Goal: Task Accomplishment & Management: Manage account settings

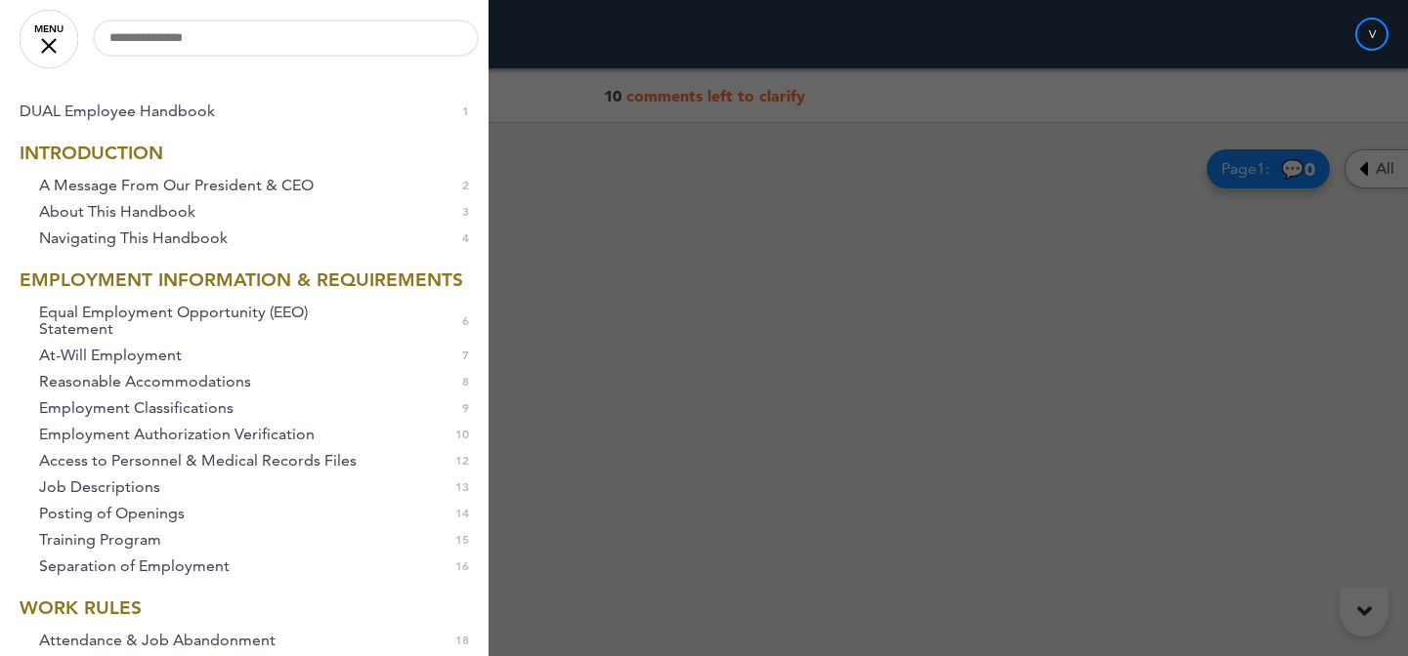
click at [682, 100] on div at bounding box center [704, 328] width 1408 height 656
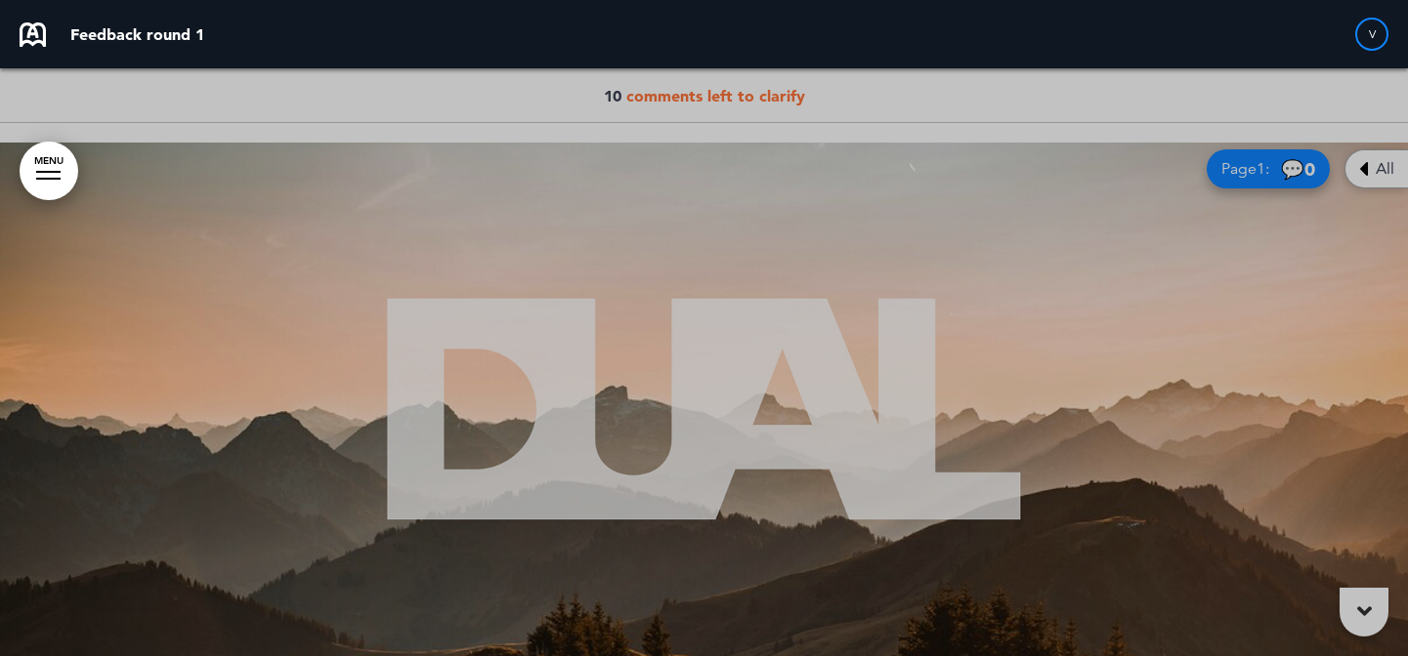
click at [62, 45] on body "Are you sure you want to close this modal? Cancel Close 10 Publishing Creating …" at bounding box center [704, 328] width 1408 height 656
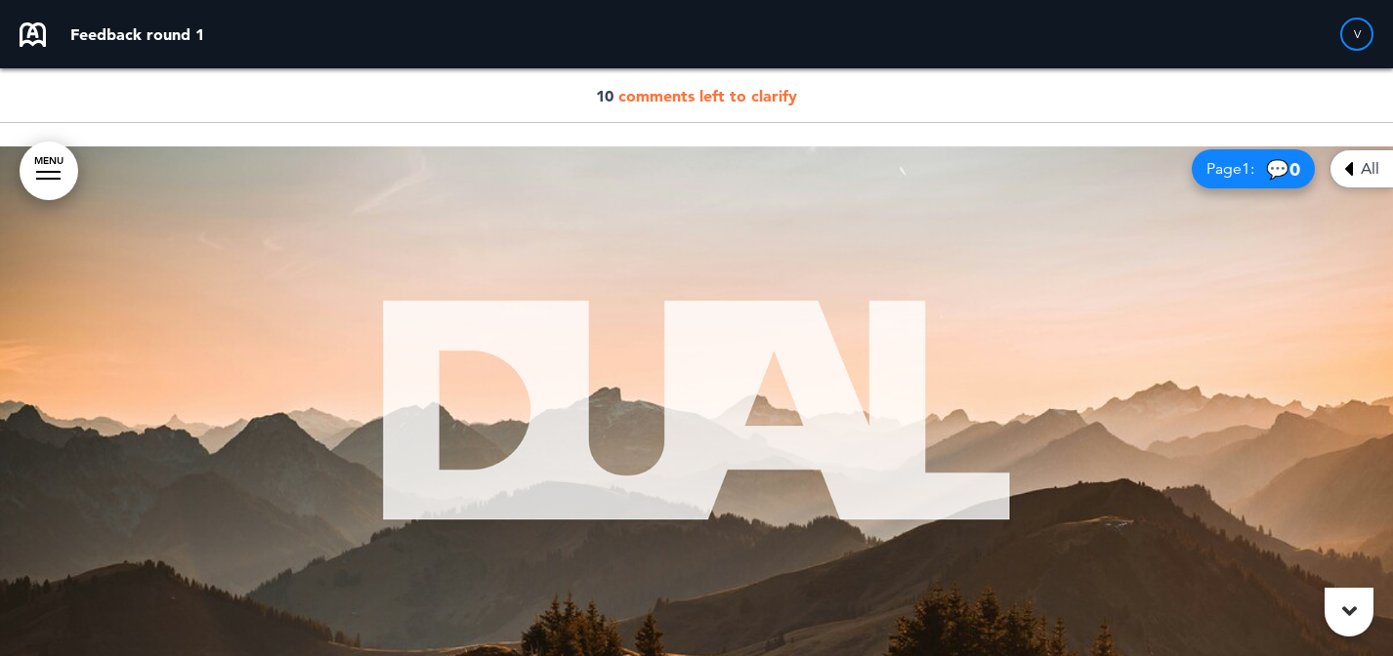
click at [651, 88] on span "comments left to clarify" at bounding box center [707, 96] width 179 height 20
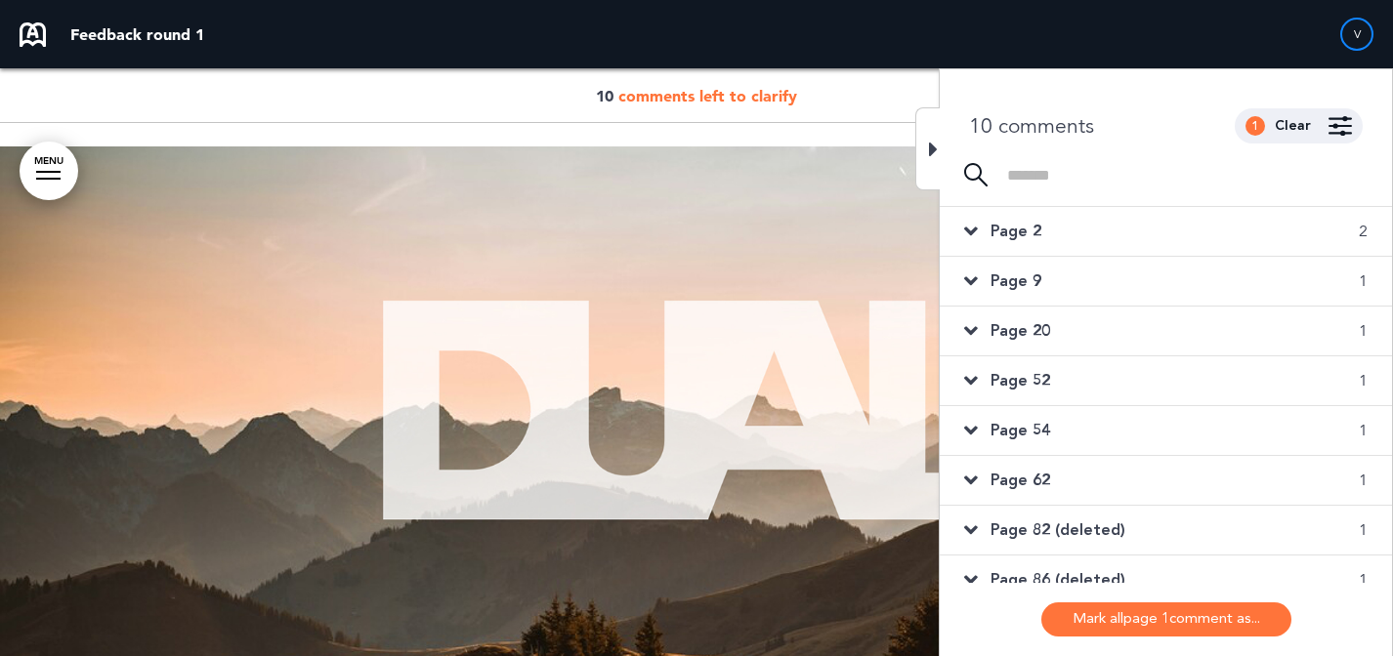
click at [1260, 238] on div "Page 2 2" at bounding box center [1166, 231] width 452 height 49
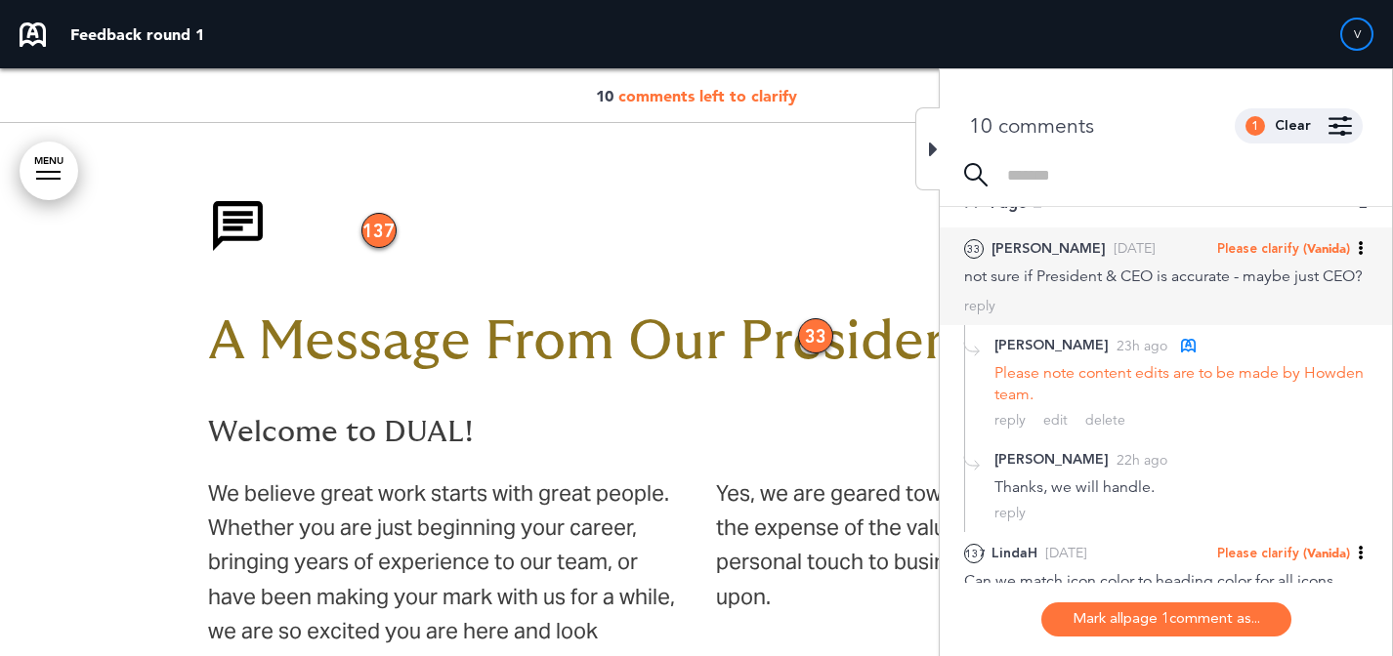
scroll to position [29, 0]
click at [1327, 244] on span "(Vanida)" at bounding box center [1326, 247] width 47 height 16
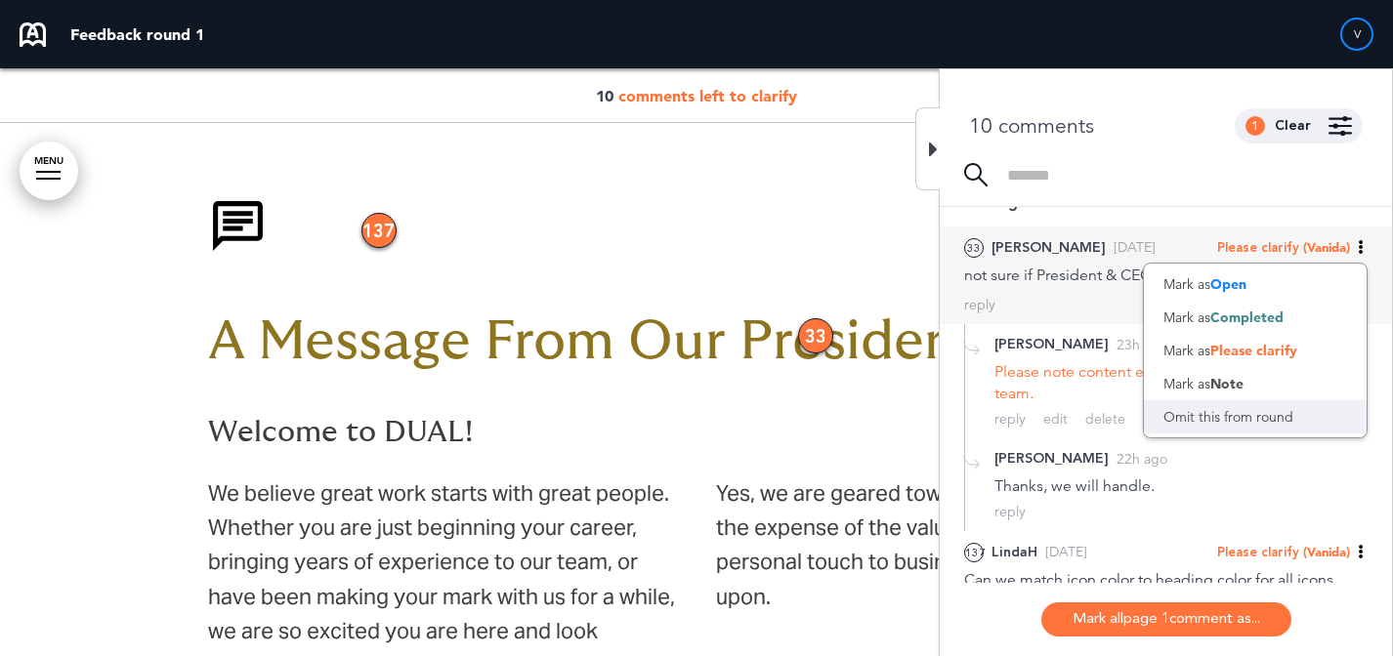
click at [1244, 412] on div "Omit this from round" at bounding box center [1255, 417] width 223 height 33
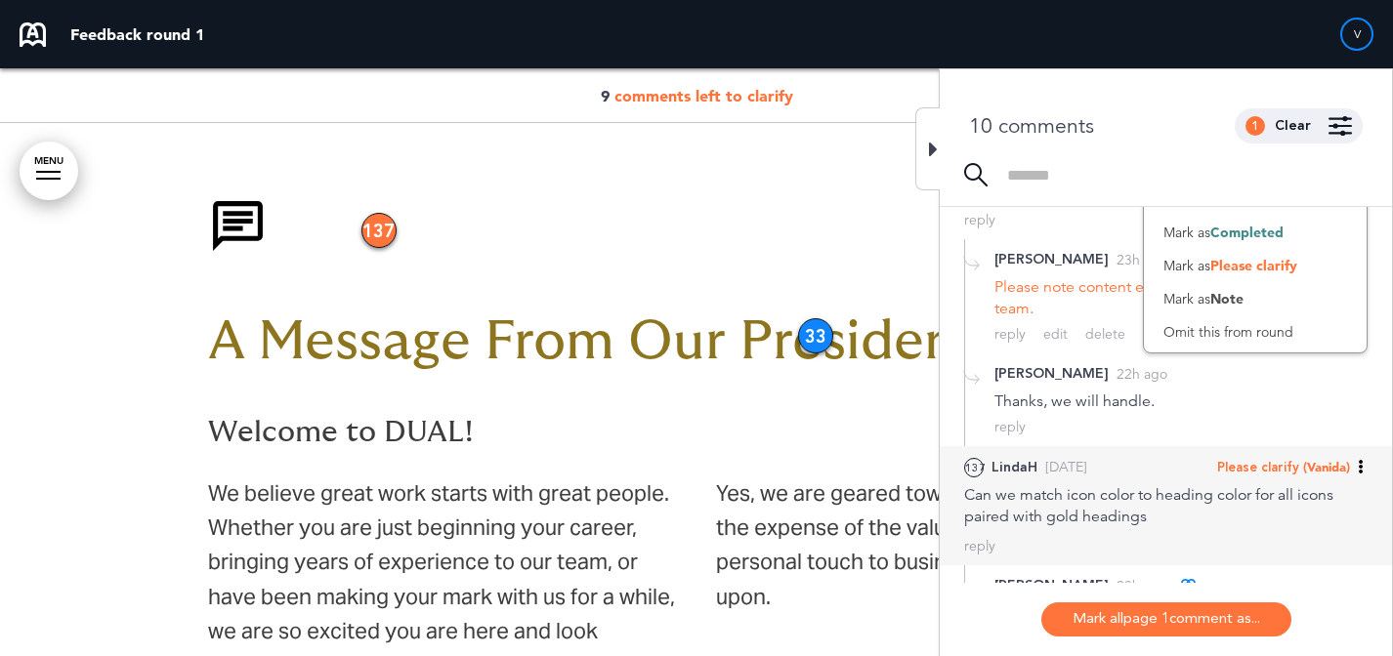
scroll to position [121, 0]
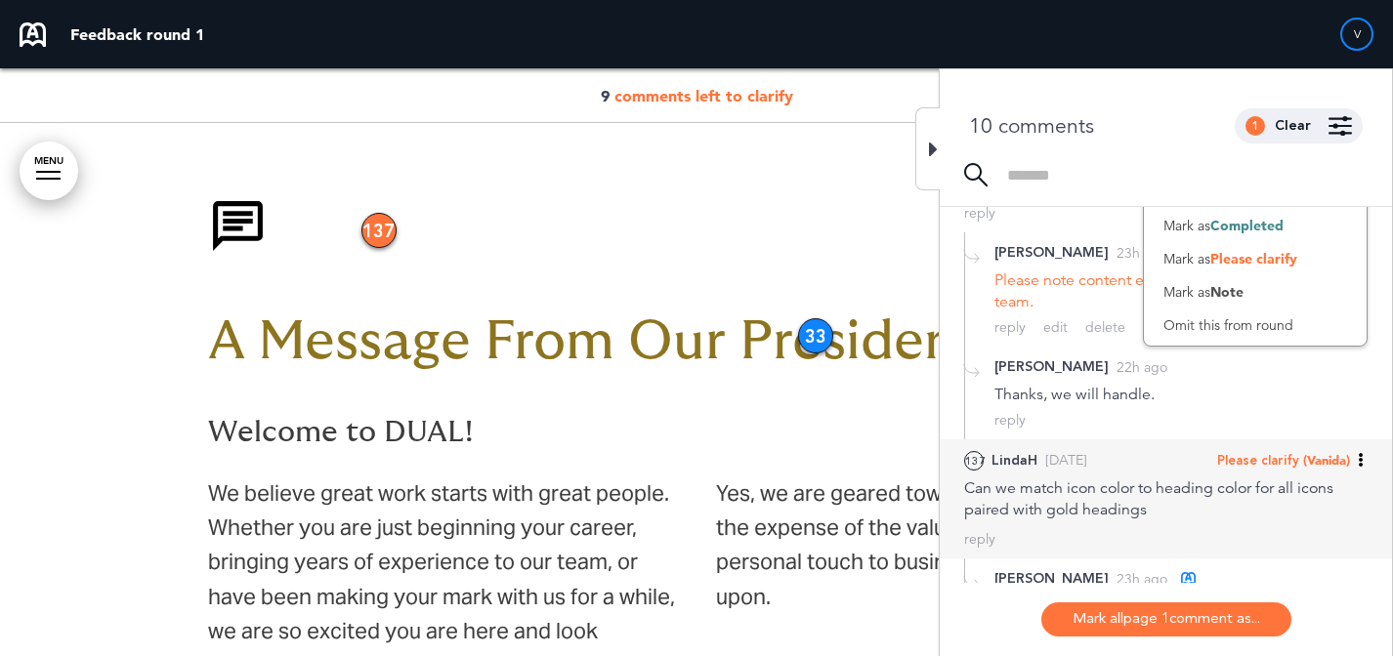
click at [1076, 506] on div "Can we match icon color to heading color for all icons paired with gold headings" at bounding box center [1165, 499] width 403 height 43
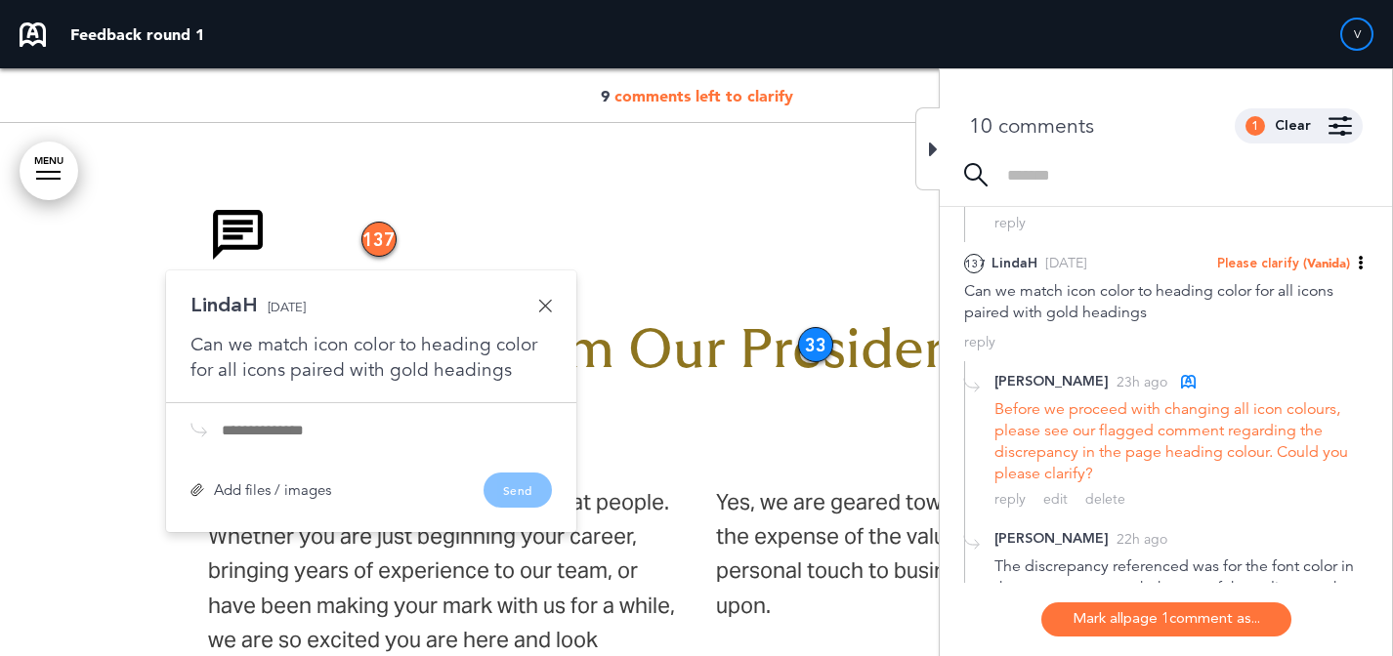
scroll to position [302, 0]
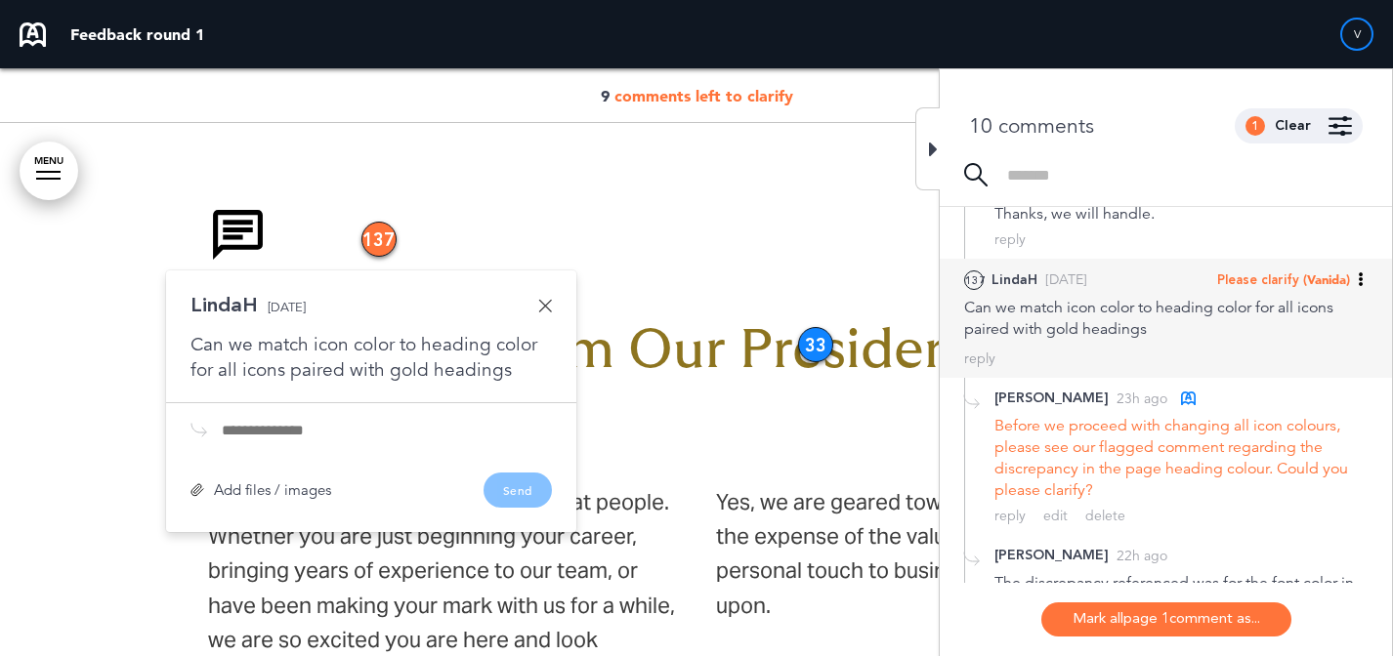
click at [1283, 289] on span "Please clarify" at bounding box center [1258, 281] width 82 height 18
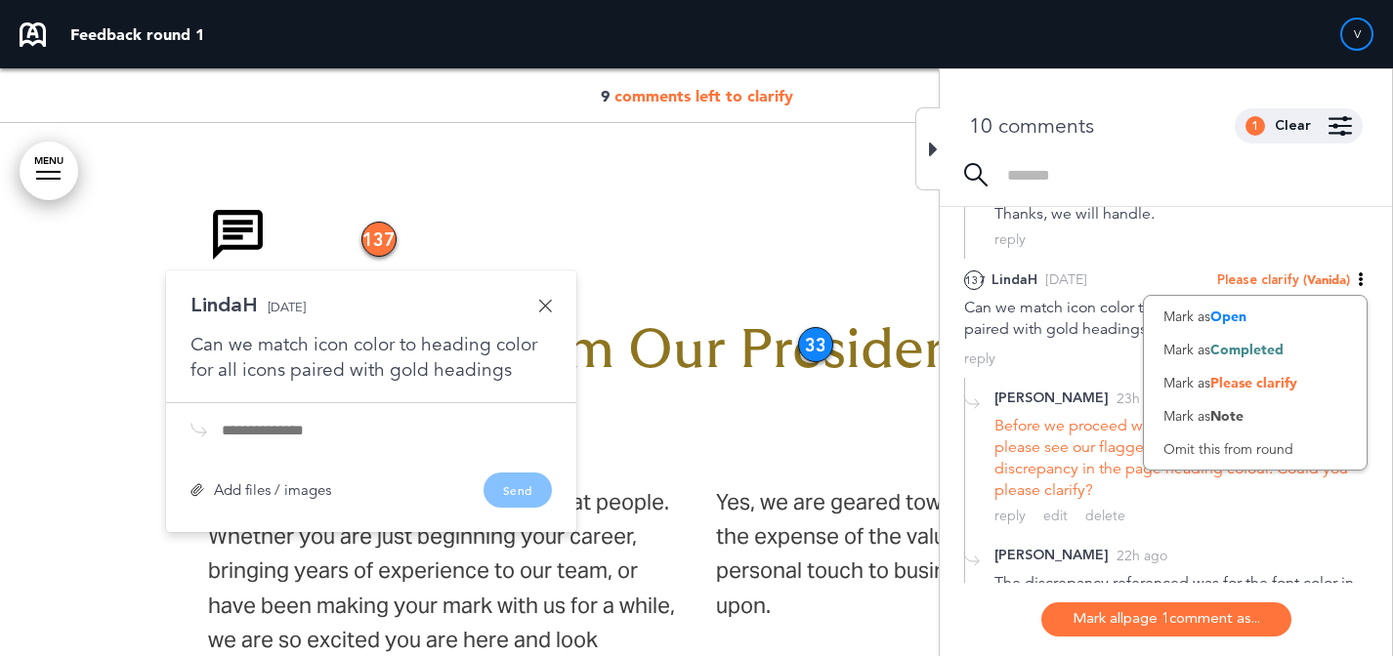
drag, startPoint x: 1253, startPoint y: 373, endPoint x: 1206, endPoint y: 372, distance: 46.9
click at [1253, 359] on span "Completed" at bounding box center [1246, 350] width 73 height 18
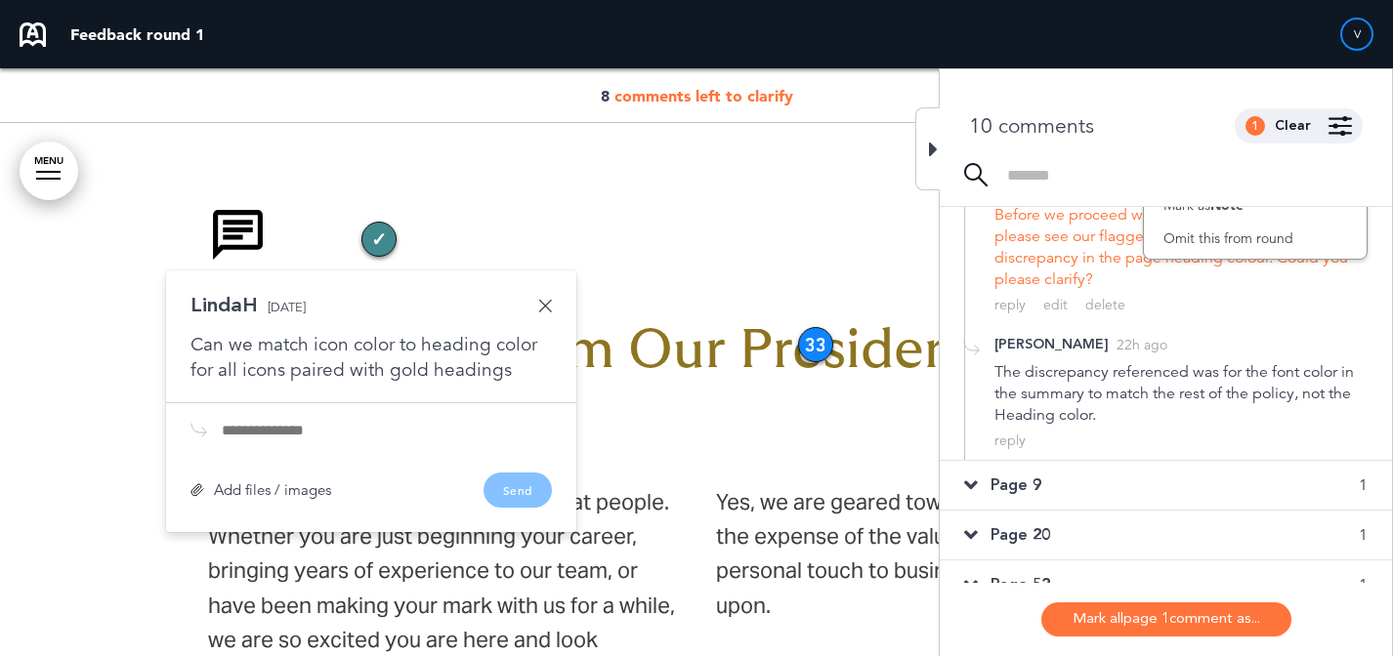
click at [1054, 510] on div "Page 9 1" at bounding box center [1166, 485] width 452 height 49
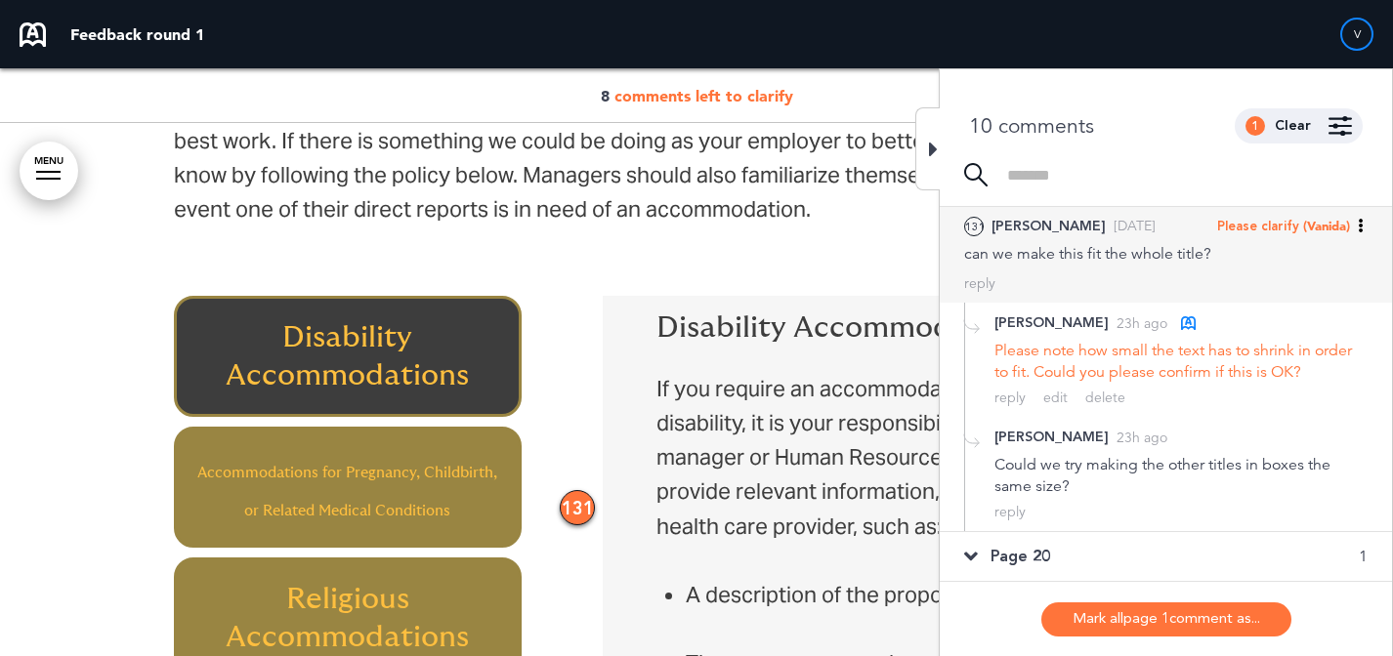
scroll to position [81, 0]
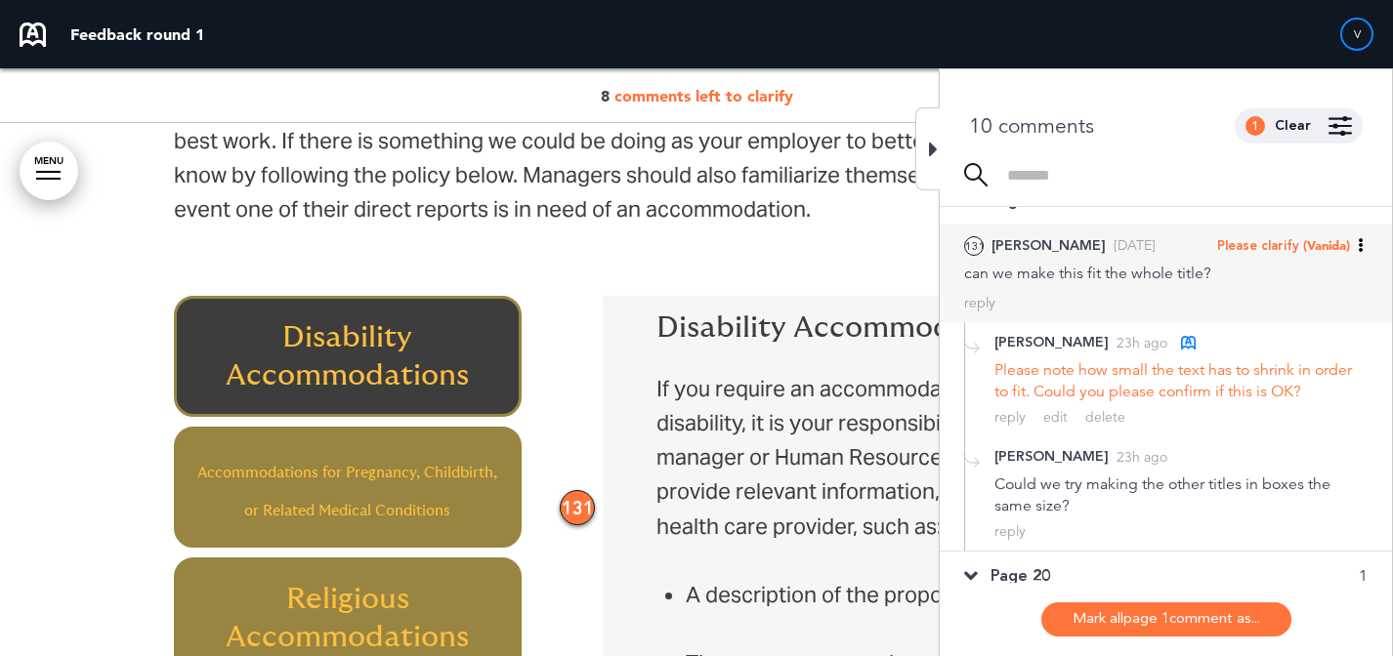
click at [1277, 250] on span "Please clarify" at bounding box center [1258, 246] width 82 height 18
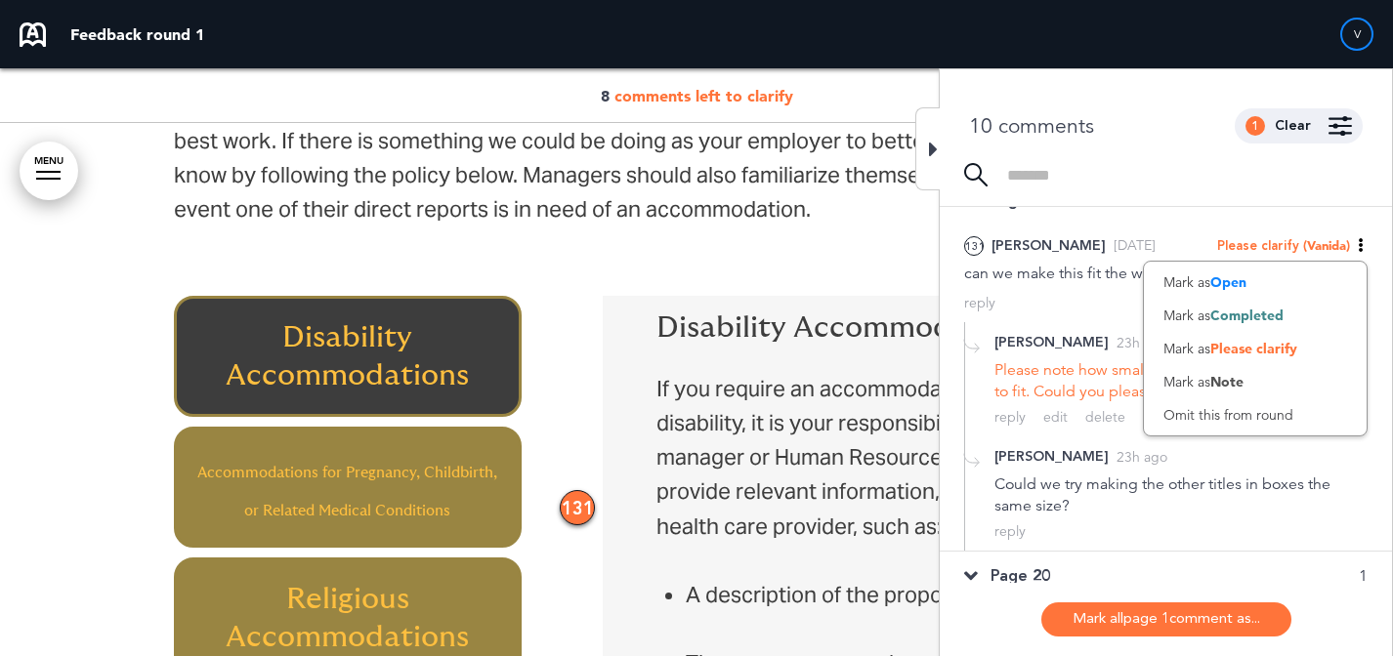
click at [1269, 316] on span "Completed" at bounding box center [1246, 316] width 73 height 18
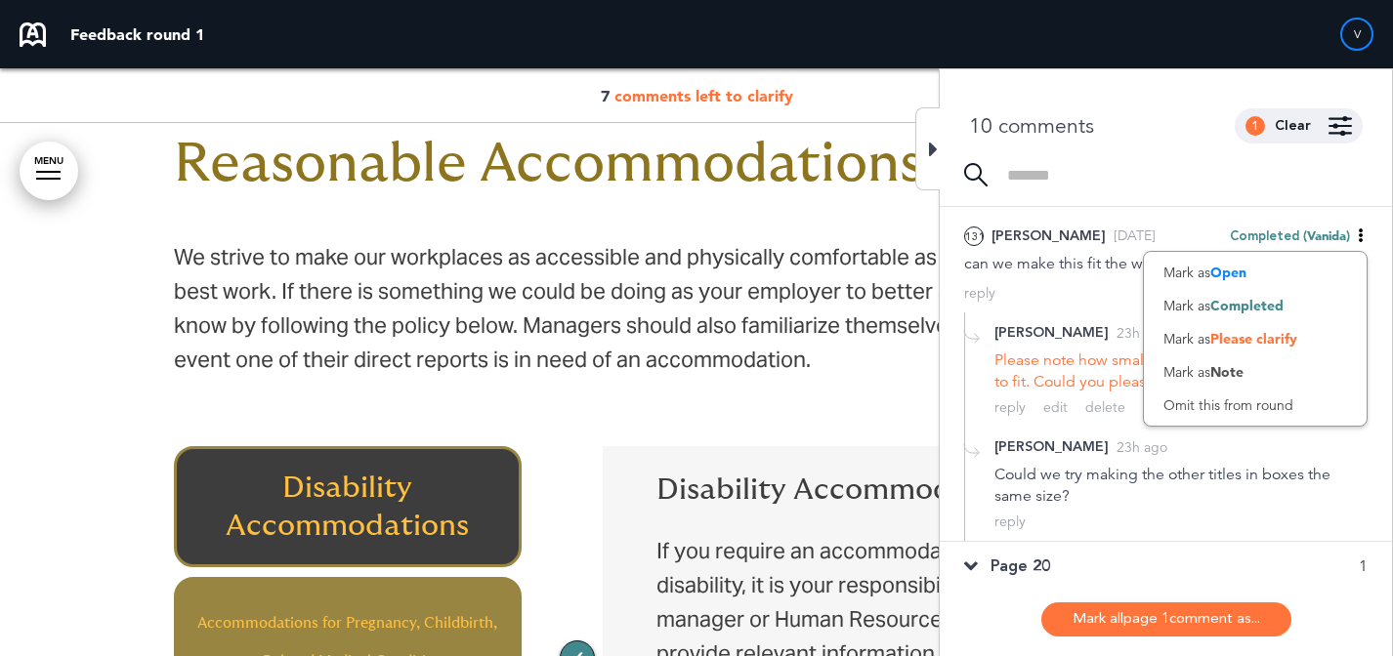
scroll to position [115, 0]
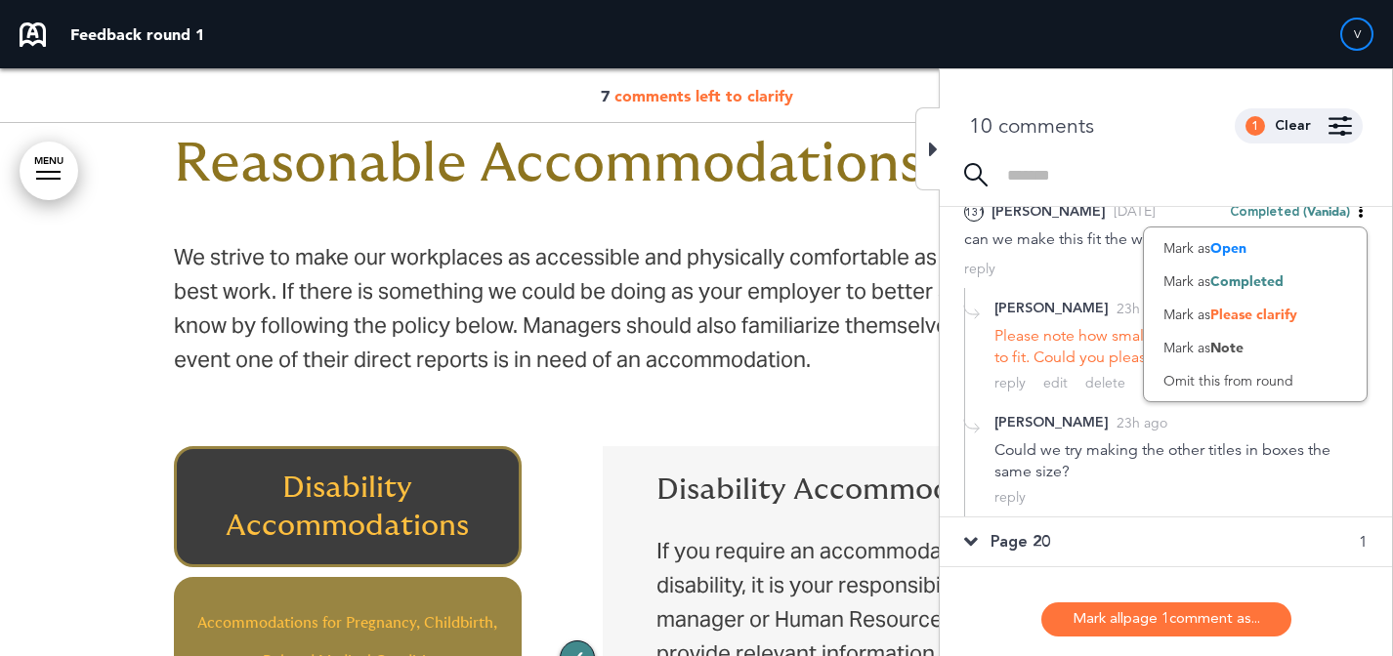
click at [1046, 527] on div "Page 20 1" at bounding box center [1166, 542] width 452 height 49
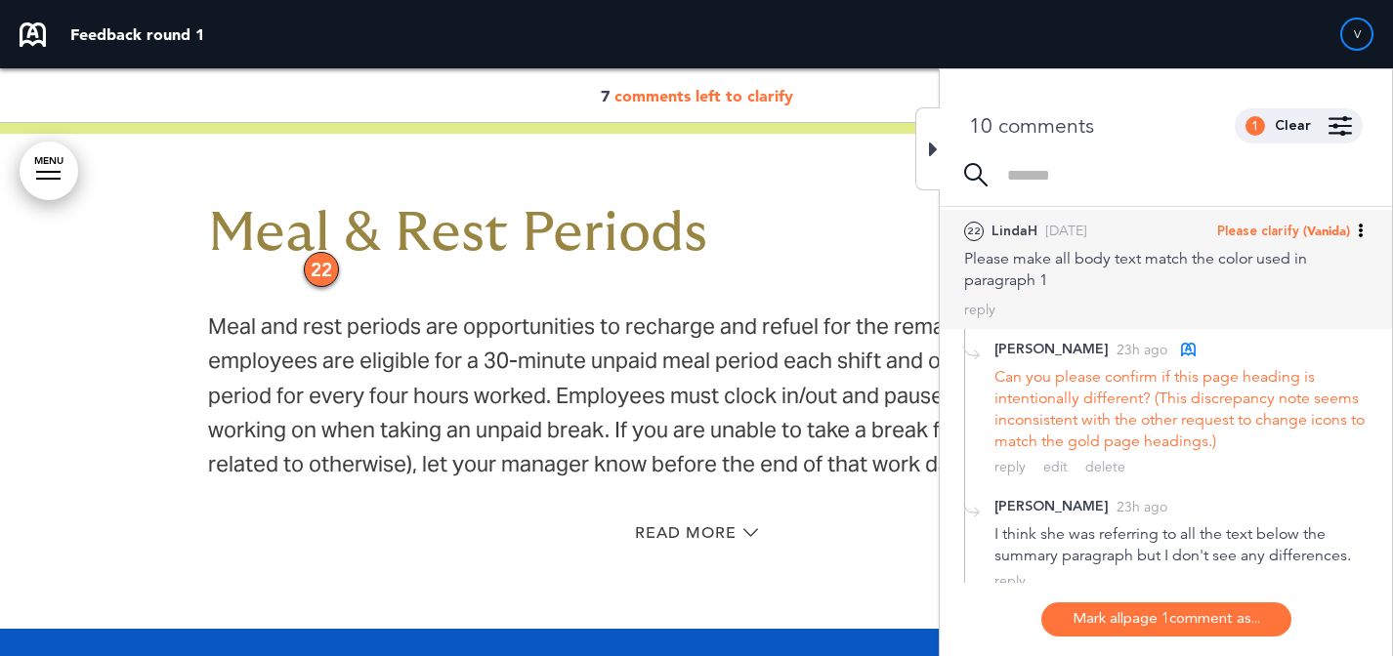
scroll to position [141, 0]
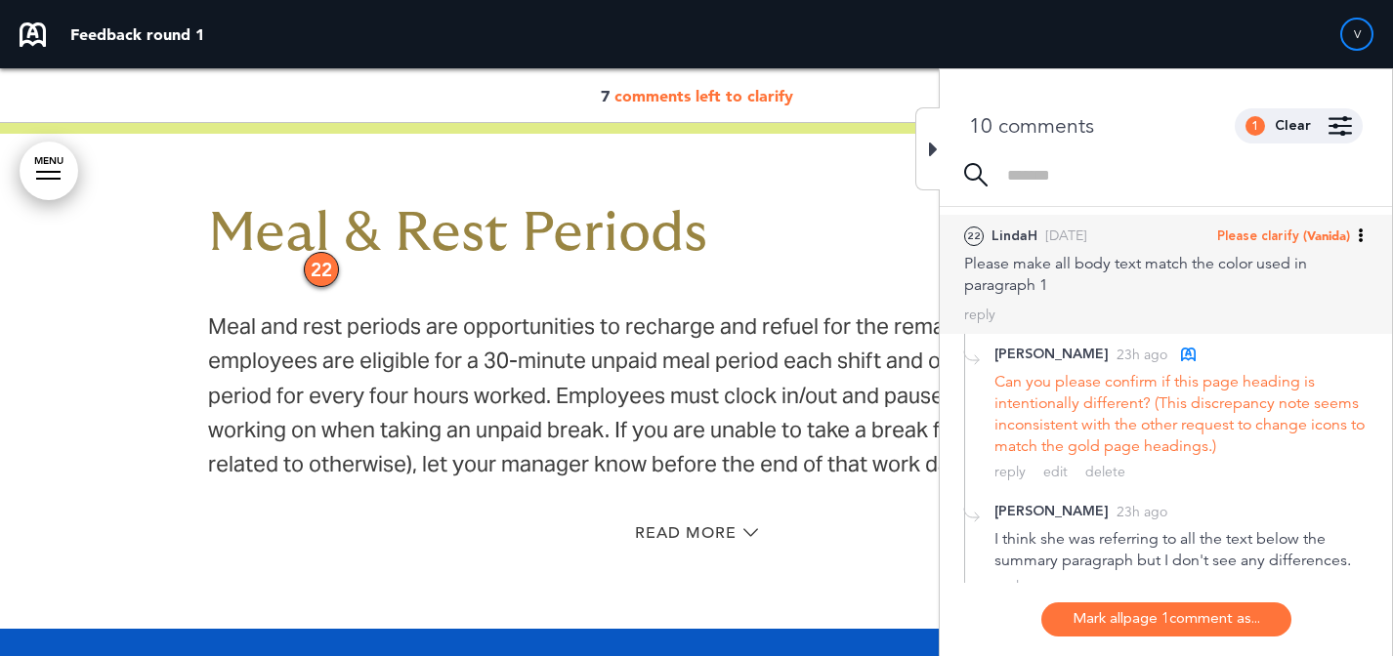
click at [1329, 229] on span "(Vanida)" at bounding box center [1326, 236] width 47 height 16
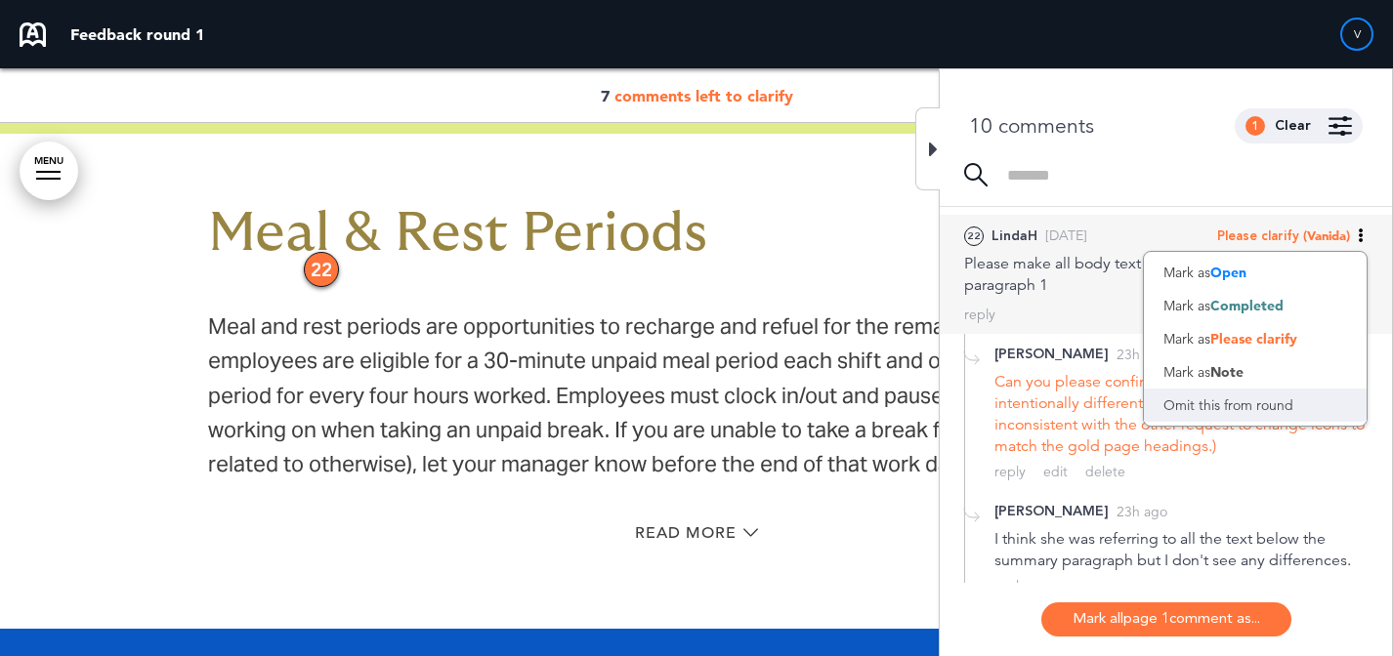
click at [1248, 404] on div "Omit this from round" at bounding box center [1255, 405] width 223 height 33
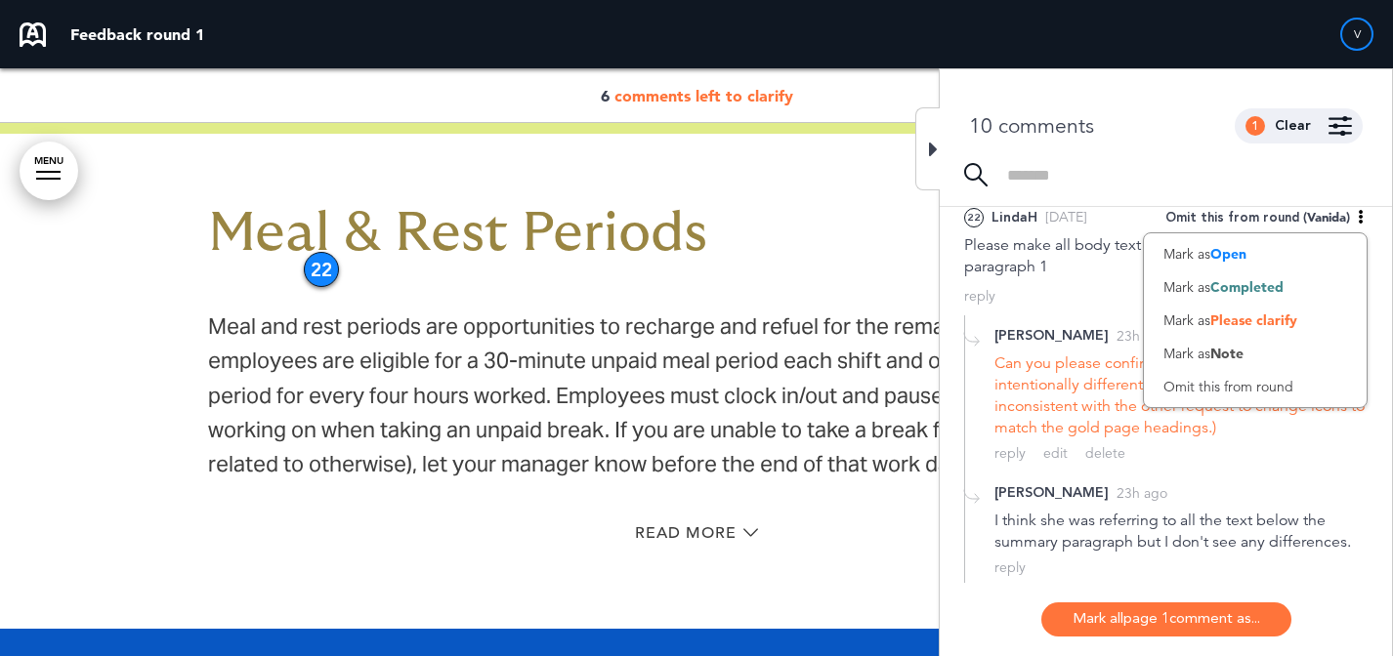
scroll to position [131, 0]
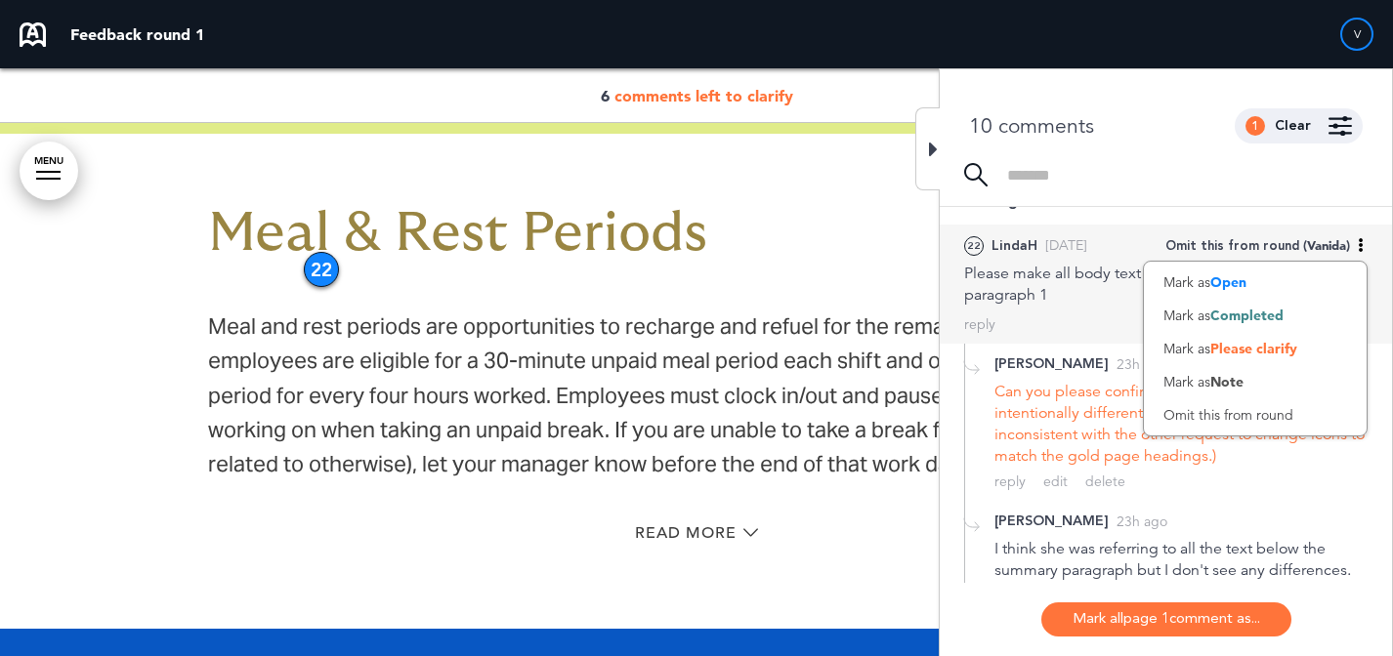
click at [1216, 229] on div "22 LindaH 2 days ago Omit this from round (Vanida) Mark as Open Mark as Complet…" at bounding box center [1166, 284] width 452 height 119
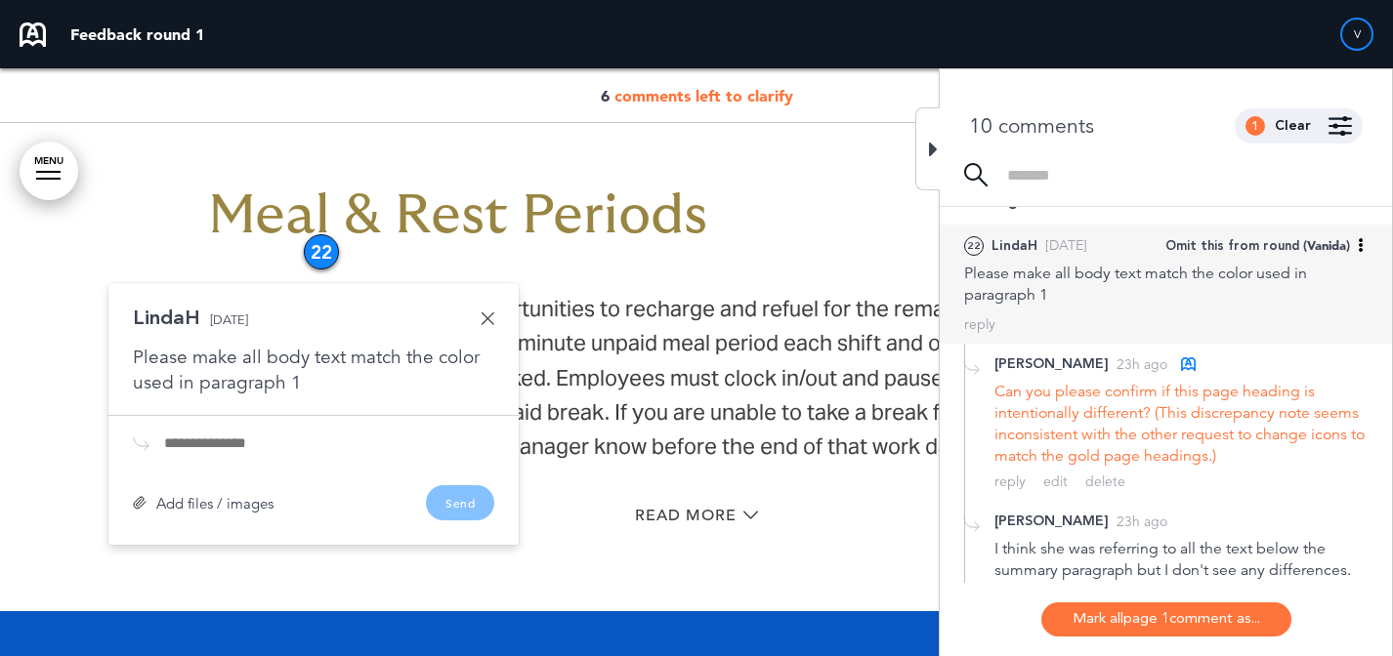
scroll to position [16502, 0]
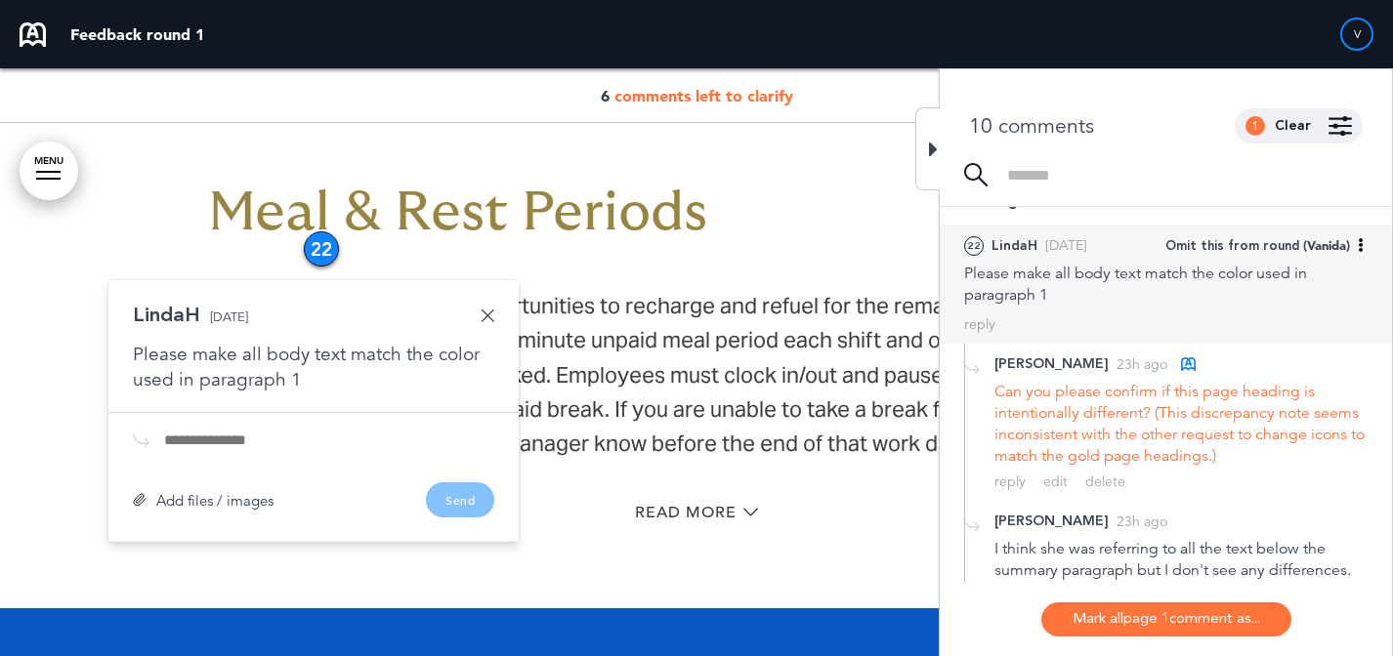
click at [1215, 238] on span "Omit this from round" at bounding box center [1232, 246] width 134 height 18
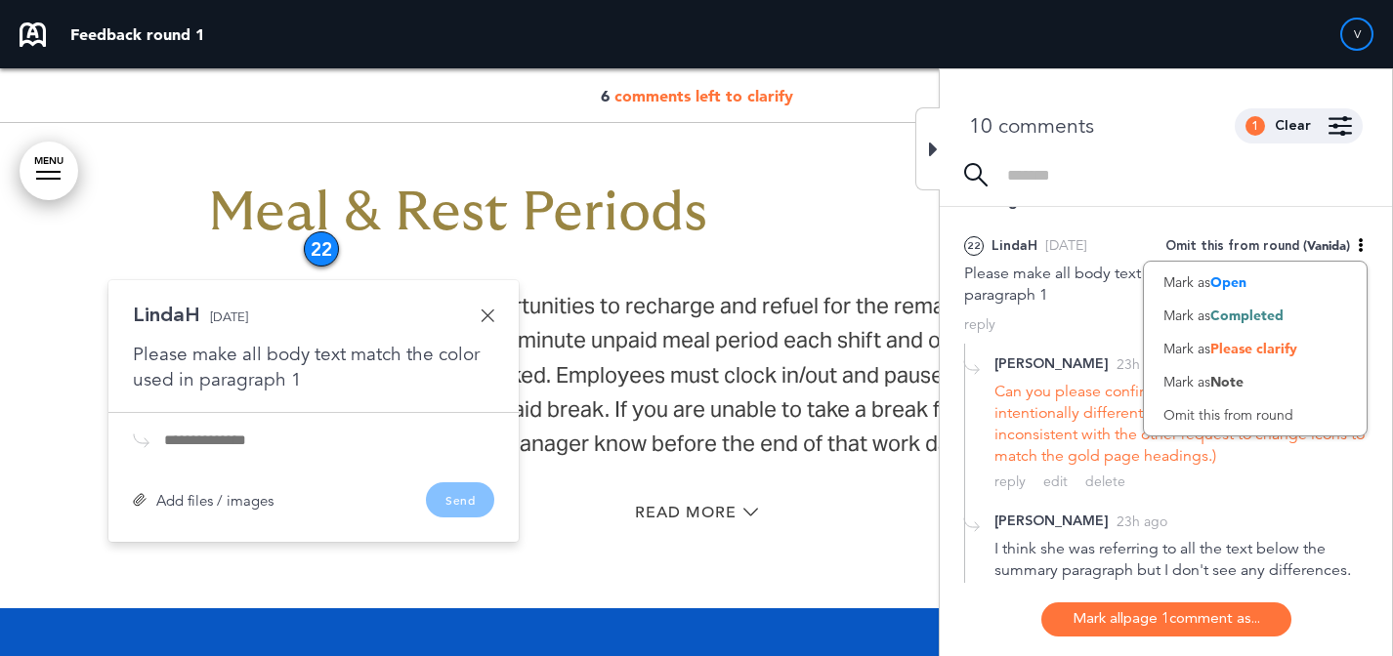
click at [1211, 303] on div "Mark as Completed" at bounding box center [1255, 315] width 223 height 33
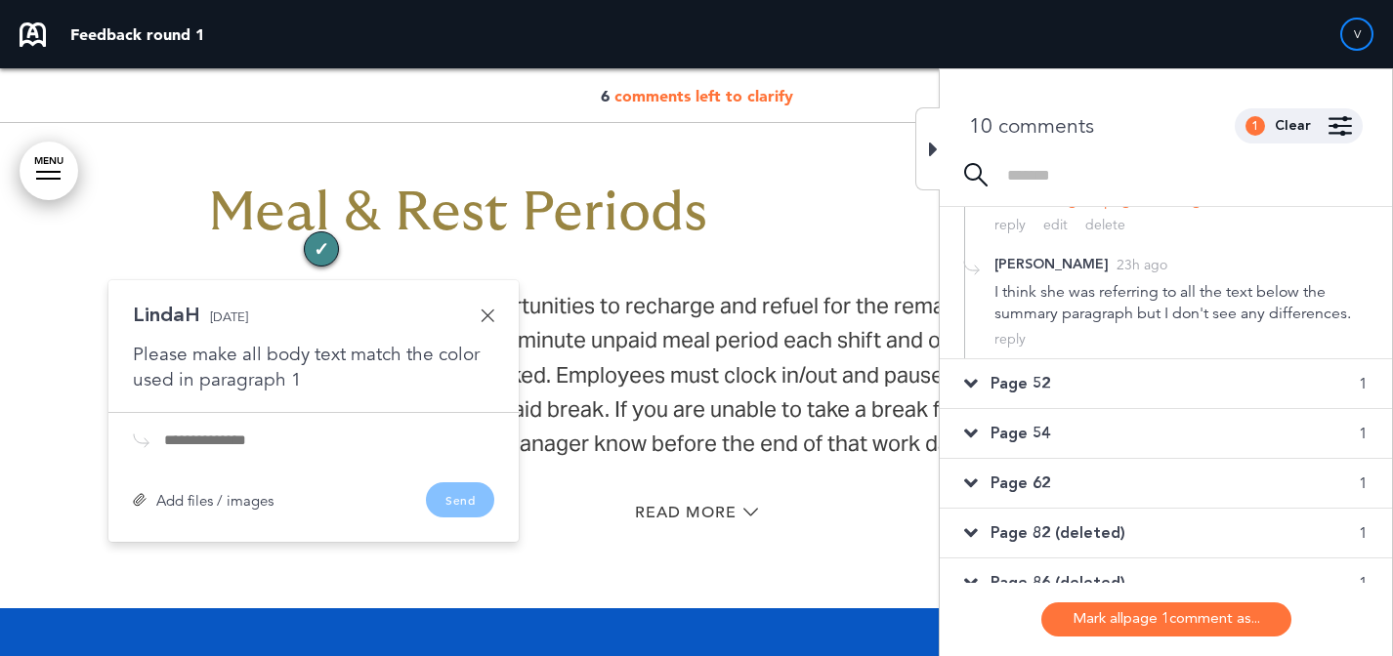
click at [1080, 381] on div "Page 52 1" at bounding box center [1166, 383] width 452 height 49
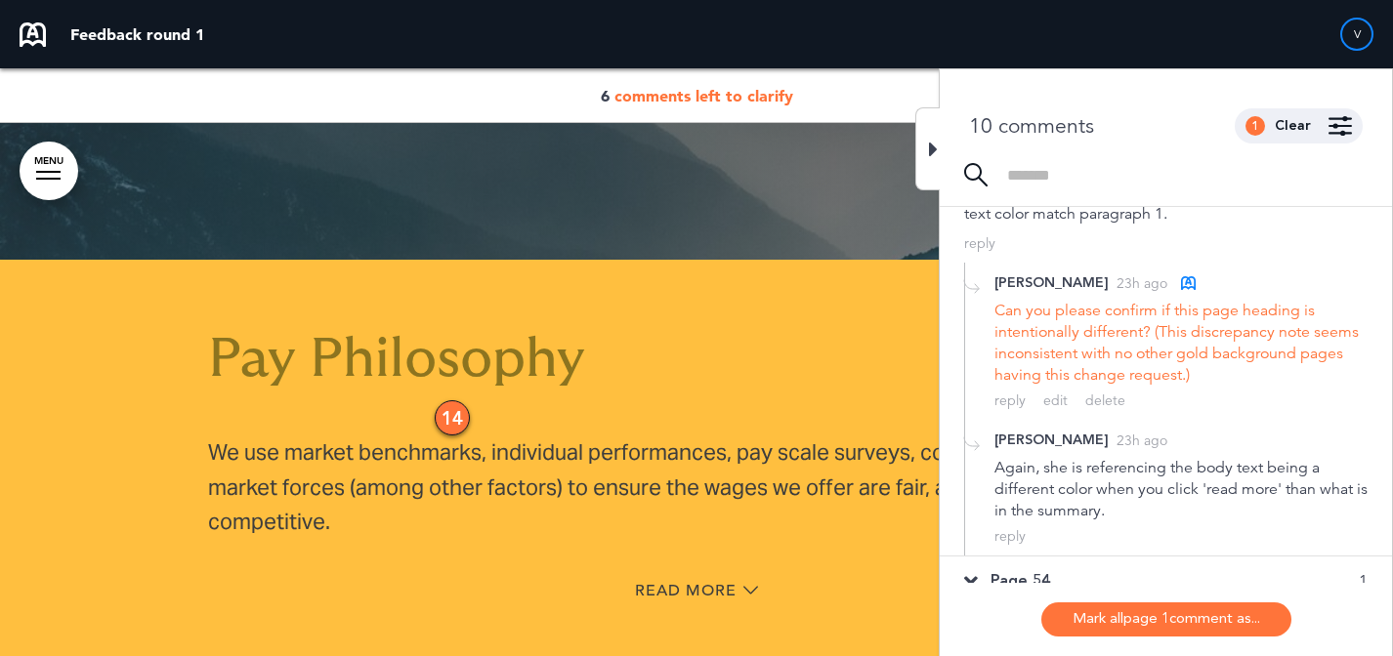
scroll to position [217, 0]
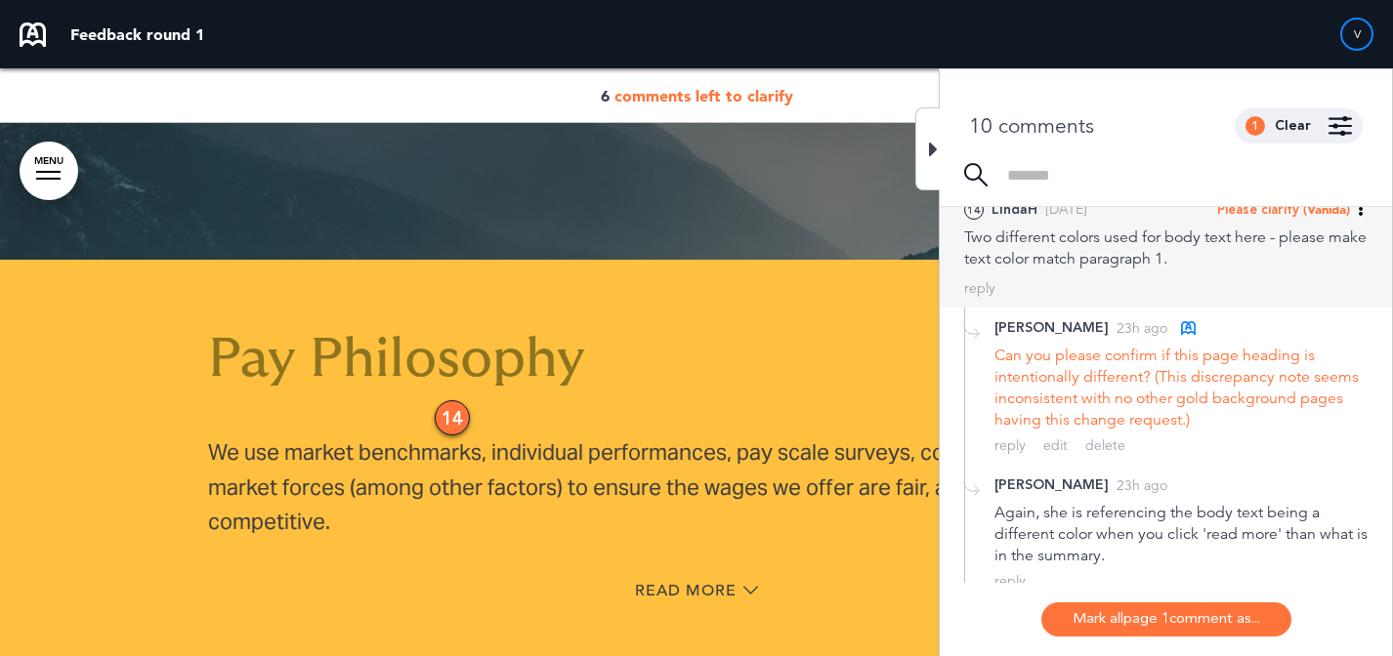
click at [1303, 213] on span "(Vanida)" at bounding box center [1326, 209] width 47 height 16
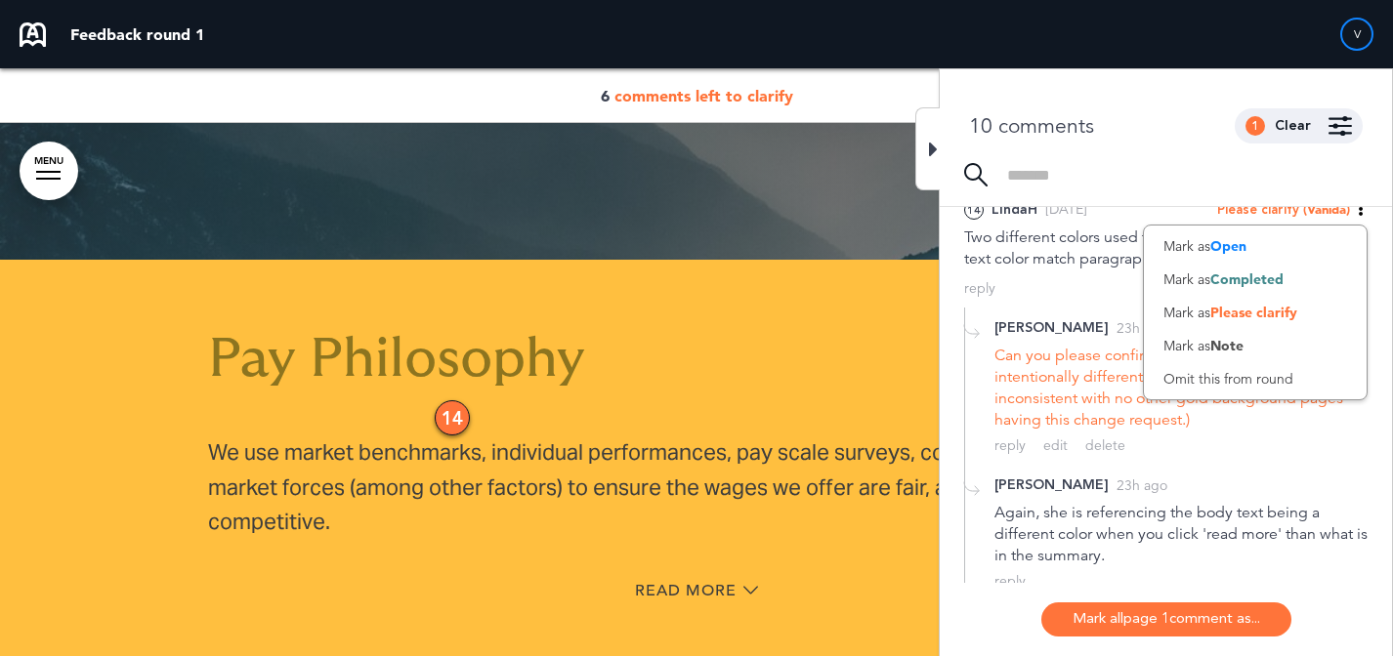
click at [1248, 280] on span "Completed" at bounding box center [1246, 280] width 73 height 18
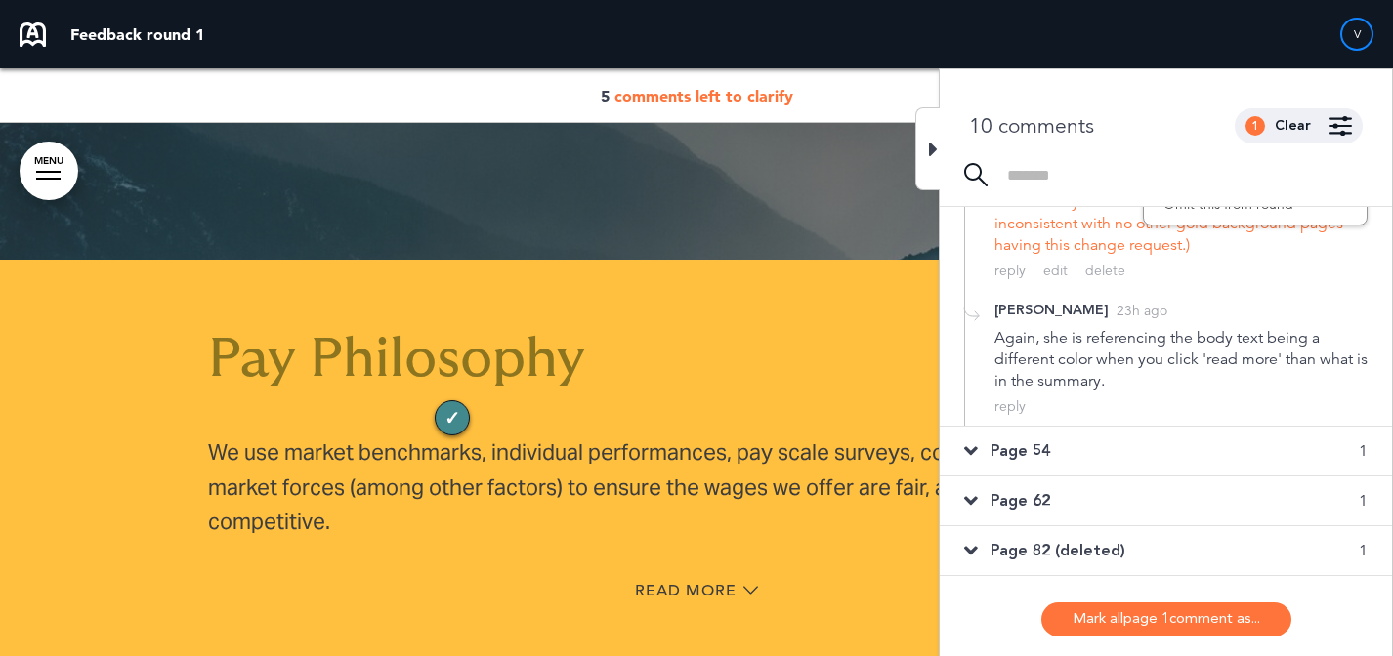
scroll to position [470, 0]
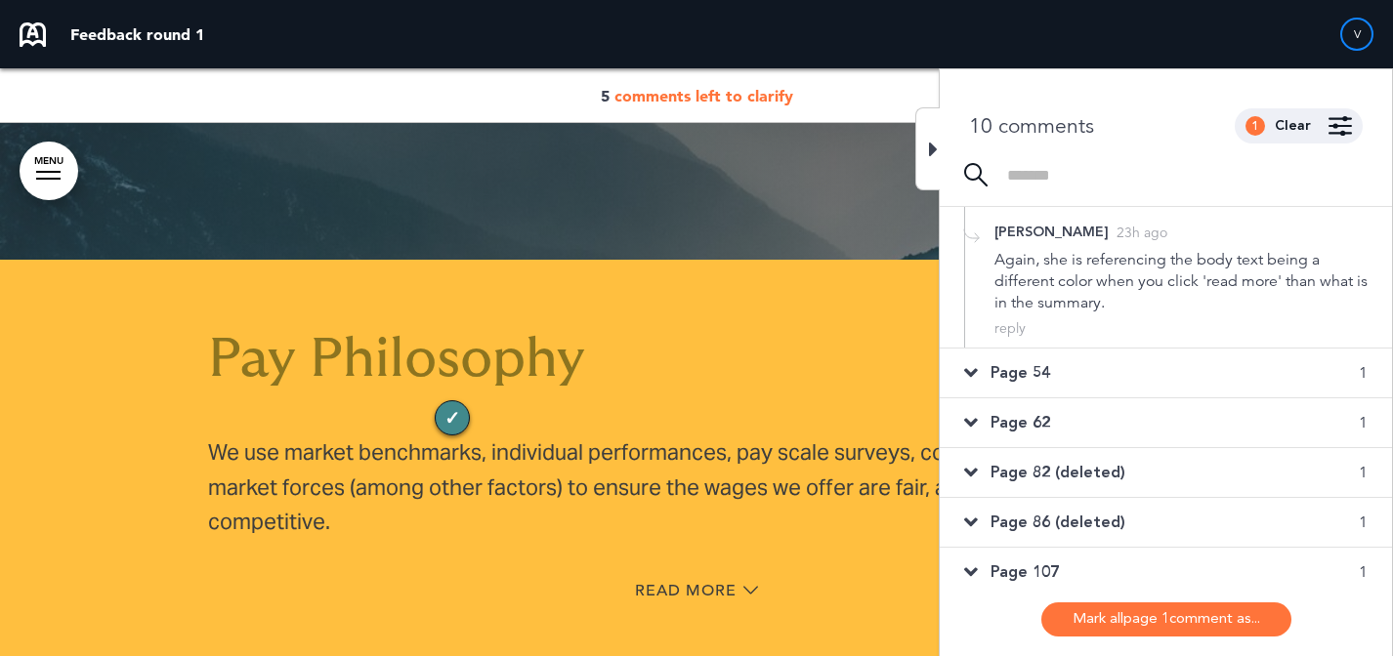
click at [1082, 378] on div "Page 54 1" at bounding box center [1166, 373] width 452 height 49
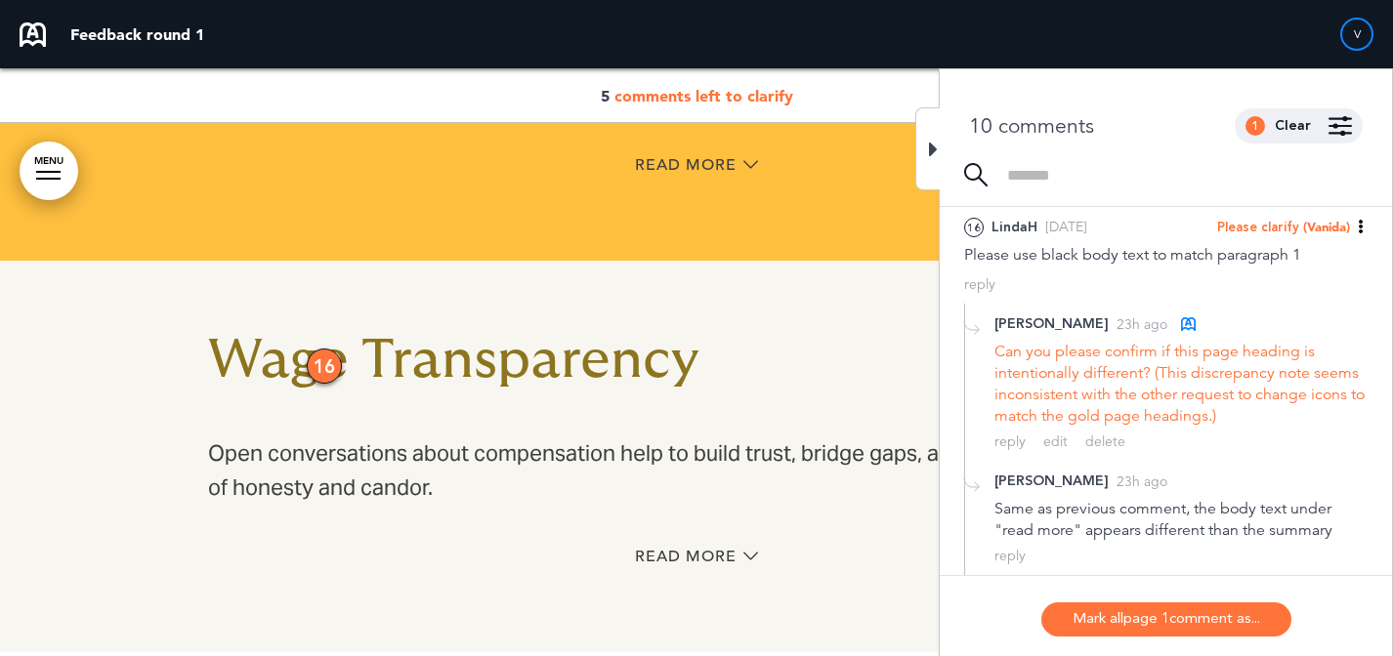
scroll to position [225, 0]
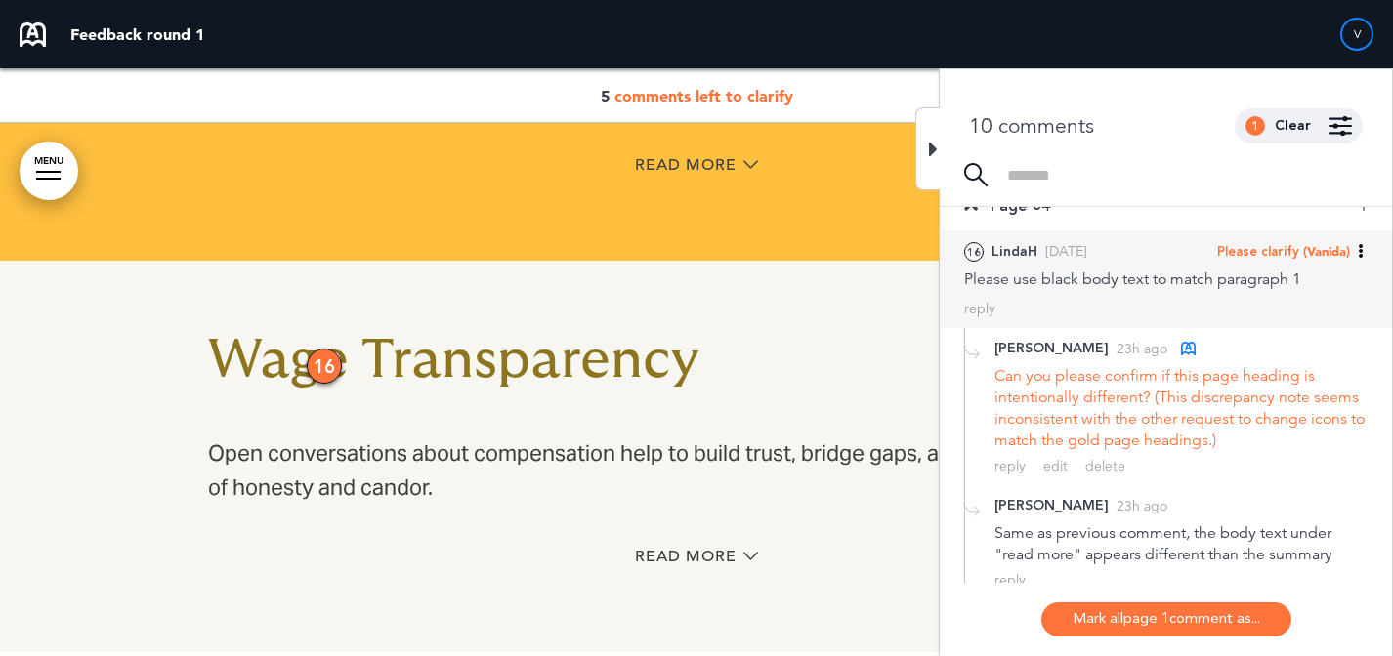
click at [1323, 234] on div "16 LindaH 2 days ago Please clarify (Vanida) Mark as Open Mark as Completed Mar…" at bounding box center [1166, 280] width 452 height 98
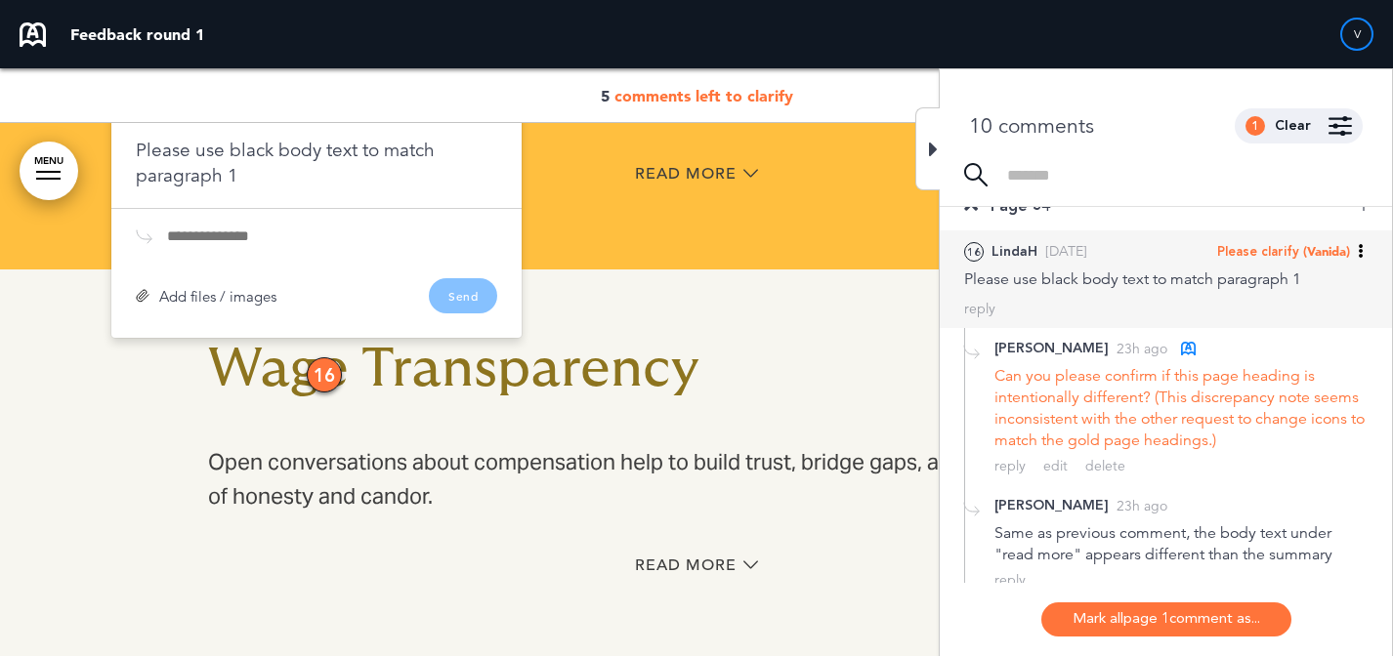
scroll to position [45749, 0]
click at [1309, 253] on span "(Vanida)" at bounding box center [1326, 251] width 47 height 16
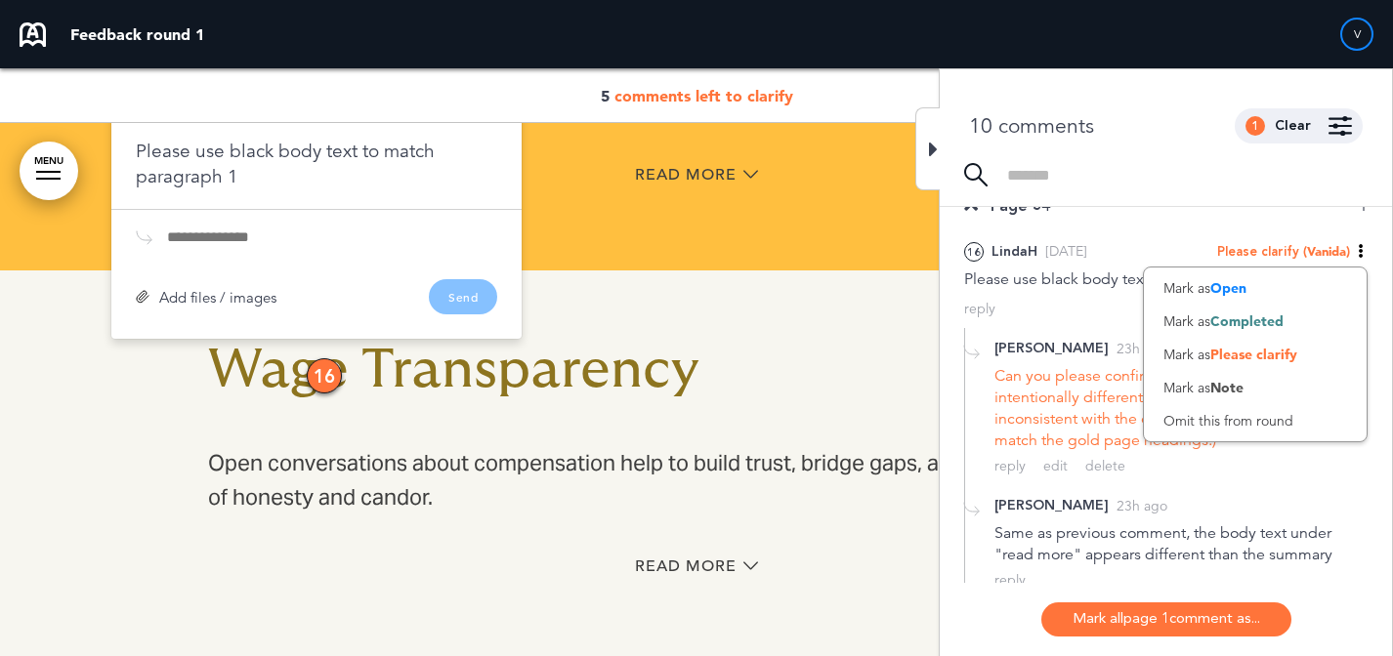
drag, startPoint x: 1275, startPoint y: 324, endPoint x: 1072, endPoint y: 267, distance: 211.2
click at [1274, 324] on span "Completed" at bounding box center [1246, 322] width 73 height 18
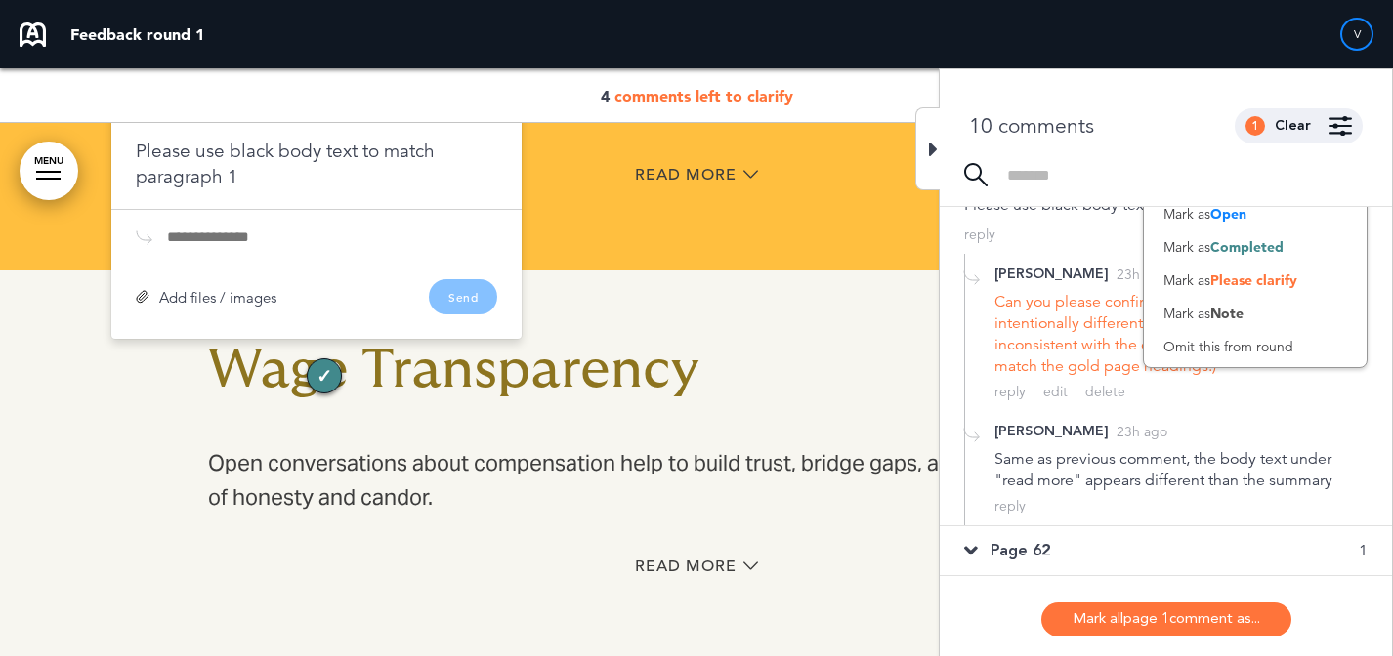
scroll to position [344, 0]
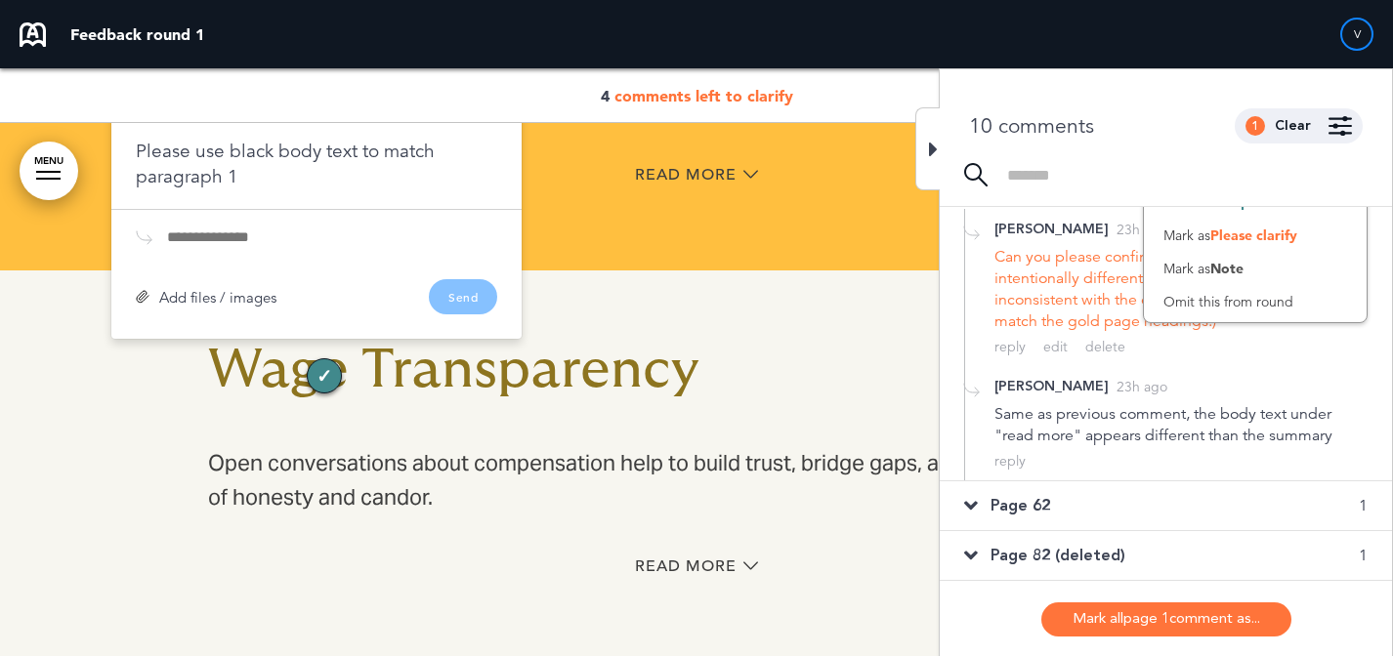
click at [1104, 485] on div "Page 62 1" at bounding box center [1166, 506] width 452 height 49
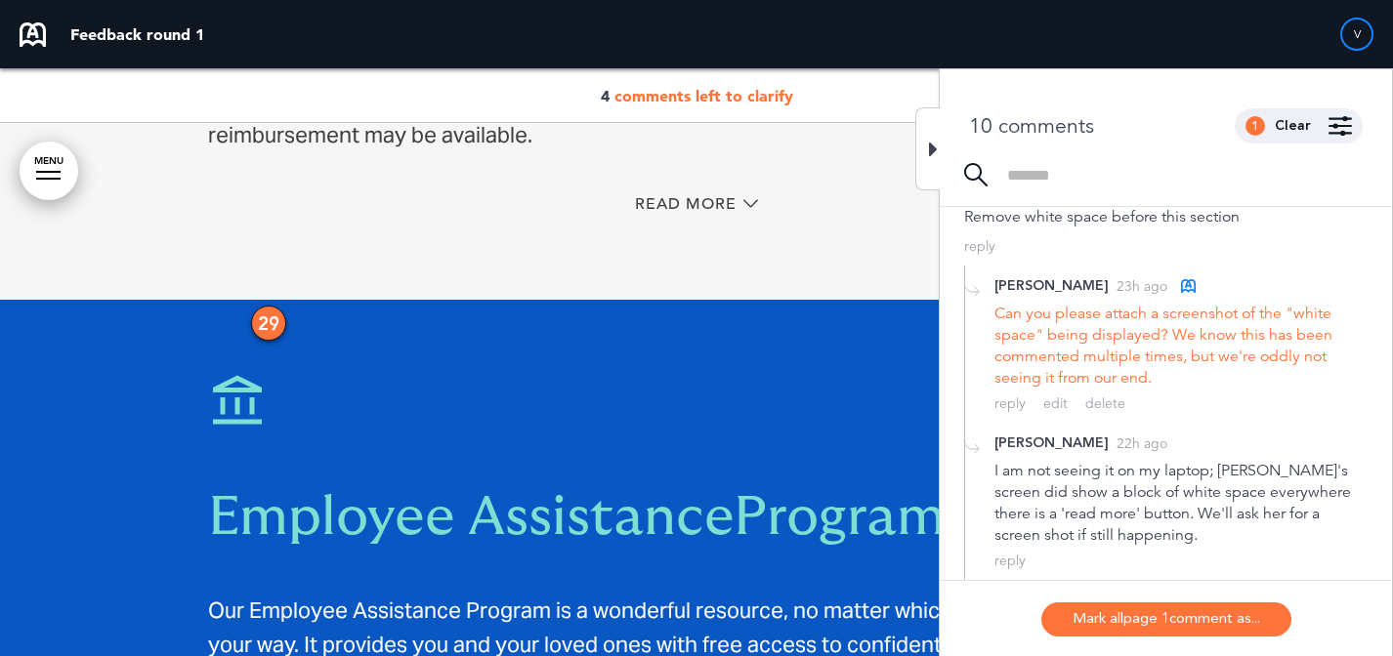
scroll to position [317, 0]
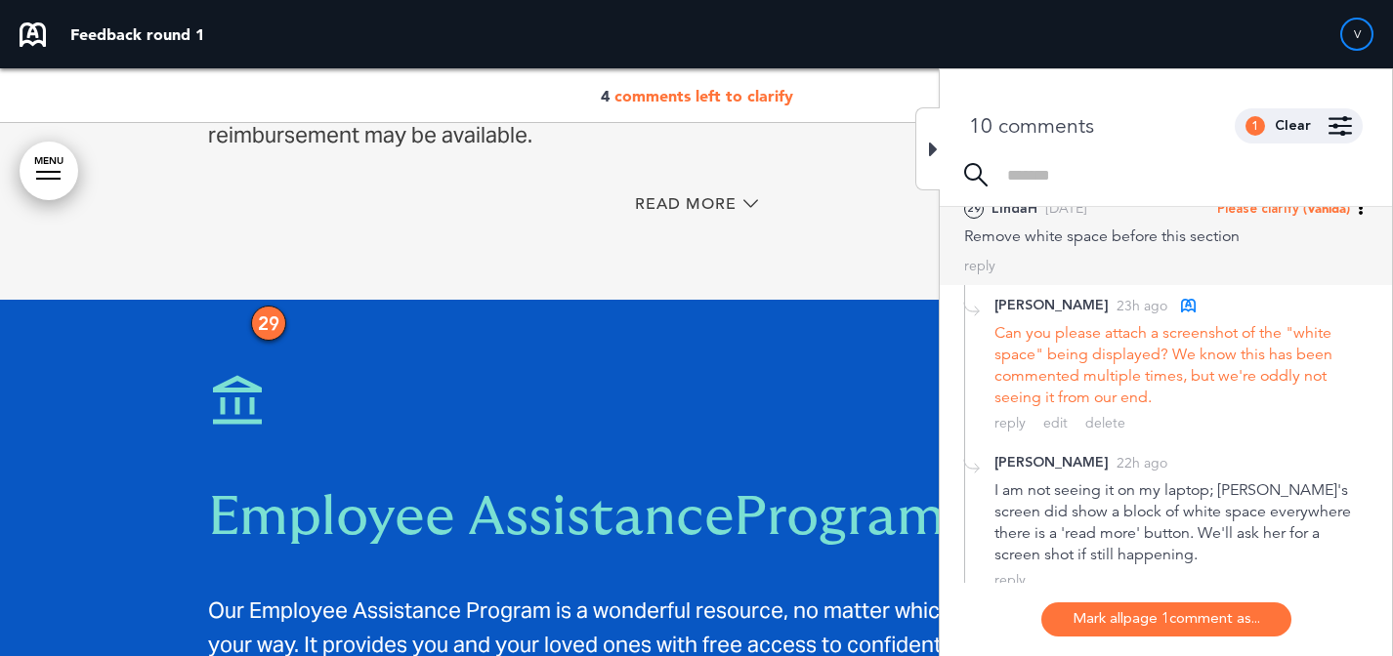
click at [1322, 212] on span "(Vanida)" at bounding box center [1326, 208] width 47 height 16
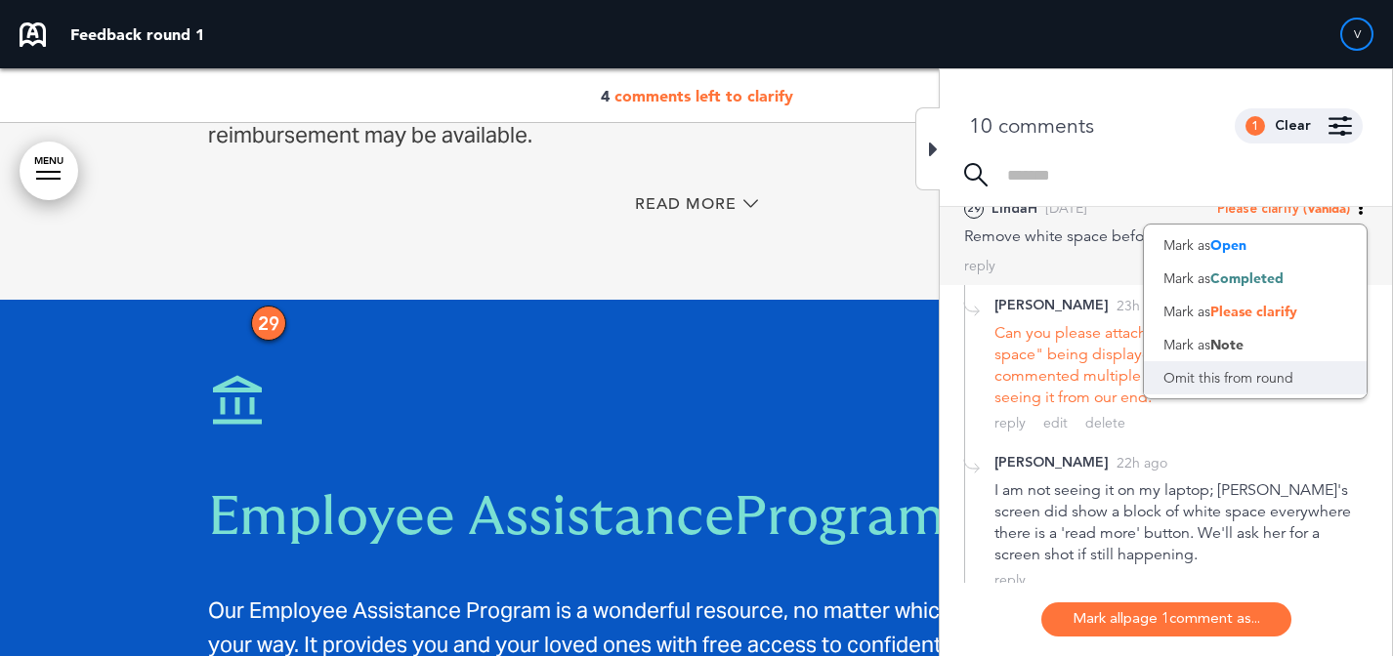
click at [1252, 391] on div "Omit this from round" at bounding box center [1255, 377] width 223 height 33
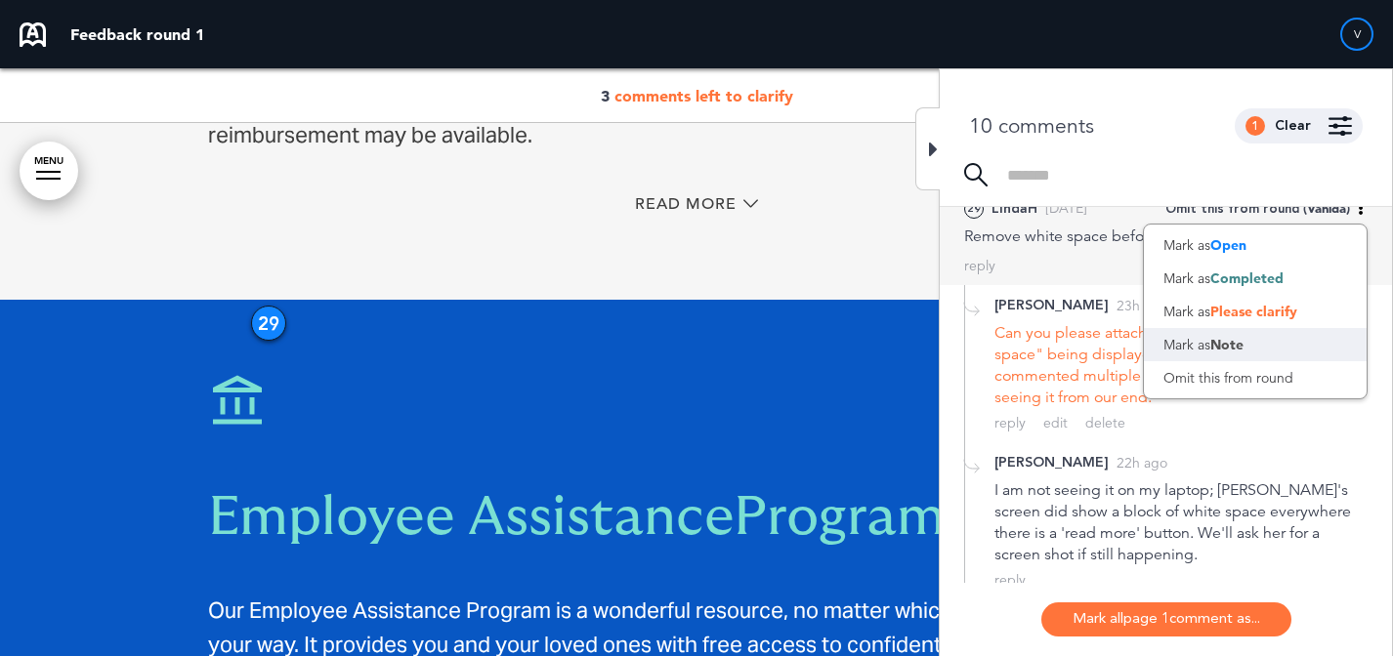
click at [1211, 339] on span "Note" at bounding box center [1226, 345] width 33 height 18
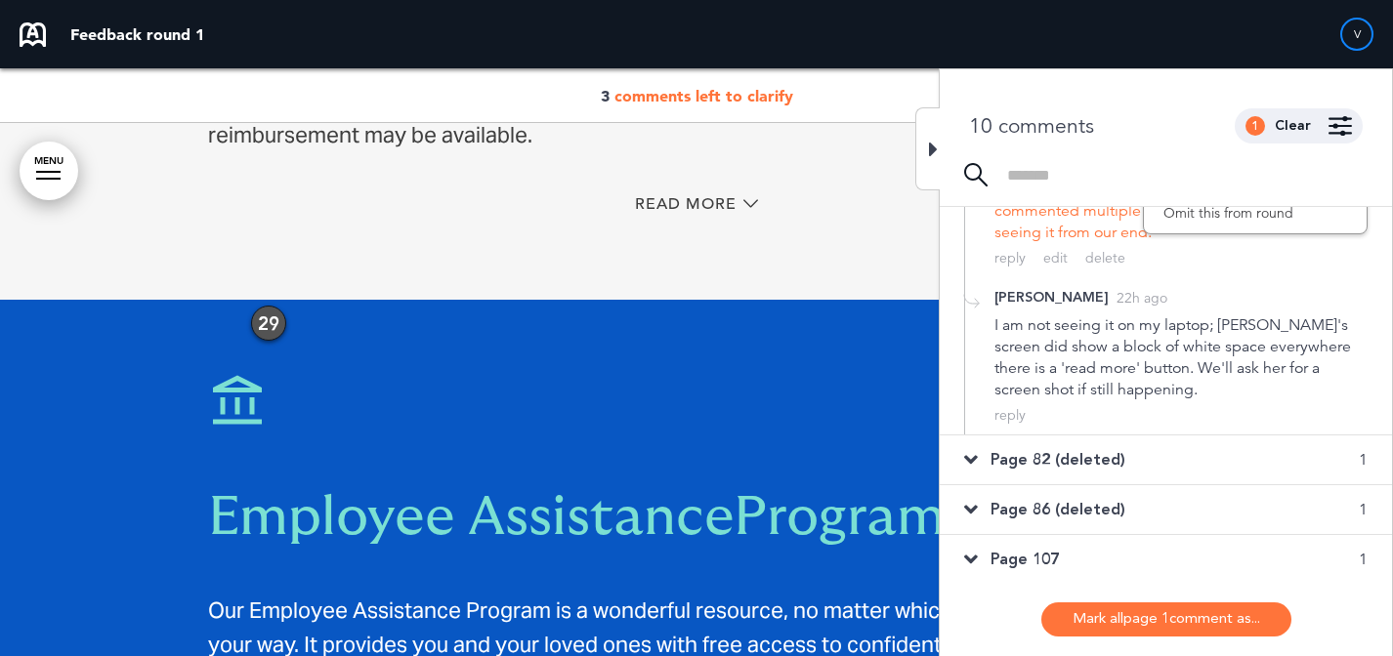
scroll to position [484, 0]
click at [1063, 458] on span "Page 82 (deleted)" at bounding box center [1058, 458] width 135 height 21
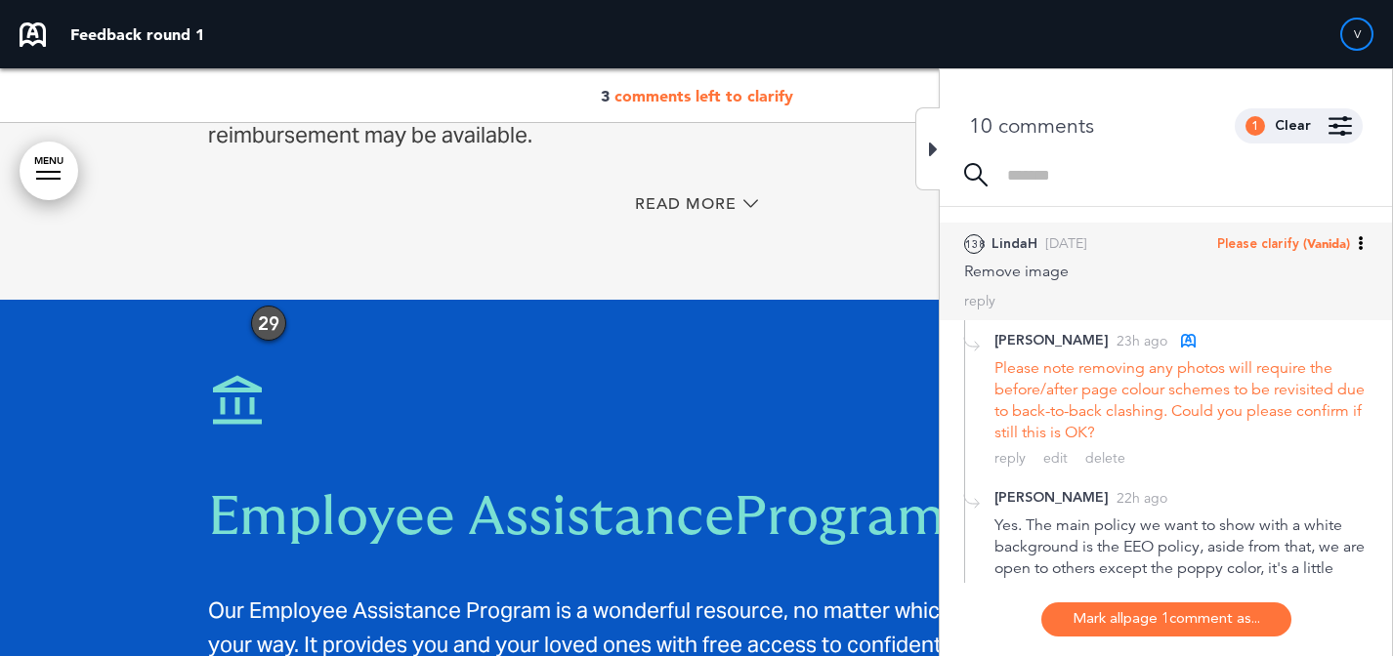
scroll to position [331, 0]
click at [1303, 250] on span "(Vanida)" at bounding box center [1326, 244] width 47 height 16
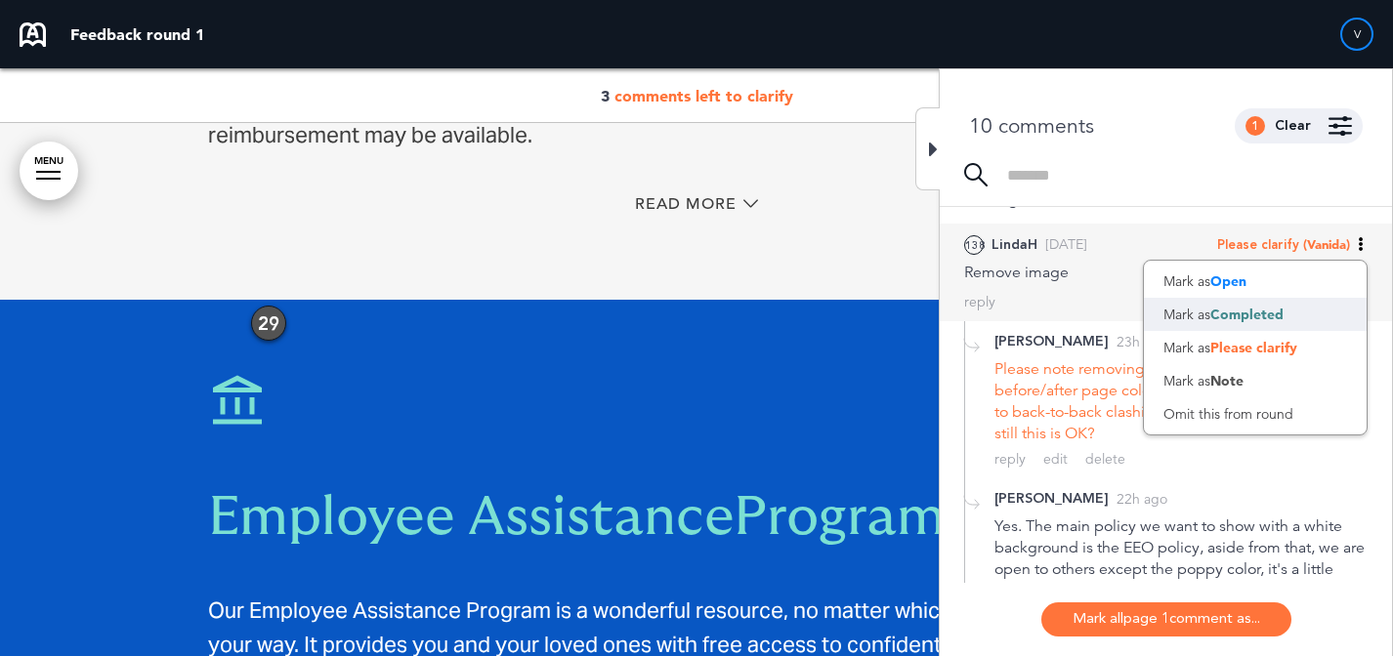
click at [1285, 309] on div "Mark as Completed" at bounding box center [1255, 314] width 223 height 33
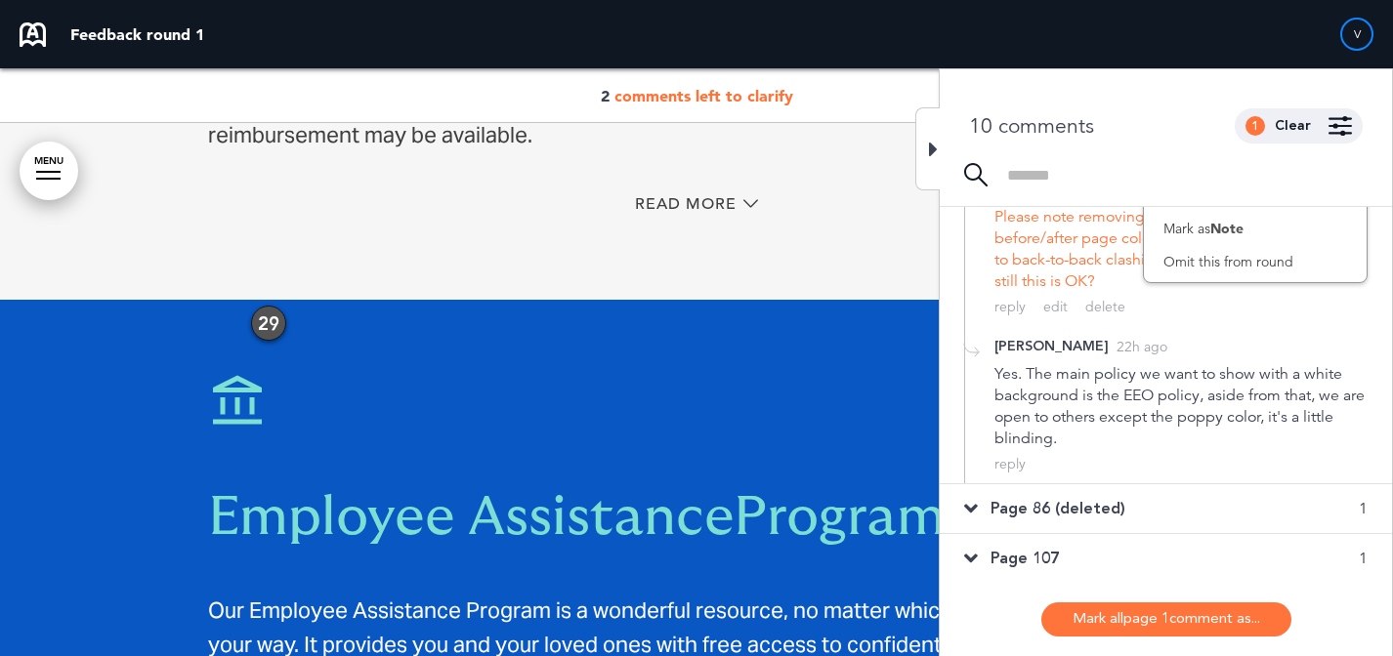
click at [1079, 498] on span "Page 86 (deleted)" at bounding box center [1058, 508] width 135 height 21
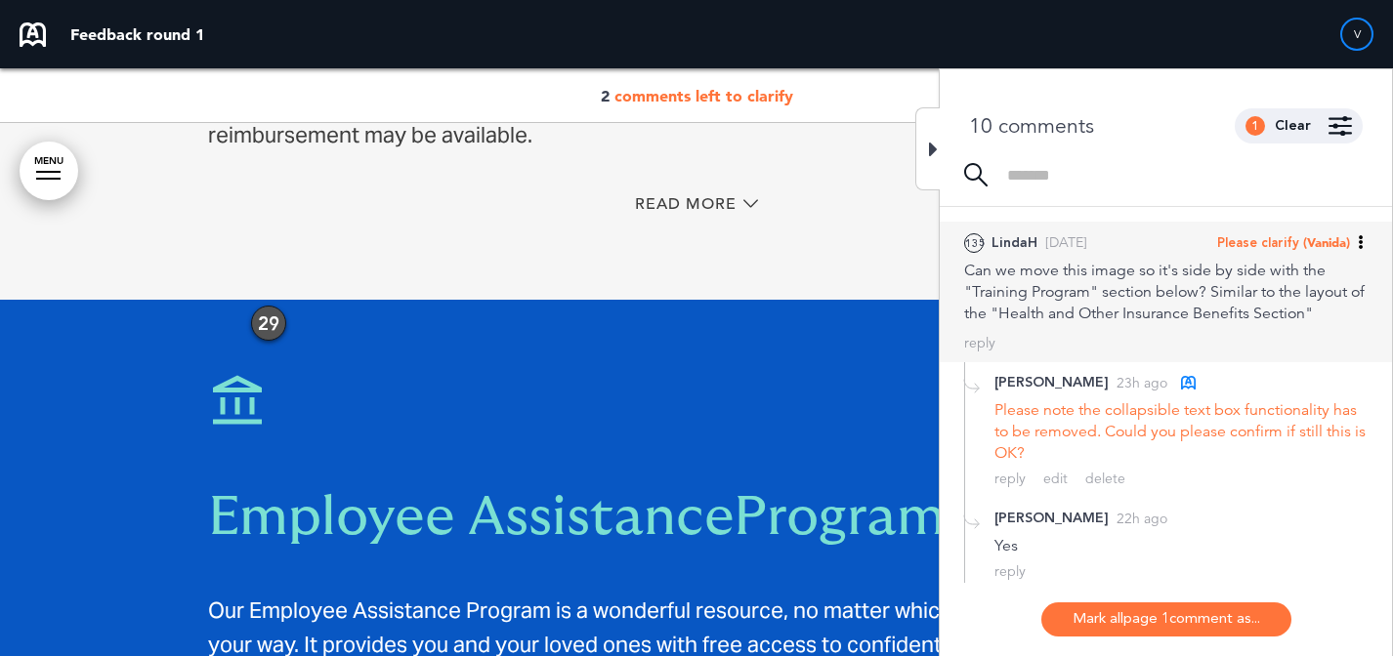
scroll to position [385, 0]
click at [1312, 235] on span "(Vanida)" at bounding box center [1326, 240] width 47 height 16
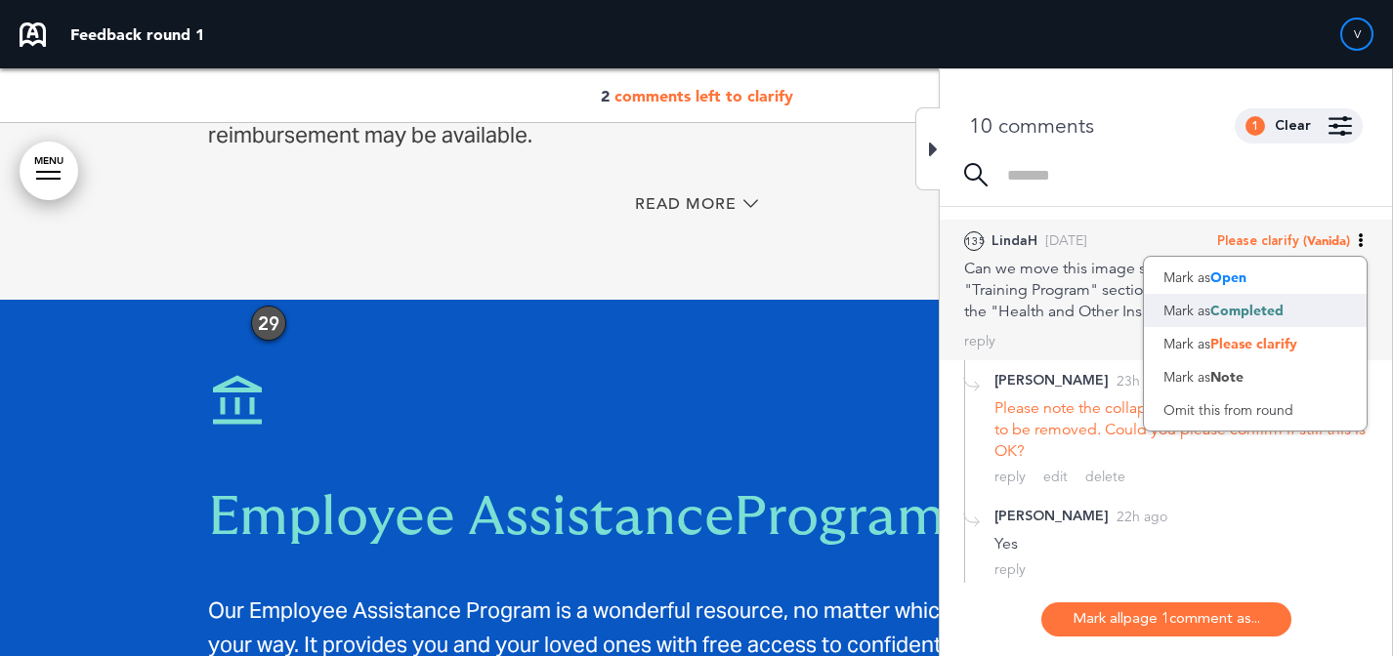
click at [1281, 296] on div "Mark as Completed" at bounding box center [1255, 310] width 223 height 33
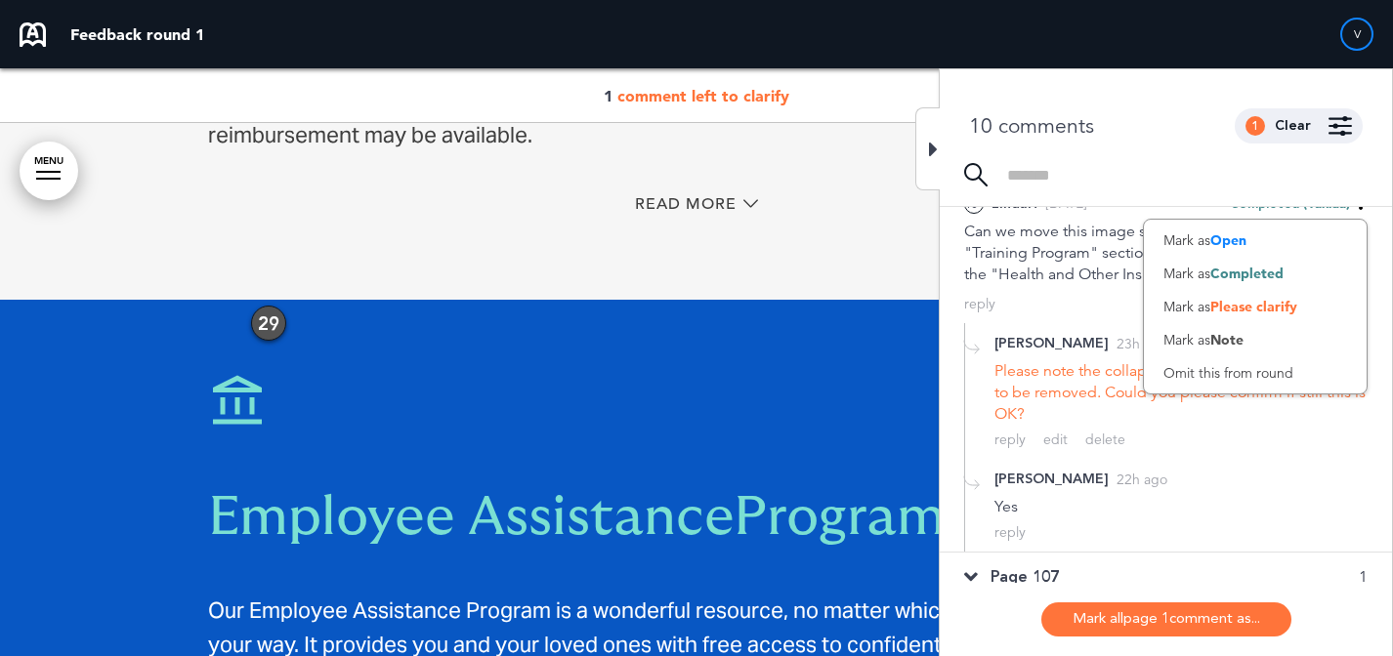
scroll to position [441, 0]
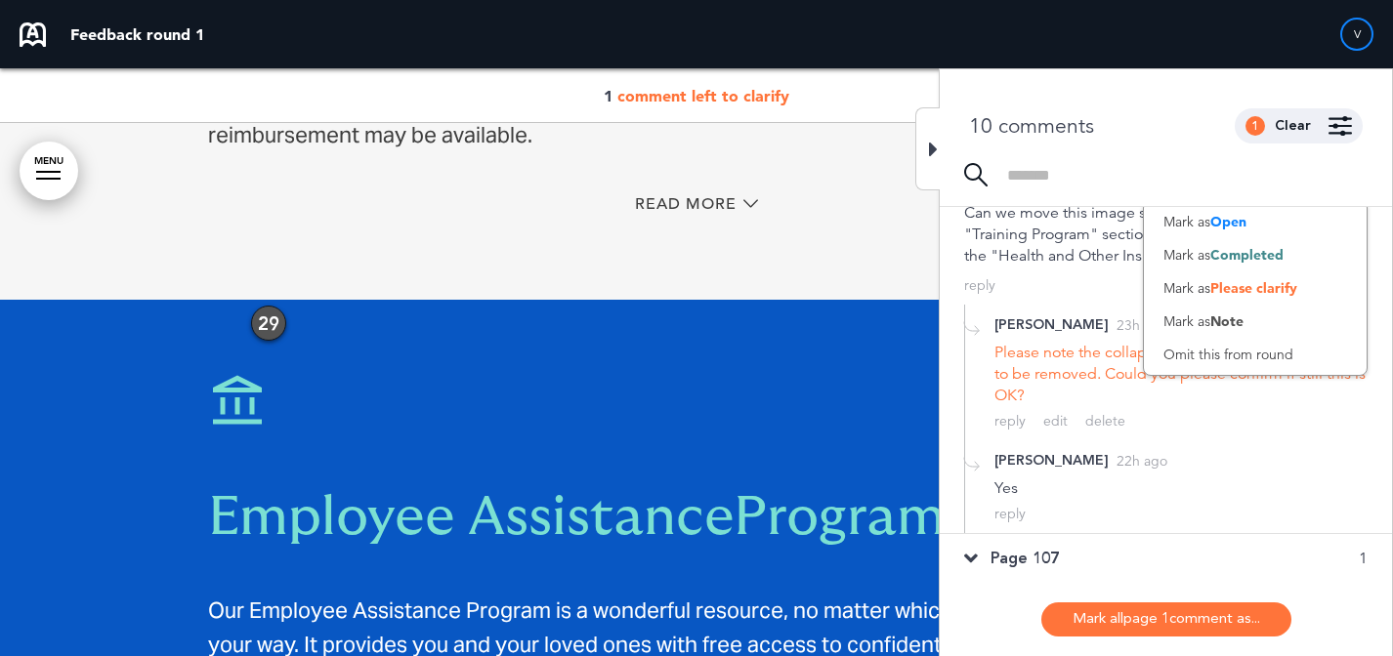
click at [1054, 549] on span "Page 107" at bounding box center [1025, 558] width 68 height 21
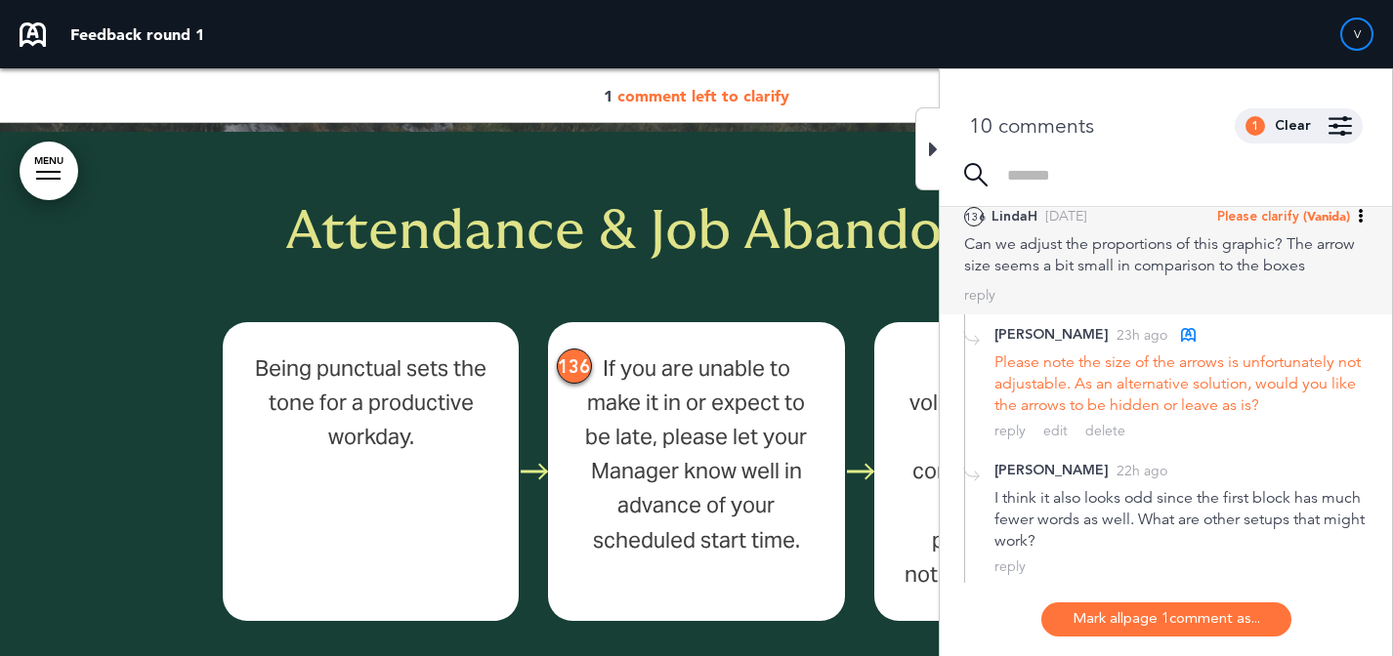
scroll to position [458, 0]
click at [1306, 216] on span "(Vanida)" at bounding box center [1326, 217] width 47 height 16
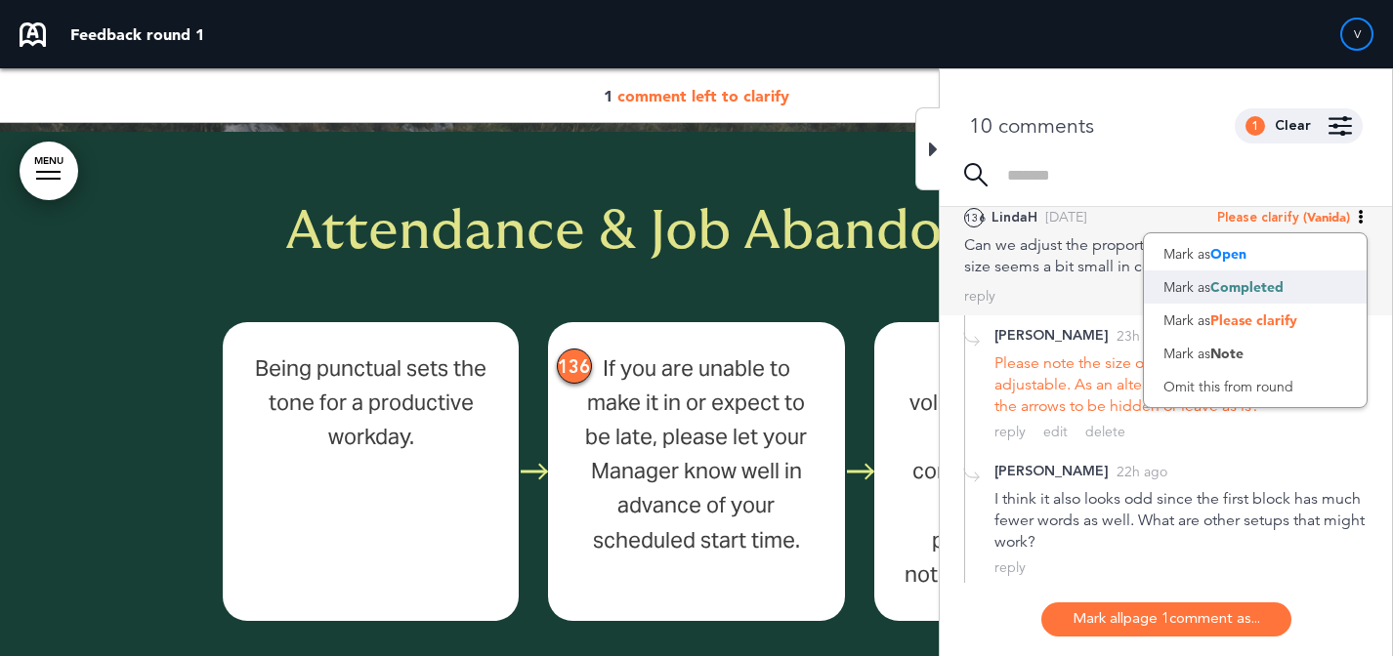
click at [1251, 287] on span "Completed" at bounding box center [1246, 287] width 73 height 18
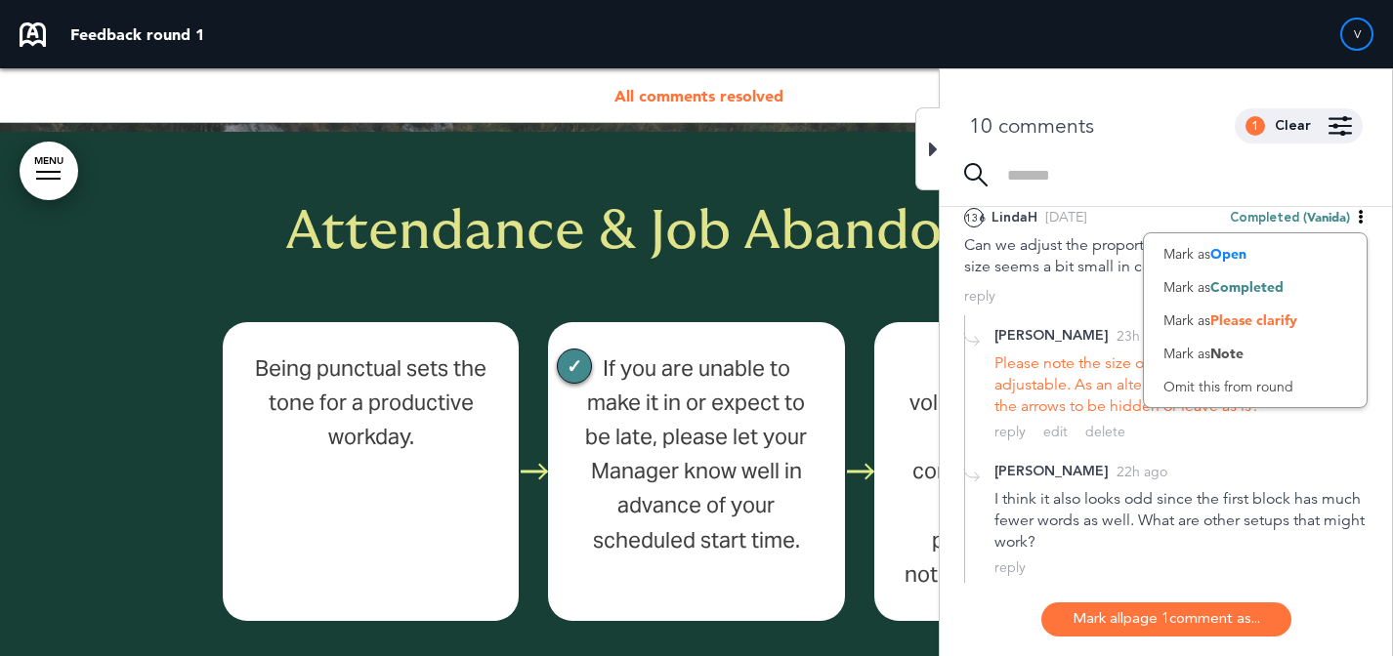
scroll to position [43637, 0]
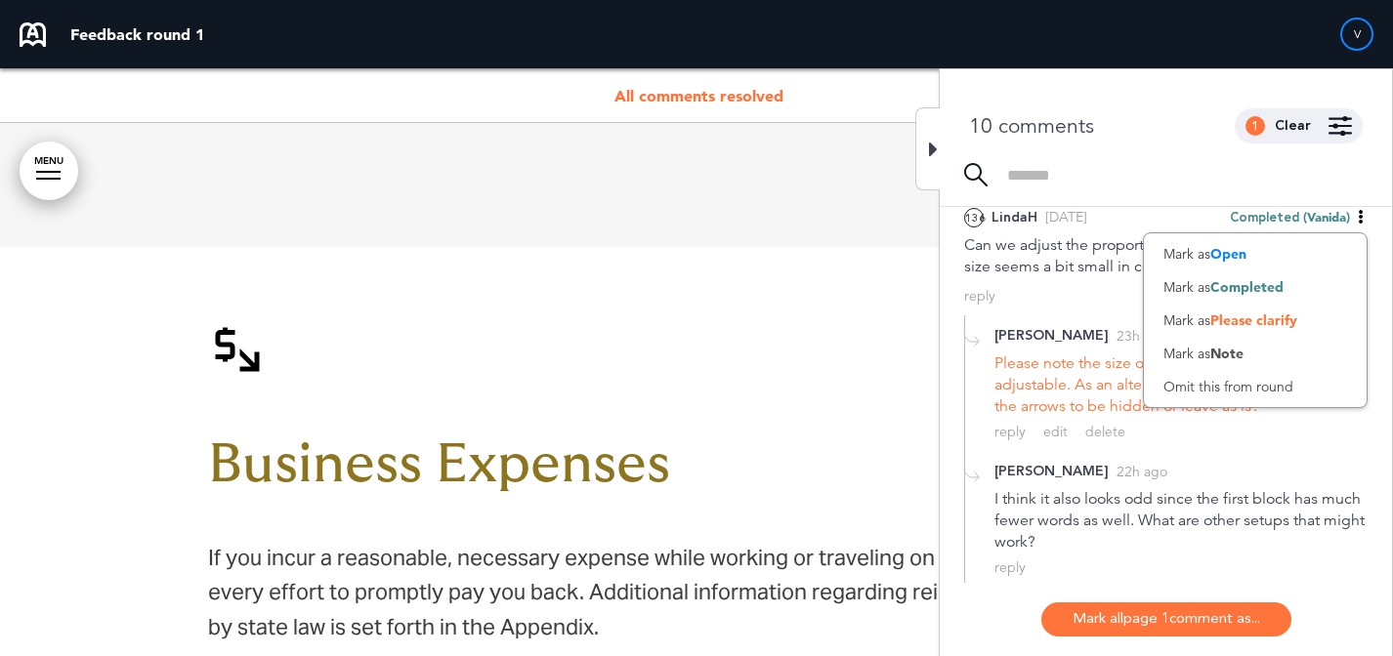
click at [941, 147] on div "10 comments 1 Clear Made by... Any one All Camille Taylor ( camille.taylor@howd…" at bounding box center [1166, 116] width 452 height 94
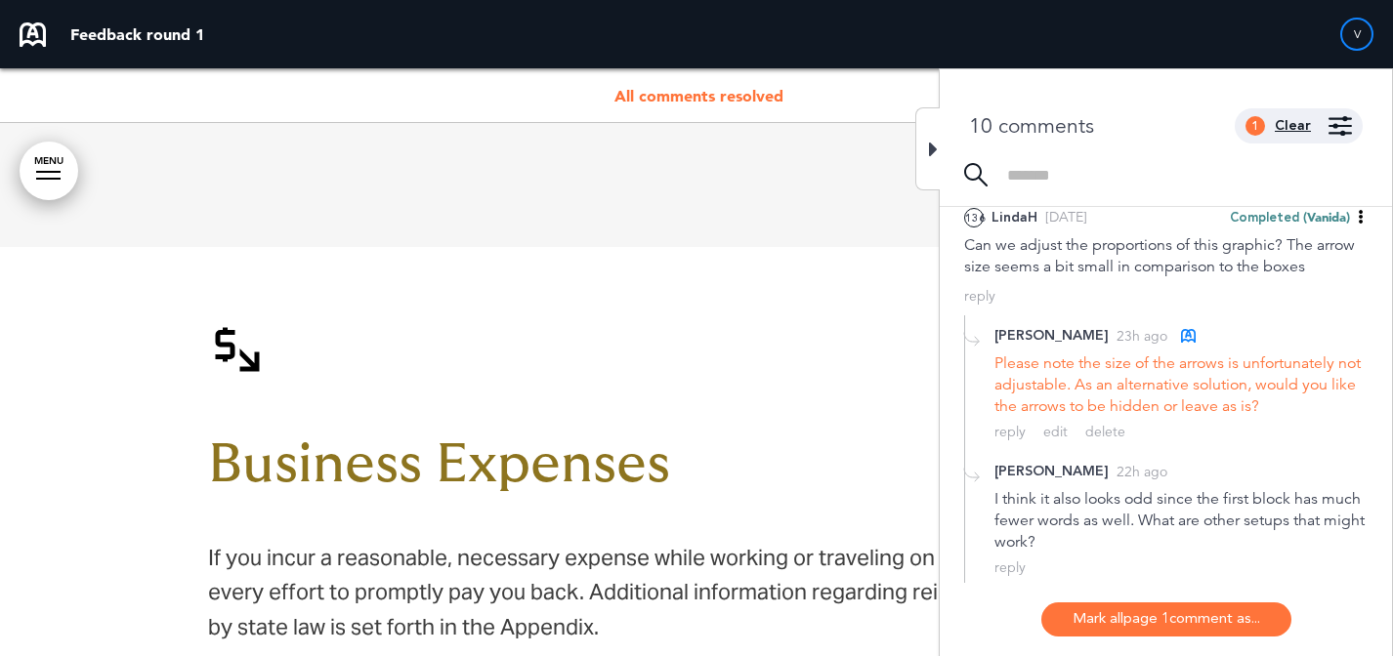
click at [1304, 129] on div "Clear" at bounding box center [1293, 126] width 36 height 14
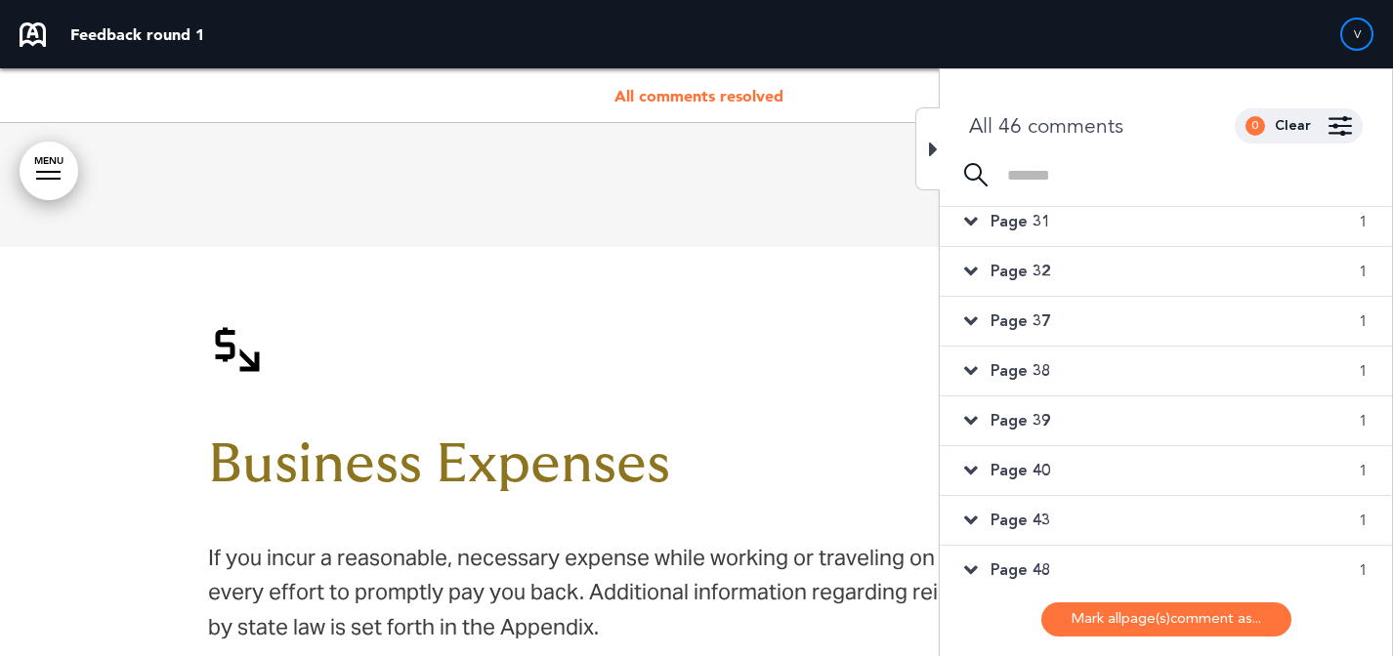
click at [933, 138] on icon at bounding box center [933, 149] width 9 height 23
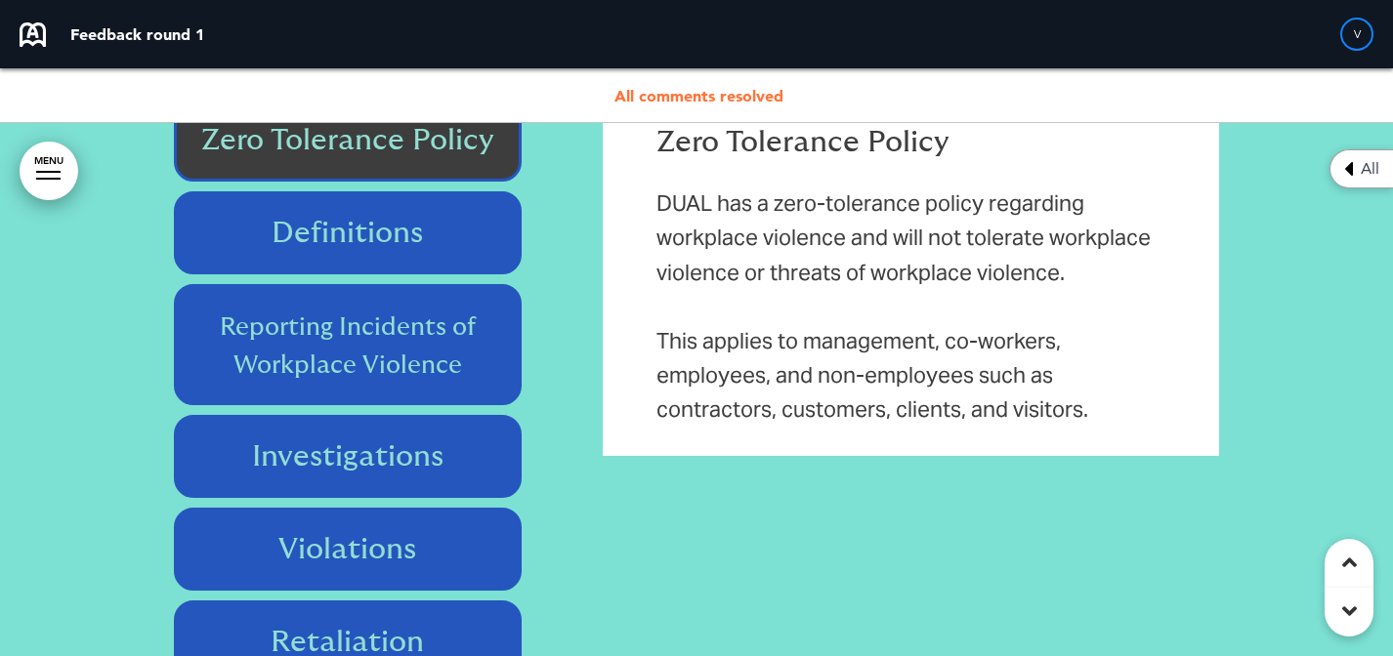
scroll to position [32078, 0]
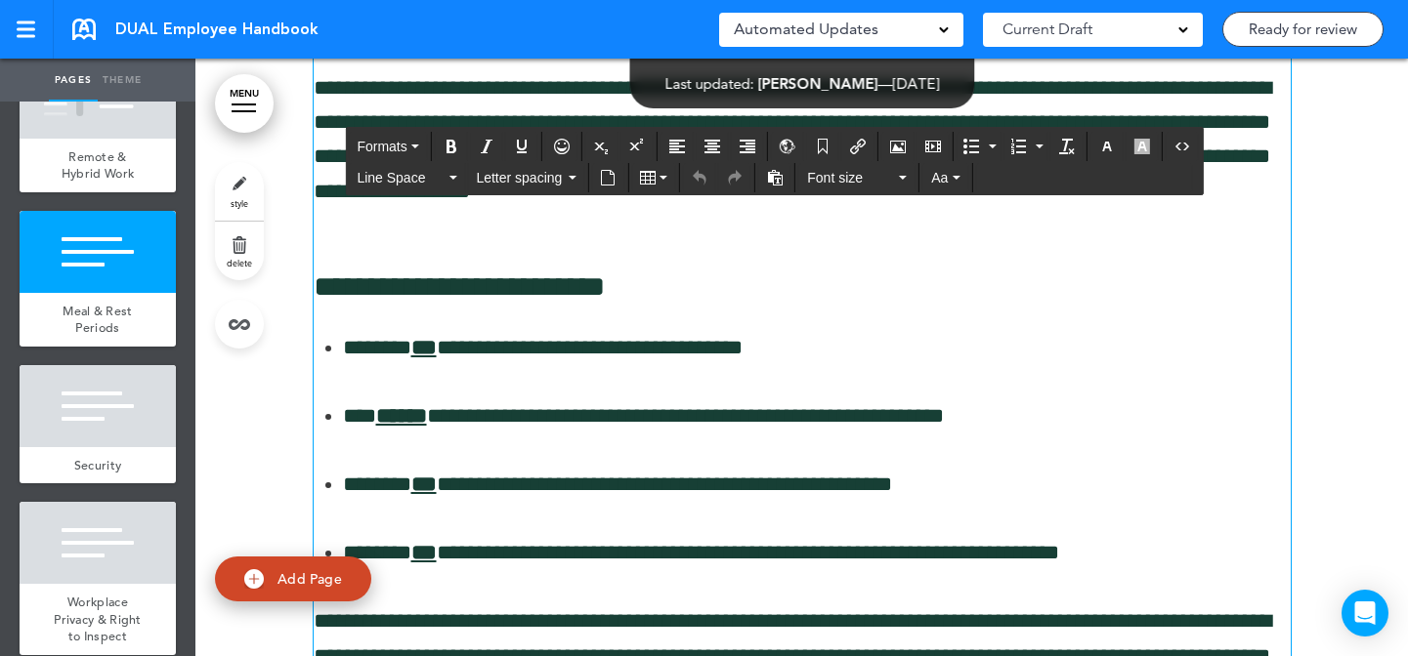
scroll to position [23320, 0]
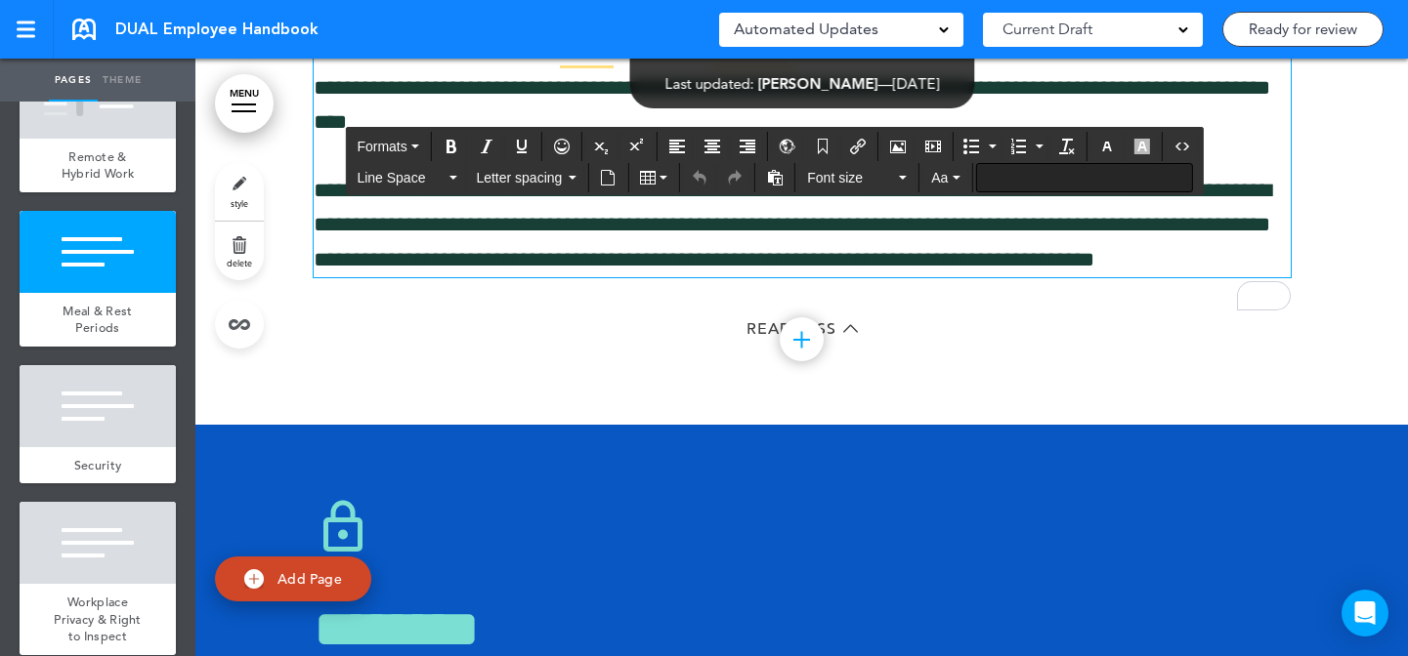
scroll to position [23785, 0]
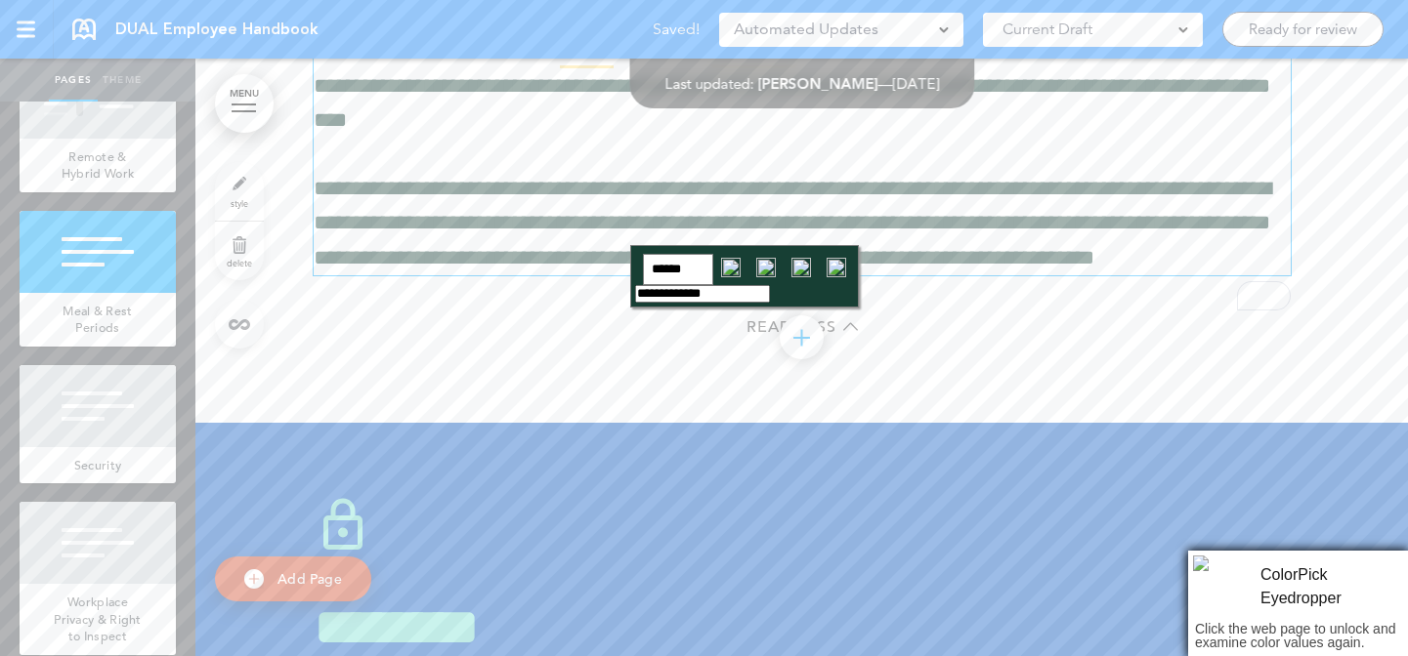
click at [821, 267] on input "image" at bounding box center [836, 267] width 35 height 35
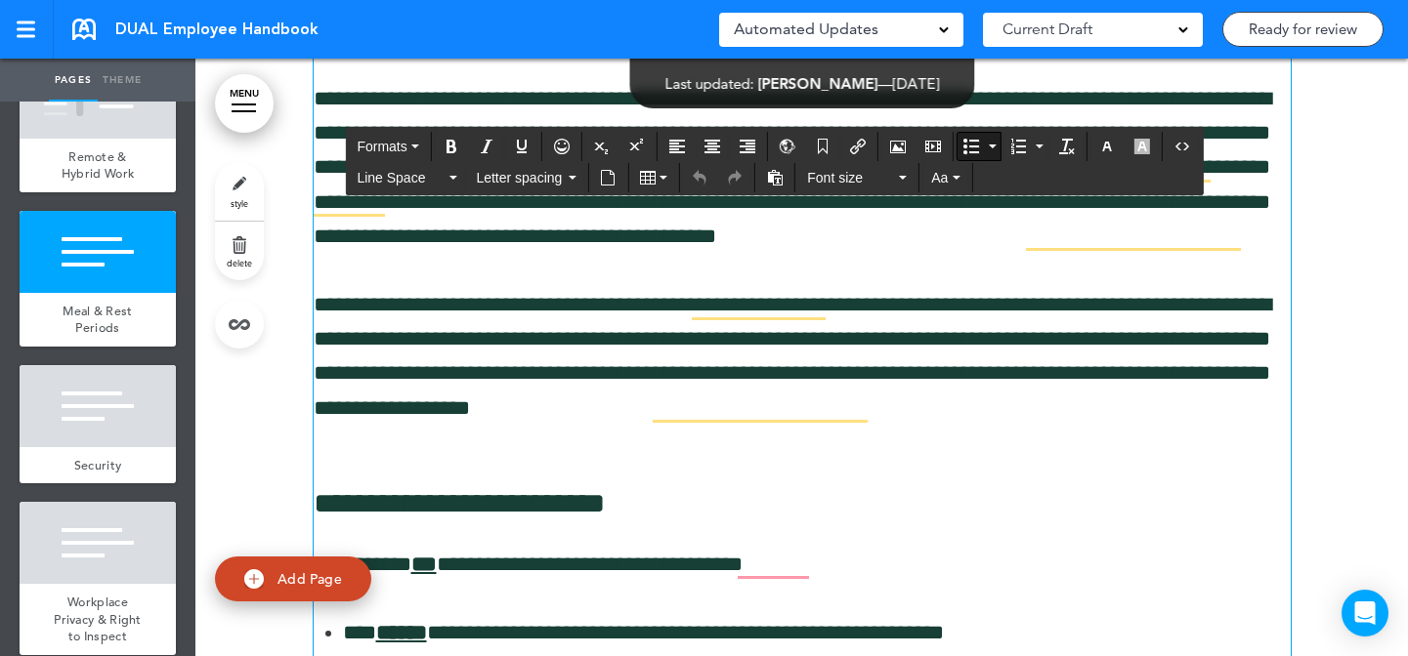
scroll to position [23000, 0]
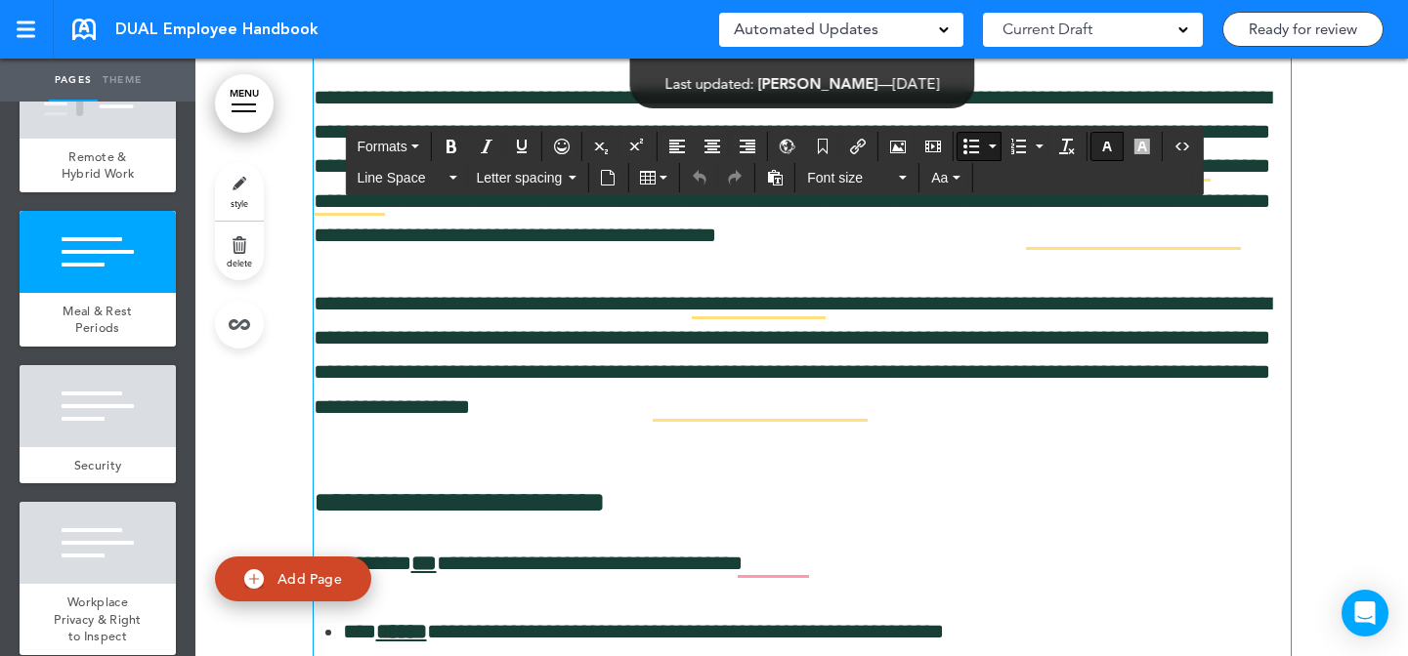
click at [1101, 150] on icon "button" at bounding box center [1107, 147] width 16 height 16
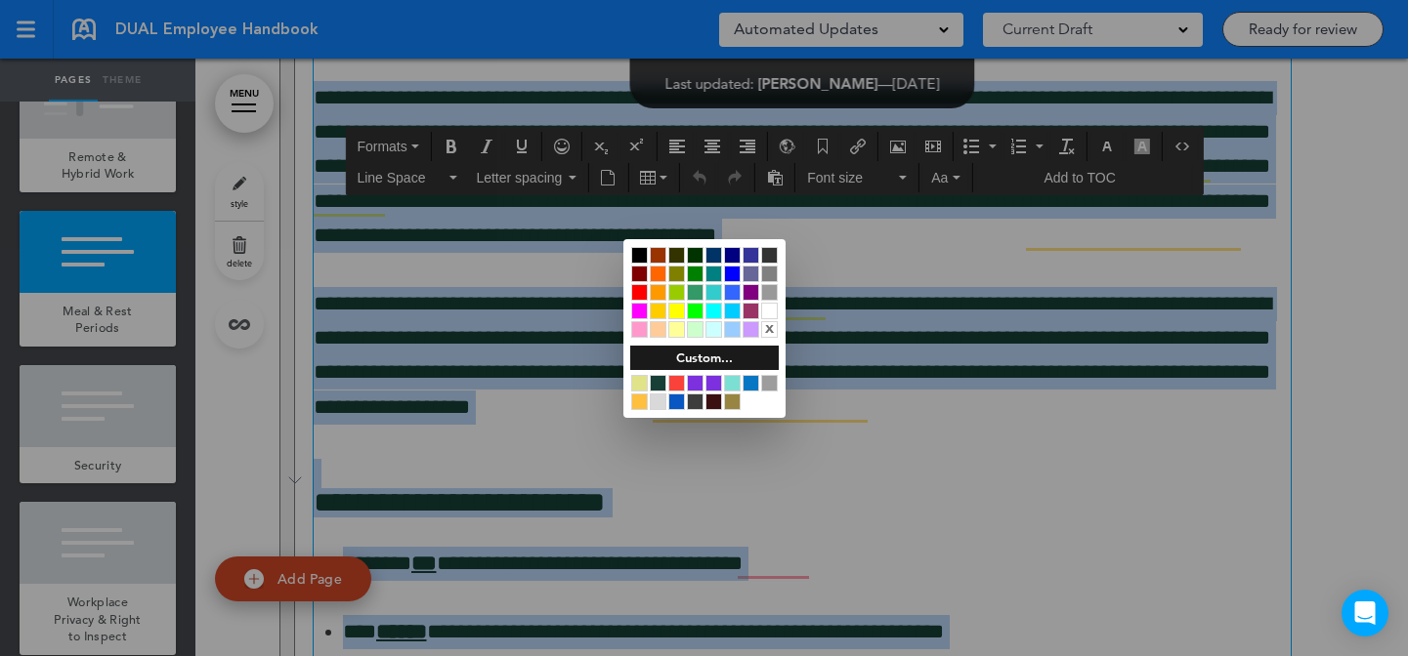
drag, startPoint x: 700, startPoint y: 401, endPoint x: 767, endPoint y: 408, distance: 66.8
click at [700, 401] on div at bounding box center [695, 402] width 17 height 17
click at [908, 440] on div at bounding box center [704, 328] width 1408 height 656
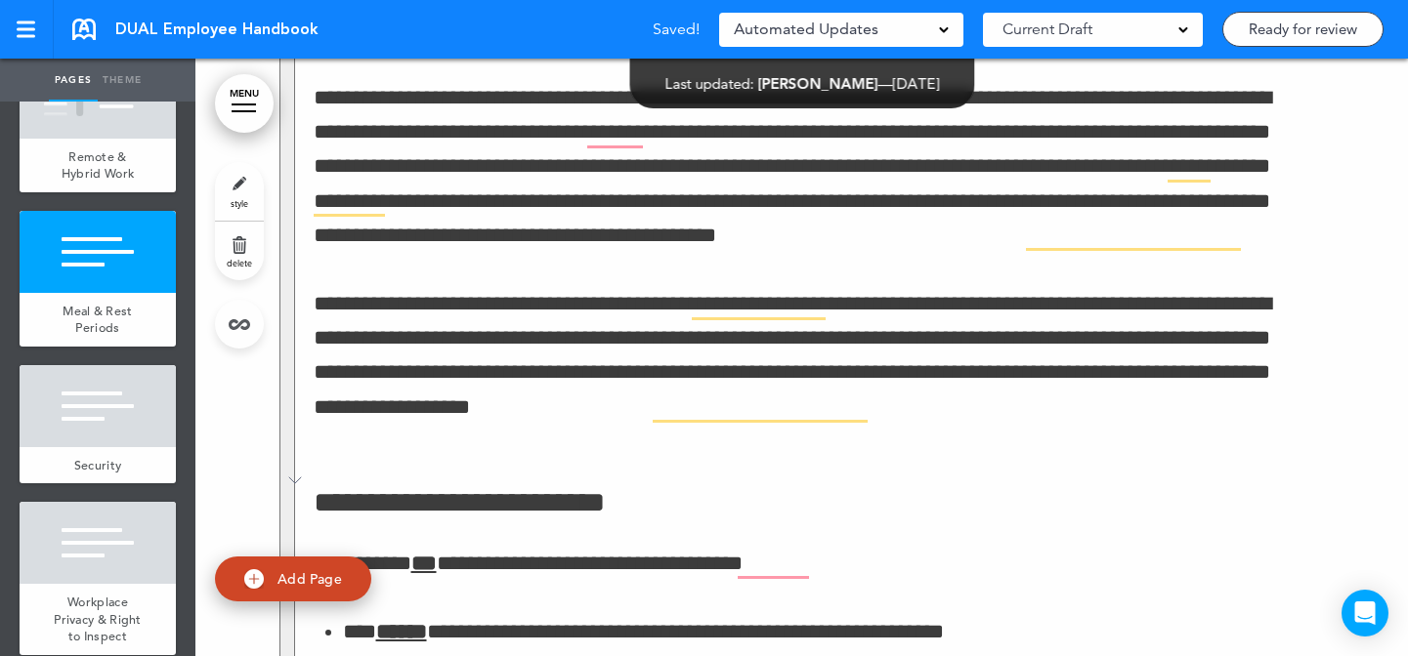
click at [822, 443] on div "**********" at bounding box center [704, 328] width 1408 height 656
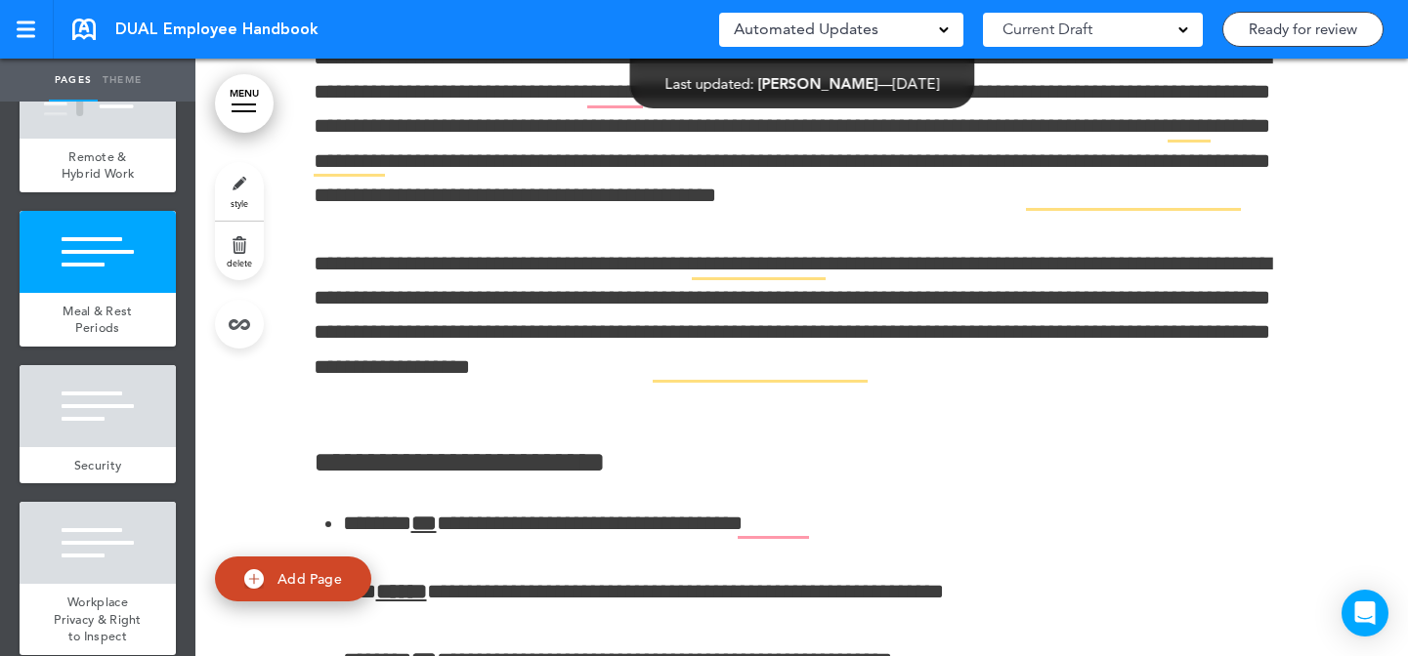
scroll to position [9510, 0]
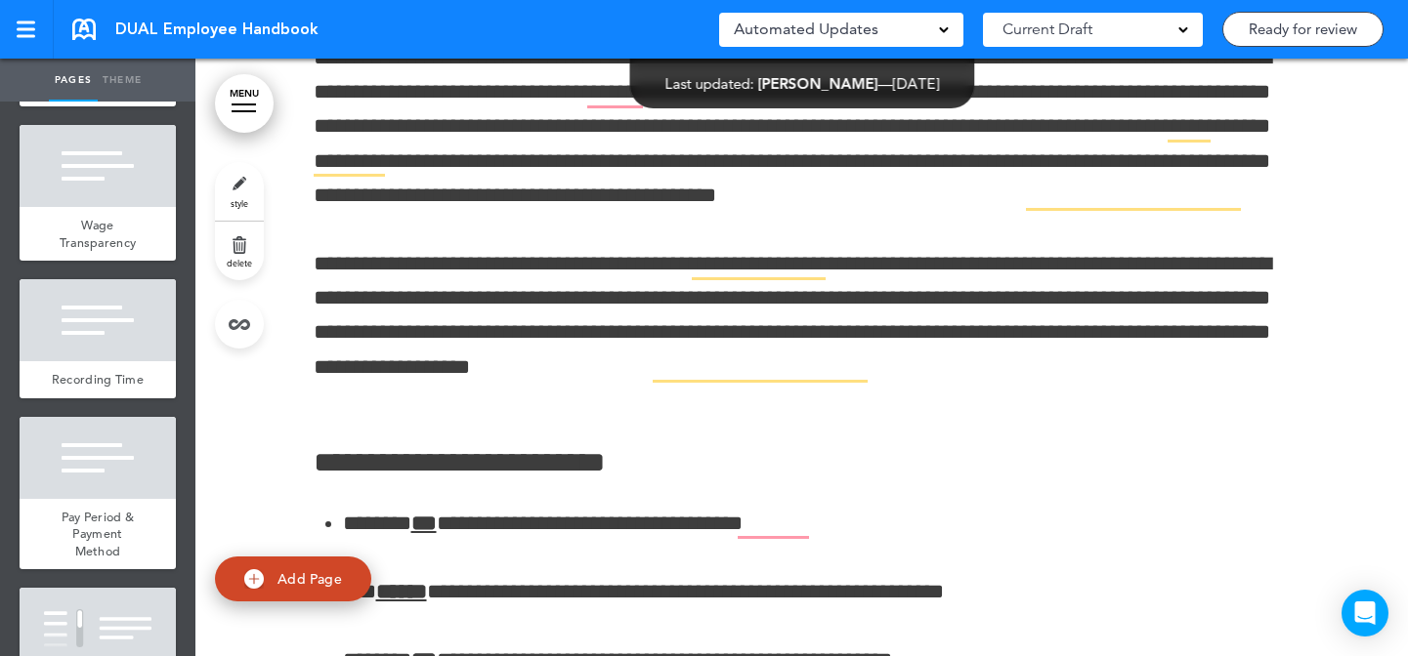
click at [110, 70] on div at bounding box center [98, 29] width 156 height 82
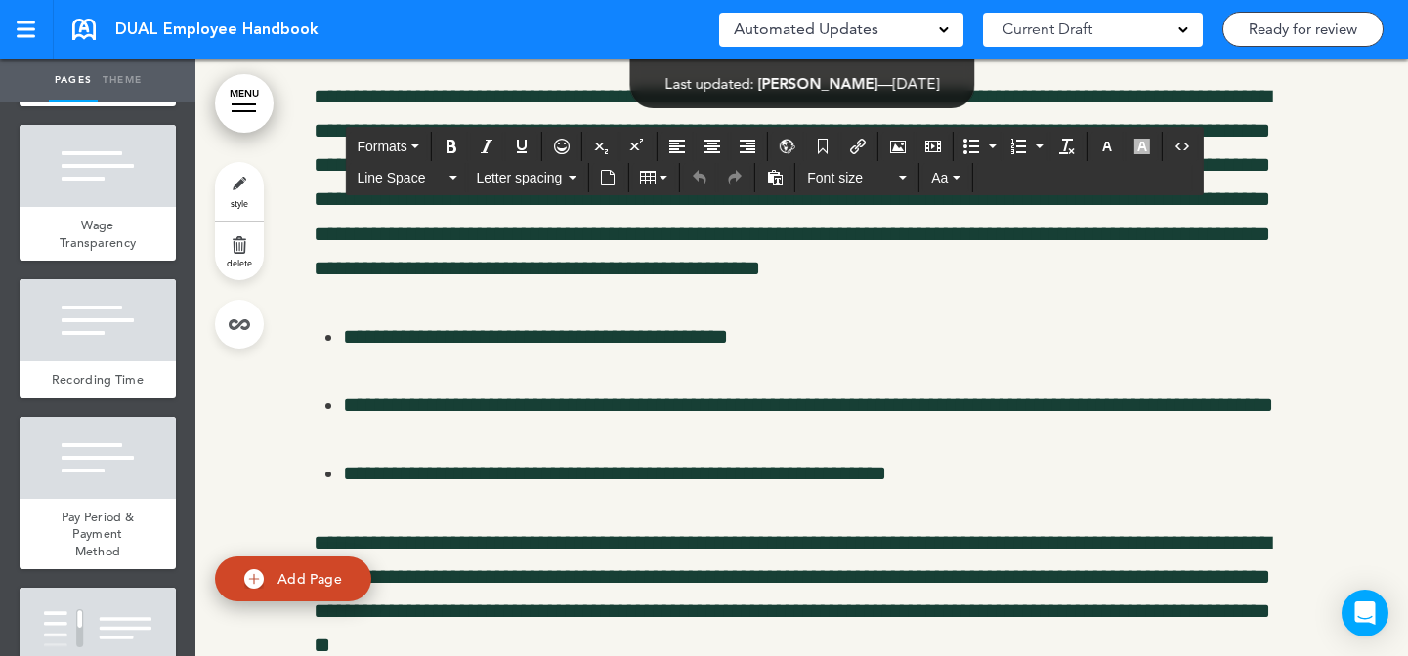
scroll to position [66154, 0]
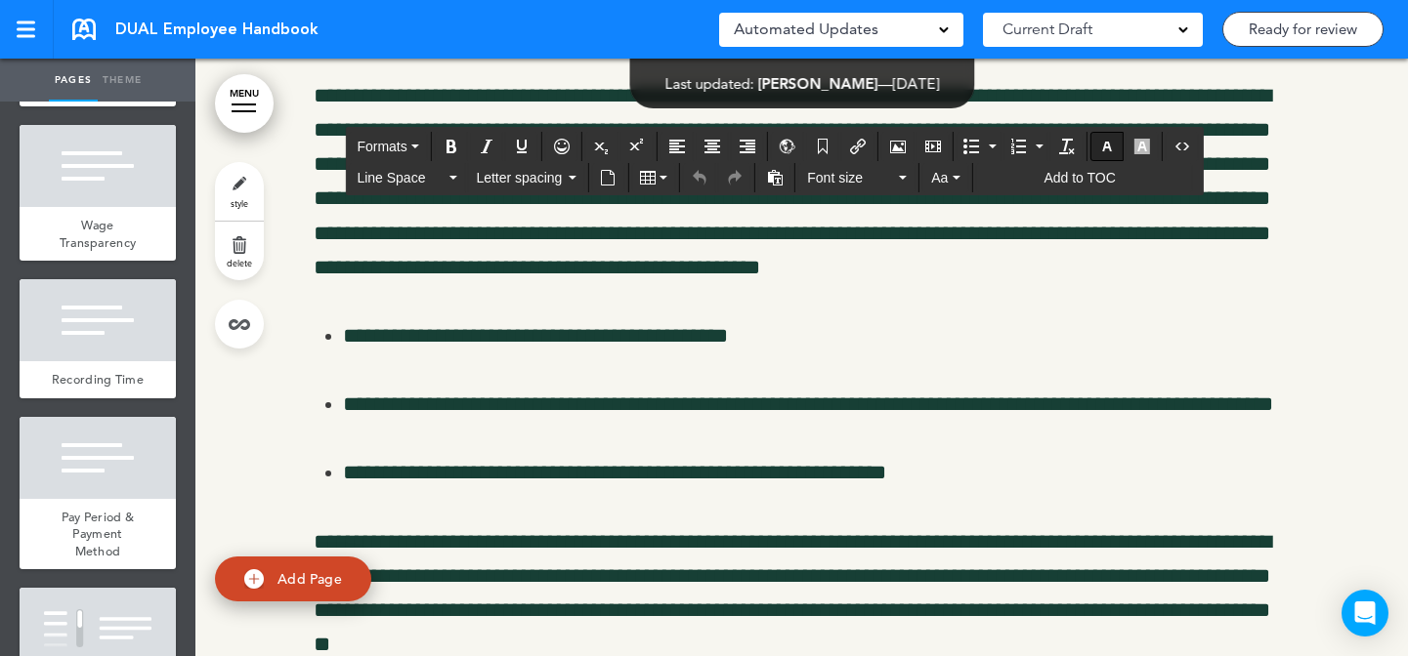
click at [1102, 154] on button "button" at bounding box center [1106, 146] width 31 height 27
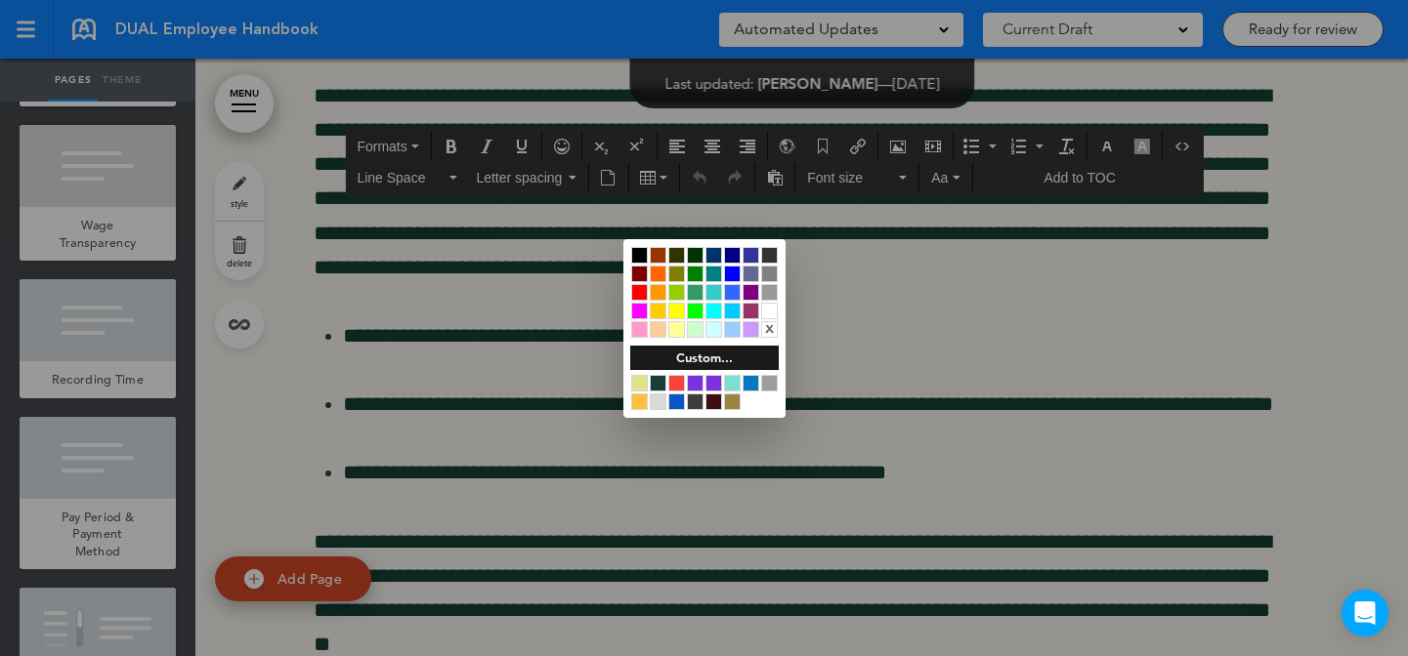
click at [698, 402] on div at bounding box center [695, 402] width 17 height 17
click at [962, 358] on div at bounding box center [704, 328] width 1408 height 656
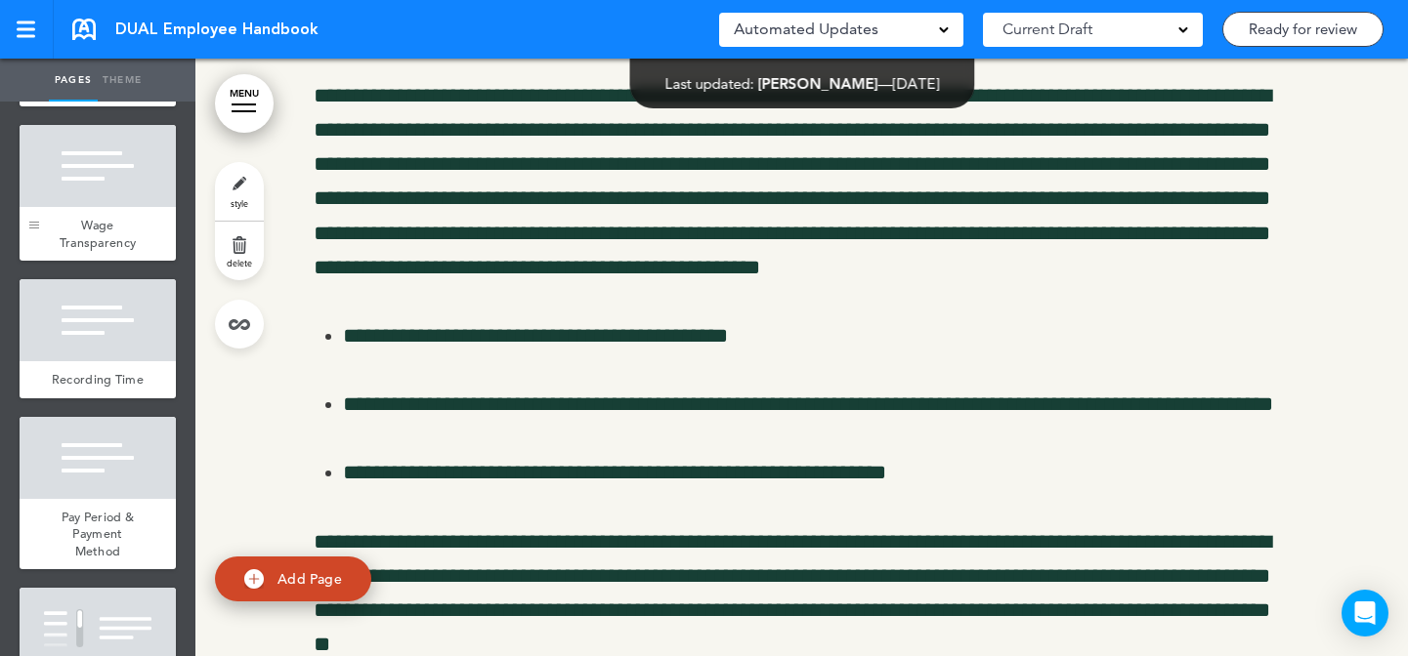
click at [27, 261] on div at bounding box center [34, 193] width 29 height 136
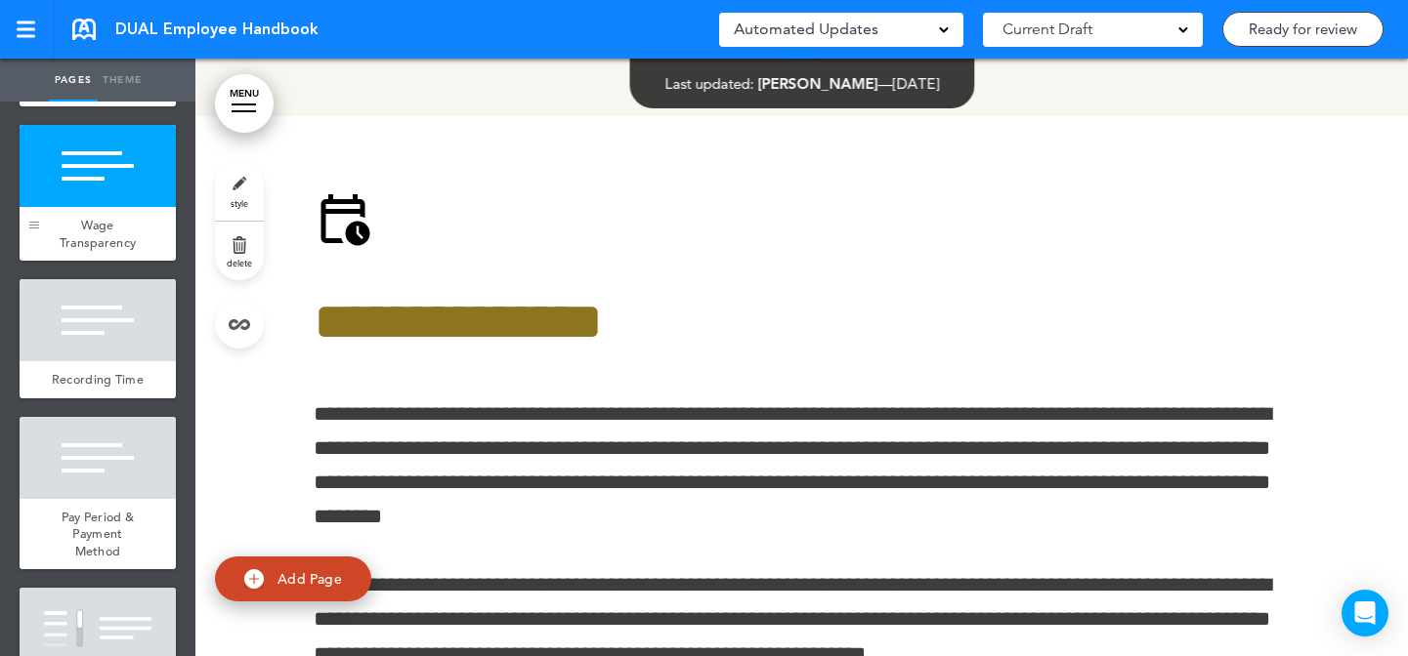
scroll to position [66853, 0]
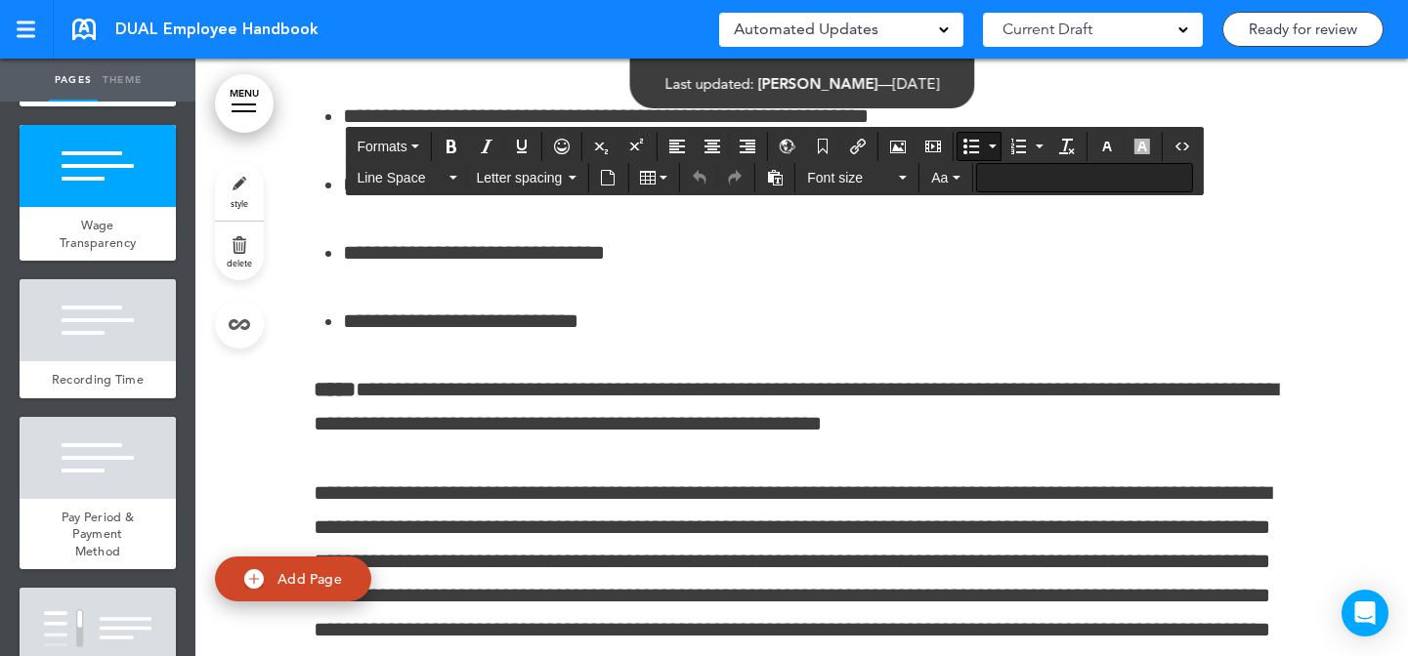
scroll to position [67823, 0]
click at [1105, 148] on icon "button" at bounding box center [1107, 147] width 16 height 16
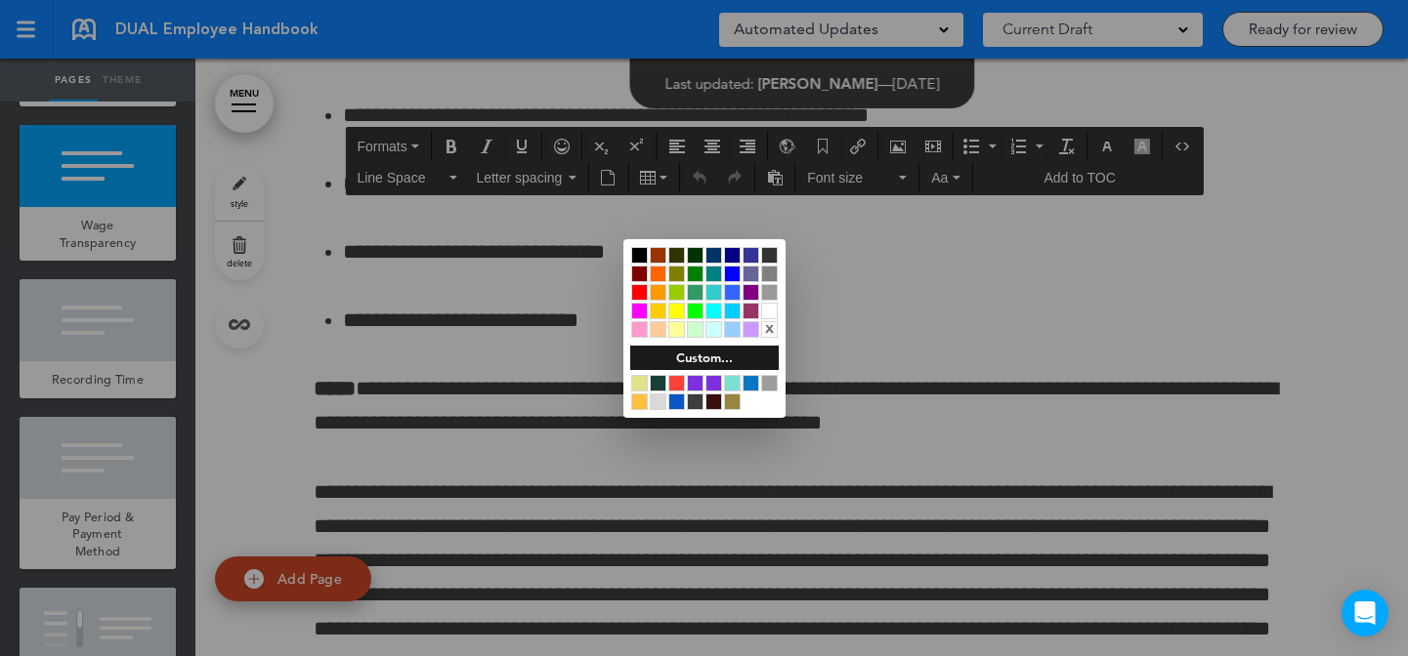
click at [696, 403] on div at bounding box center [695, 402] width 17 height 17
click at [940, 293] on div at bounding box center [704, 328] width 1408 height 656
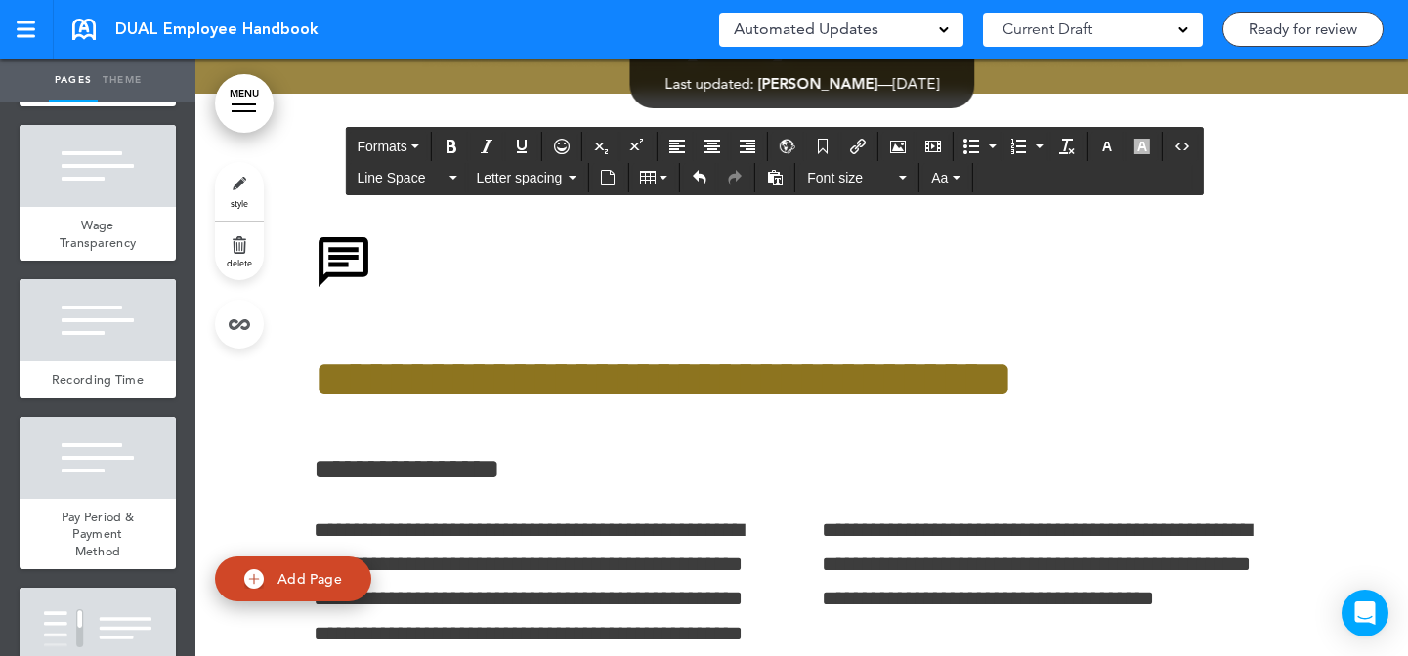
scroll to position [711, 0]
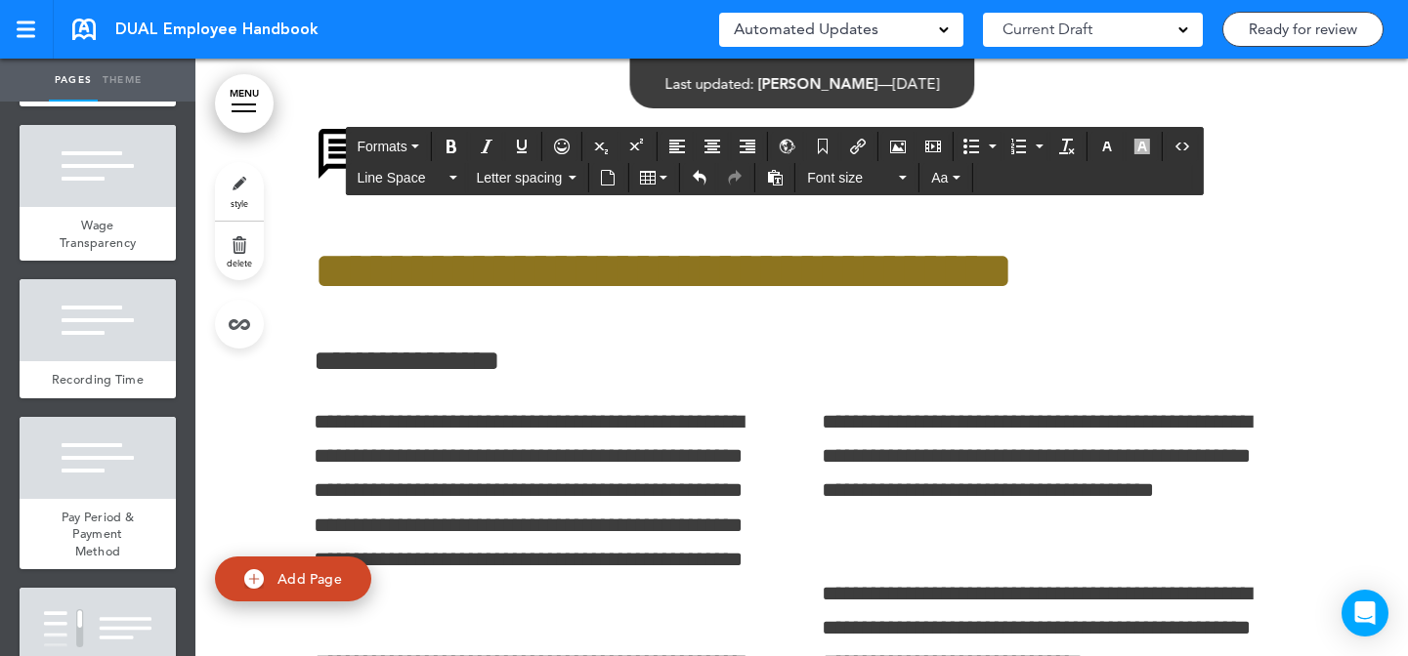
click at [237, 194] on link "style" at bounding box center [239, 191] width 49 height 59
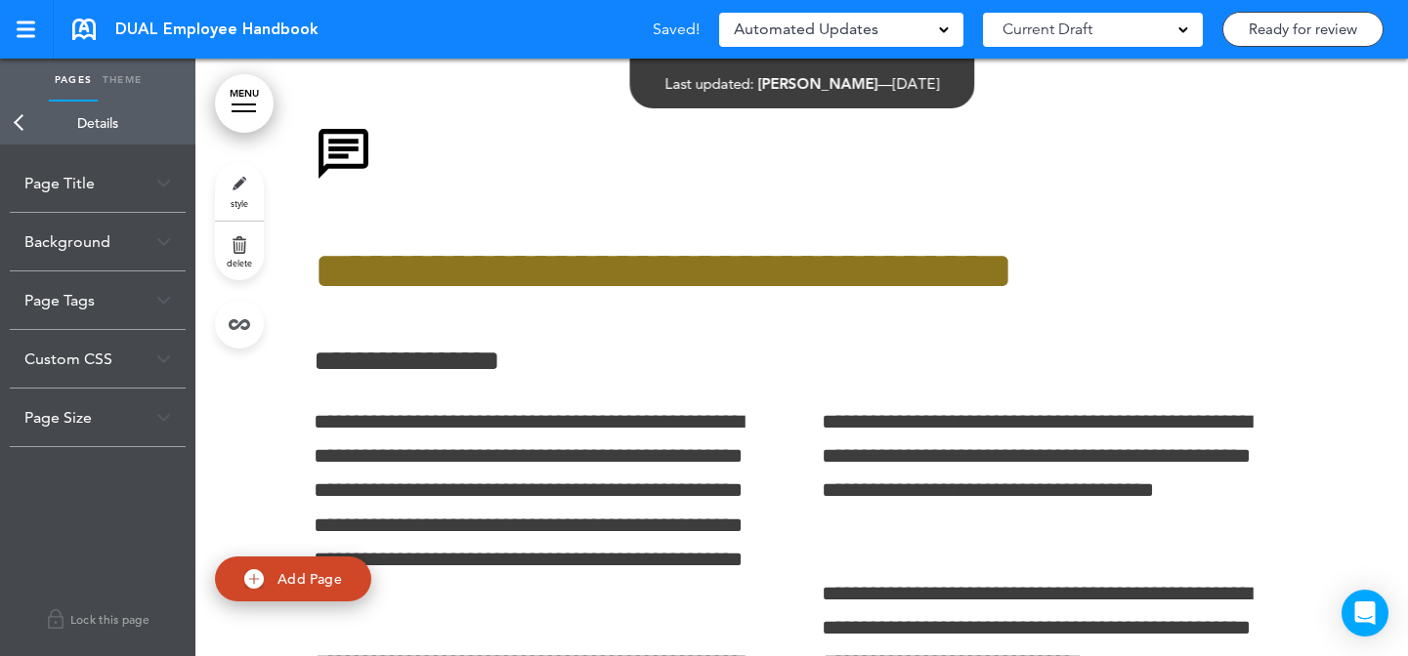
drag, startPoint x: 124, startPoint y: 78, endPoint x: 106, endPoint y: 160, distance: 83.9
click at [123, 78] on link "Theme" at bounding box center [122, 80] width 49 height 43
type input "******"
select select "****"
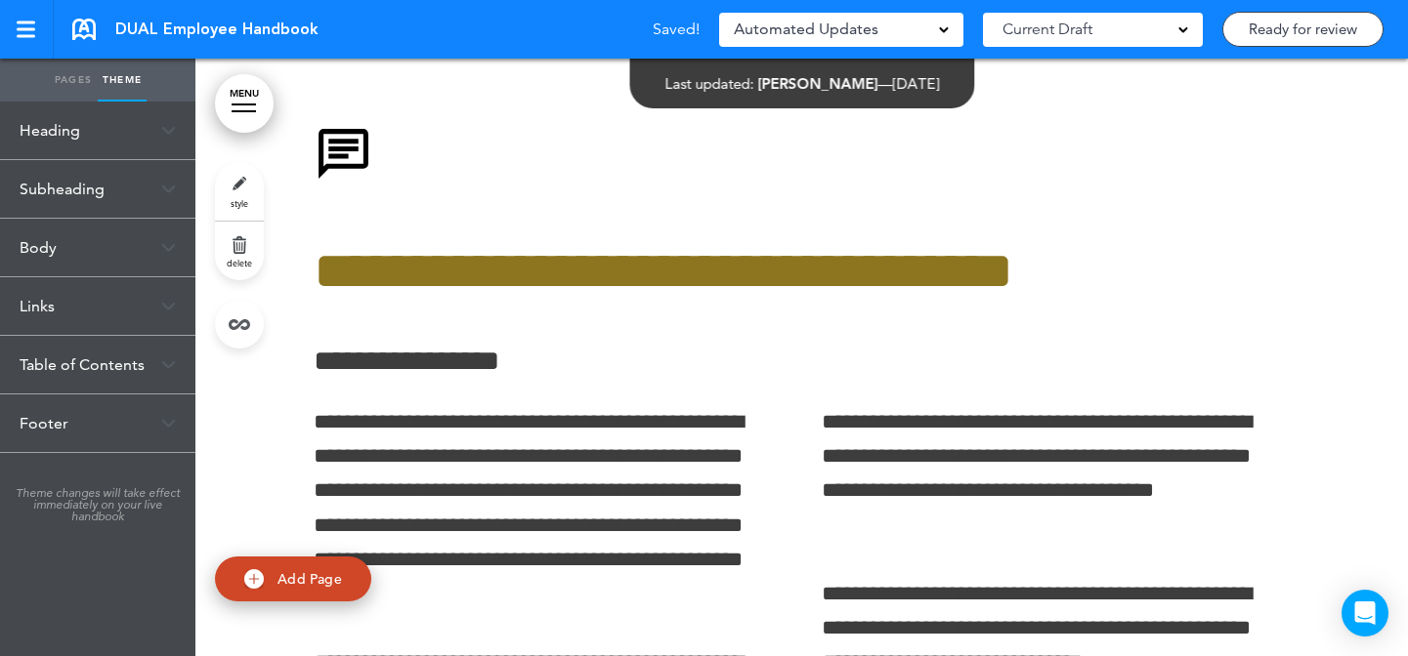
click at [109, 144] on div "Heading" at bounding box center [97, 131] width 195 height 58
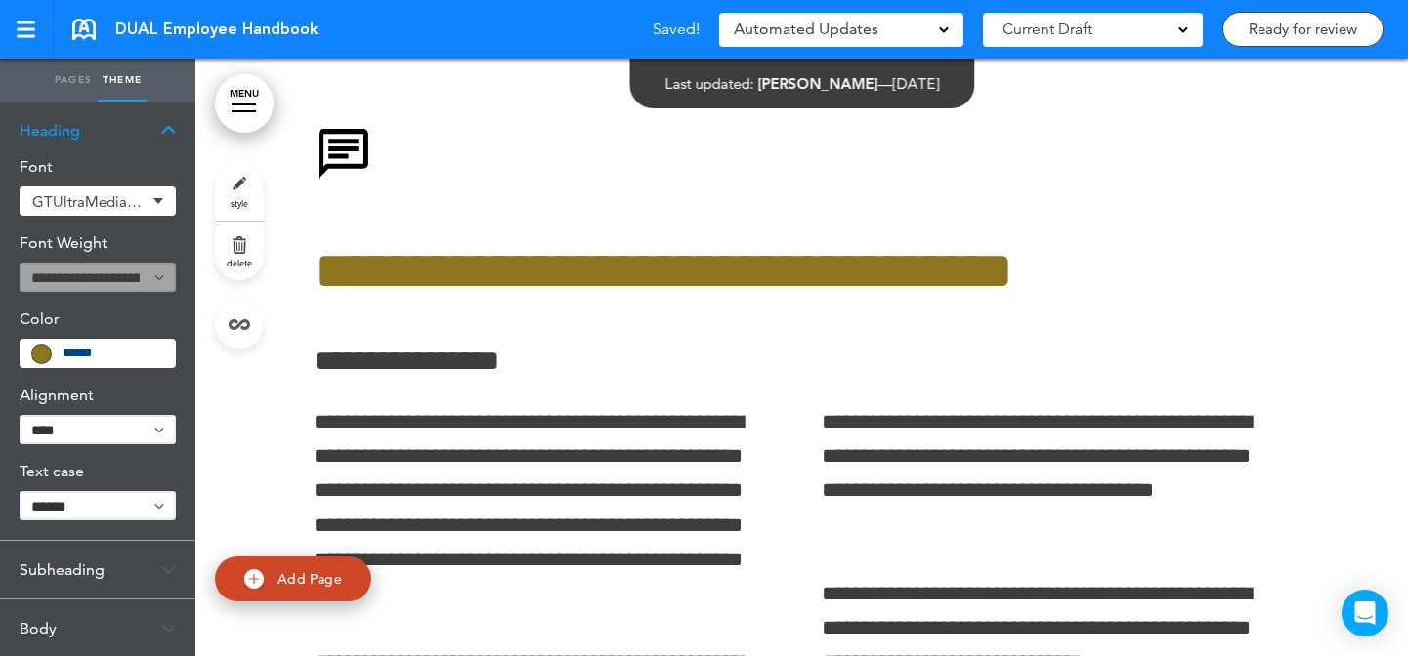
click at [102, 347] on input "******" at bounding box center [113, 354] width 101 height 14
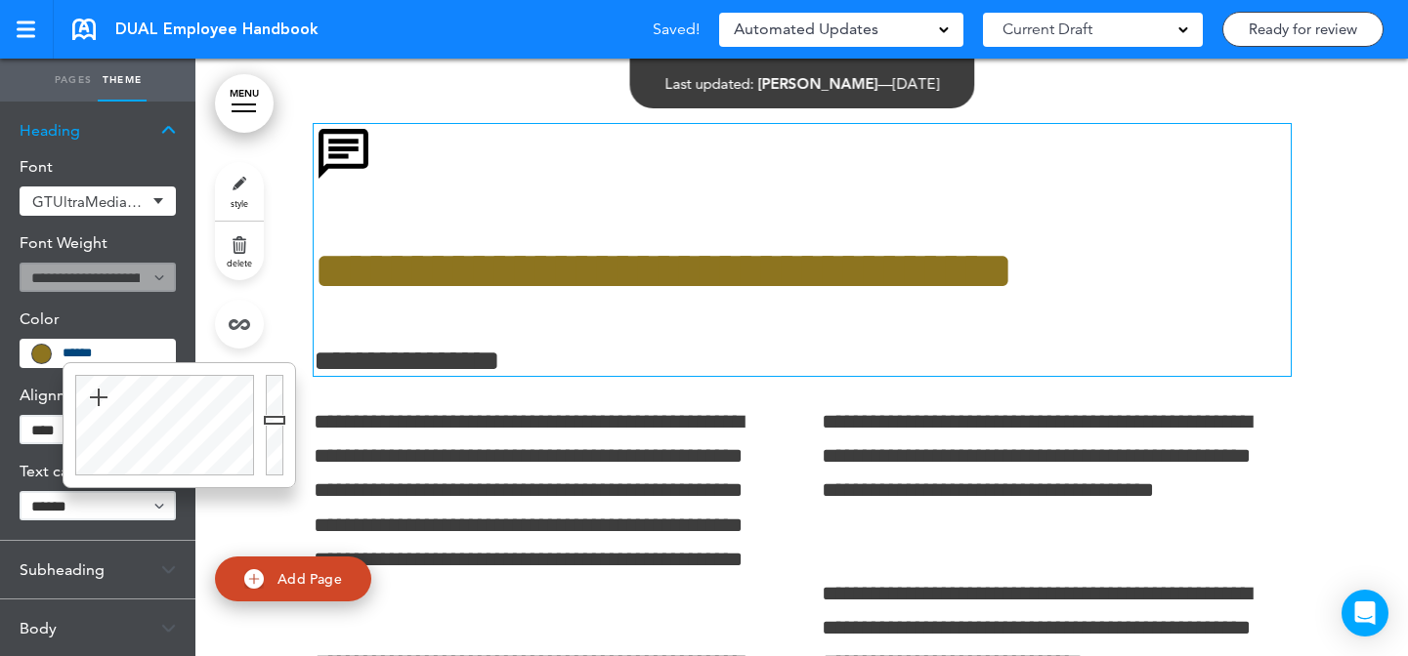
click at [390, 253] on h1 "**********" at bounding box center [802, 271] width 977 height 54
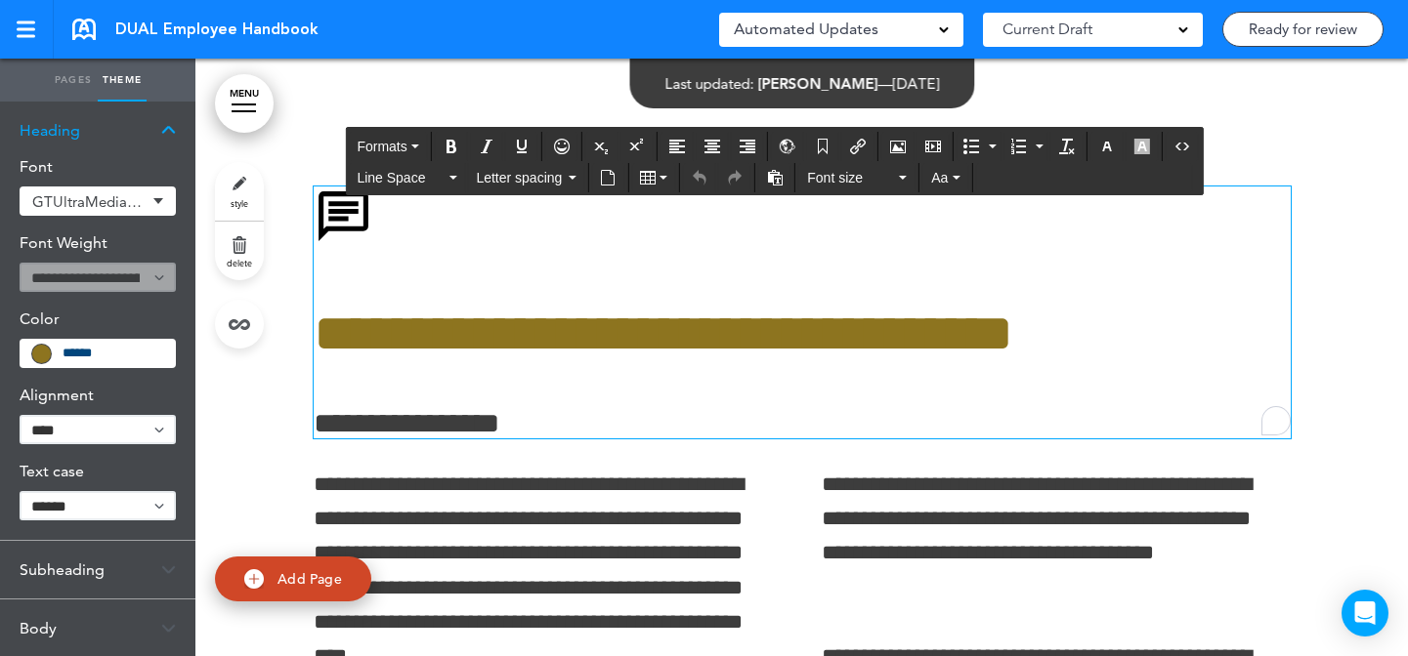
scroll to position [615, 0]
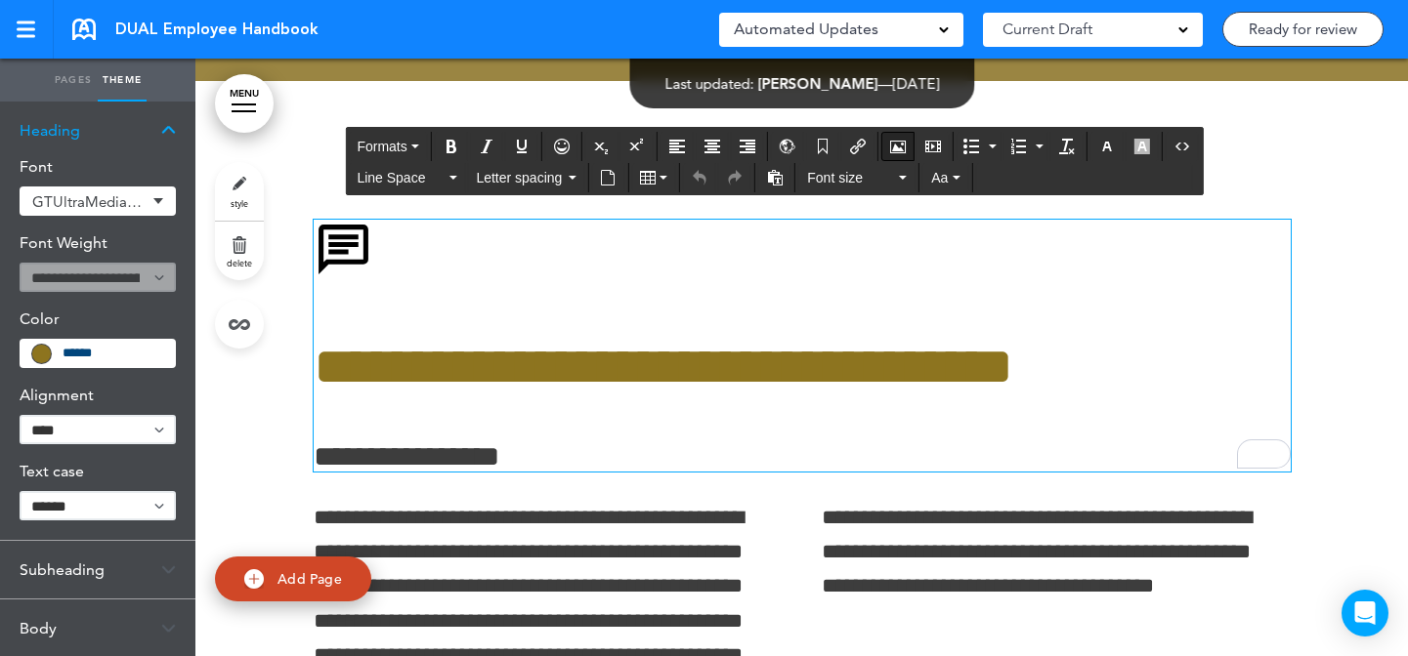
click at [910, 145] on button "Airmason image" at bounding box center [897, 146] width 31 height 27
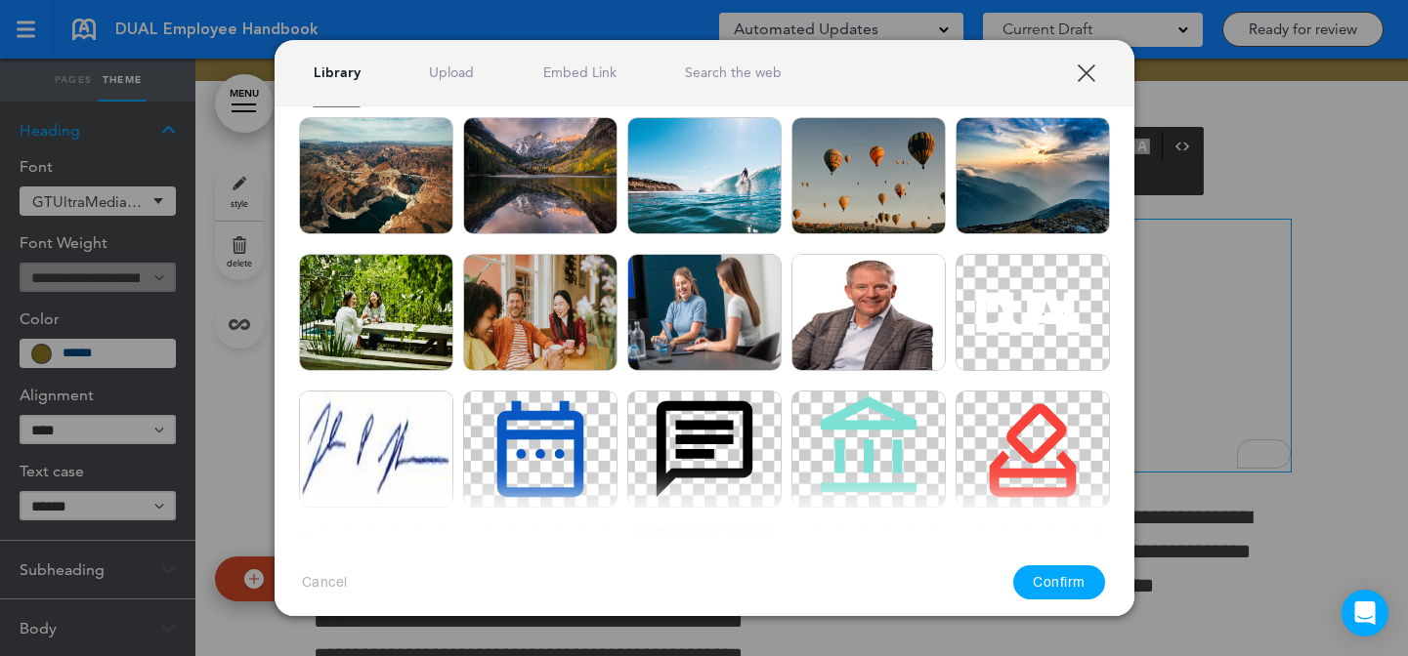
scroll to position [969, 0]
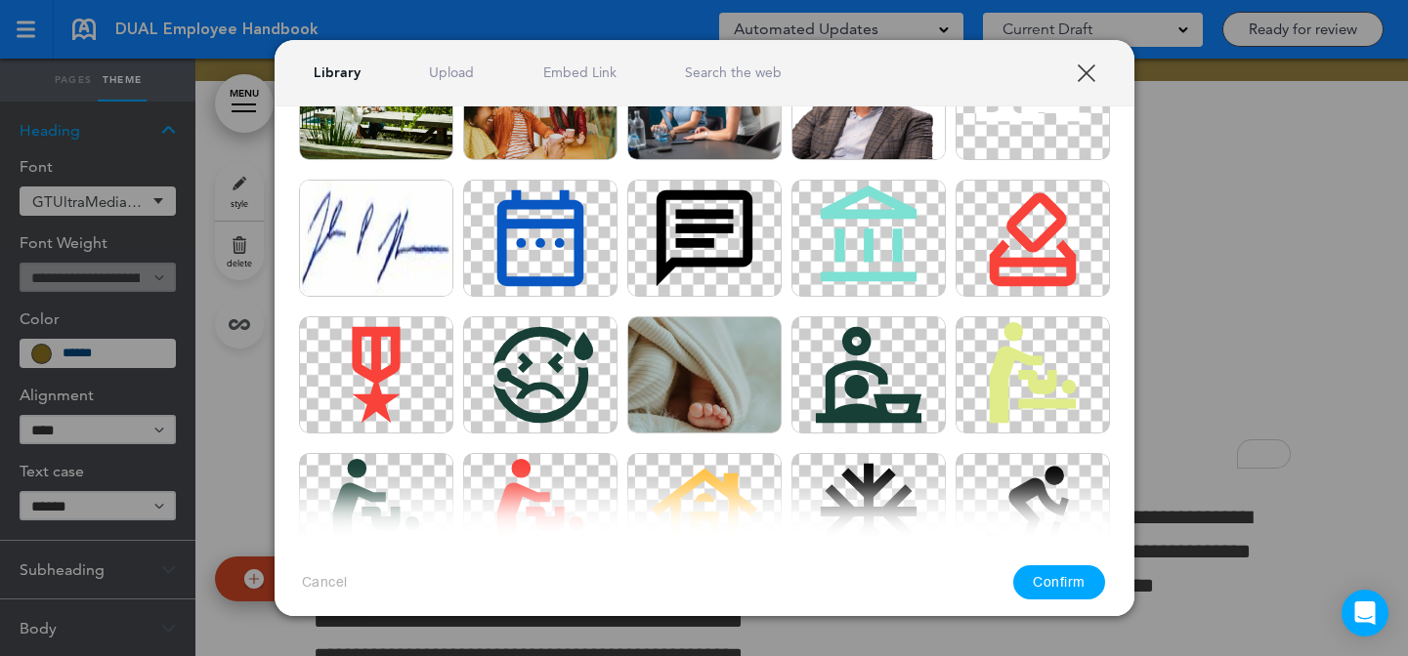
click at [1081, 76] on link "XXX" at bounding box center [1085, 72] width 19 height 19
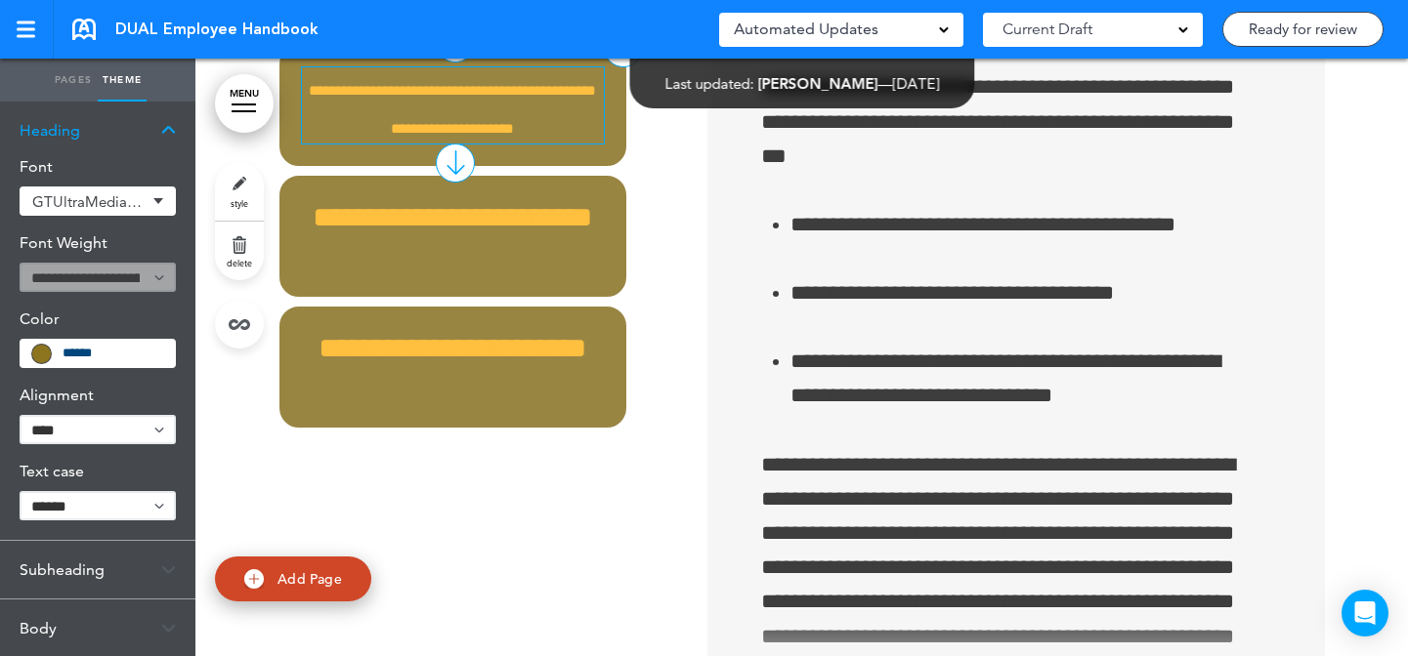
scroll to position [9127, 0]
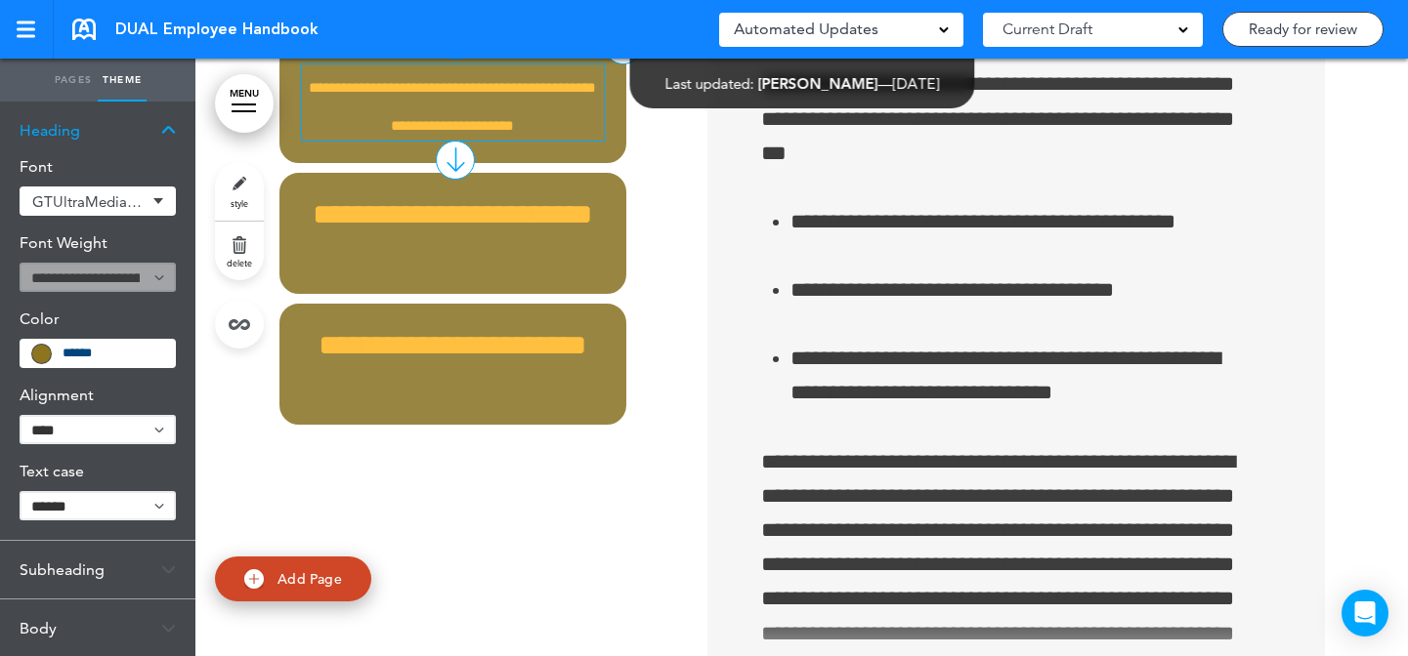
click at [550, 141] on h6 "**********" at bounding box center [453, 102] width 303 height 76
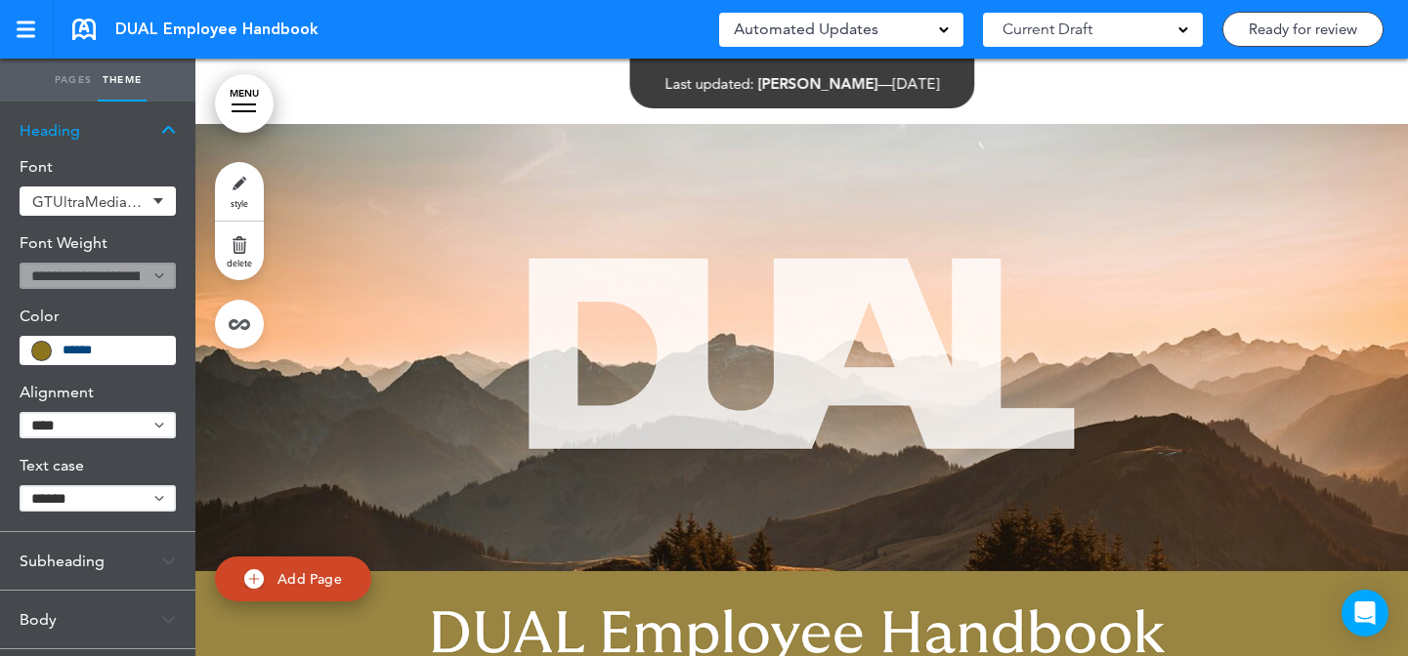
select select "****"
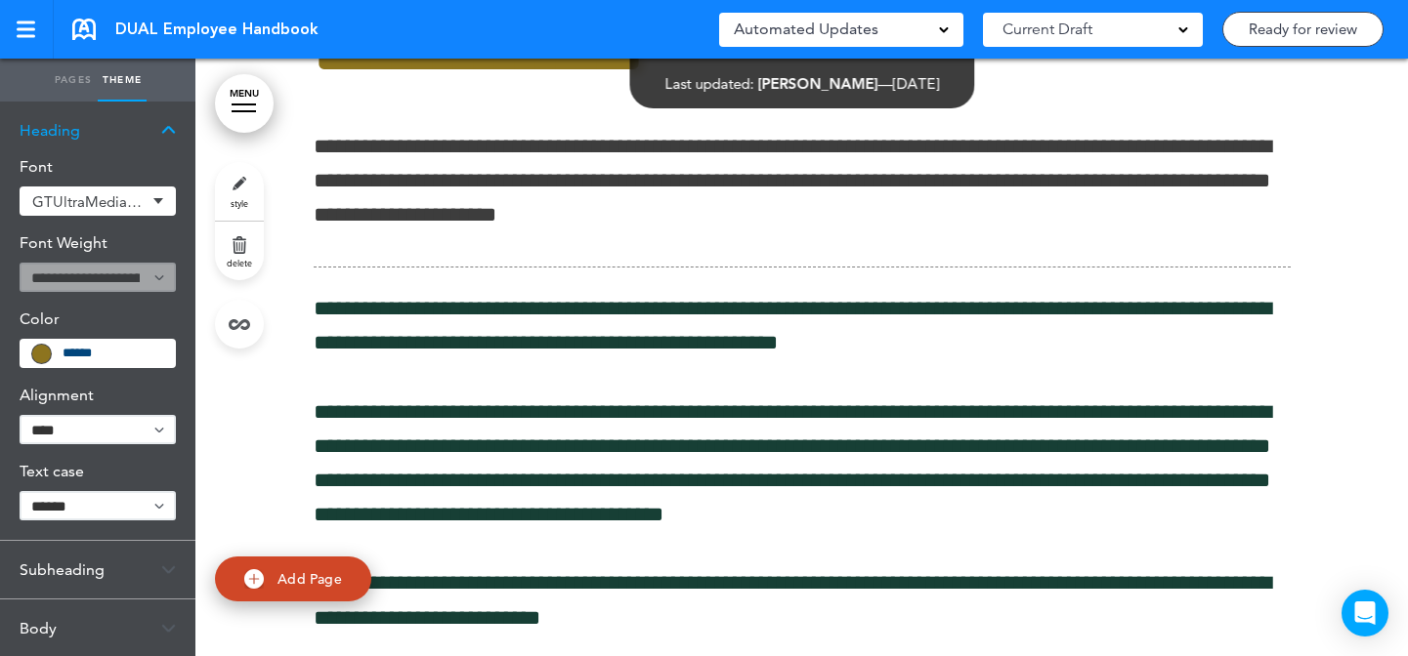
scroll to position [14305, 0]
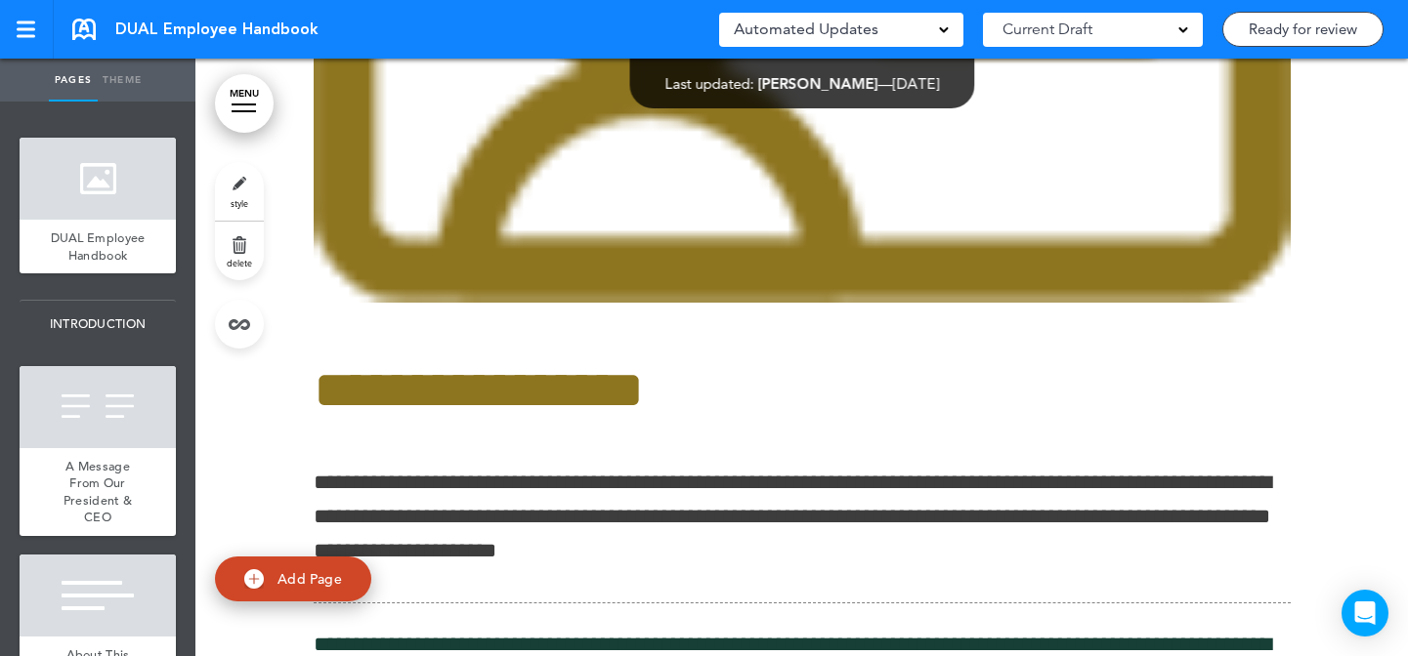
scroll to position [14891, 0]
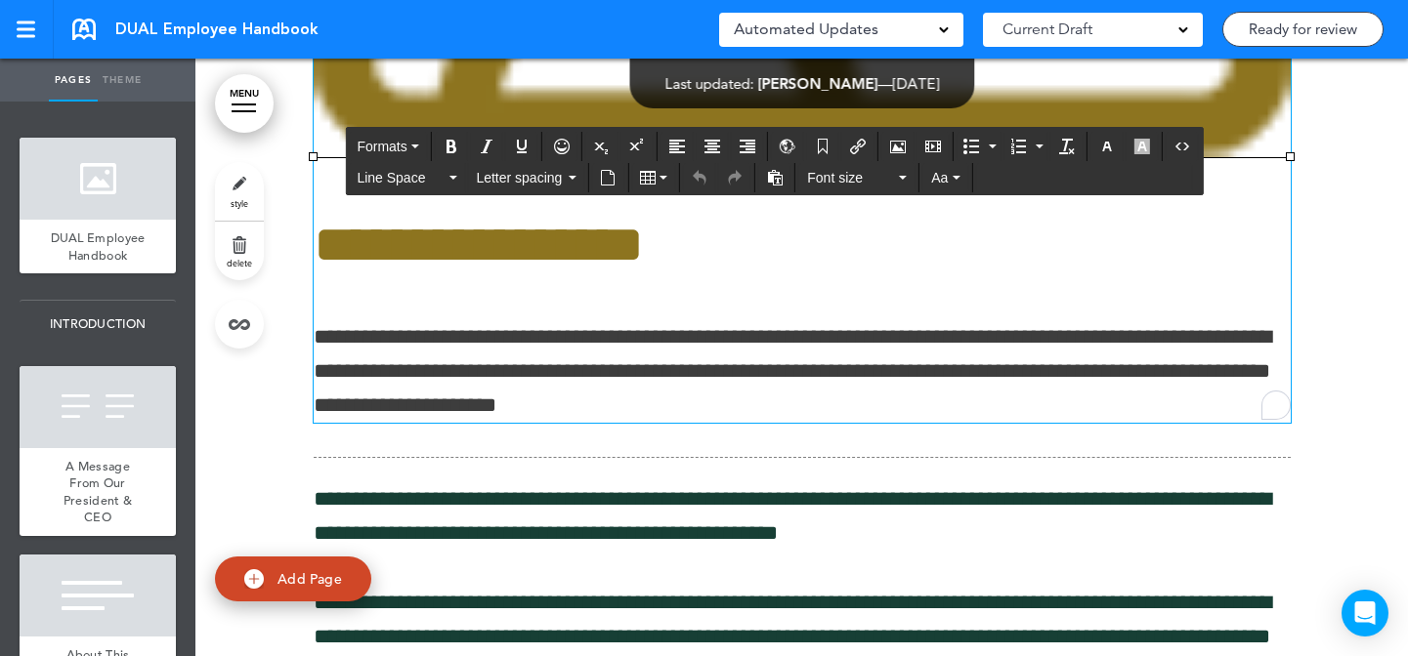
scroll to position [14887, 0]
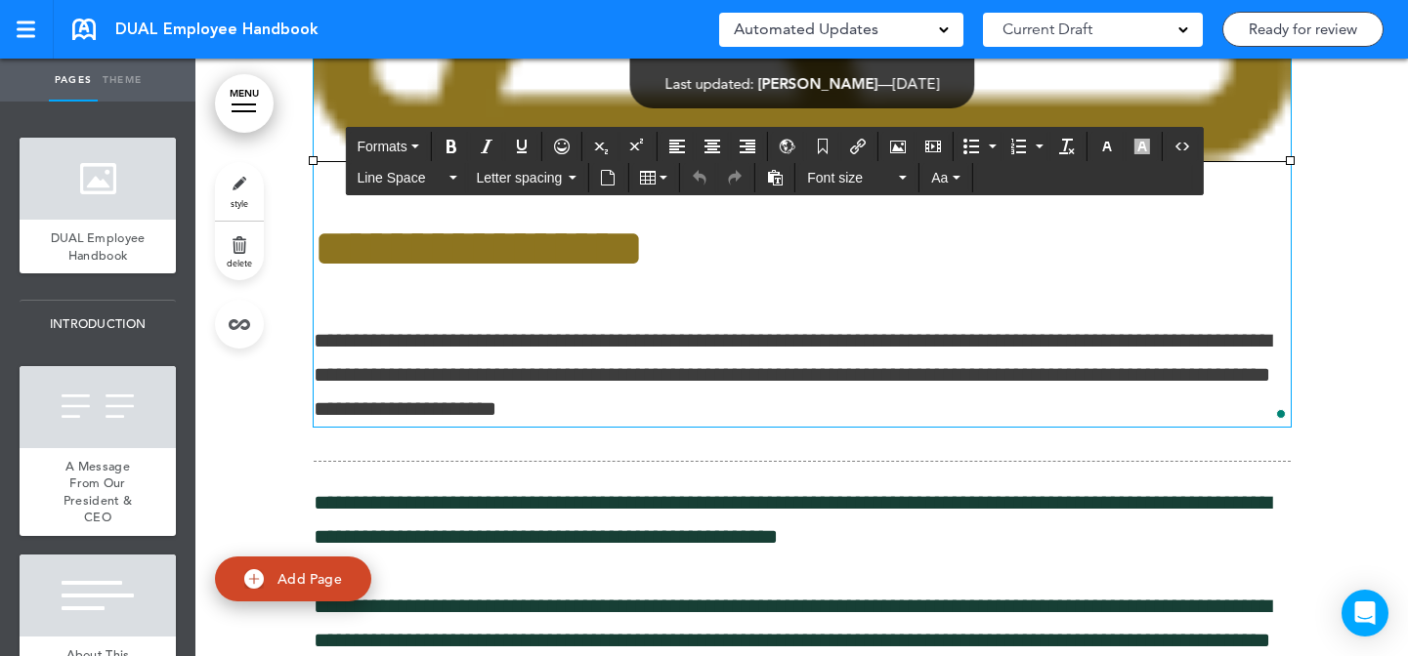
drag, startPoint x: 1286, startPoint y: 618, endPoint x: 375, endPoint y: 227, distance: 991.1
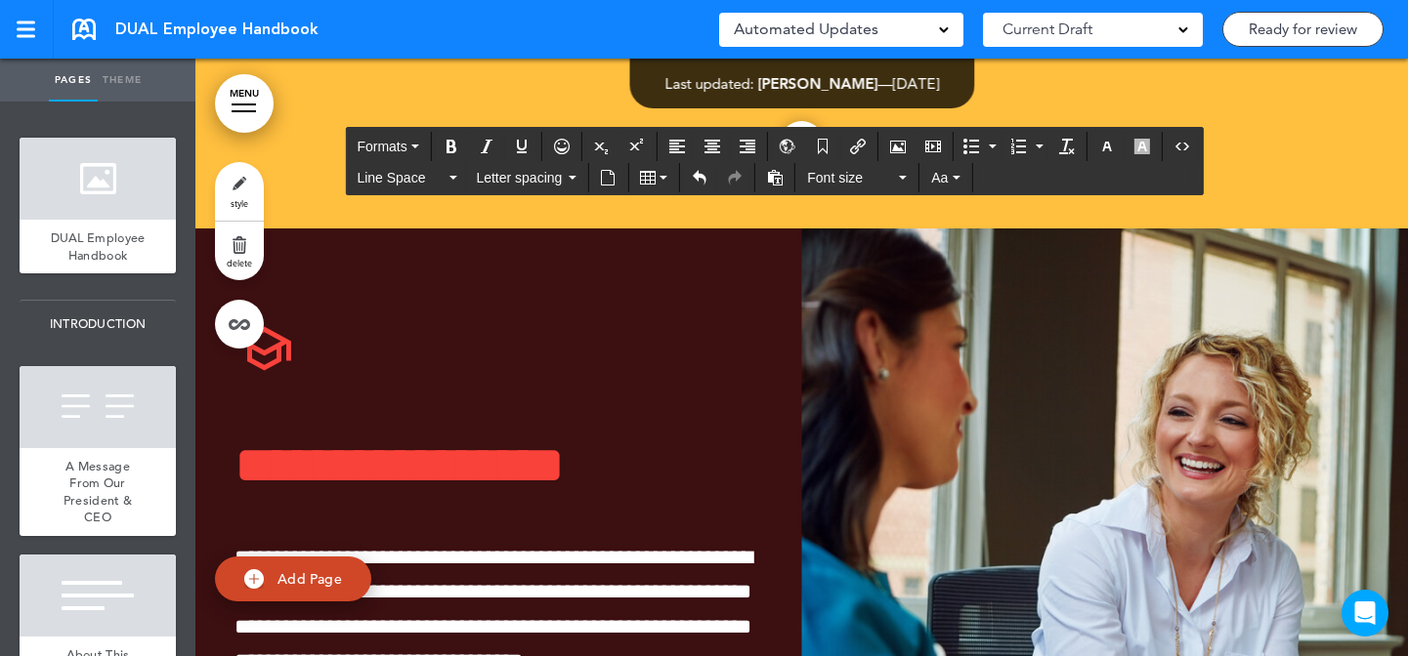
scroll to position [15562, 0]
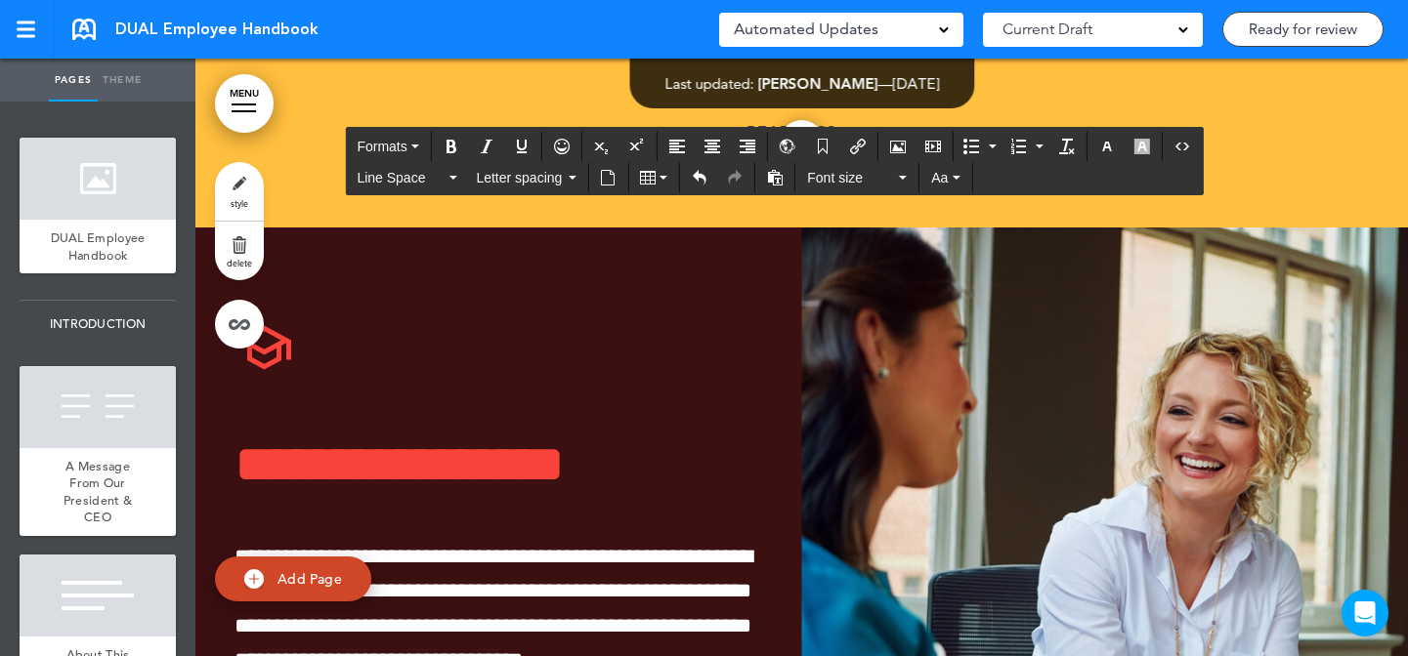
click at [237, 176] on link "style" at bounding box center [239, 191] width 49 height 59
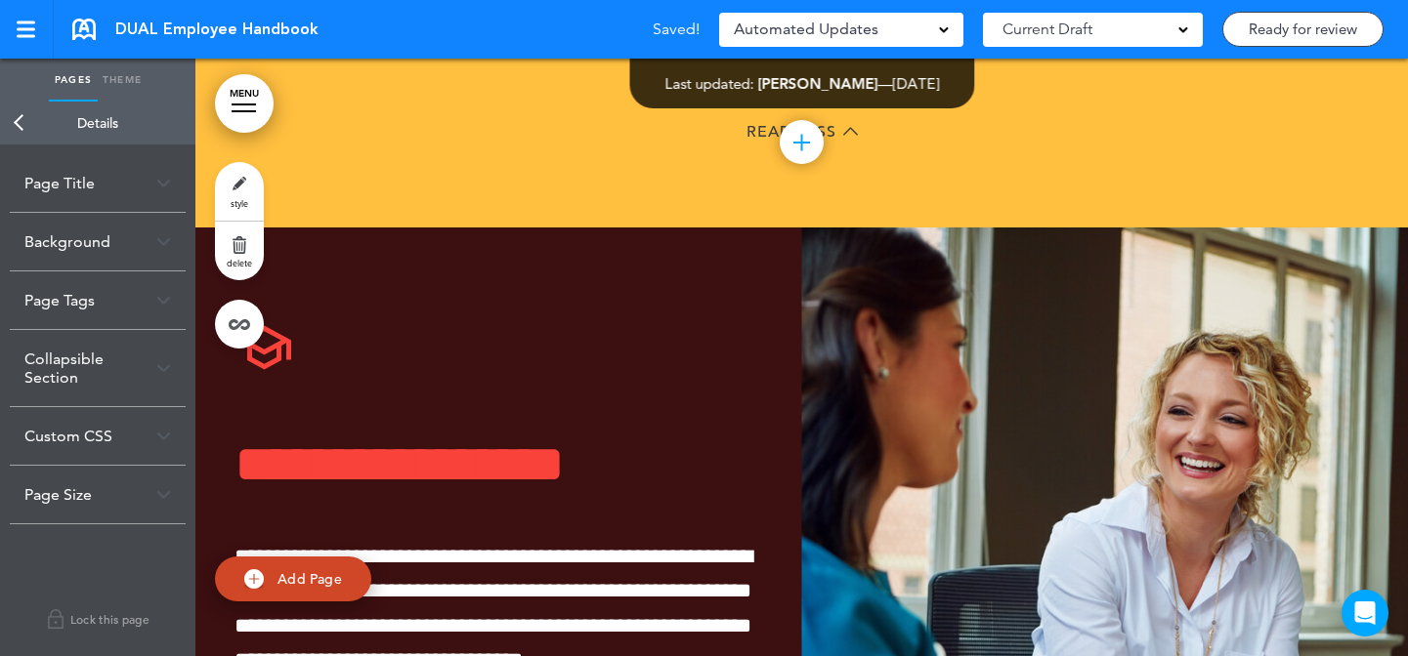
click at [119, 245] on div "Background" at bounding box center [98, 242] width 176 height 58
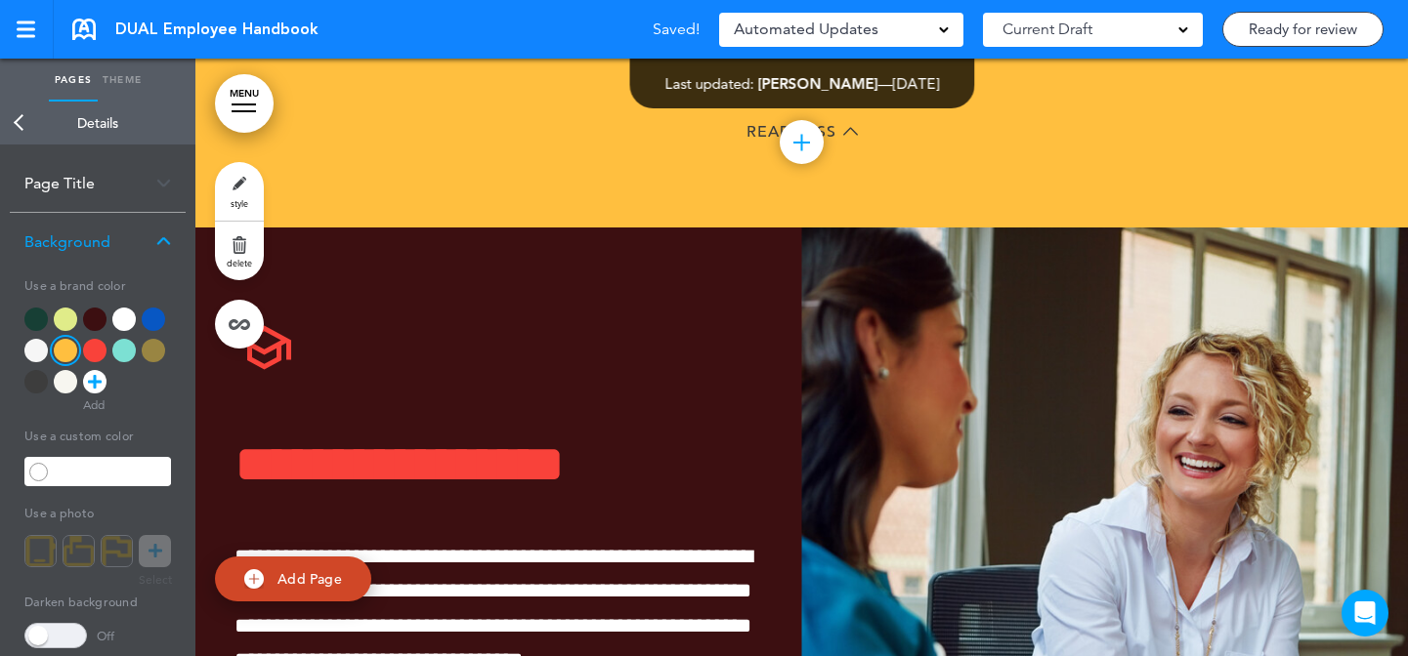
click at [63, 374] on div at bounding box center [65, 381] width 23 height 23
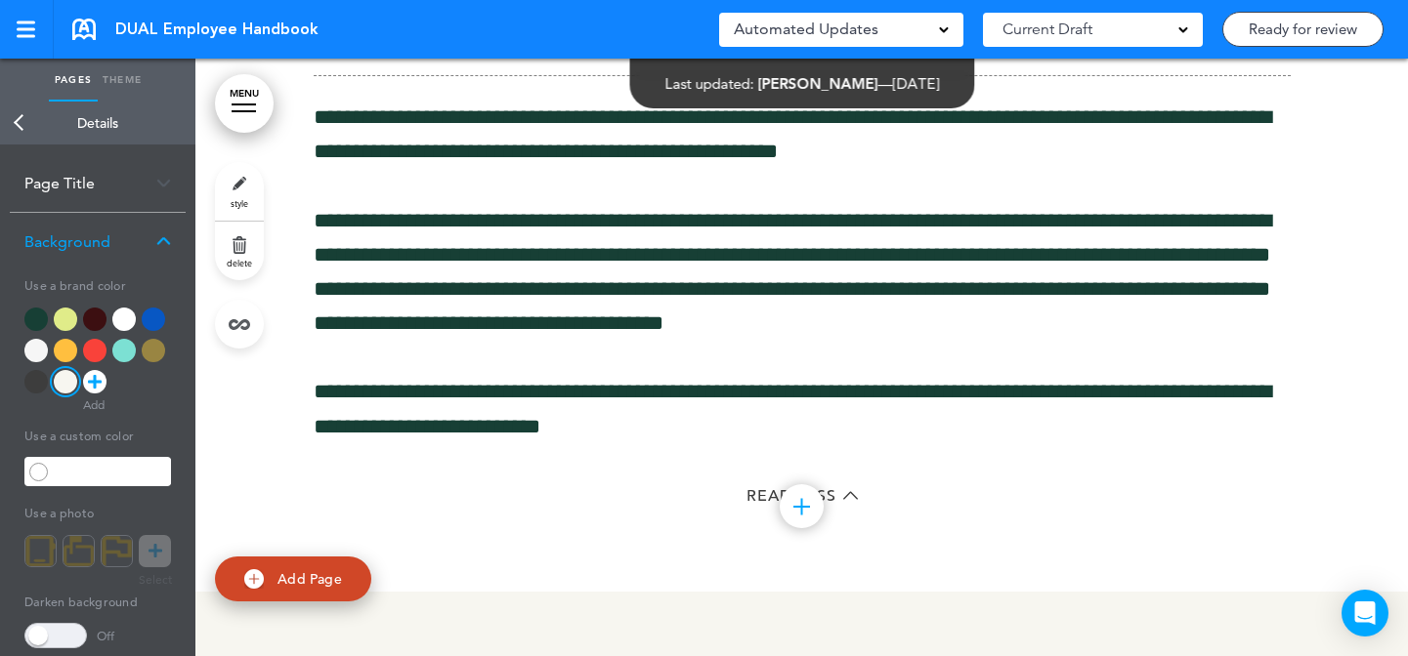
scroll to position [14635, 0]
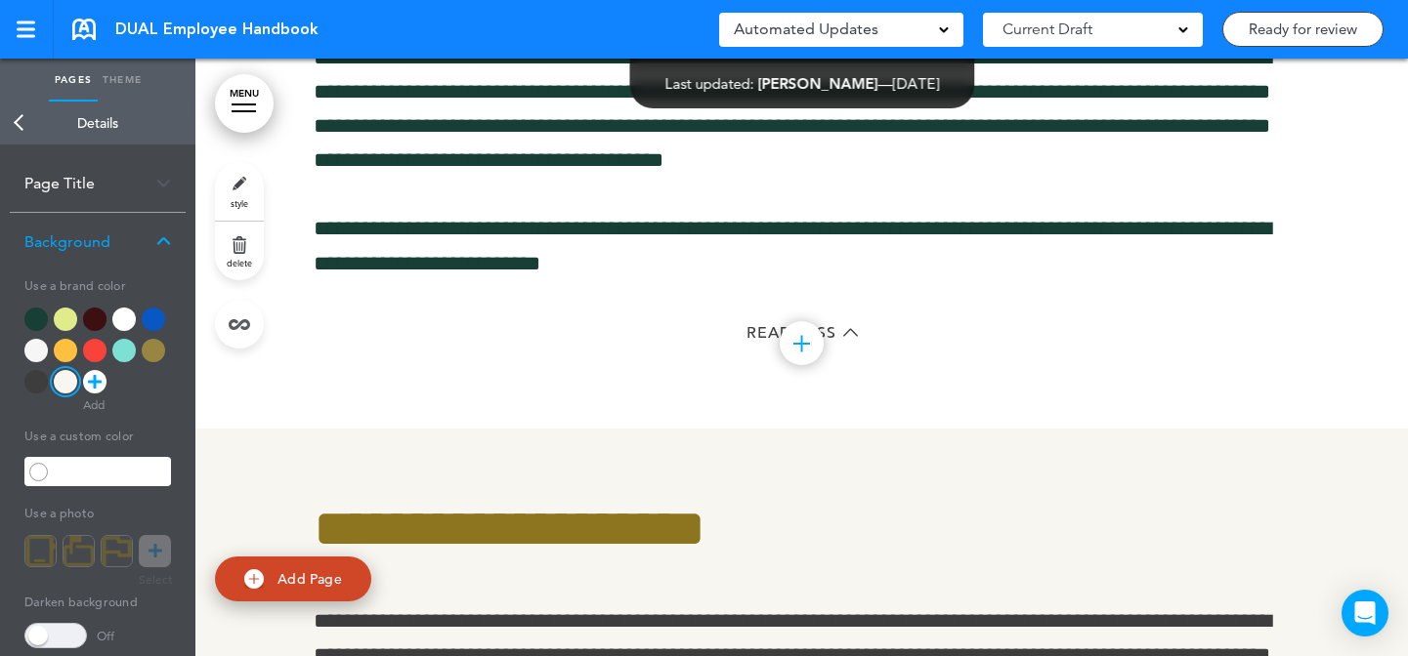
click at [246, 191] on link "style" at bounding box center [239, 191] width 49 height 59
click at [65, 383] on div at bounding box center [65, 381] width 23 height 23
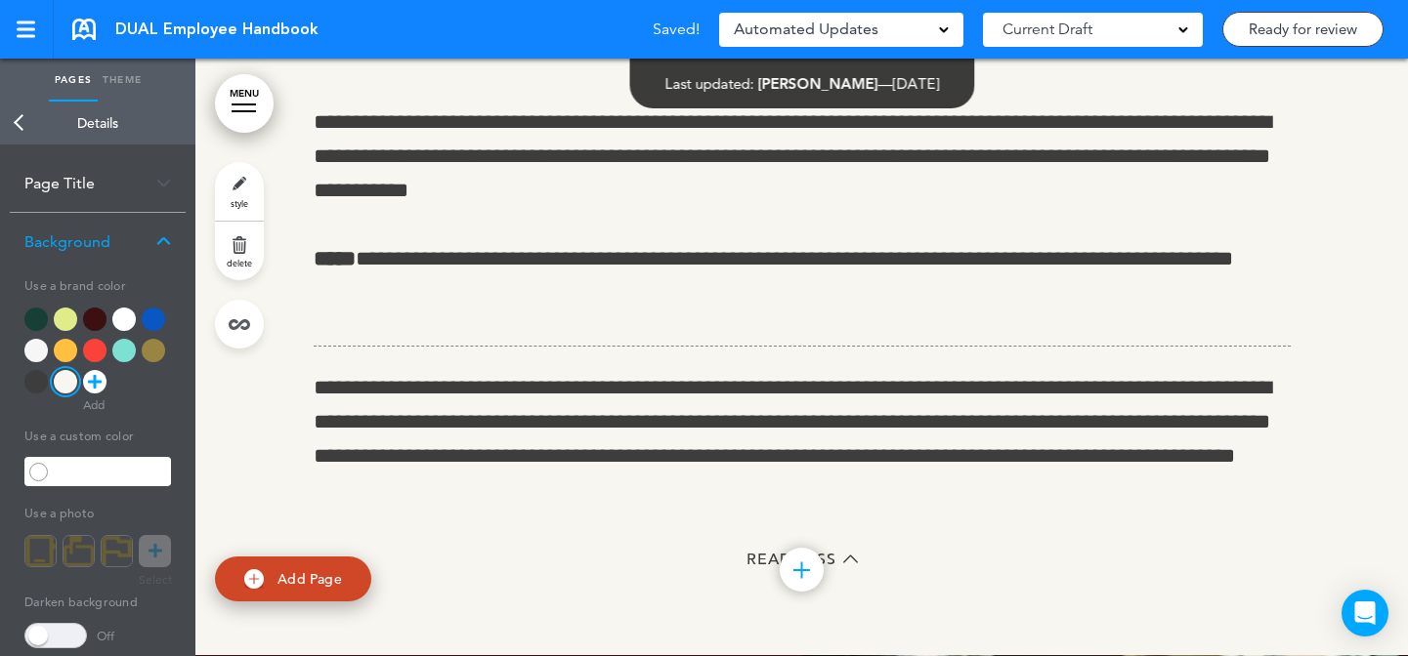
scroll to position [15674, 0]
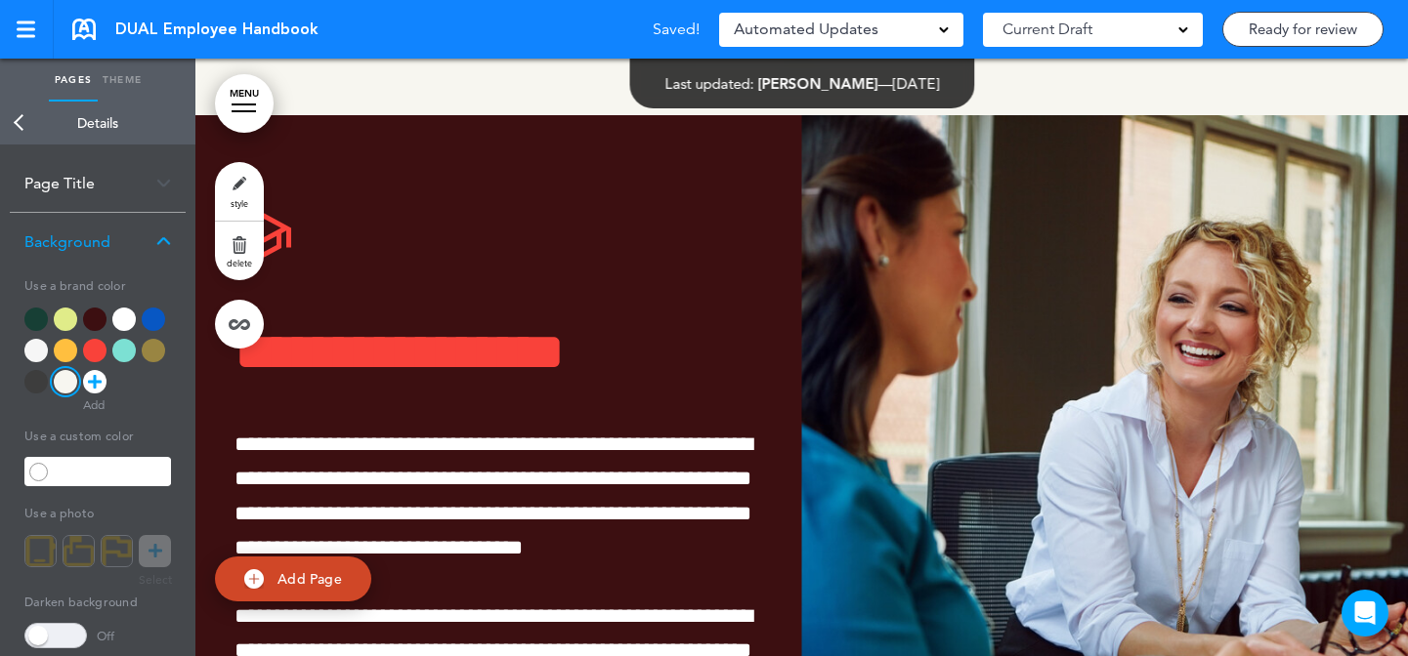
click at [249, 201] on link "style" at bounding box center [239, 191] width 49 height 59
click at [133, 320] on div at bounding box center [123, 319] width 23 height 23
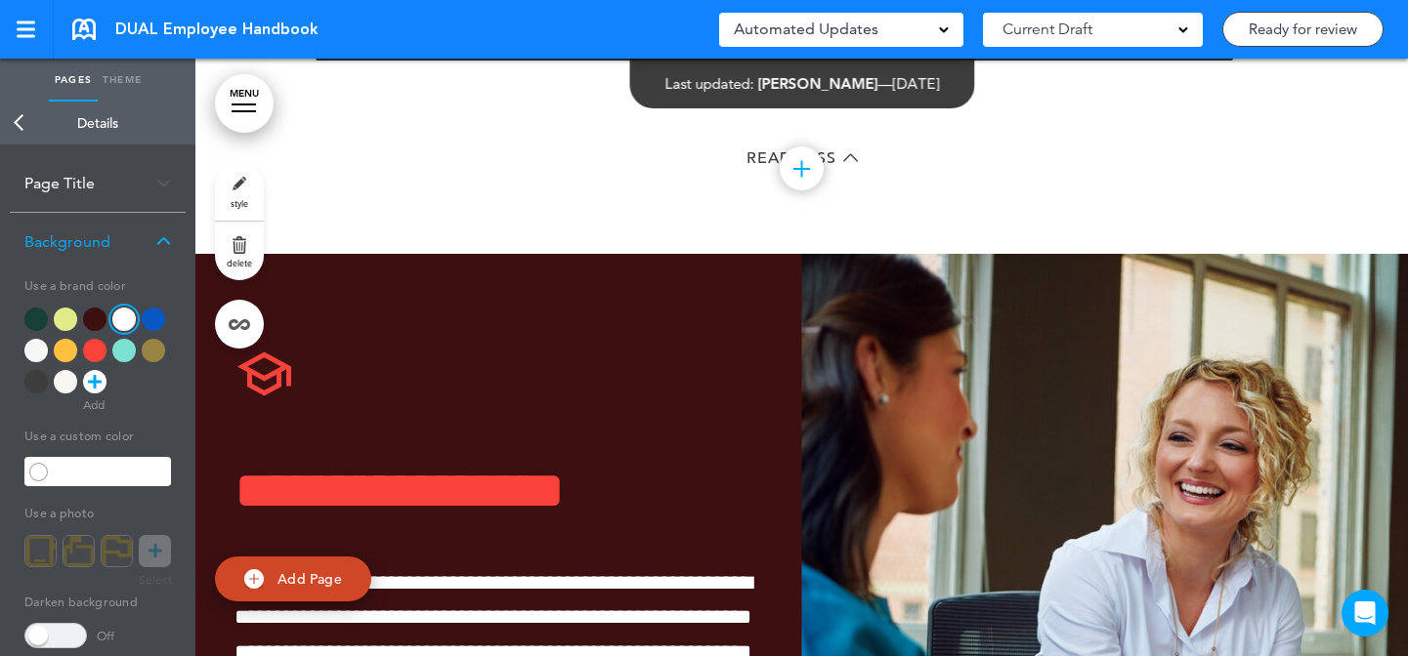
scroll to position [15671, 0]
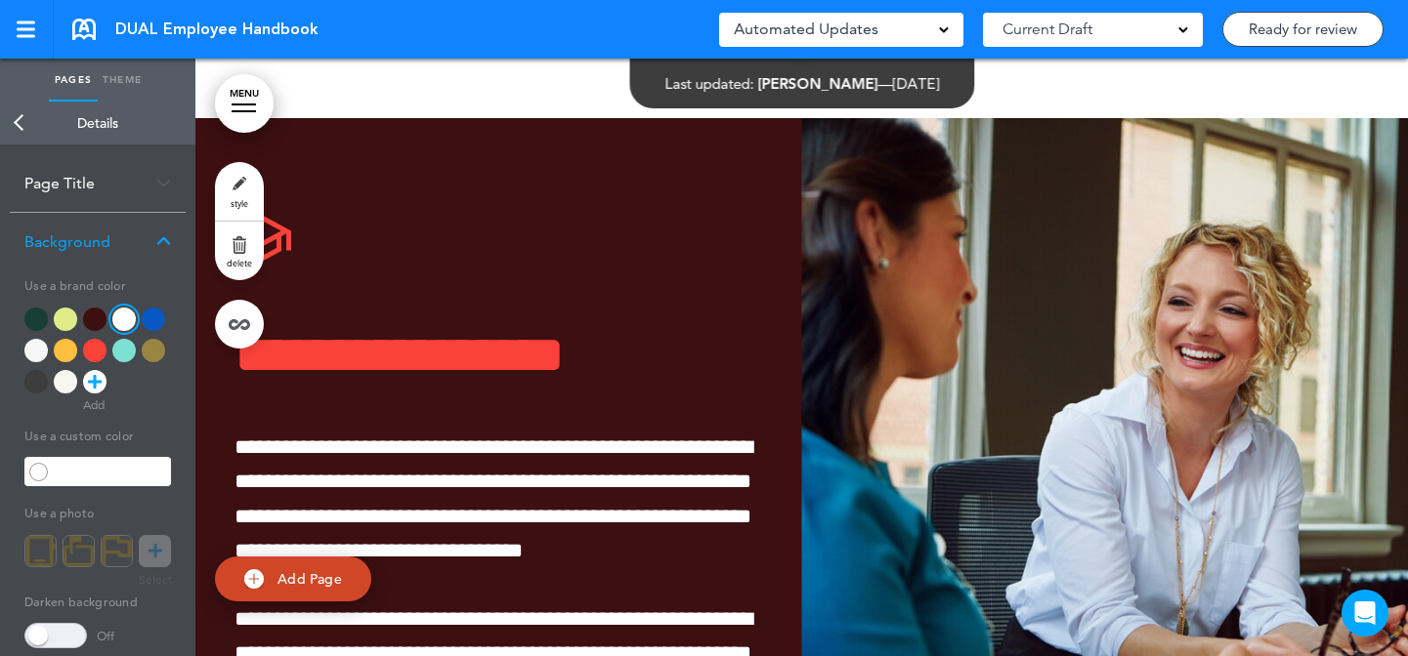
click at [236, 179] on link "style" at bounding box center [239, 191] width 49 height 59
click at [42, 354] on div at bounding box center [35, 350] width 23 height 23
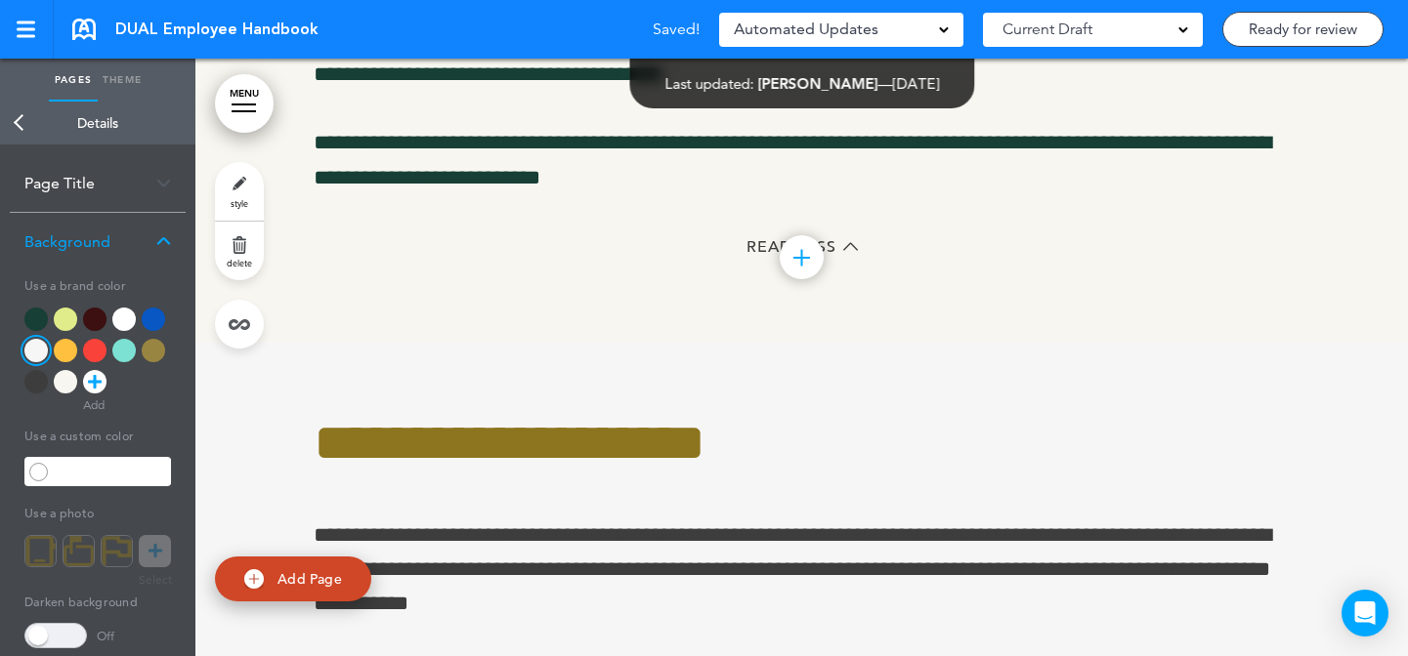
scroll to position [14533, 0]
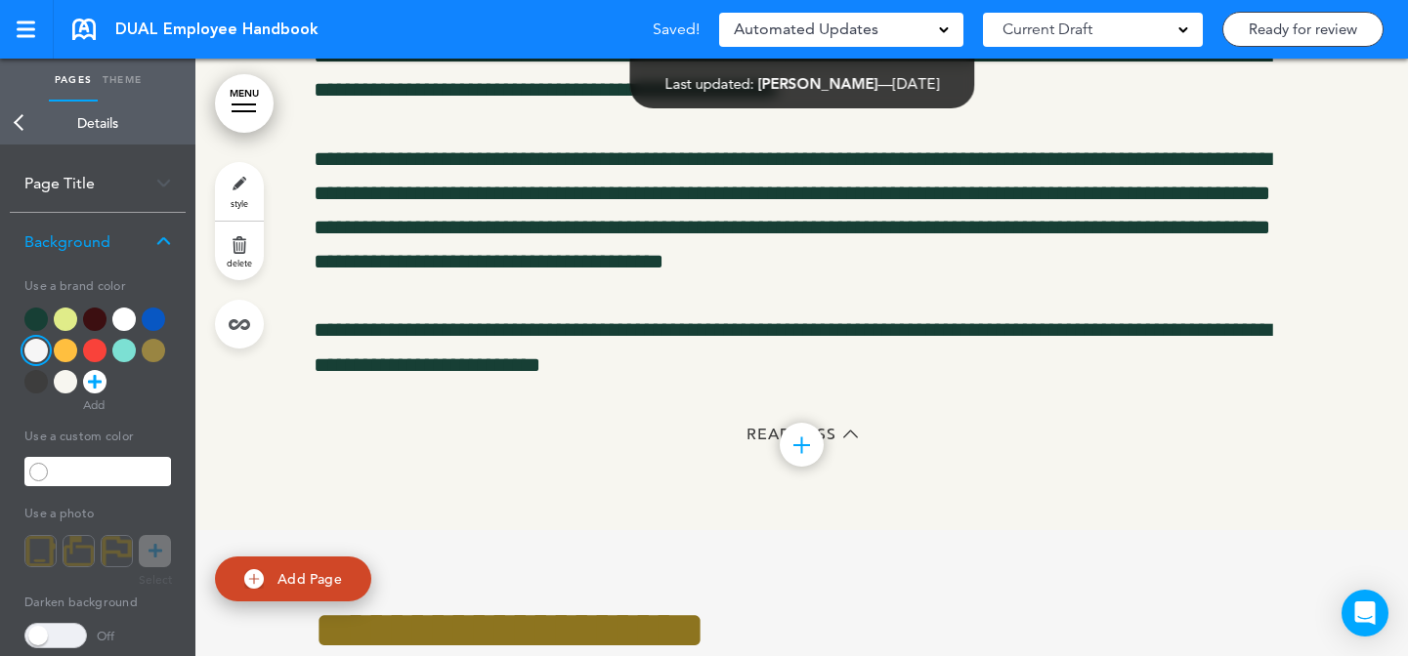
click at [248, 183] on link "style" at bounding box center [239, 191] width 49 height 59
click at [118, 316] on div at bounding box center [123, 319] width 23 height 23
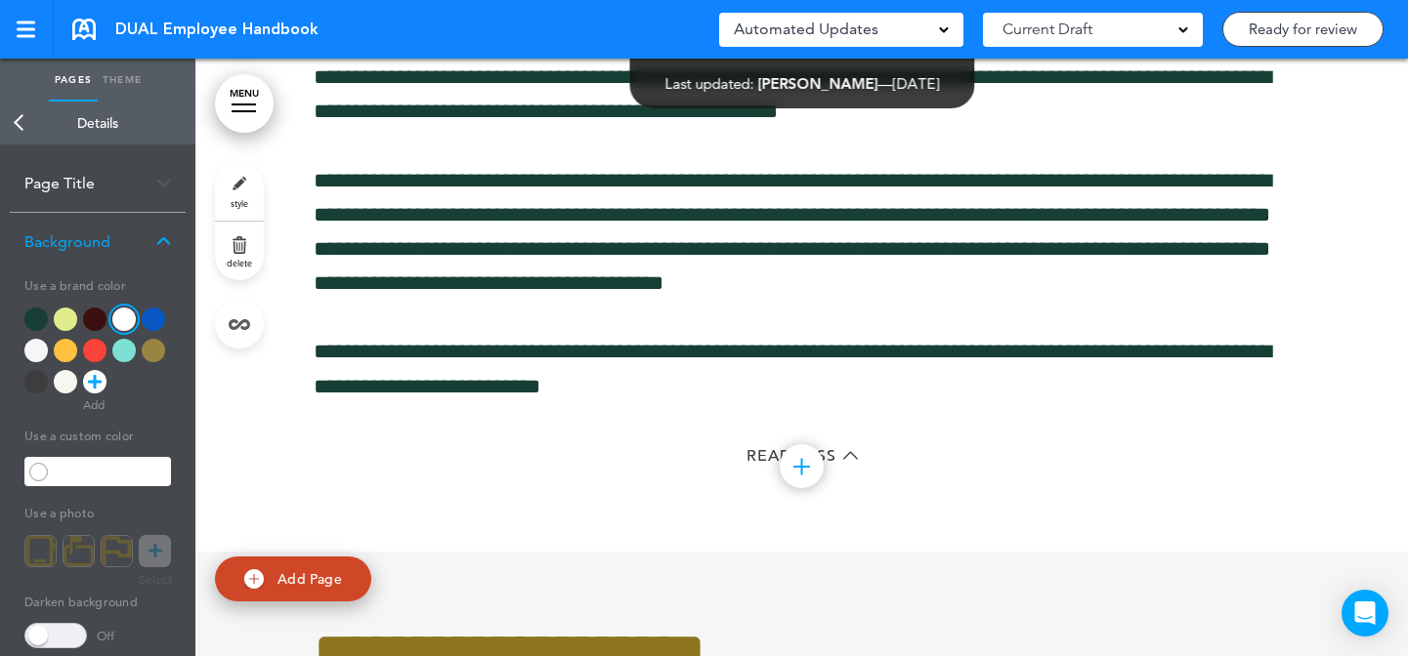
scroll to position [14736, 0]
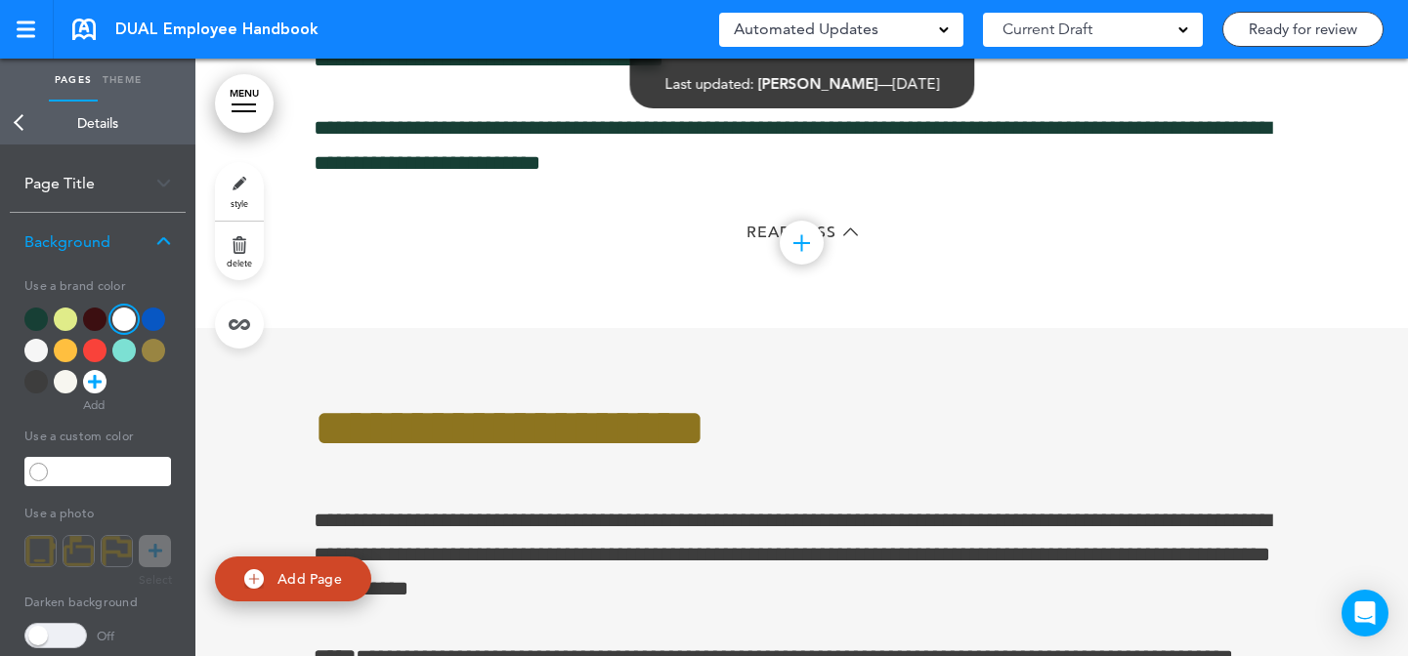
click at [243, 180] on link "style" at bounding box center [239, 191] width 49 height 59
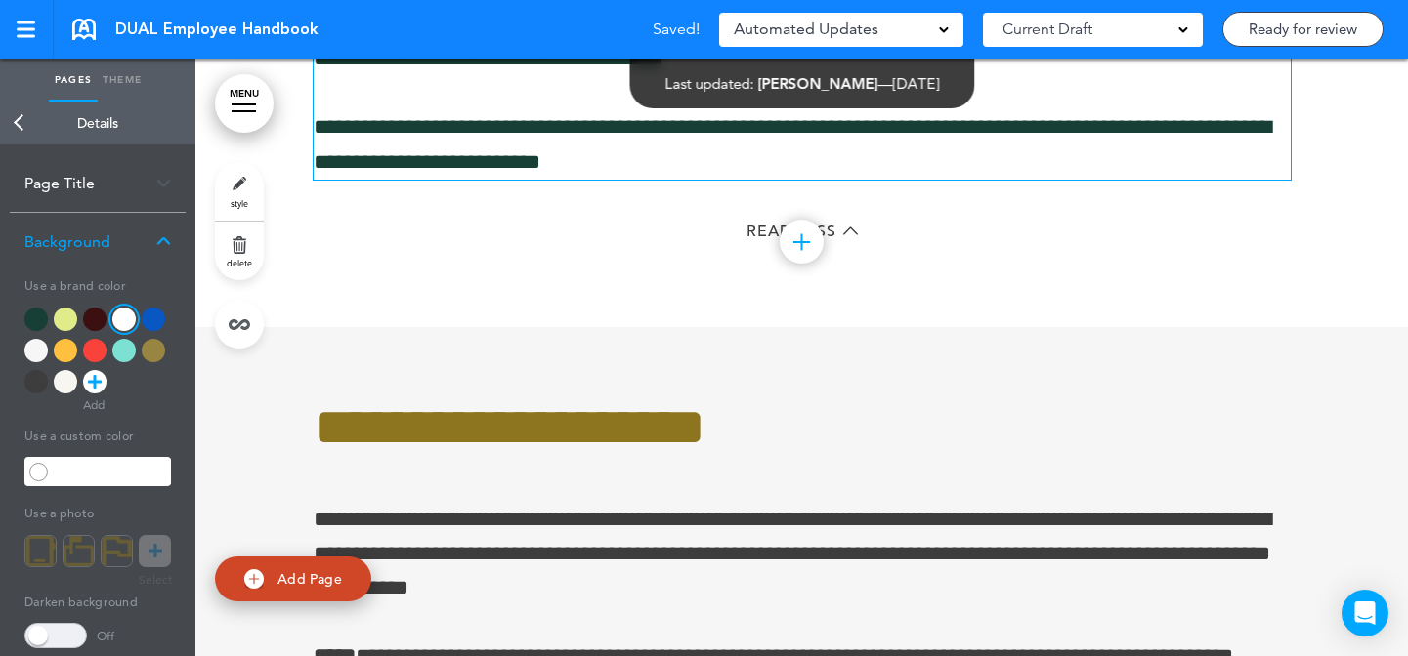
click at [59, 354] on div at bounding box center [65, 350] width 23 height 23
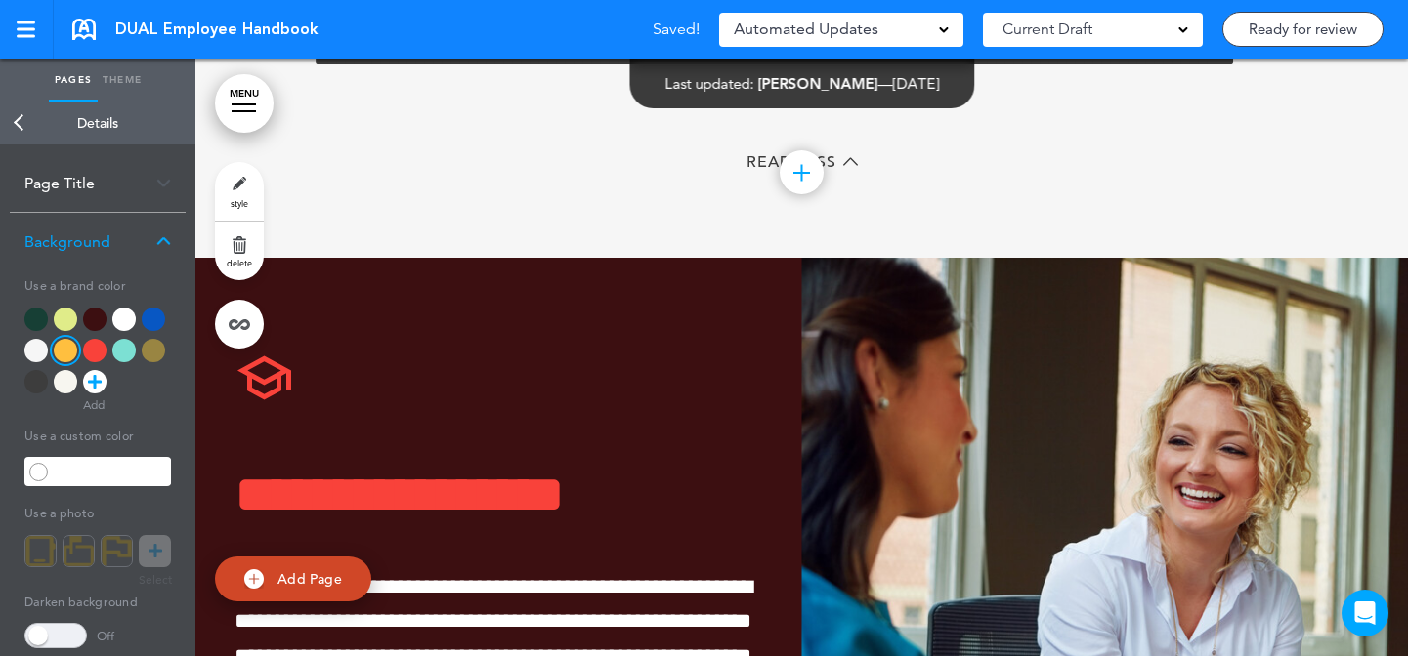
scroll to position [15787, 0]
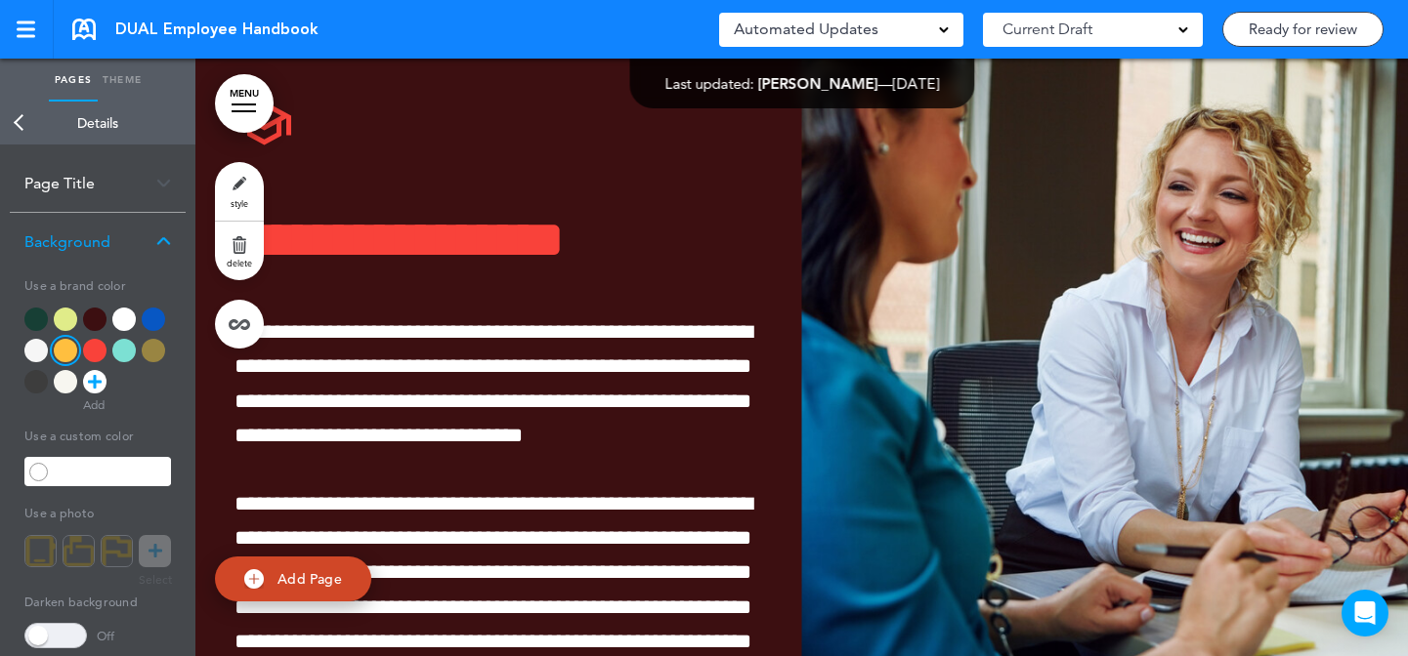
click at [232, 190] on link "style" at bounding box center [239, 191] width 49 height 59
click at [119, 316] on div at bounding box center [123, 319] width 23 height 23
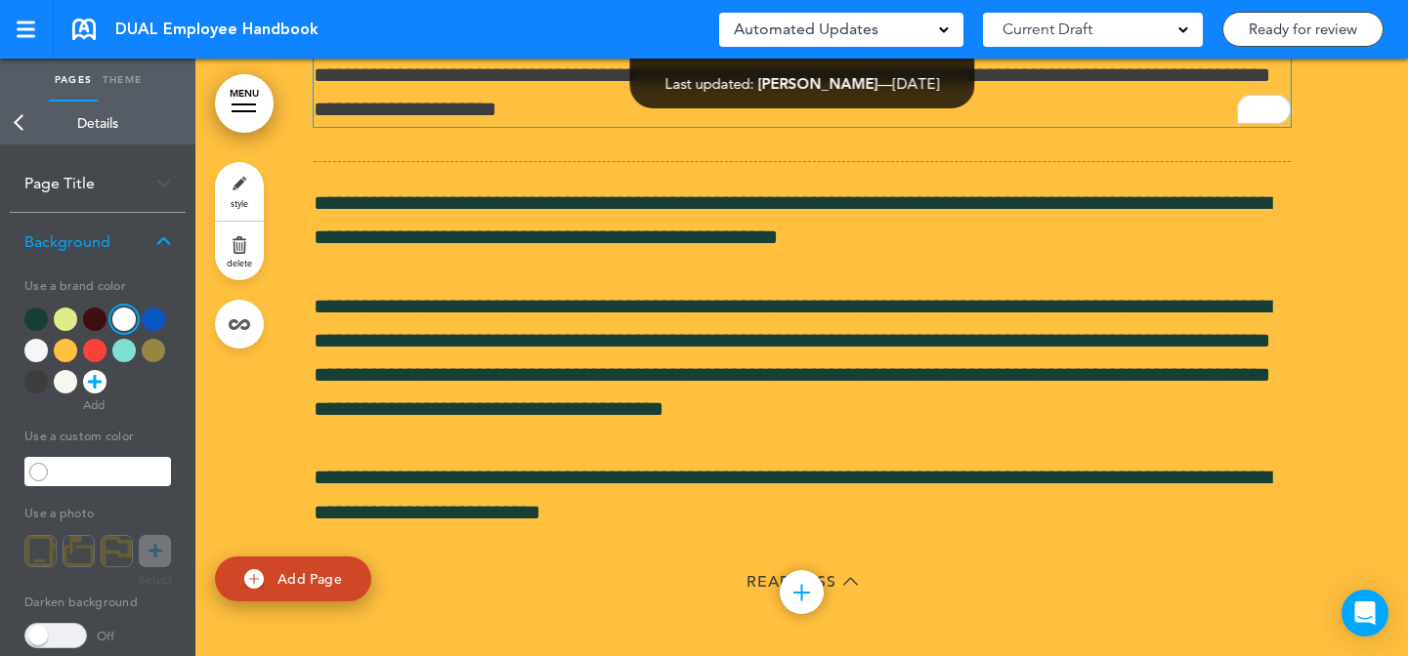
scroll to position [14401, 0]
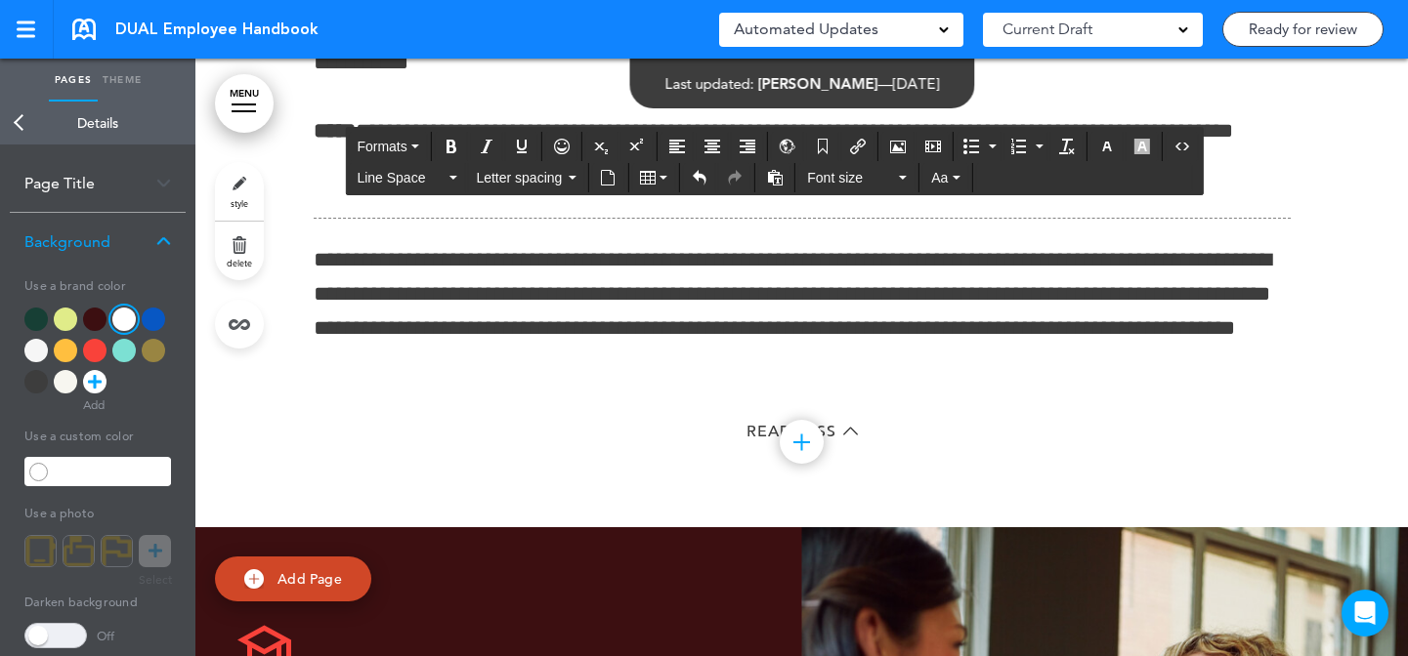
scroll to position [15264, 0]
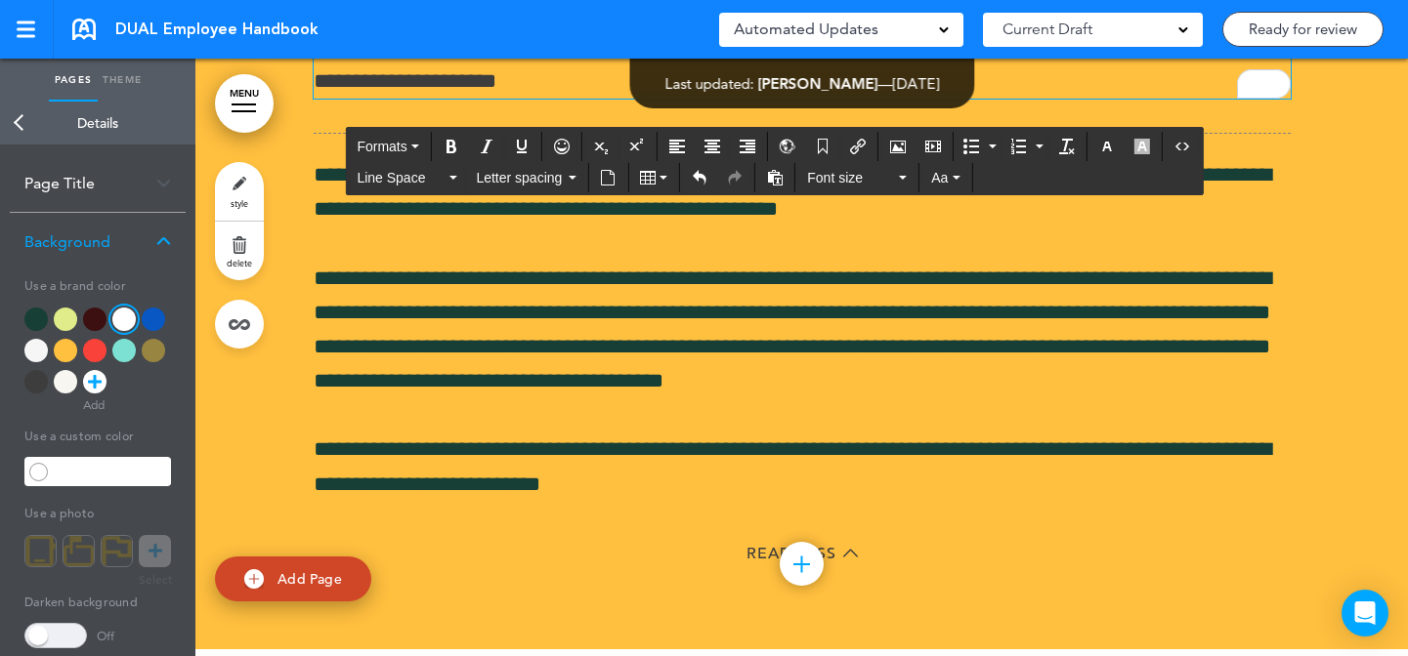
scroll to position [14280, 0]
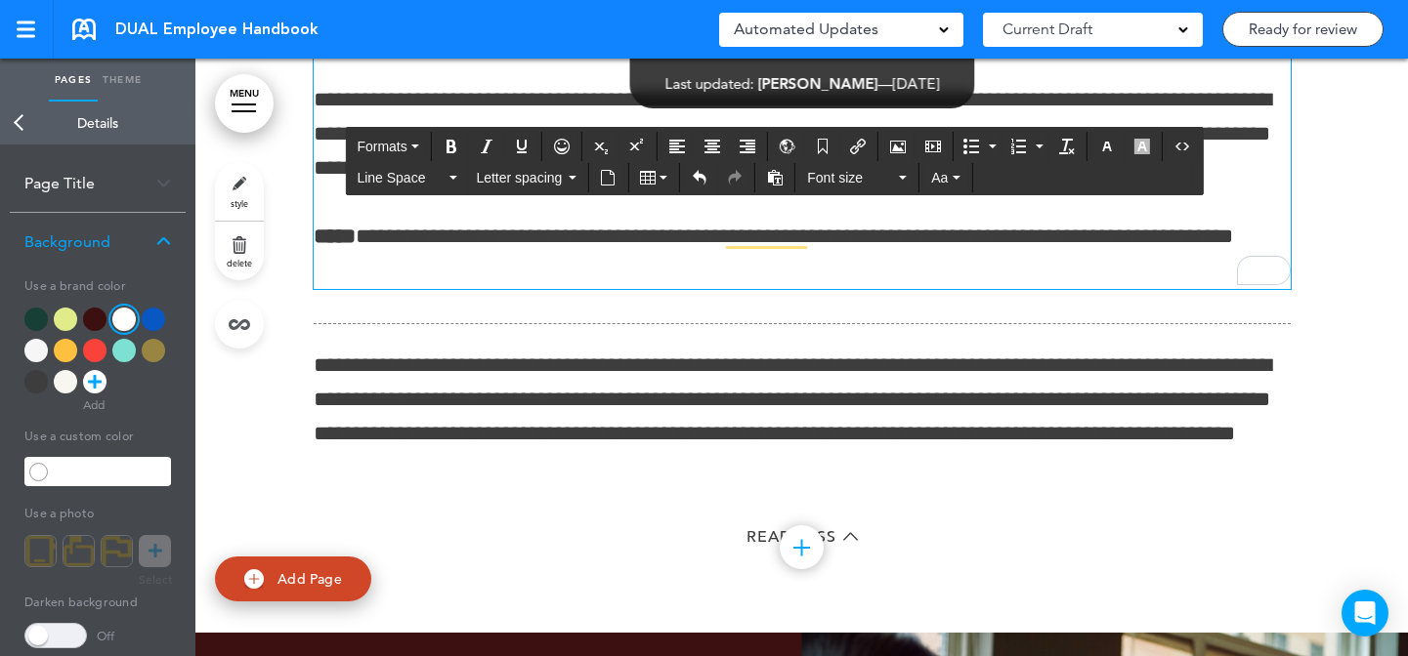
scroll to position [15377, 0]
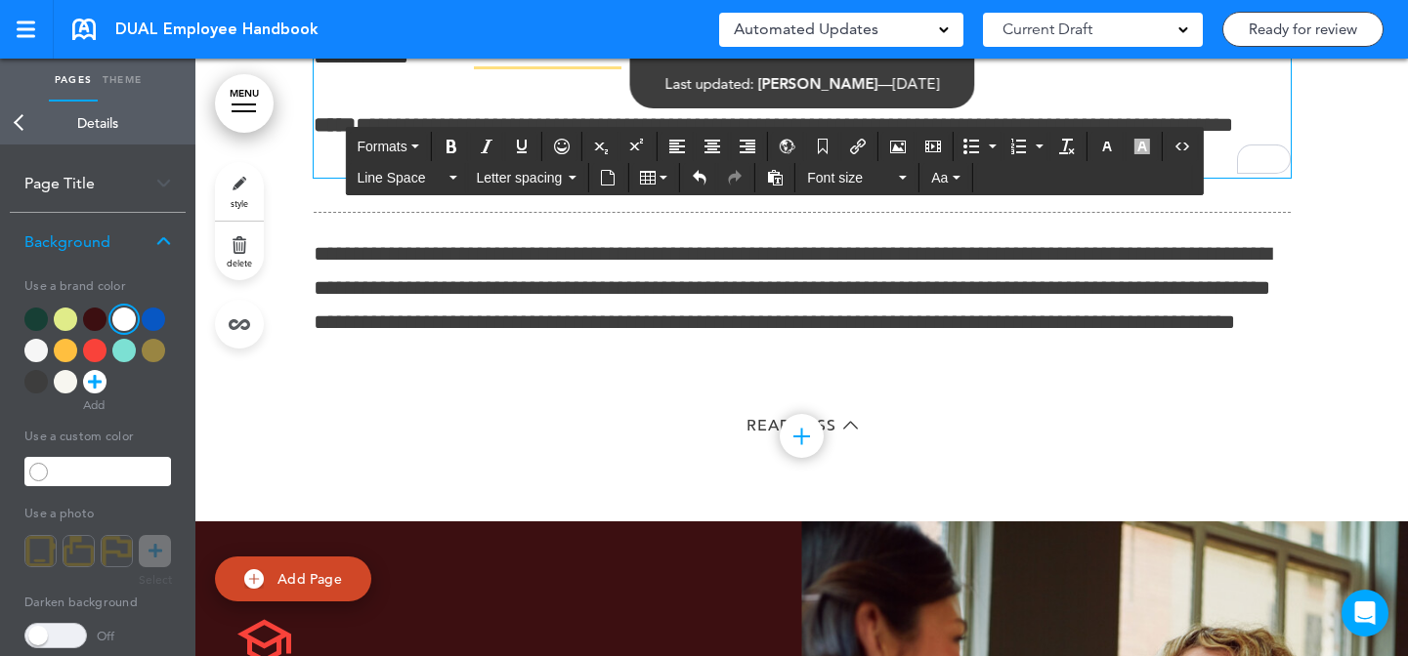
click at [292, 260] on div "**********" at bounding box center [801, 102] width 1212 height 840
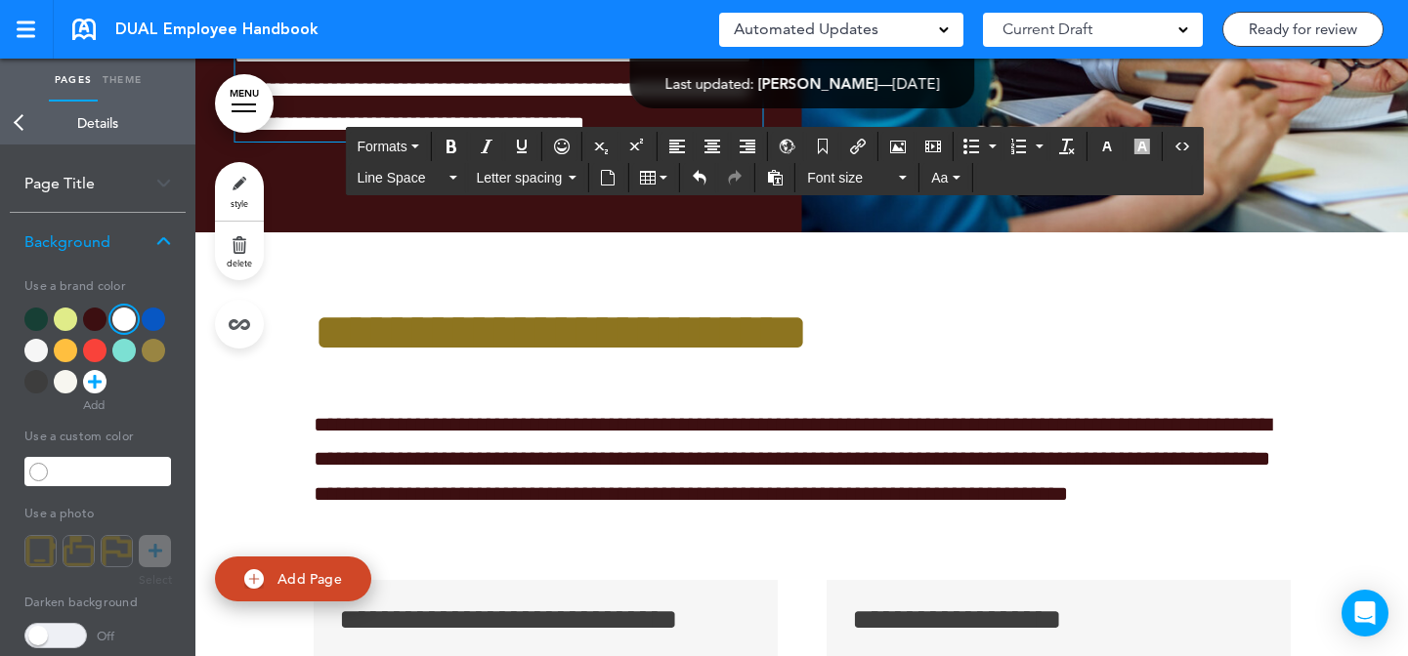
scroll to position [162, 0]
click at [247, 135] on span "**********" at bounding box center [493, 21] width 518 height 228
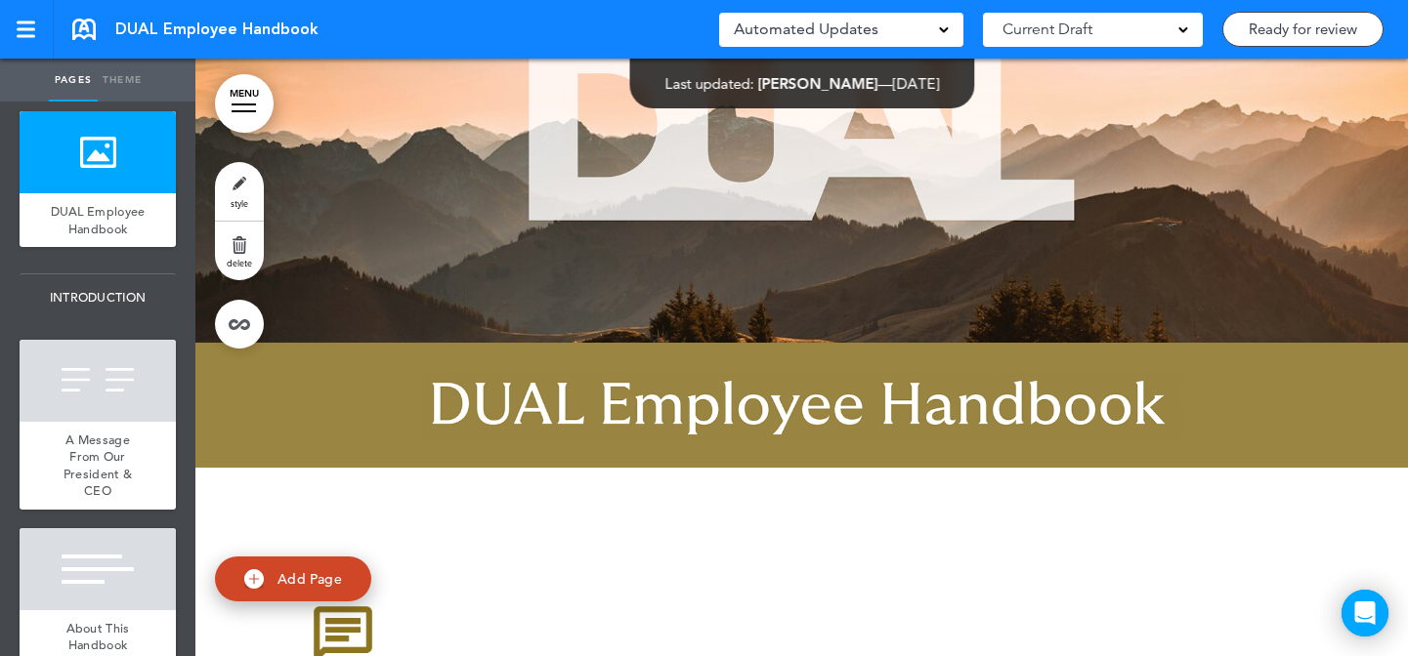
scroll to position [39, 0]
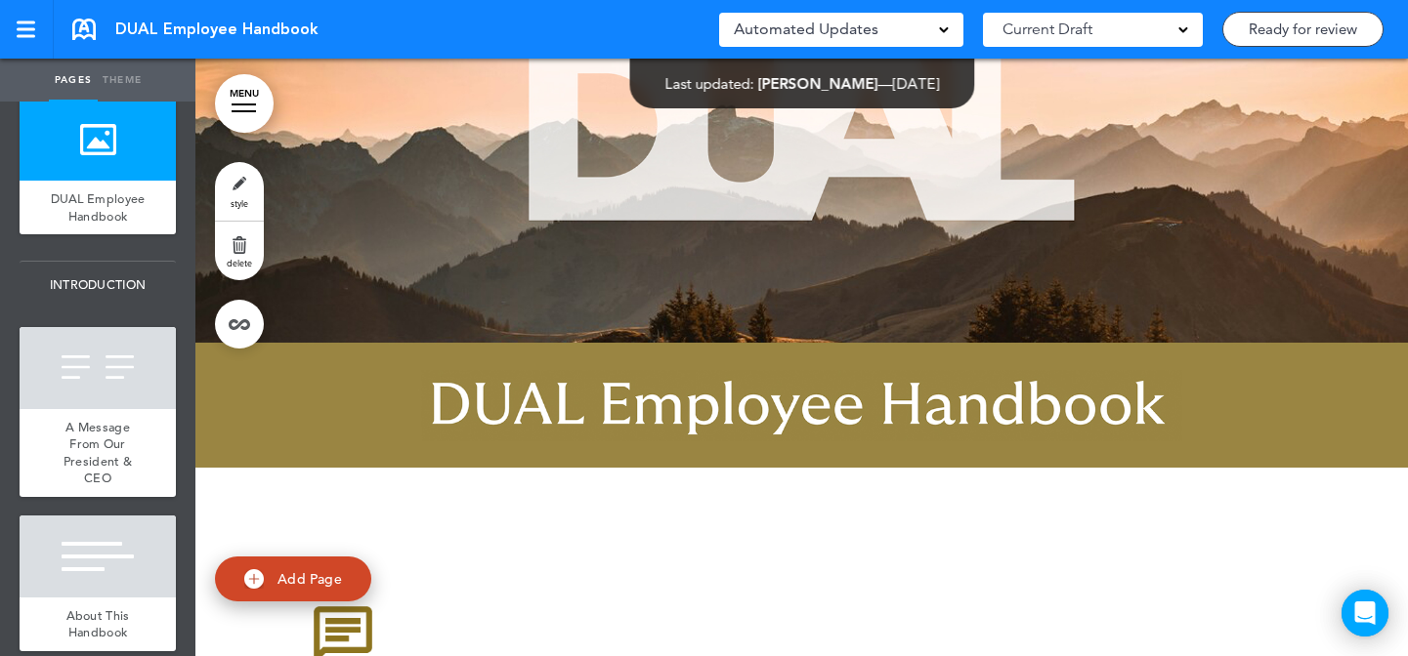
click at [241, 119] on link "MENU" at bounding box center [244, 103] width 59 height 59
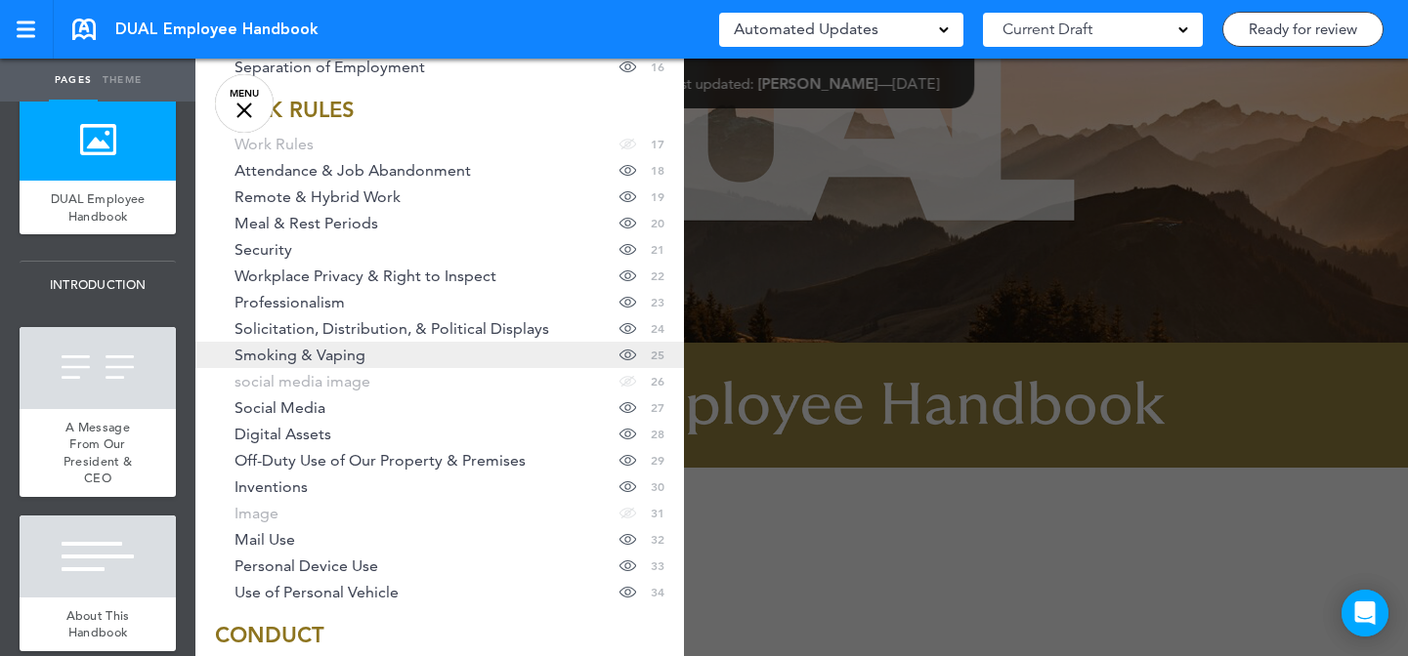
scroll to position [639, 0]
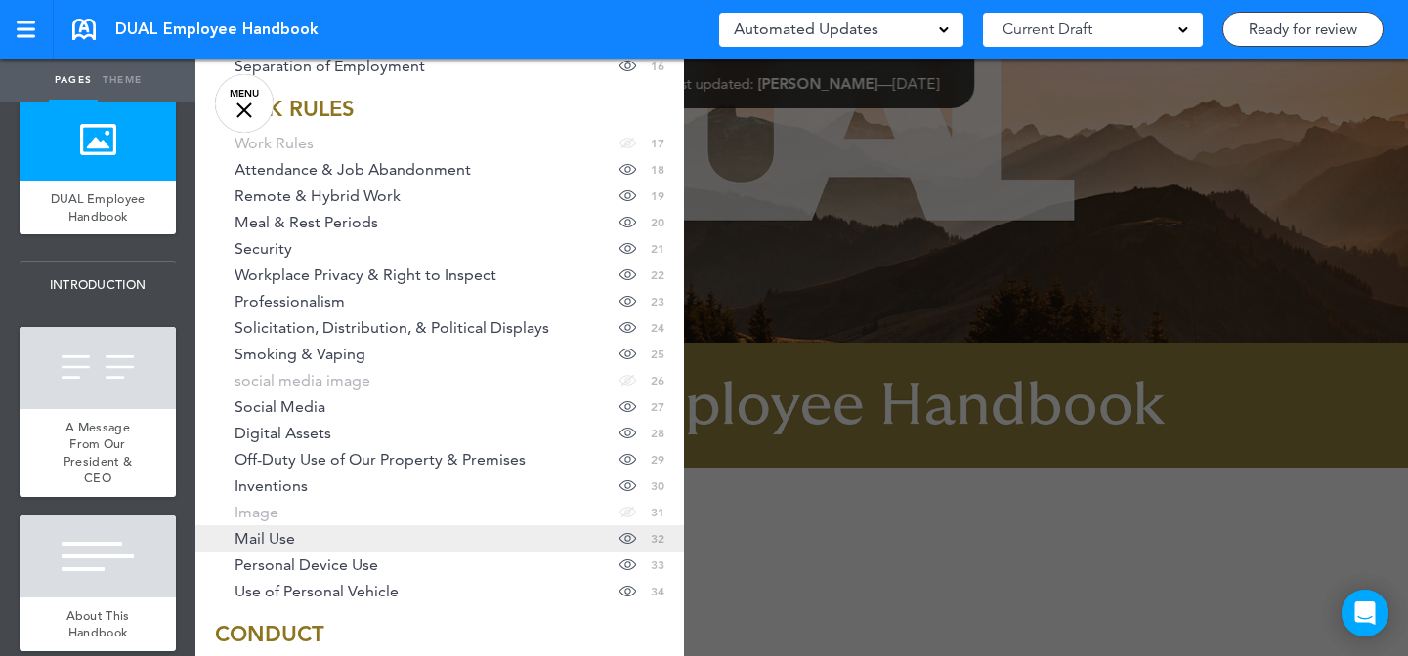
click at [394, 547] on link "Mail Use Hide page in table of contents 32" at bounding box center [439, 539] width 488 height 26
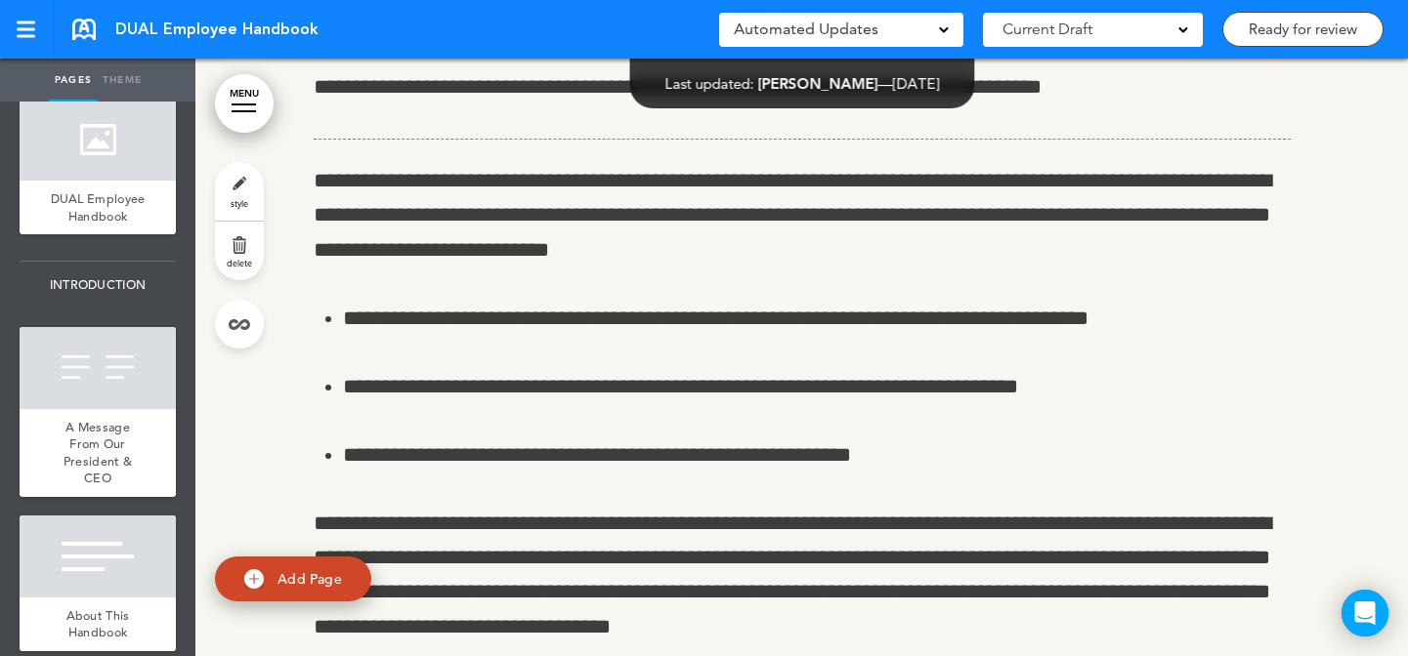
scroll to position [31161, 0]
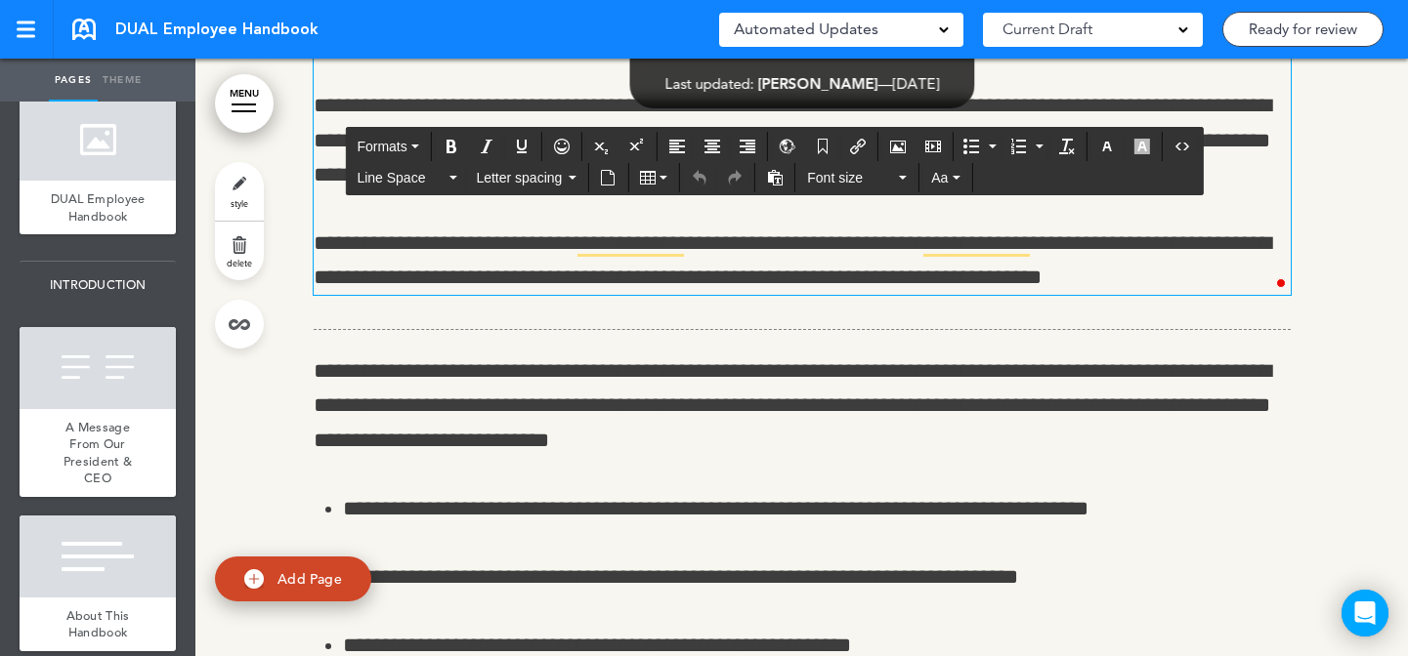
drag, startPoint x: 1283, startPoint y: 528, endPoint x: 347, endPoint y: 322, distance: 958.2
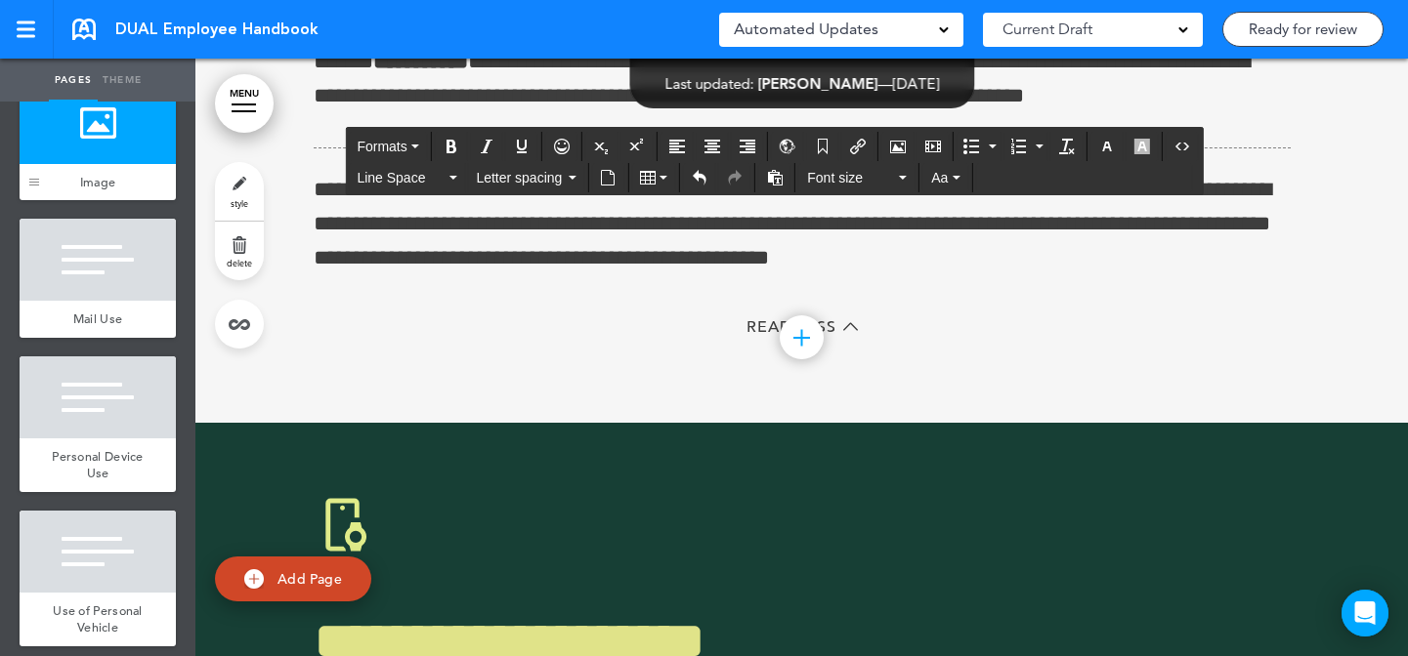
scroll to position [4882, 0]
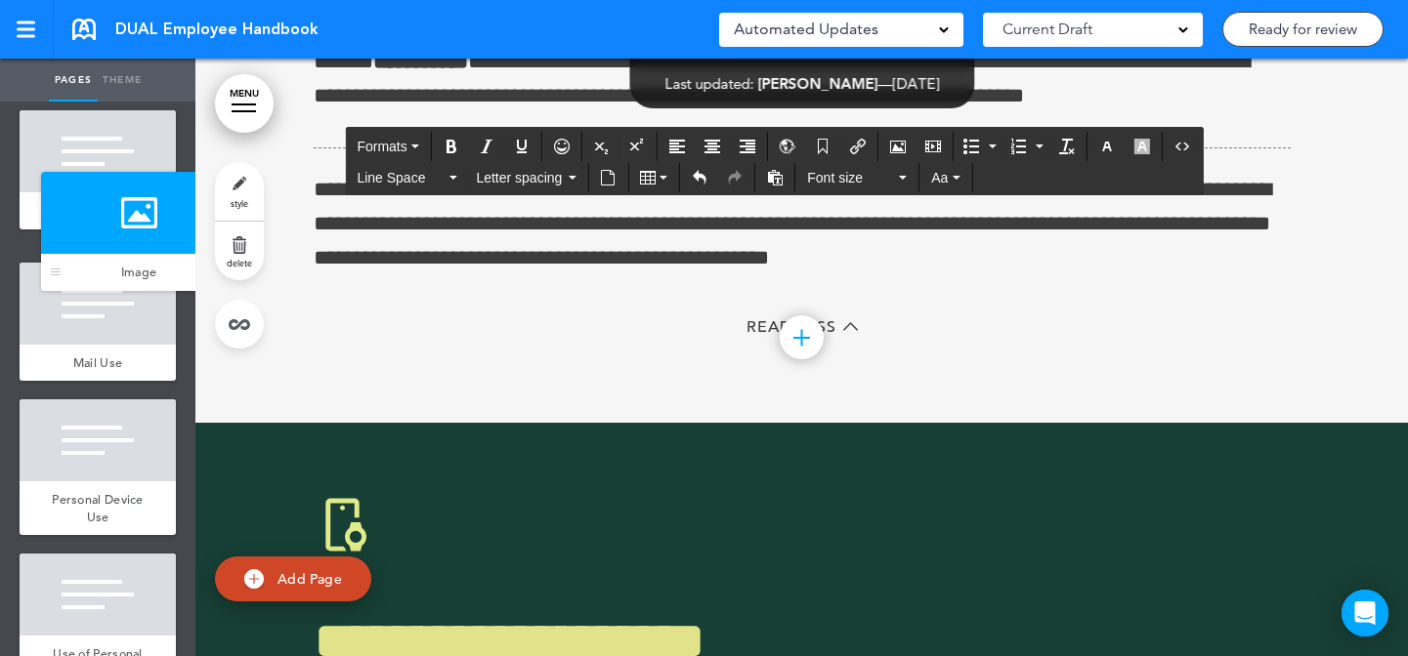
drag, startPoint x: 26, startPoint y: 478, endPoint x: 45, endPoint y: 267, distance: 211.8
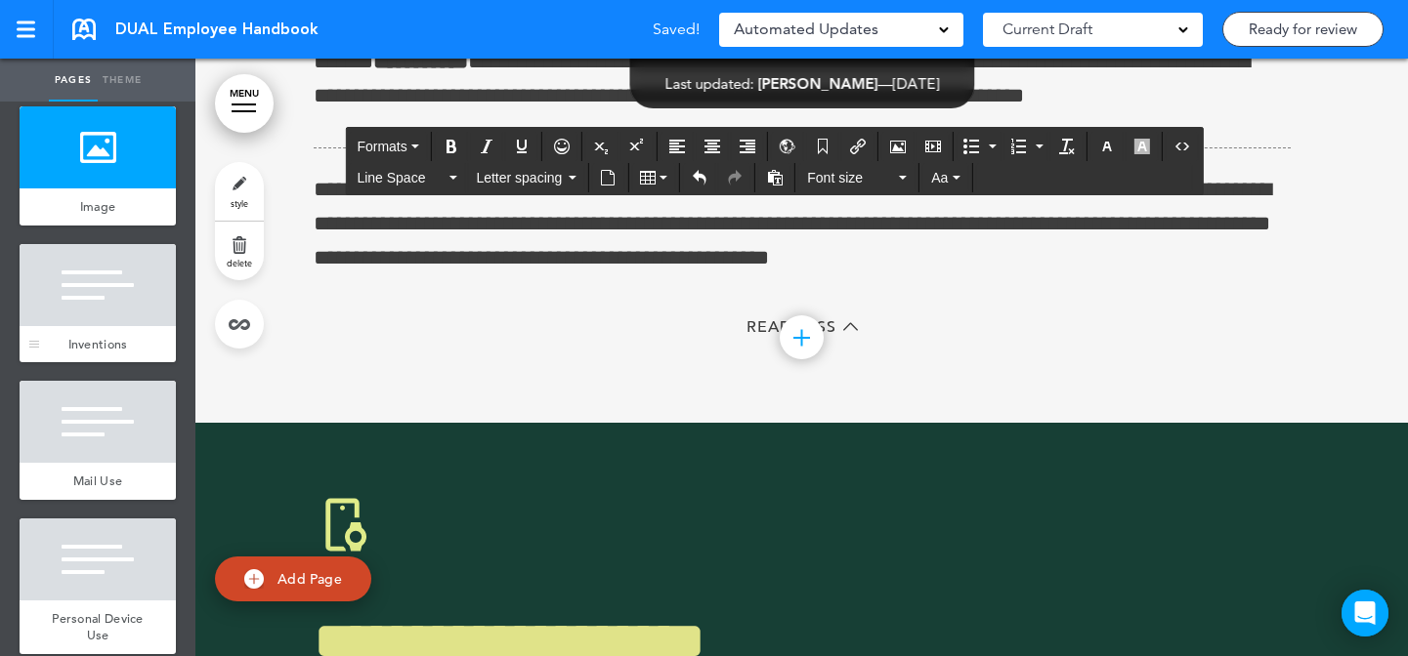
click at [110, 326] on div at bounding box center [98, 285] width 156 height 82
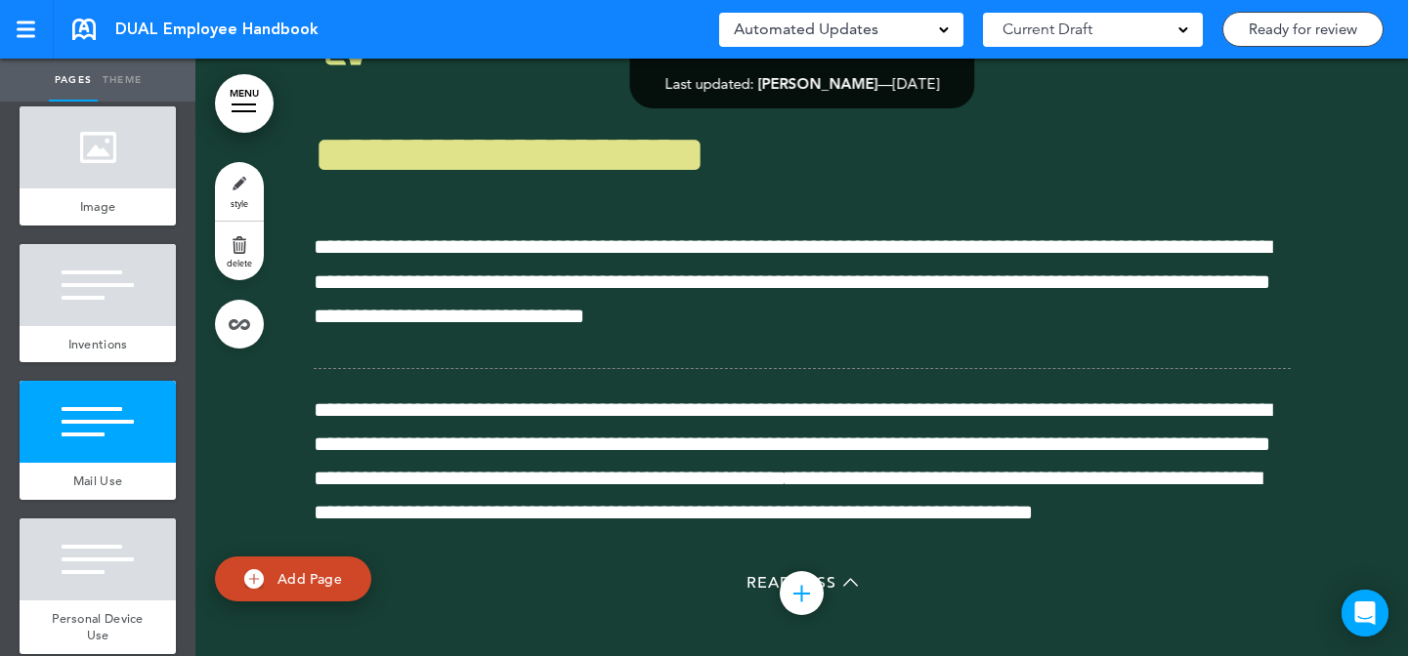
scroll to position [36205, 0]
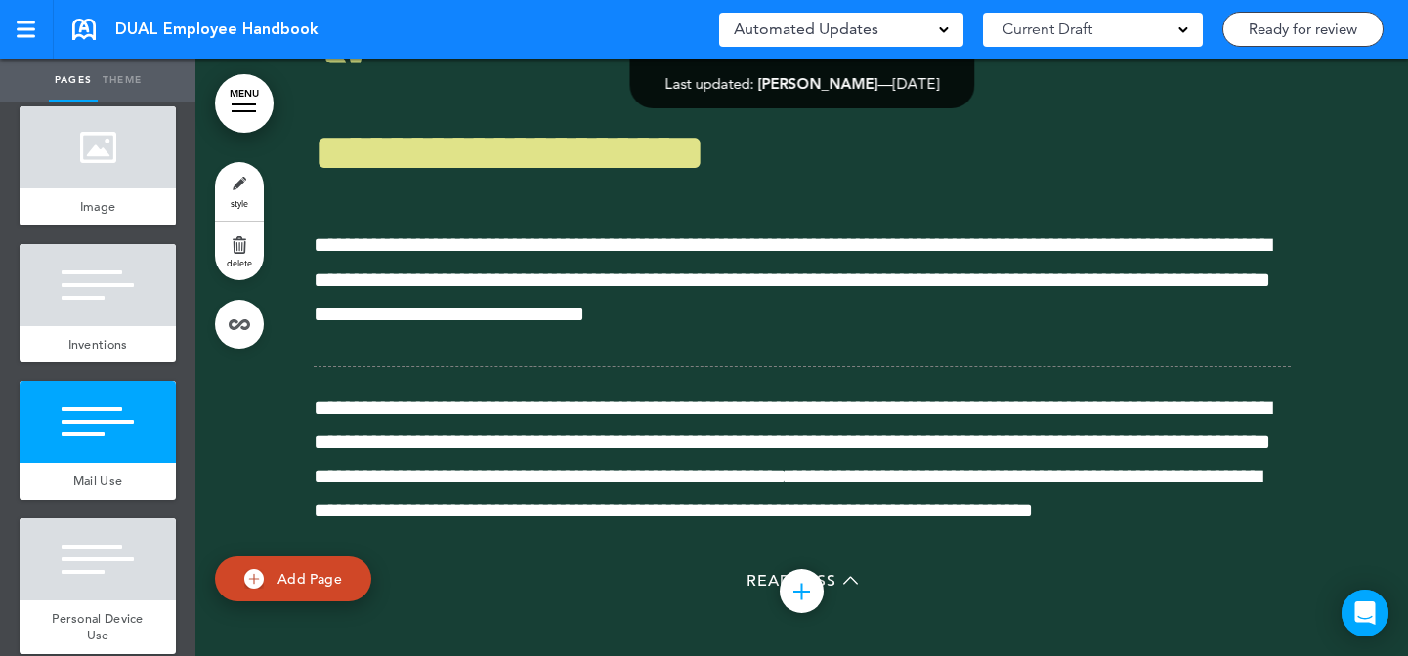
click at [243, 203] on span "style" at bounding box center [240, 203] width 18 height 12
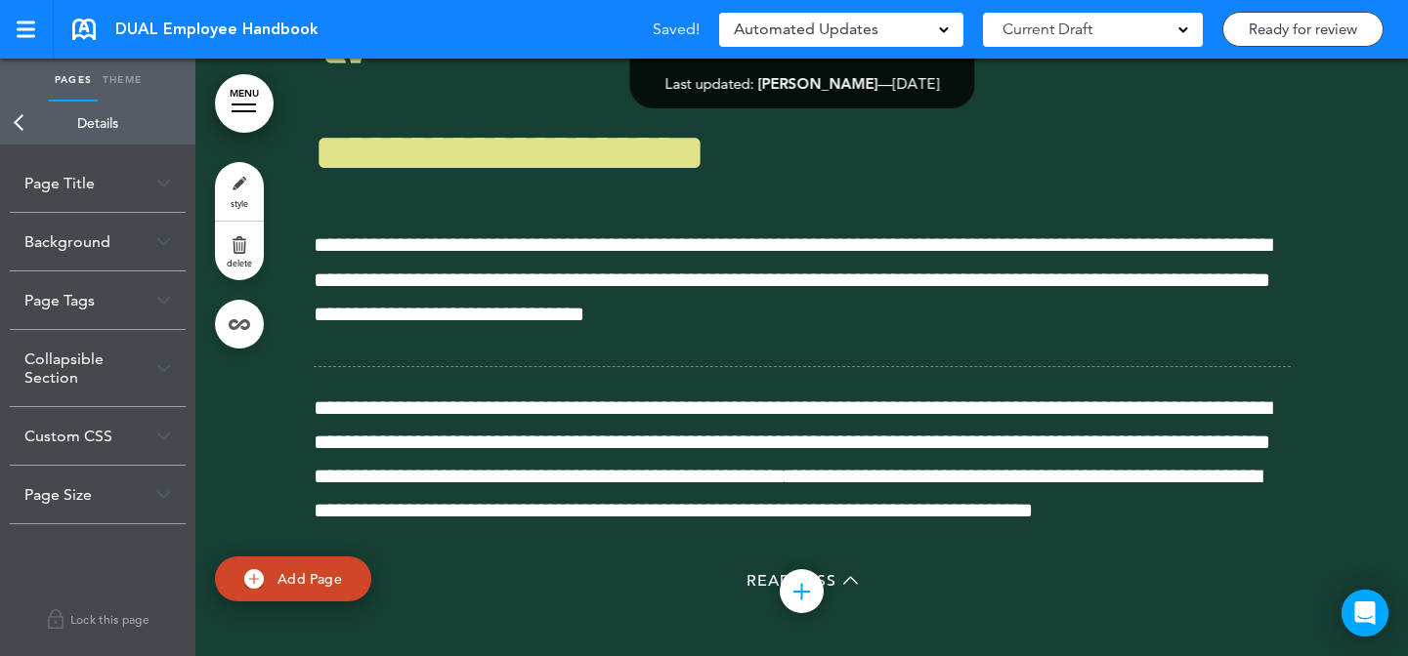
click at [117, 247] on div "Background" at bounding box center [98, 242] width 176 height 58
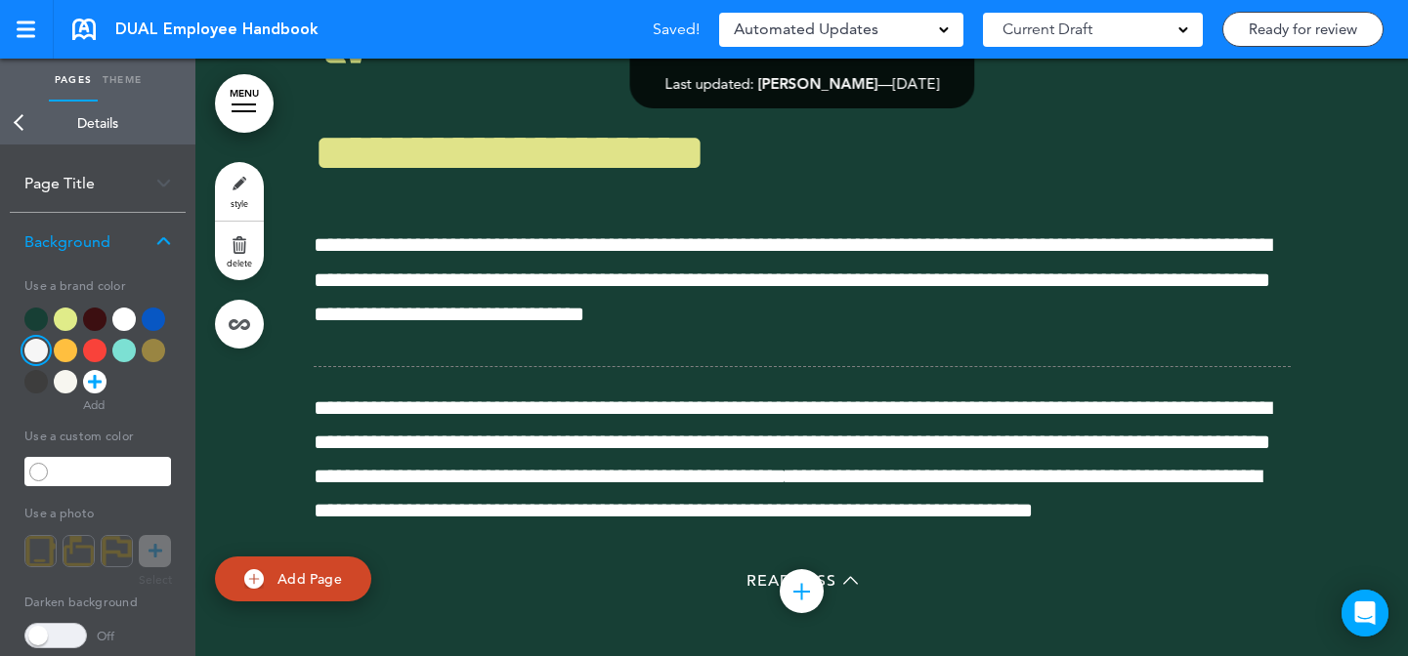
click at [117, 316] on div at bounding box center [123, 319] width 23 height 23
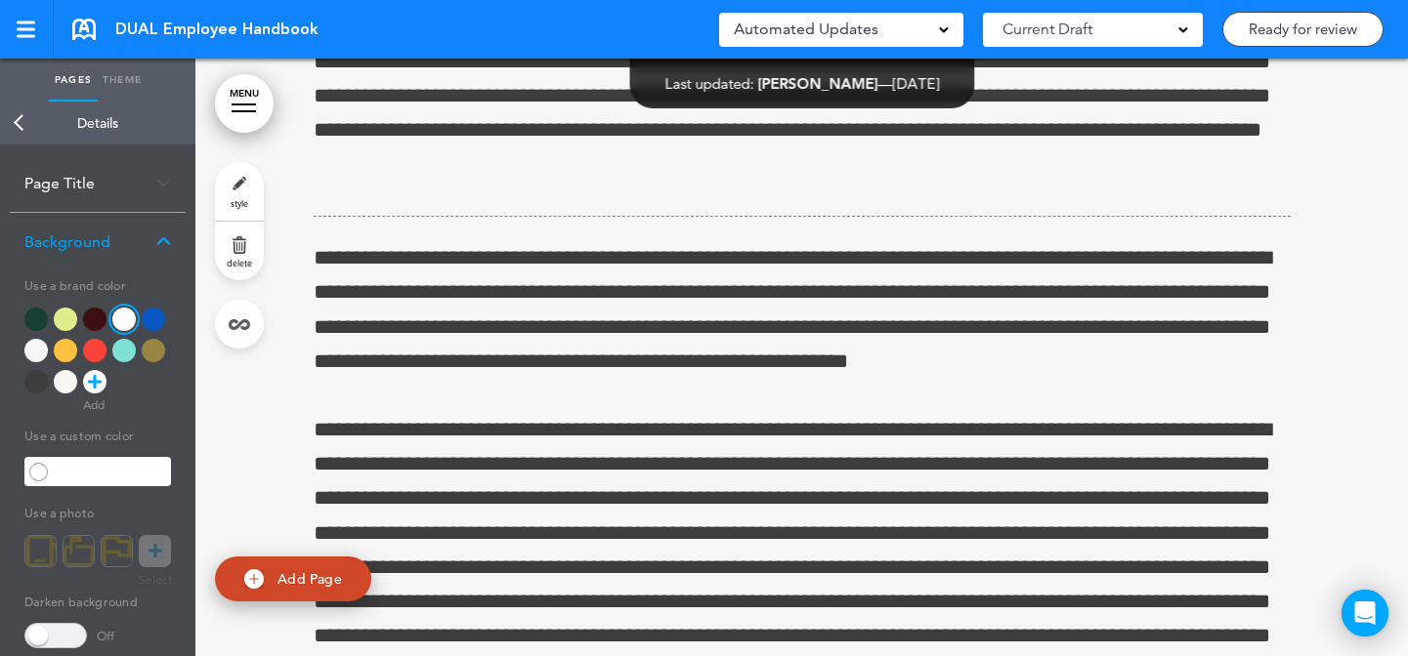
scroll to position [39205, 0]
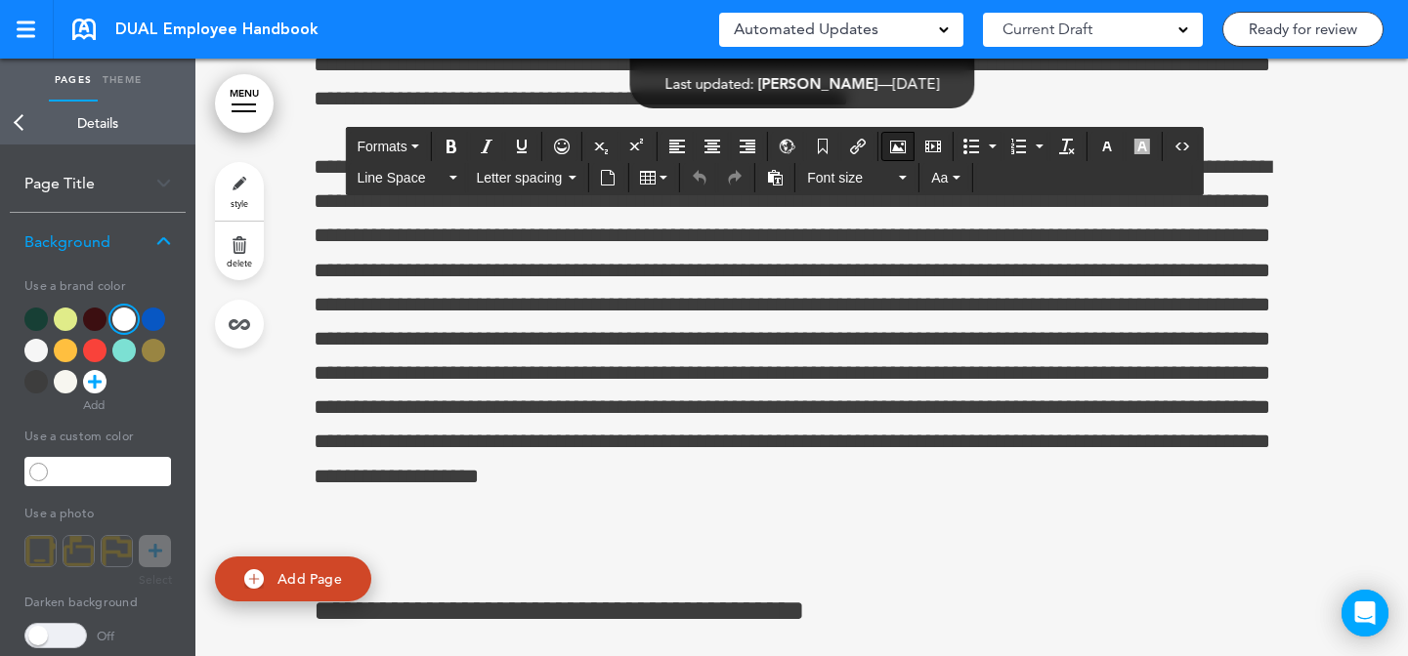
click at [896, 145] on icon "Airmason image" at bounding box center [898, 147] width 16 height 16
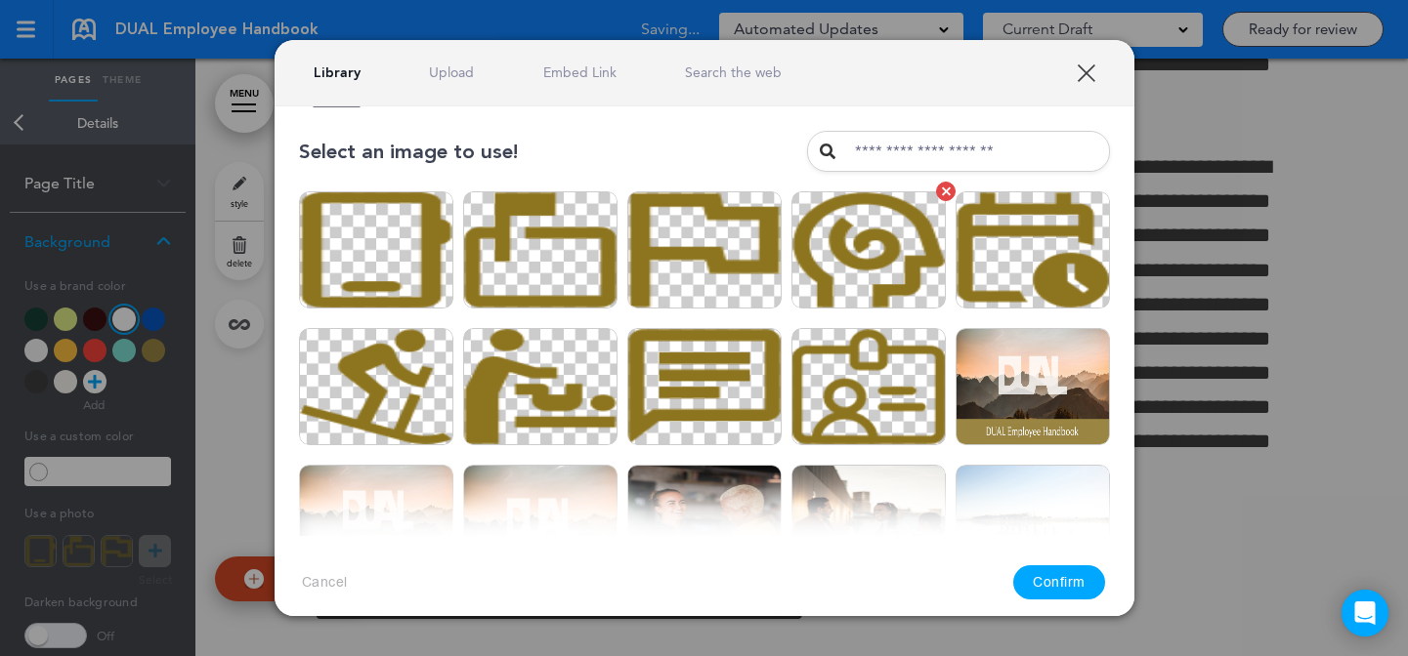
click at [839, 287] on img at bounding box center [868, 249] width 154 height 117
click at [1057, 585] on button "Confirm" at bounding box center [1059, 583] width 92 height 34
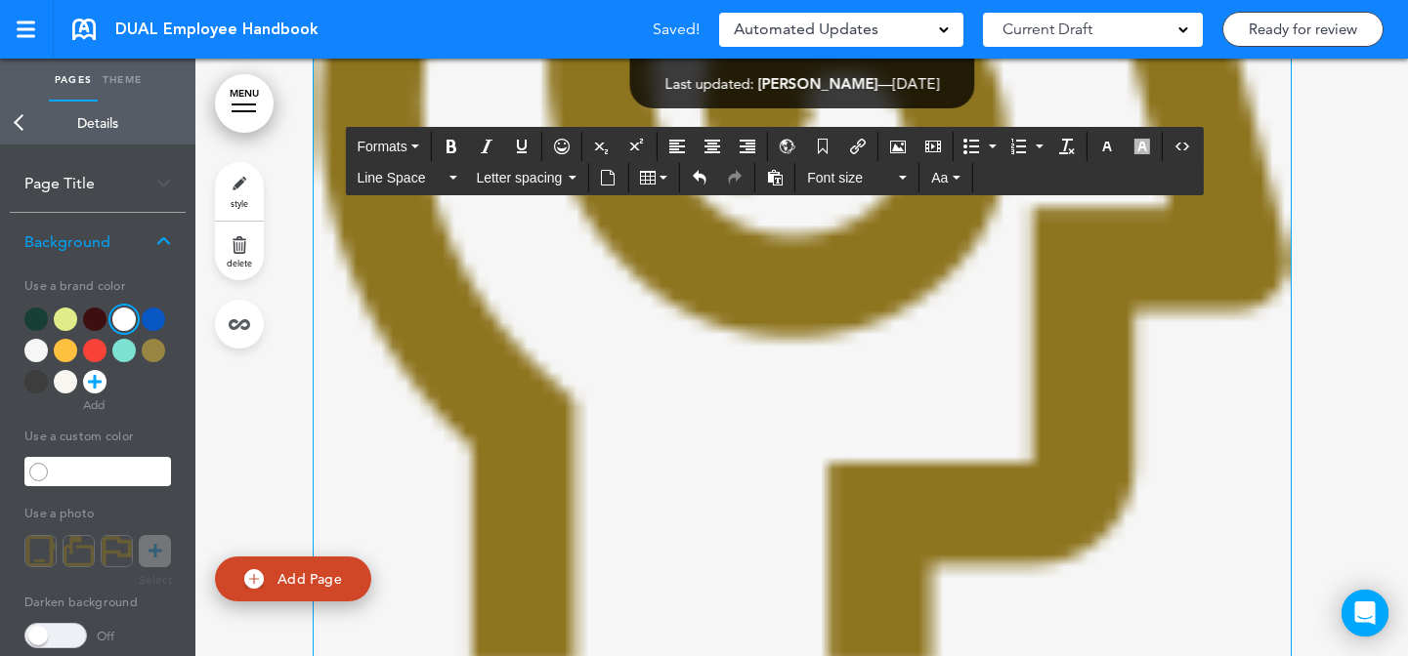
click at [1249, 395] on div "**********" at bounding box center [704, 328] width 1408 height 656
click at [1190, 457] on div "**********" at bounding box center [704, 328] width 1408 height 656
click at [1172, 340] on div "**********" at bounding box center [704, 328] width 1408 height 656
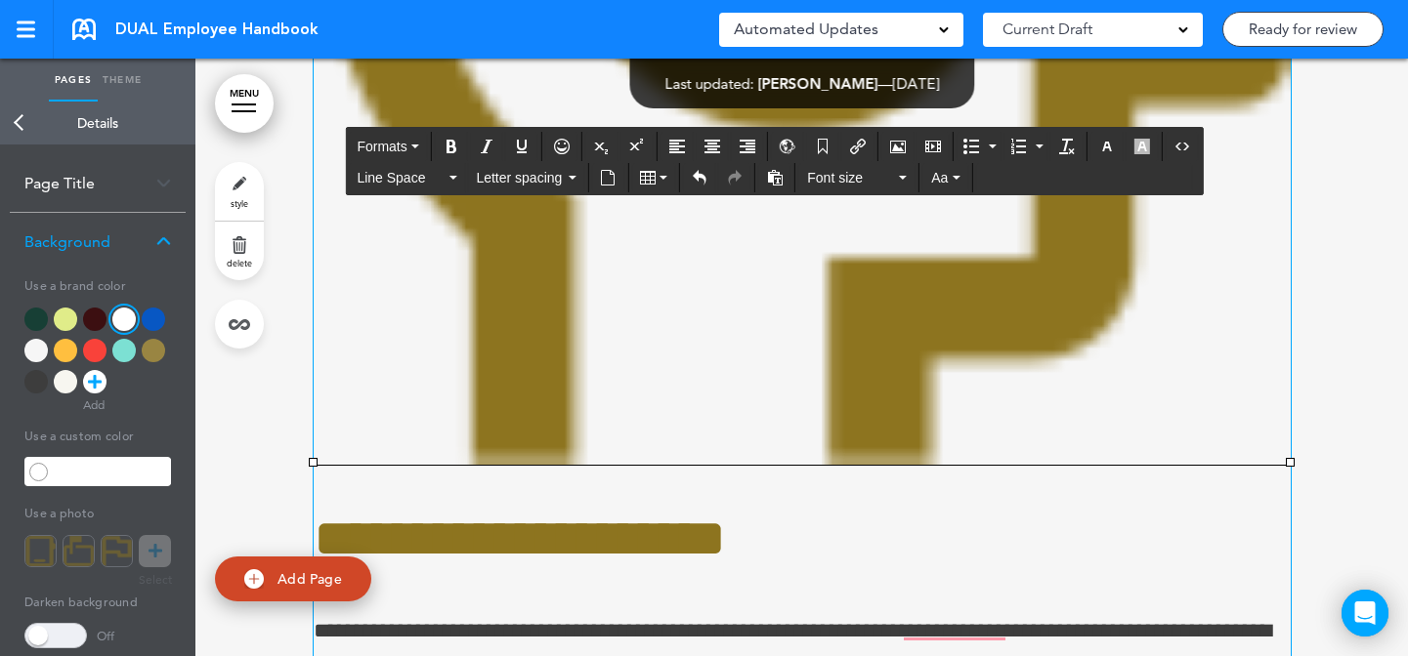
scroll to position [39218, 0]
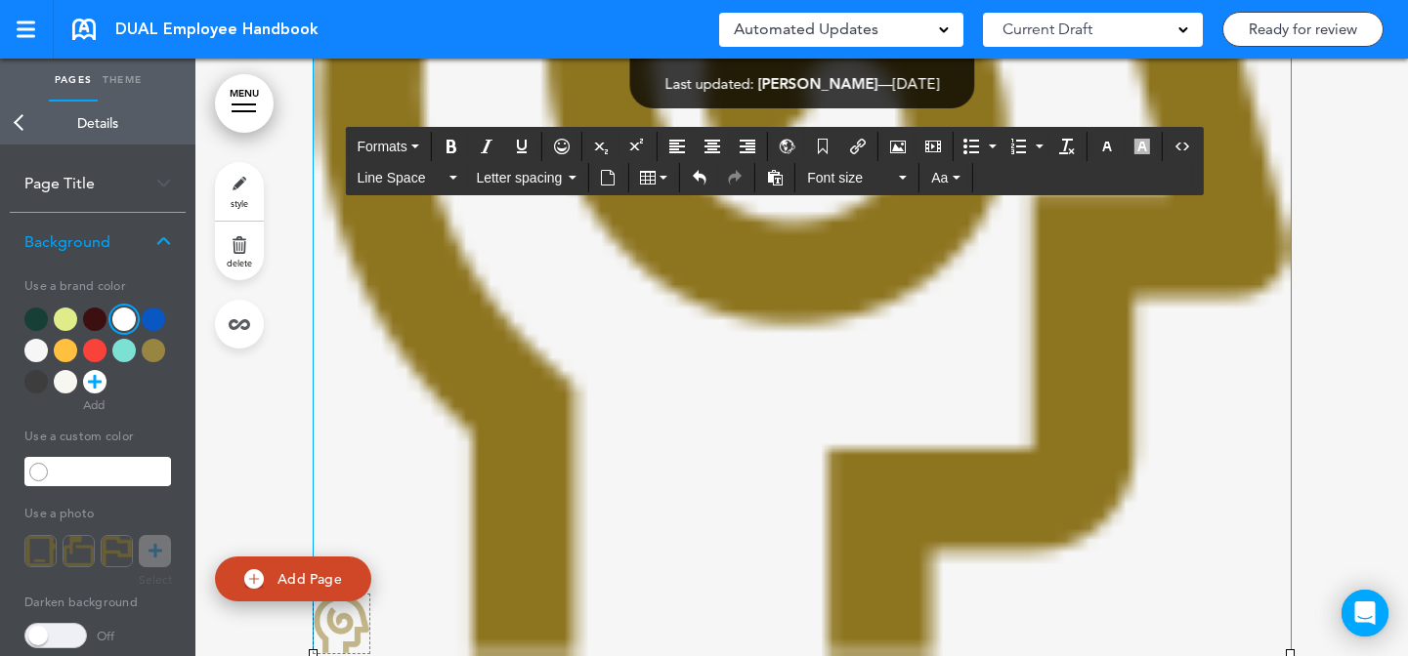
drag, startPoint x: 1281, startPoint y: 446, endPoint x: 359, endPoint y: 579, distance: 930.7
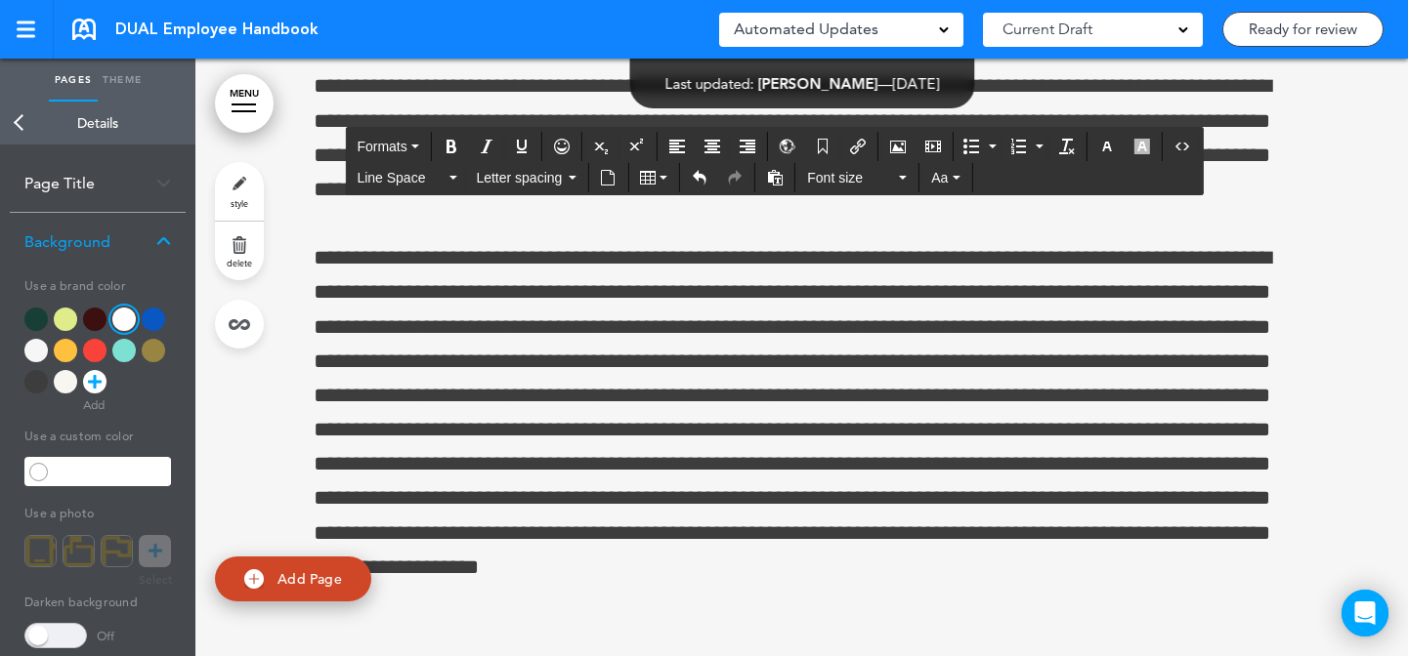
scroll to position [39280, 0]
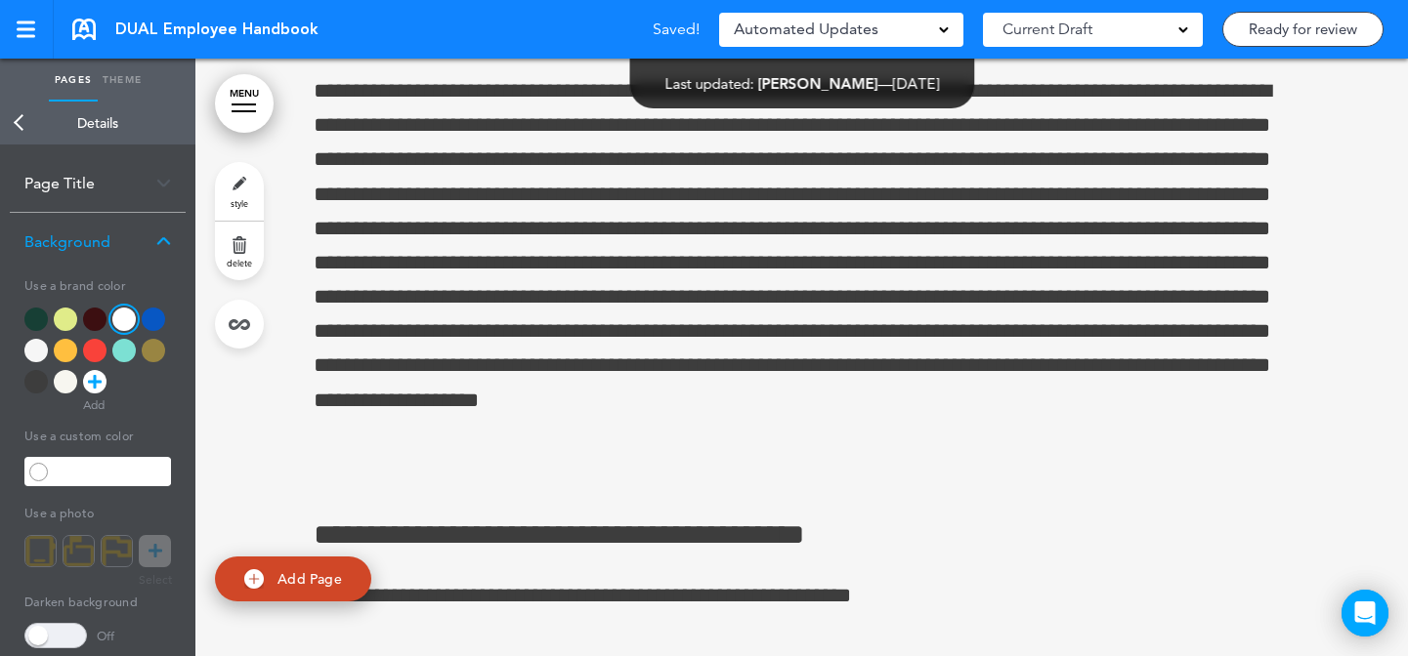
scroll to position [39284, 0]
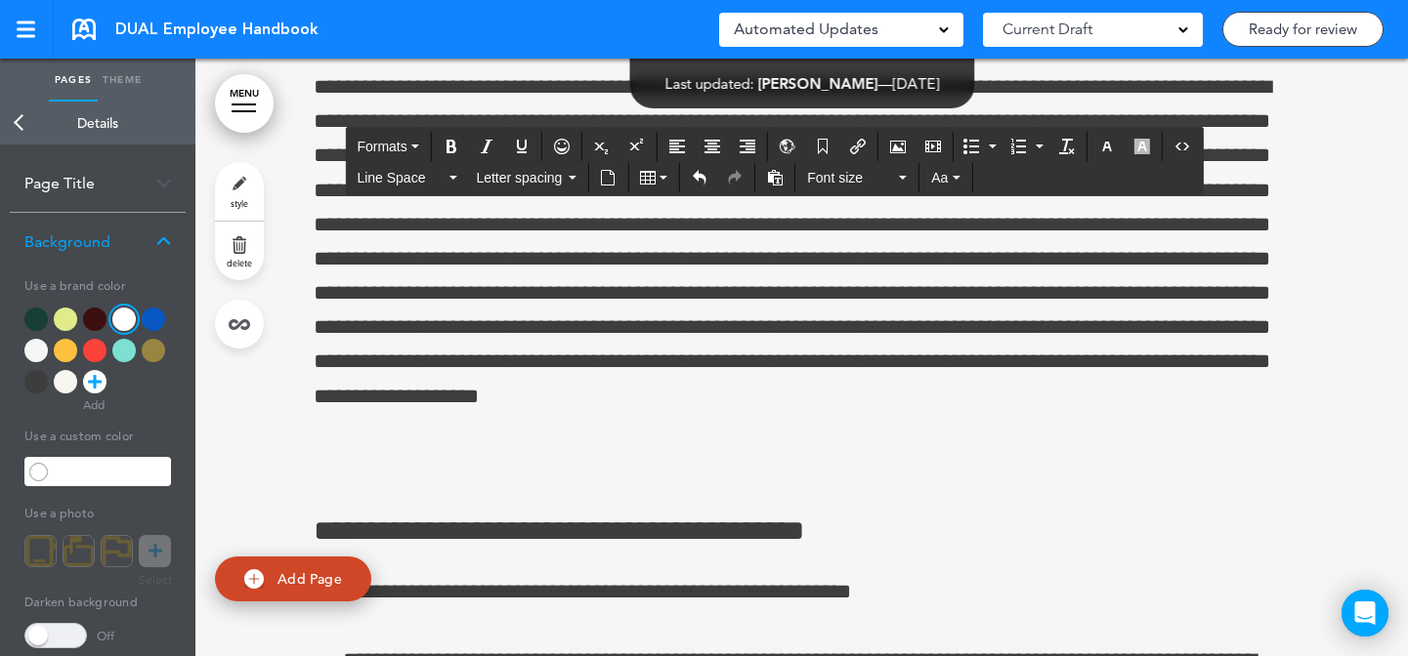
drag, startPoint x: 359, startPoint y: 321, endPoint x: 380, endPoint y: 315, distance: 22.6
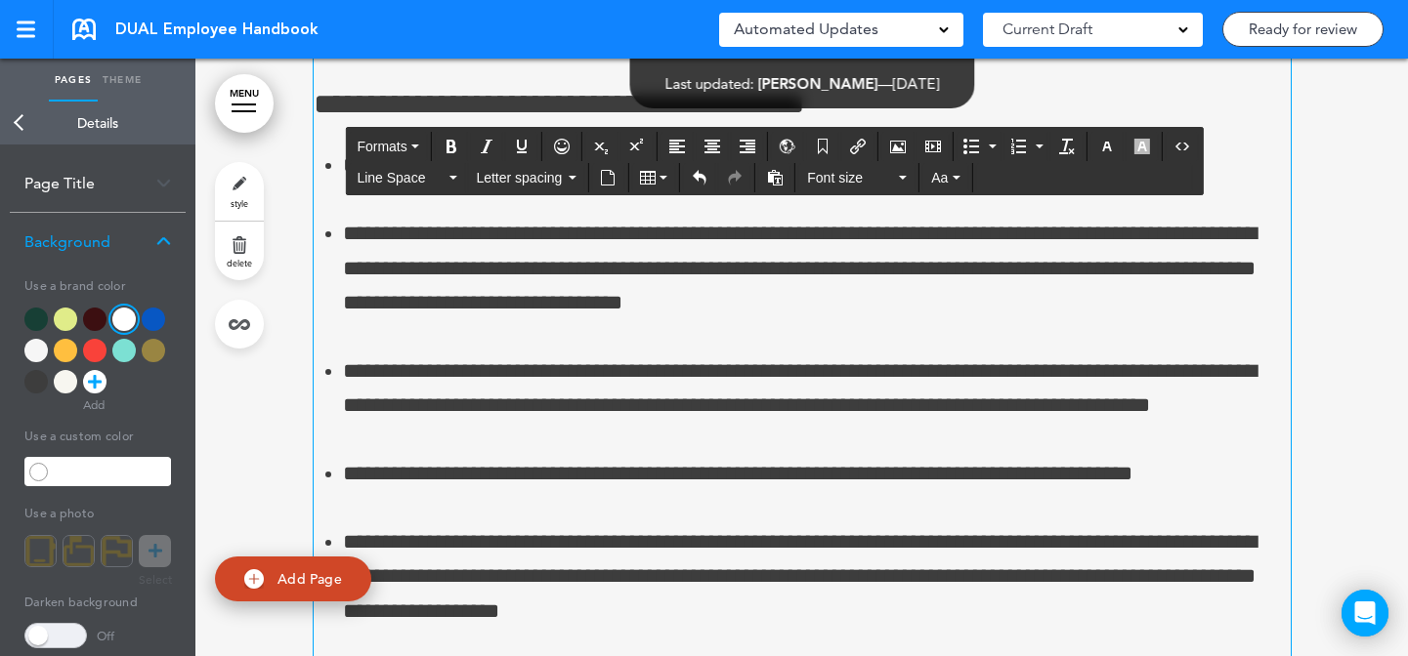
scroll to position [39438, 0]
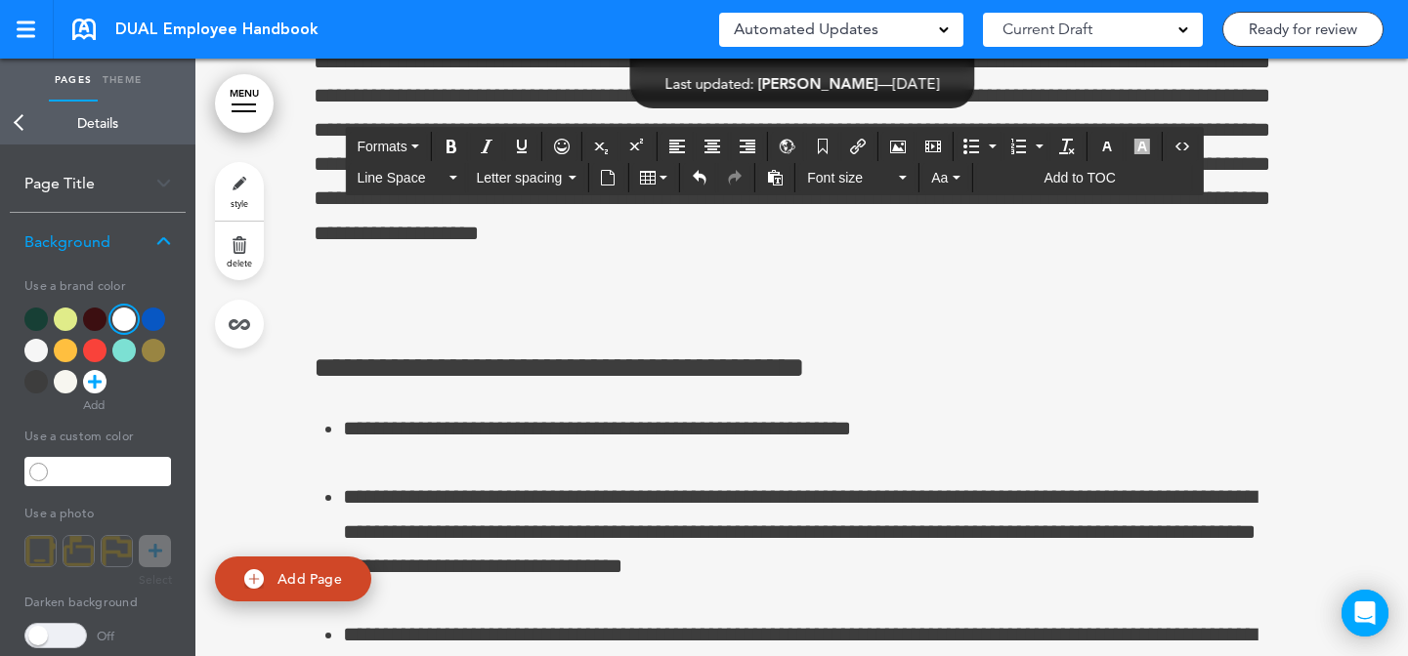
drag, startPoint x: 751, startPoint y: 477, endPoint x: 856, endPoint y: 294, distance: 210.5
click at [1061, 148] on icon "Clear formatting" at bounding box center [1067, 147] width 16 height 16
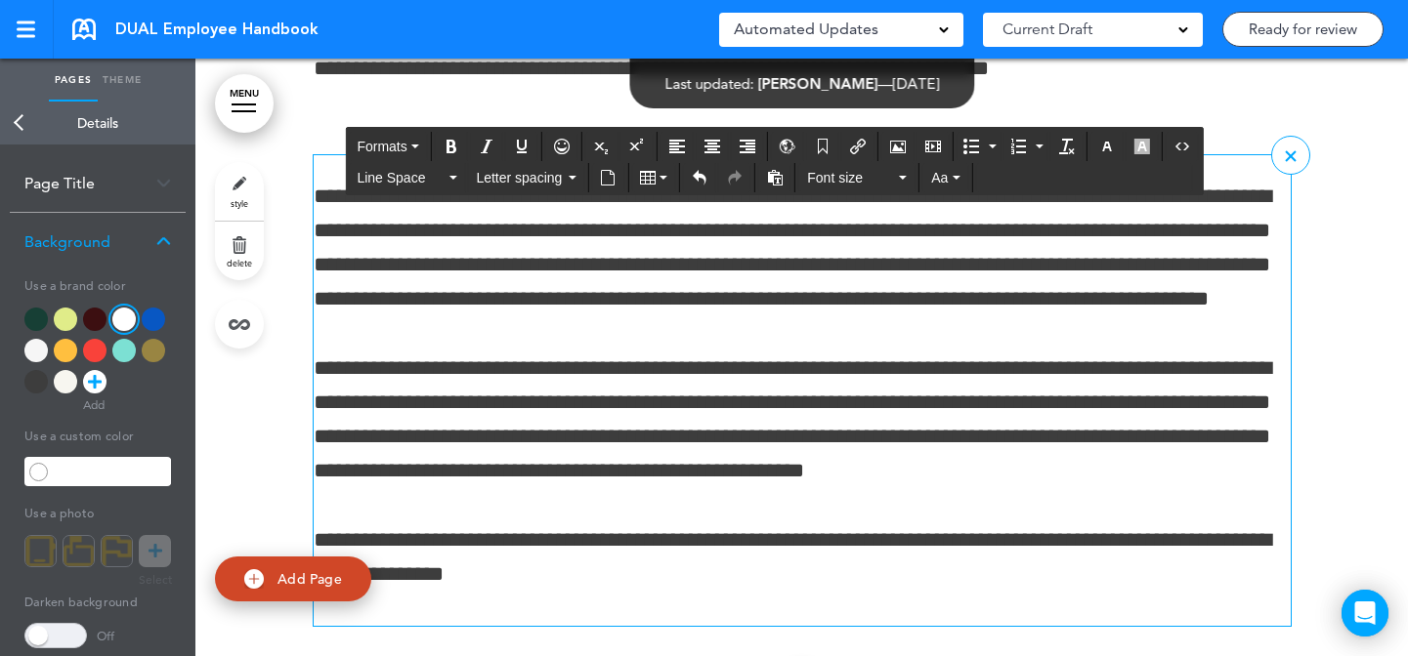
scroll to position [52833, 0]
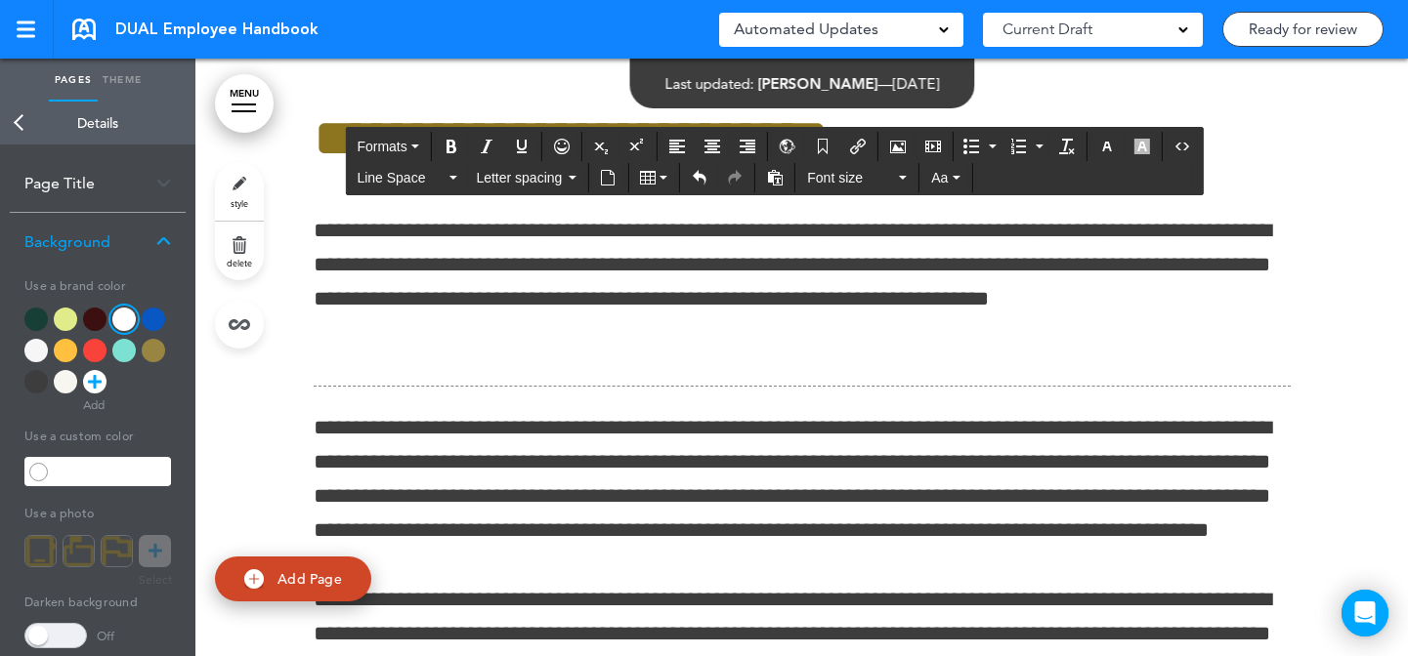
click at [231, 186] on link "style" at bounding box center [239, 191] width 49 height 59
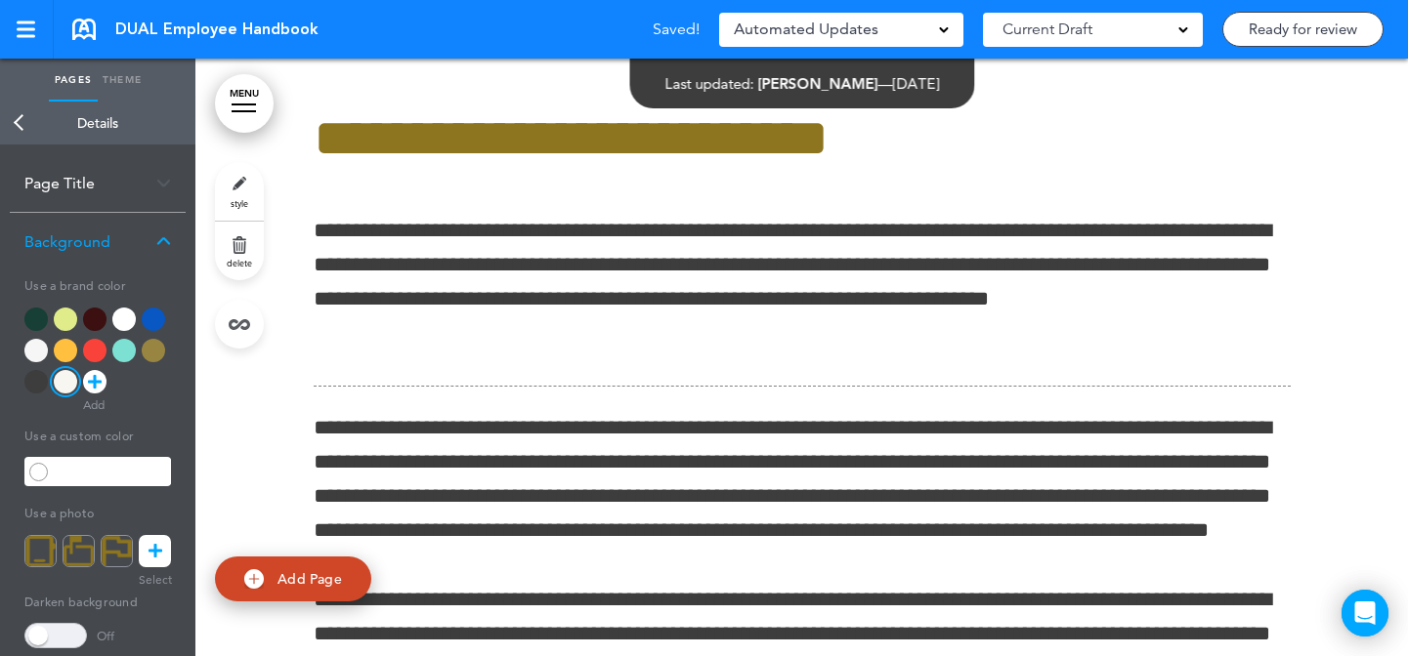
click at [37, 344] on div at bounding box center [35, 350] width 23 height 23
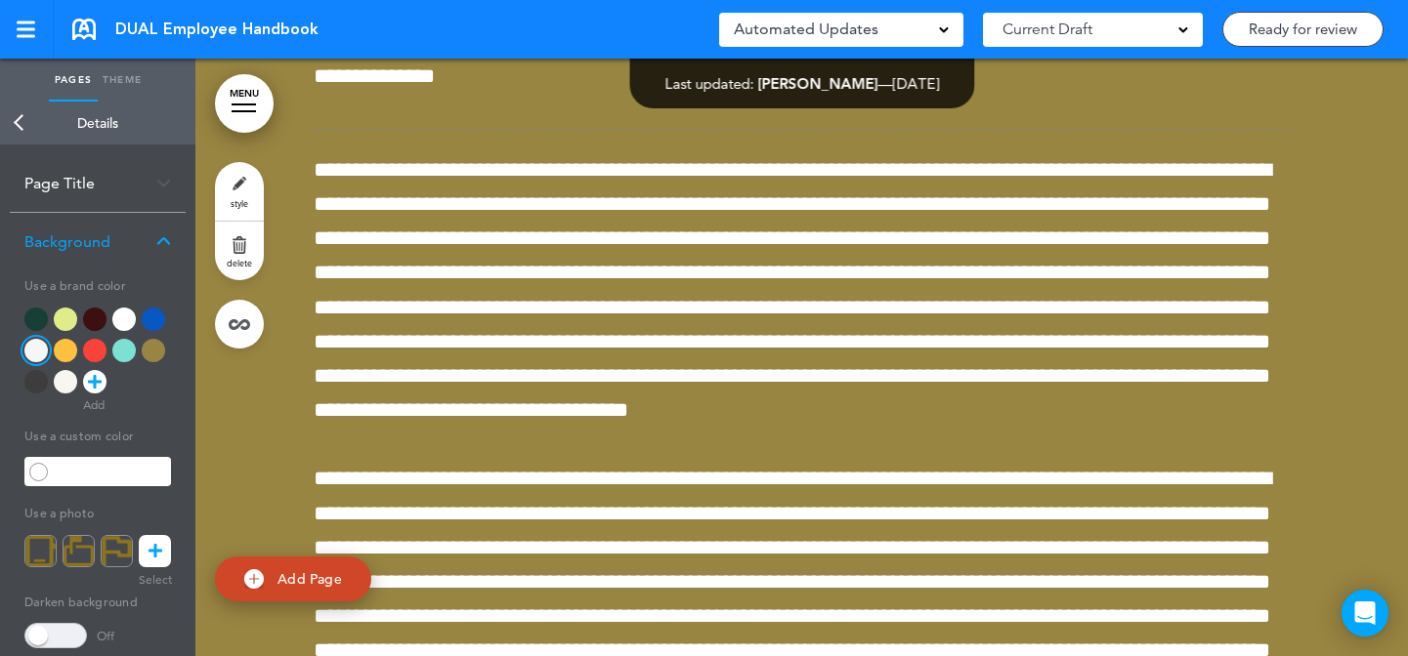
scroll to position [62661, 0]
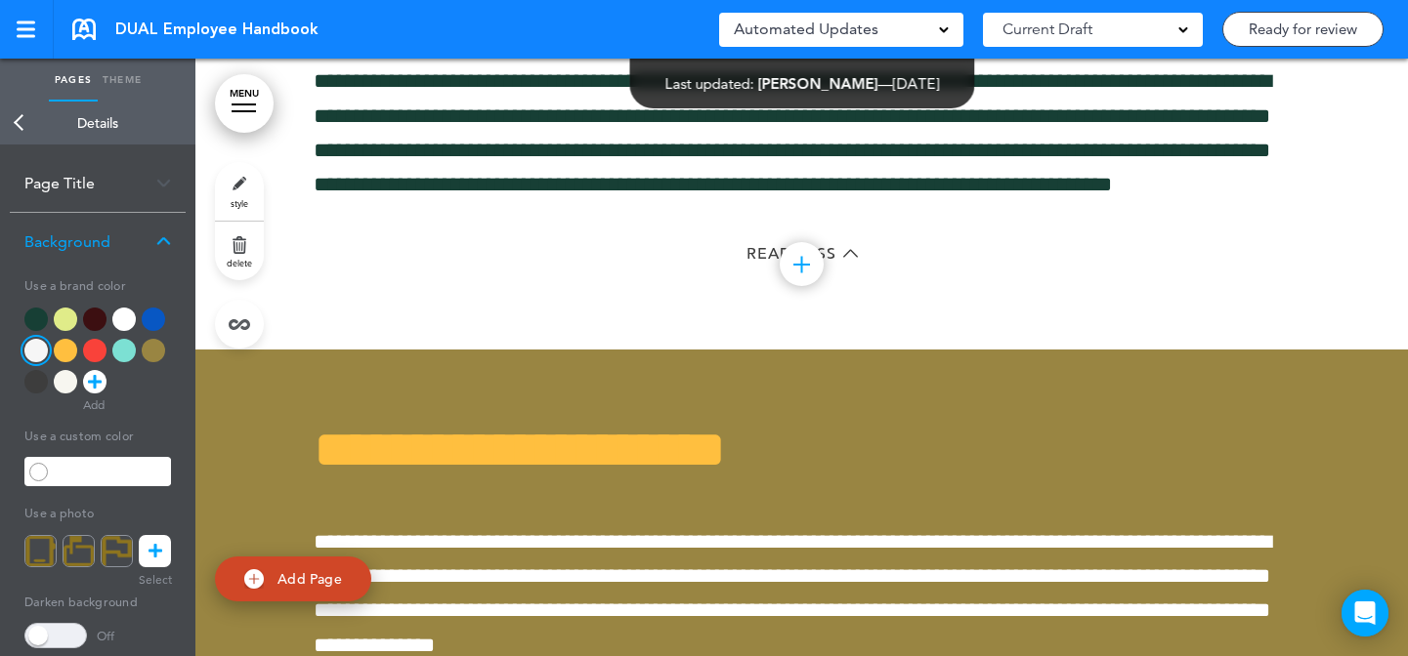
click at [236, 178] on link "style" at bounding box center [239, 191] width 49 height 59
click at [65, 386] on div at bounding box center [65, 381] width 23 height 23
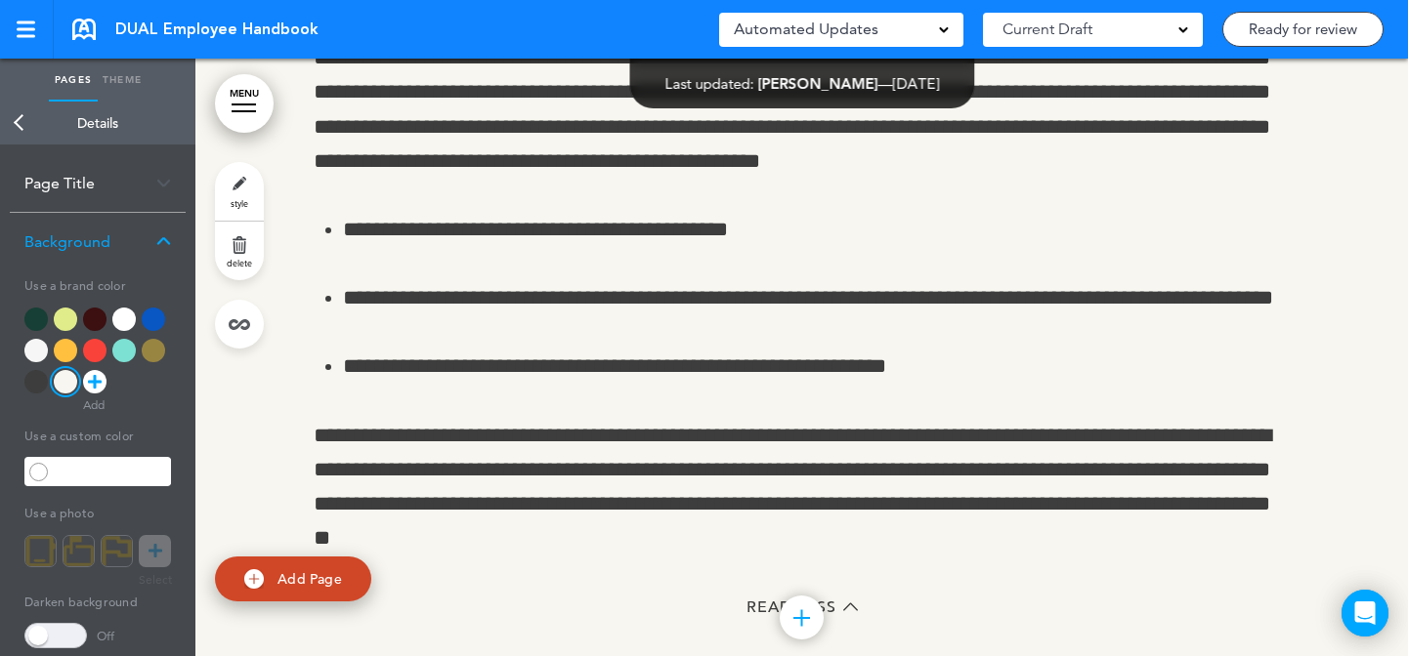
scroll to position [66229, 0]
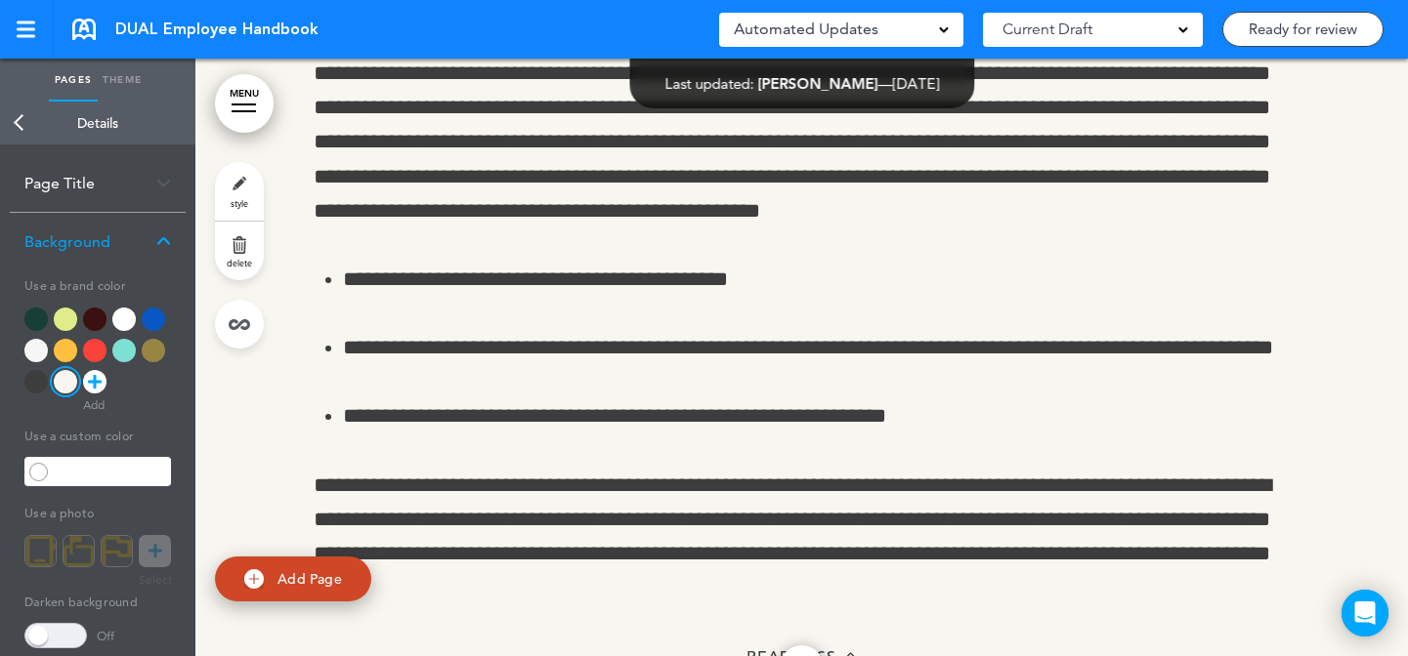
click at [234, 183] on link "style" at bounding box center [239, 191] width 49 height 59
click at [92, 310] on div at bounding box center [94, 319] width 23 height 23
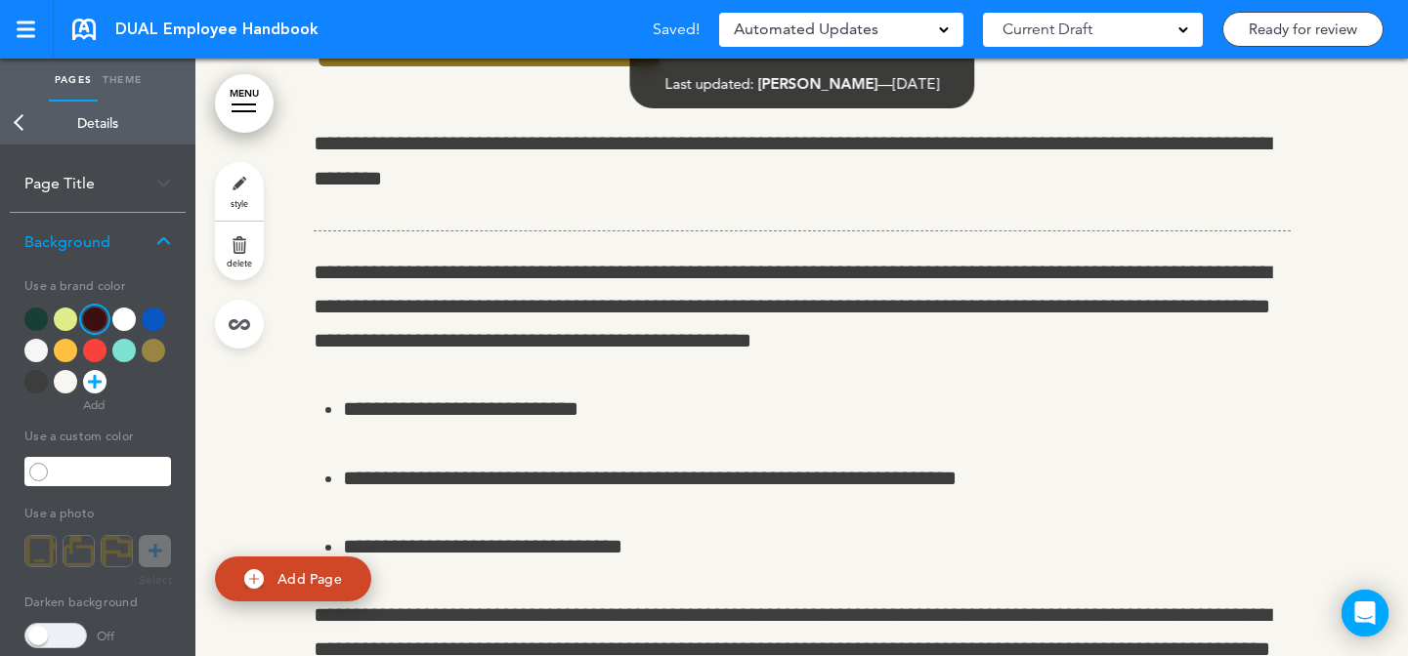
scroll to position [65849, 0]
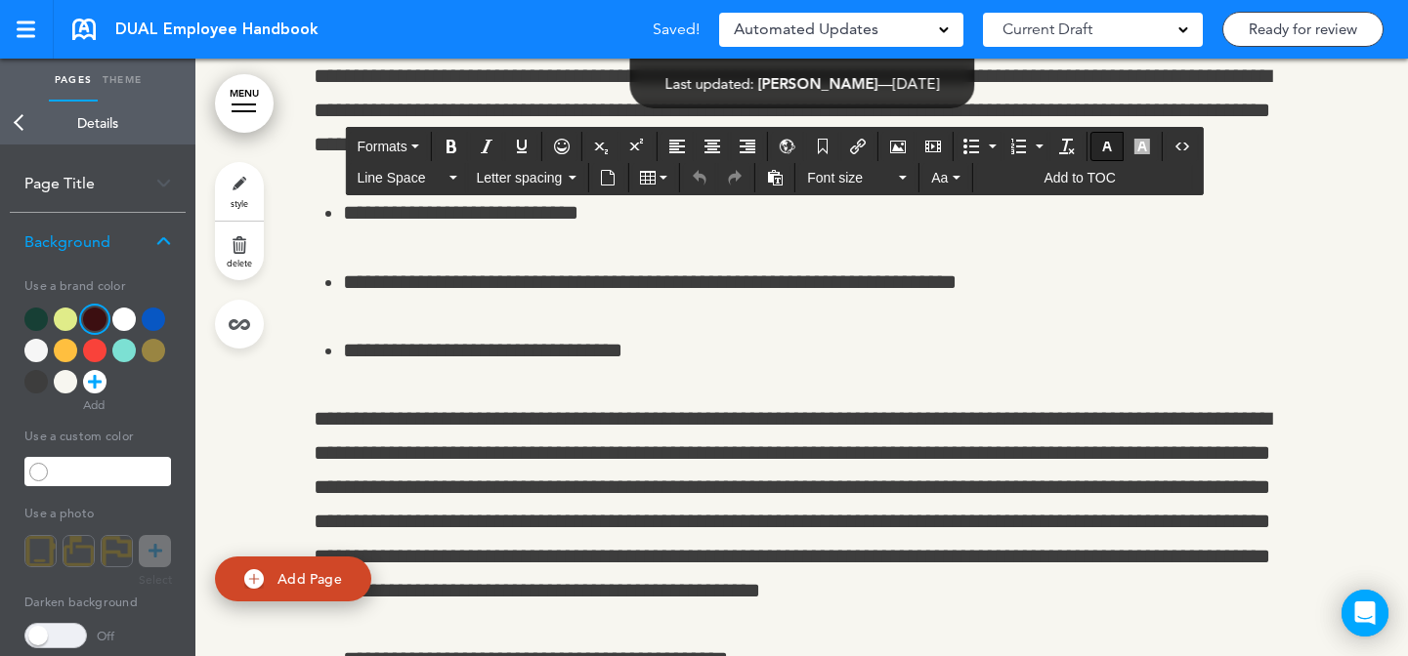
click at [1109, 146] on icon "button" at bounding box center [1107, 147] width 16 height 16
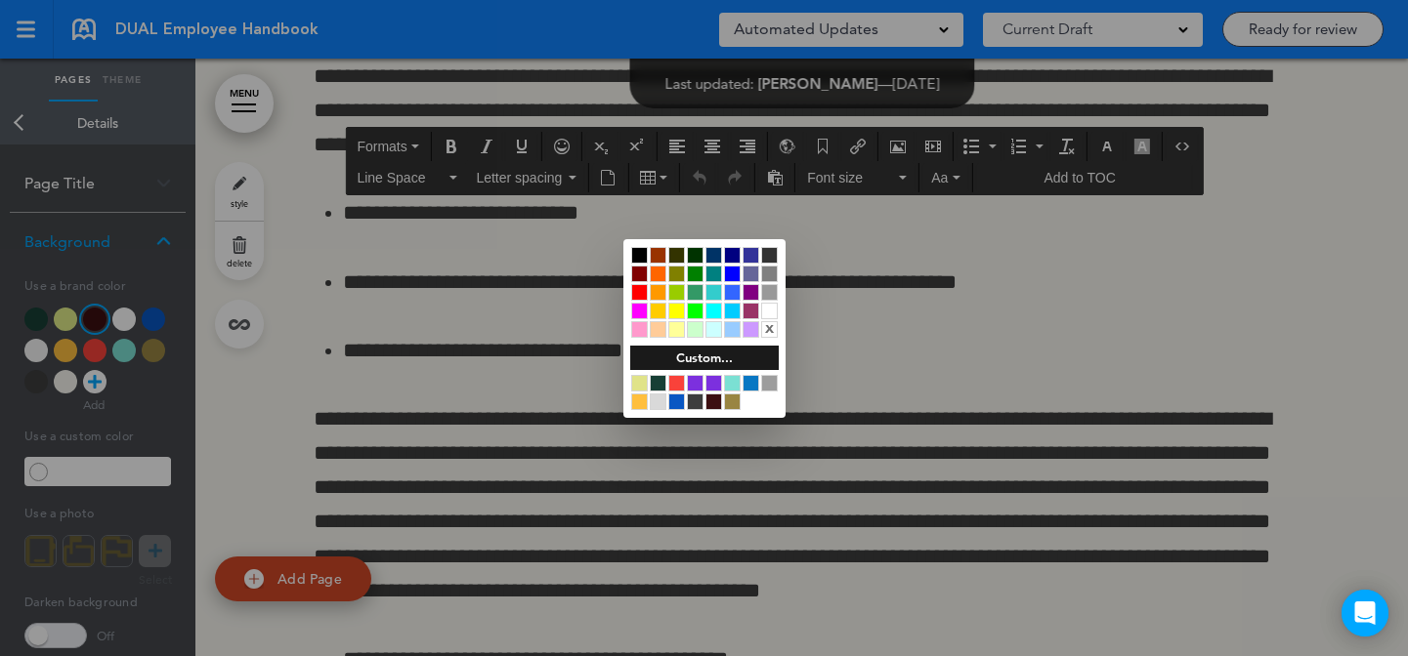
drag, startPoint x: 770, startPoint y: 314, endPoint x: 1053, endPoint y: 360, distance: 287.1
click at [770, 314] on div at bounding box center [769, 311] width 17 height 17
click at [1053, 360] on div at bounding box center [704, 328] width 1408 height 656
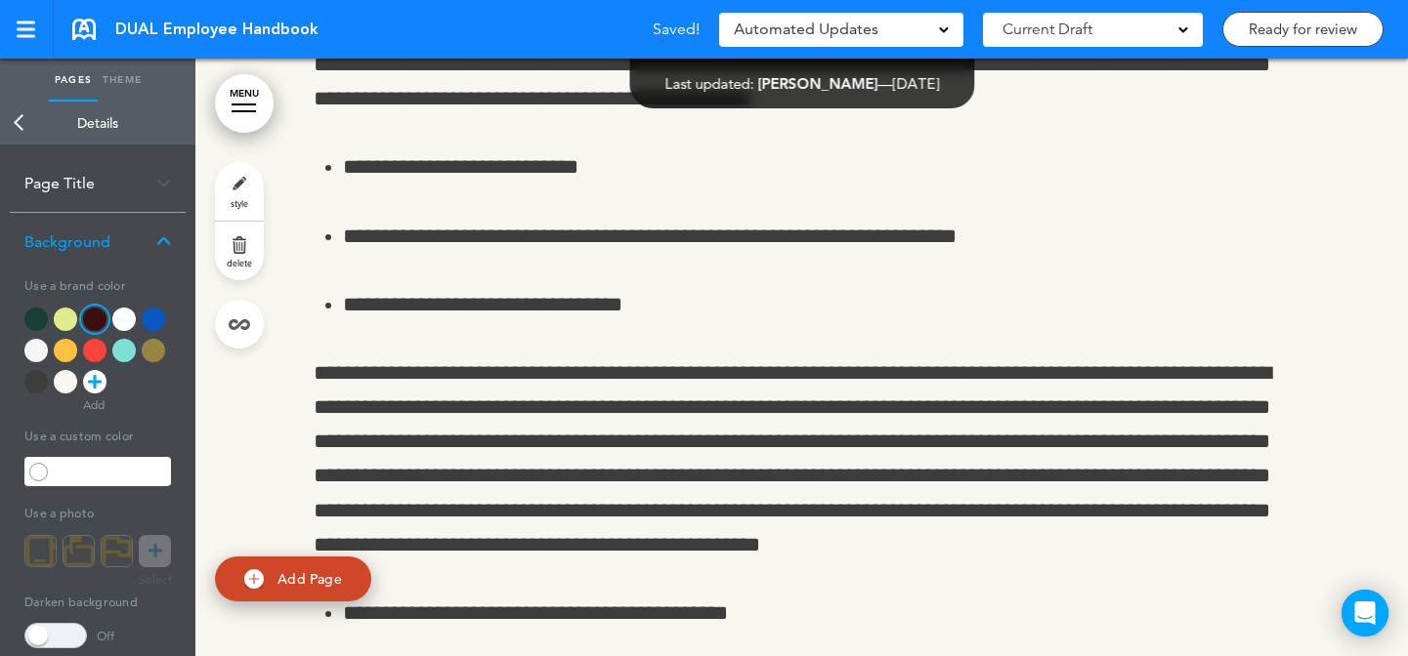
scroll to position [66134, 0]
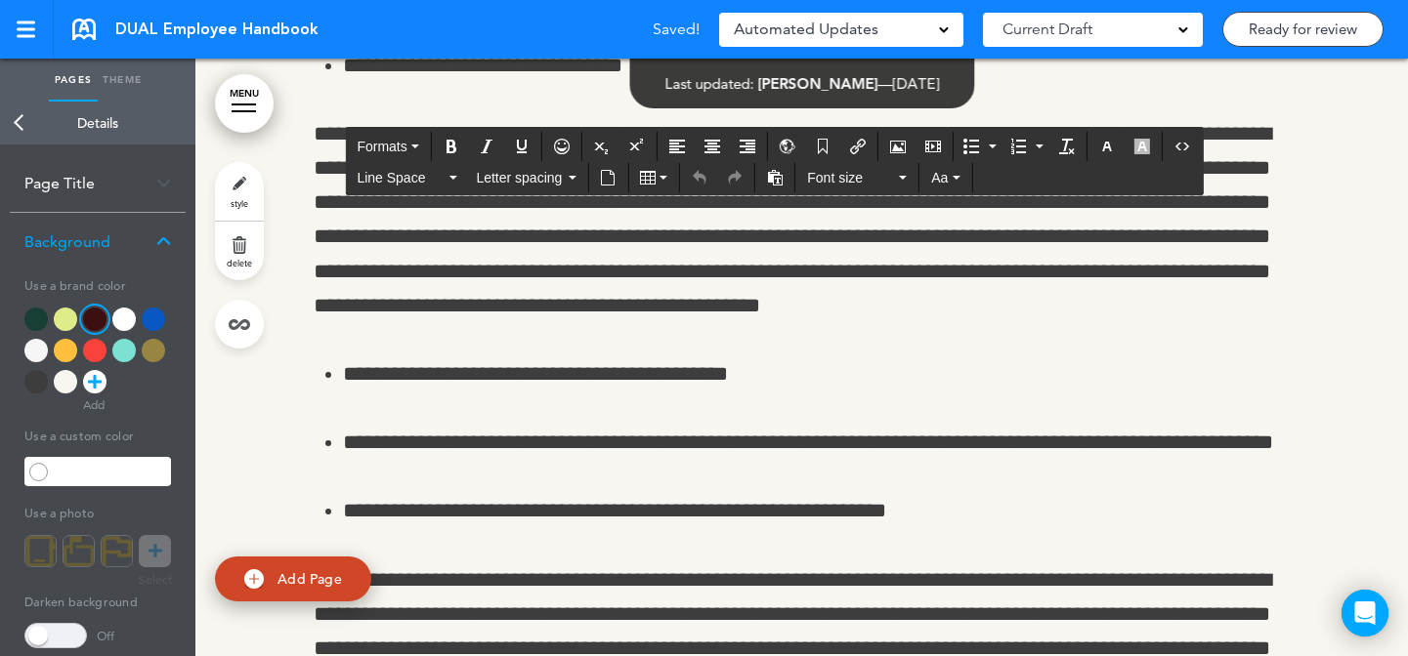
click at [1116, 148] on button "button" at bounding box center [1106, 146] width 31 height 27
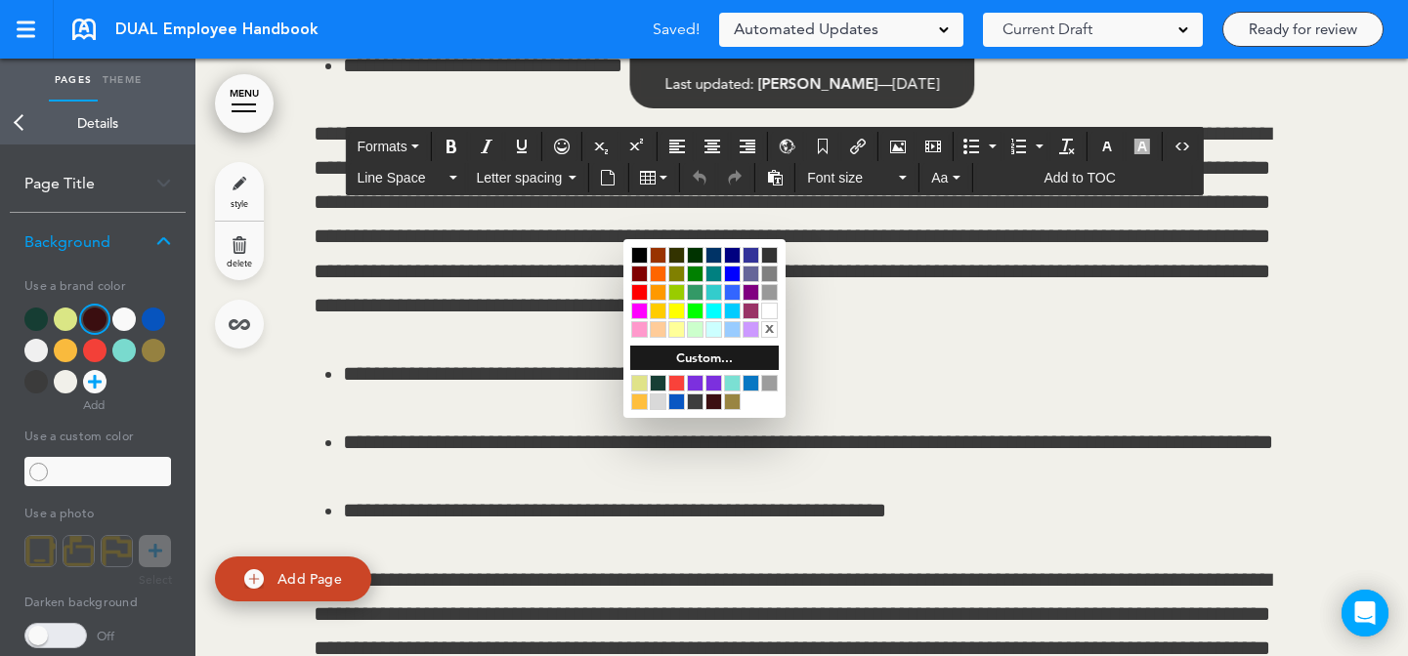
scroll to position [66135, 0]
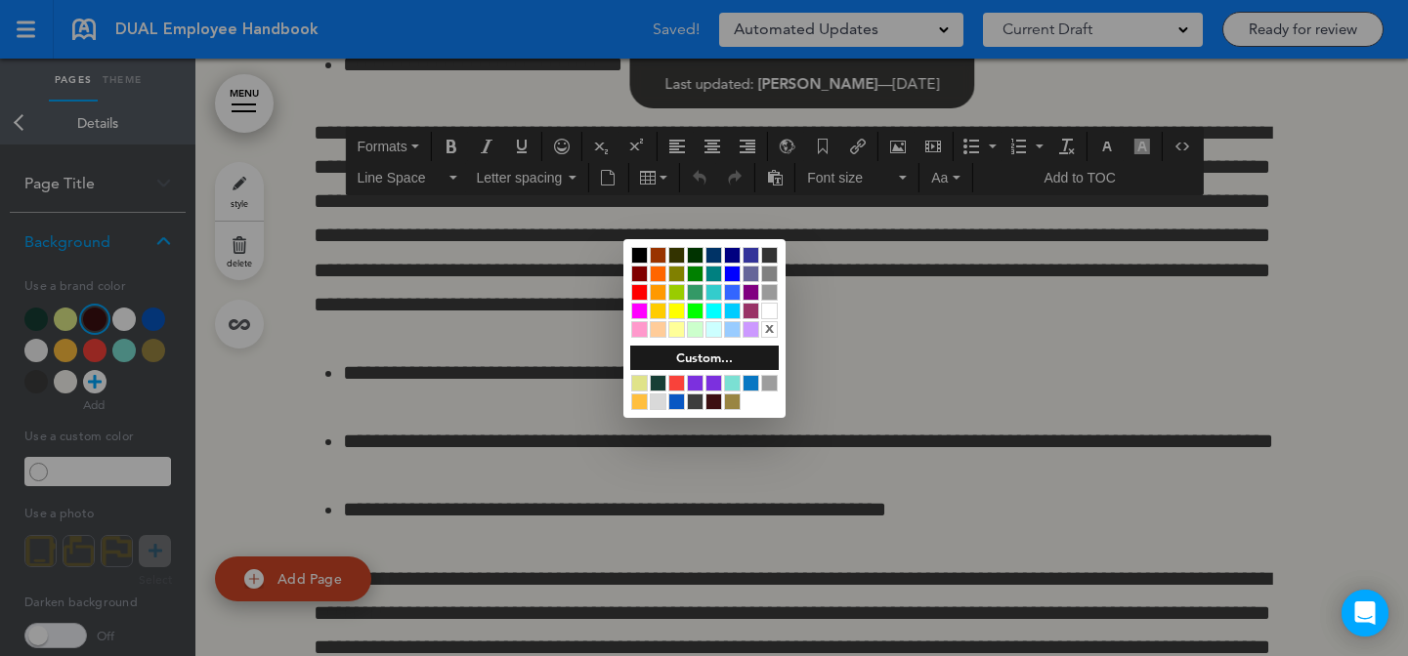
click at [766, 306] on div at bounding box center [769, 311] width 17 height 17
click at [890, 378] on div at bounding box center [704, 328] width 1408 height 656
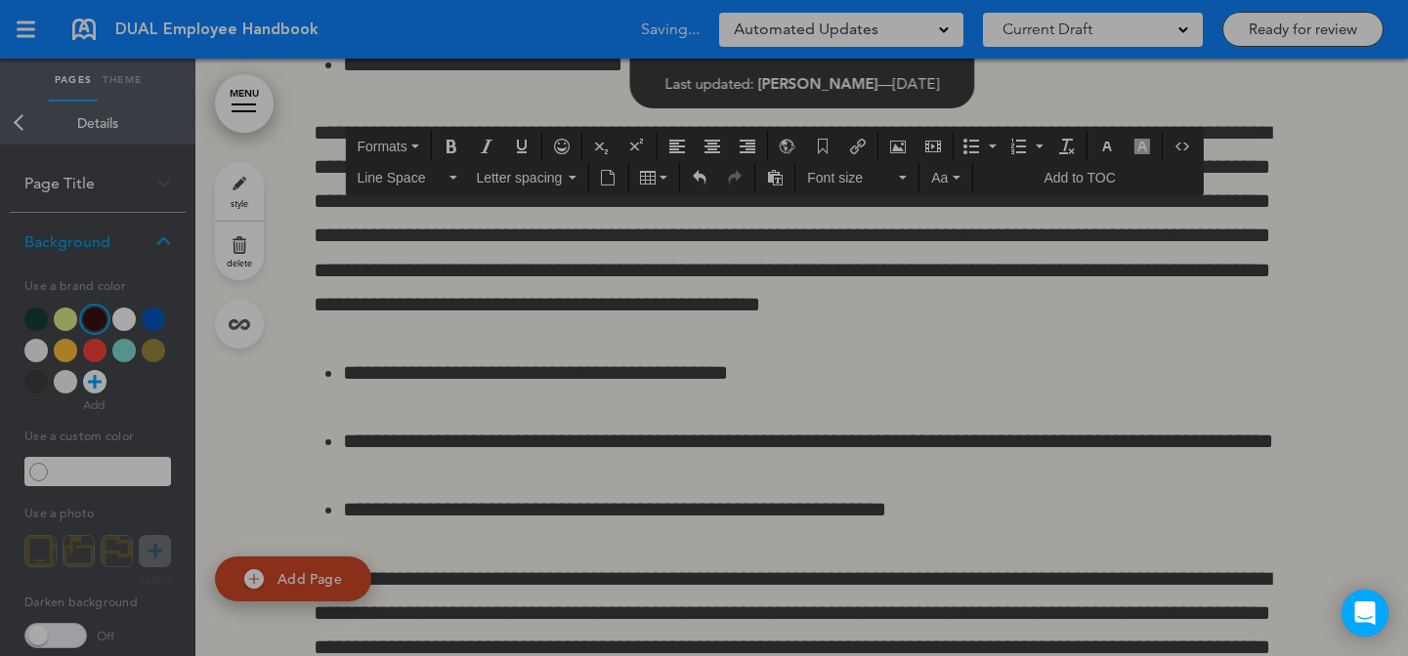
click at [244, 186] on div at bounding box center [704, 328] width 1408 height 656
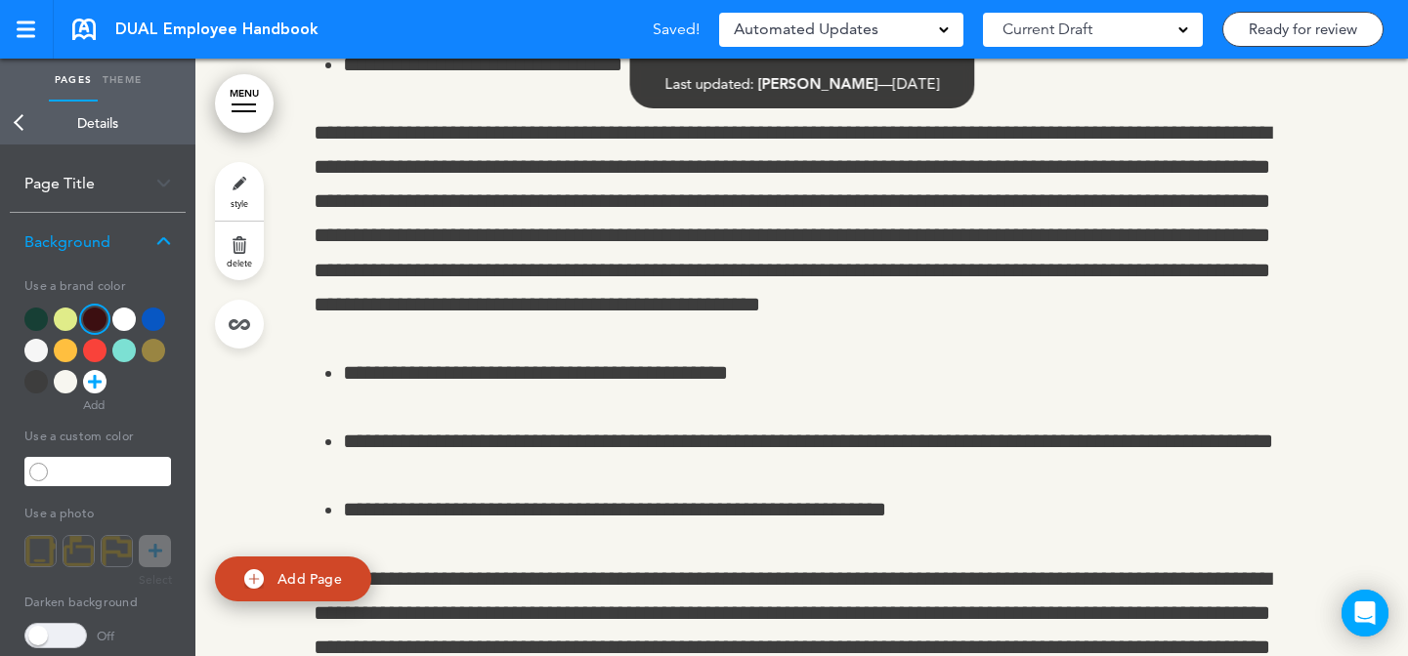
click at [218, 166] on div "style delete" at bounding box center [239, 255] width 49 height 187
click at [223, 176] on link "style" at bounding box center [239, 191] width 49 height 59
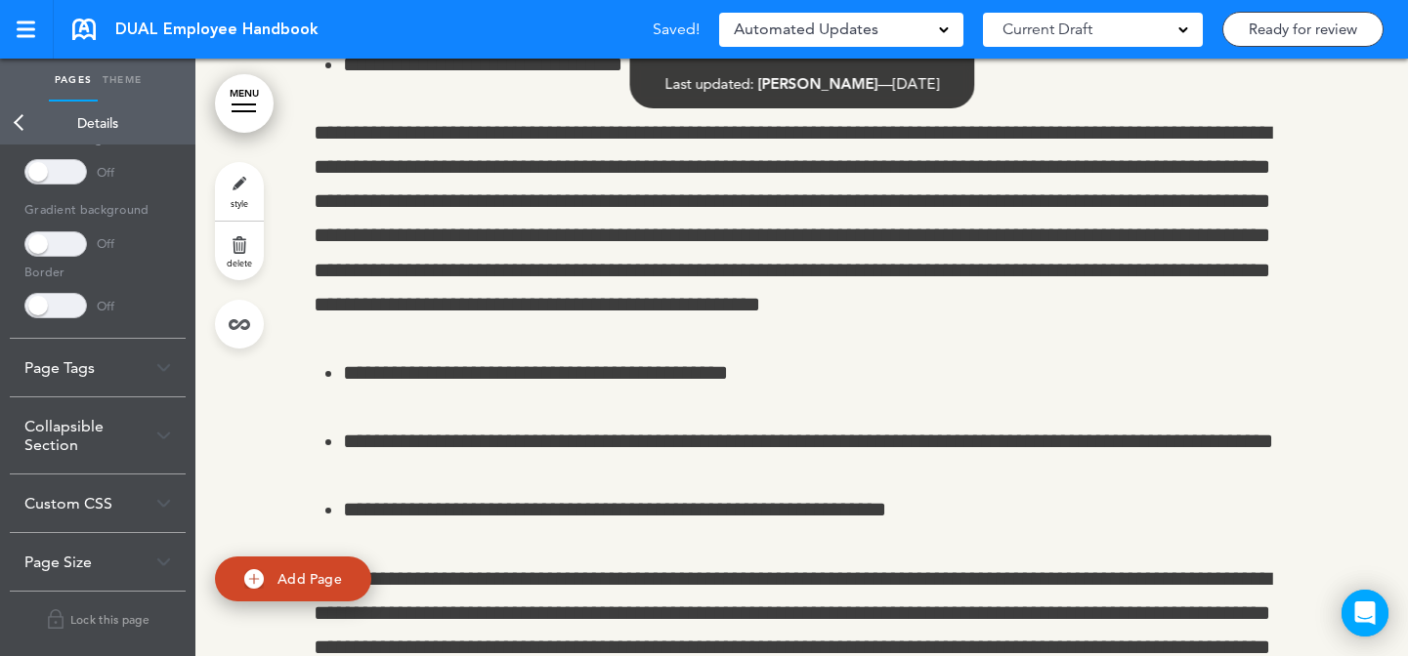
click at [90, 439] on div "Collapsible Section" at bounding box center [98, 436] width 176 height 76
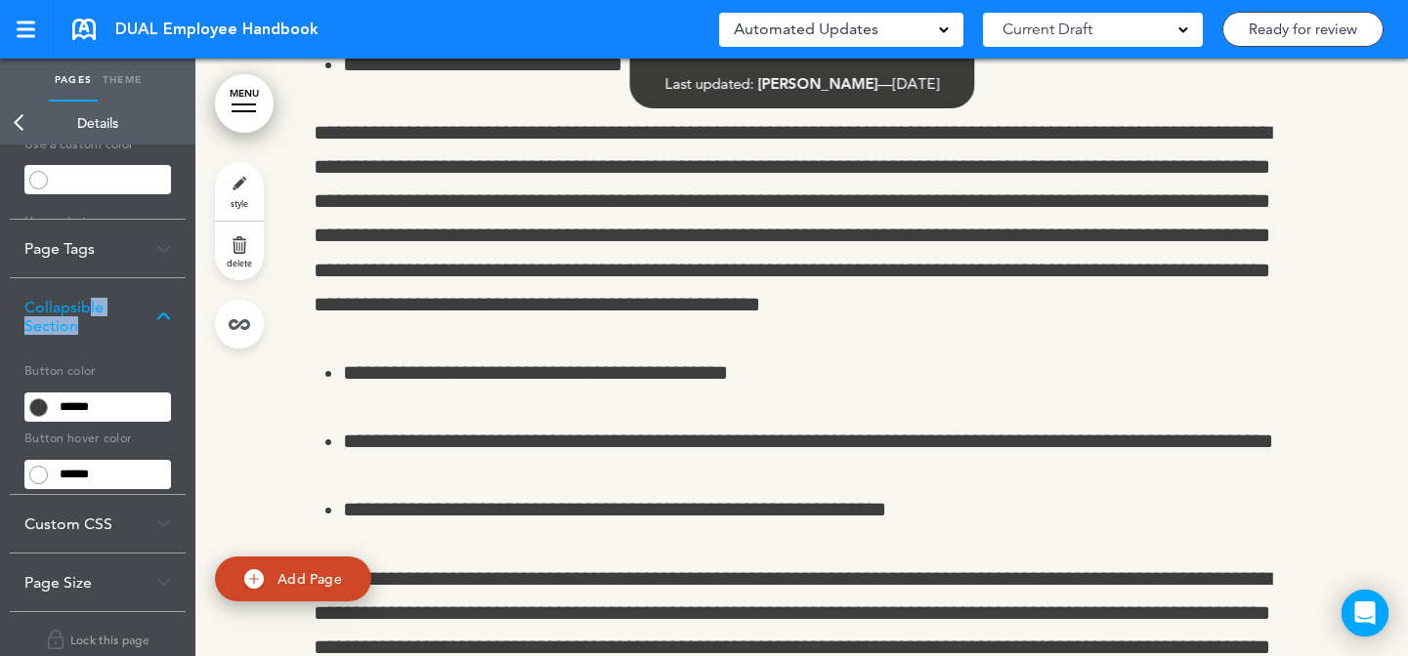
scroll to position [132, 0]
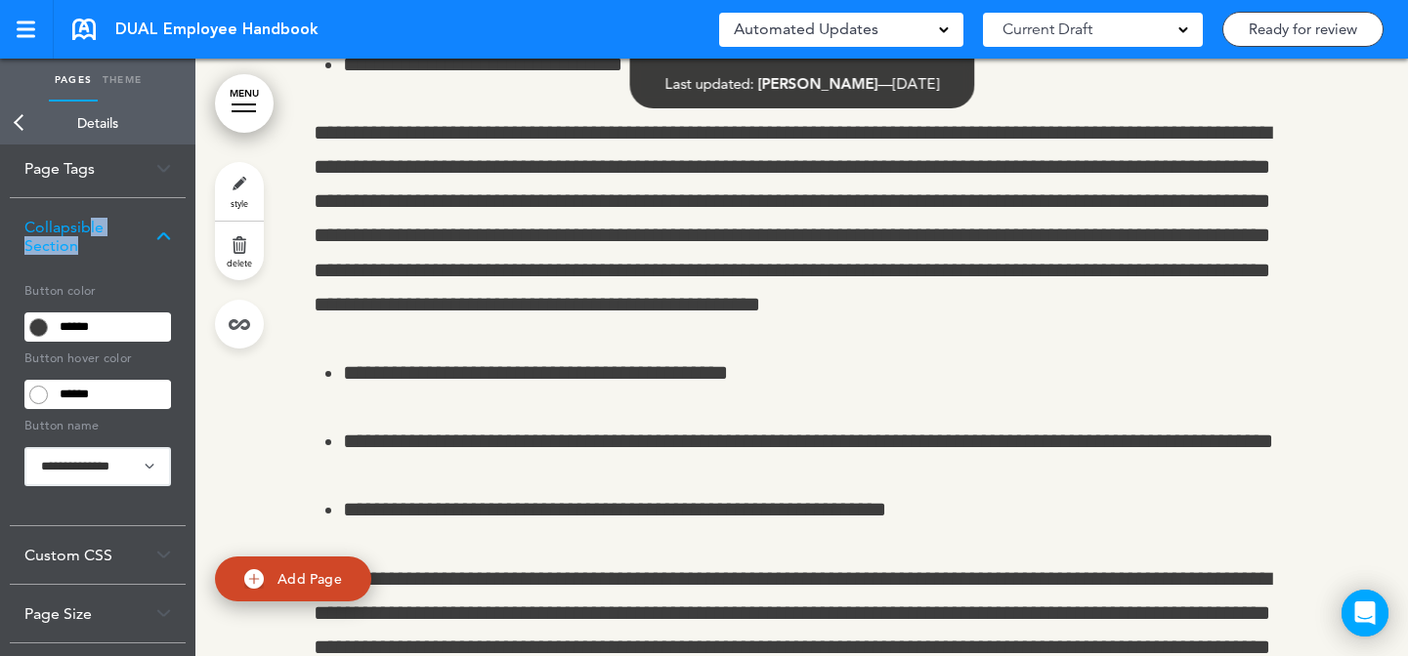
click at [120, 320] on input "******" at bounding box center [112, 327] width 118 height 27
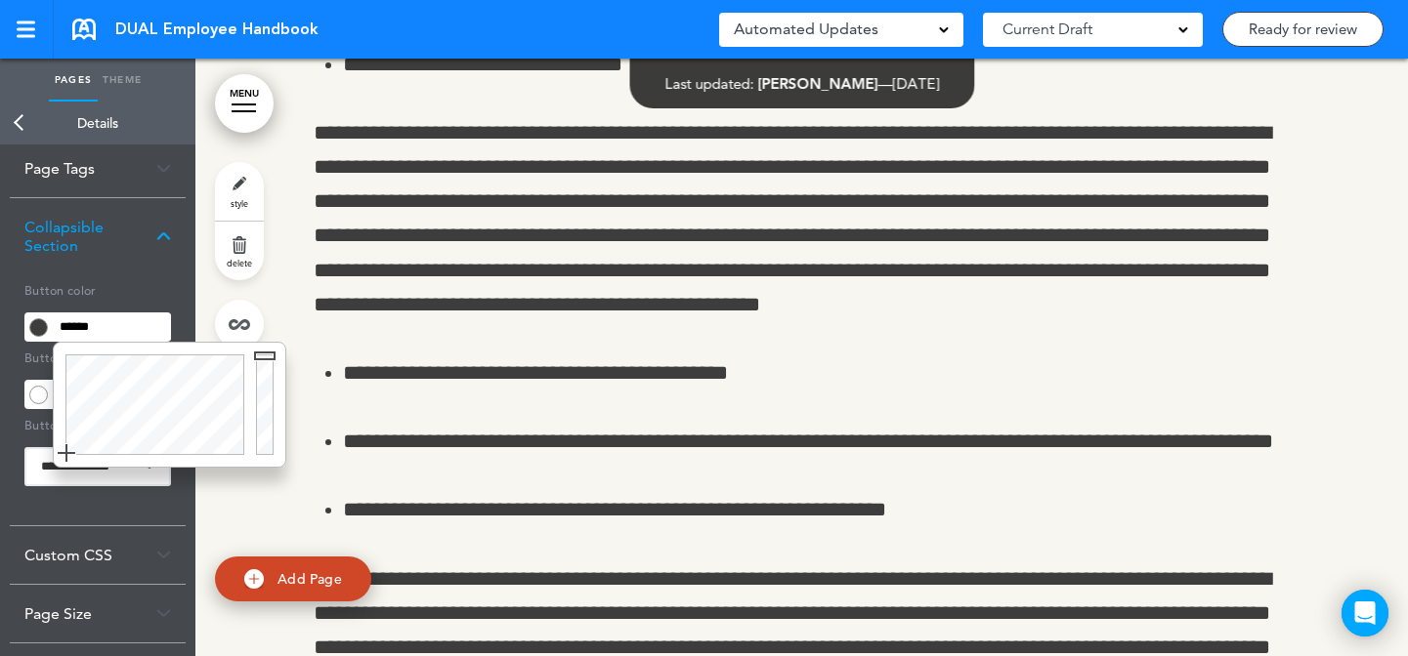
click at [255, 331] on body "Checking url availability Make this page common so it is available in other han…" at bounding box center [704, 328] width 1408 height 656
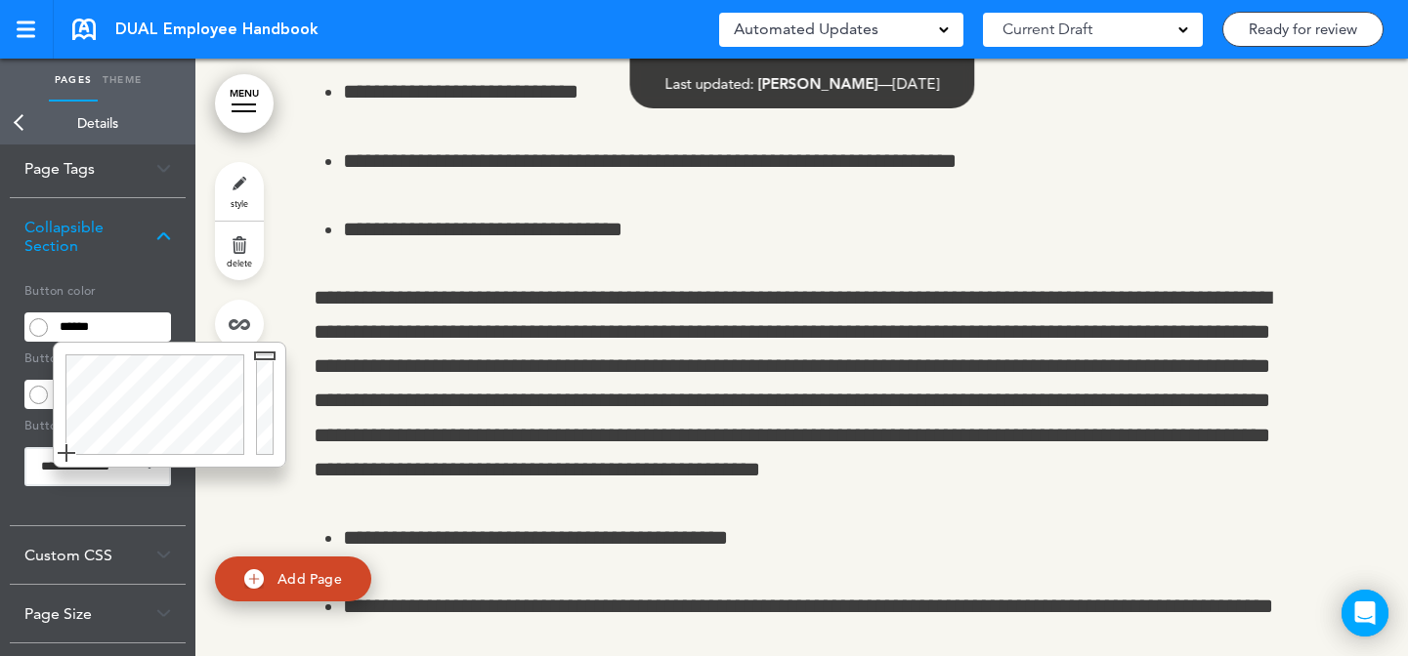
scroll to position [65911, 0]
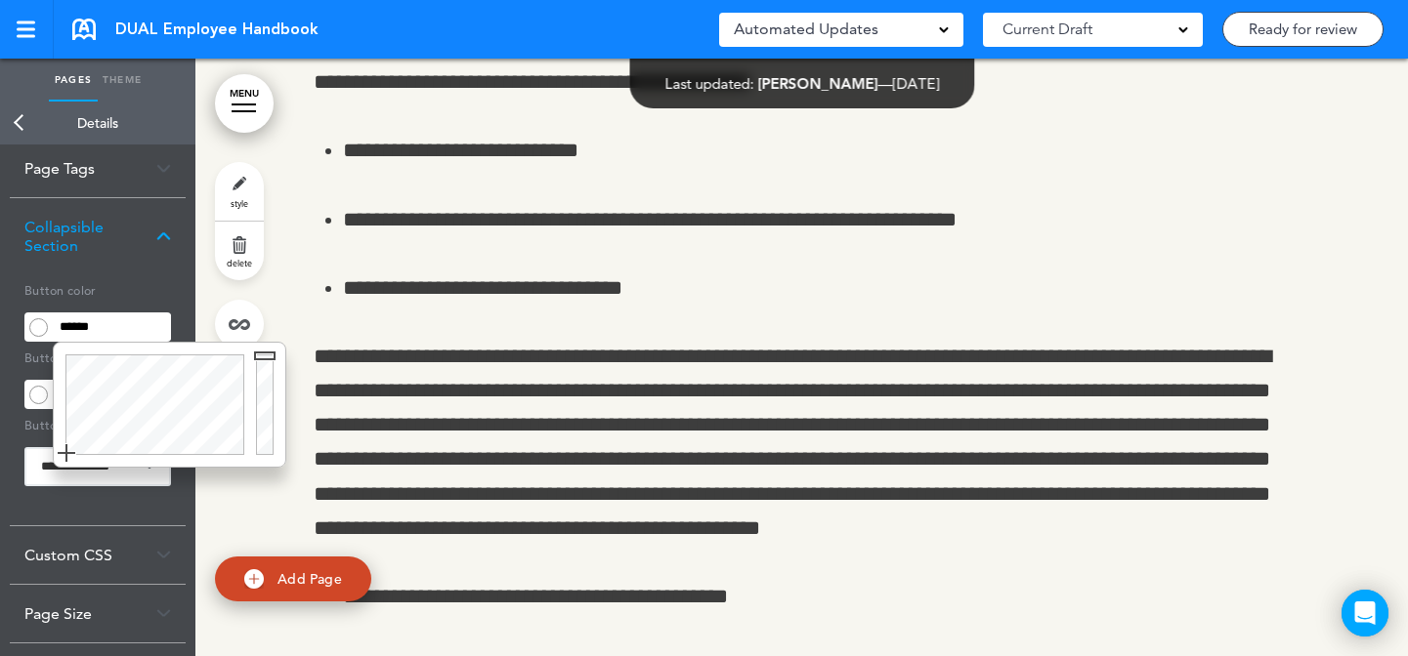
drag, startPoint x: 935, startPoint y: 290, endPoint x: 1115, endPoint y: 207, distance: 198.0
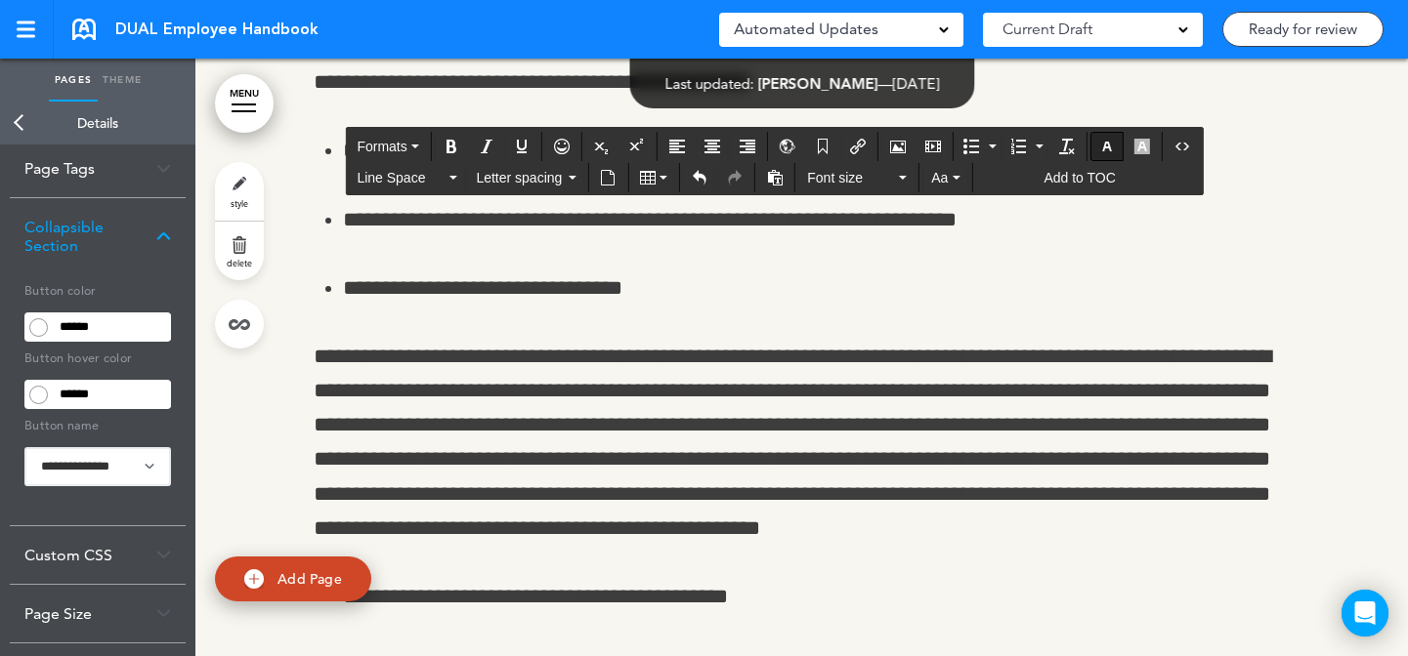
click at [1101, 148] on icon "button" at bounding box center [1107, 147] width 16 height 16
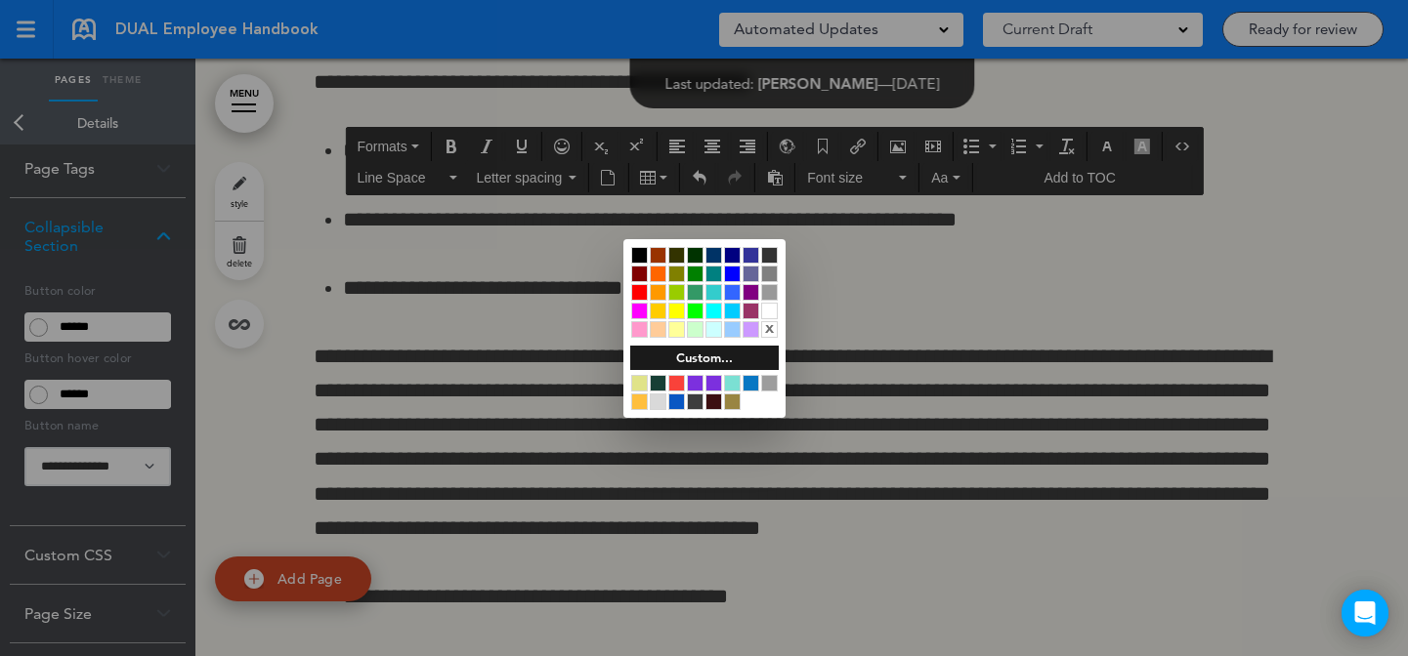
click at [678, 375] on div at bounding box center [676, 383] width 17 height 17
click at [899, 366] on div at bounding box center [704, 328] width 1408 height 656
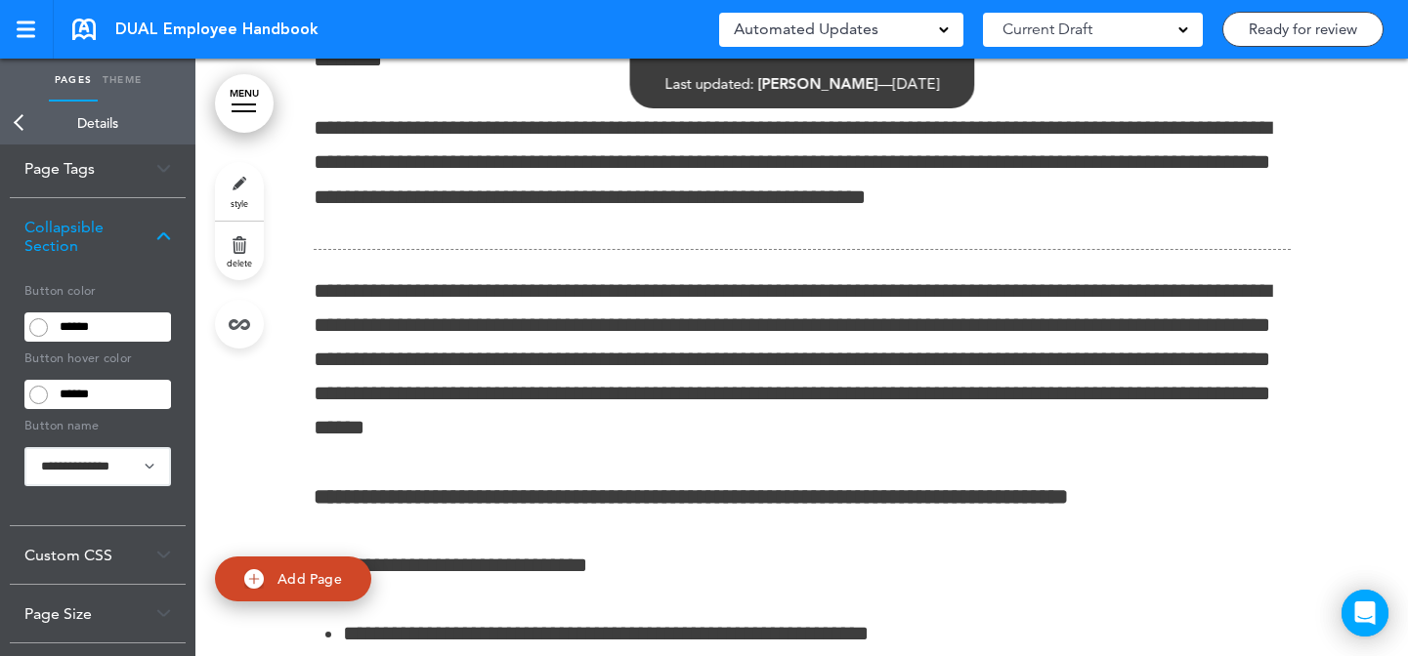
scroll to position [67324, 0]
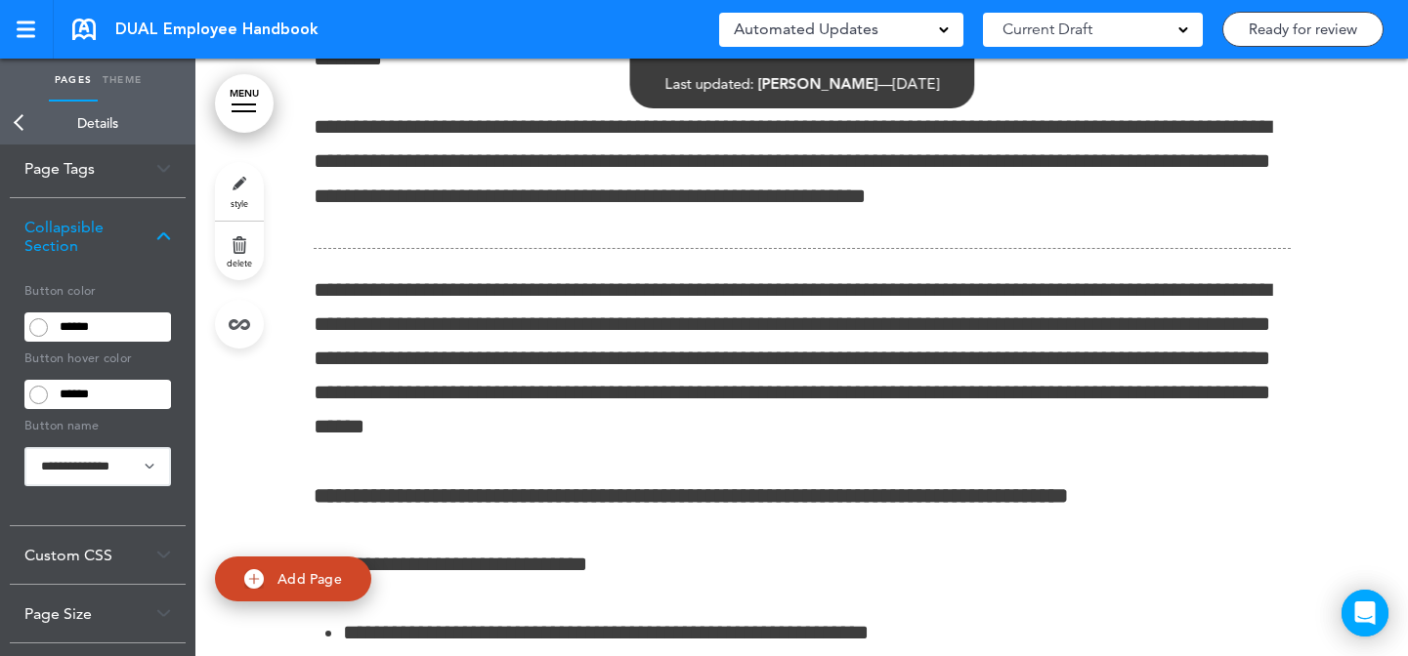
click at [259, 191] on link "style" at bounding box center [239, 191] width 49 height 59
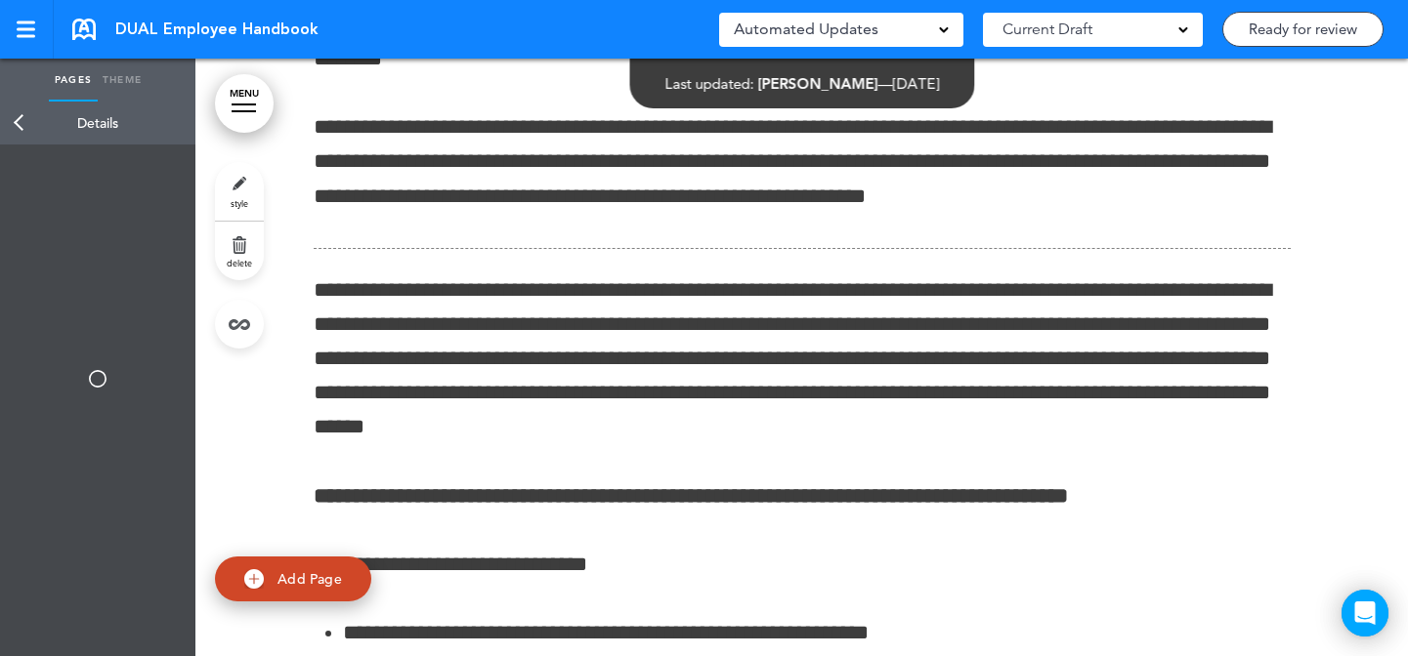
type input "******"
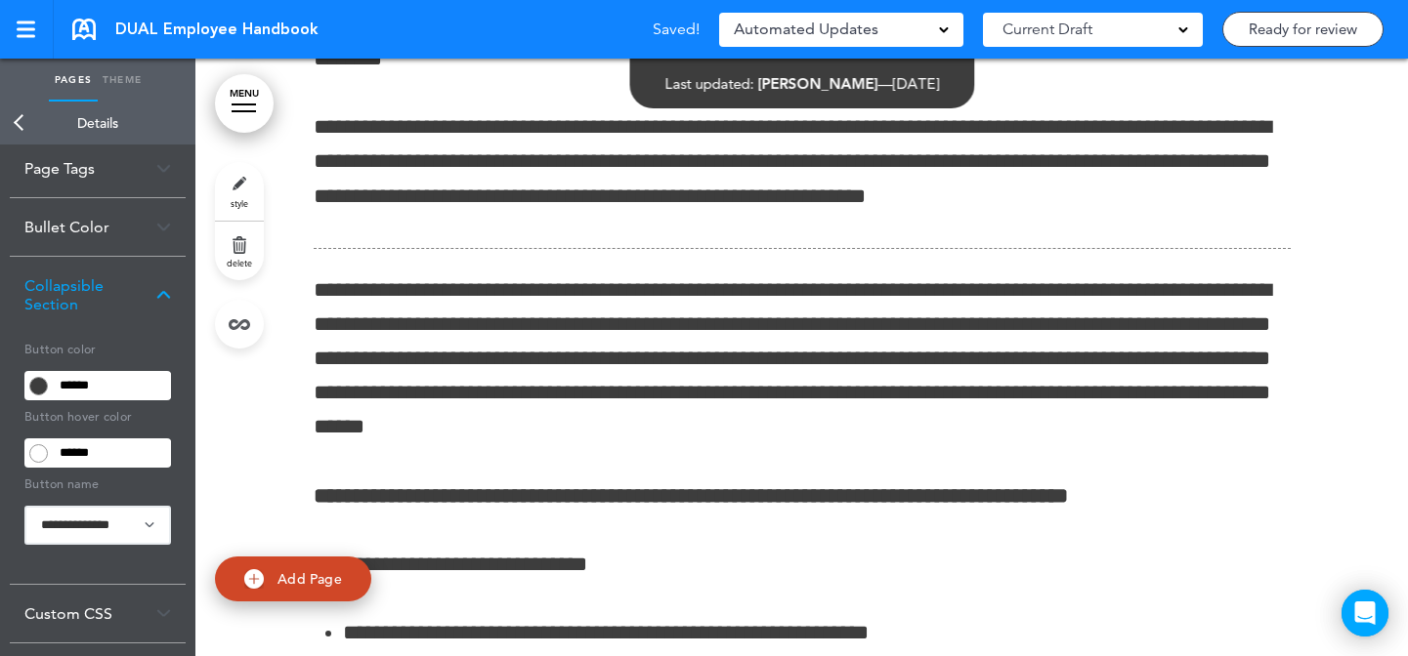
scroll to position [0, 0]
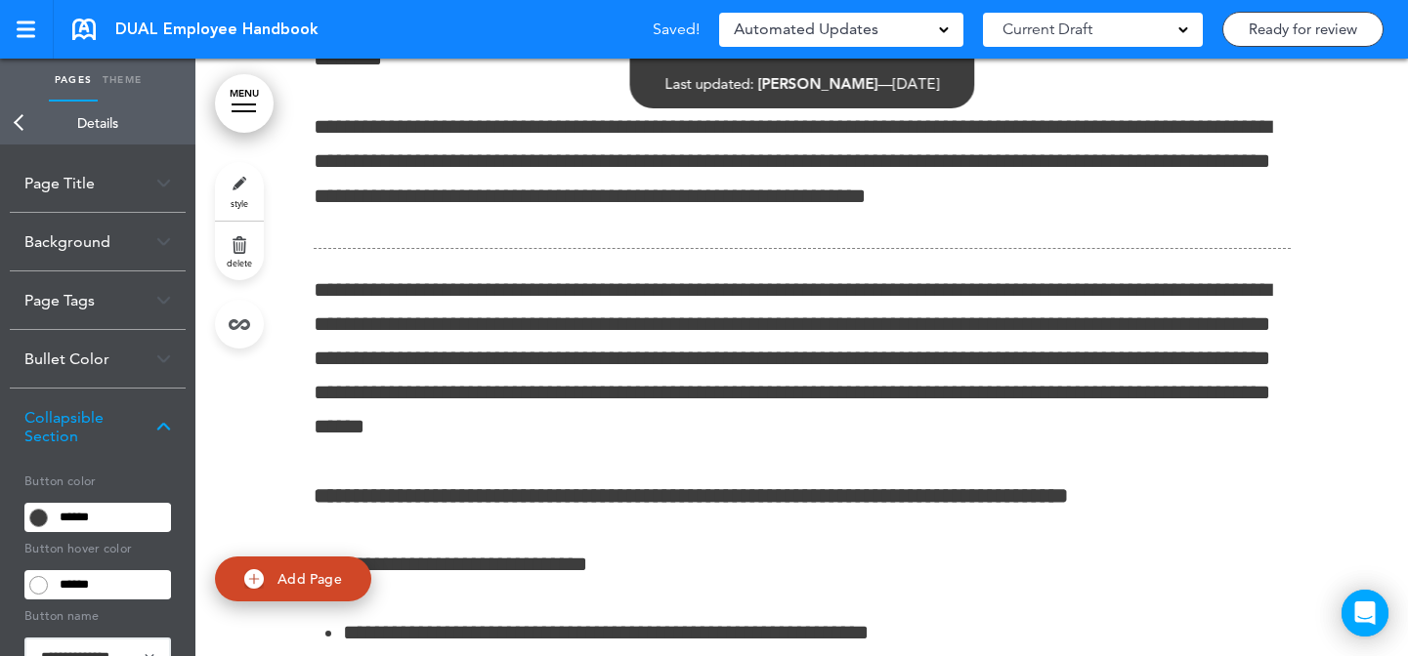
click at [109, 262] on div "Background" at bounding box center [98, 242] width 176 height 58
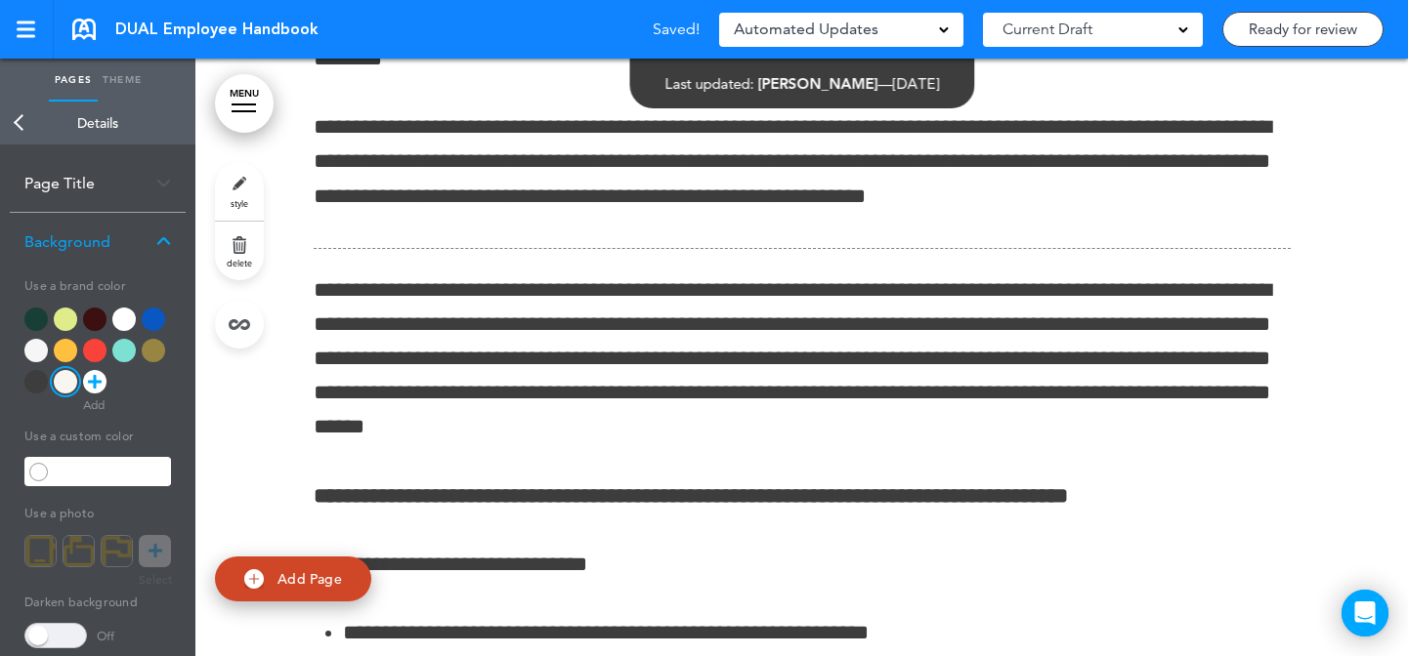
click at [46, 354] on div at bounding box center [35, 350] width 23 height 23
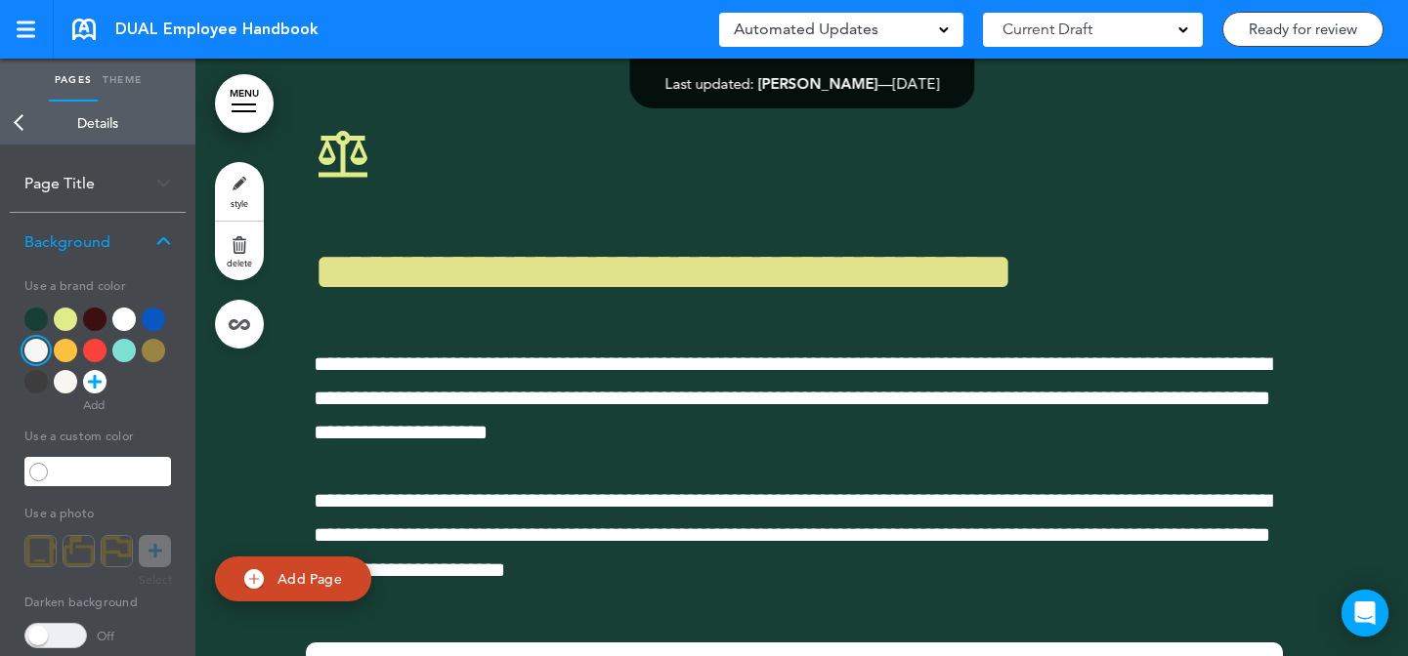
scroll to position [70672, 0]
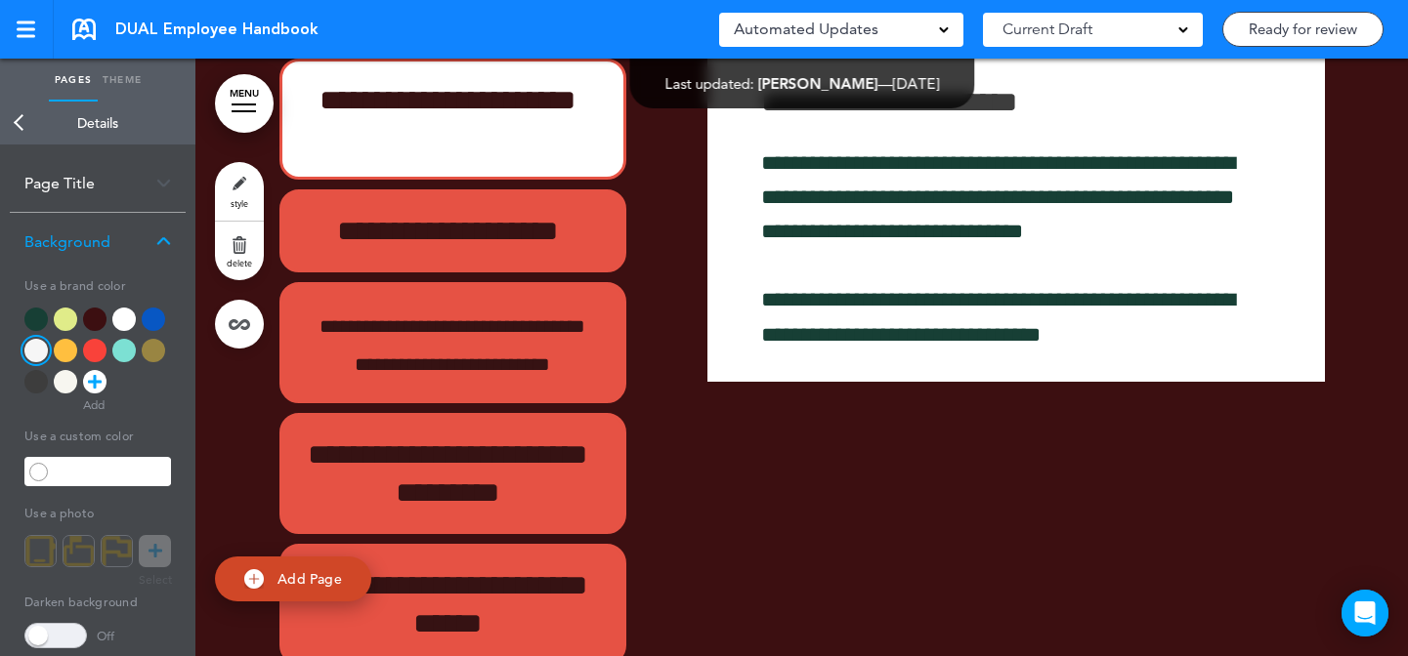
click at [238, 193] on link "style" at bounding box center [239, 191] width 49 height 59
click at [69, 350] on div at bounding box center [65, 350] width 23 height 23
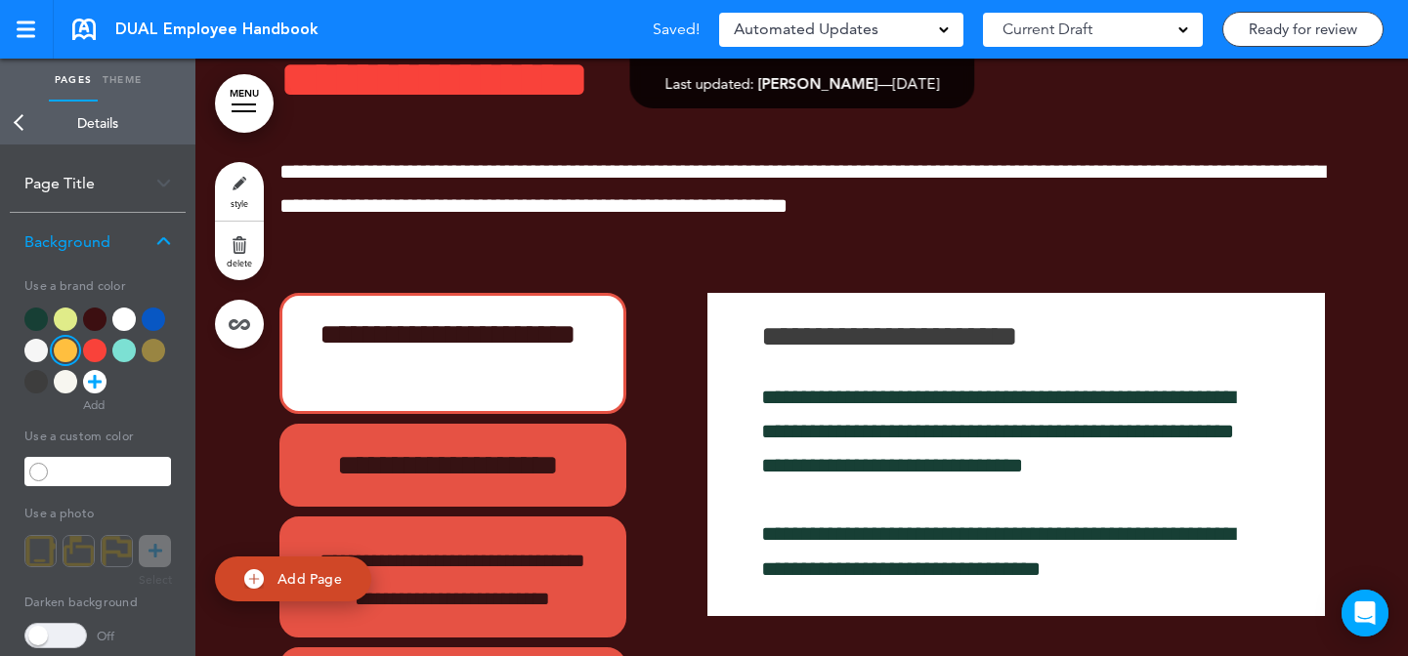
scroll to position [70433, 0]
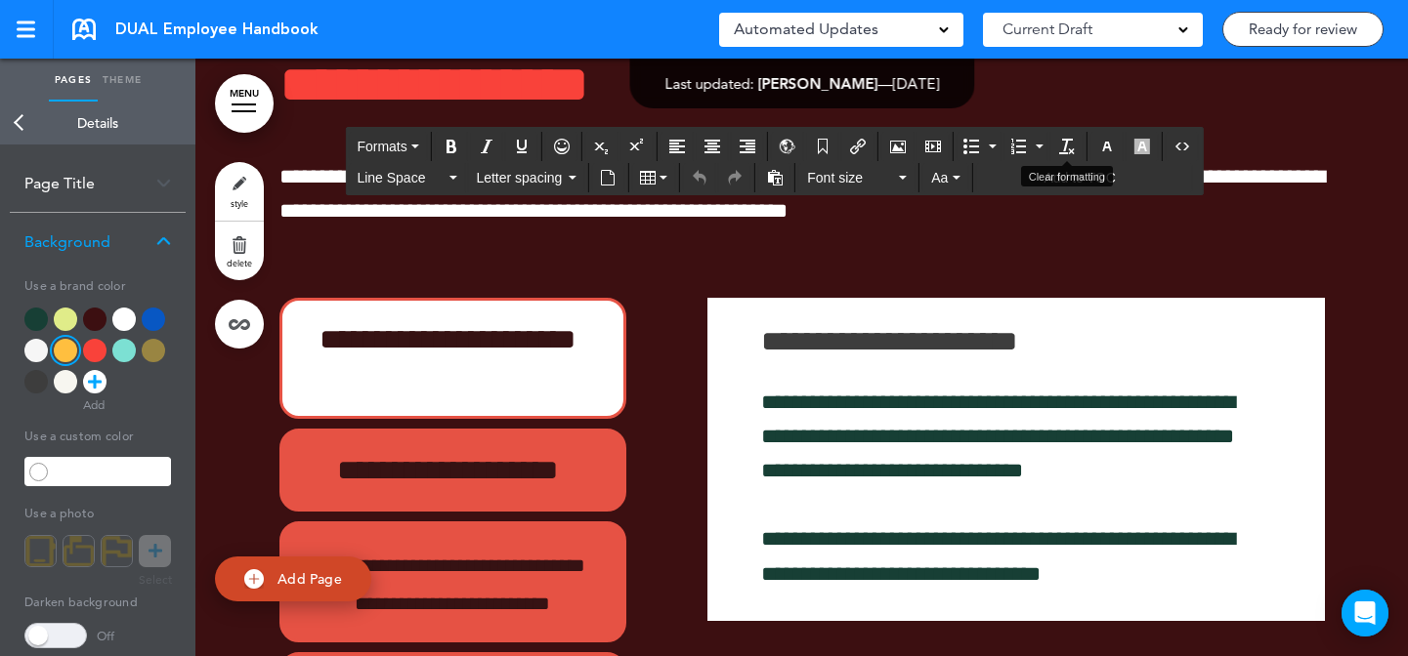
click at [1076, 144] on button "Clear formatting" at bounding box center [1066, 146] width 31 height 27
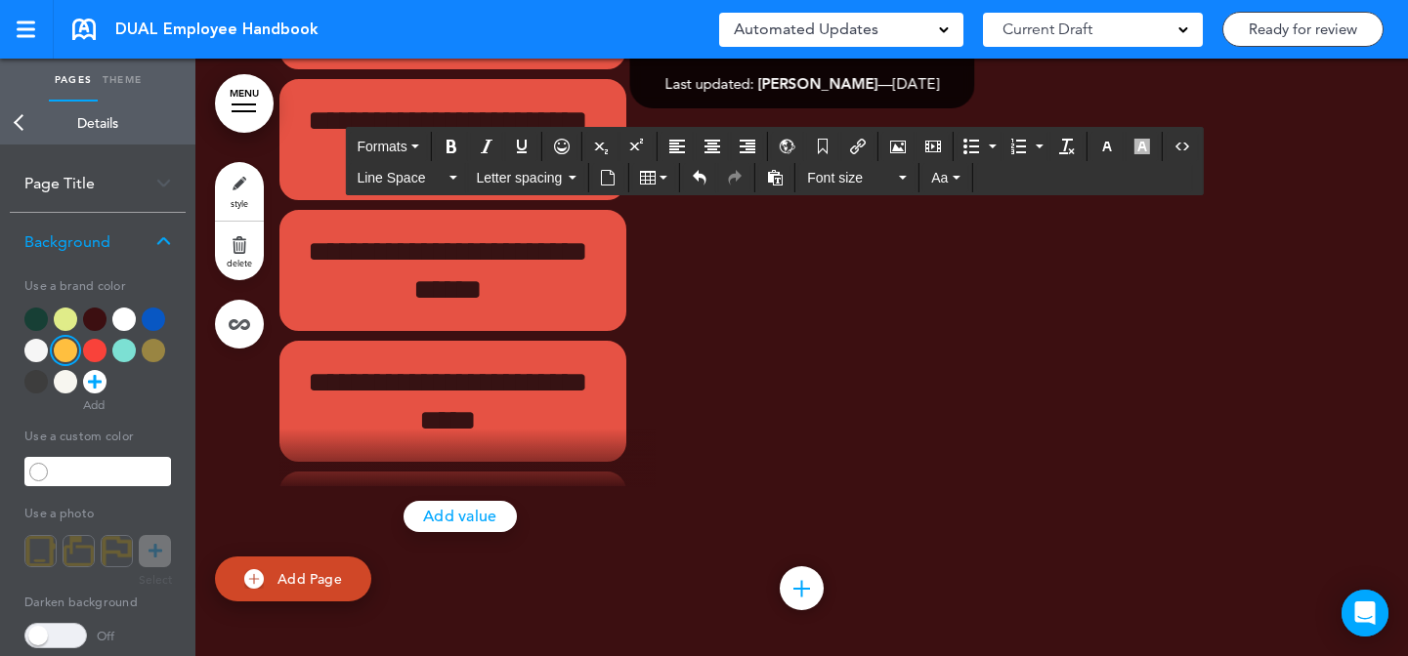
scroll to position [70992, 0]
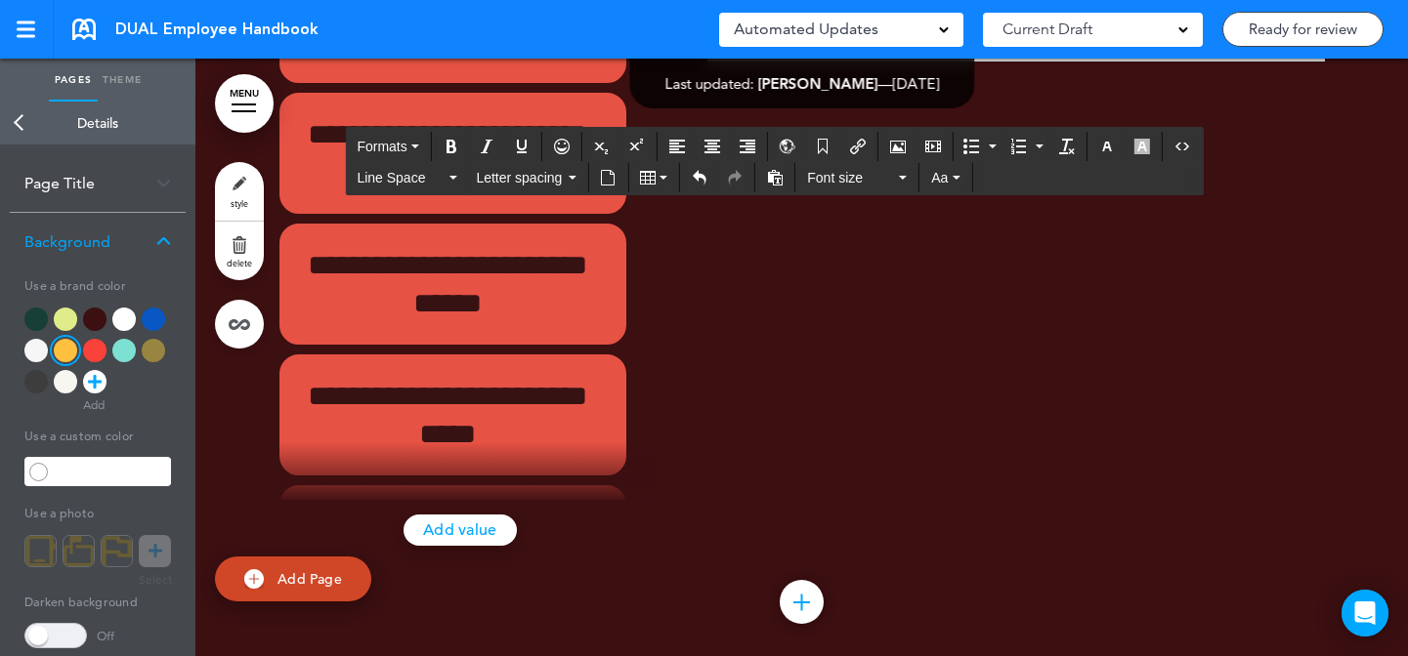
drag, startPoint x: 869, startPoint y: 341, endPoint x: 924, endPoint y: 327, distance: 56.4
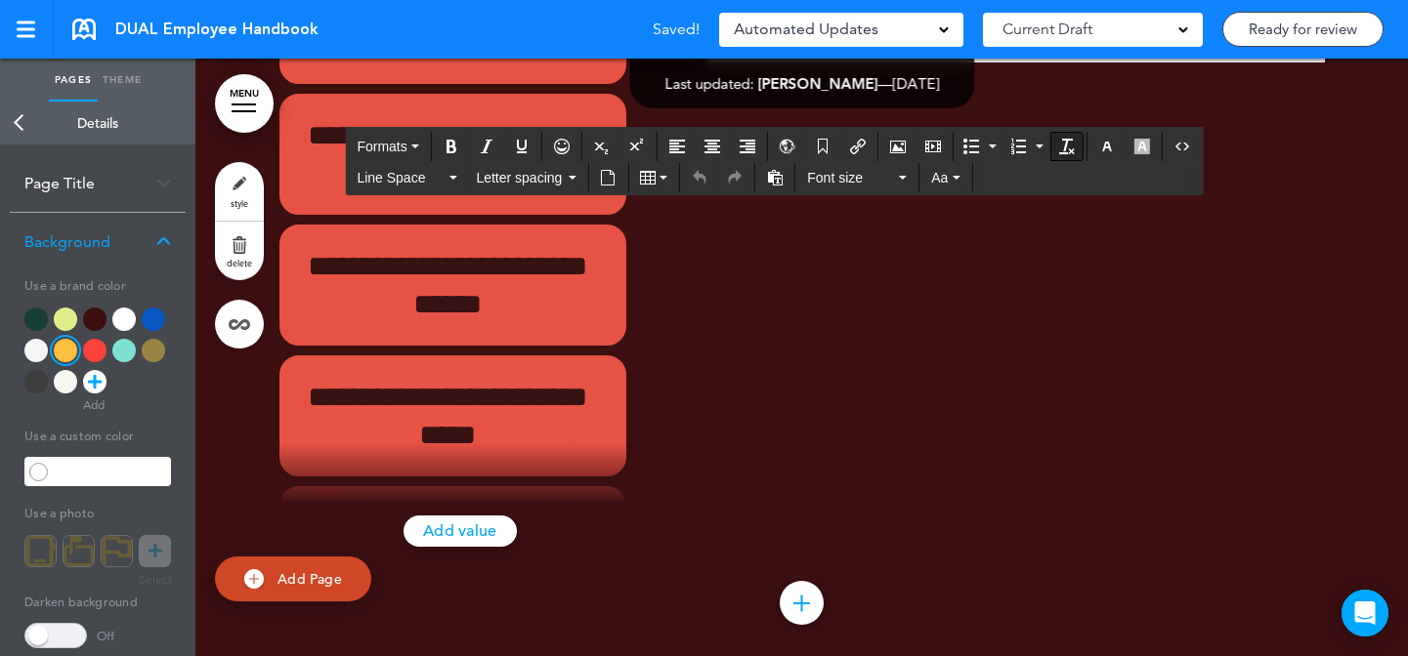
scroll to position [70772, 0]
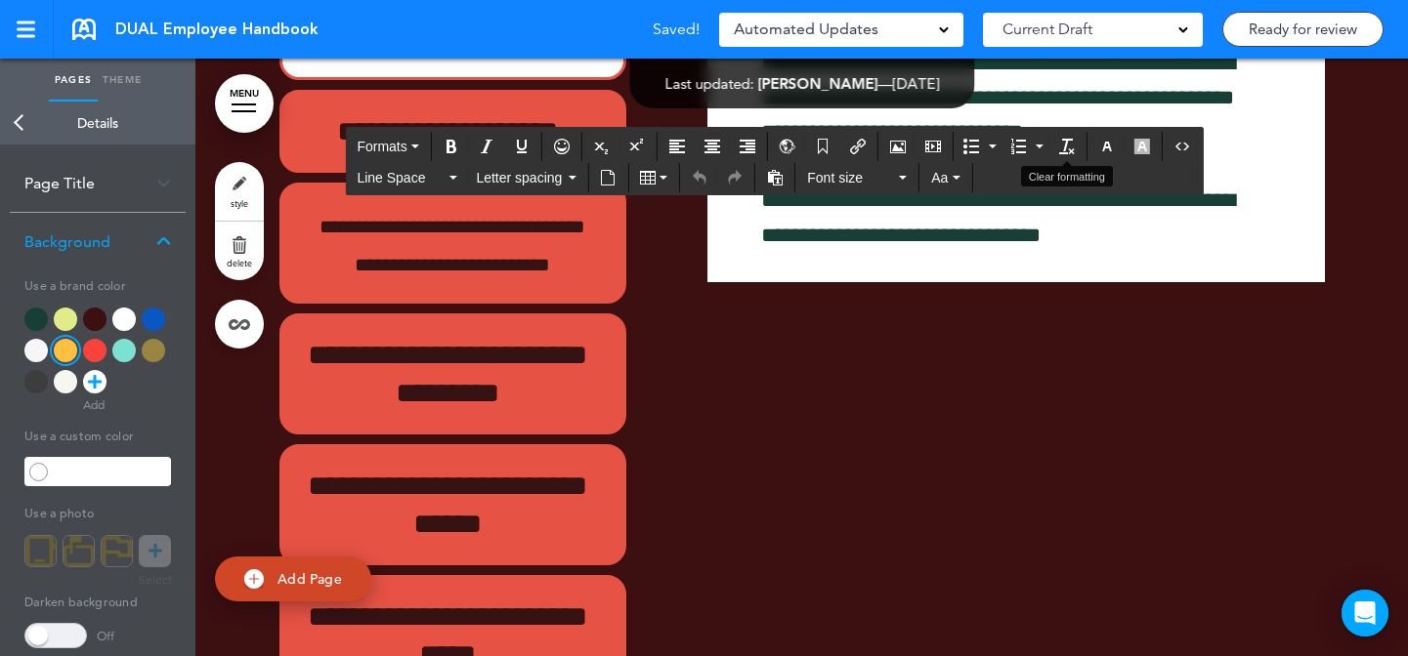
click at [1105, 147] on icon "button" at bounding box center [1107, 147] width 16 height 16
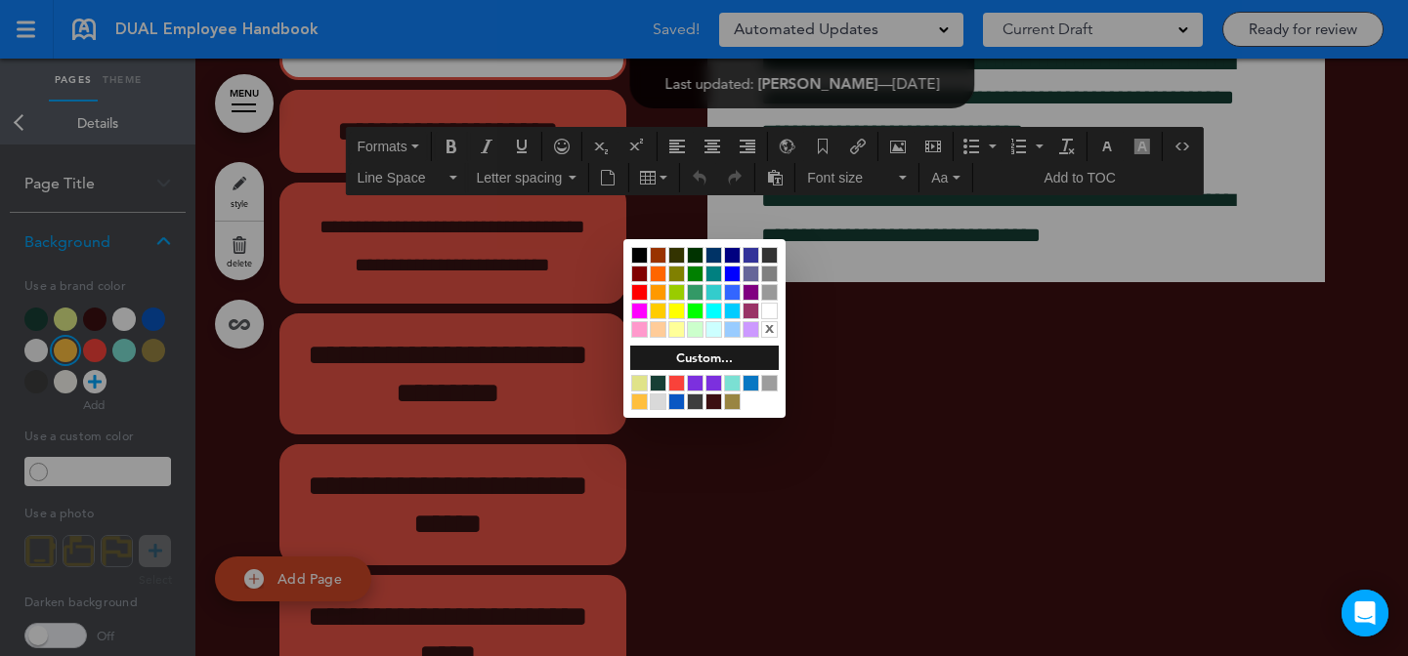
click at [693, 402] on div at bounding box center [695, 402] width 17 height 17
click at [1106, 371] on div at bounding box center [704, 328] width 1408 height 656
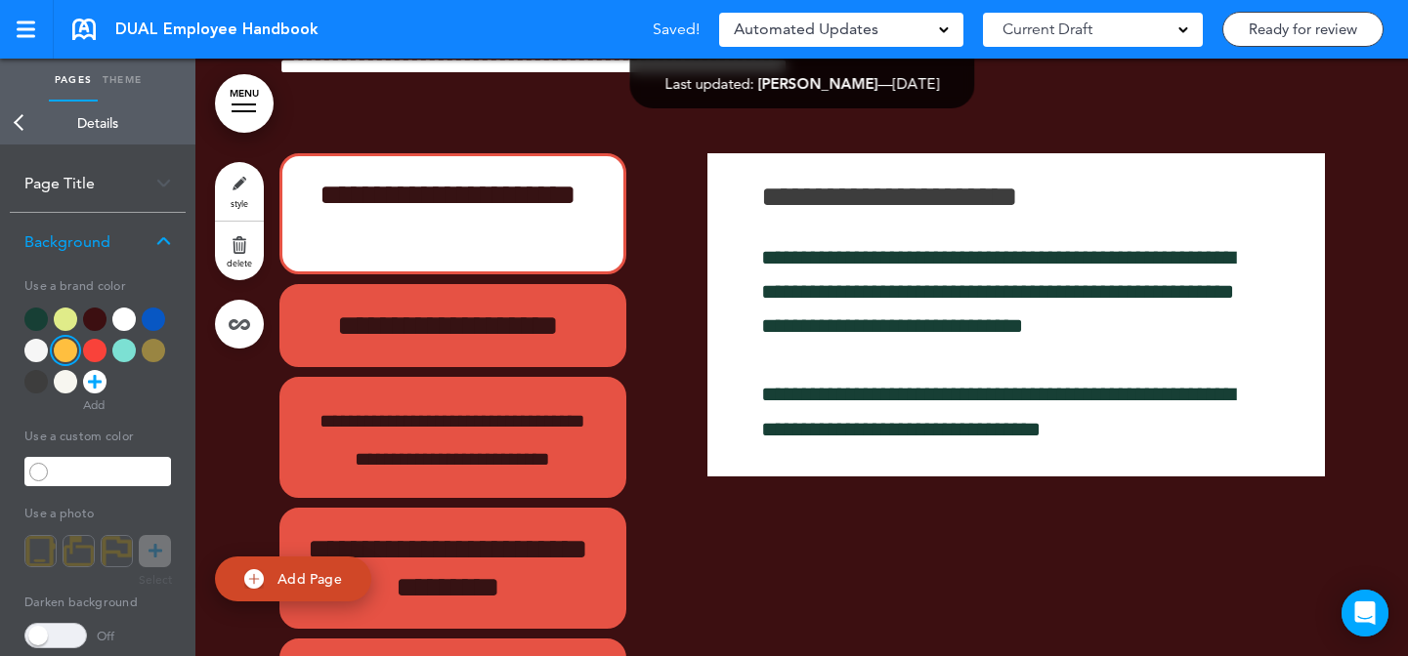
scroll to position [70375, 0]
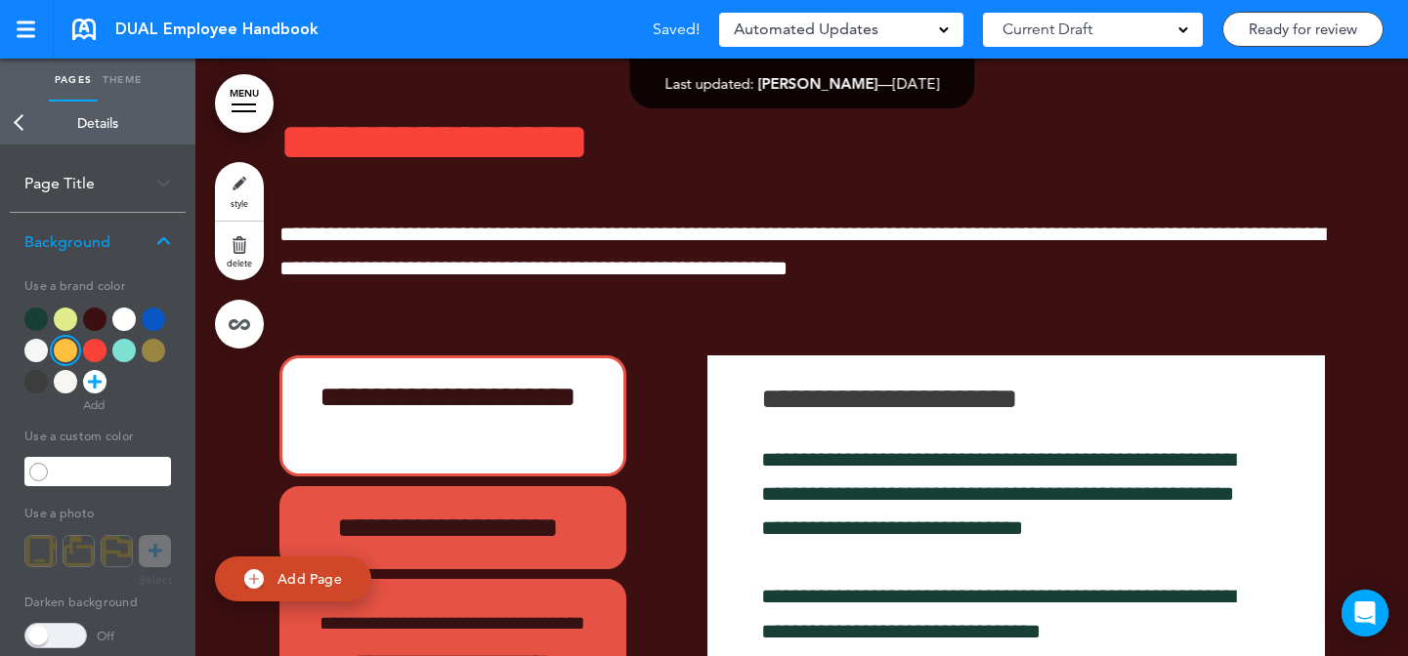
drag, startPoint x: 1320, startPoint y: 419, endPoint x: 1279, endPoint y: 346, distance: 84.0
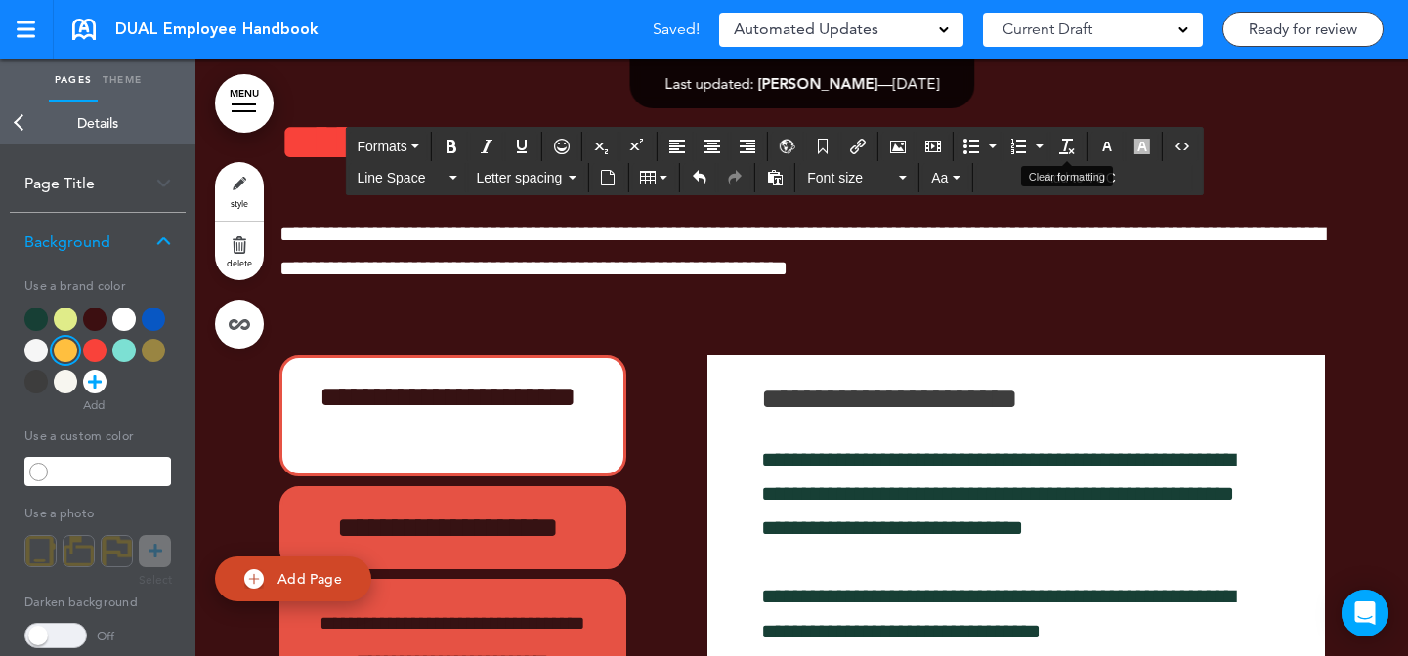
click at [1075, 148] on icon "Clear formatting" at bounding box center [1067, 147] width 16 height 16
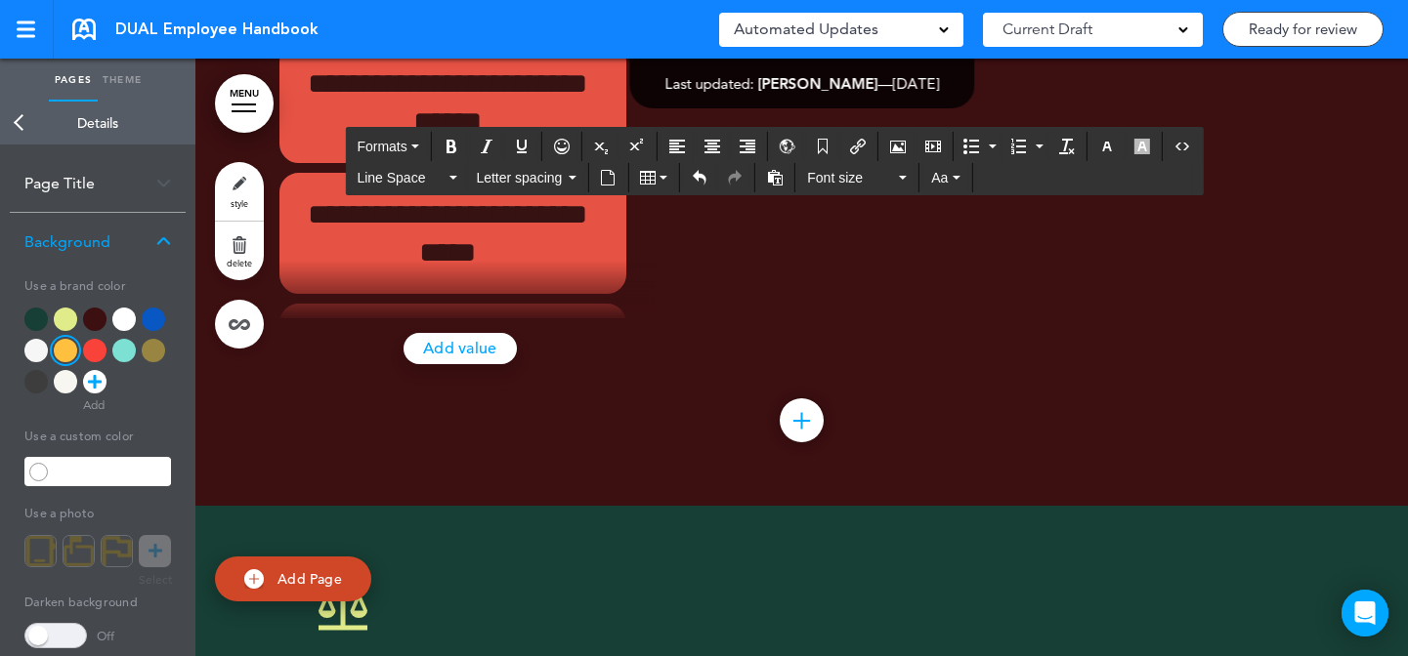
scroll to position [71176, 0]
click at [237, 175] on link "style" at bounding box center [239, 191] width 49 height 59
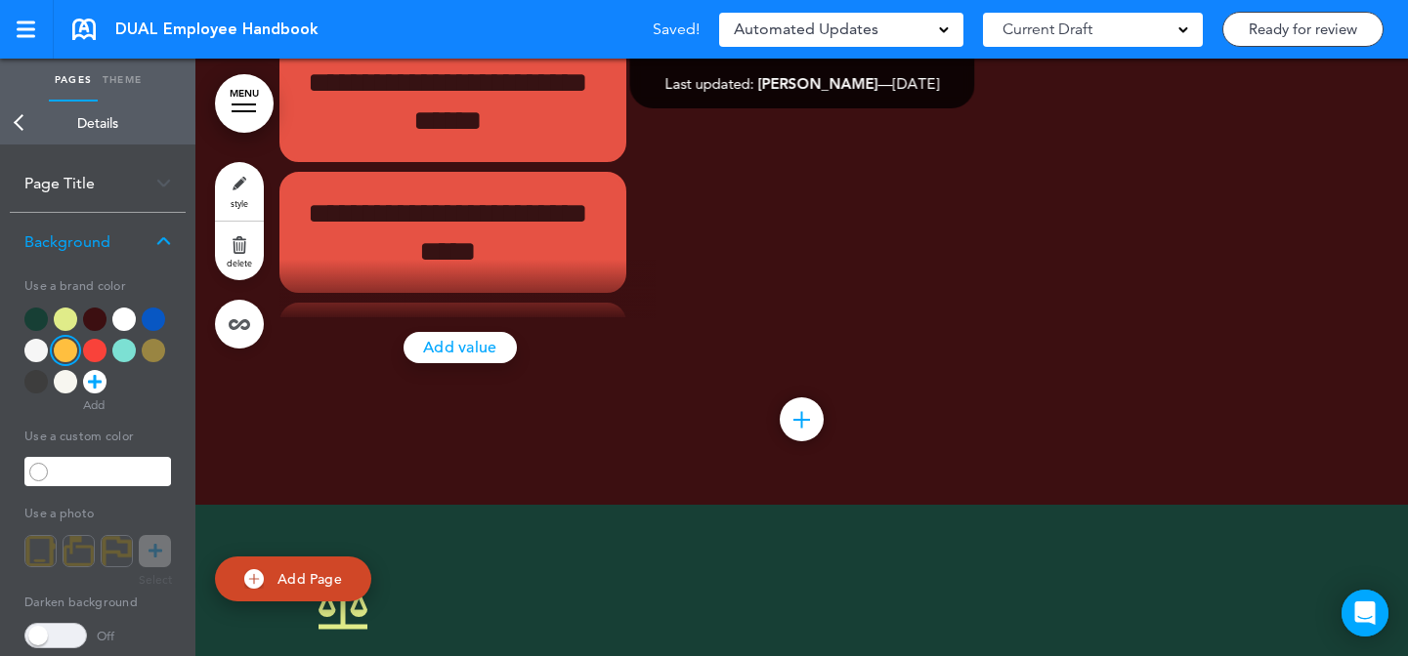
click at [63, 380] on div at bounding box center [65, 381] width 23 height 23
click at [41, 353] on div at bounding box center [35, 350] width 23 height 23
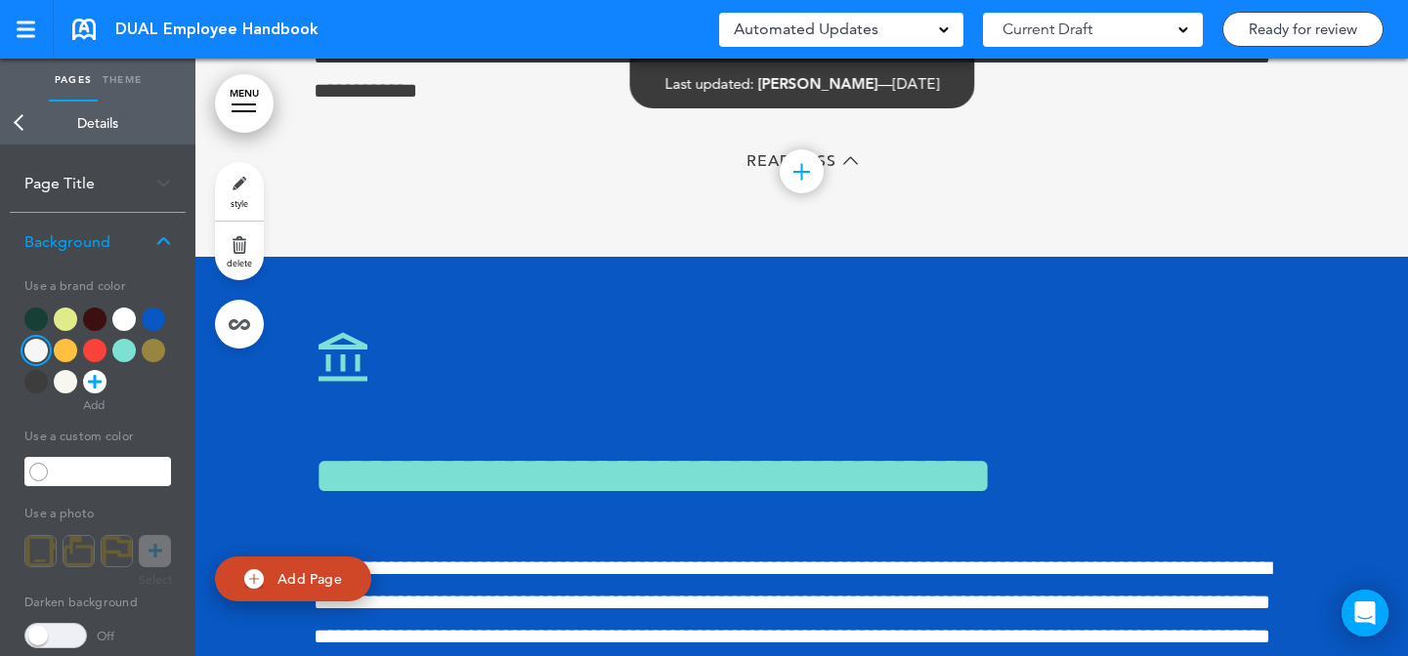
scroll to position [0, 0]
drag, startPoint x: 904, startPoint y: 315, endPoint x: 848, endPoint y: 310, distance: 55.9
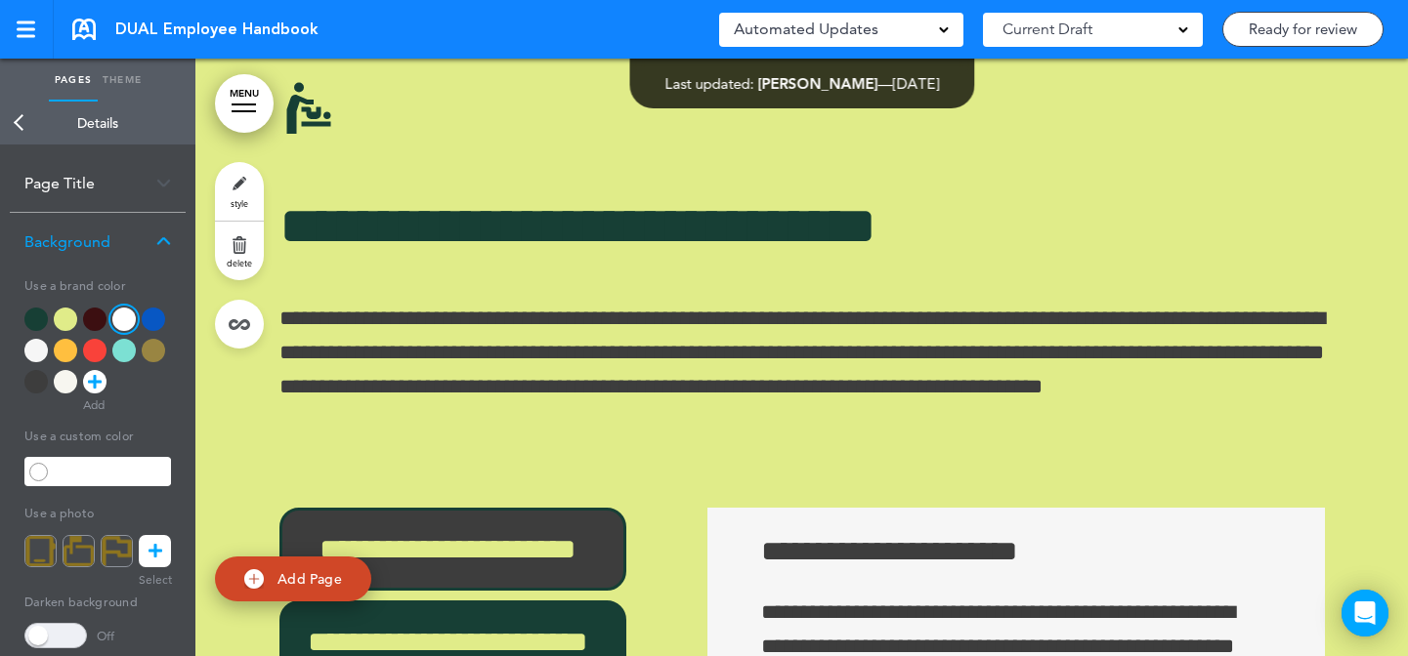
scroll to position [81401, 0]
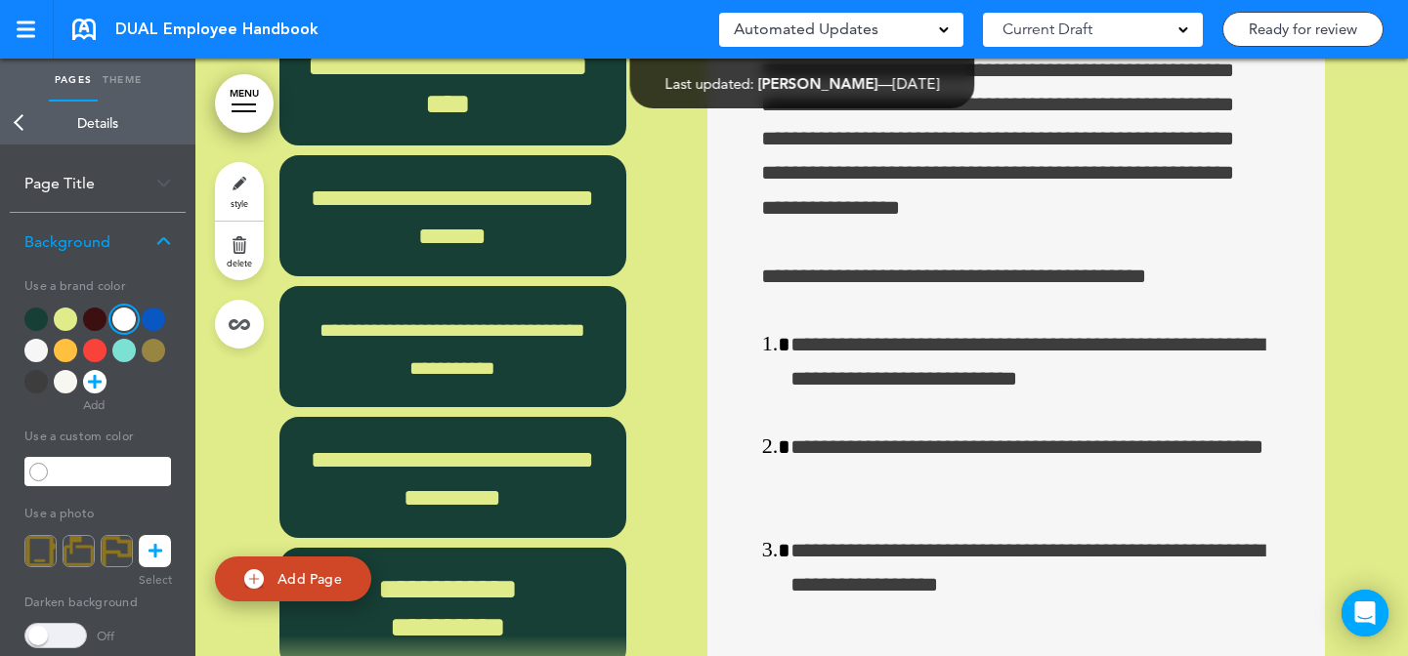
click at [220, 170] on link "style" at bounding box center [239, 191] width 49 height 59
click at [62, 372] on div at bounding box center [65, 381] width 23 height 23
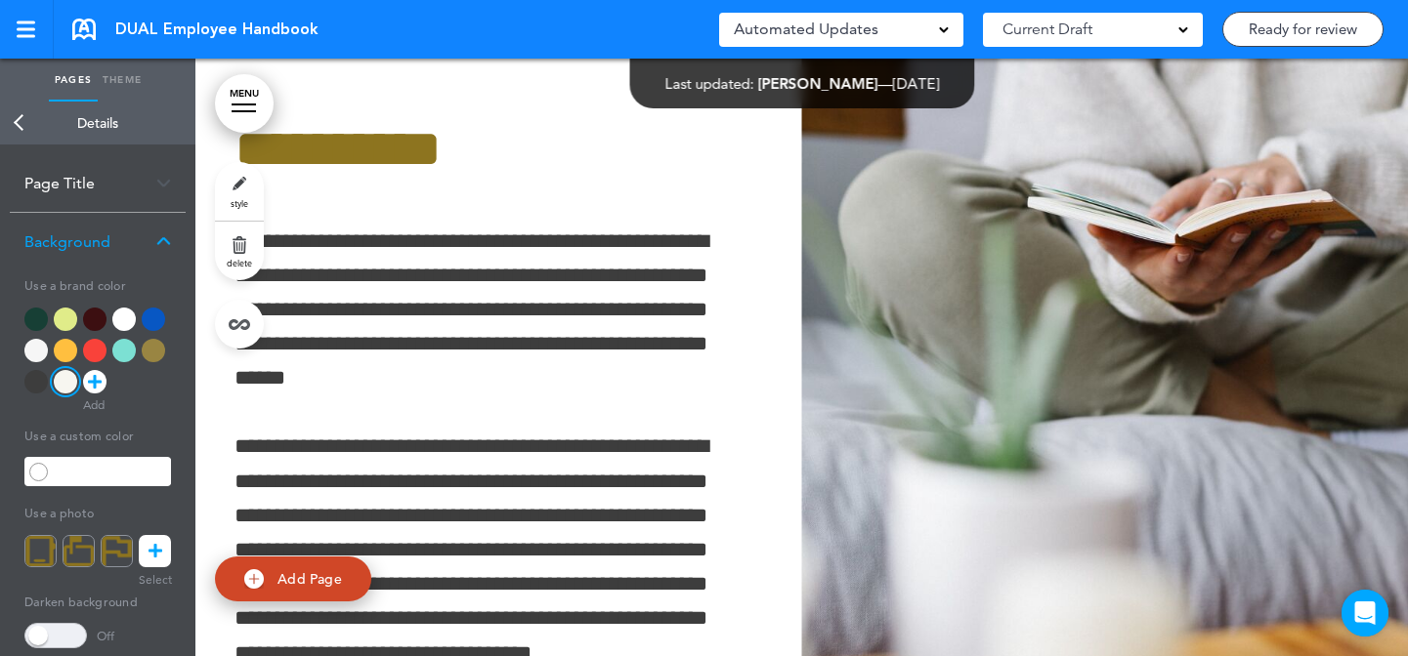
scroll to position [82274, 0]
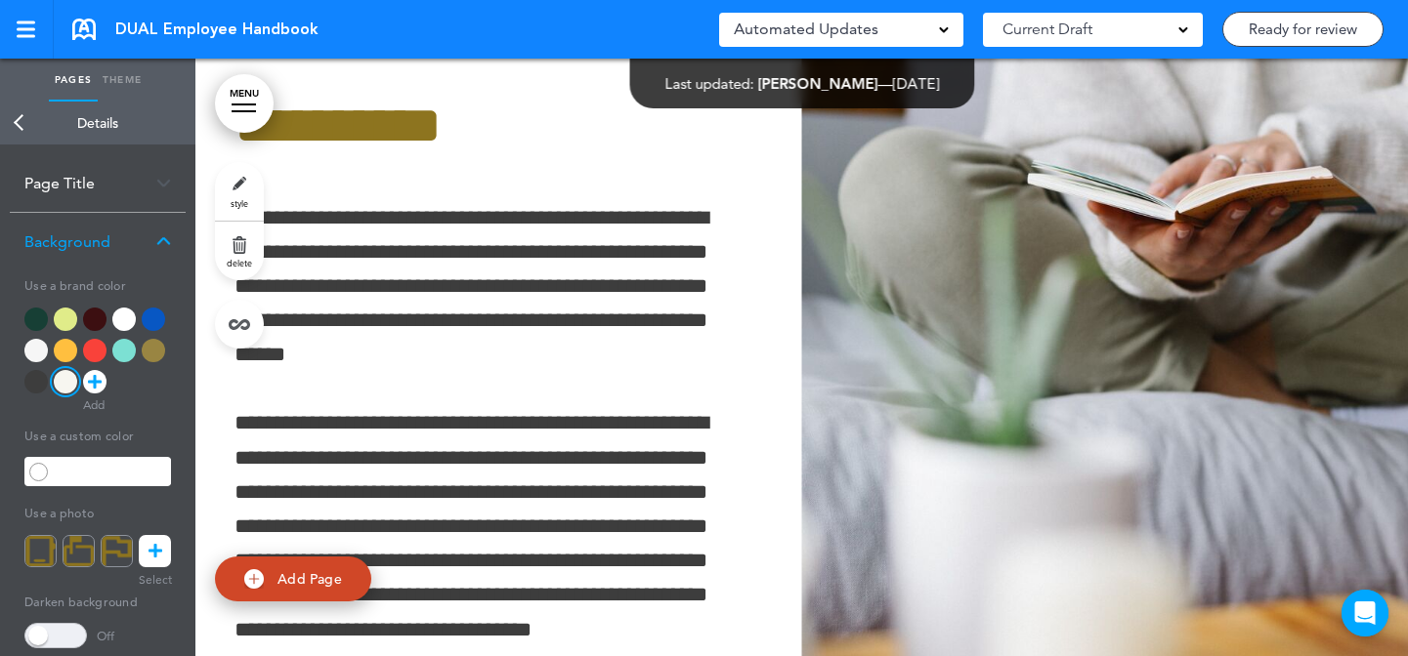
click at [258, 185] on link "style" at bounding box center [239, 191] width 49 height 59
click at [120, 316] on div at bounding box center [123, 319] width 23 height 23
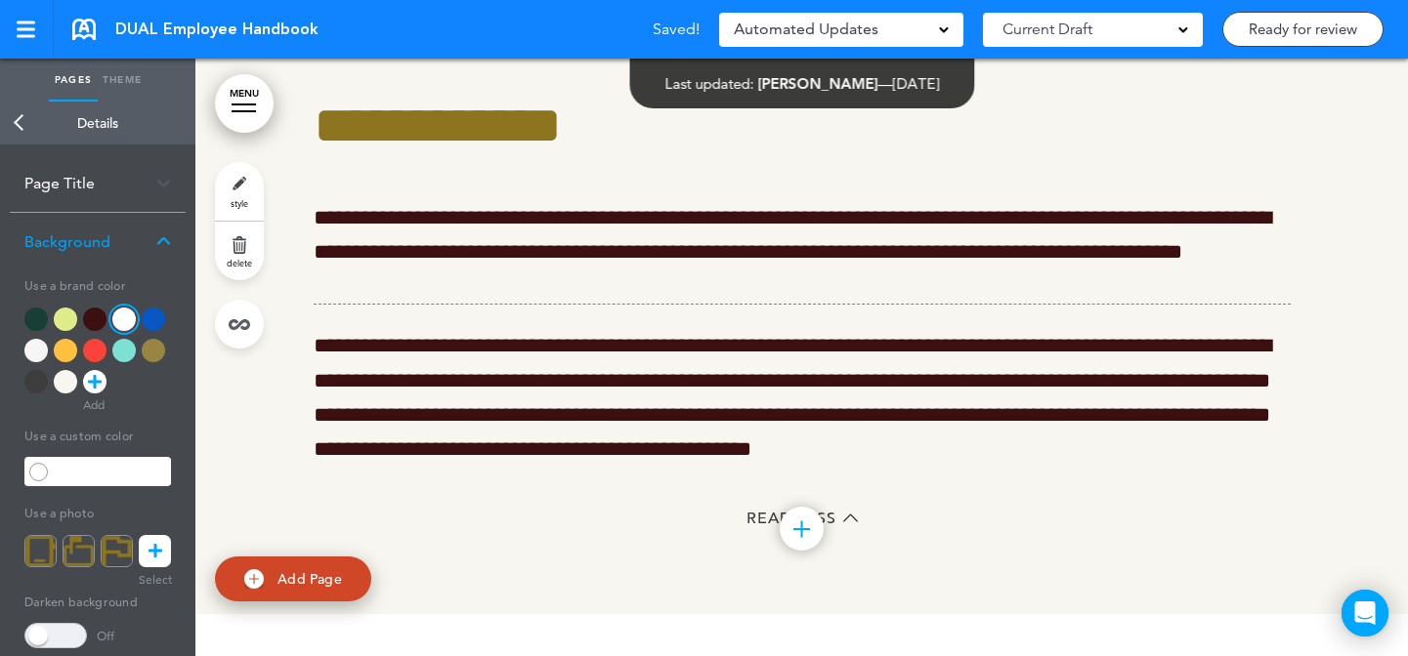
scroll to position [83861, 0]
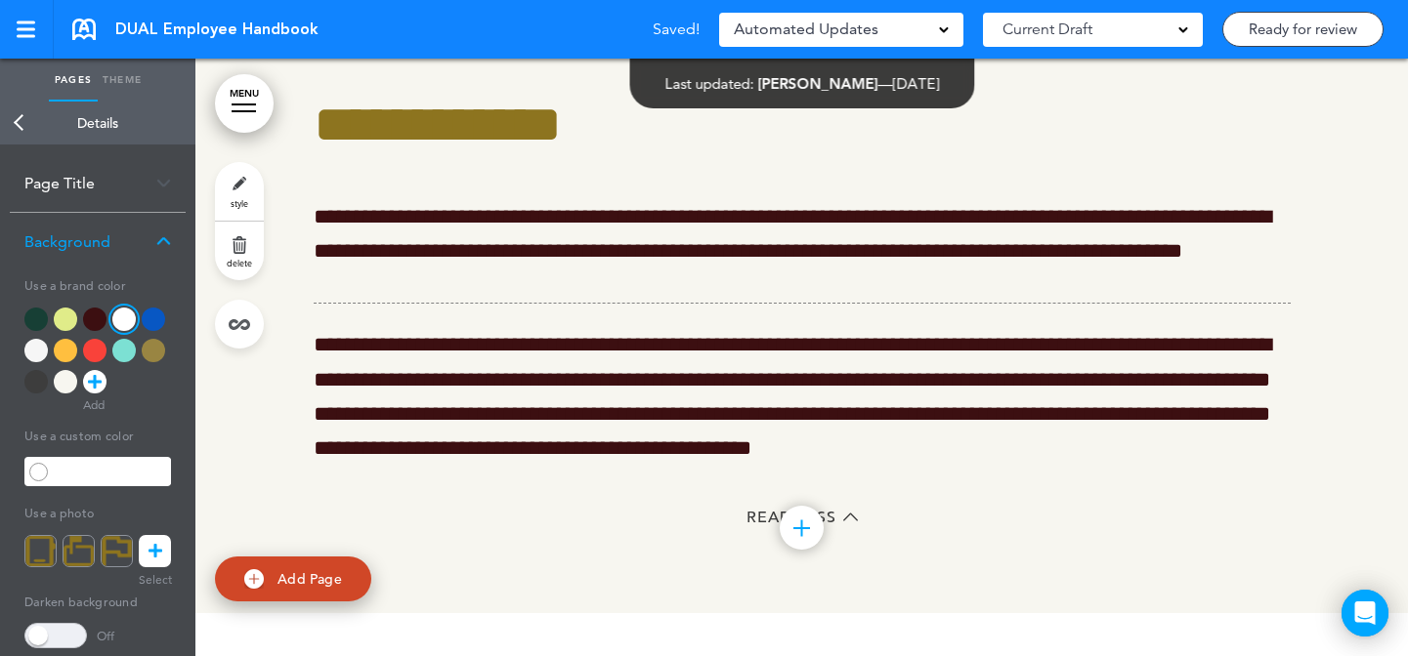
click at [261, 185] on link "style" at bounding box center [239, 191] width 49 height 59
click at [66, 380] on div at bounding box center [65, 381] width 23 height 23
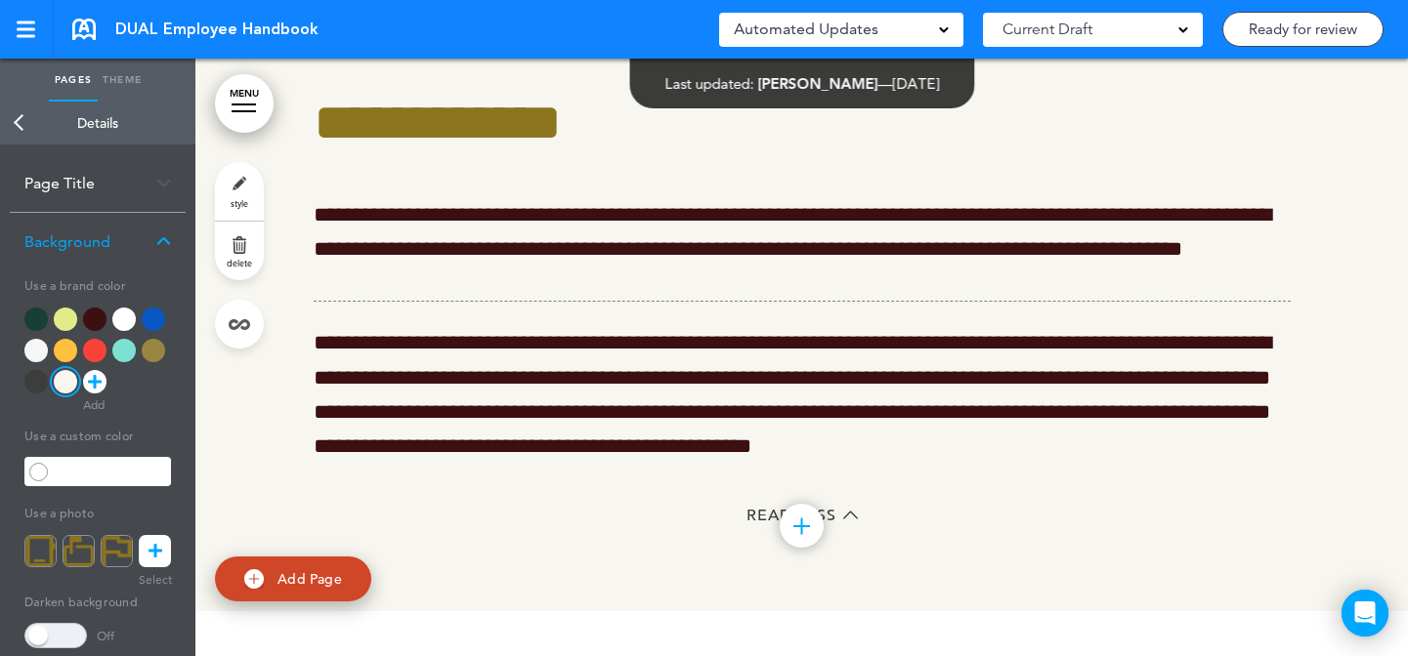
scroll to position [83610, 0]
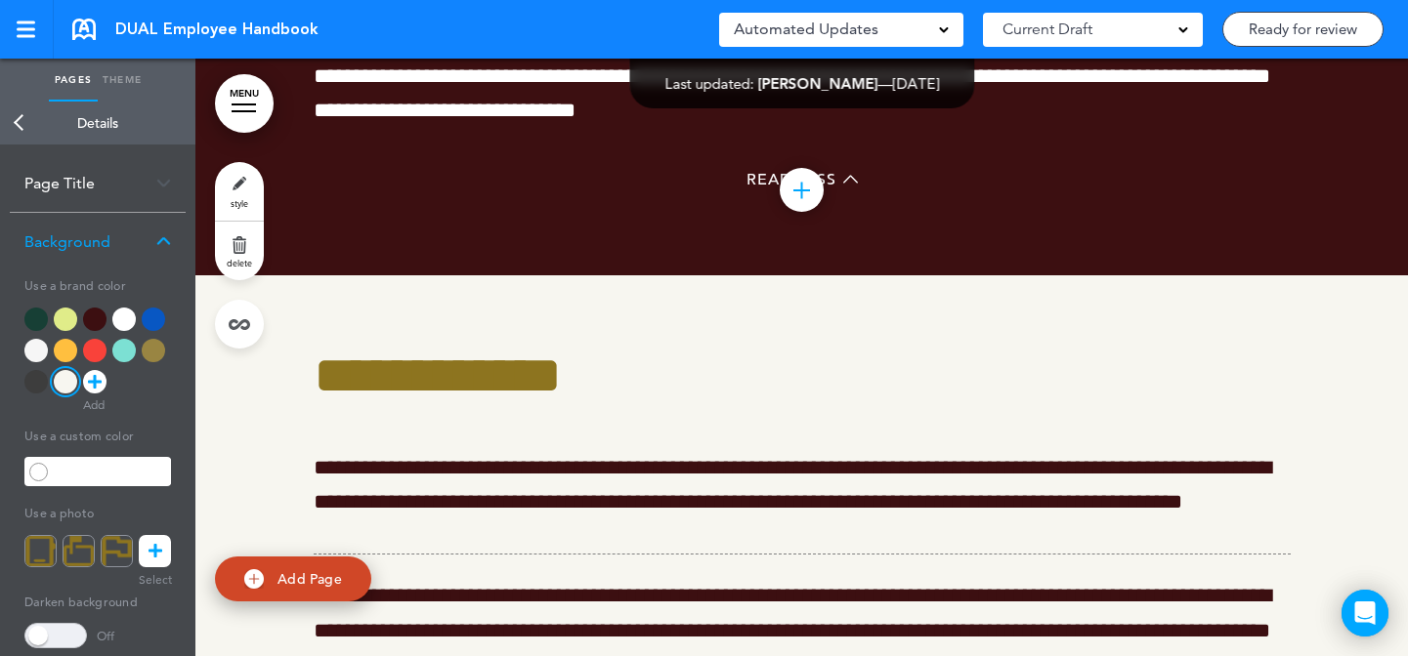
click at [42, 349] on div at bounding box center [35, 350] width 23 height 23
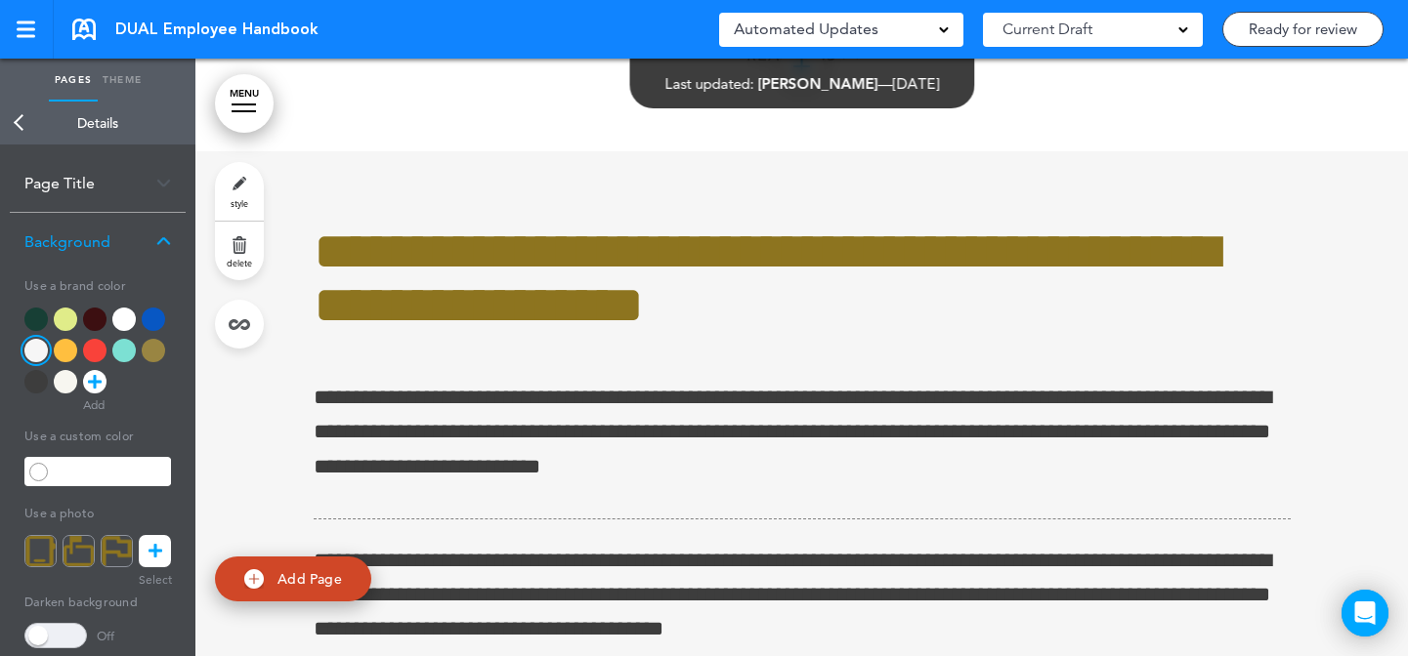
scroll to position [85577, 0]
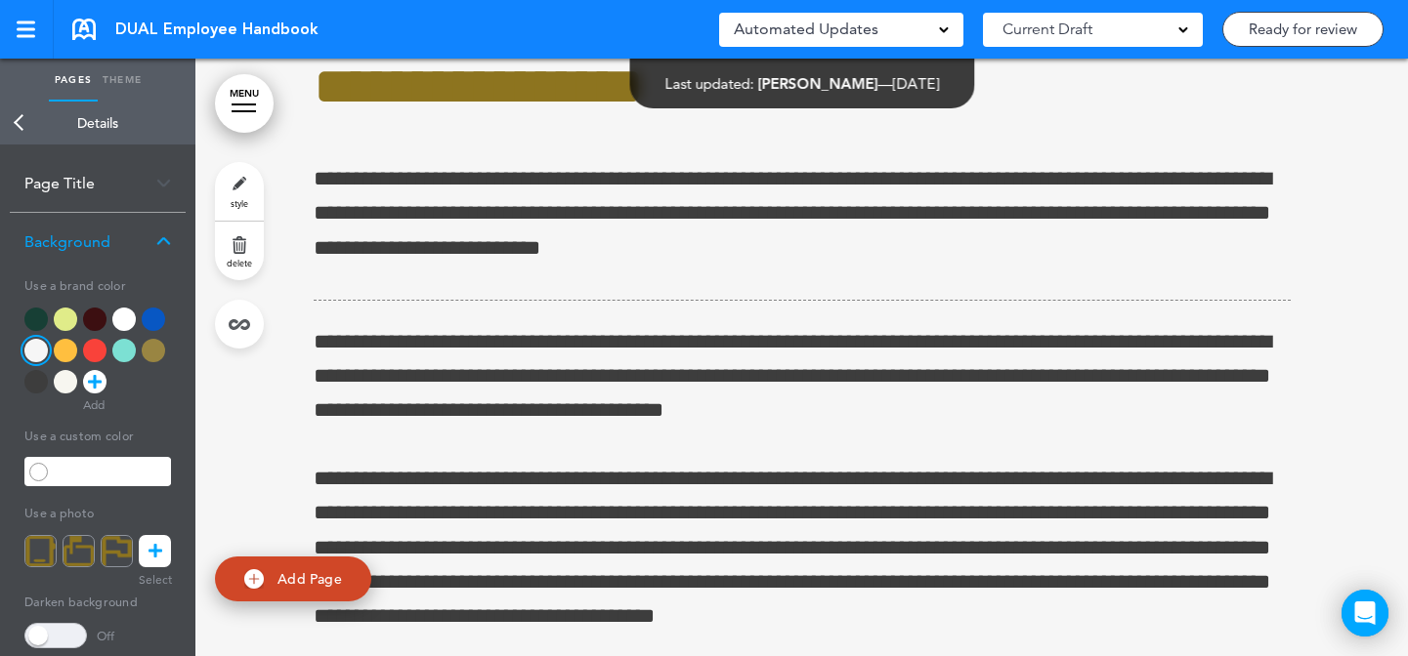
click at [245, 198] on span "style" at bounding box center [240, 203] width 18 height 12
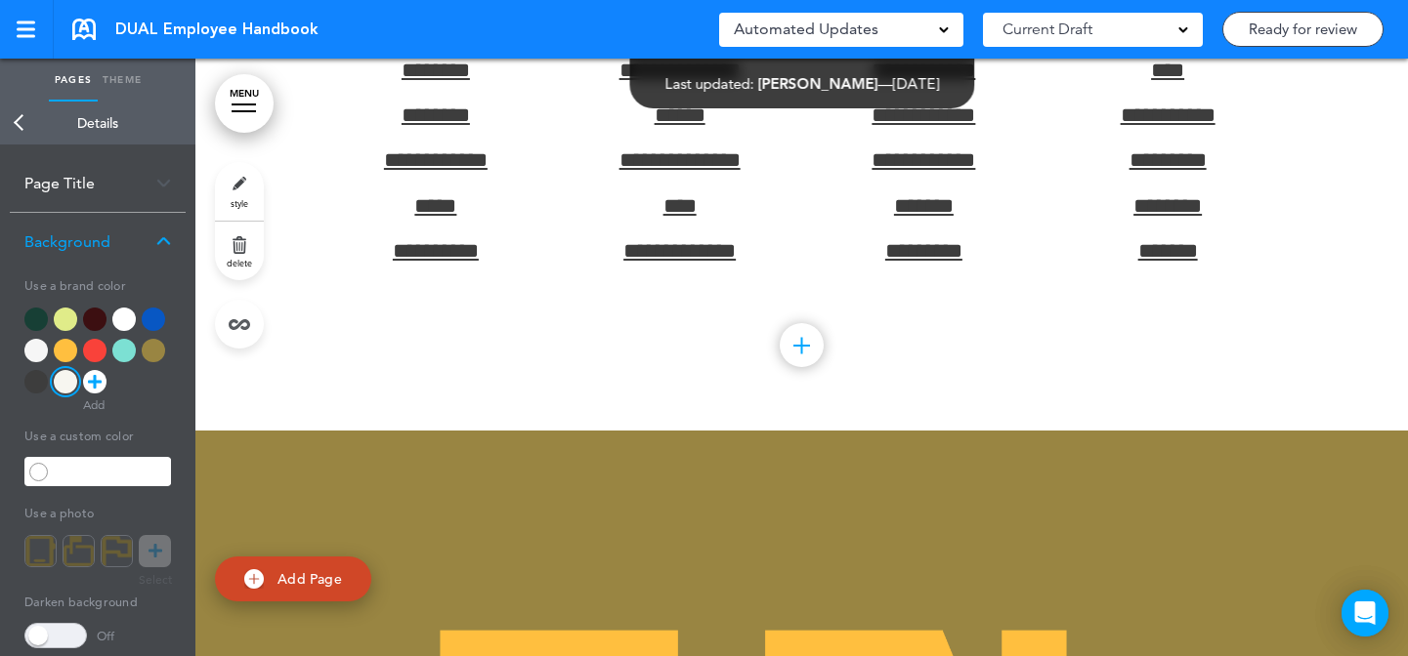
scroll to position [90154, 0]
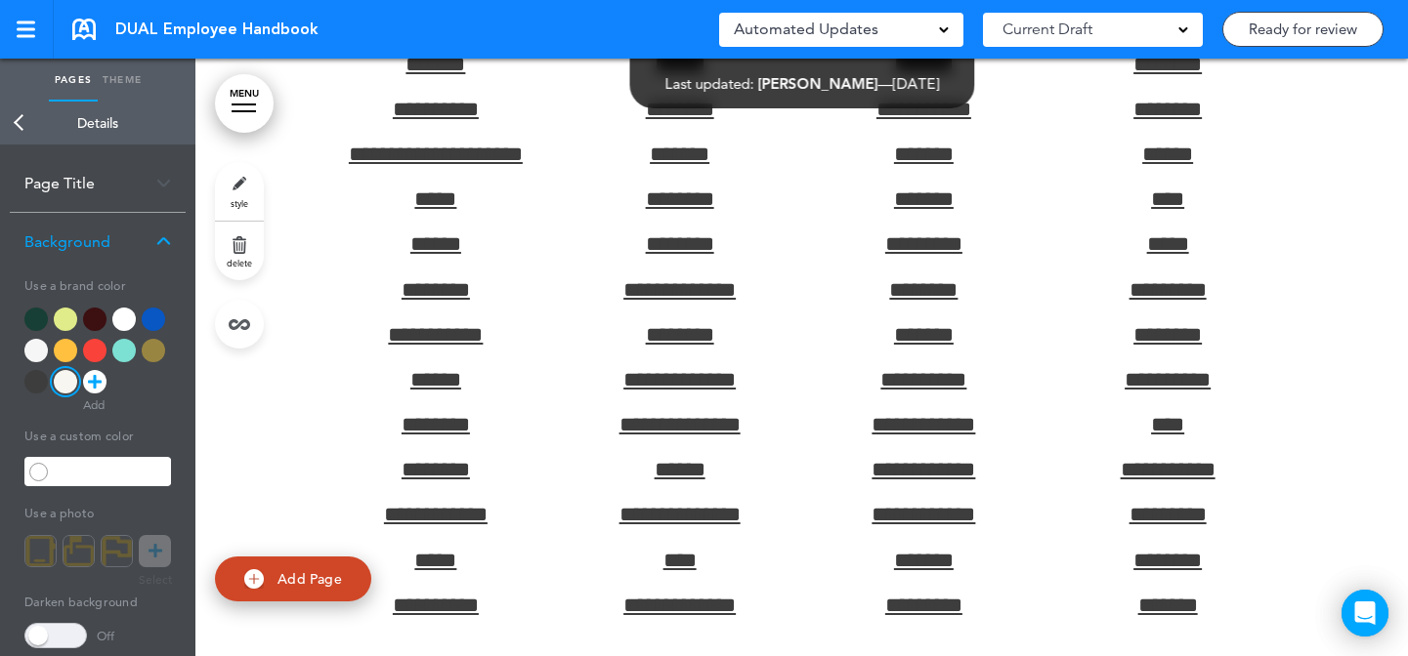
click at [230, 188] on link "style" at bounding box center [239, 191] width 49 height 59
click at [154, 340] on div at bounding box center [153, 350] width 23 height 23
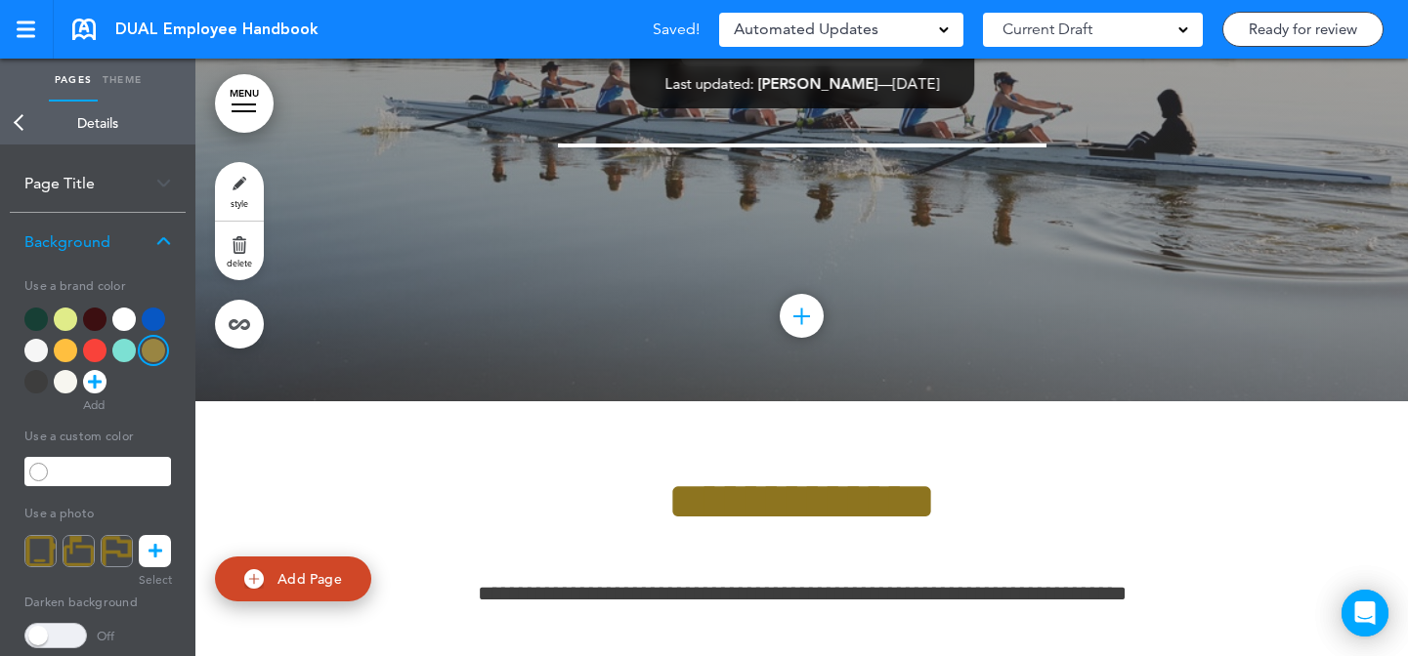
scroll to position [90091, 0]
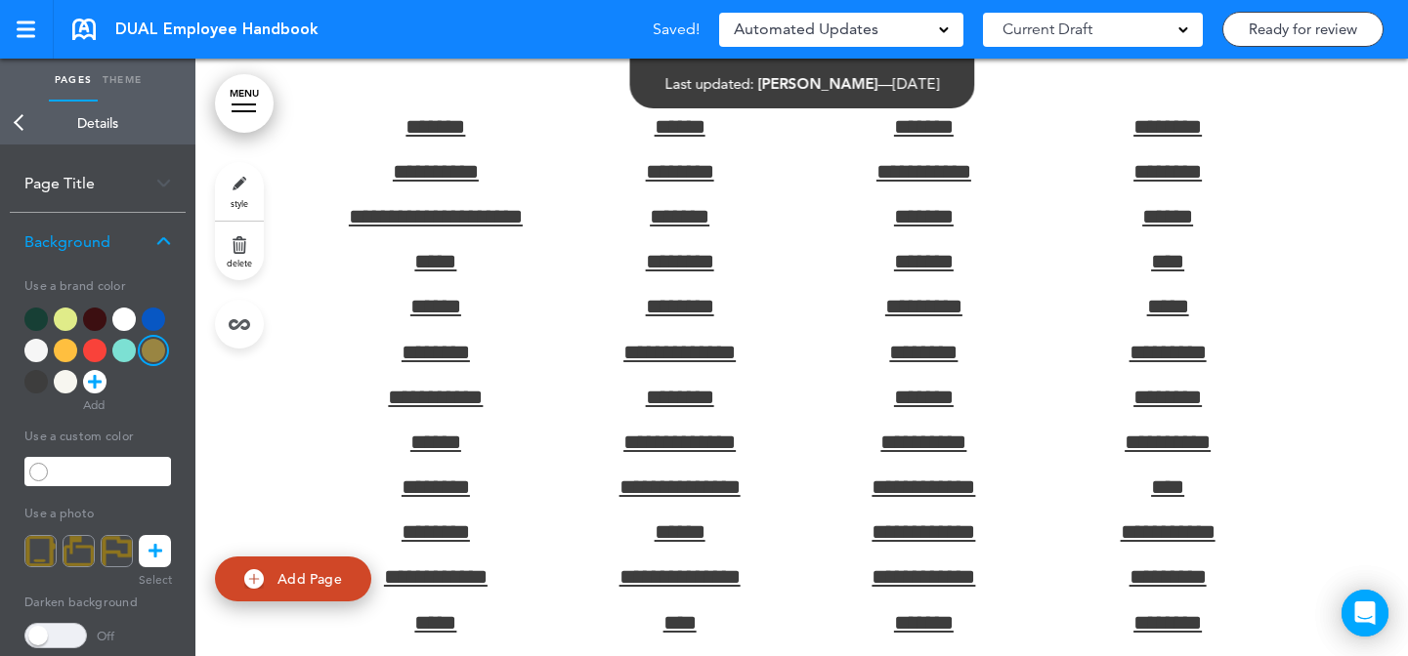
click at [152, 316] on div at bounding box center [153, 319] width 23 height 23
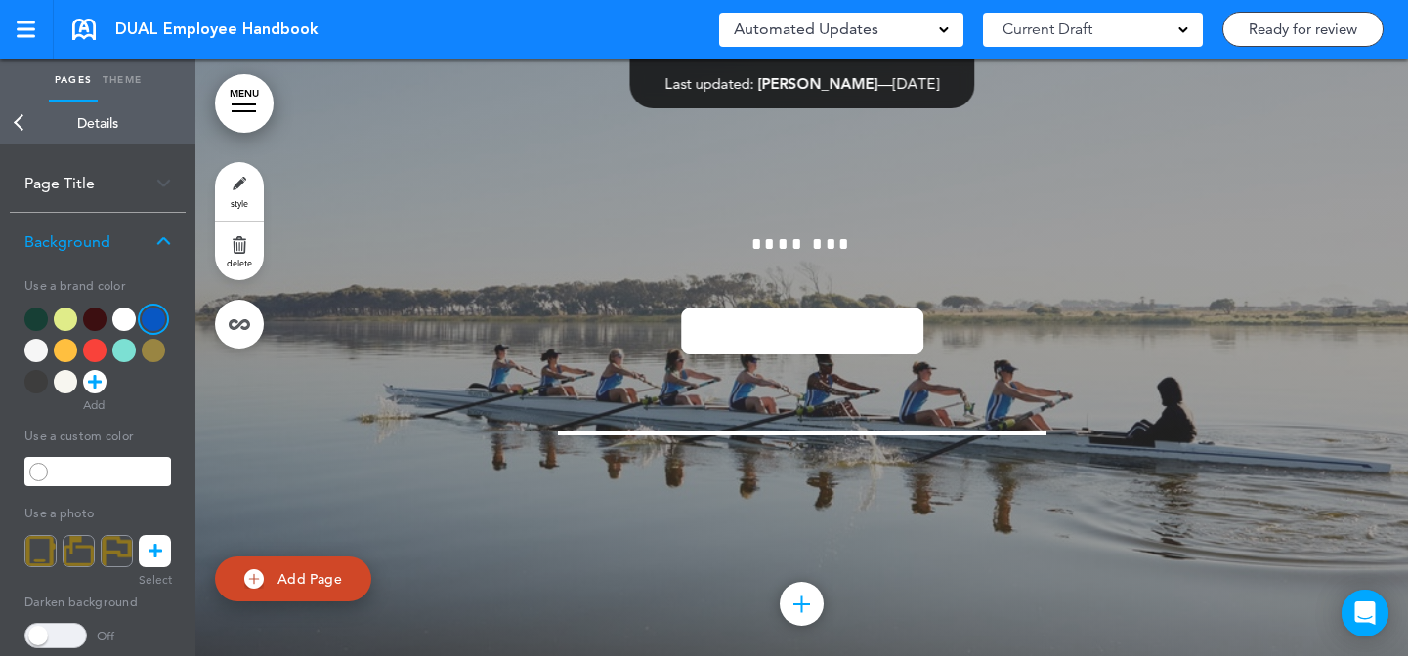
scroll to position [90131, 0]
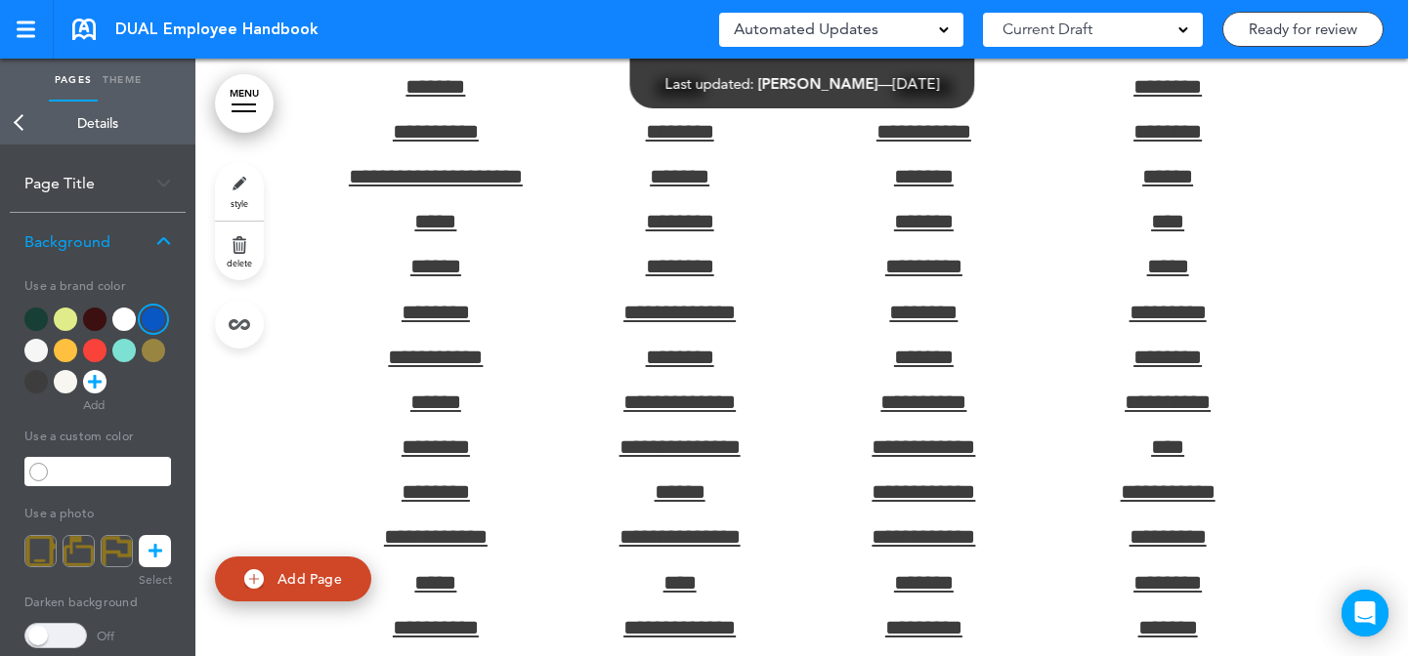
click at [155, 345] on div at bounding box center [153, 350] width 23 height 23
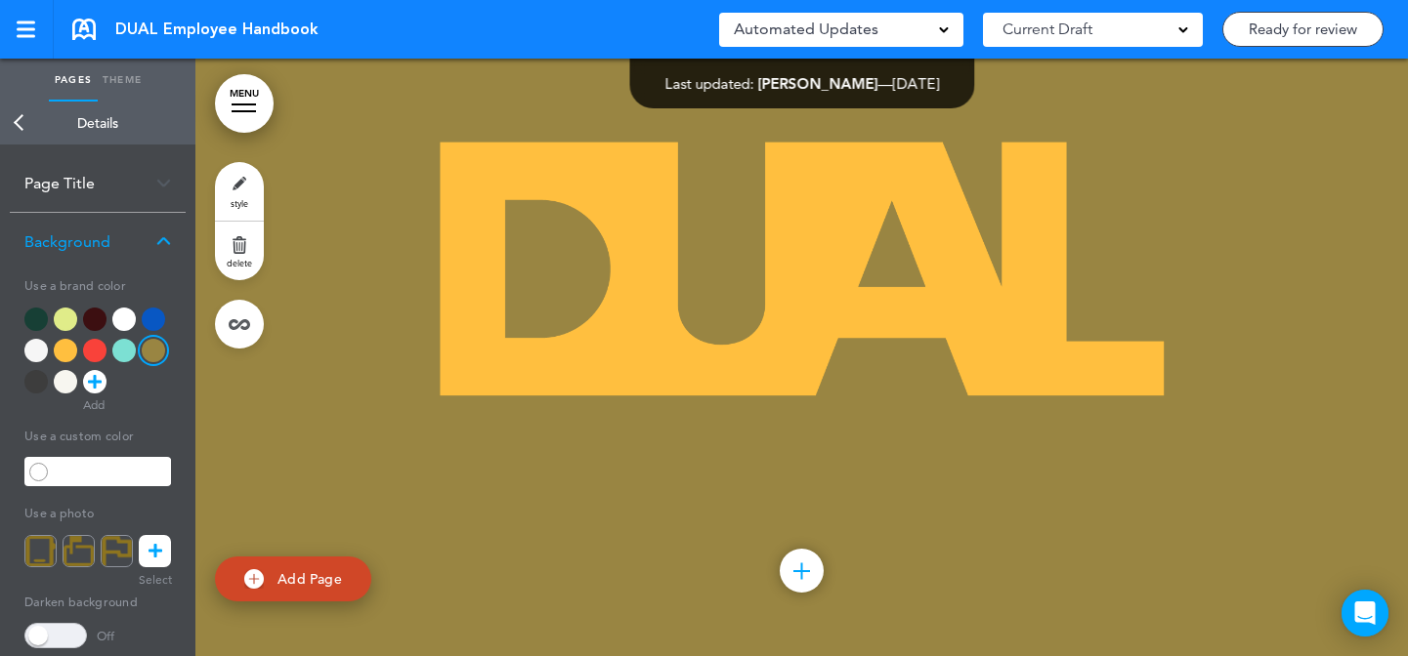
scroll to position [92576, 0]
click at [150, 318] on div at bounding box center [153, 319] width 23 height 23
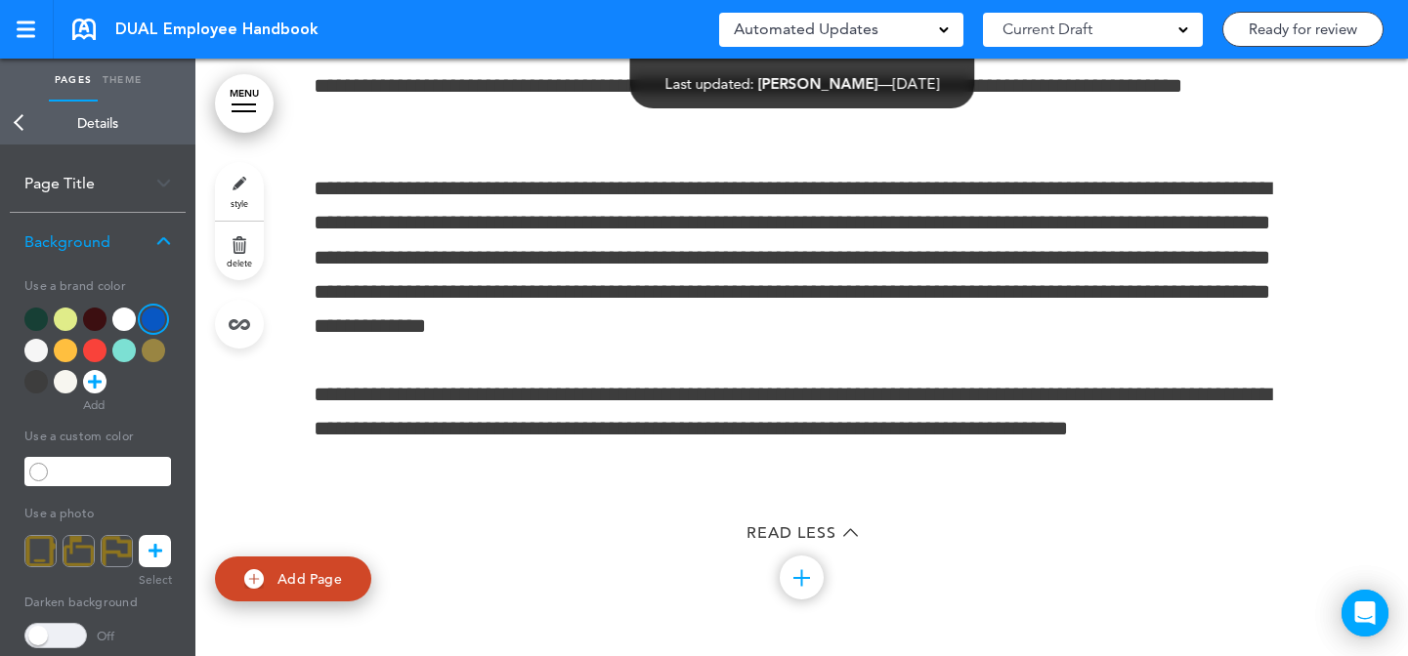
scroll to position [7025, 0]
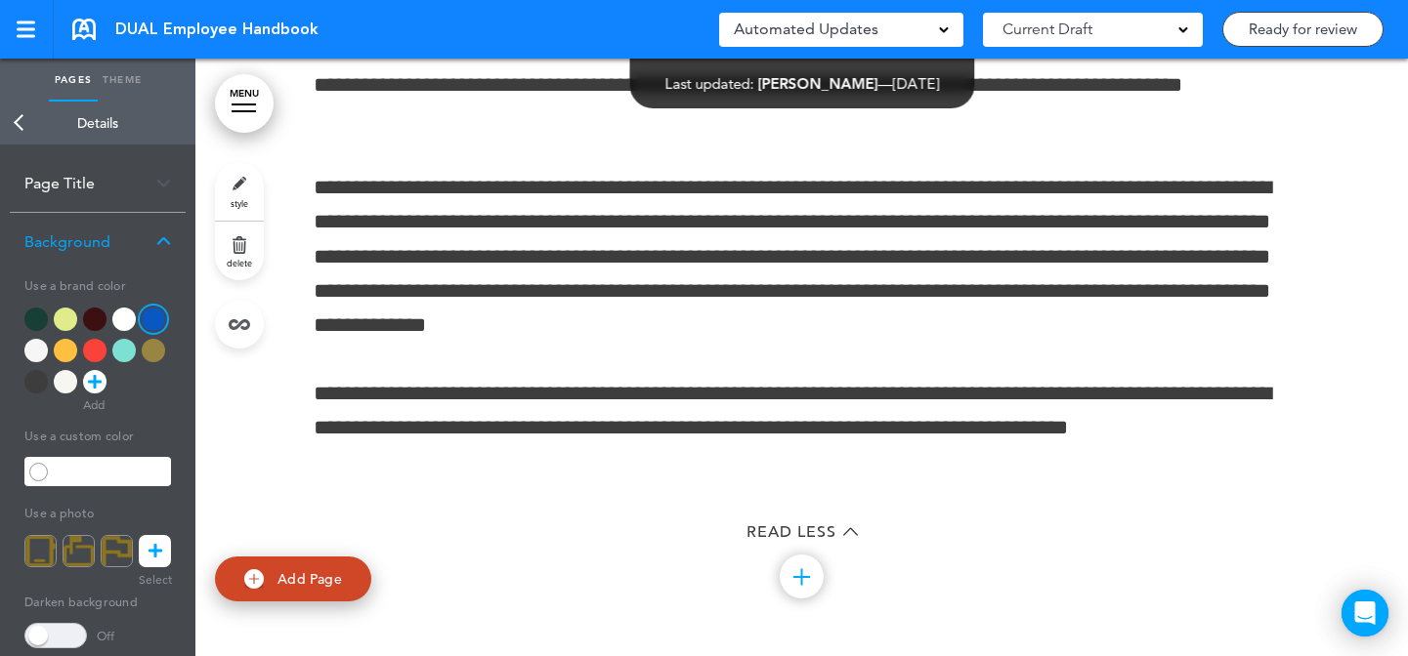
click at [220, 199] on link "style" at bounding box center [239, 191] width 49 height 59
click at [62, 348] on div at bounding box center [65, 350] width 23 height 23
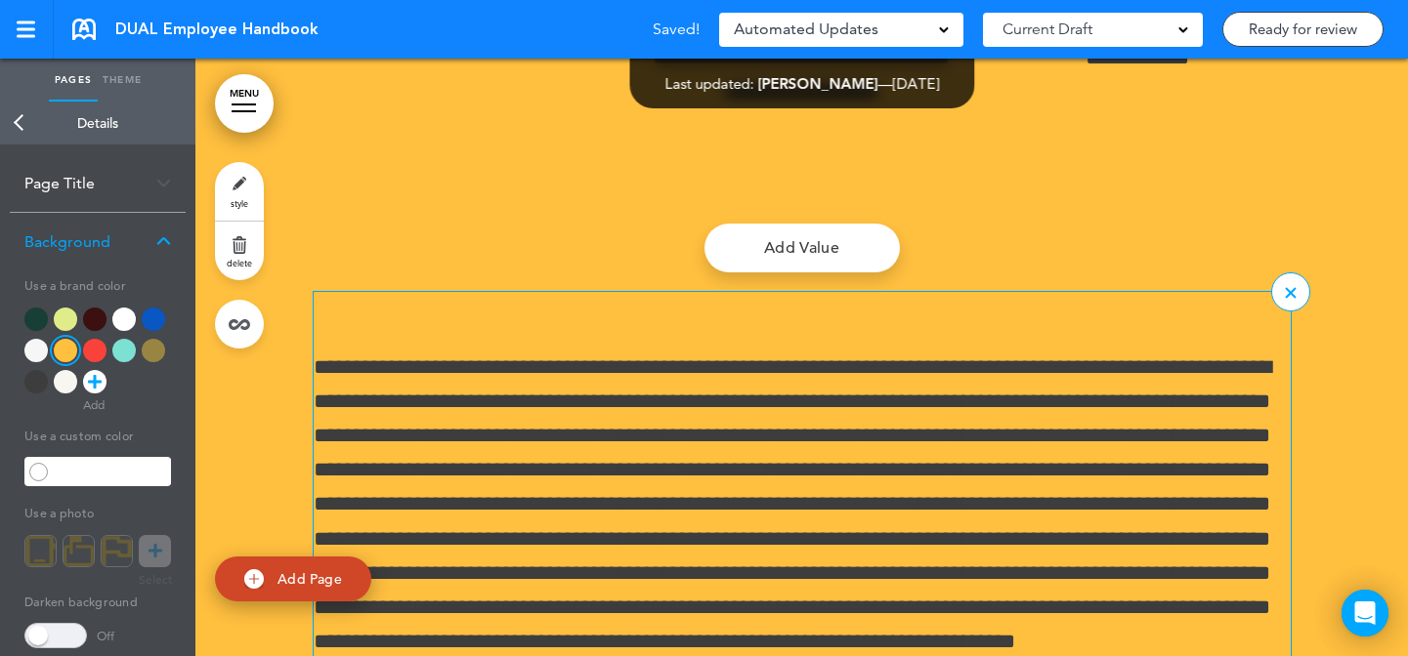
scroll to position [5915, 0]
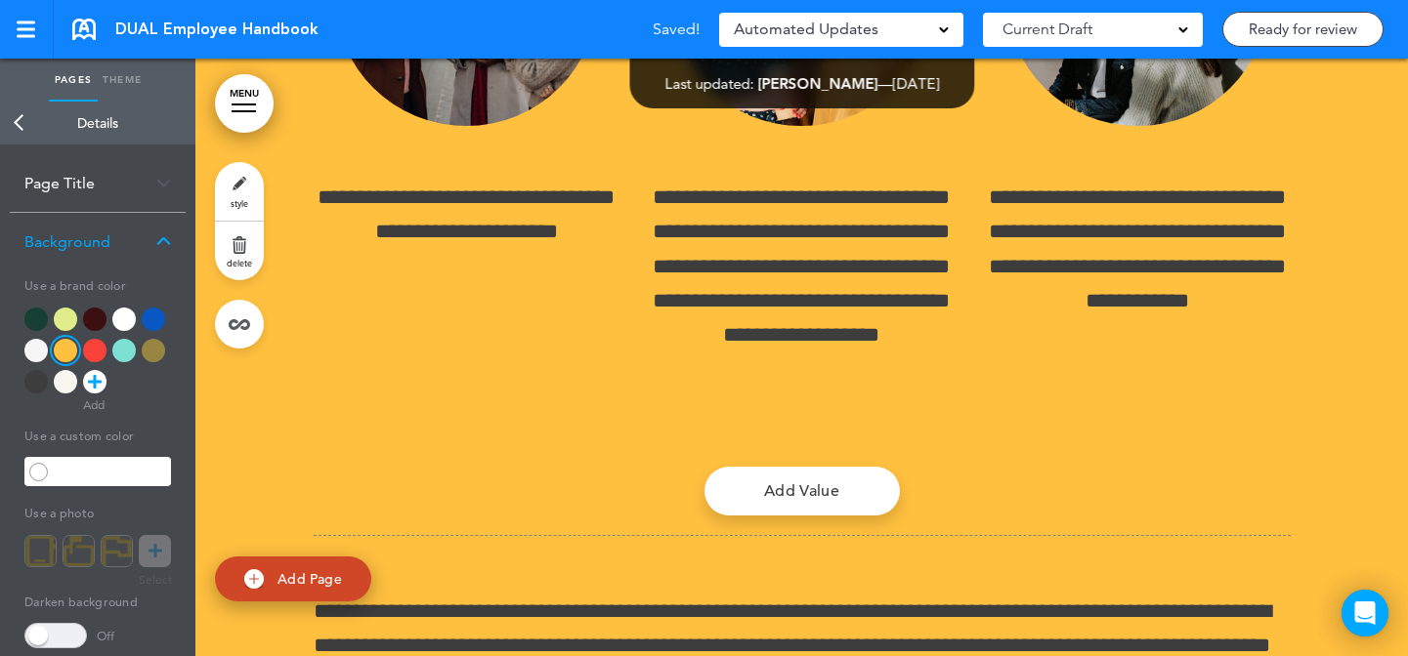
click at [127, 321] on div at bounding box center [123, 319] width 23 height 23
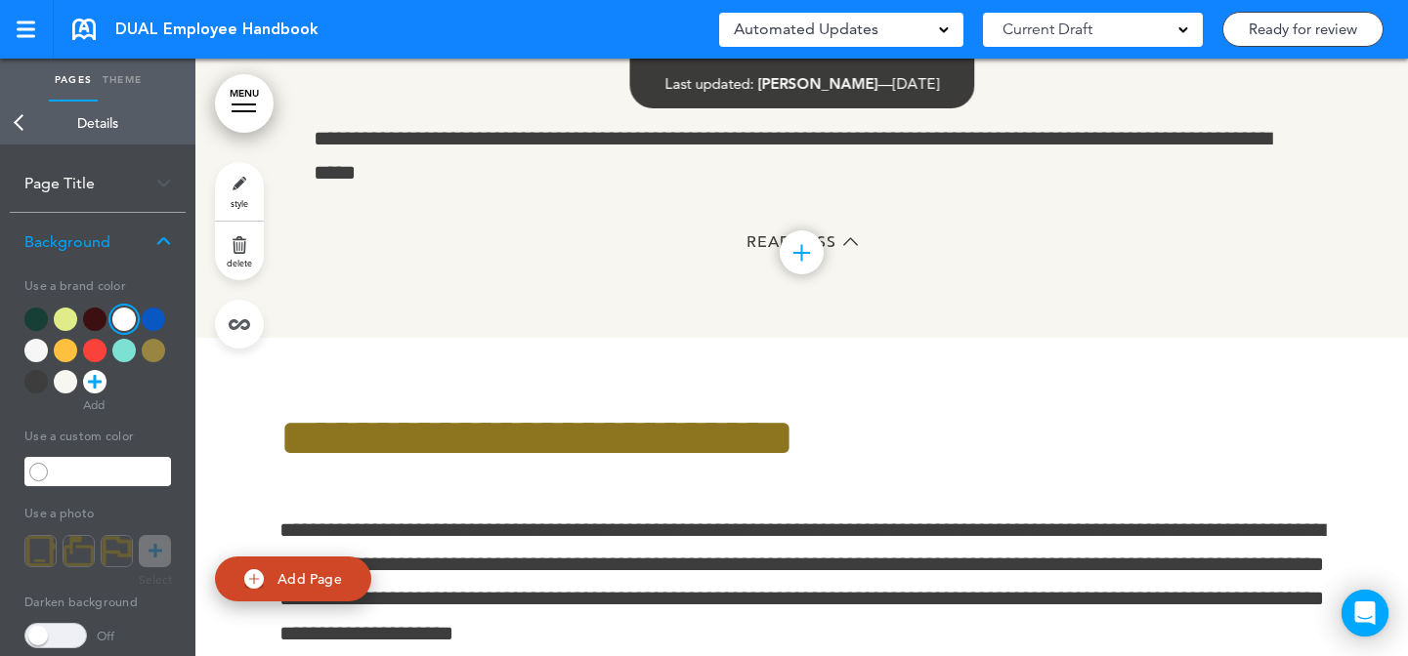
scroll to position [8317, 0]
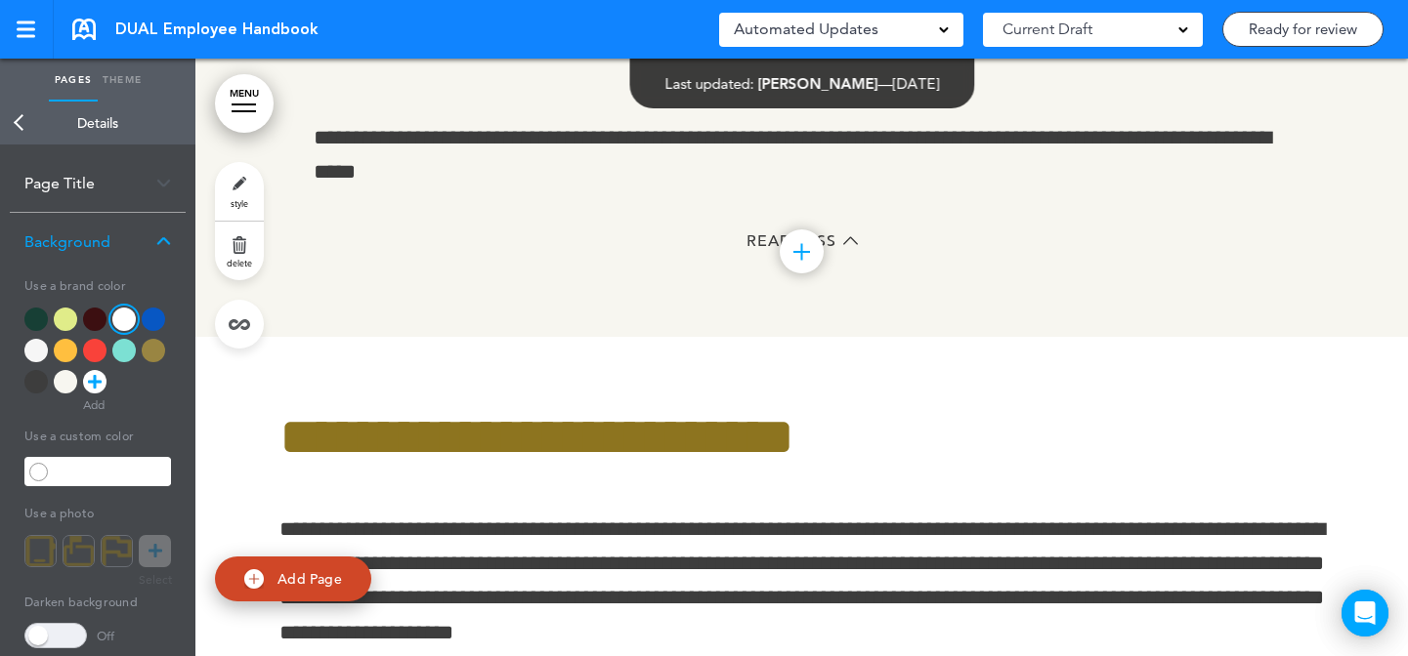
click at [245, 194] on link "style" at bounding box center [239, 191] width 49 height 59
click at [57, 355] on div at bounding box center [65, 350] width 23 height 23
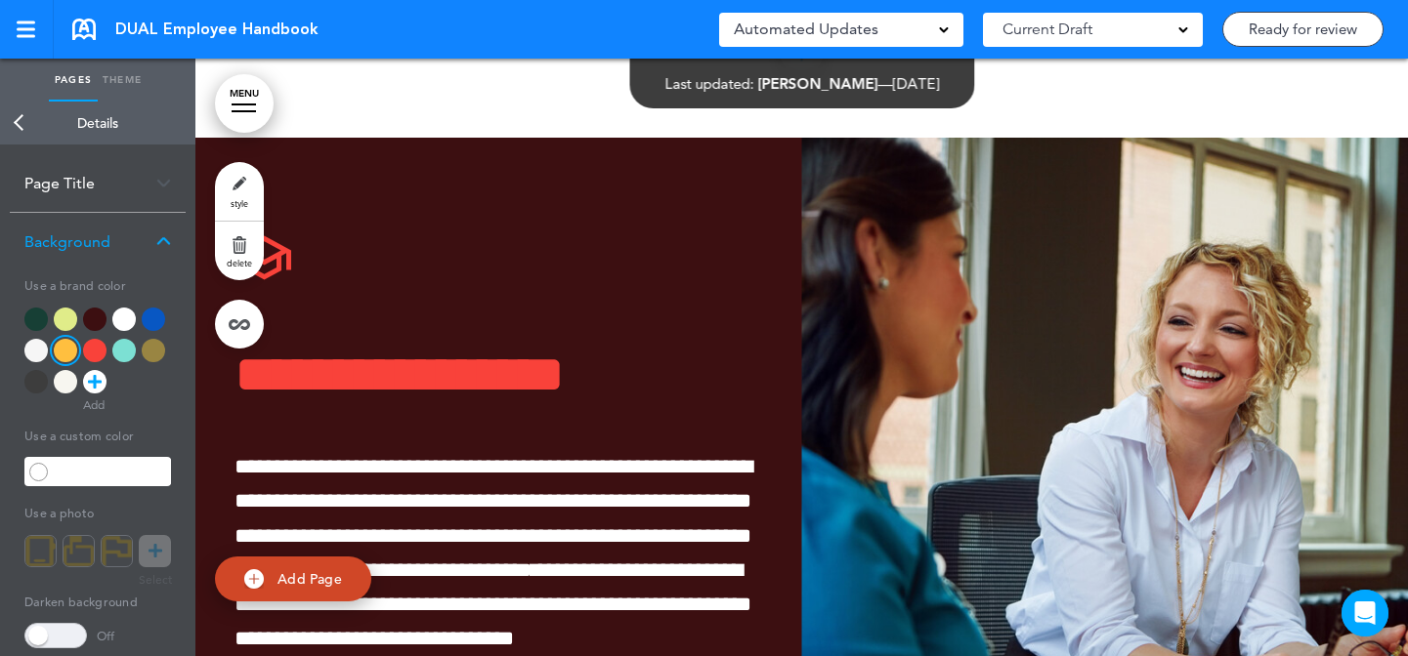
scroll to position [14698, 0]
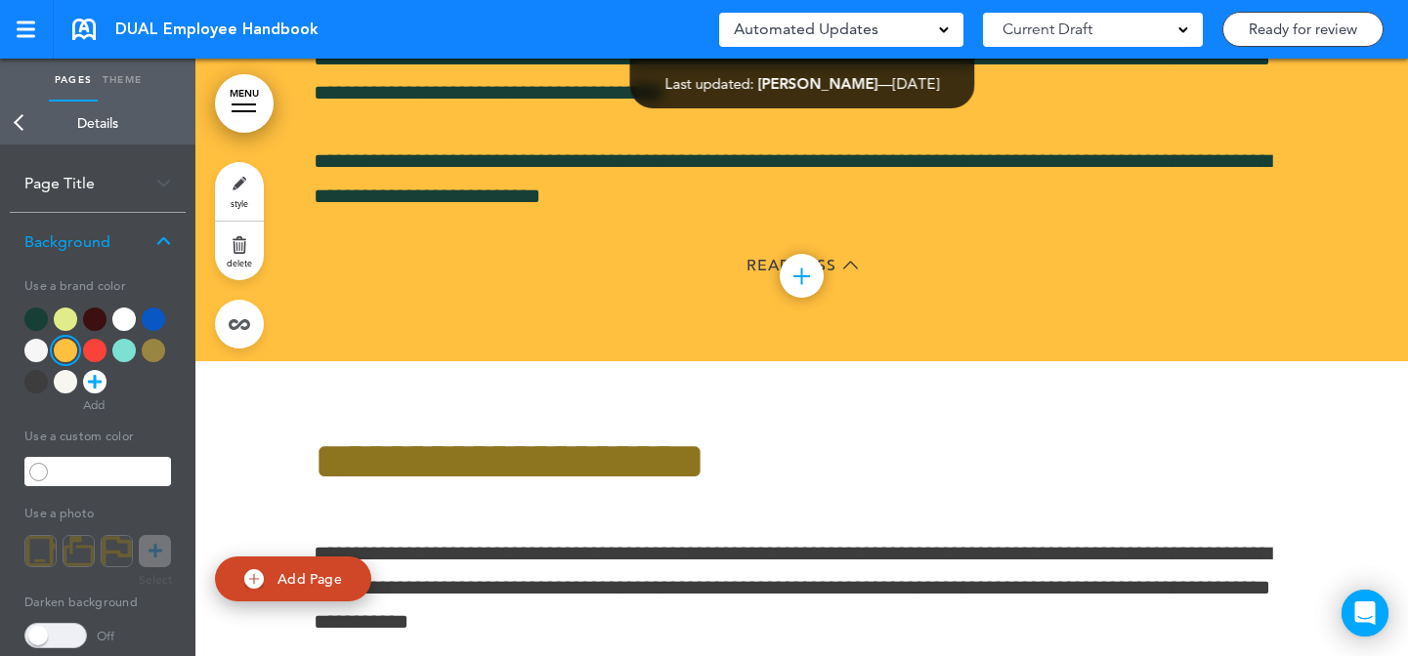
click at [239, 193] on link "style" at bounding box center [239, 191] width 49 height 59
click at [63, 390] on div at bounding box center [65, 381] width 23 height 23
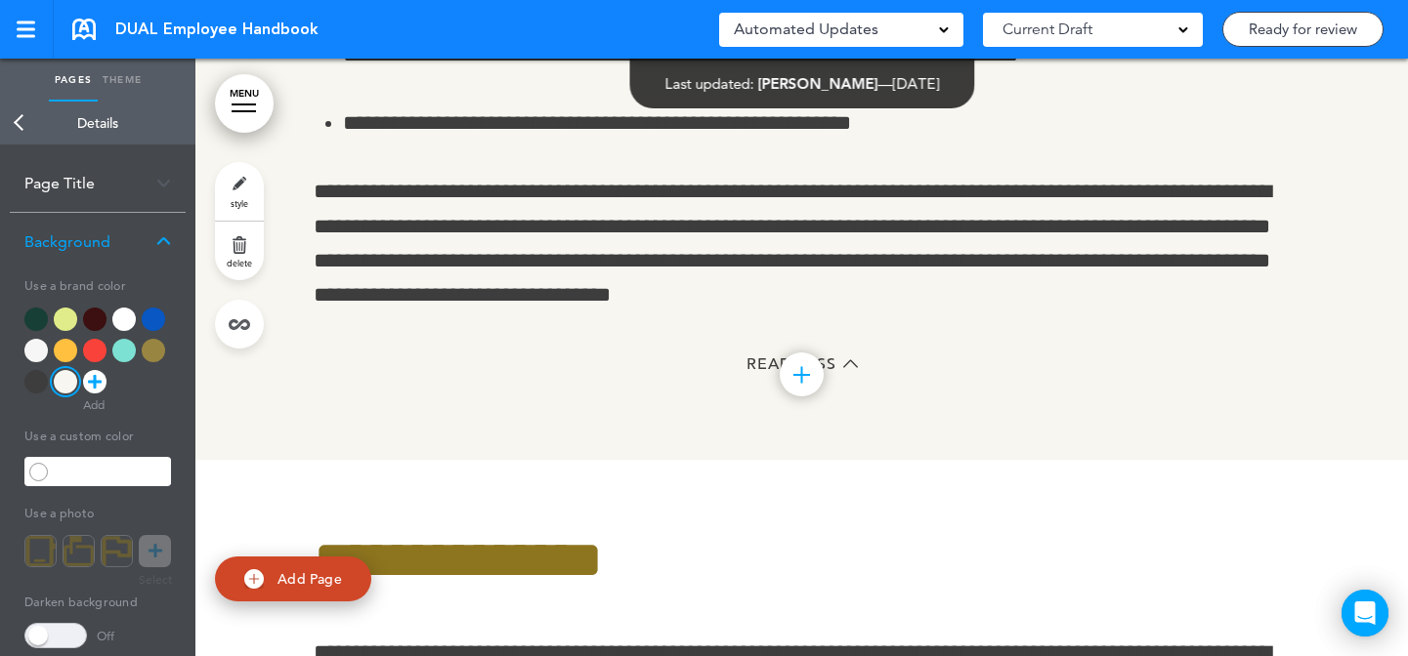
scroll to position [30339, 0]
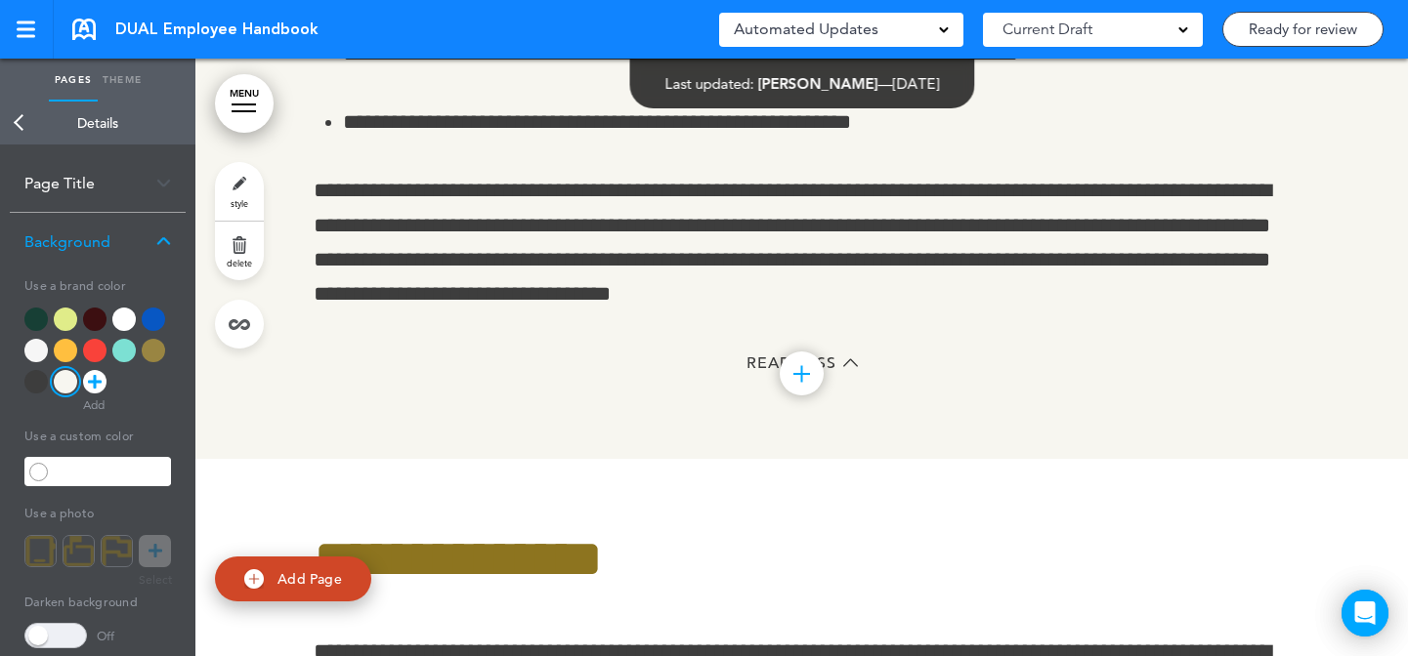
click at [253, 190] on link "style" at bounding box center [239, 191] width 49 height 59
click at [31, 355] on div at bounding box center [35, 350] width 23 height 23
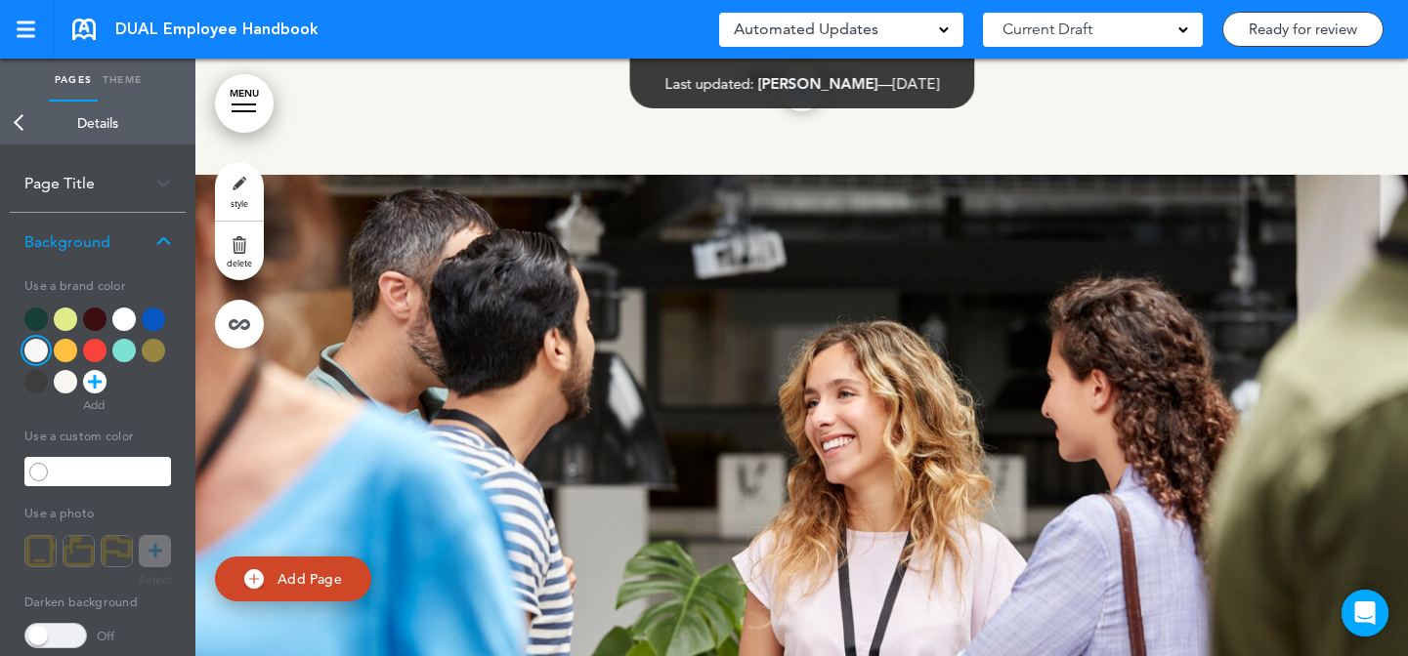
scroll to position [33167, 0]
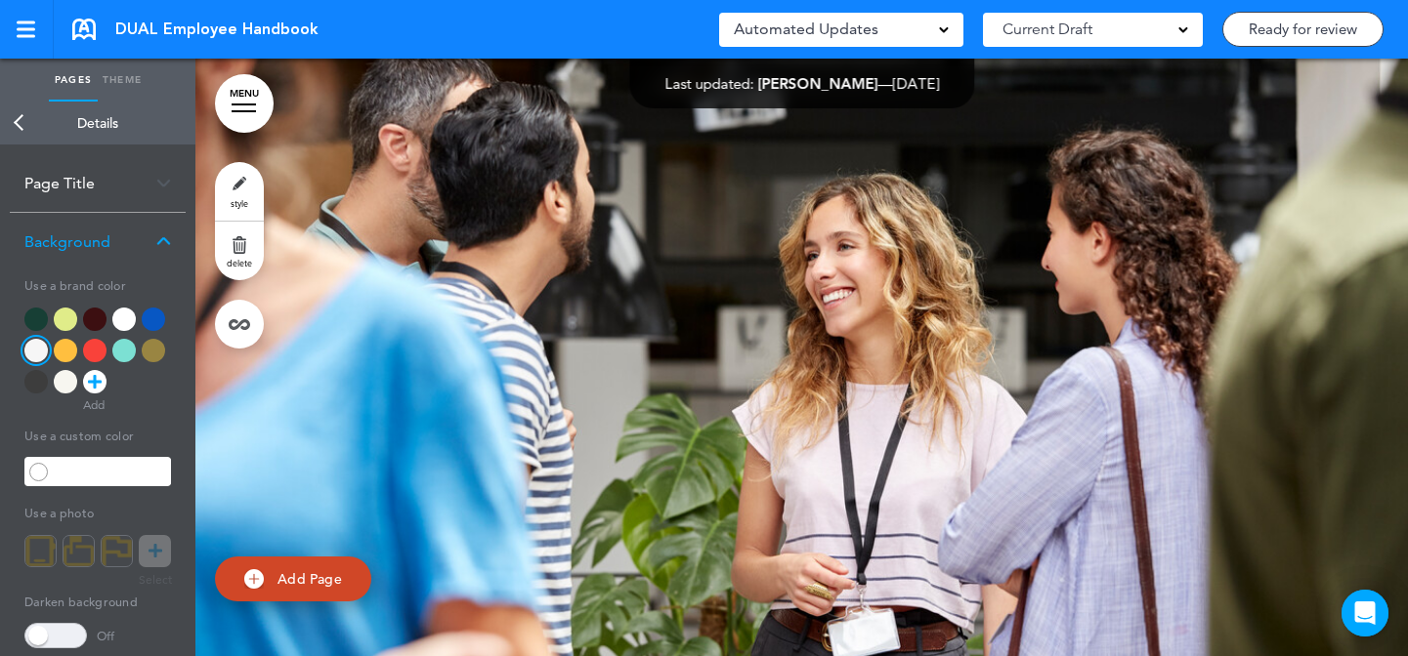
click at [248, 174] on link "style" at bounding box center [239, 191] width 49 height 59
click at [98, 322] on div at bounding box center [94, 319] width 23 height 23
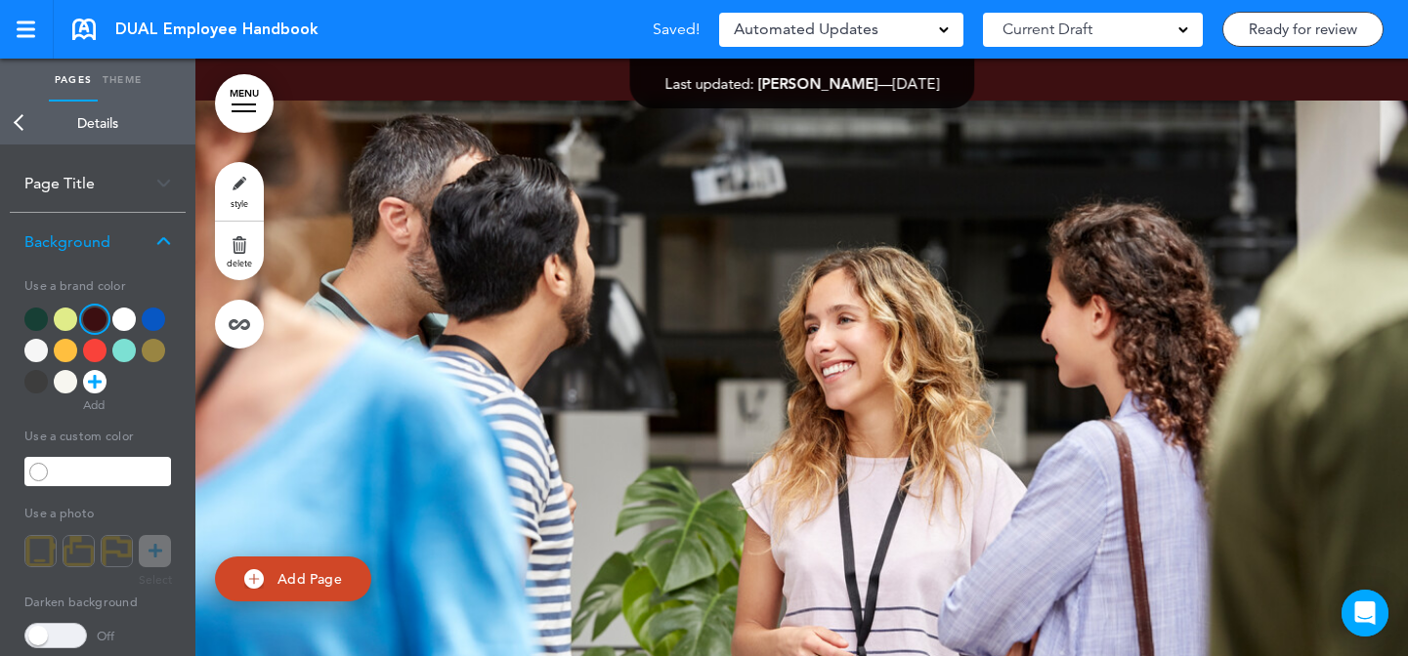
scroll to position [33092, 0]
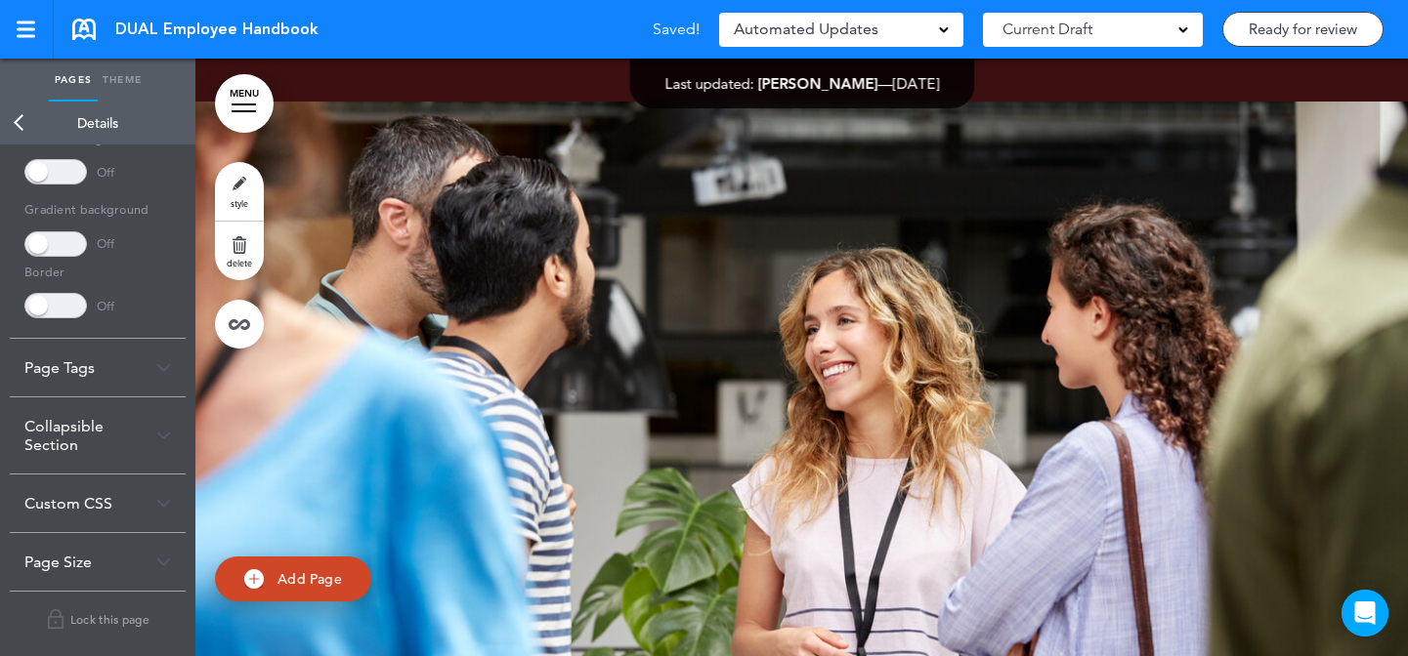
click at [106, 438] on div "Collapsible Section" at bounding box center [98, 436] width 176 height 76
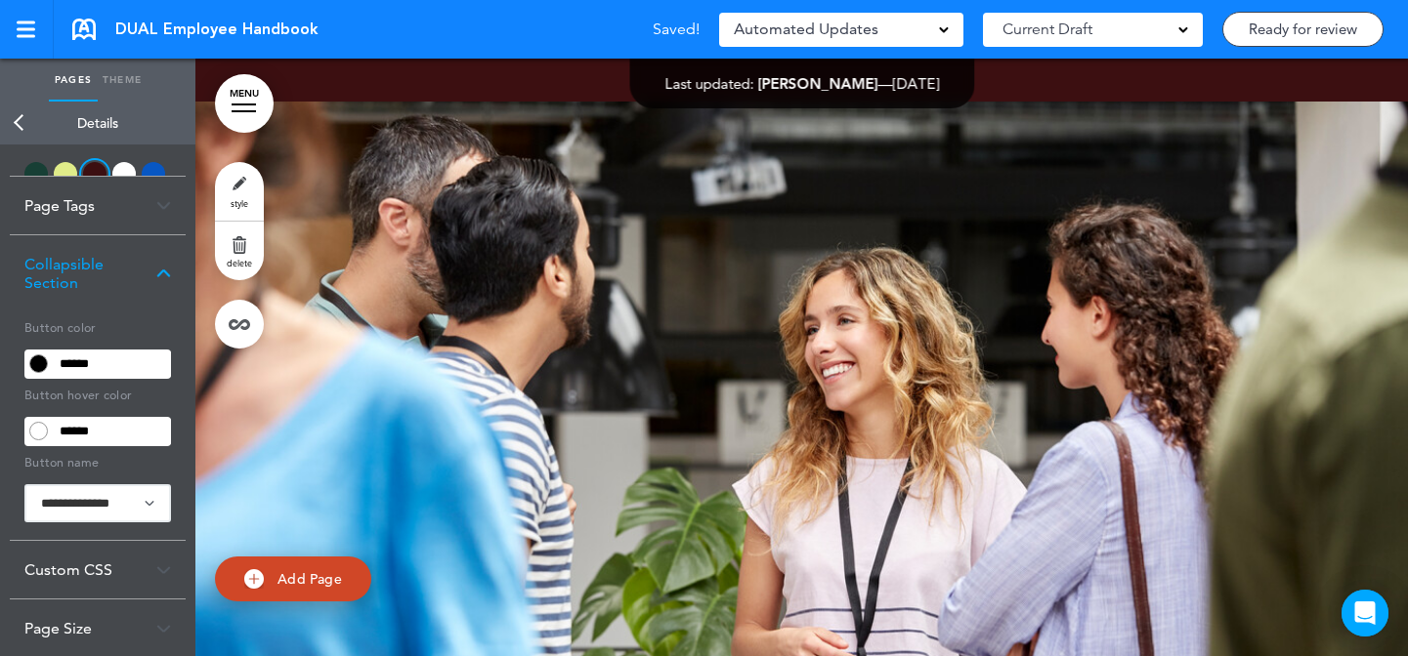
scroll to position [127, 0]
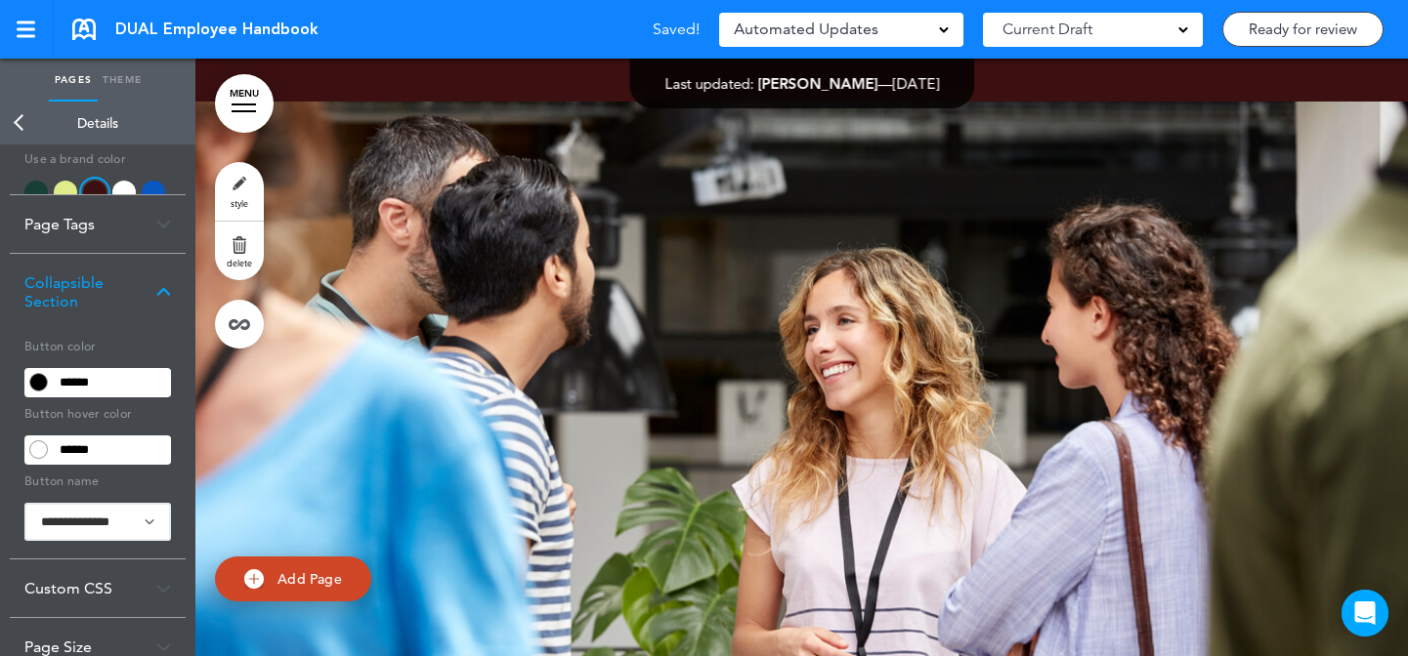
click at [122, 369] on input "******" at bounding box center [112, 382] width 118 height 27
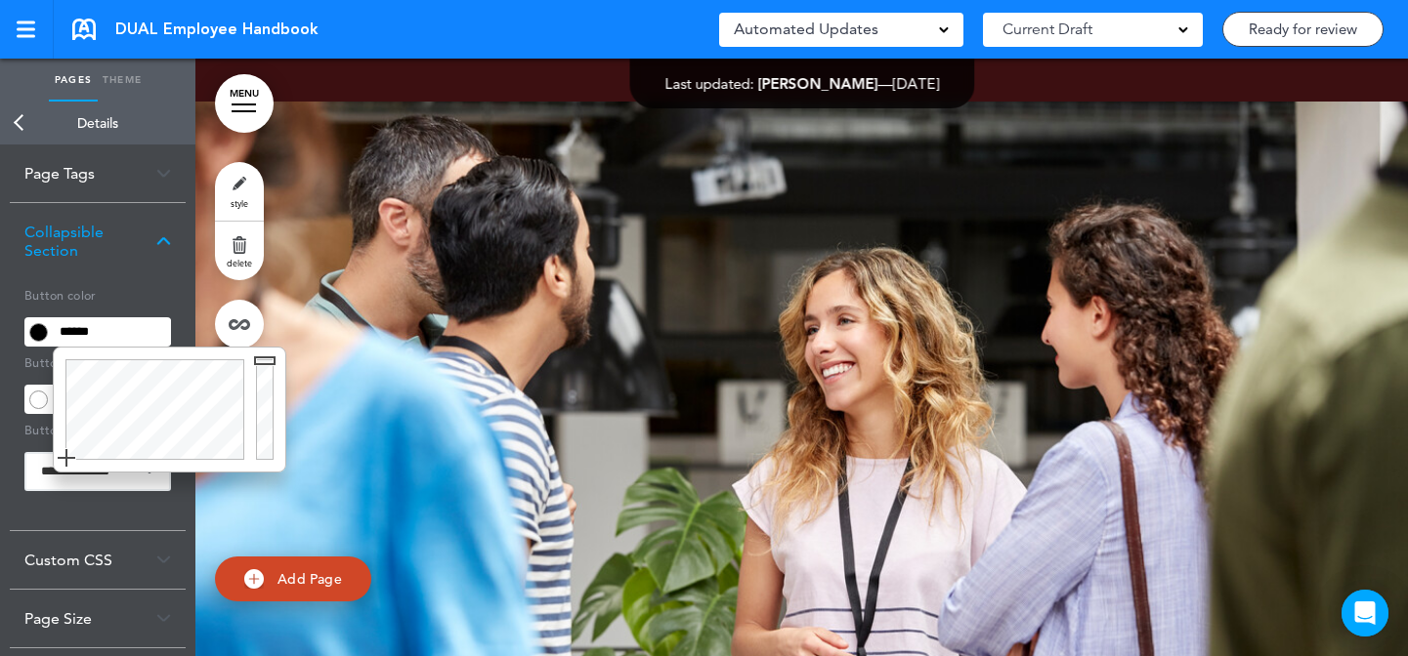
drag, startPoint x: 253, startPoint y: 373, endPoint x: 790, endPoint y: 258, distance: 549.5
type input "******"
click at [261, 317] on body "Make this page common so it is available in other handbooks. This handbook Prev…" at bounding box center [704, 328] width 1408 height 656
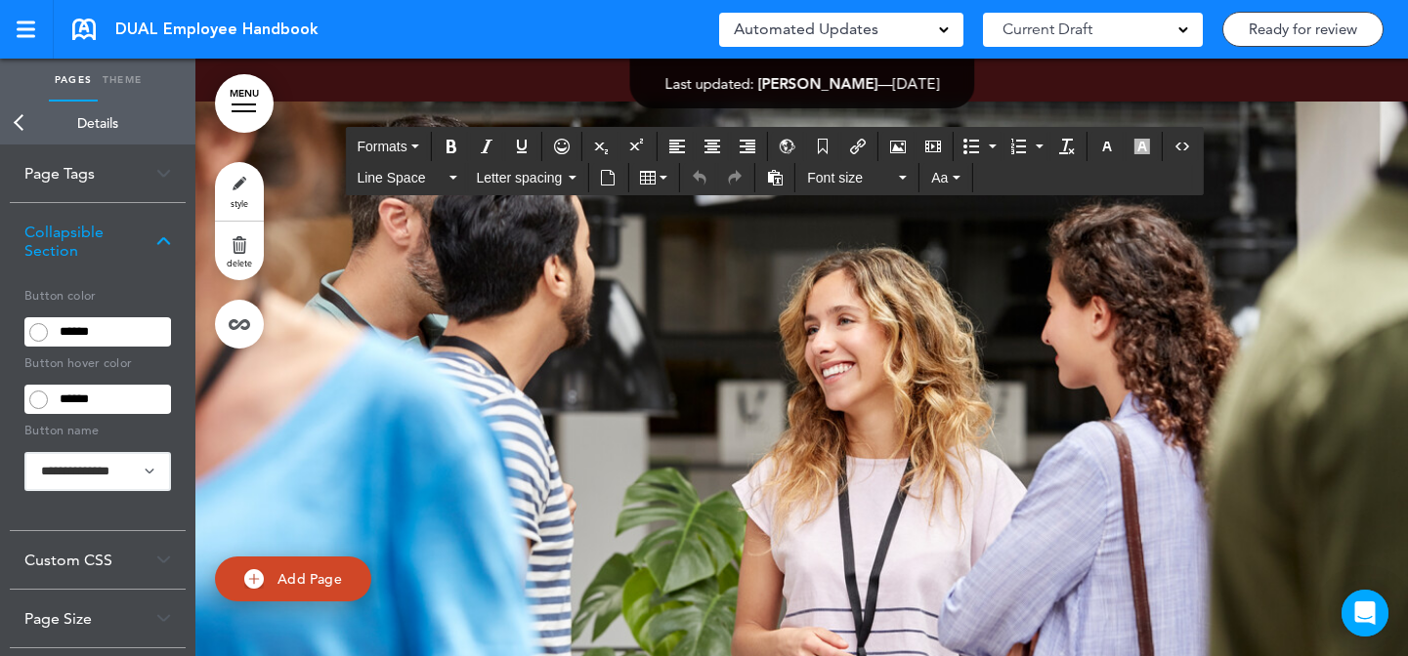
click at [1104, 149] on icon "button" at bounding box center [1107, 147] width 16 height 16
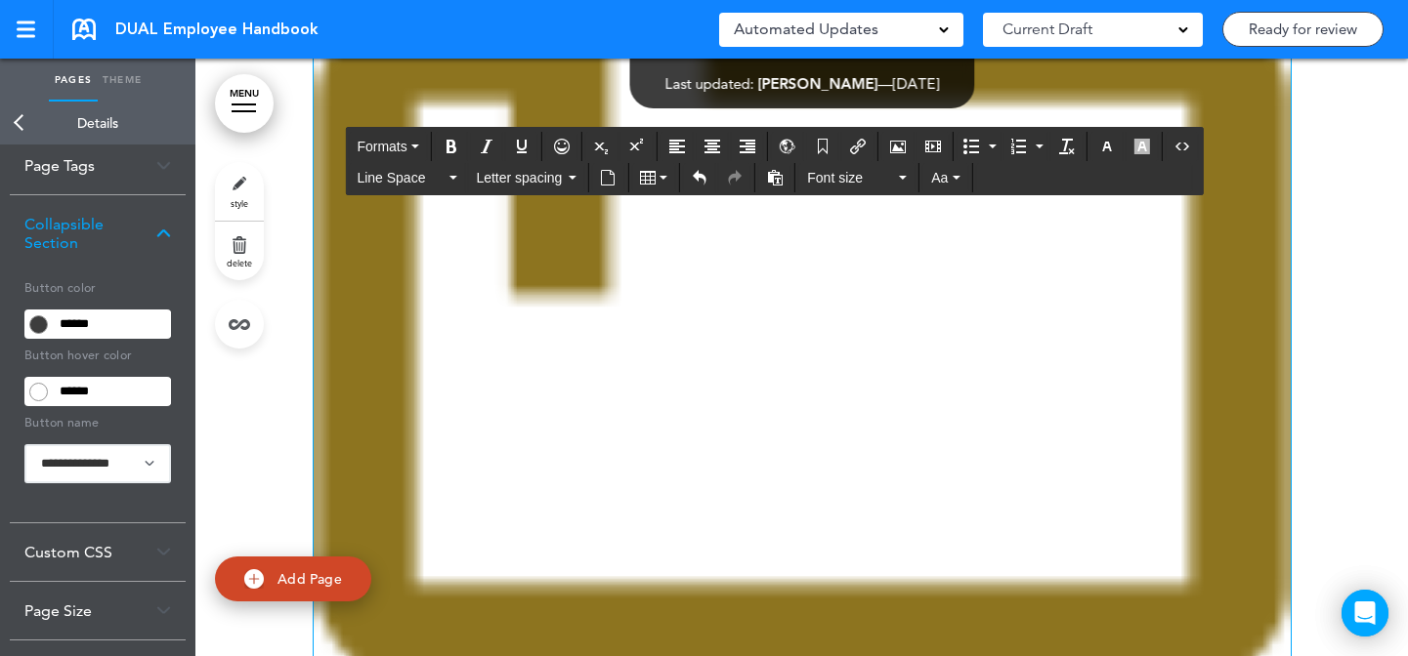
scroll to position [130, 0]
click at [1140, 322] on img "To enrich screen reader interactions, please activate Accessibility in Grammarl…" at bounding box center [802, 197] width 977 height 977
drag, startPoint x: 1282, startPoint y: 291, endPoint x: 362, endPoint y: 499, distance: 942.5
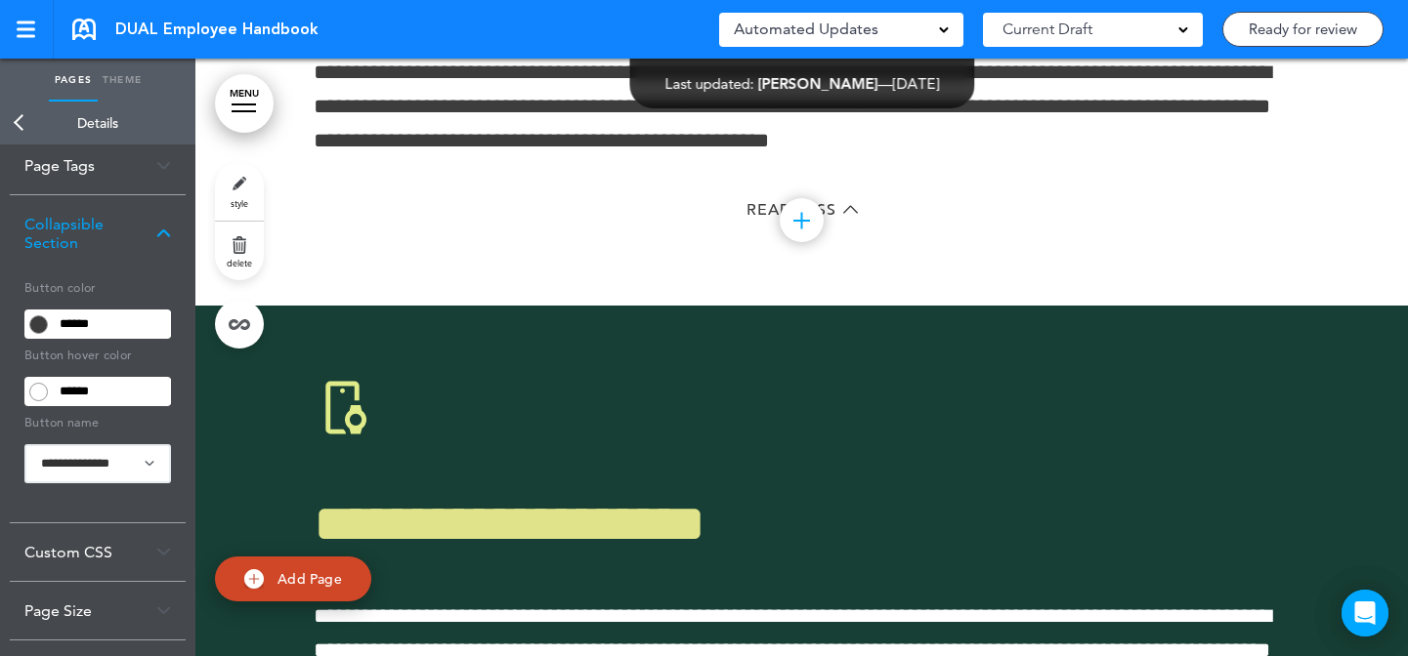
scroll to position [35895, 0]
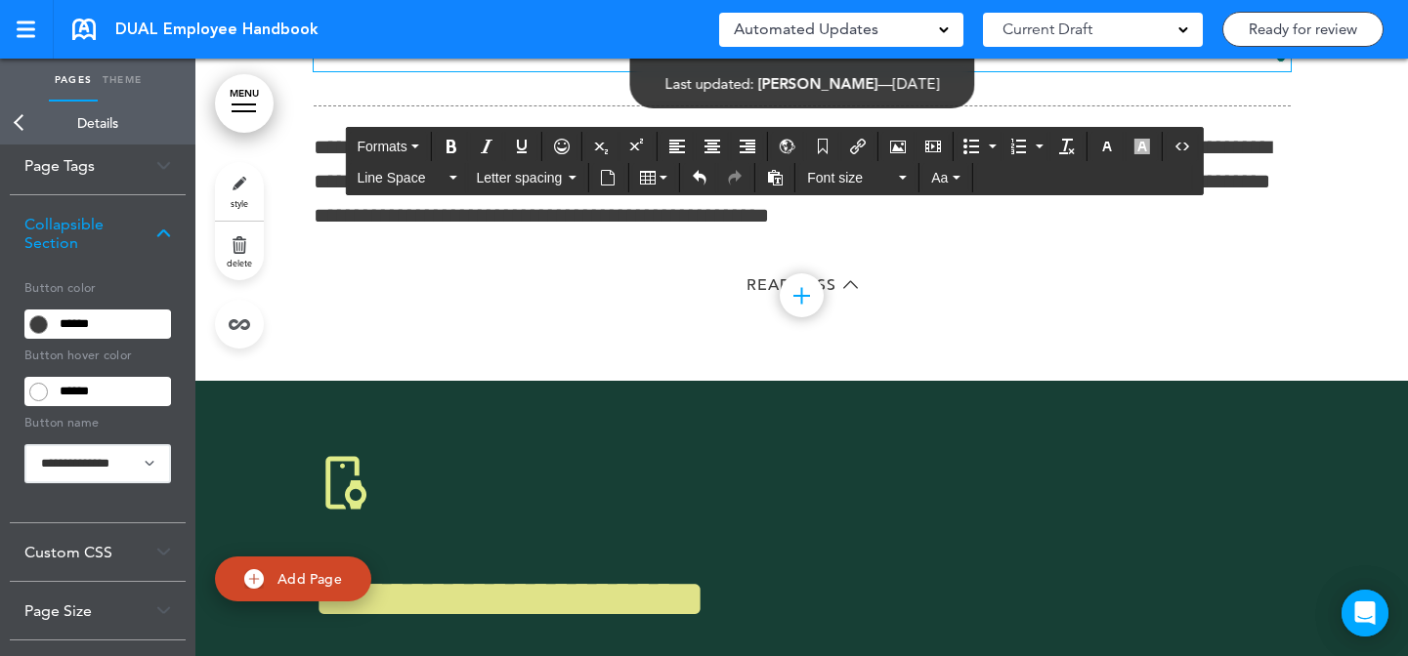
drag, startPoint x: 362, startPoint y: 424, endPoint x: 353, endPoint y: 421, distance: 10.2
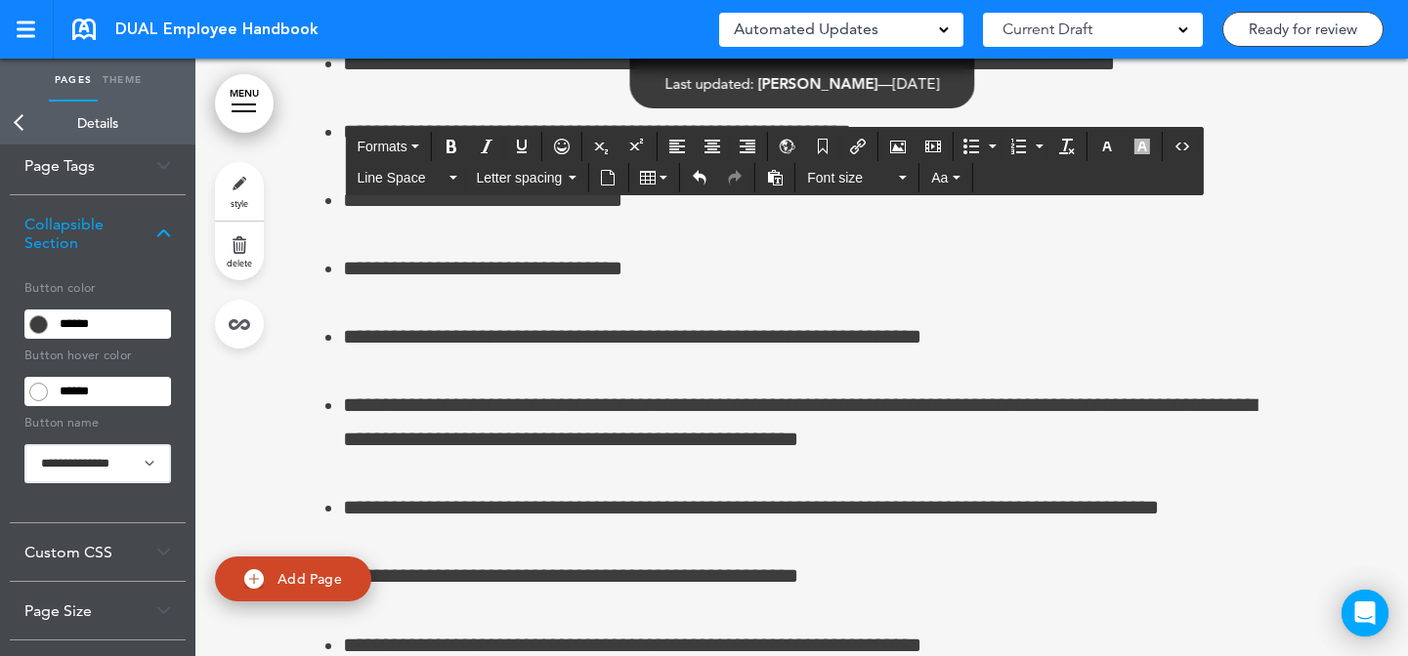
scroll to position [41063, 0]
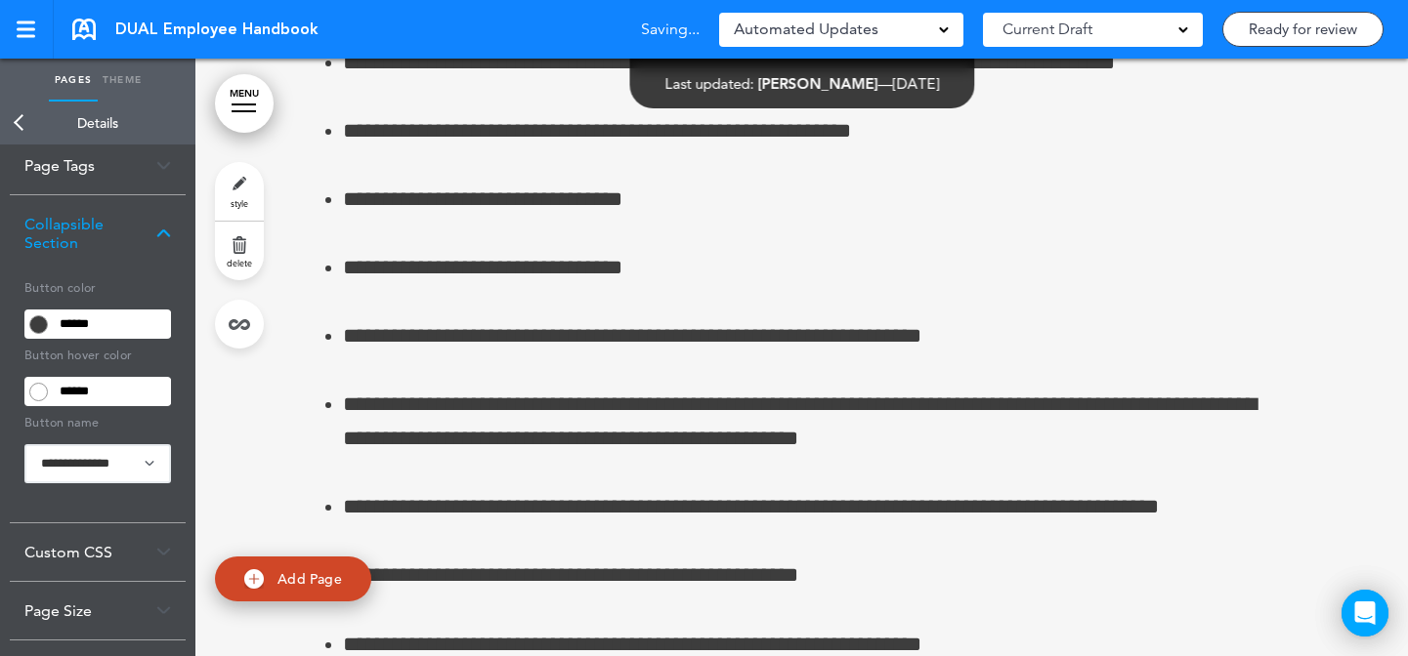
click at [242, 192] on link "style" at bounding box center [239, 191] width 49 height 59
type input "******"
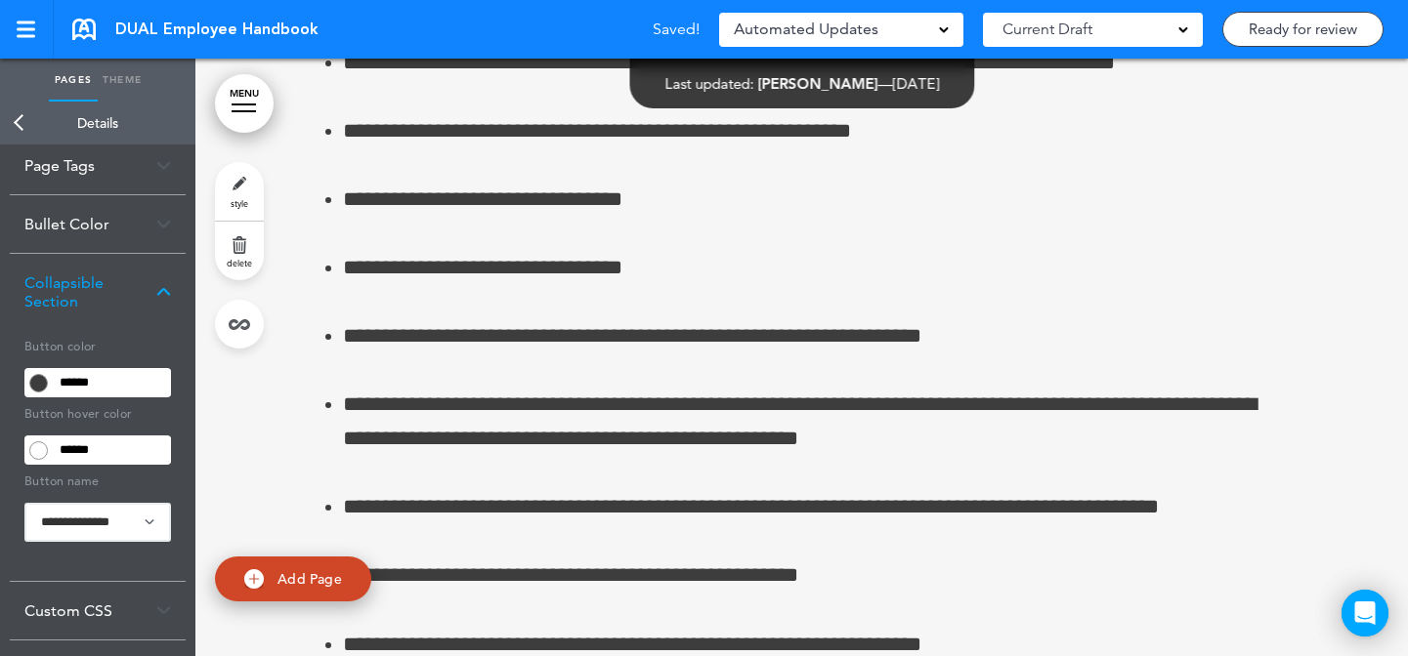
click at [141, 222] on div "Bullet Color" at bounding box center [98, 224] width 176 height 58
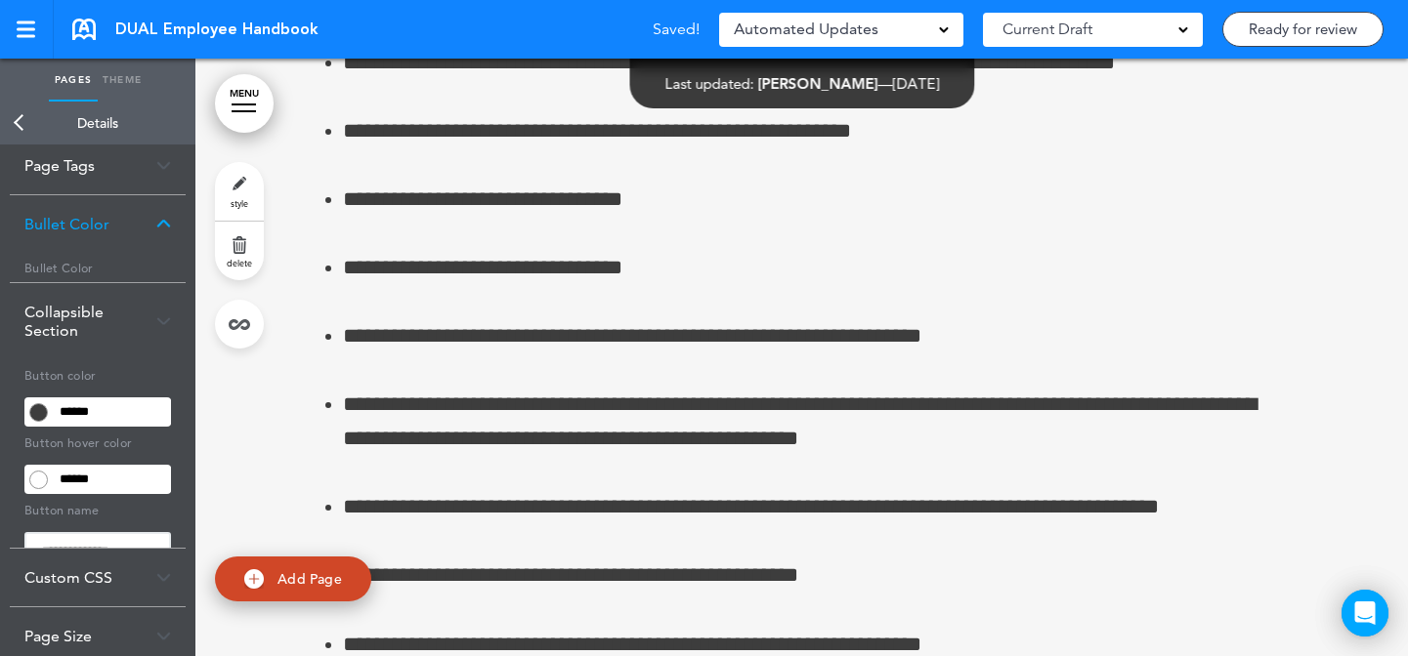
click at [131, 174] on div "Page Tags" at bounding box center [98, 166] width 176 height 58
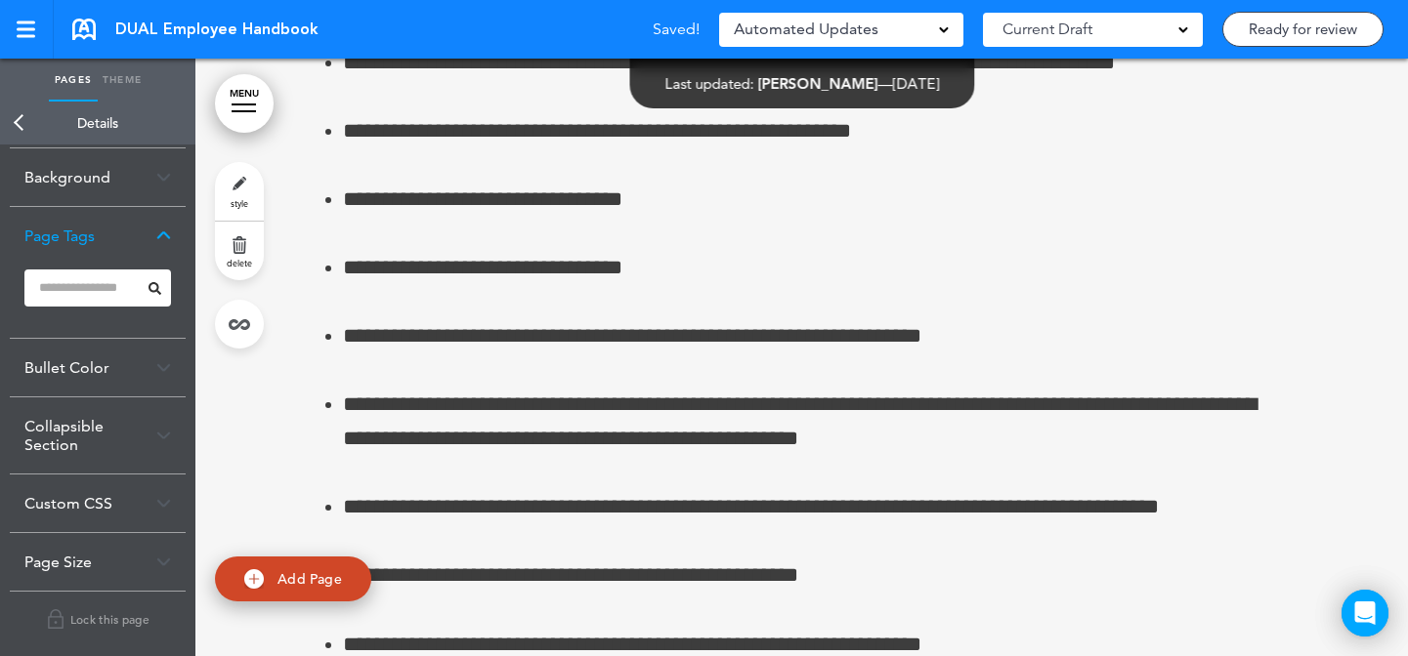
click at [130, 177] on div "Background" at bounding box center [98, 177] width 176 height 58
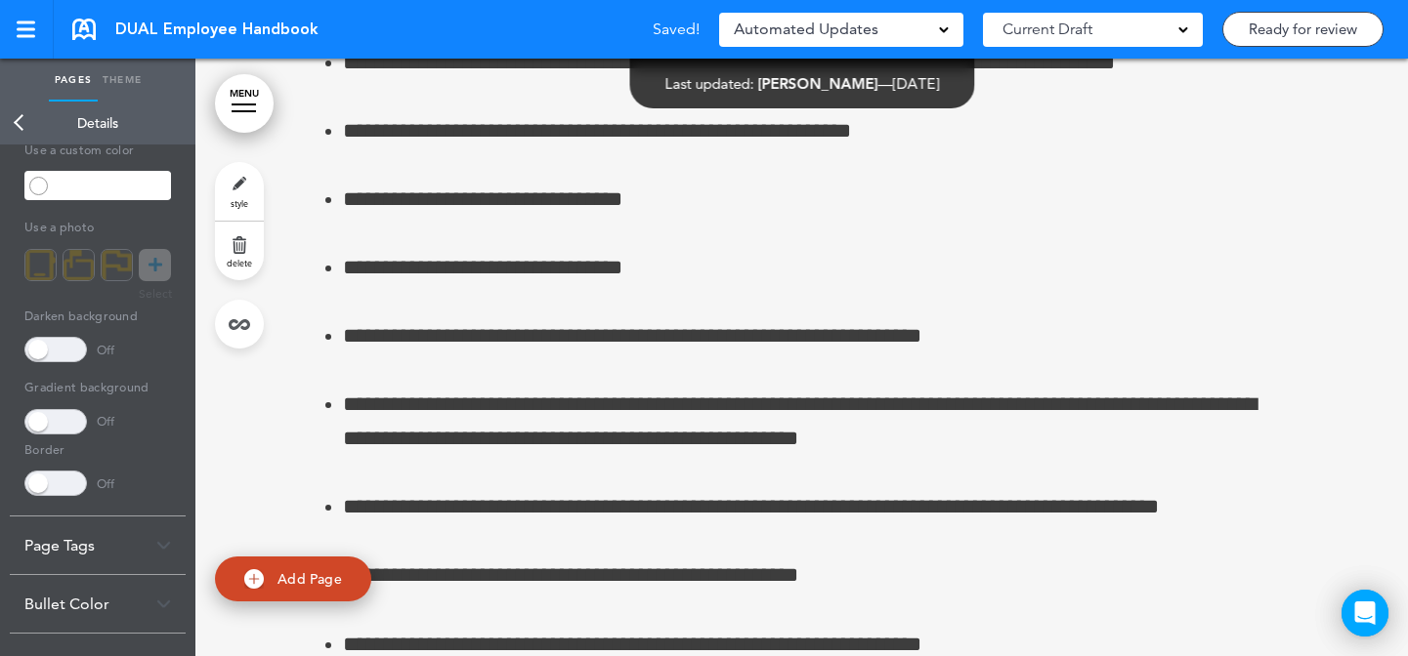
scroll to position [0, 0]
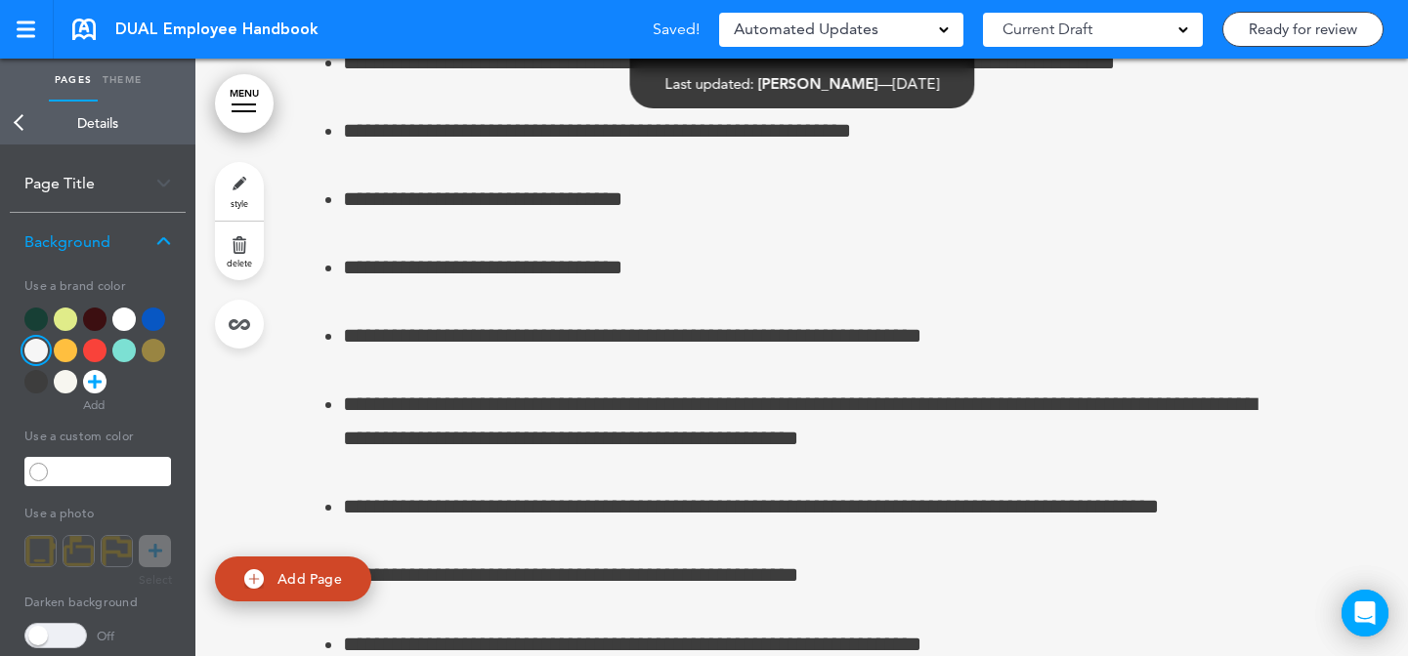
click at [63, 347] on div at bounding box center [65, 350] width 23 height 23
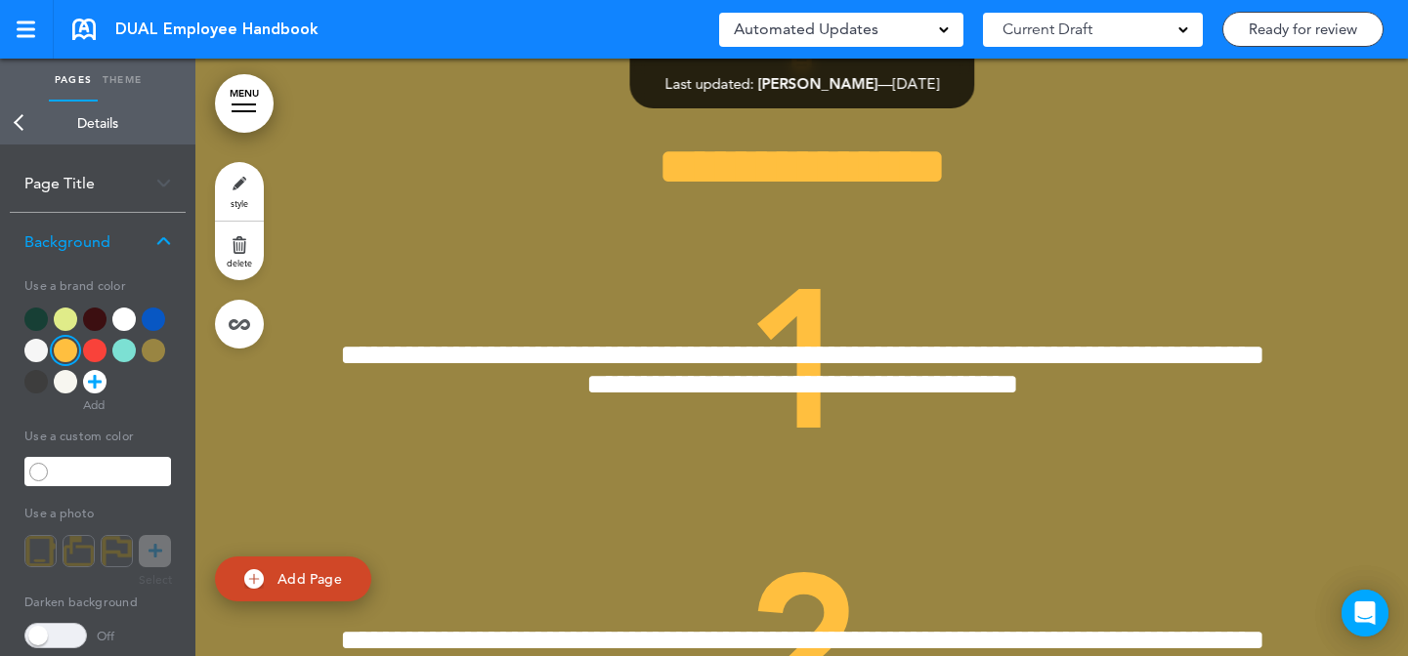
click at [130, 314] on div at bounding box center [123, 319] width 23 height 23
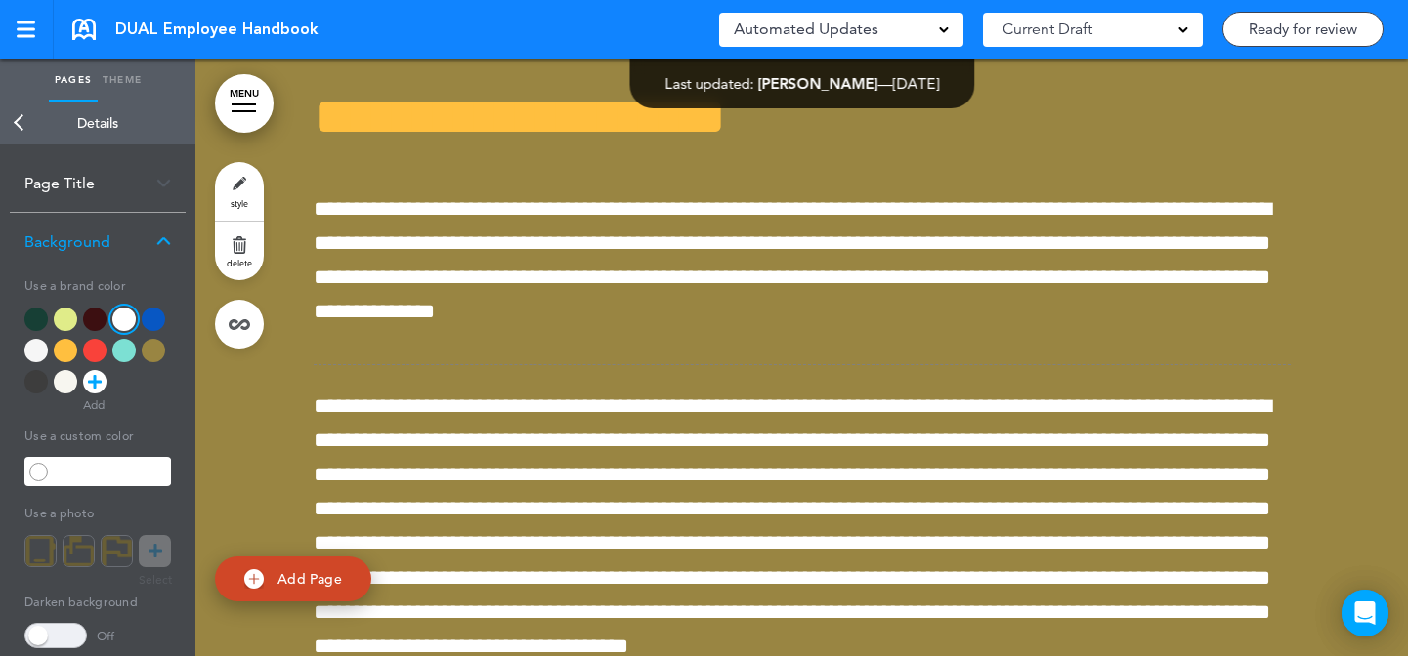
scroll to position [62963, 0]
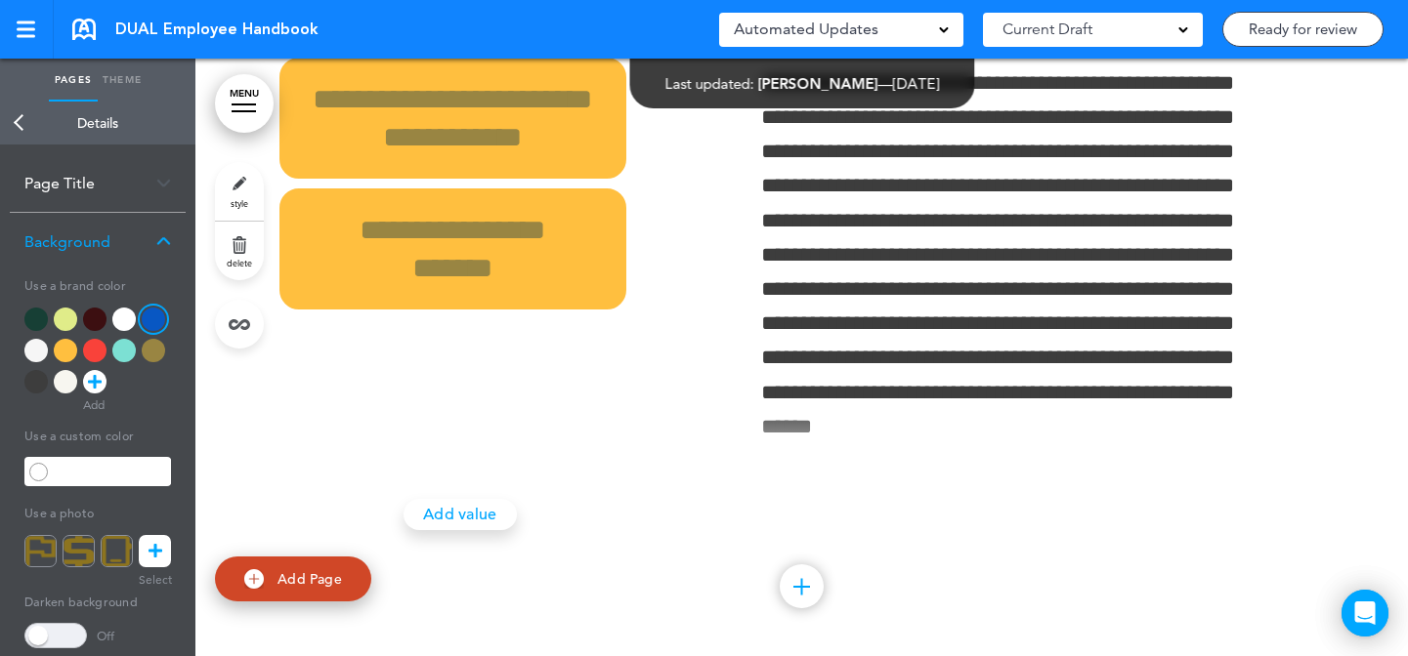
scroll to position [78819, 0]
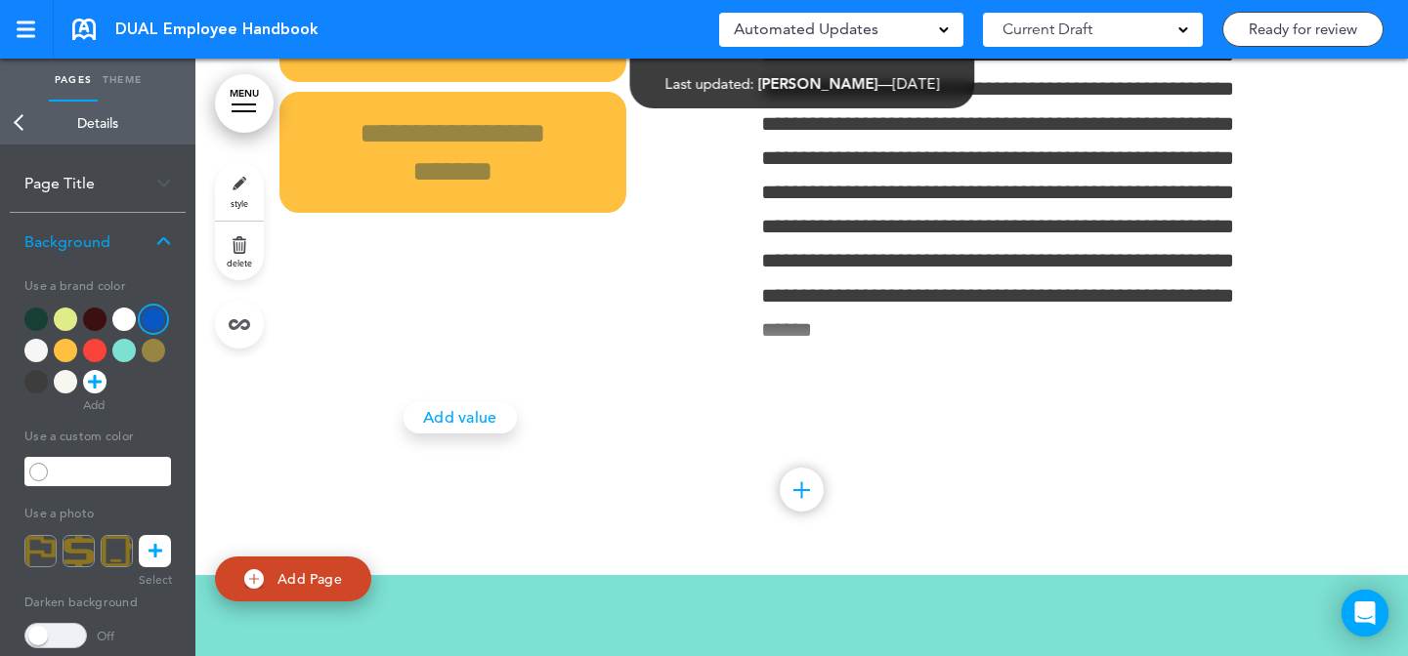
click at [256, 189] on link "style" at bounding box center [239, 191] width 49 height 59
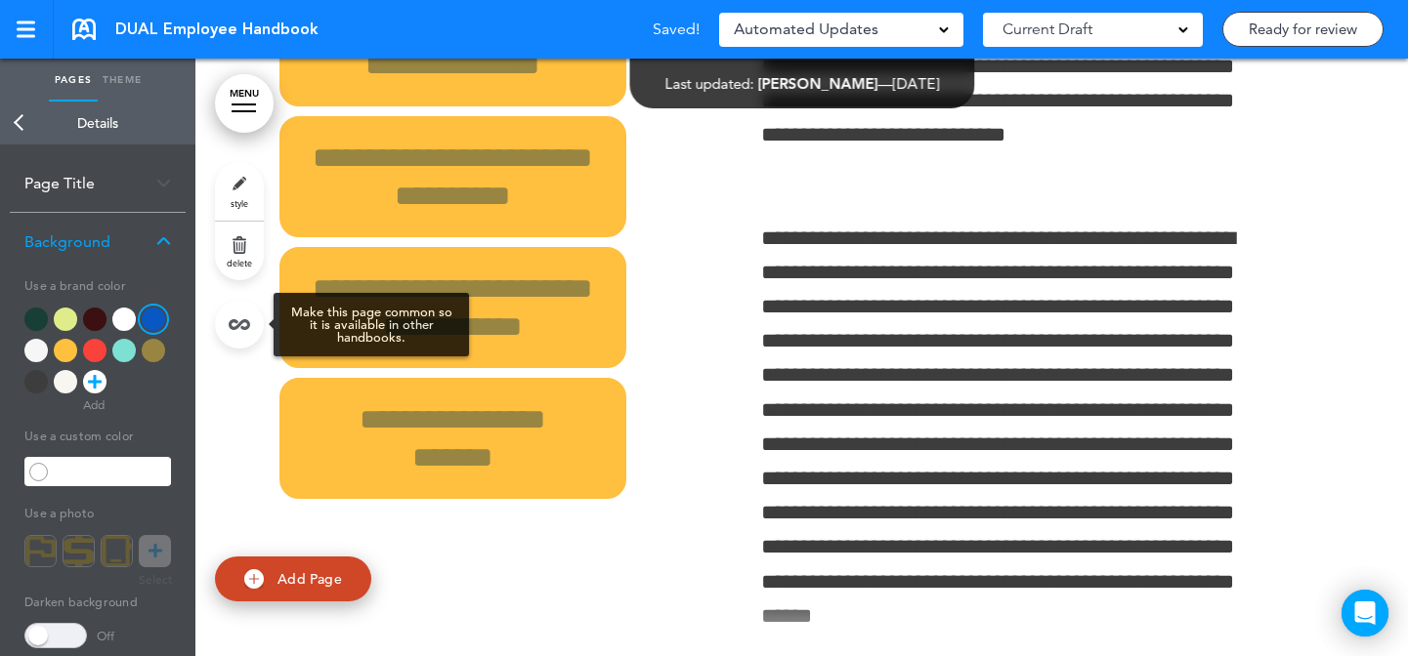
scroll to position [78553, 0]
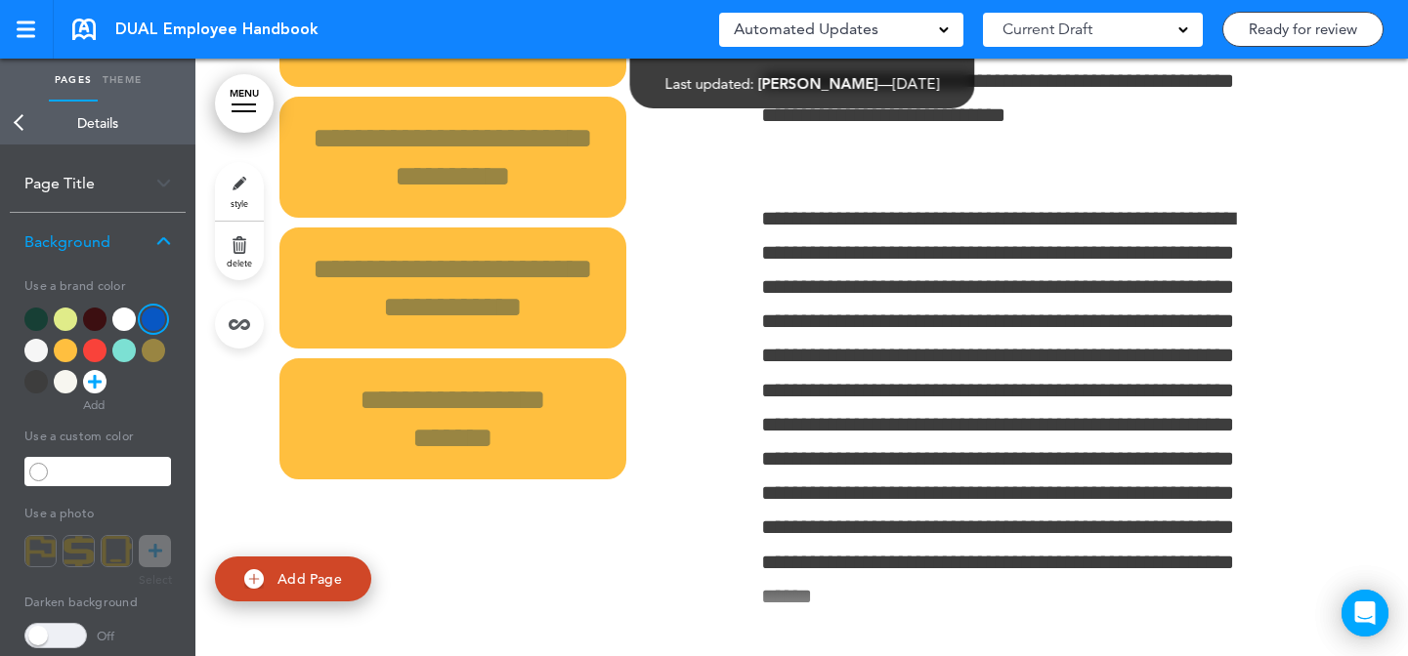
click at [42, 380] on div at bounding box center [35, 381] width 23 height 23
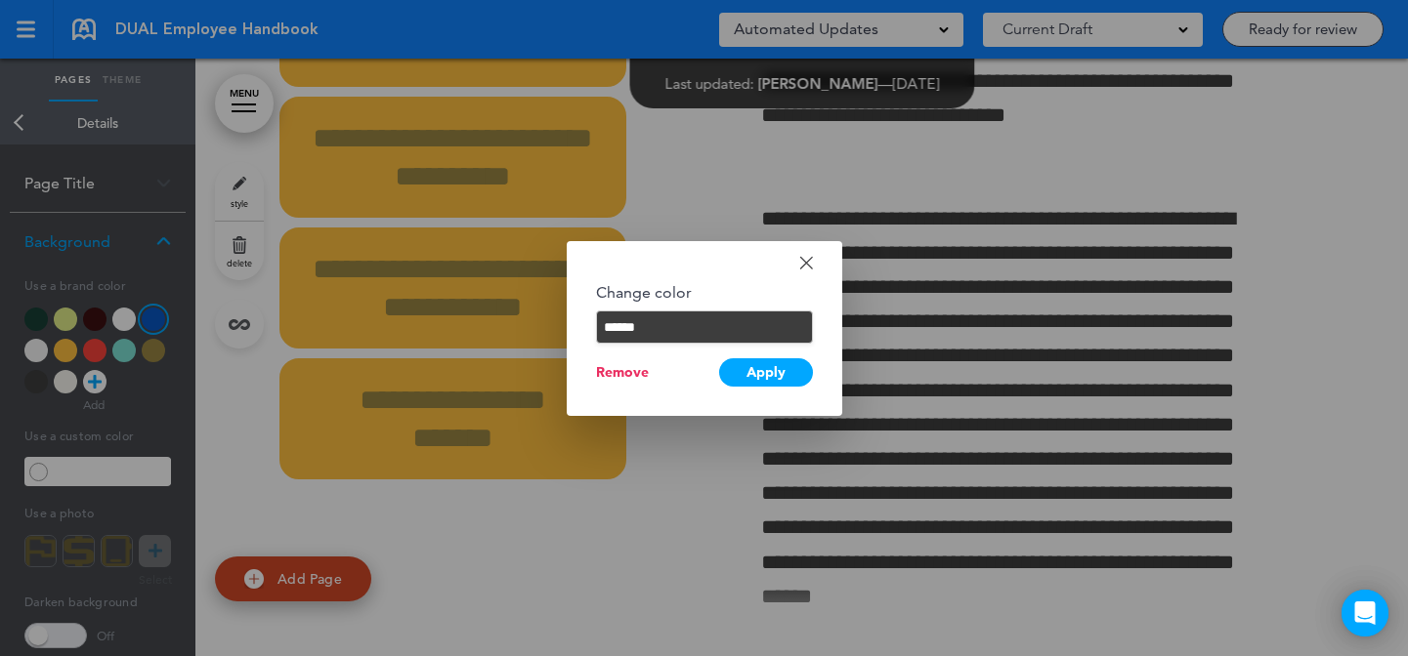
click at [612, 369] on div "Remove" at bounding box center [622, 372] width 53 height 19
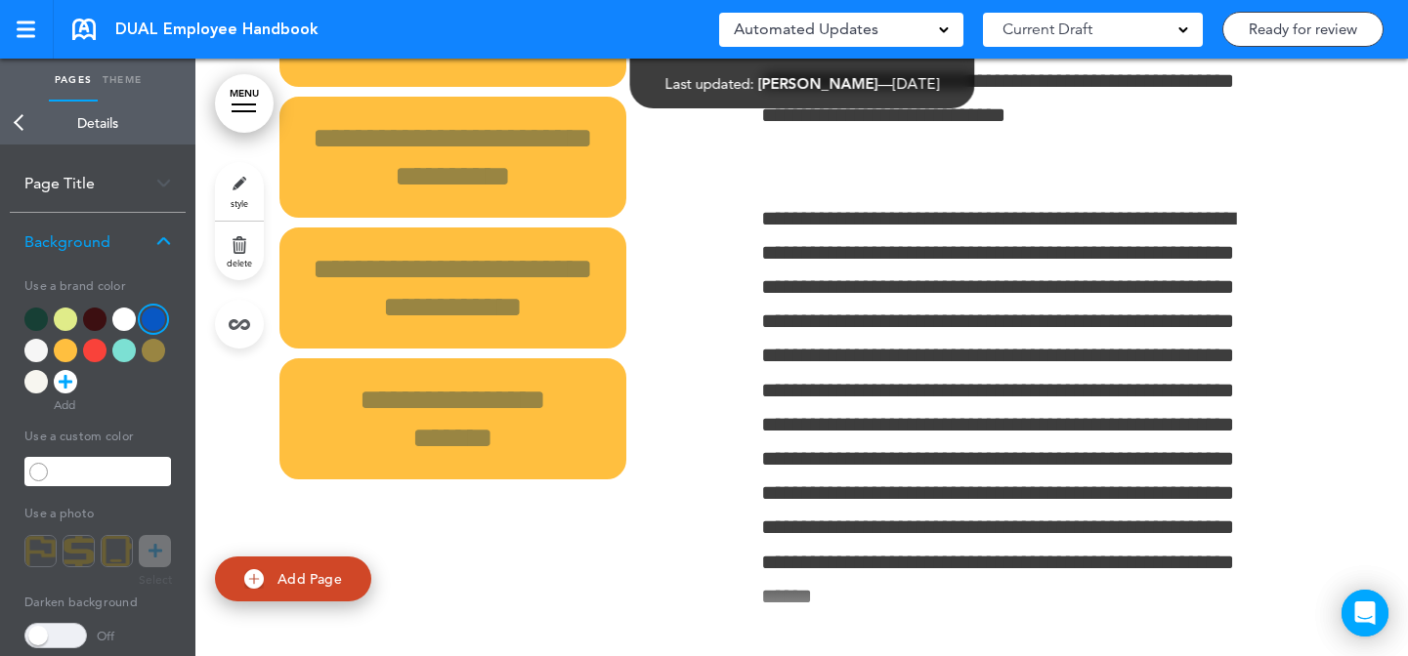
click at [129, 356] on div at bounding box center [123, 350] width 23 height 23
type input "******"
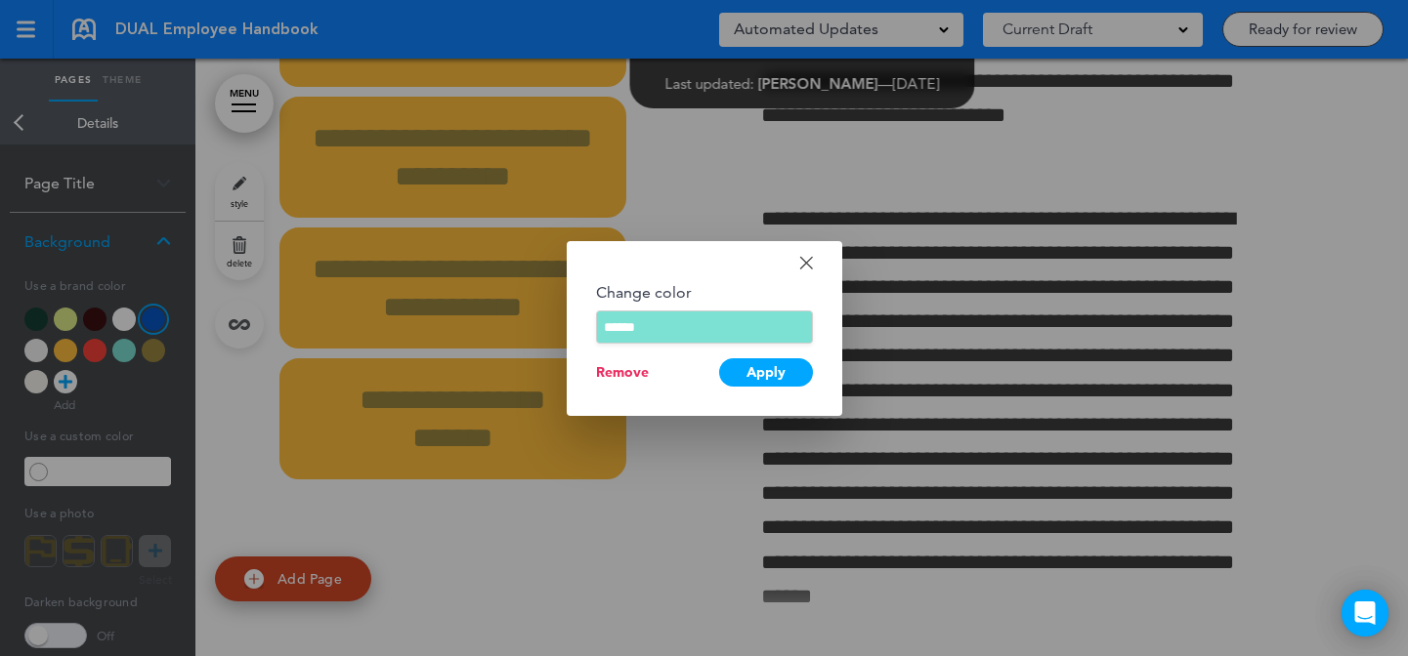
click at [110, 404] on div at bounding box center [704, 328] width 1408 height 656
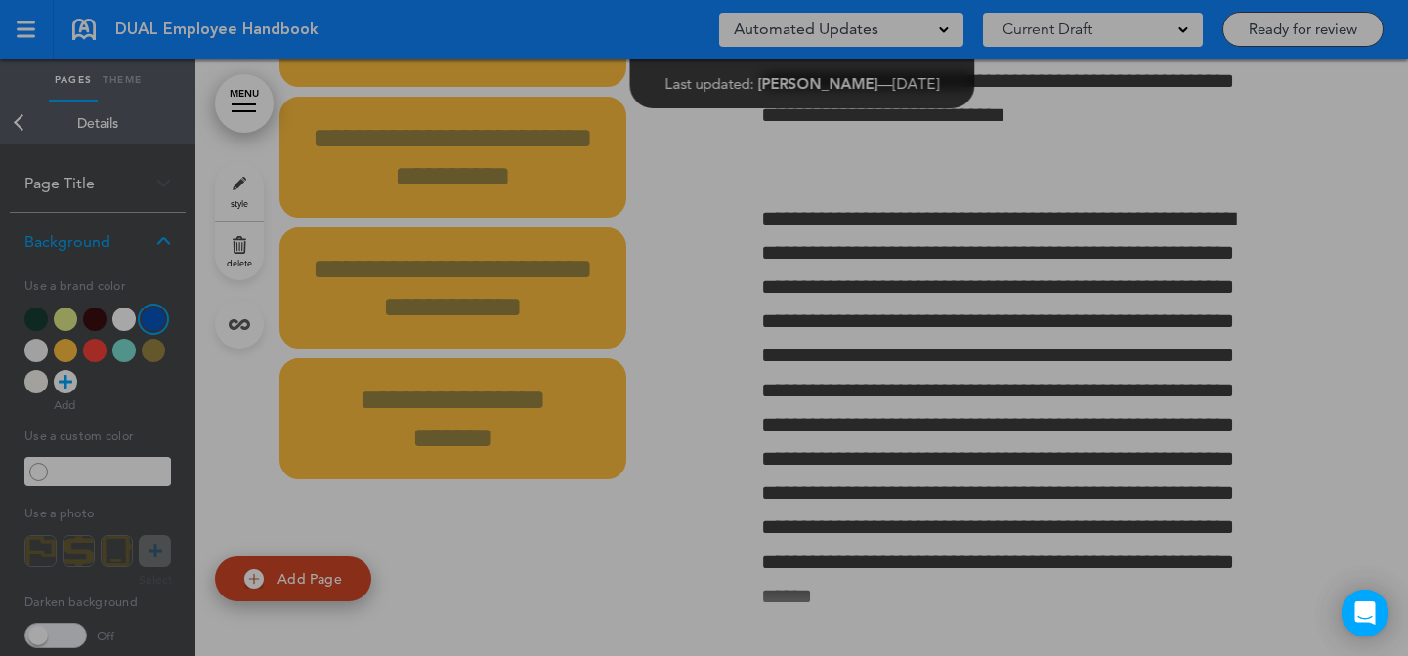
click at [91, 355] on div at bounding box center [94, 350] width 23 height 23
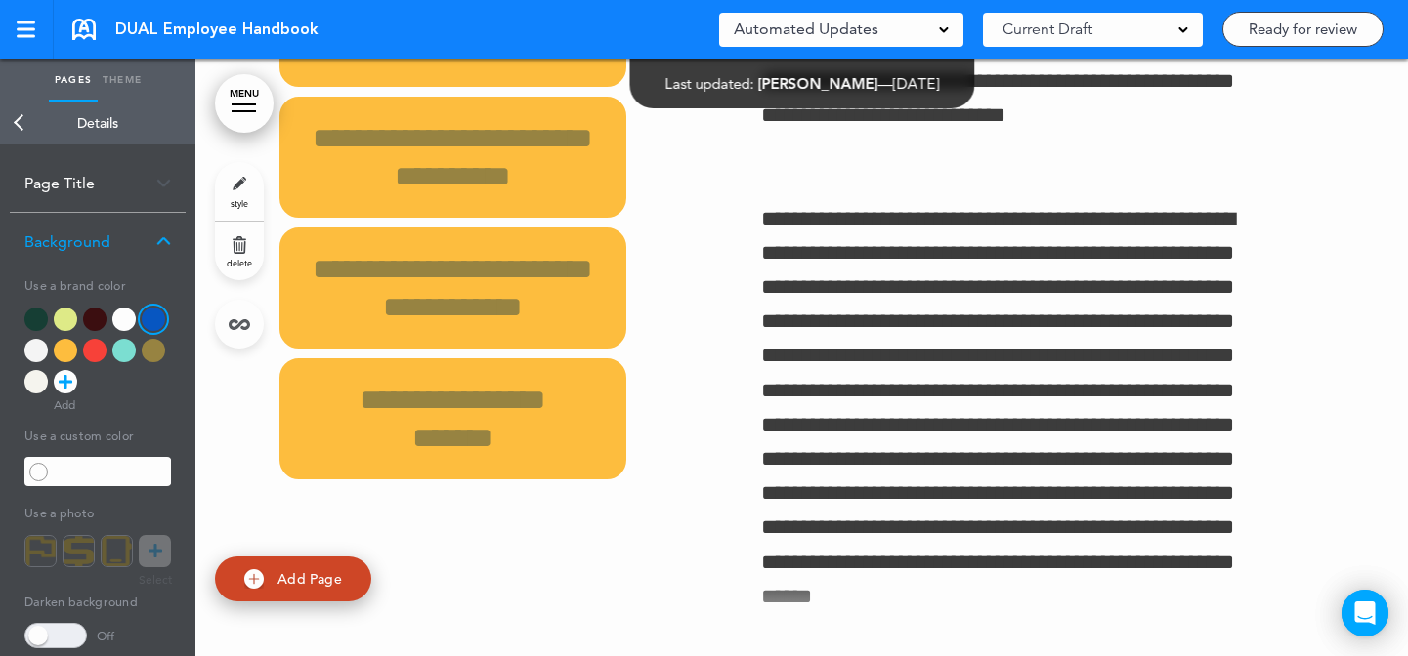
type input "******"
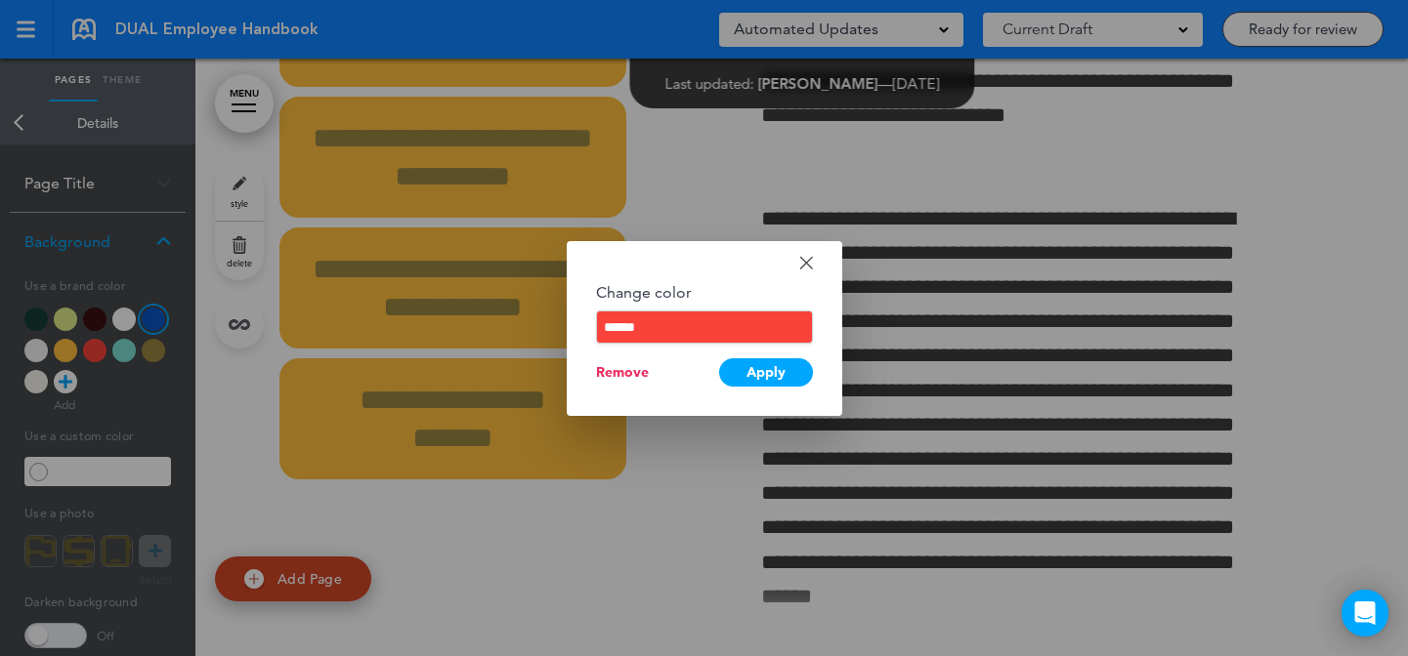
click at [634, 375] on div "Remove" at bounding box center [622, 372] width 53 height 19
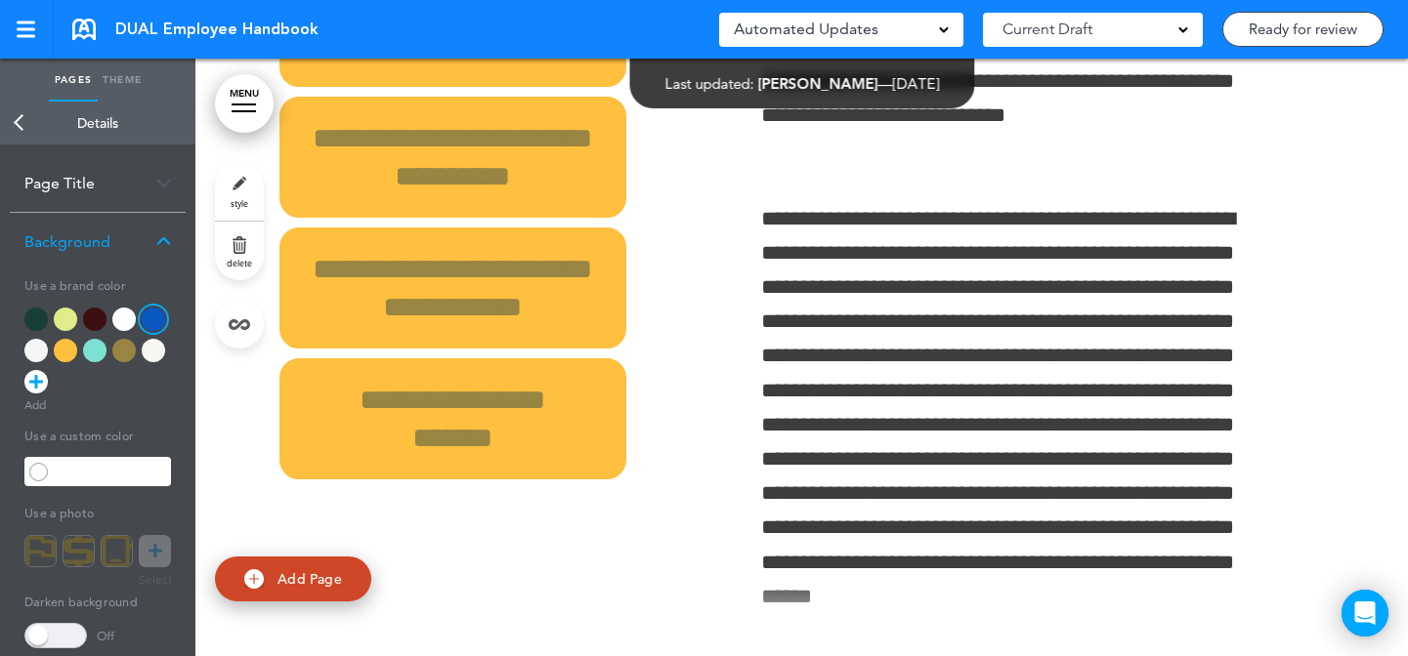
click at [249, 179] on link "style" at bounding box center [239, 191] width 49 height 59
click at [90, 313] on div at bounding box center [94, 319] width 23 height 23
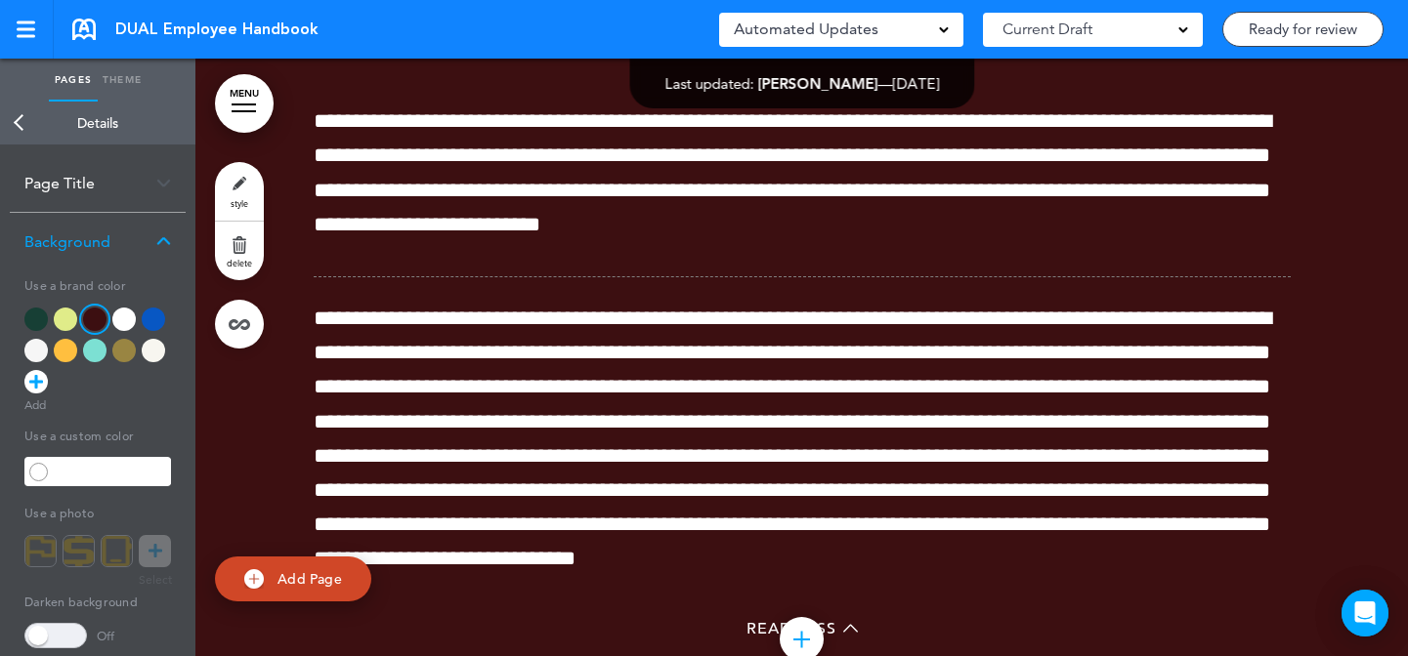
scroll to position [83016, 0]
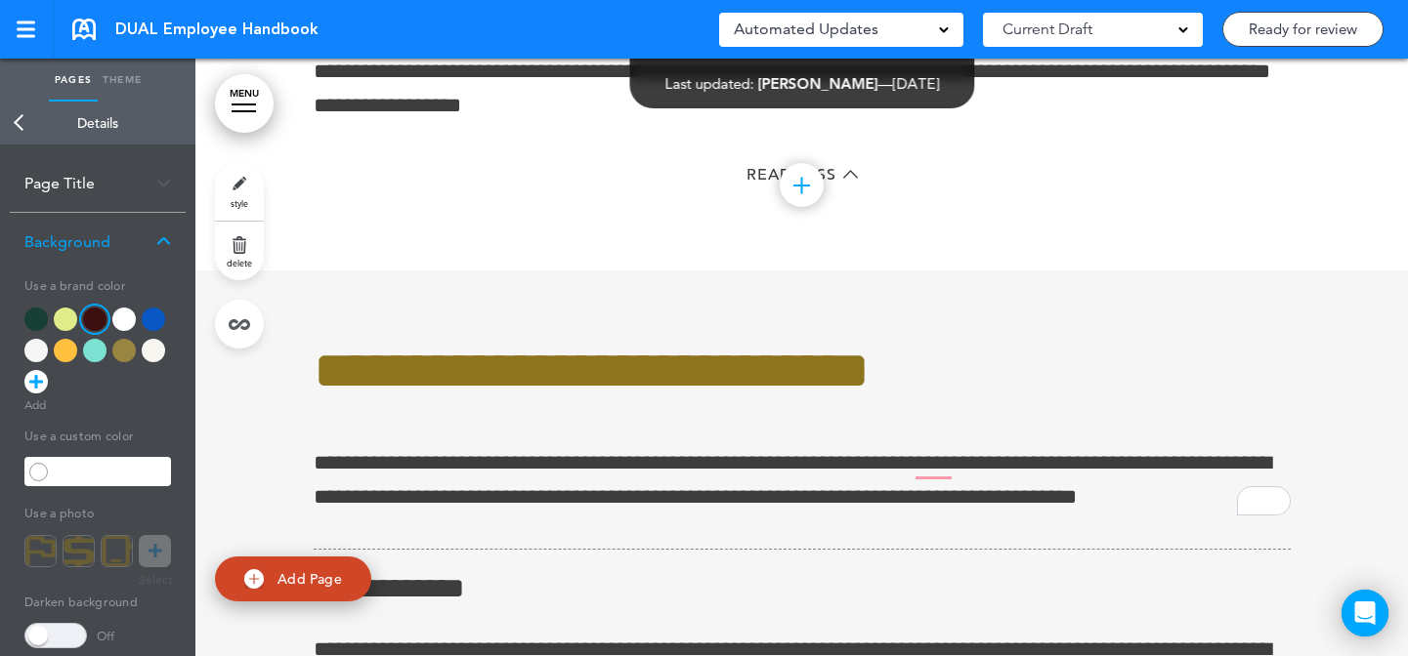
click at [161, 312] on div at bounding box center [153, 319] width 23 height 23
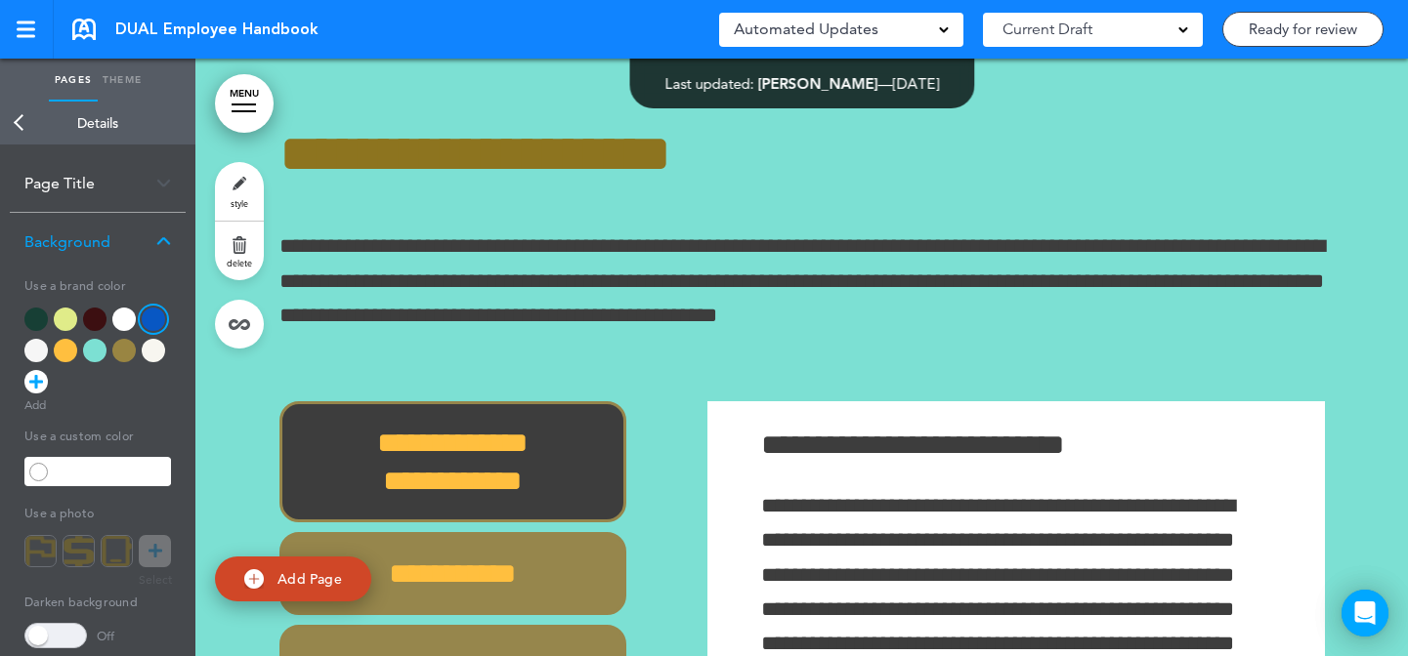
scroll to position [79364, 0]
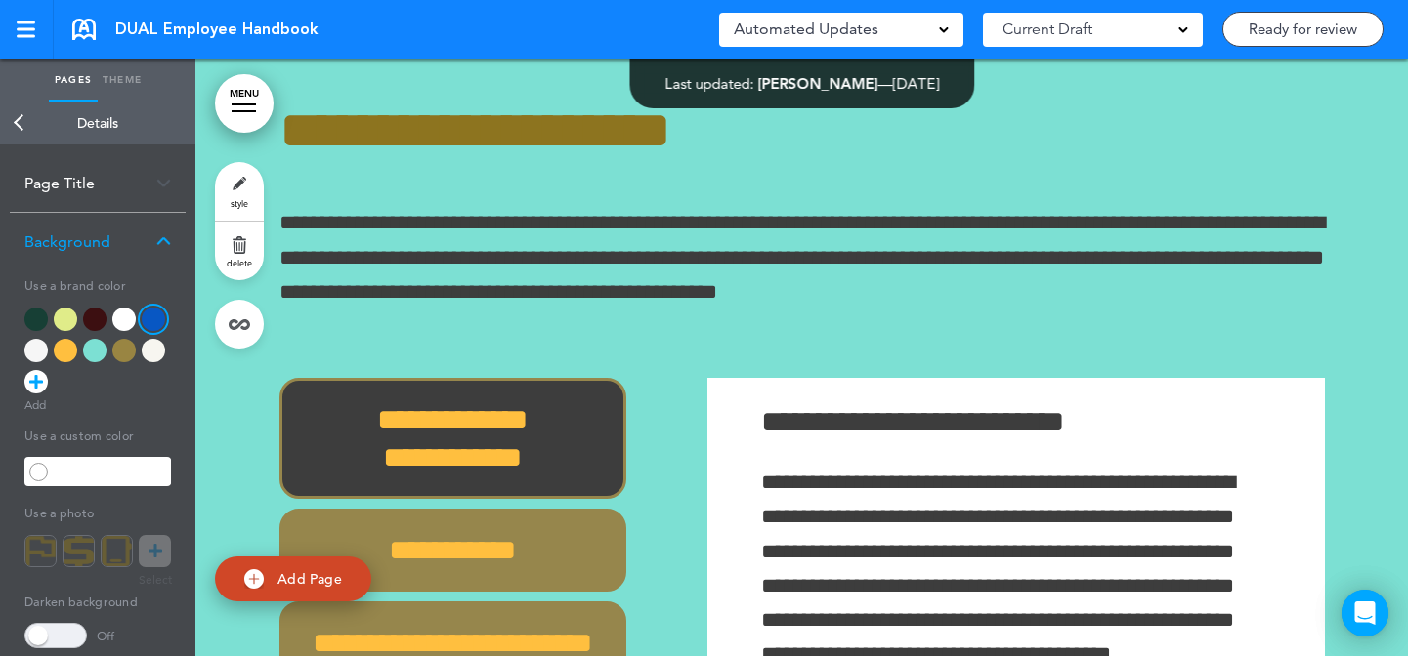
click at [263, 189] on link "style" at bounding box center [239, 191] width 49 height 59
click at [92, 355] on div at bounding box center [94, 350] width 23 height 23
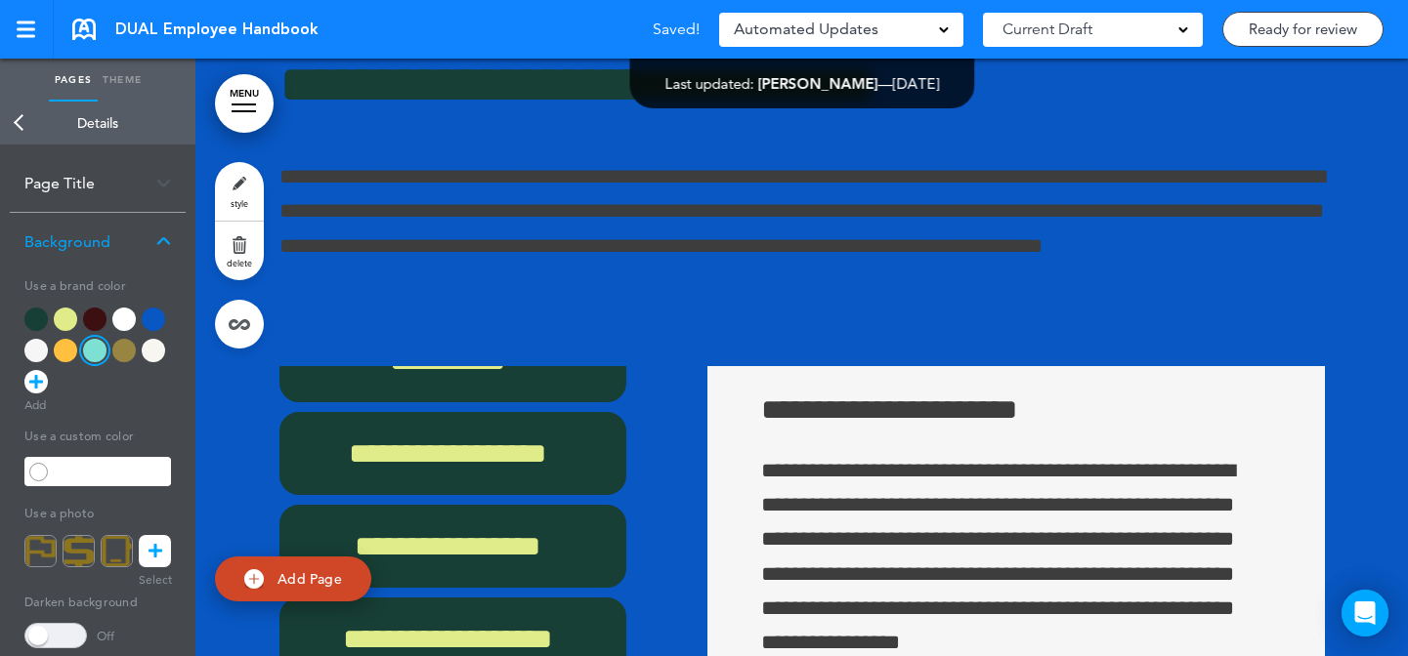
scroll to position [80947, 0]
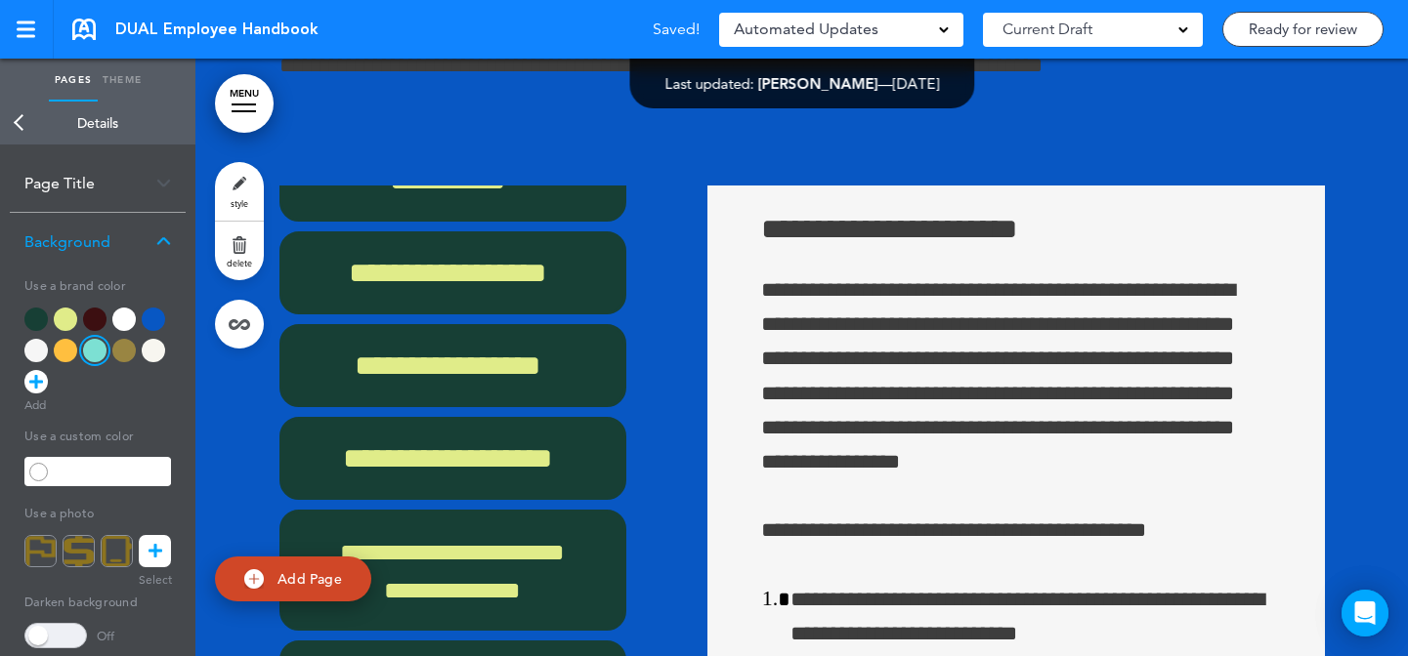
click at [230, 191] on link "style" at bounding box center [239, 191] width 49 height 59
click at [46, 357] on div at bounding box center [97, 355] width 147 height 94
click at [41, 353] on div at bounding box center [35, 350] width 23 height 23
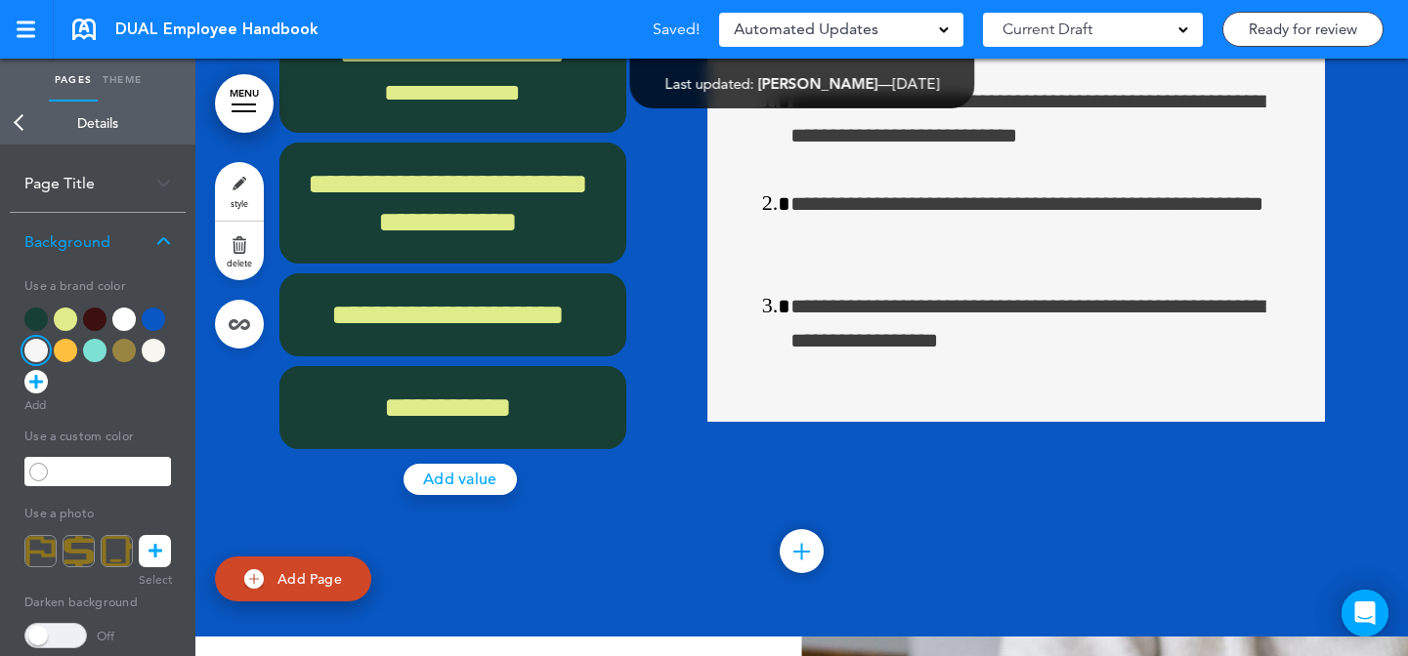
scroll to position [82872, 0]
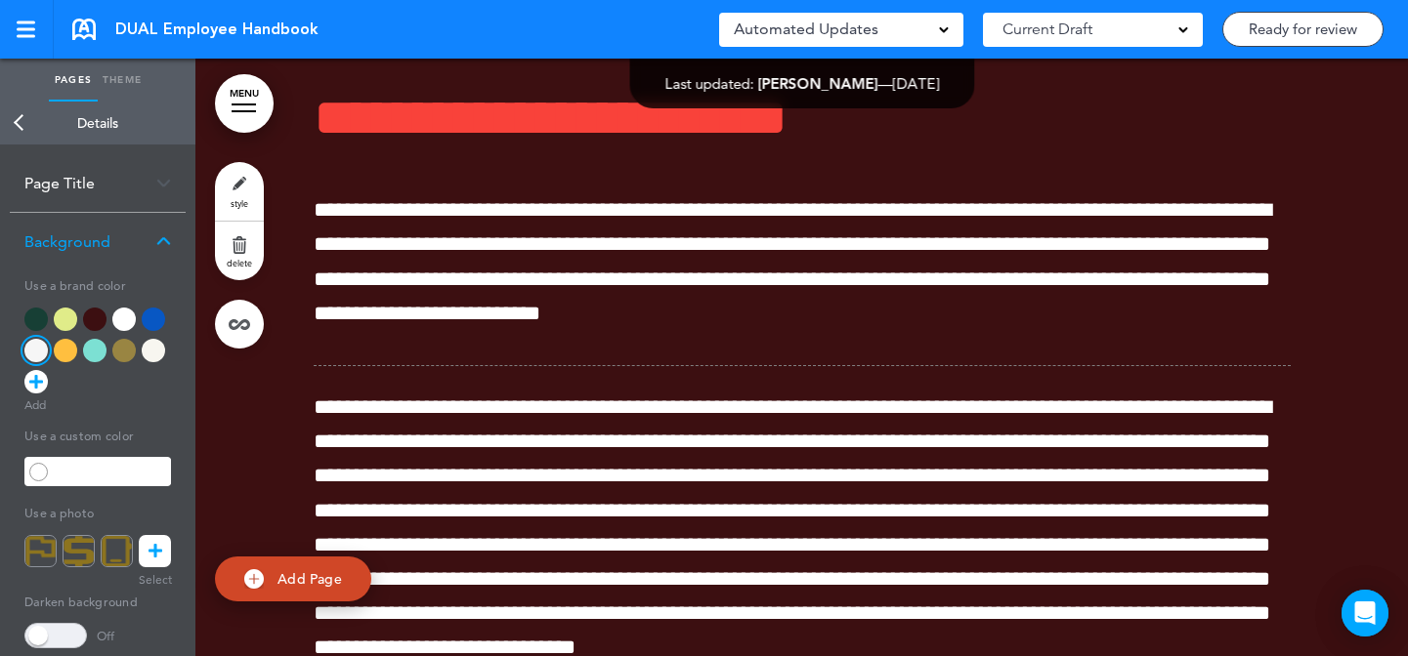
click at [252, 199] on link "style" at bounding box center [239, 191] width 49 height 59
click at [120, 321] on div at bounding box center [123, 319] width 23 height 23
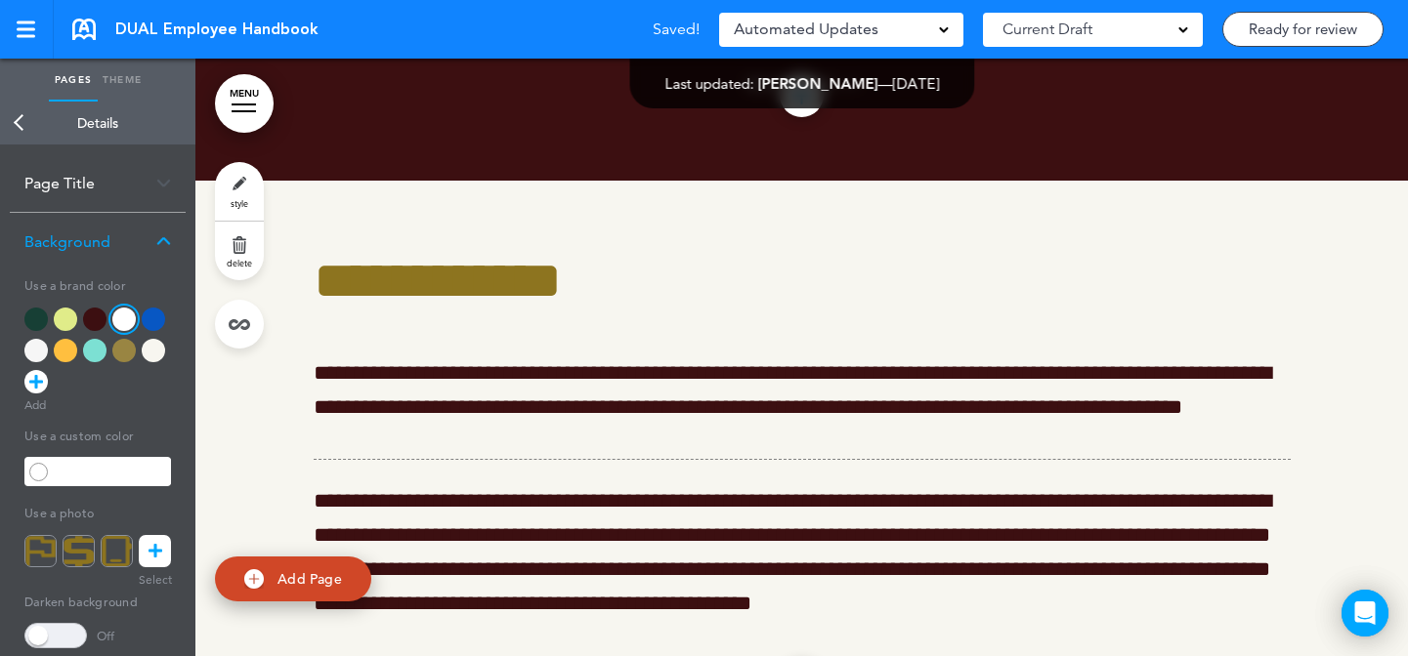
scroll to position [83505, 0]
click at [247, 184] on link "style" at bounding box center [239, 191] width 49 height 59
click at [157, 358] on div at bounding box center [153, 350] width 23 height 23
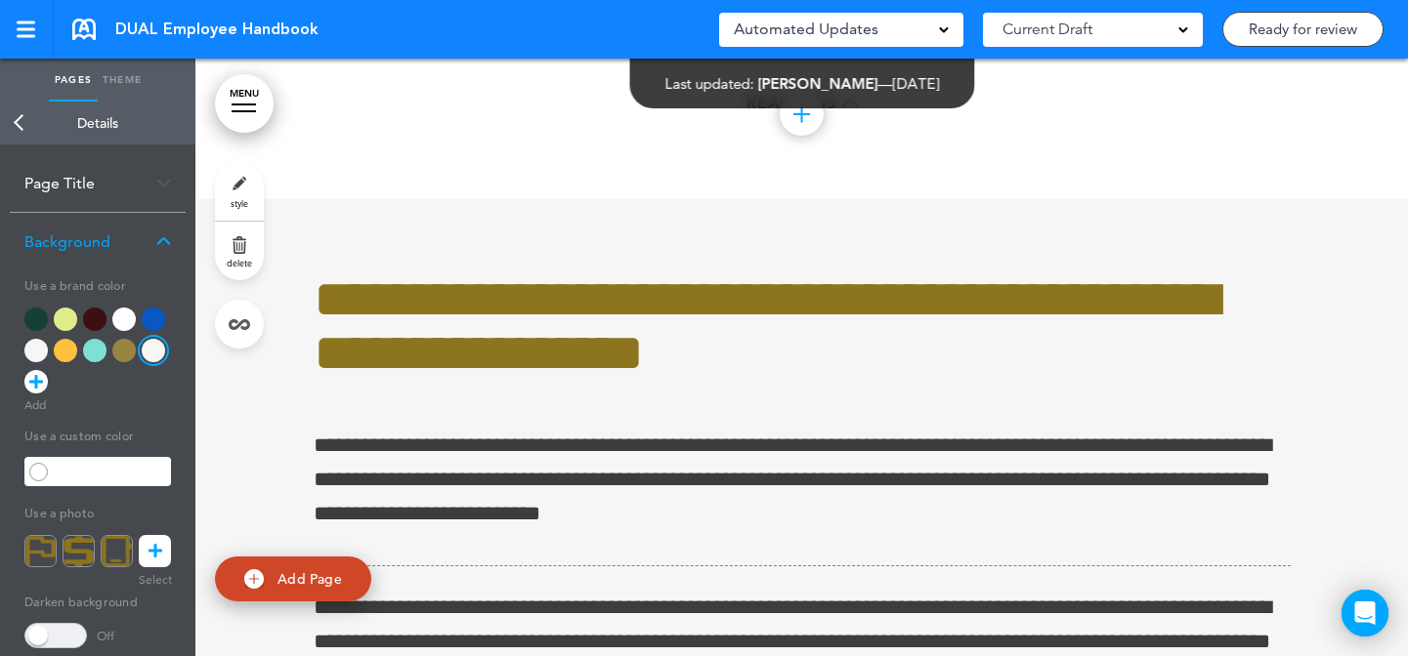
scroll to position [85228, 0]
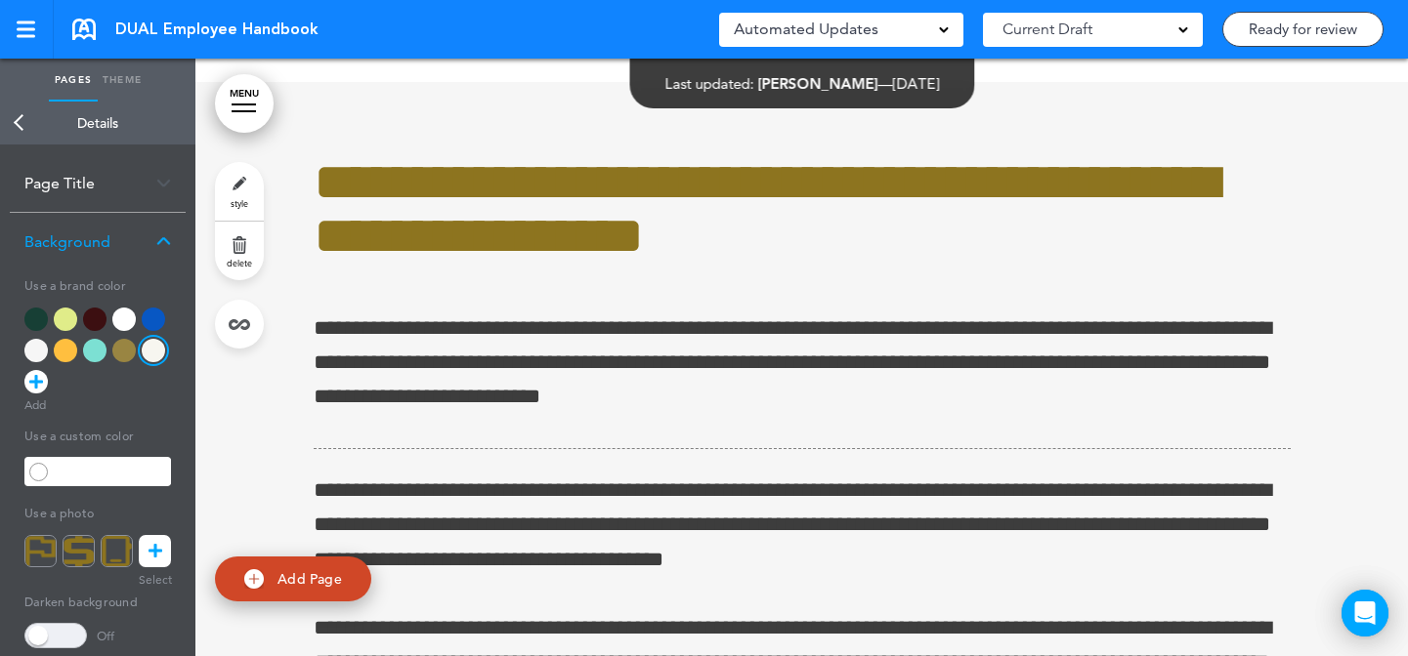
click at [248, 191] on link "style" at bounding box center [239, 191] width 49 height 59
click at [120, 318] on div at bounding box center [123, 319] width 23 height 23
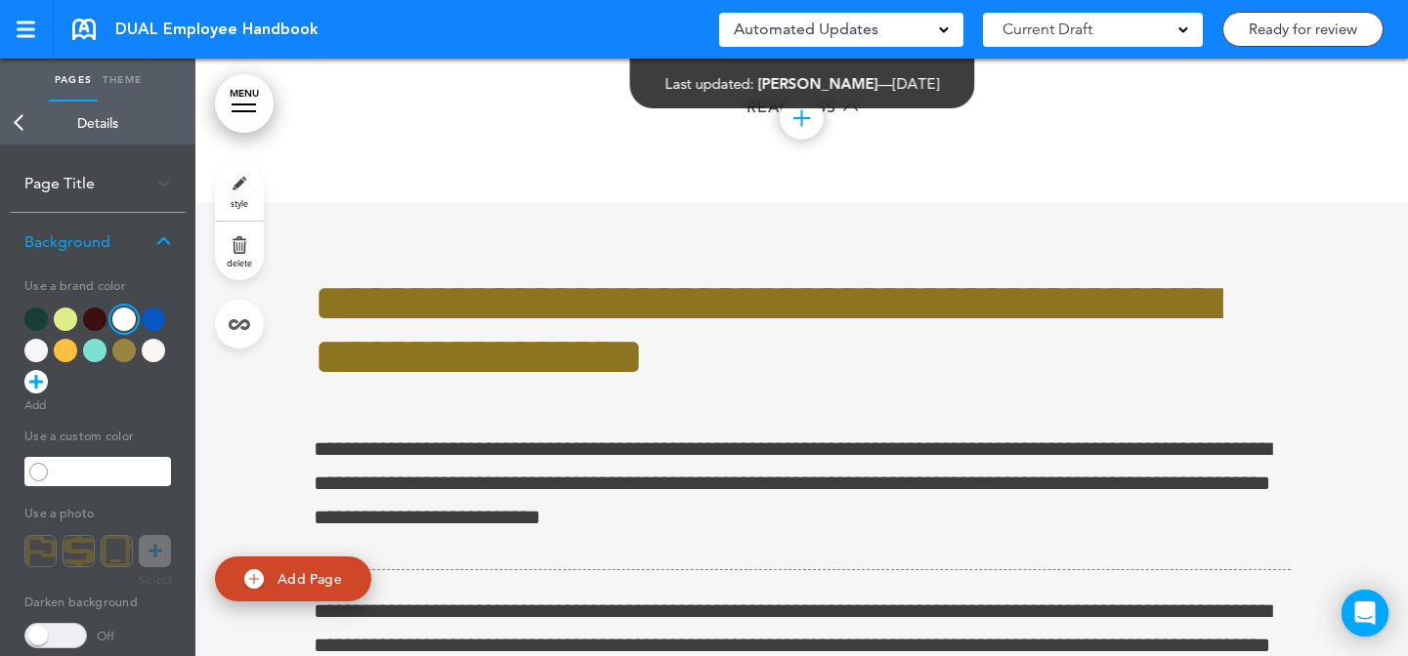
scroll to position [85160, 0]
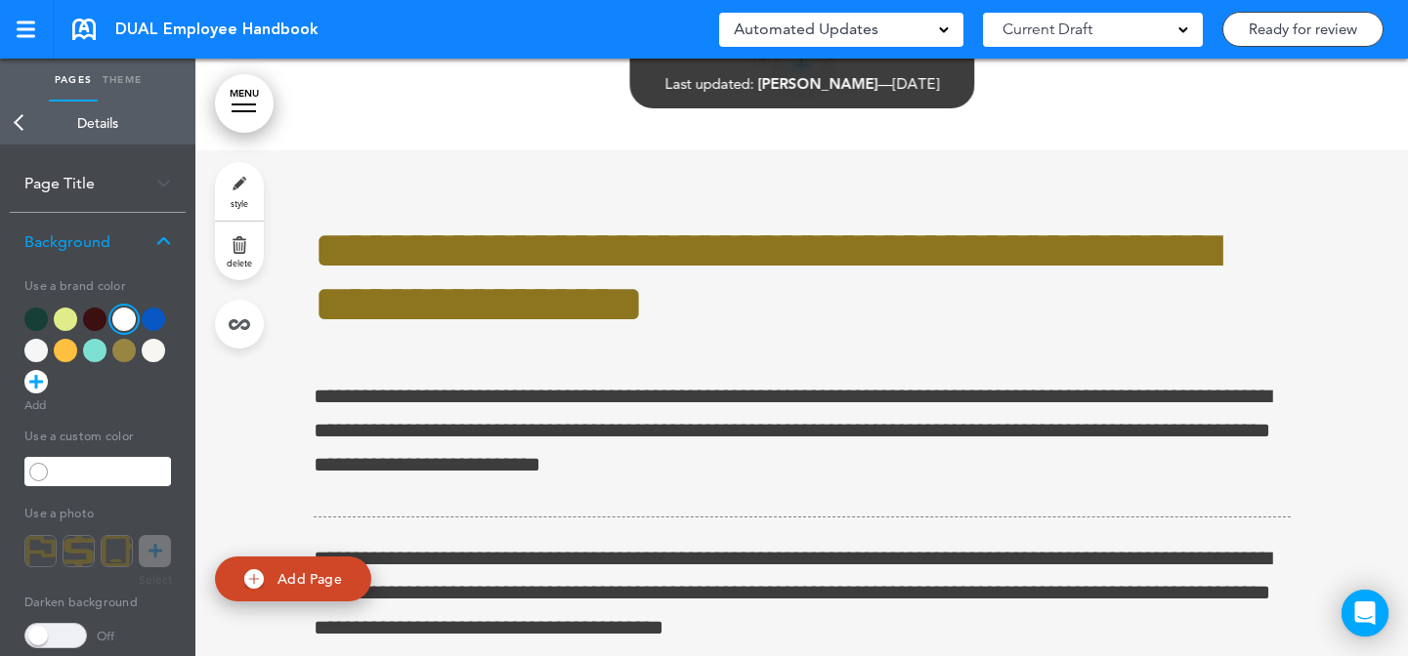
click at [251, 186] on link "style" at bounding box center [239, 191] width 49 height 59
click at [45, 351] on div at bounding box center [35, 350] width 23 height 23
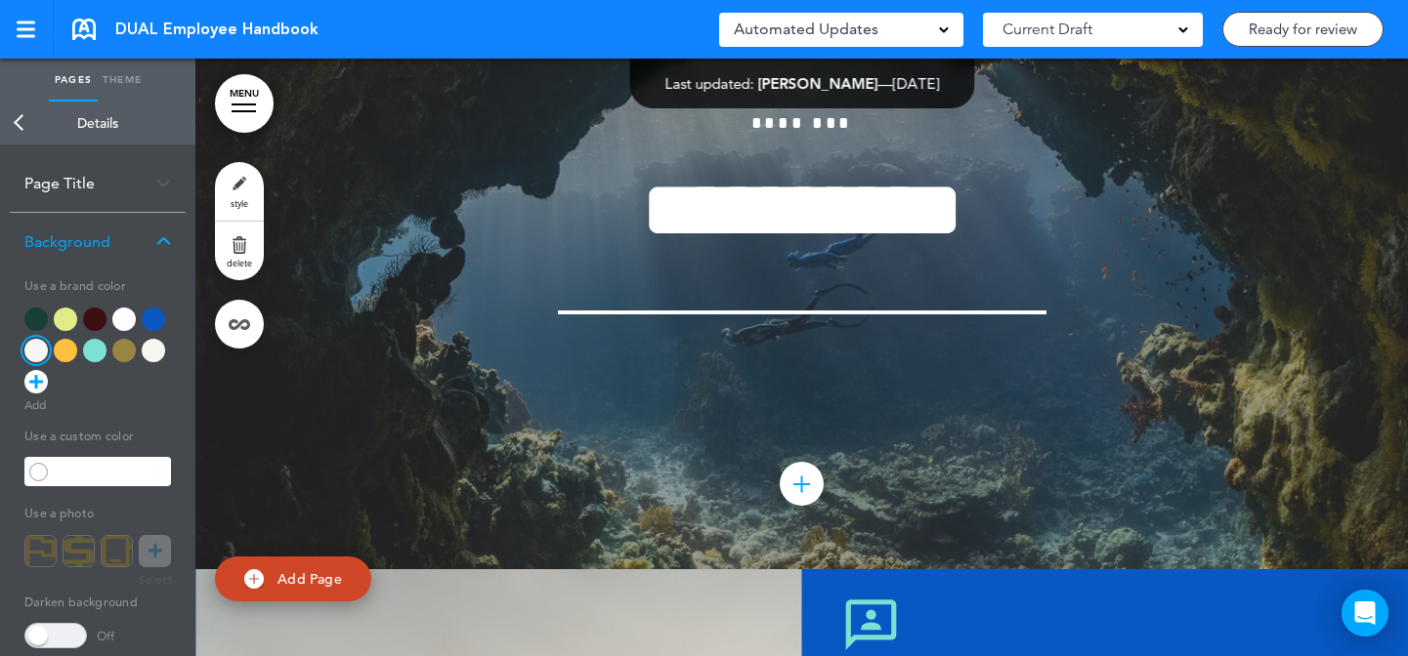
scroll to position [86989, 0]
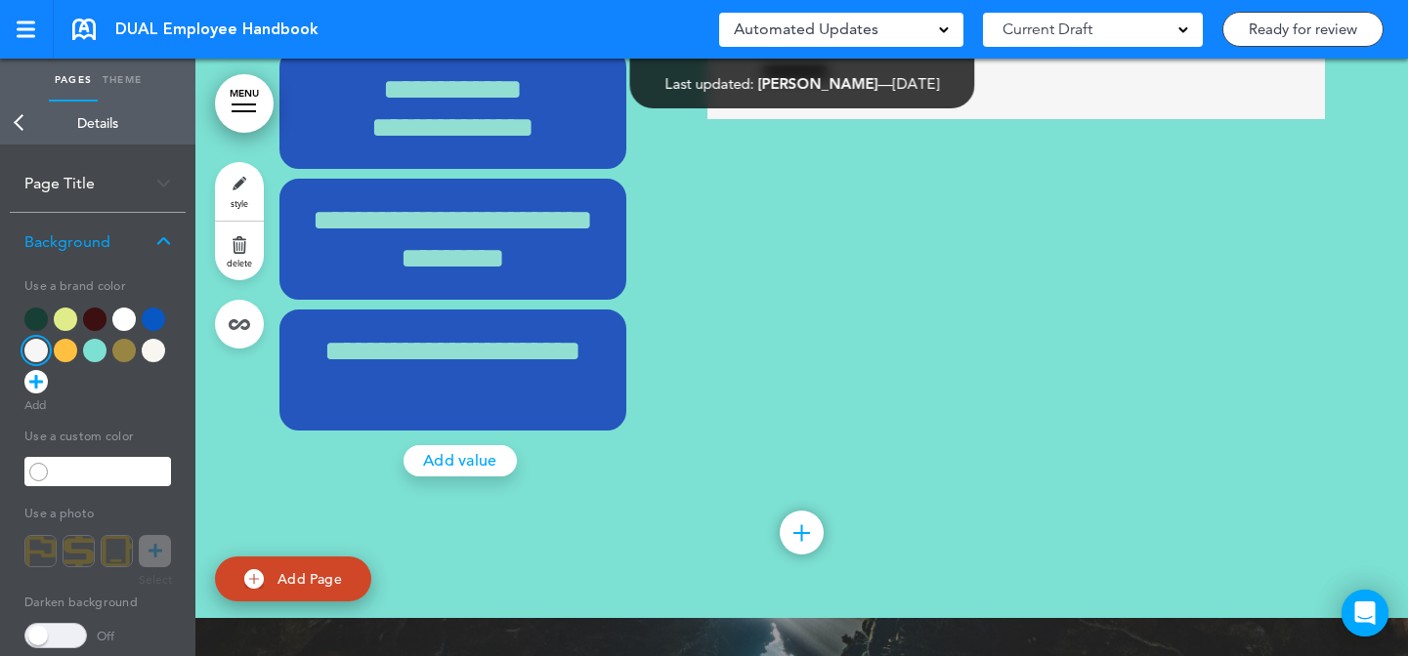
click at [249, 176] on link "style" at bounding box center [239, 191] width 49 height 59
click at [71, 318] on div at bounding box center [65, 319] width 23 height 23
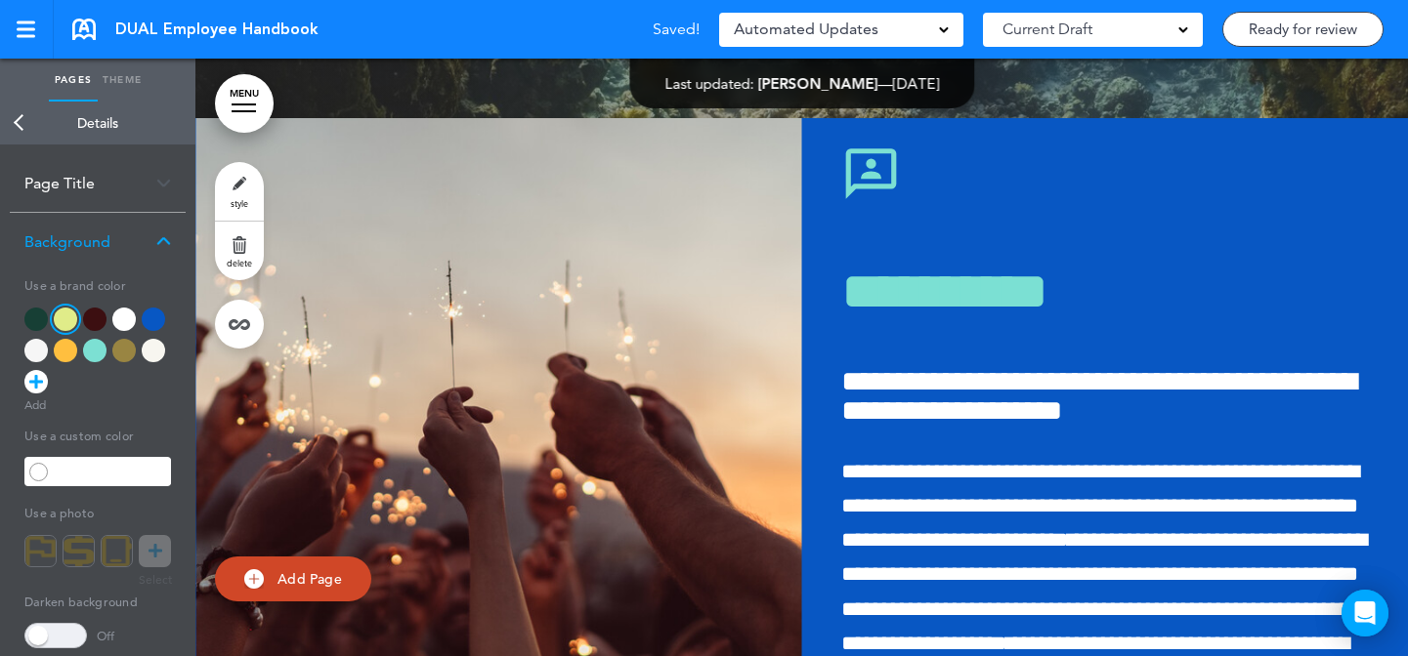
scroll to position [88390, 0]
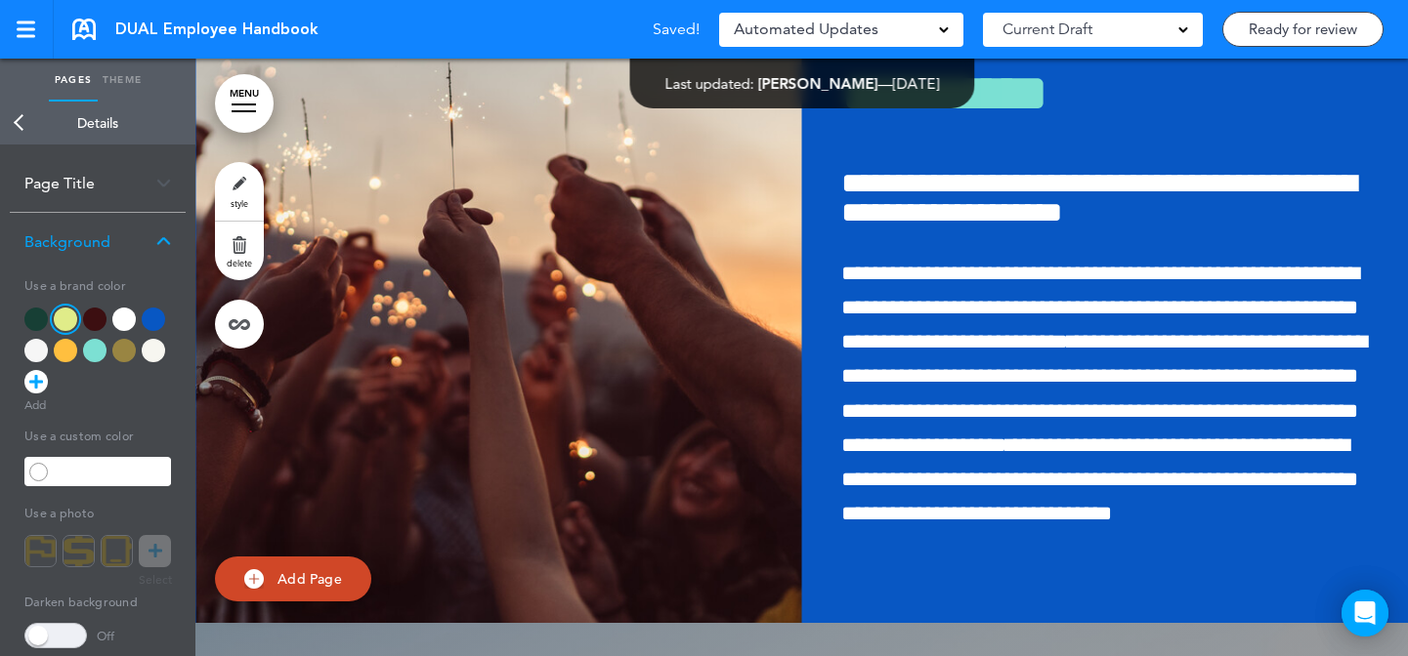
click at [253, 208] on link "style" at bounding box center [239, 191] width 49 height 59
click at [48, 314] on div at bounding box center [97, 355] width 147 height 94
click at [44, 316] on div at bounding box center [35, 319] width 23 height 23
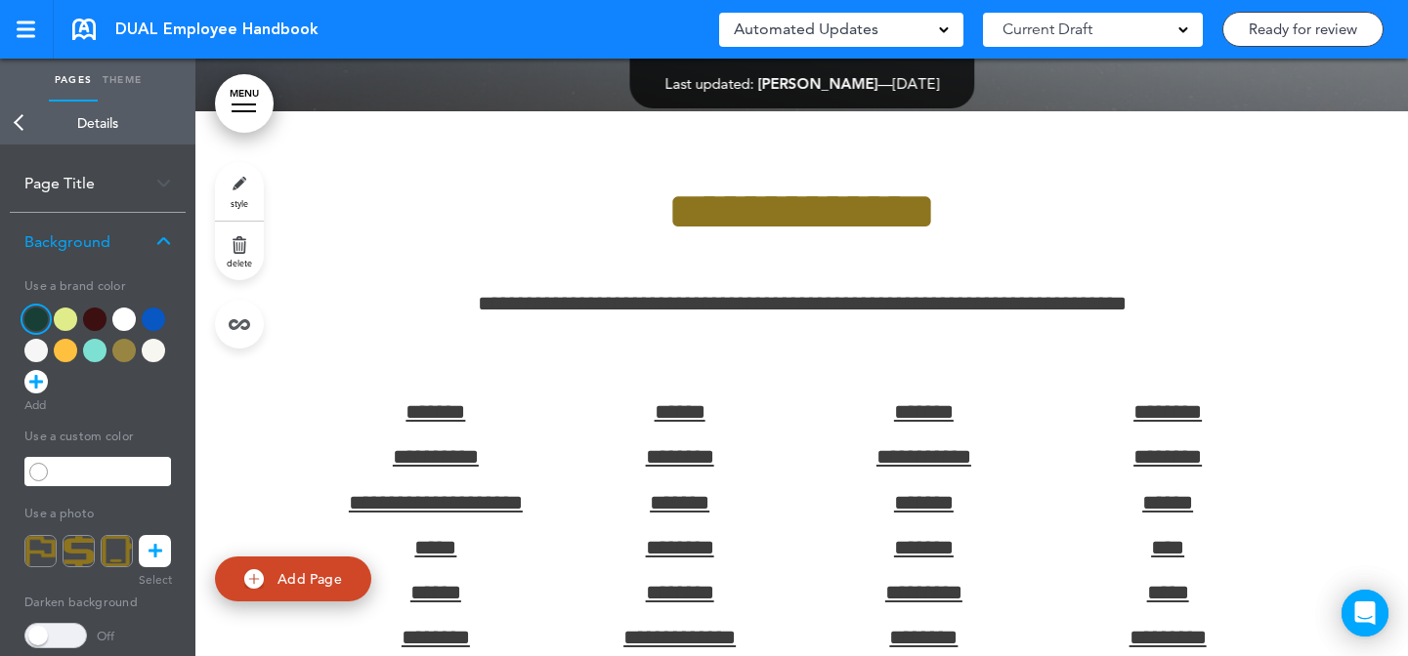
scroll to position [90098, 0]
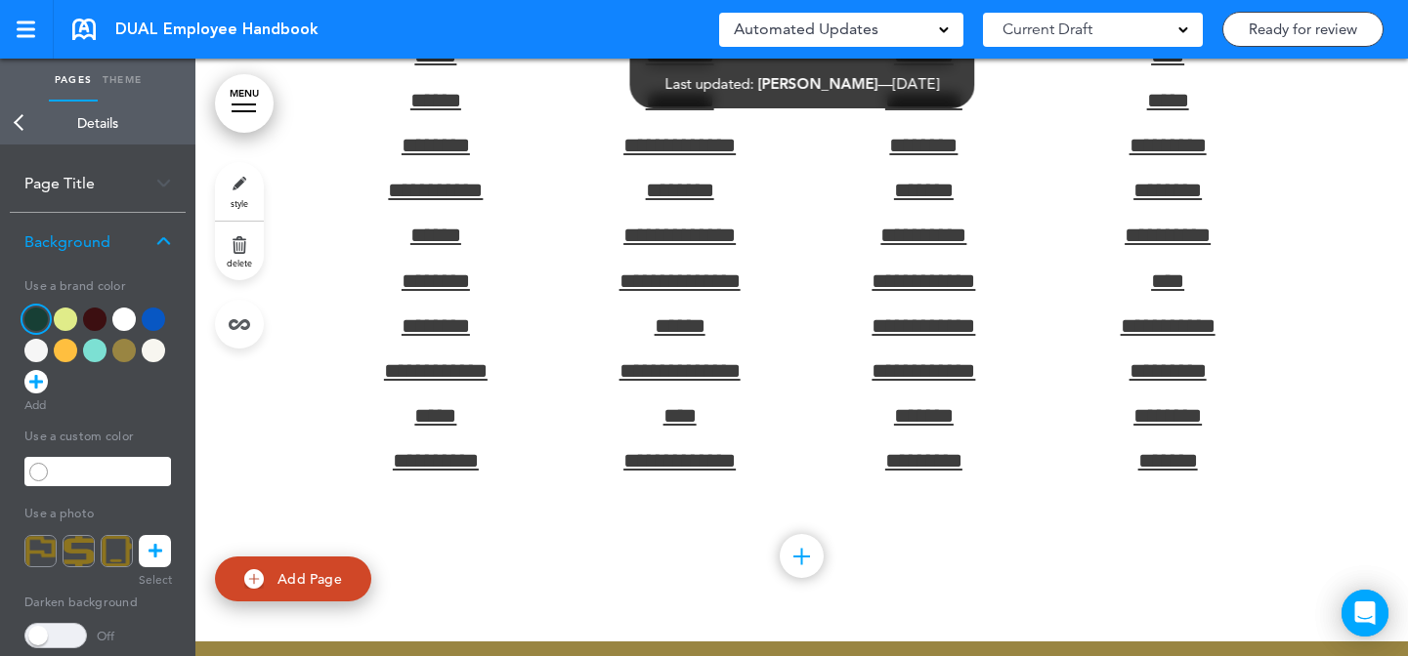
click at [250, 182] on link "style" at bounding box center [239, 191] width 49 height 59
click at [118, 355] on div at bounding box center [123, 350] width 23 height 23
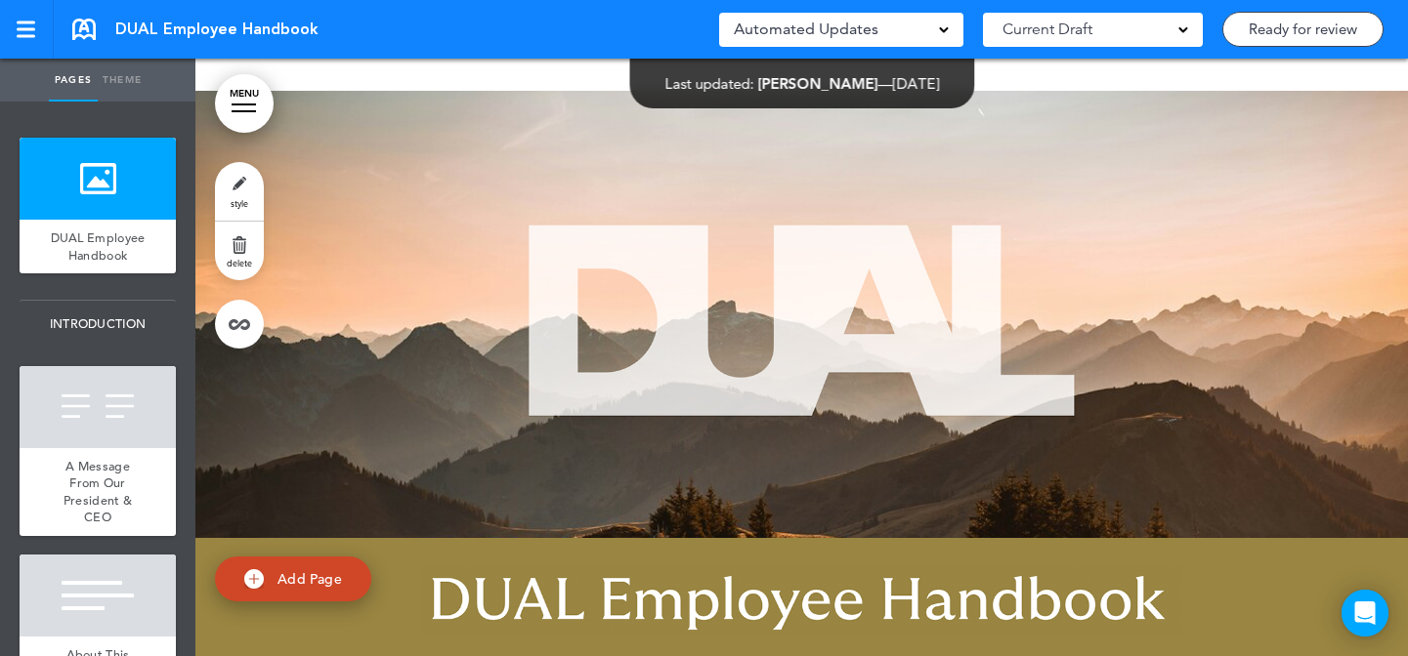
click at [250, 116] on link "MENU" at bounding box center [244, 103] width 59 height 59
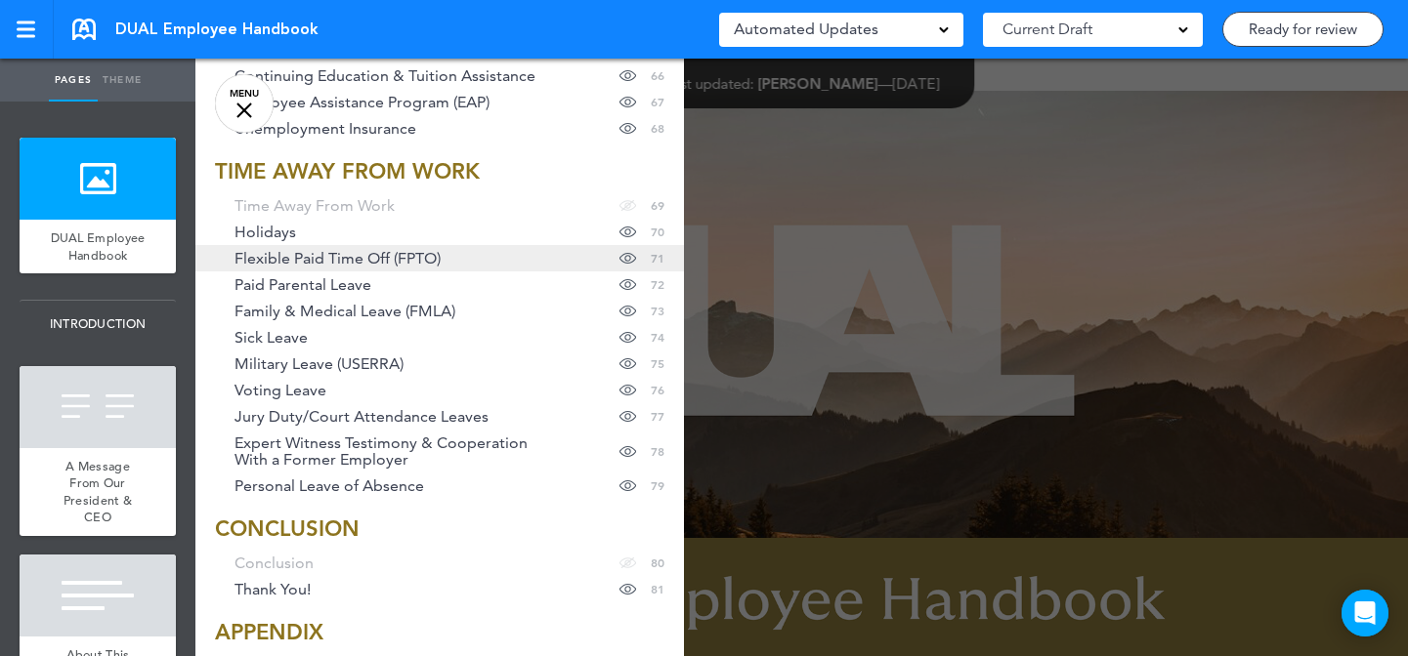
scroll to position [2144, 0]
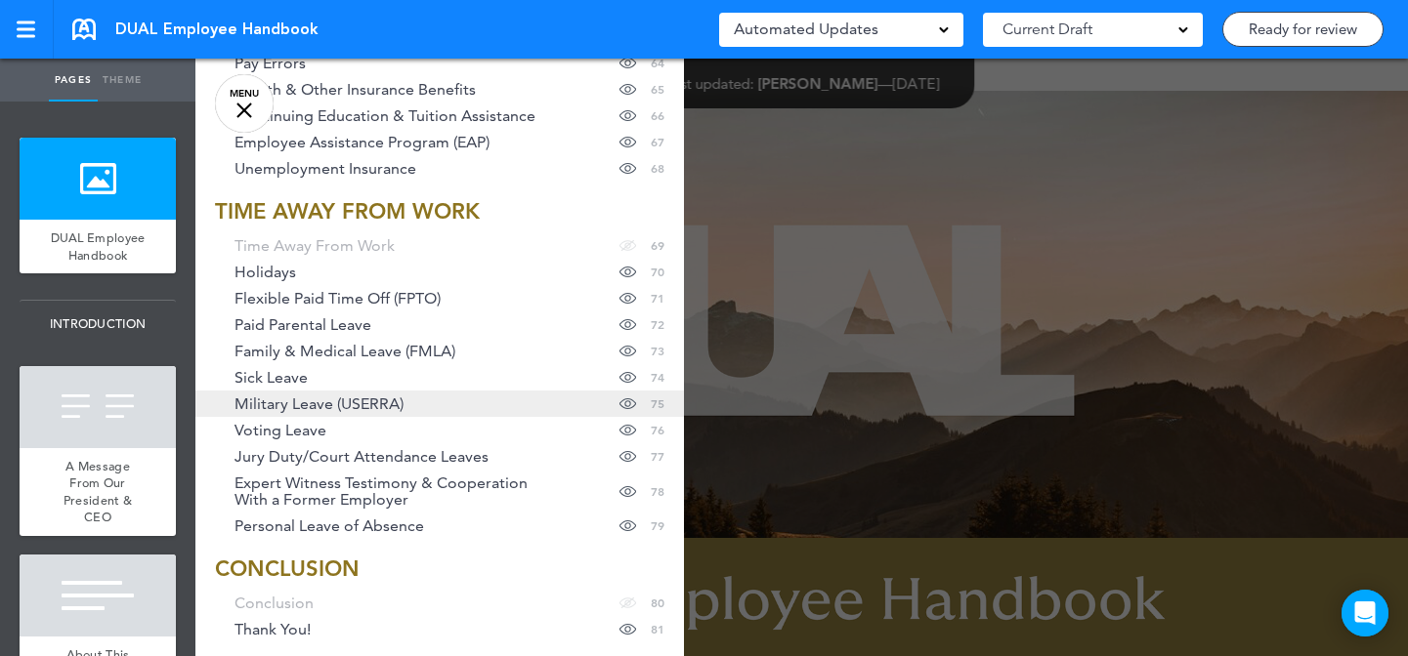
click at [509, 398] on link "Military Leave (USERRA) Hide page in table of contents 75" at bounding box center [439, 404] width 488 height 26
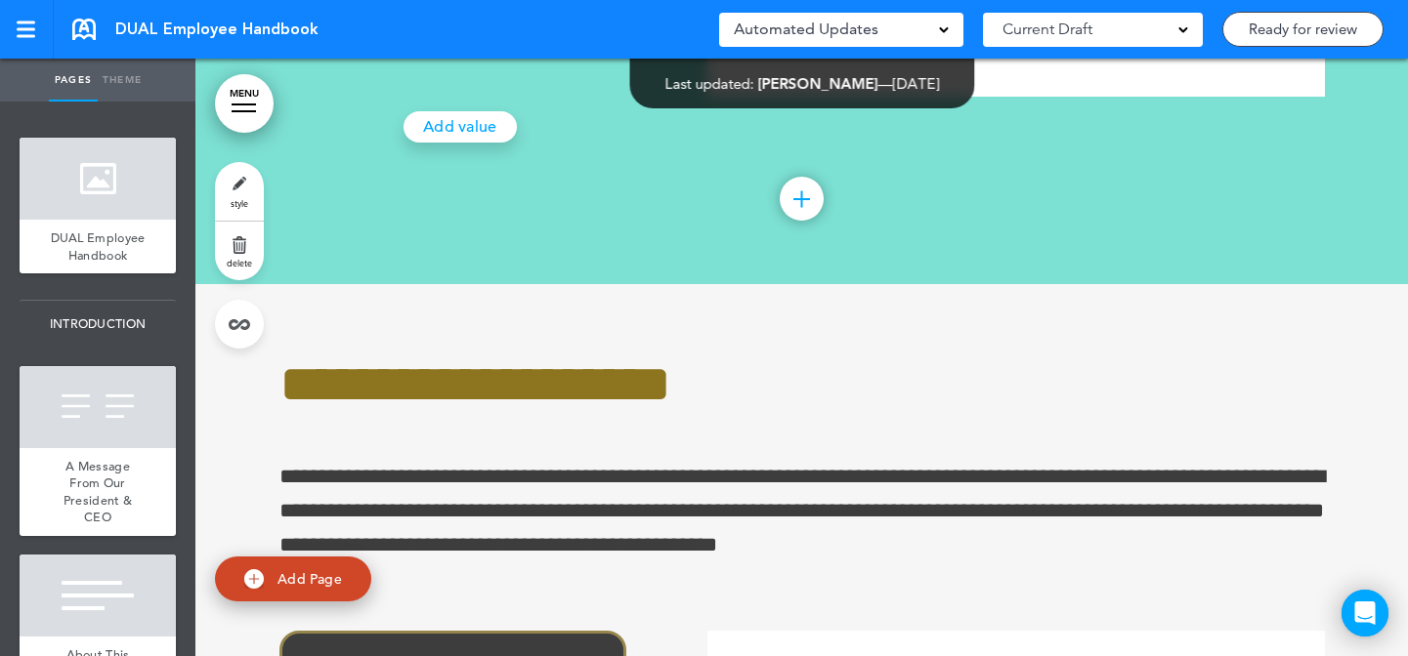
scroll to position [79772, 0]
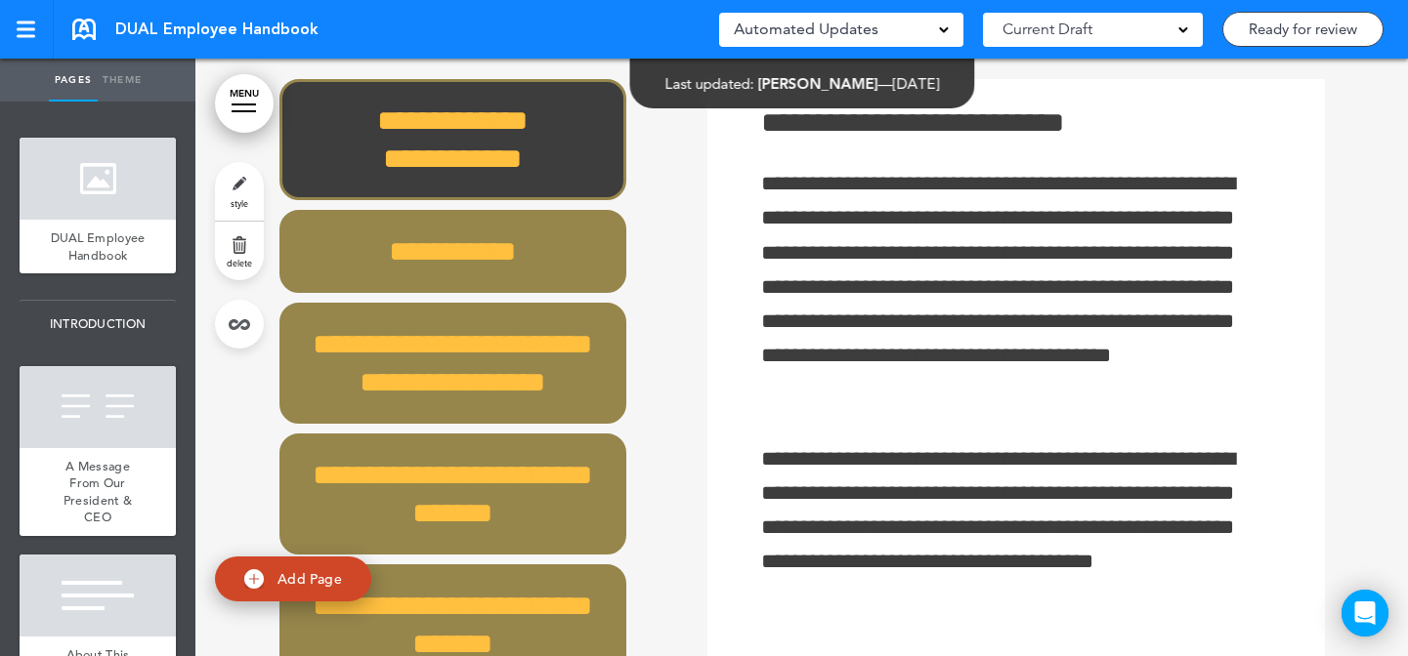
click at [241, 192] on link "style" at bounding box center [239, 191] width 49 height 59
type input "******"
type input "***"
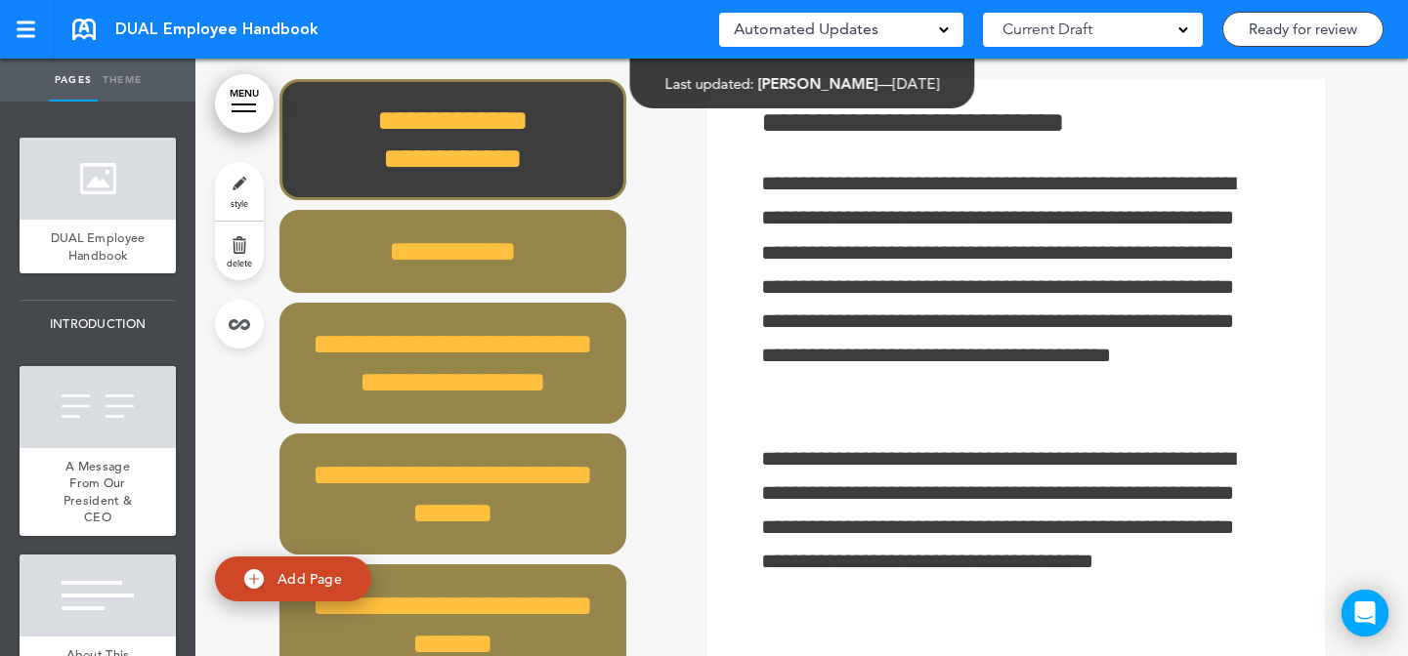
type input "******"
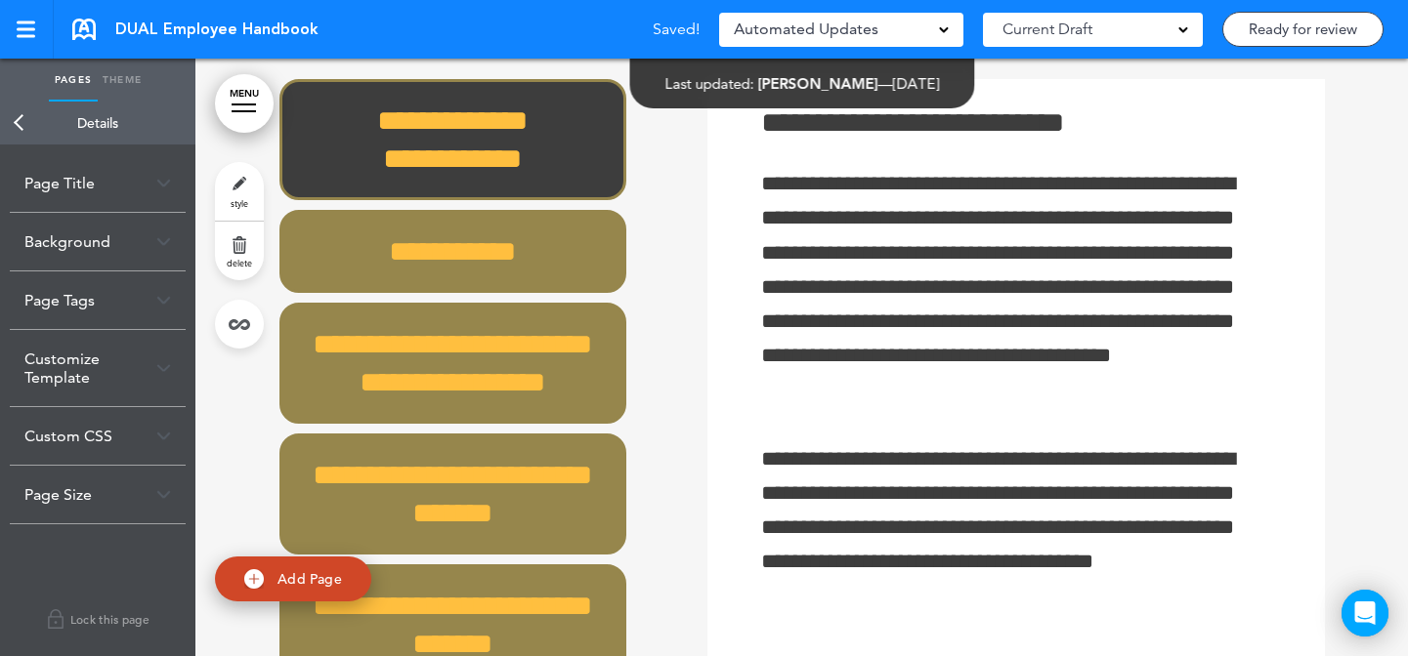
click at [88, 381] on div "Customize Template" at bounding box center [98, 368] width 176 height 76
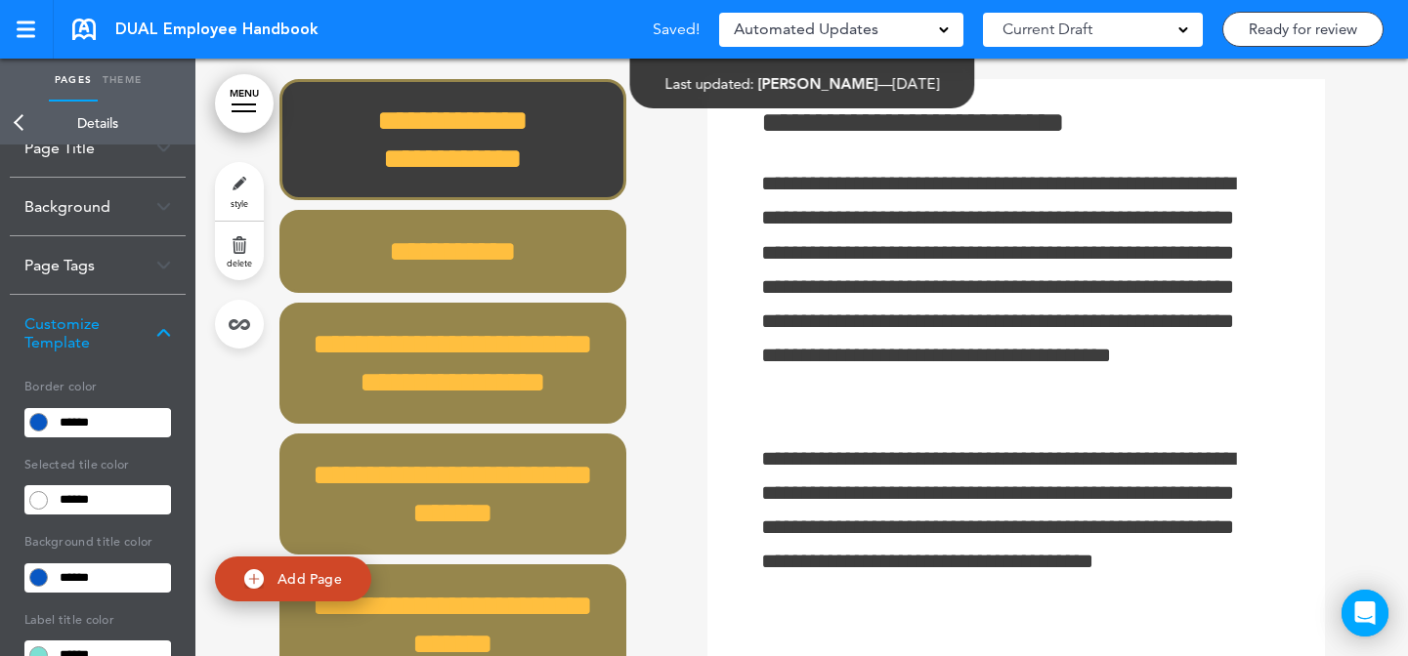
scroll to position [208, 0]
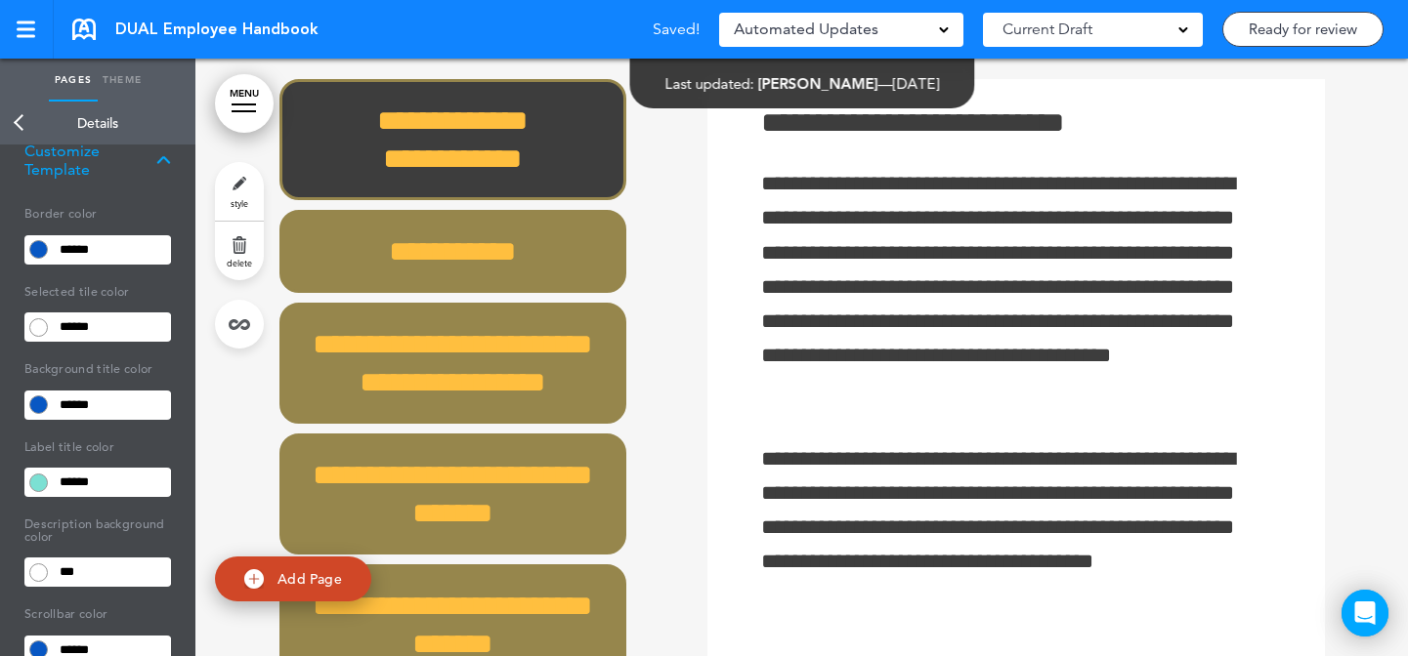
click at [126, 343] on div "Border color ****** Selected tile color ****** Background title color ****** La…" at bounding box center [97, 530] width 147 height 665
click at [132, 331] on input "******" at bounding box center [112, 327] width 118 height 27
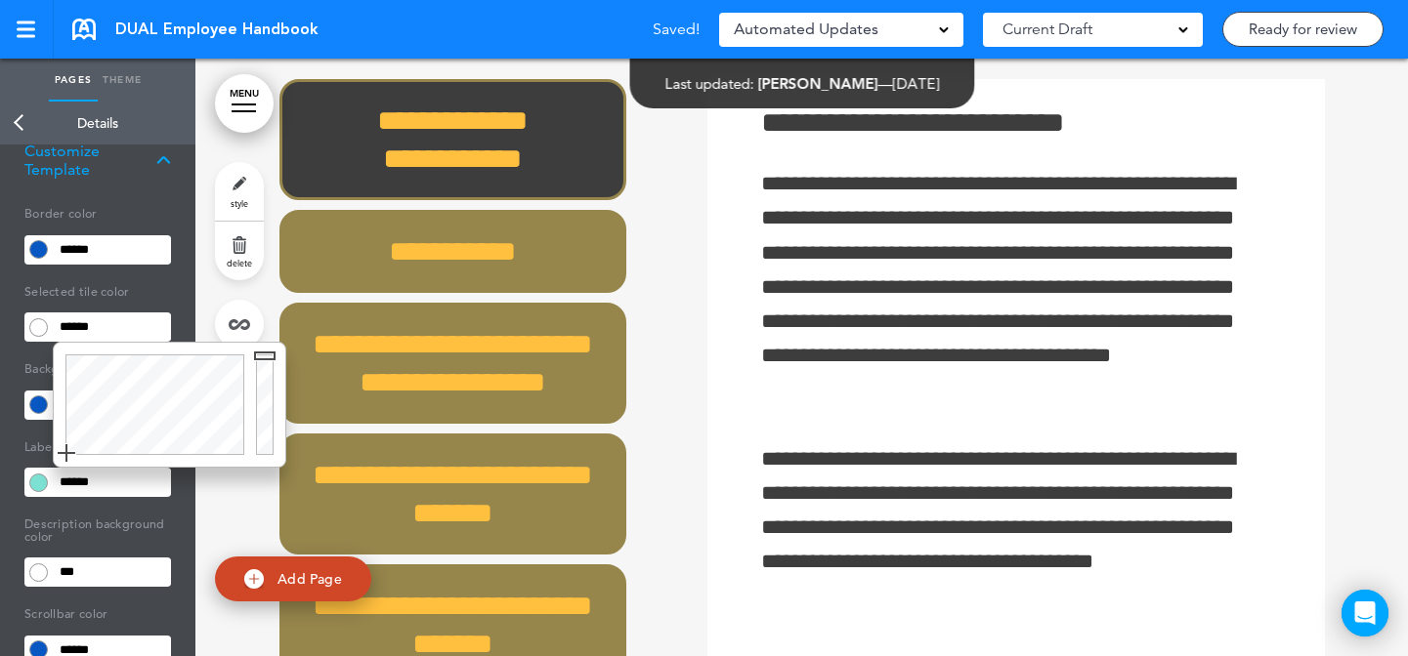
paste input "text"
type input "******"
click at [668, 289] on body "Checking url availability Make this page common so it is available in other han…" at bounding box center [704, 328] width 1408 height 656
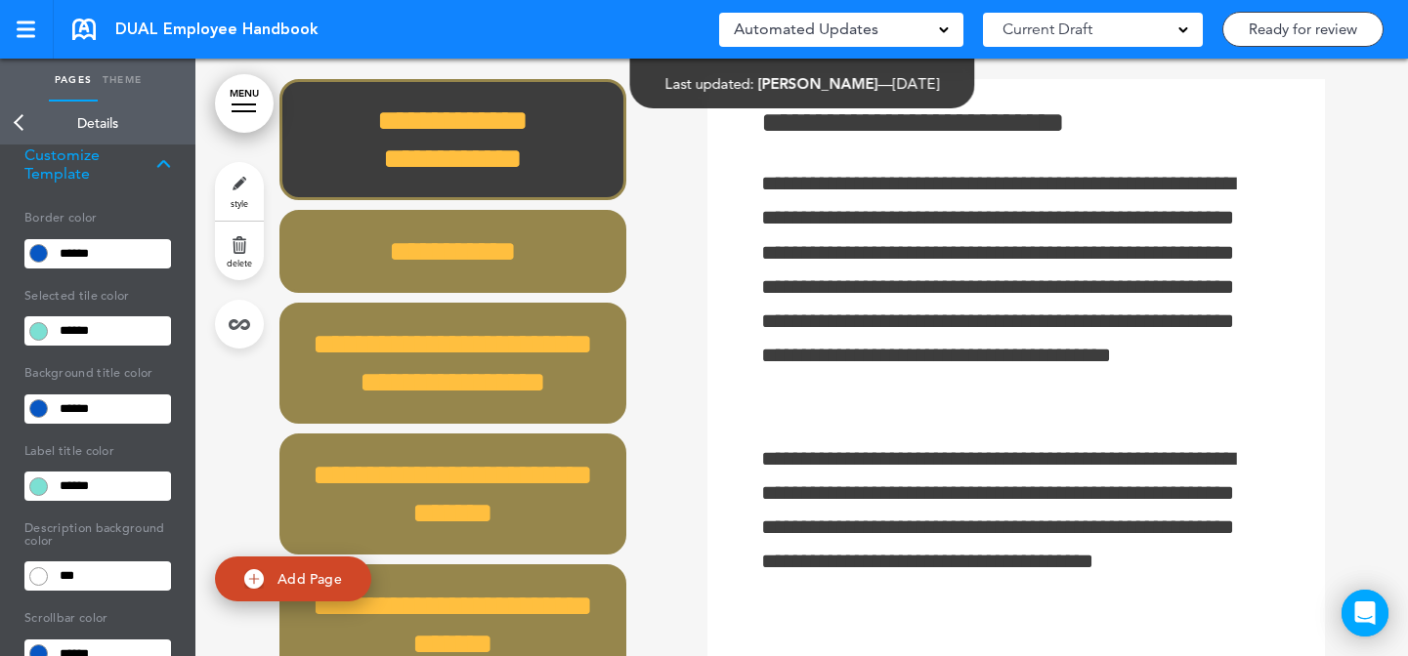
click at [127, 317] on input "******" at bounding box center [112, 330] width 118 height 27
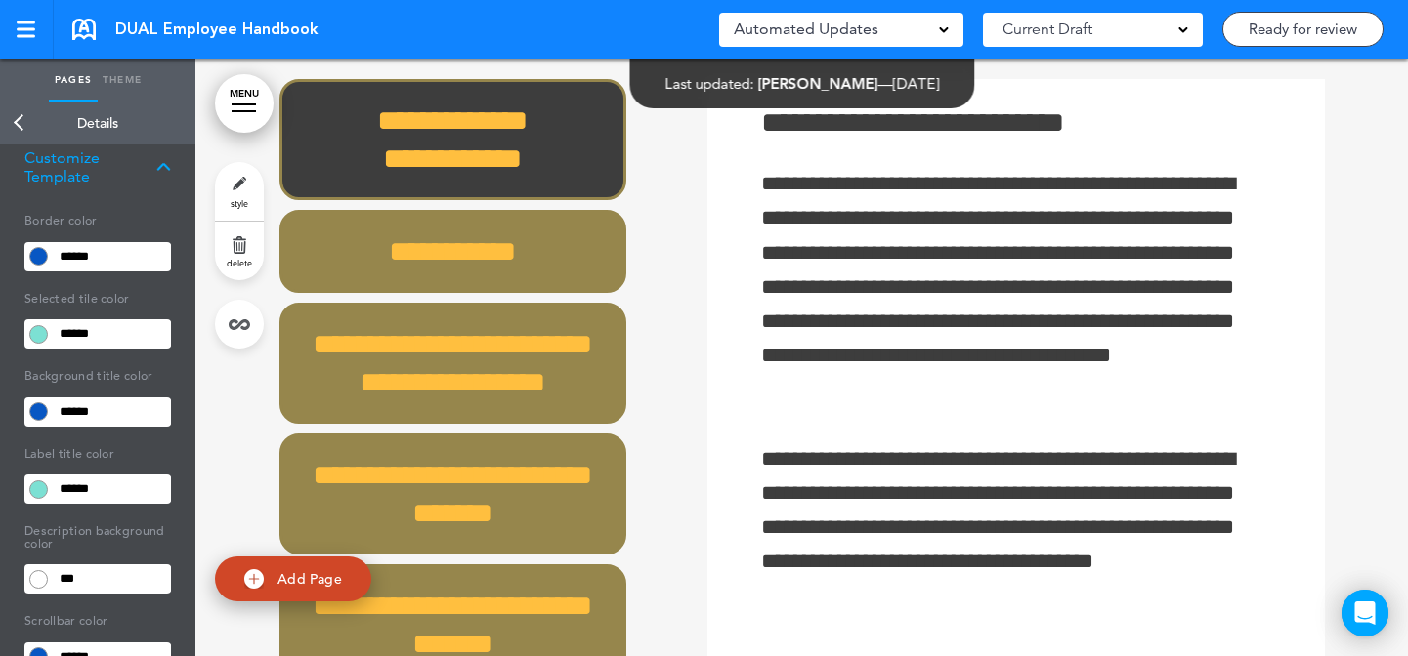
scroll to position [200, 0]
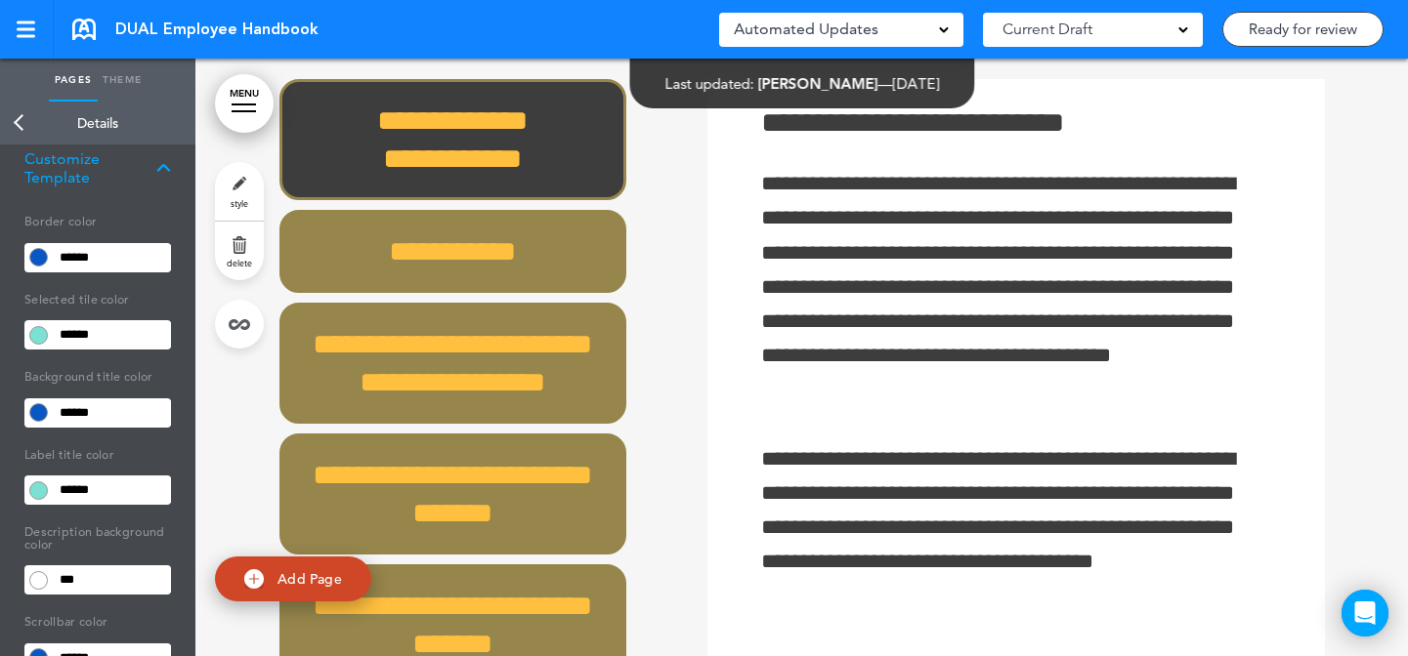
click at [238, 188] on link "style" at bounding box center [239, 191] width 49 height 59
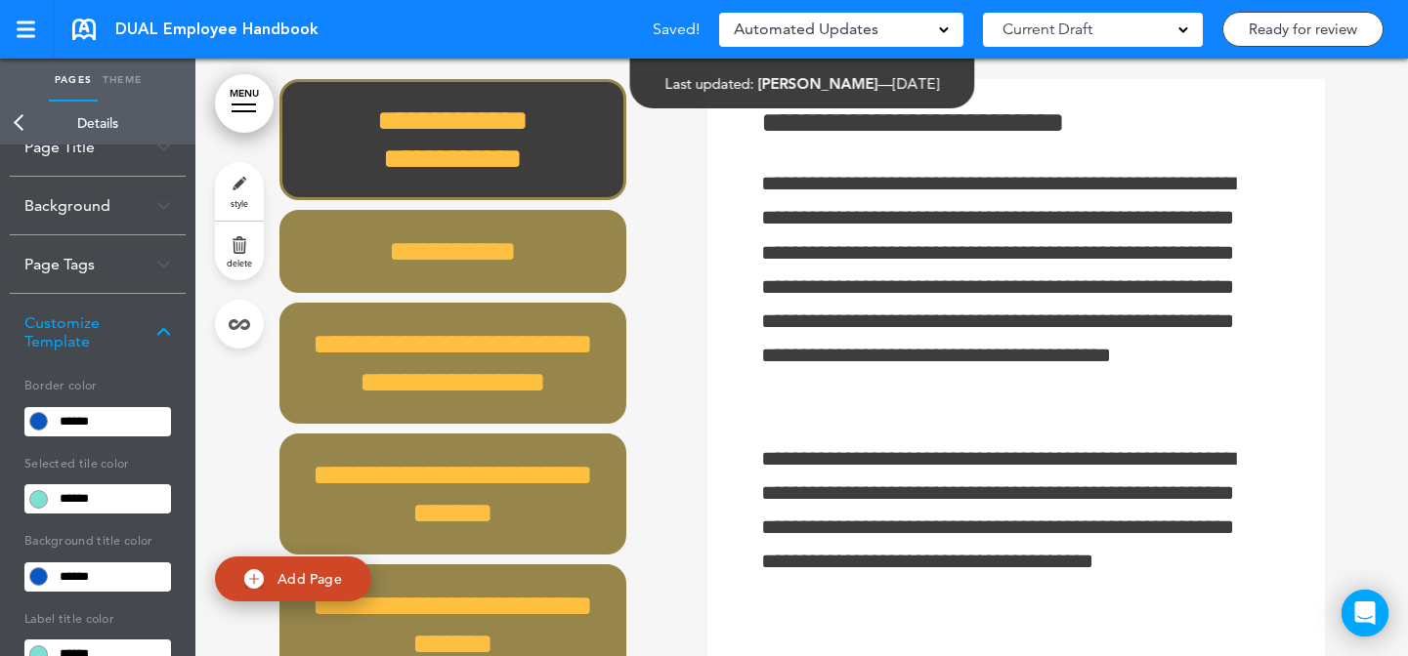
scroll to position [0, 0]
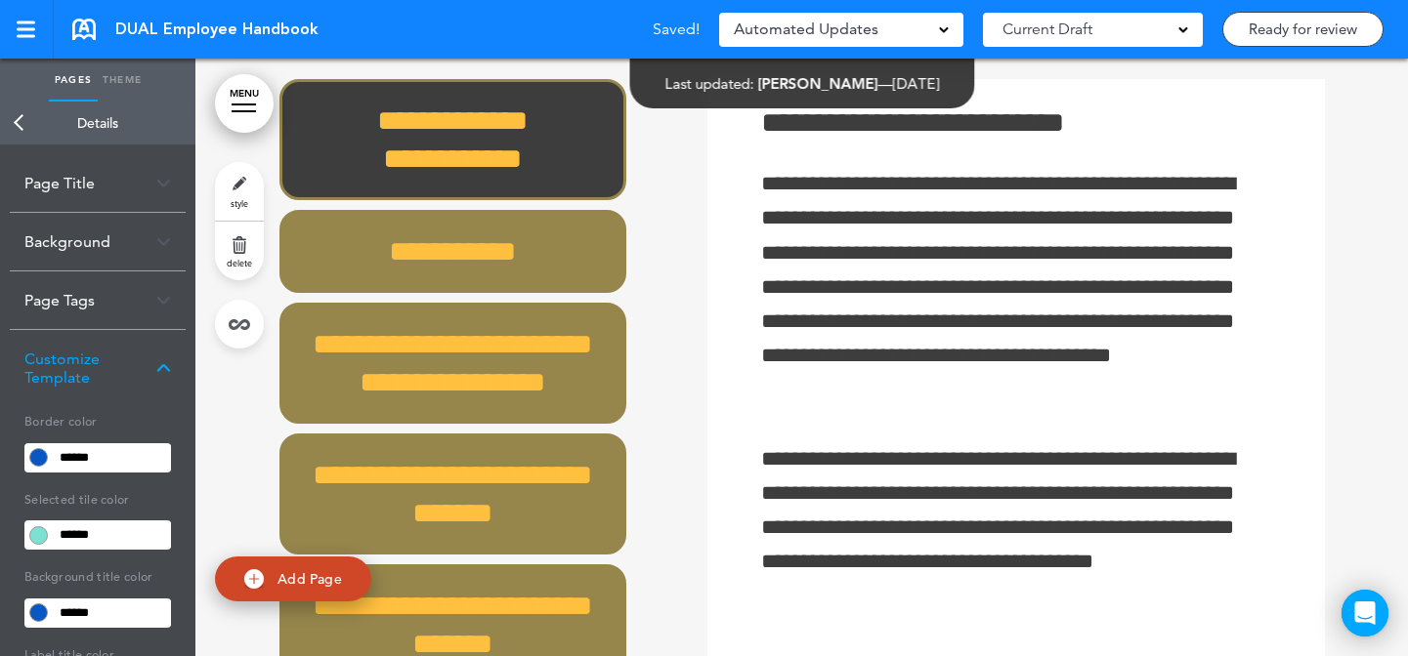
click at [105, 249] on div "Background" at bounding box center [98, 242] width 176 height 58
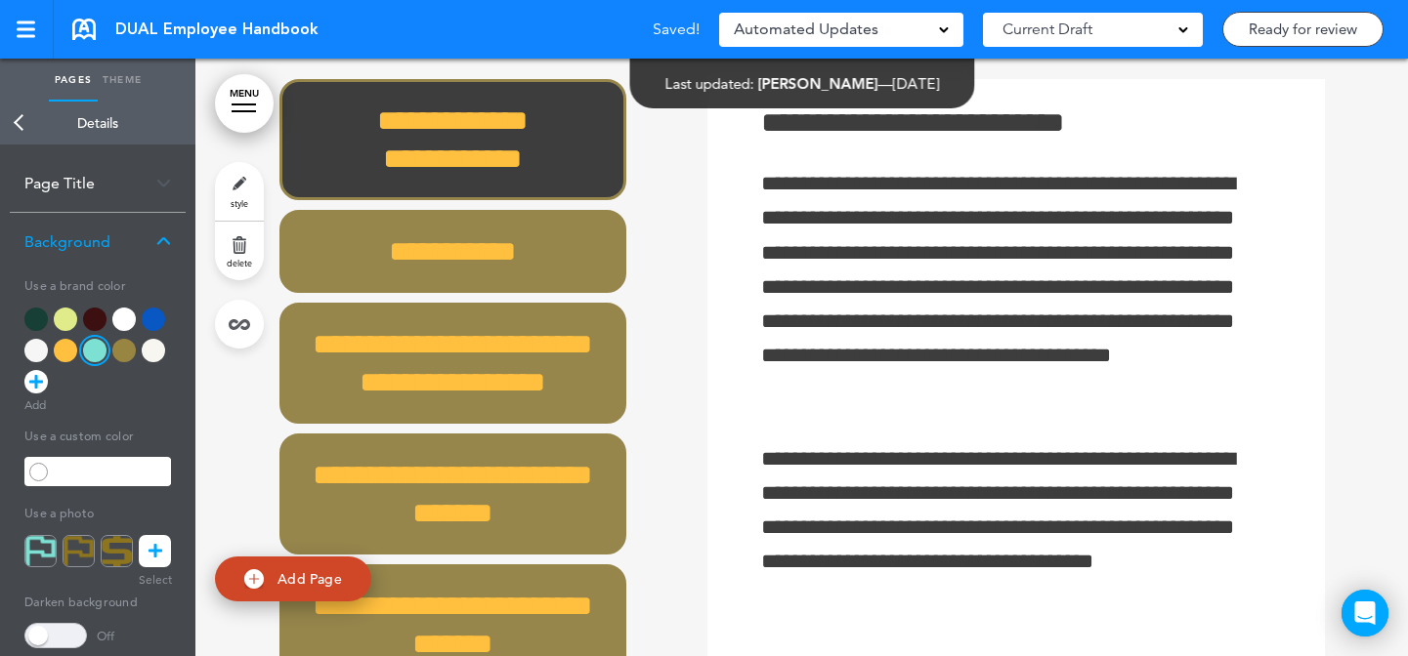
click at [138, 82] on link "Theme" at bounding box center [122, 80] width 49 height 43
type input "******"
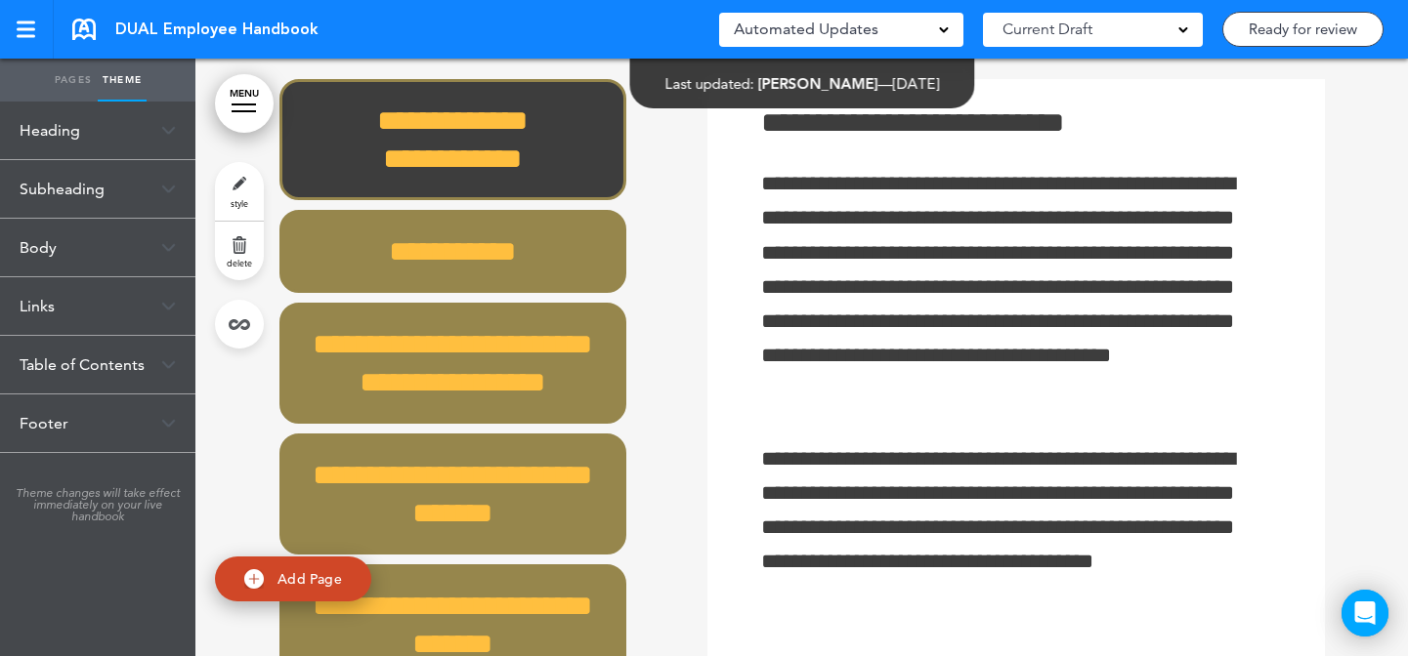
click at [151, 226] on div "Body" at bounding box center [97, 248] width 195 height 58
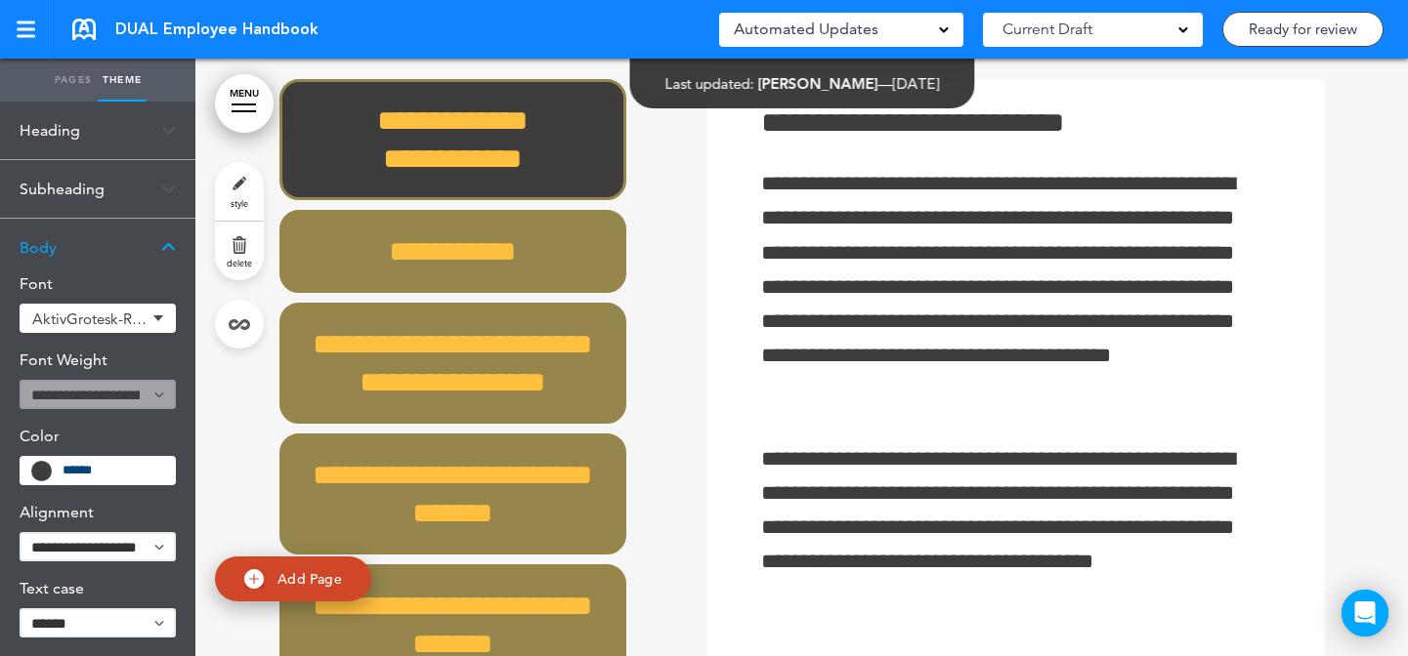
click at [105, 469] on input "******" at bounding box center [113, 471] width 101 height 14
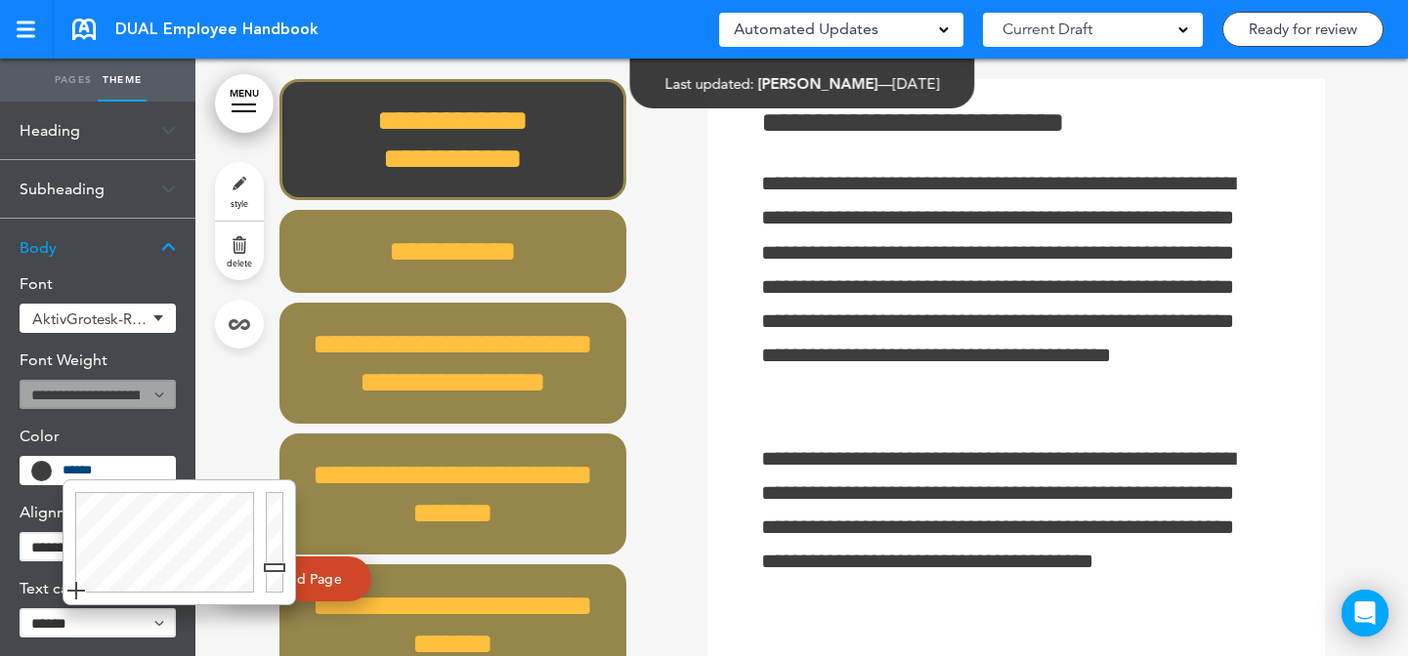
click at [236, 186] on link "style" at bounding box center [239, 191] width 49 height 59
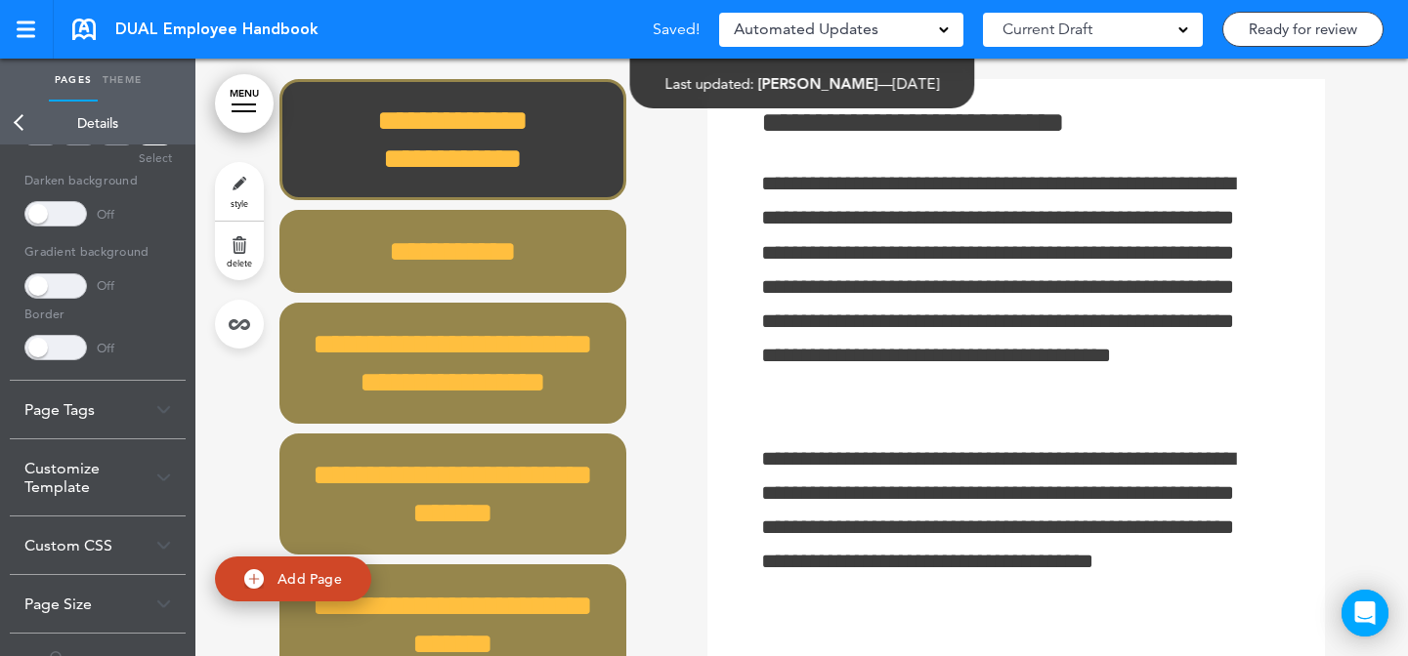
scroll to position [464, 0]
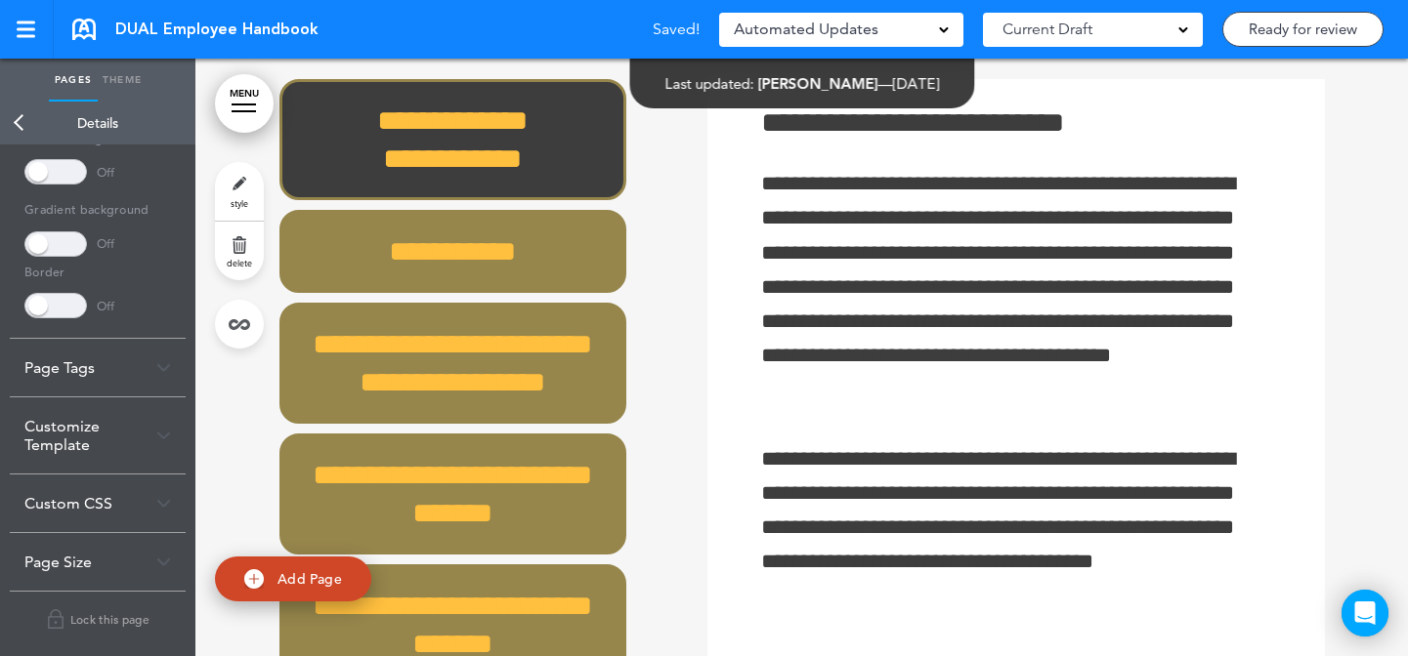
click at [105, 445] on div "Customize Template" at bounding box center [98, 436] width 176 height 76
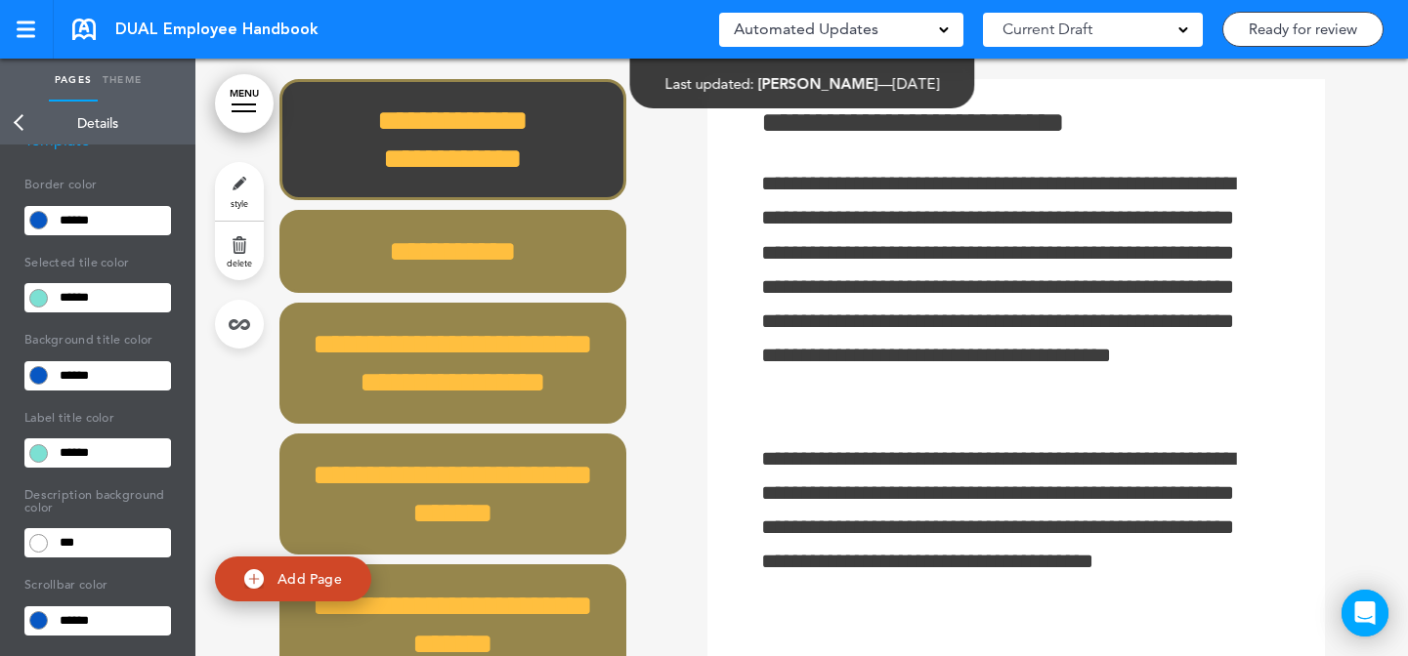
scroll to position [82, 0]
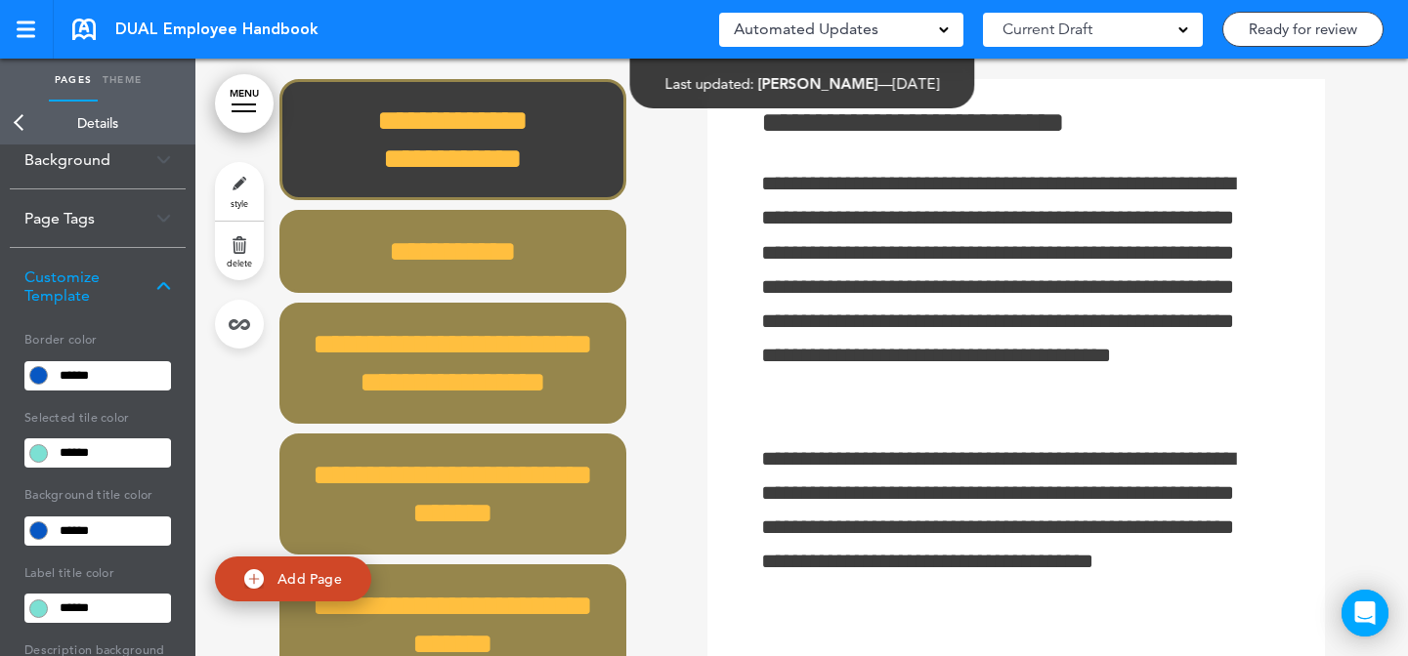
click at [113, 456] on input "******" at bounding box center [112, 453] width 118 height 27
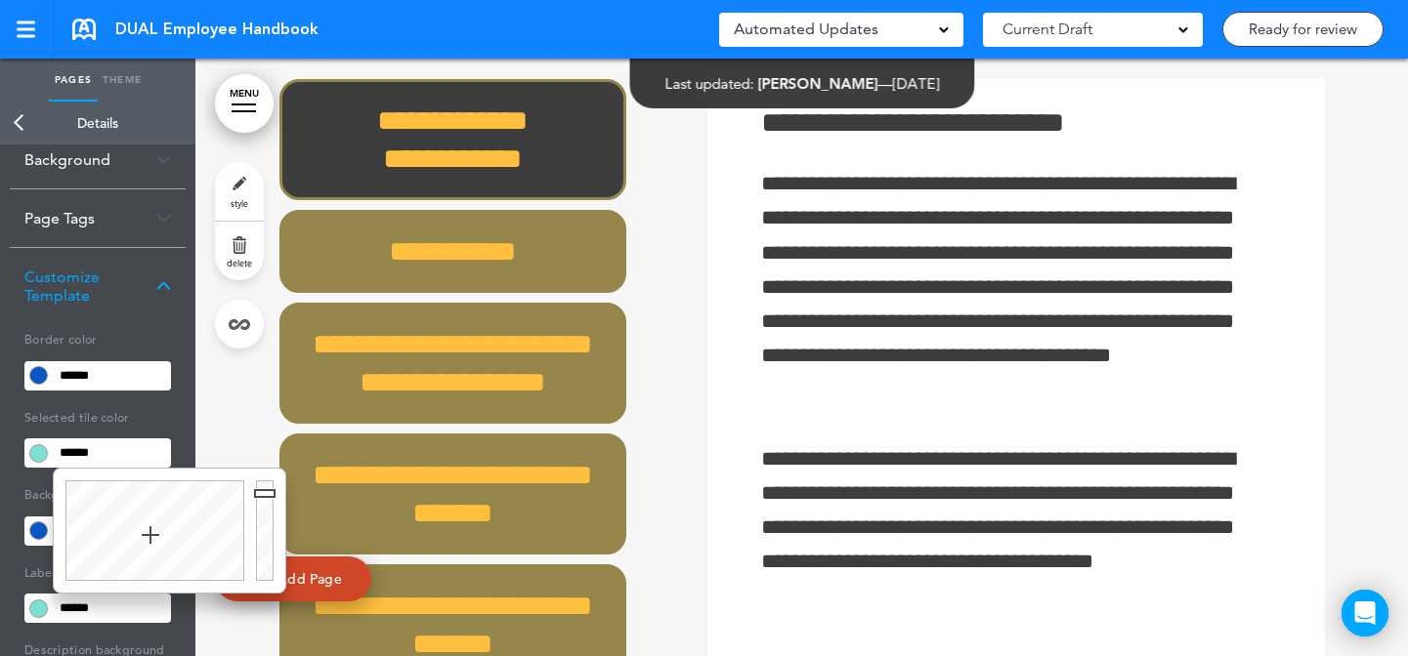
paste input "text"
type input "******"
click at [665, 314] on body "Make this page common so it is available in other handbooks. This handbook Prev…" at bounding box center [704, 328] width 1408 height 656
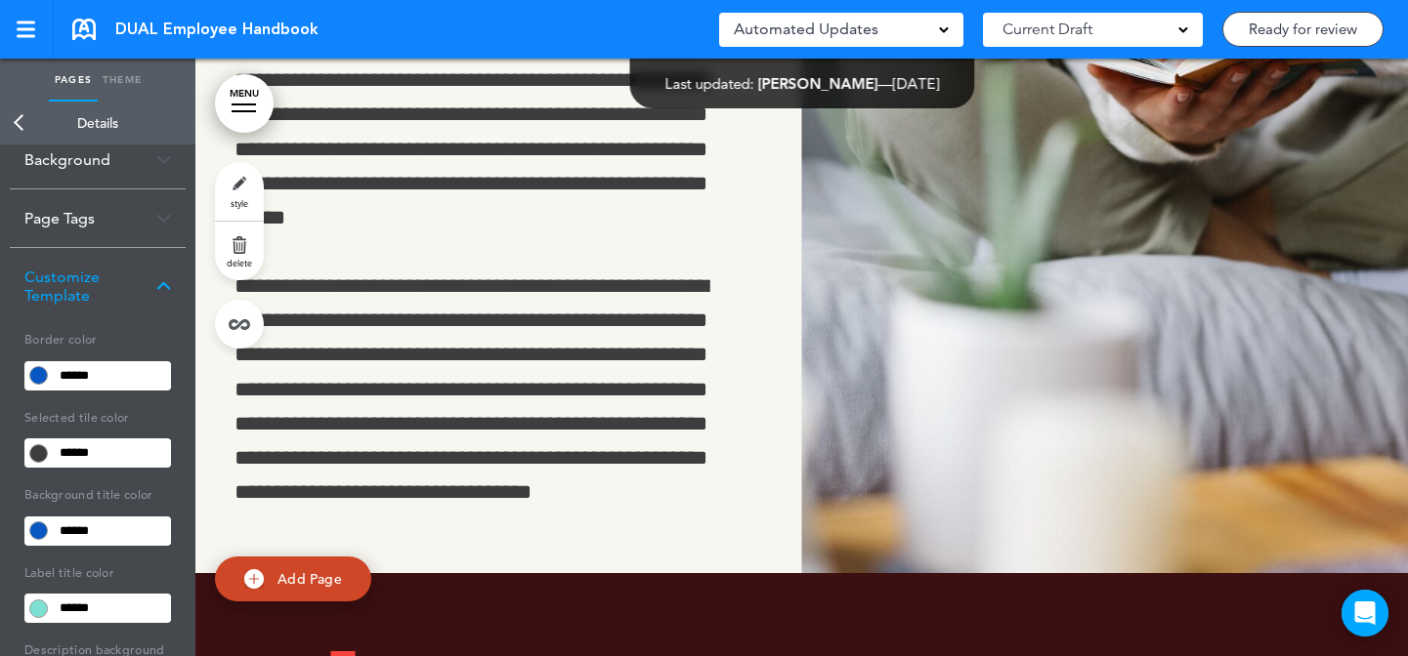
scroll to position [82321, 0]
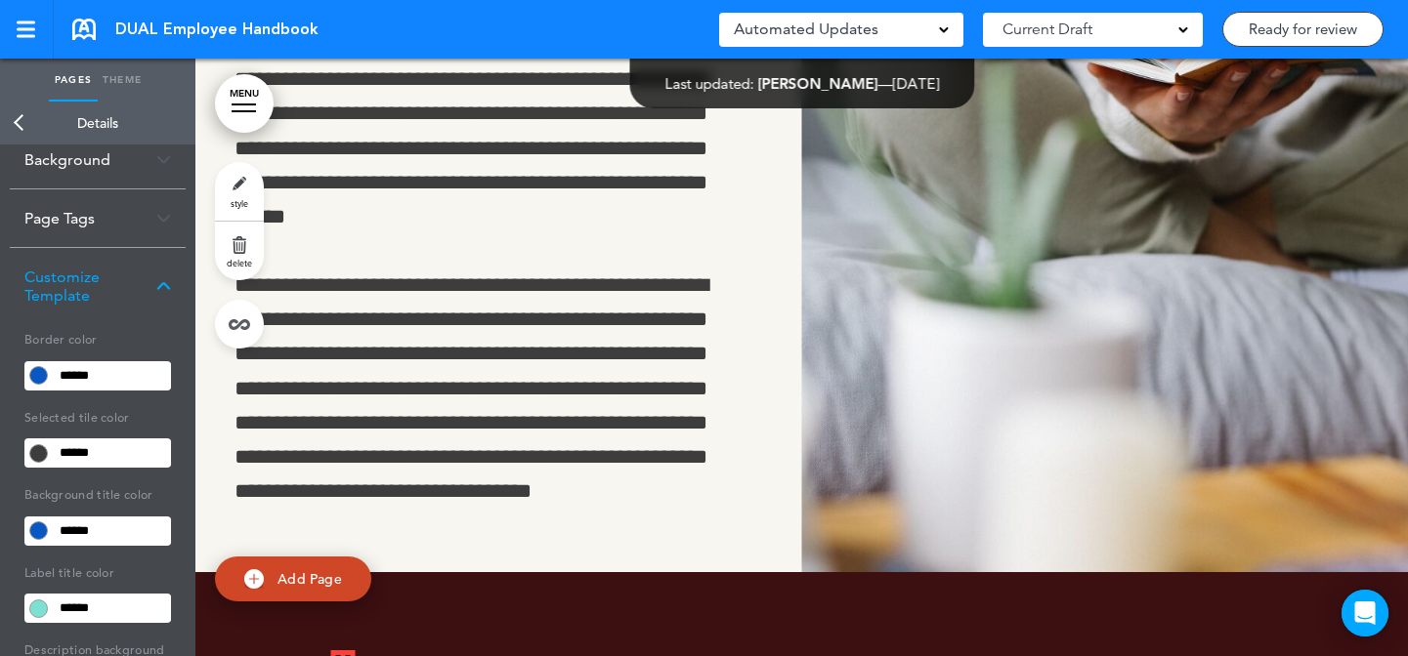
click at [252, 178] on link "style" at bounding box center [239, 191] width 49 height 59
type input "******"
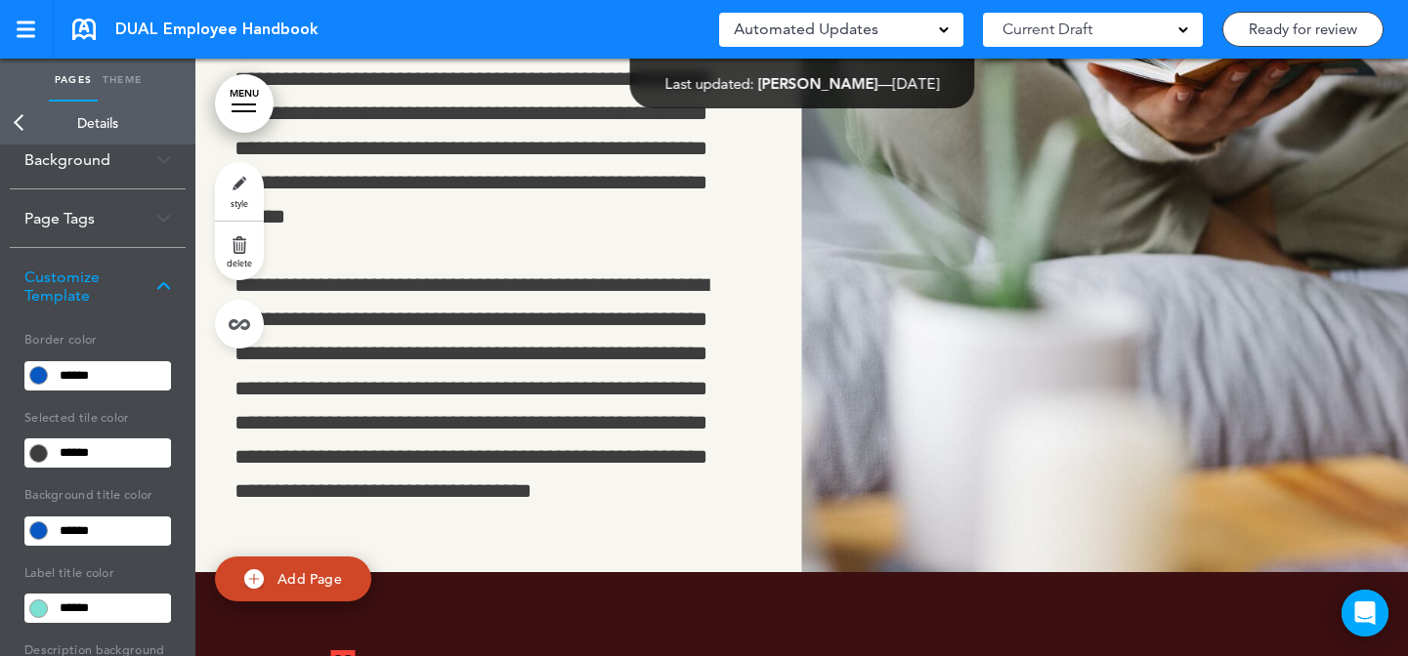
type input "******"
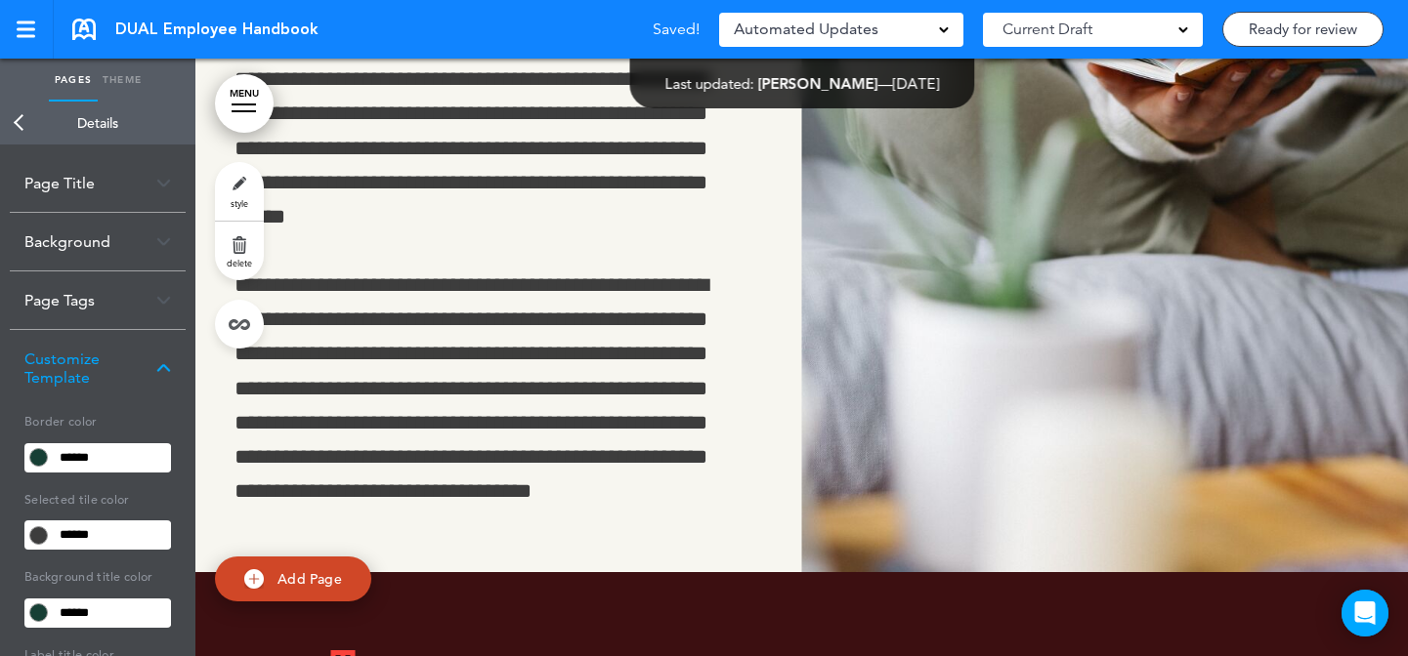
click at [111, 254] on div "Background" at bounding box center [98, 242] width 176 height 58
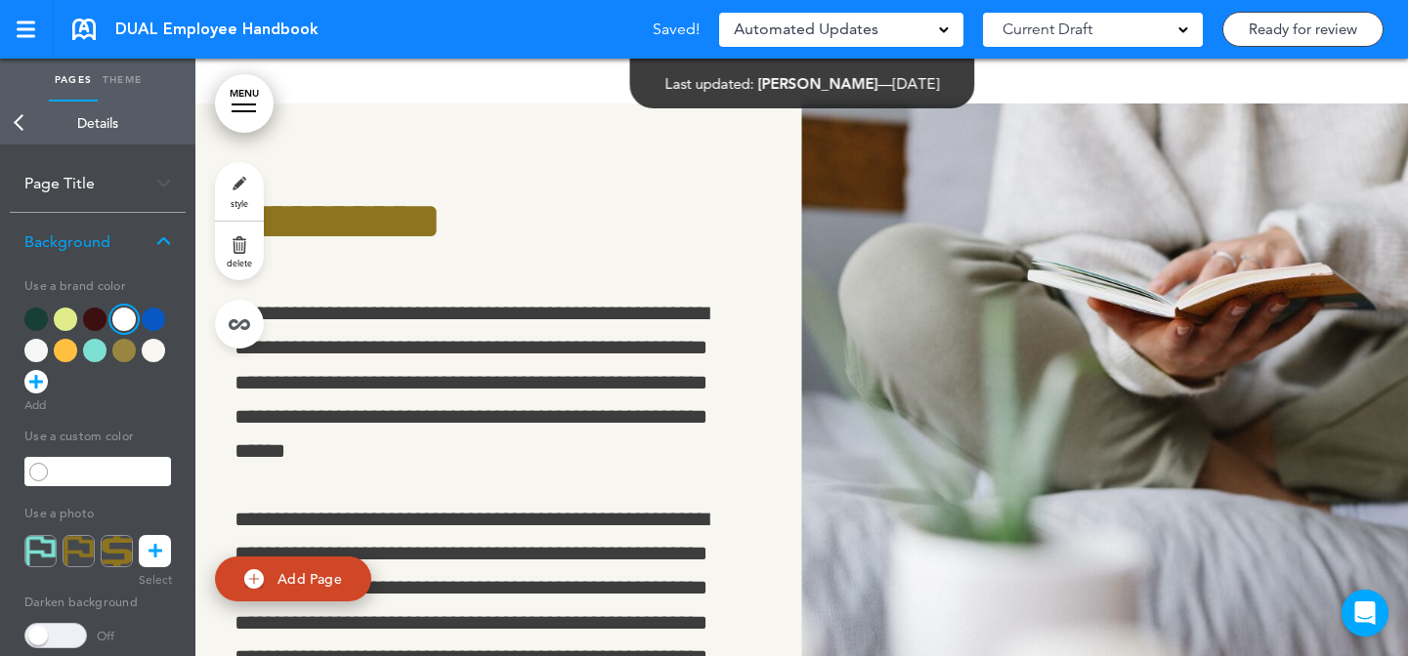
scroll to position [81949, 0]
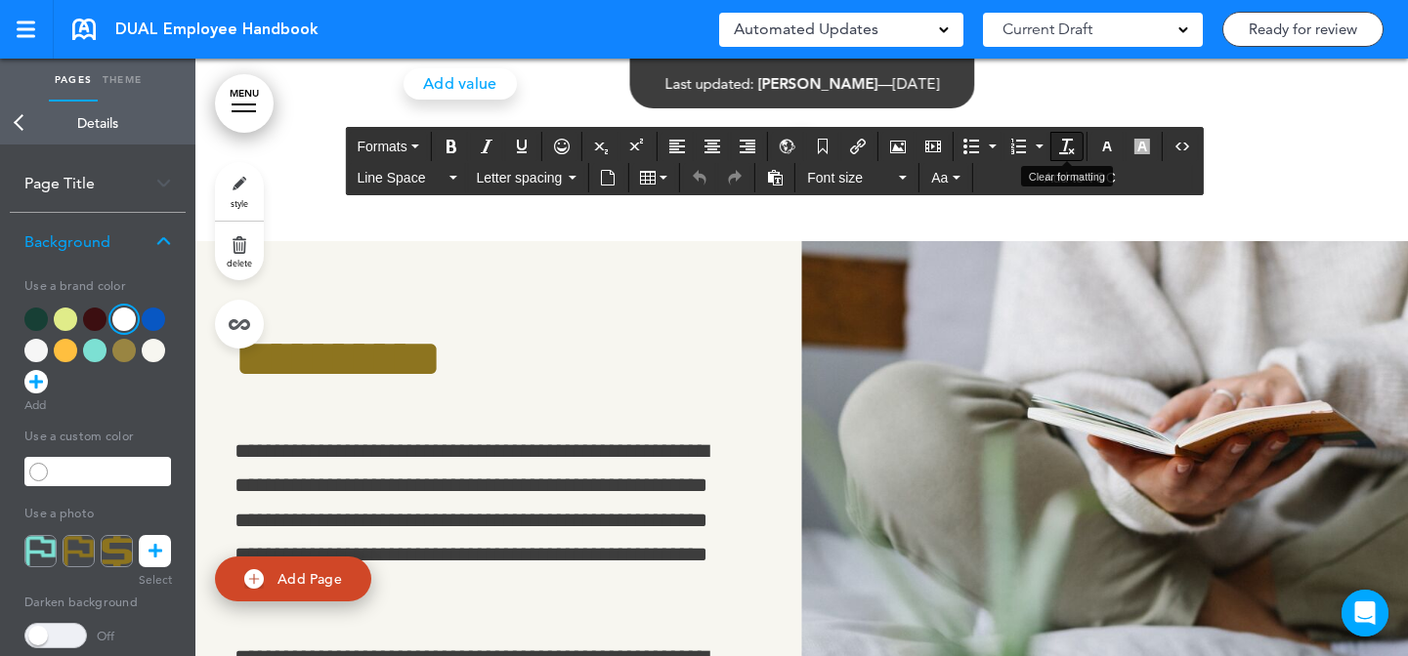
click at [1067, 143] on icon "Clear formatting" at bounding box center [1067, 147] width 16 height 16
drag, startPoint x: 276, startPoint y: 391, endPoint x: 290, endPoint y: 292, distance: 99.6
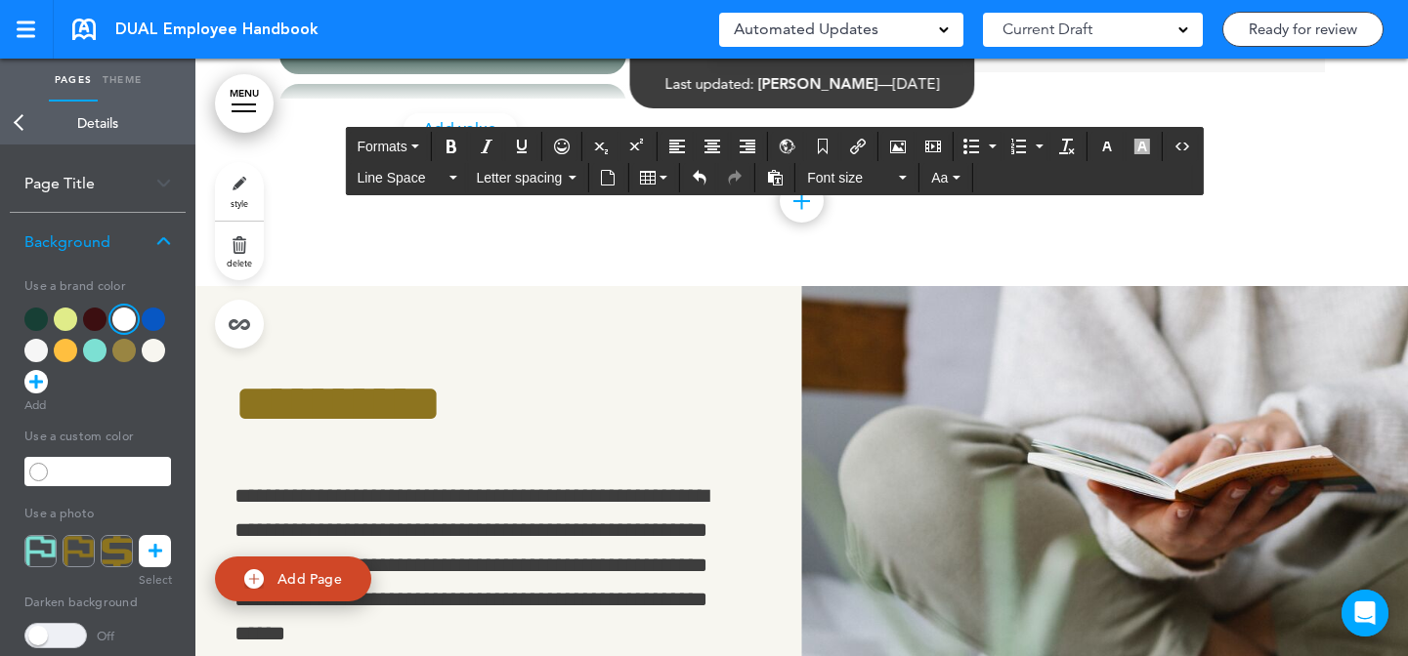
scroll to position [81636, 0]
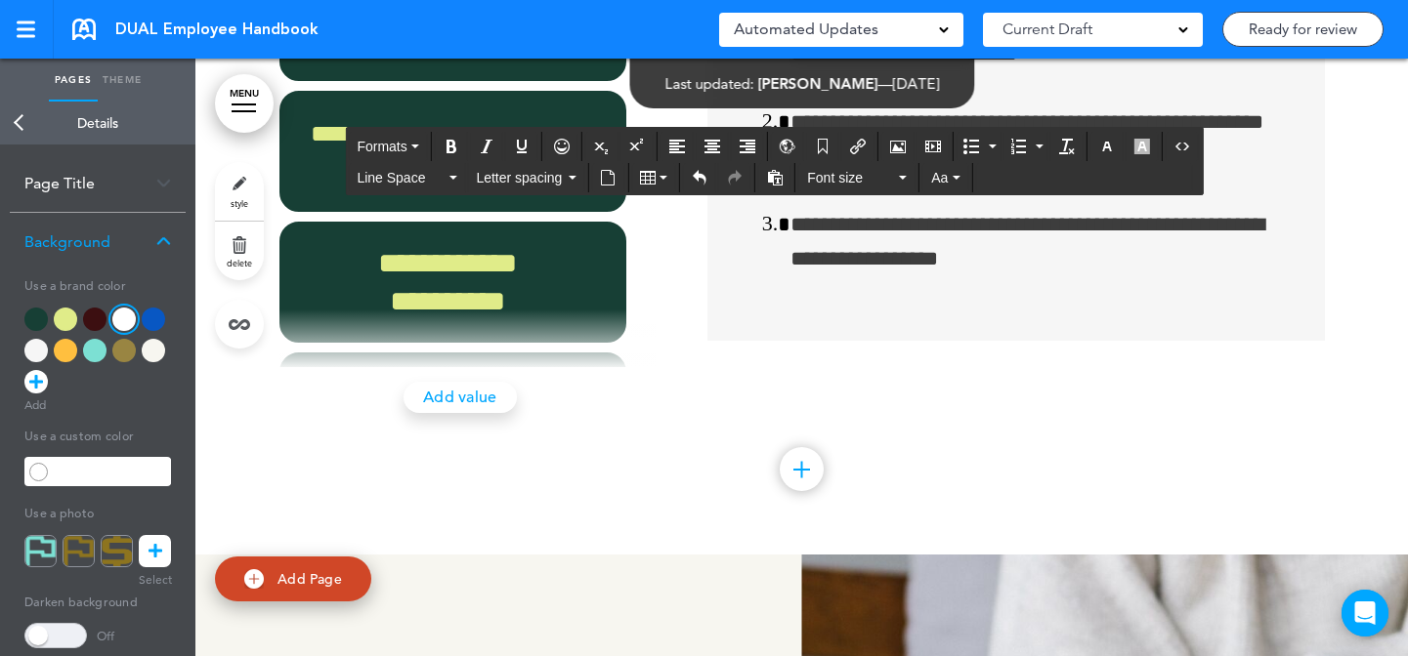
click at [238, 168] on link "style" at bounding box center [239, 191] width 49 height 59
type input "******"
type input "***"
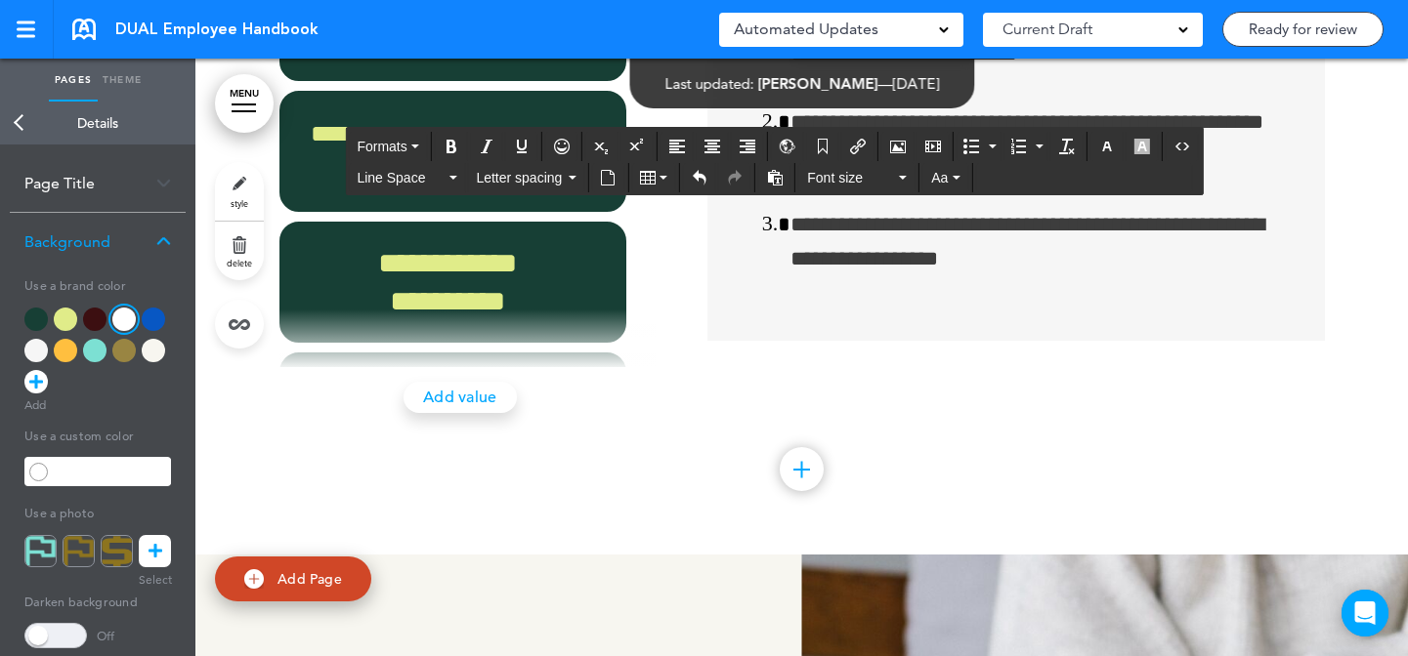
type input "******"
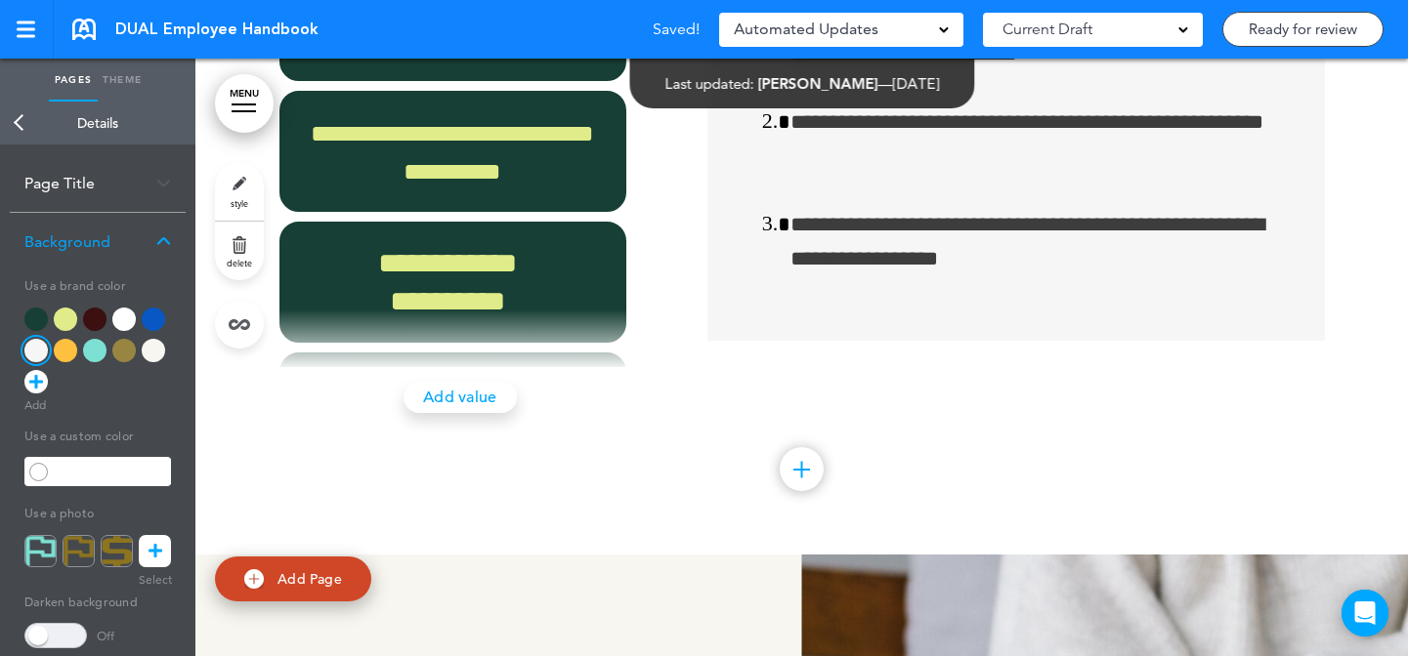
scroll to position [436, 0]
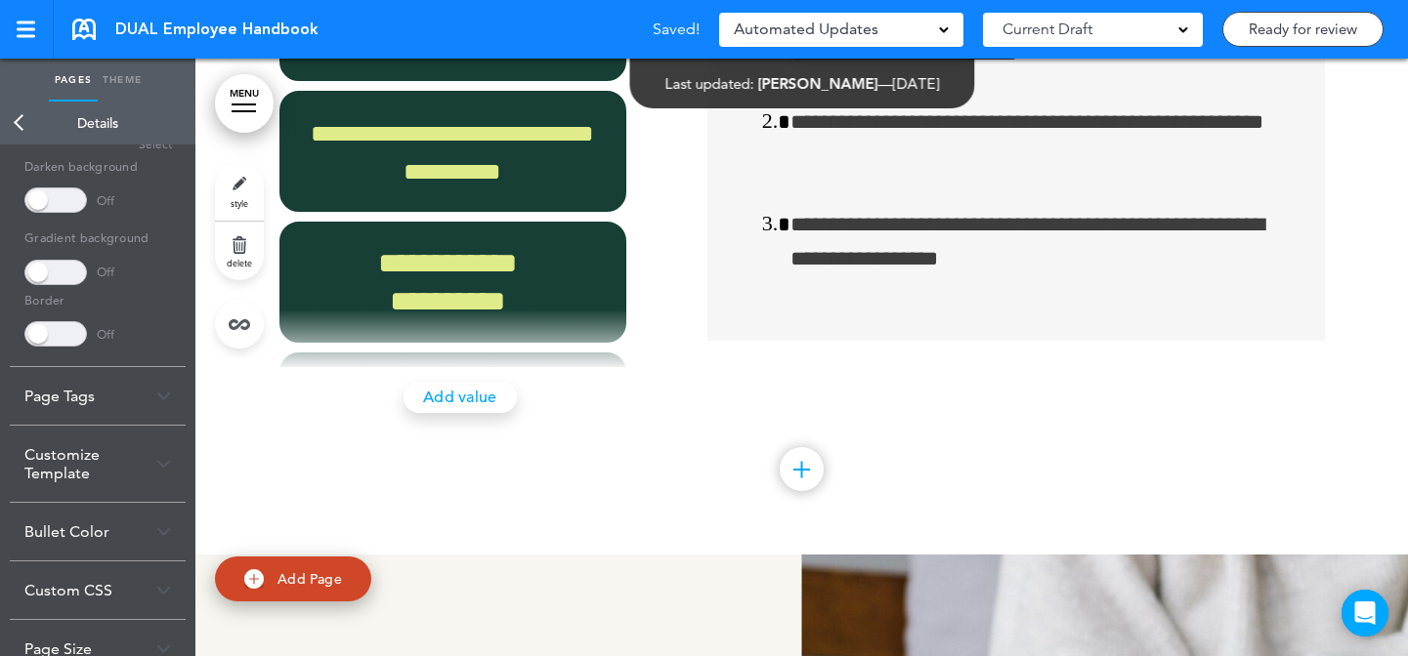
click at [105, 455] on div "Customize Template" at bounding box center [98, 464] width 176 height 76
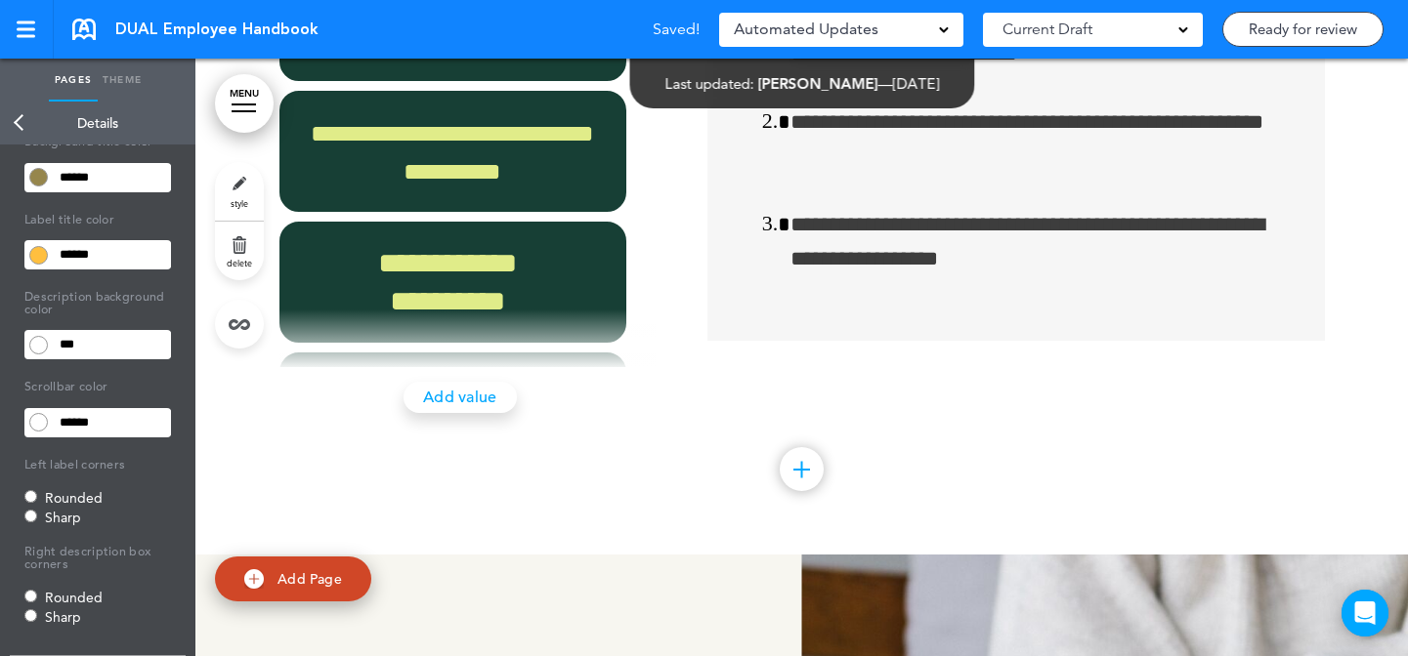
click at [127, 336] on input "***" at bounding box center [112, 344] width 118 height 27
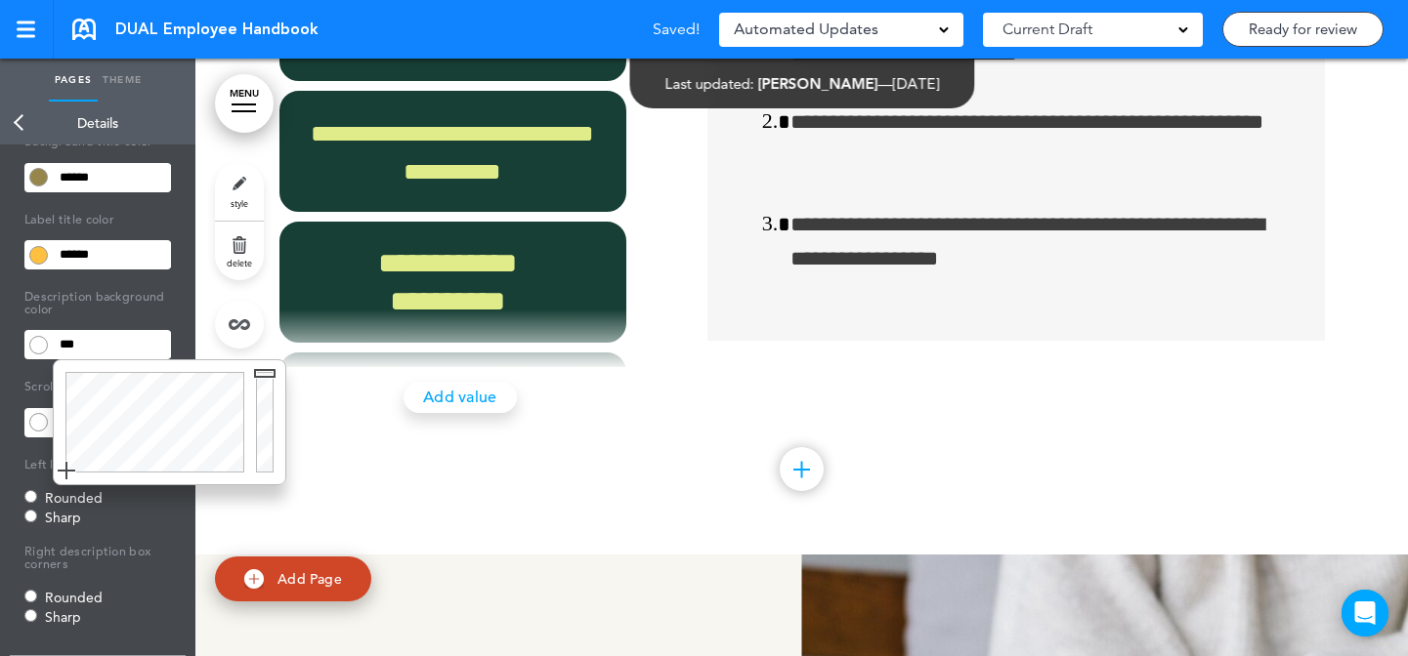
click at [148, 266] on input "******" at bounding box center [112, 254] width 118 height 27
type input "******"
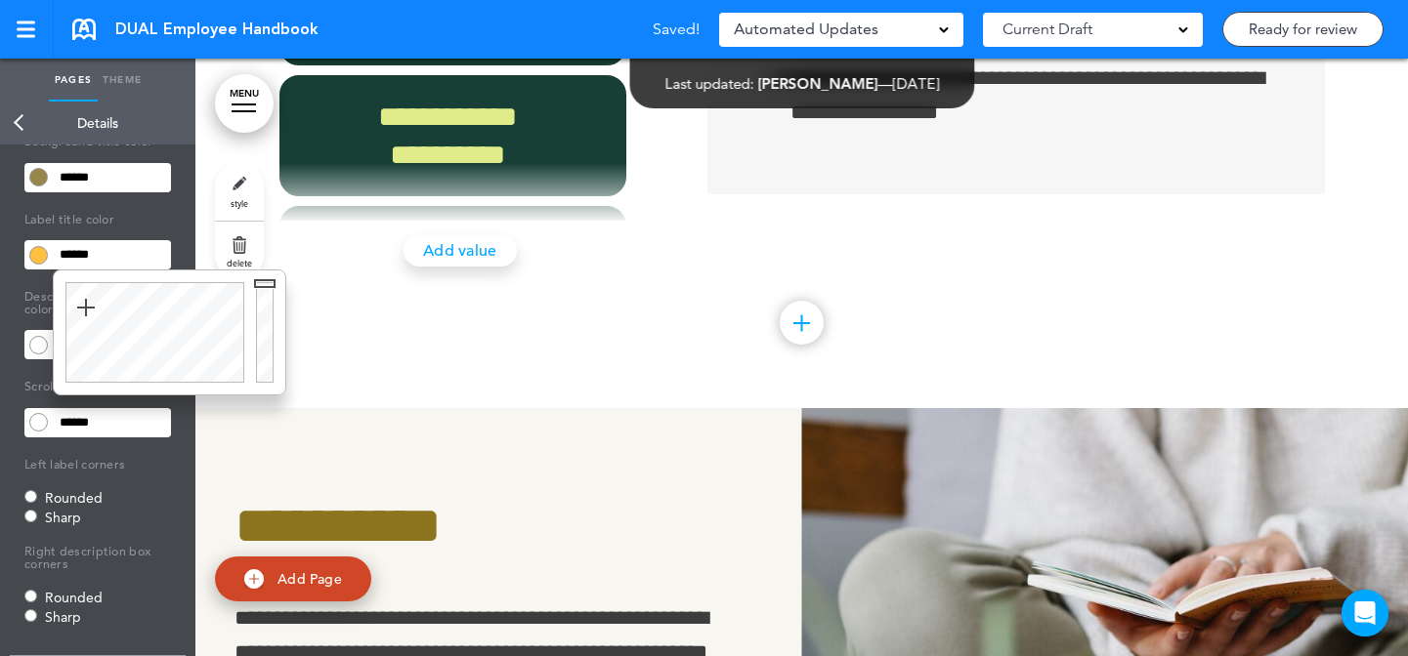
scroll to position [82662, 0]
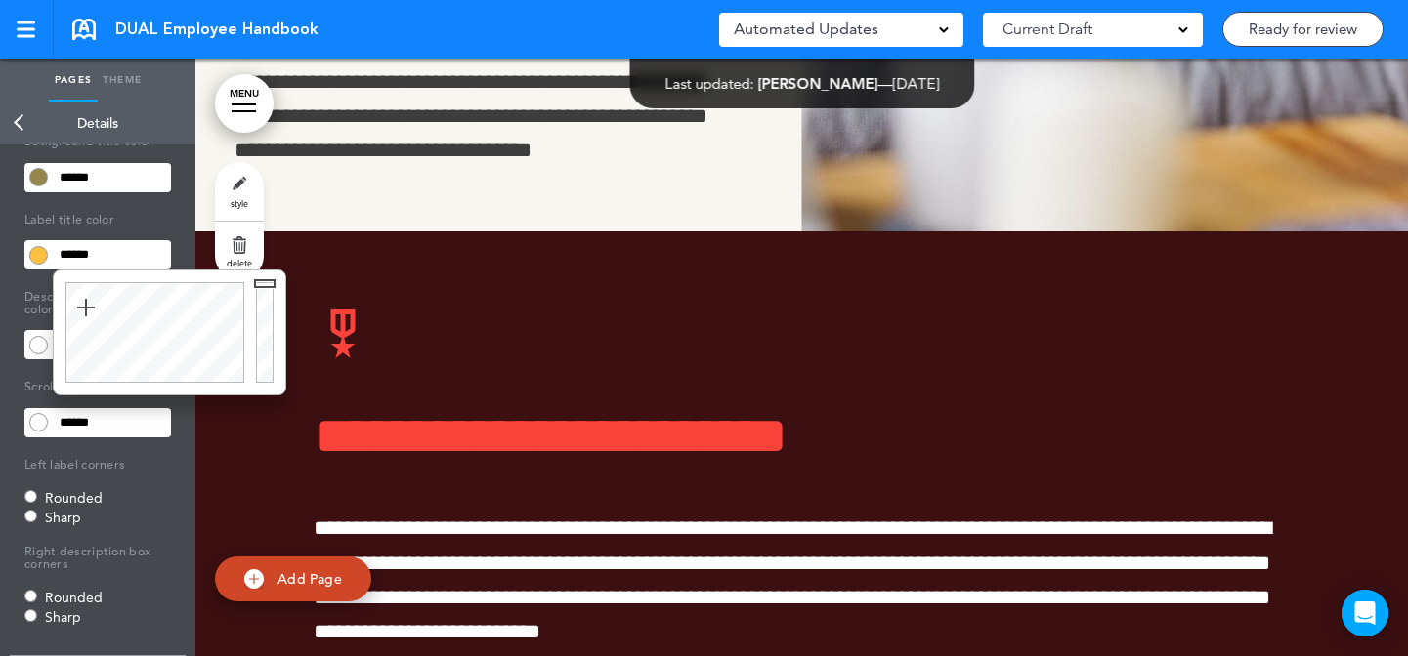
click at [240, 190] on link "style" at bounding box center [239, 191] width 49 height 59
type input "******"
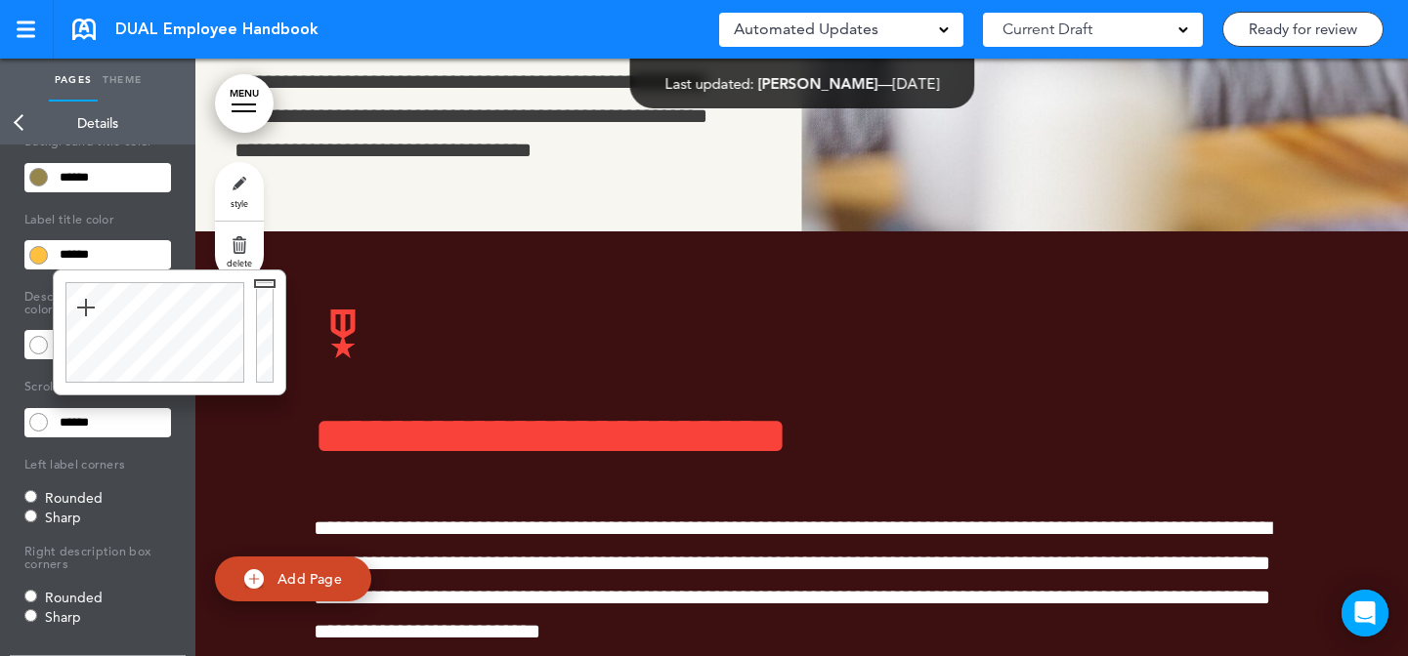
type input "******"
click at [135, 258] on input "******" at bounding box center [112, 254] width 118 height 27
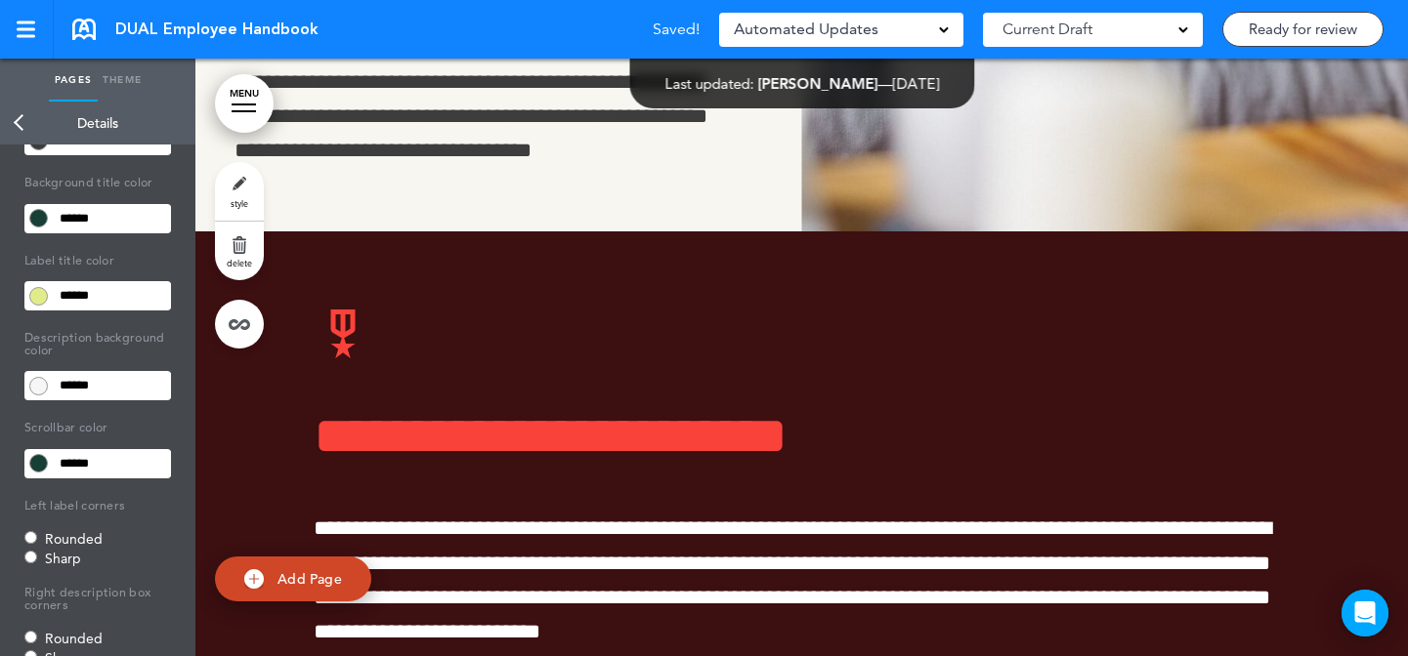
scroll to position [344, 0]
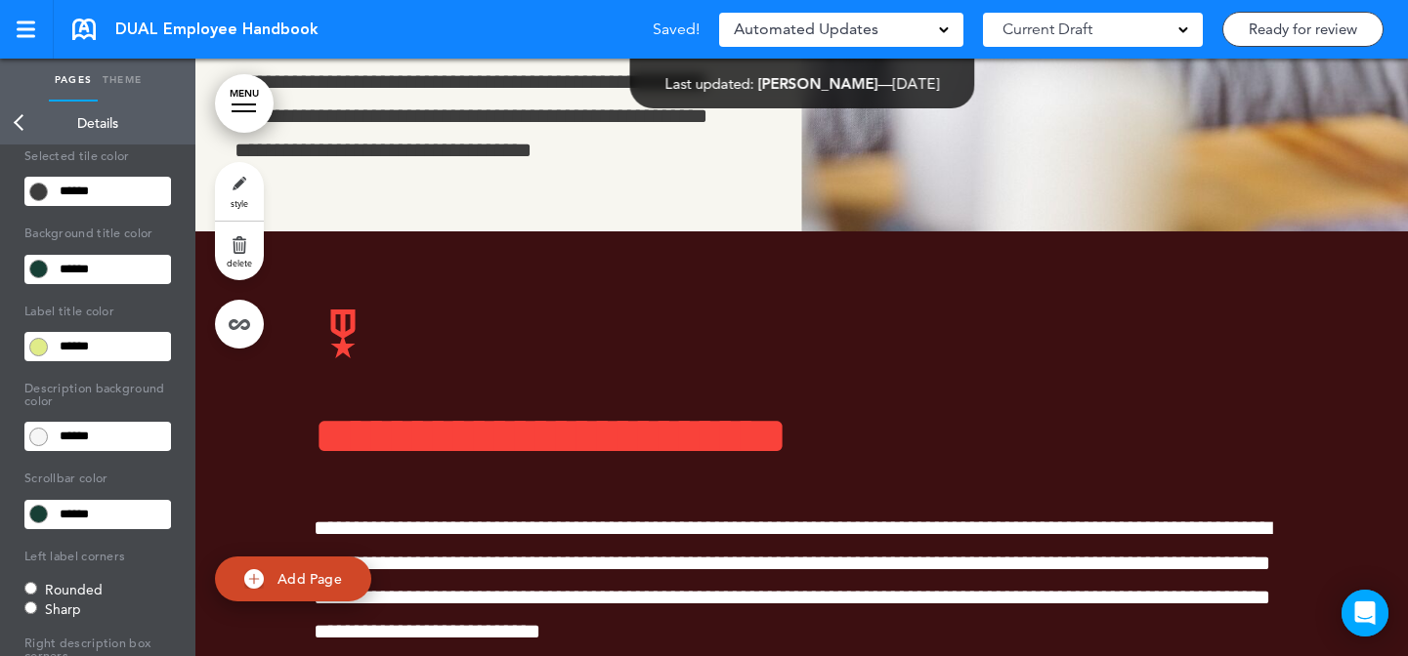
paste input "text"
type input "******"
drag, startPoint x: 809, startPoint y: 289, endPoint x: 549, endPoint y: 293, distance: 259.9
click at [809, 289] on body "Make this page common so it is available in other handbooks. This handbook Prev…" at bounding box center [704, 328] width 1408 height 656
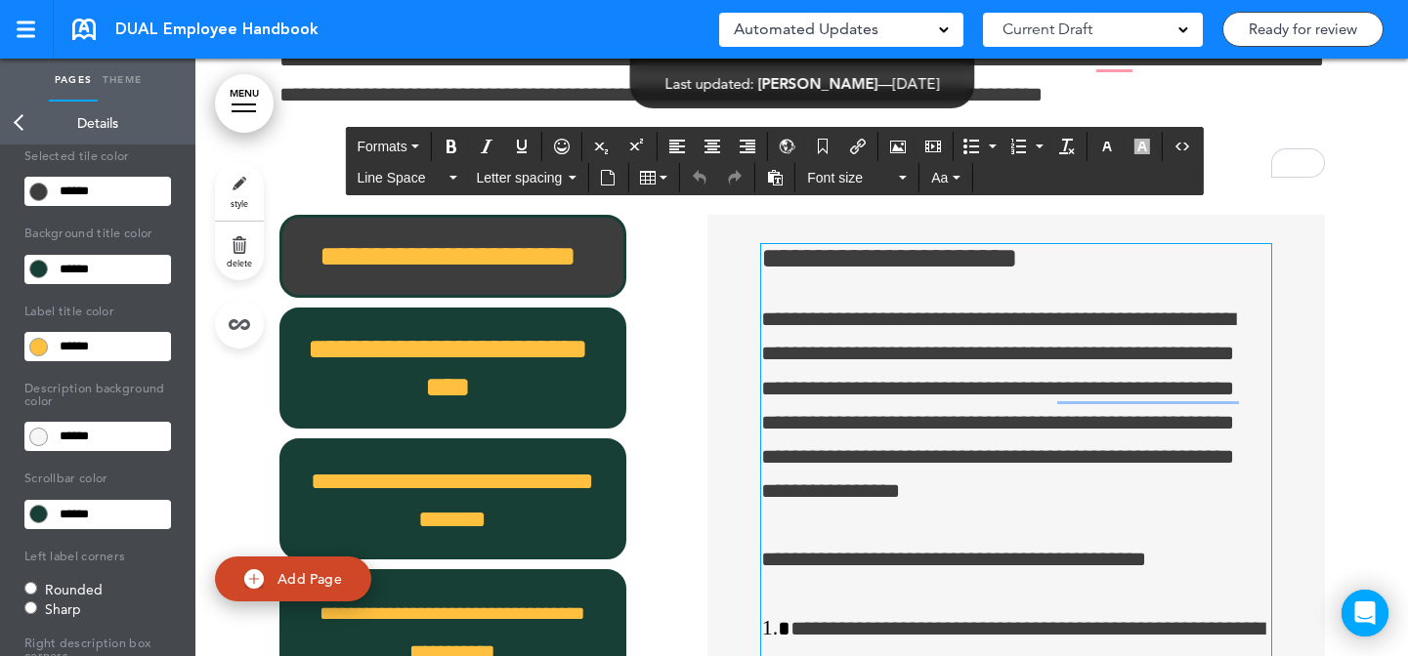
scroll to position [81027, 0]
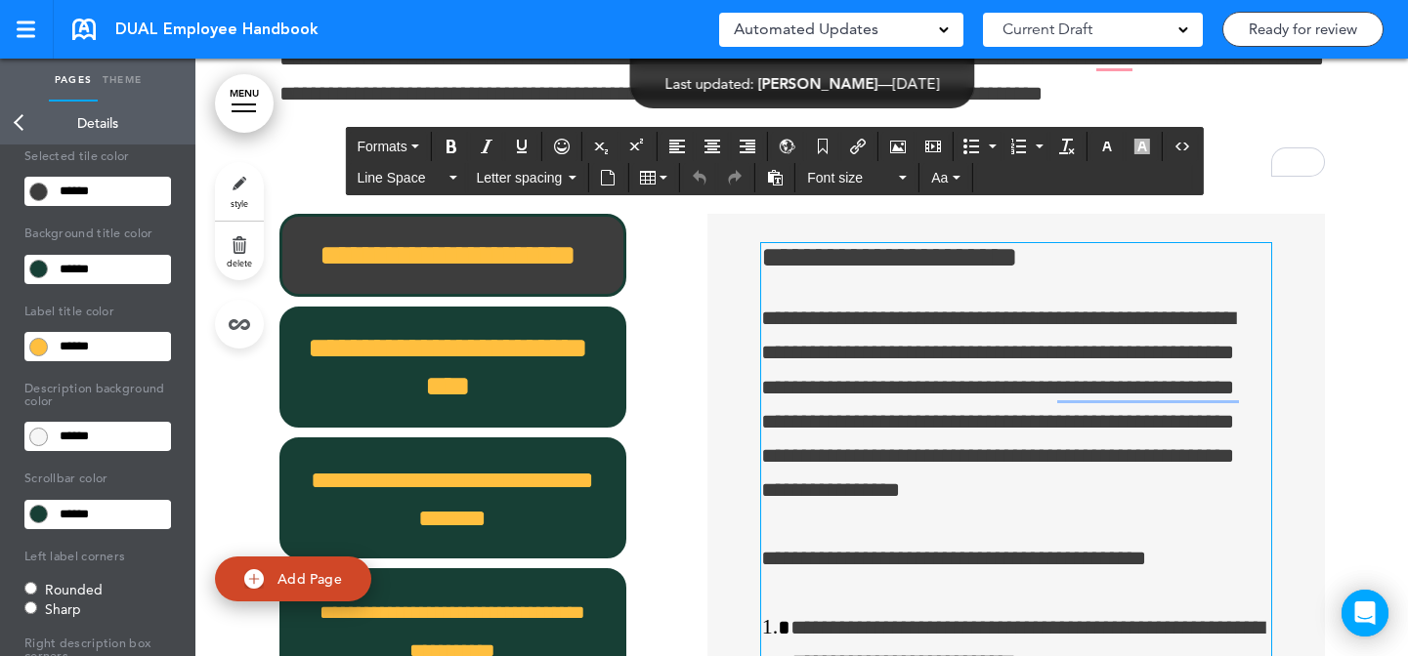
click at [249, 177] on link "style" at bounding box center [239, 191] width 49 height 59
type input "******"
type input "***"
type input "******"
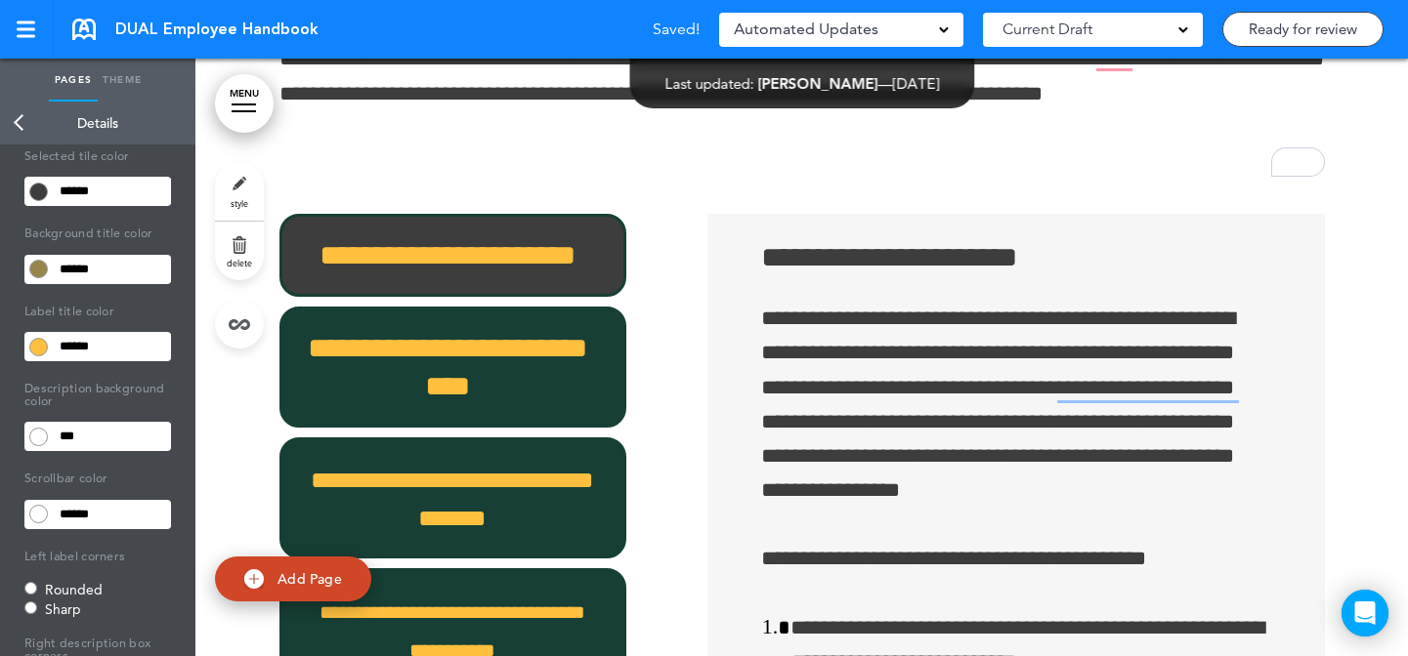
click at [134, 265] on input "******" at bounding box center [112, 269] width 118 height 27
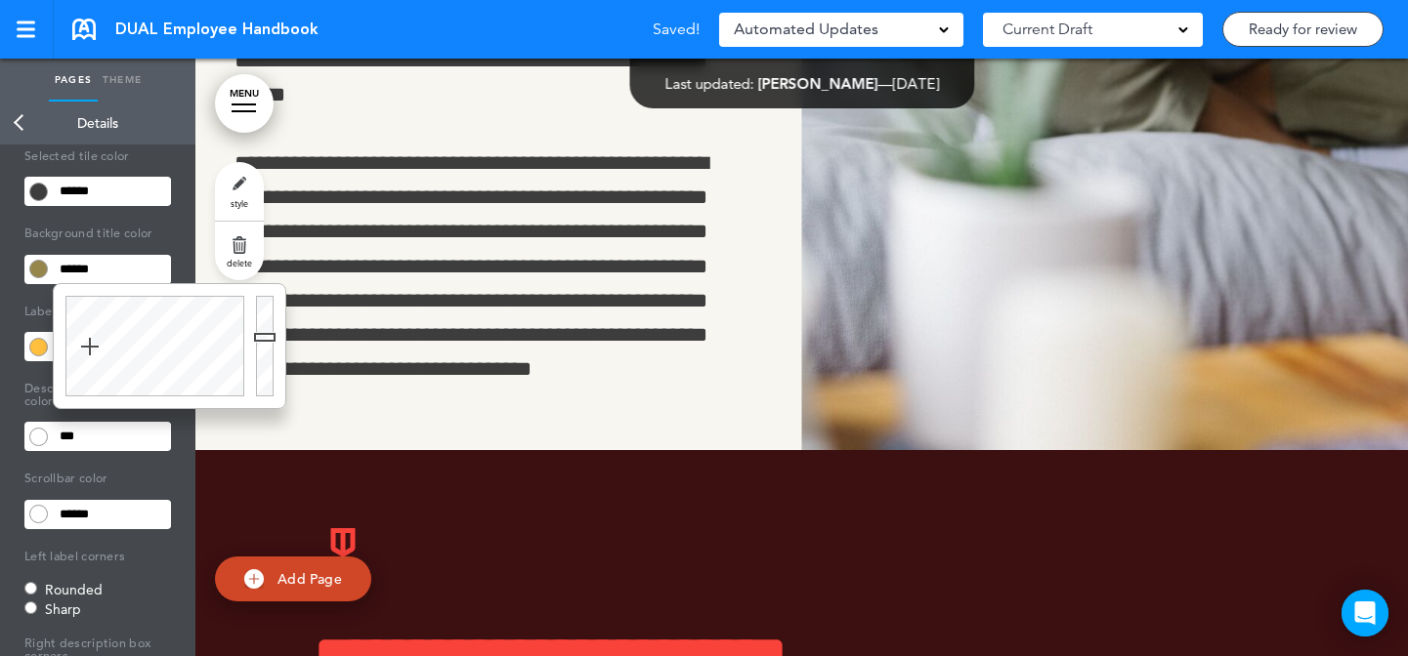
scroll to position [51, 0]
click at [233, 198] on span "style" at bounding box center [240, 203] width 18 height 12
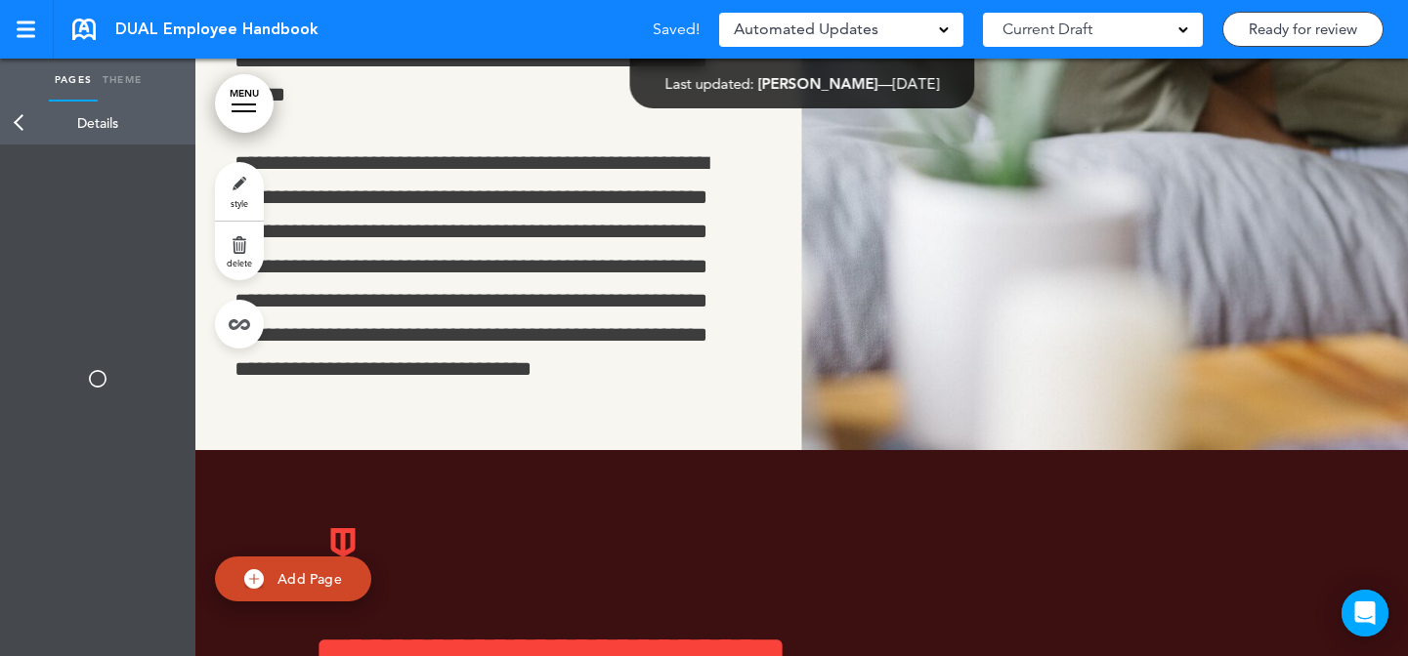
type input "******"
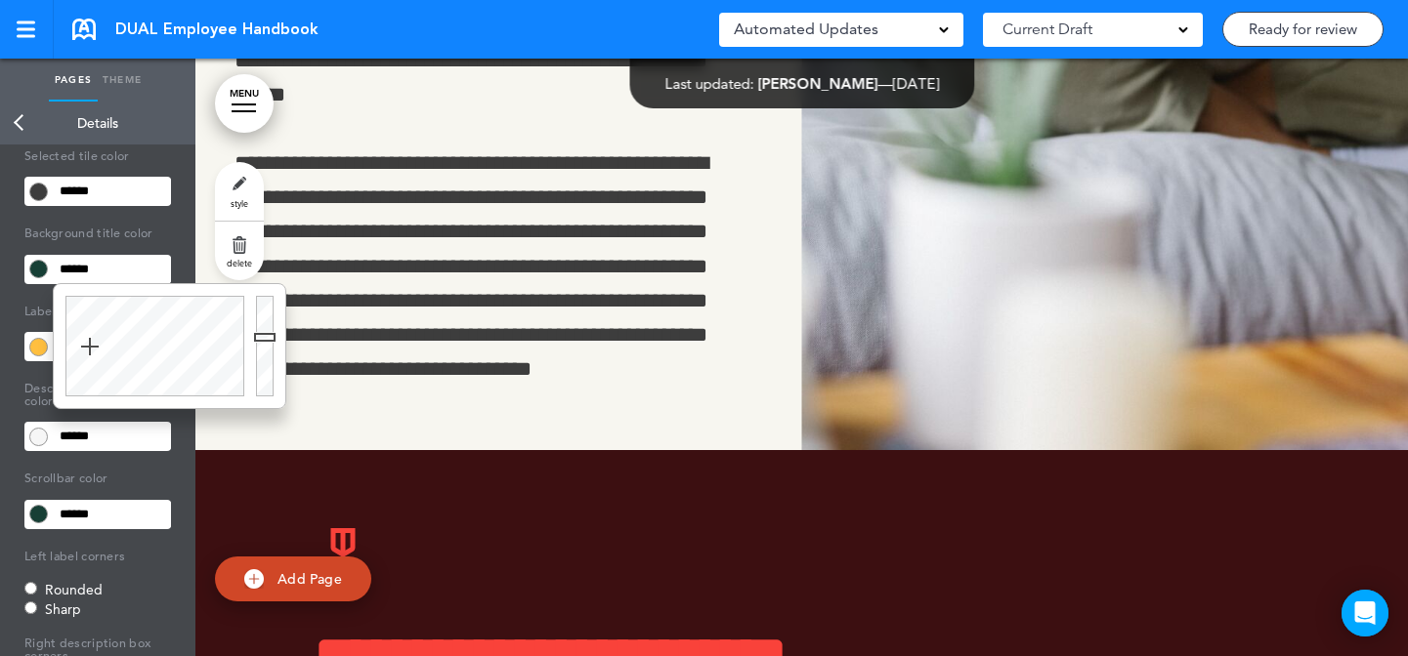
click at [118, 274] on input "******" at bounding box center [112, 269] width 118 height 27
paste input "text"
type input "******"
click at [126, 505] on body "Make this page common so it is available in other handbooks. This handbook Prev…" at bounding box center [704, 328] width 1408 height 656
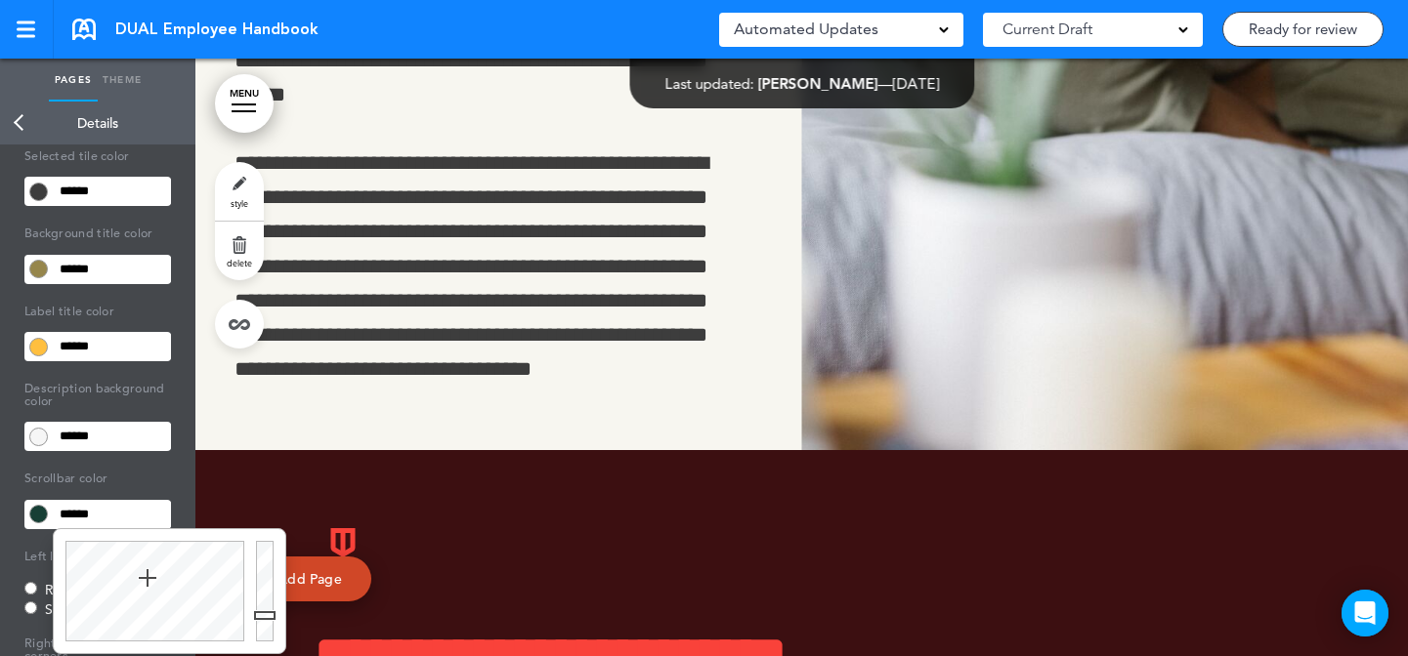
paste input "text"
type input "******"
click at [643, 296] on body "Make this page common so it is available in other handbooks. This handbook Prev…" at bounding box center [704, 328] width 1408 height 656
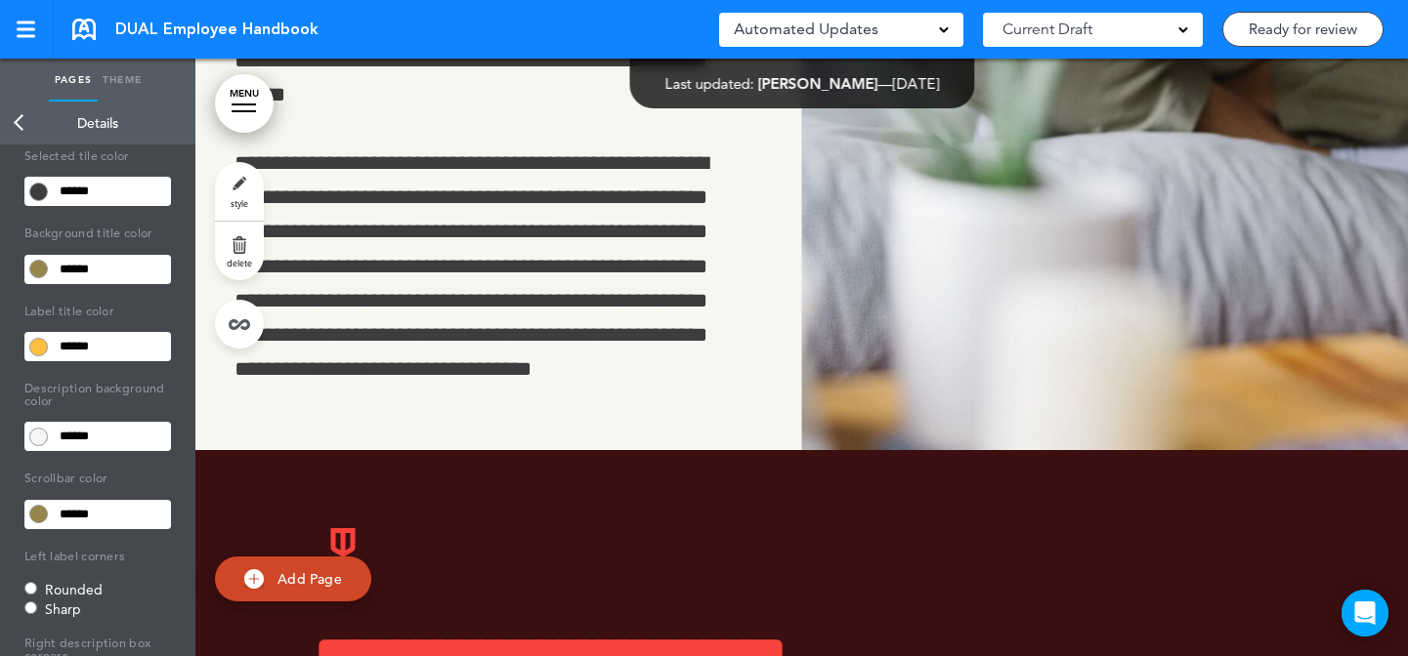
click at [128, 190] on input "******" at bounding box center [112, 191] width 118 height 27
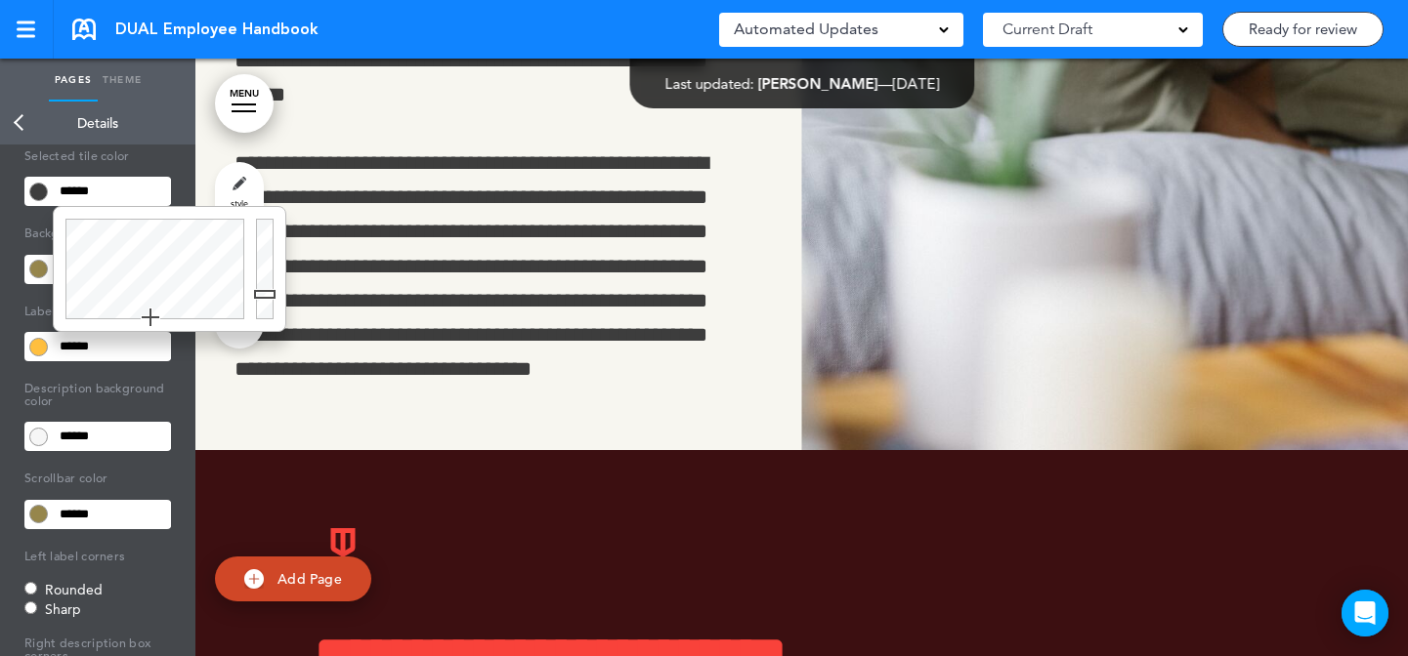
paste input "text"
click at [637, 253] on body "Make this page common so it is available in other handbooks. This handbook Prev…" at bounding box center [704, 328] width 1408 height 656
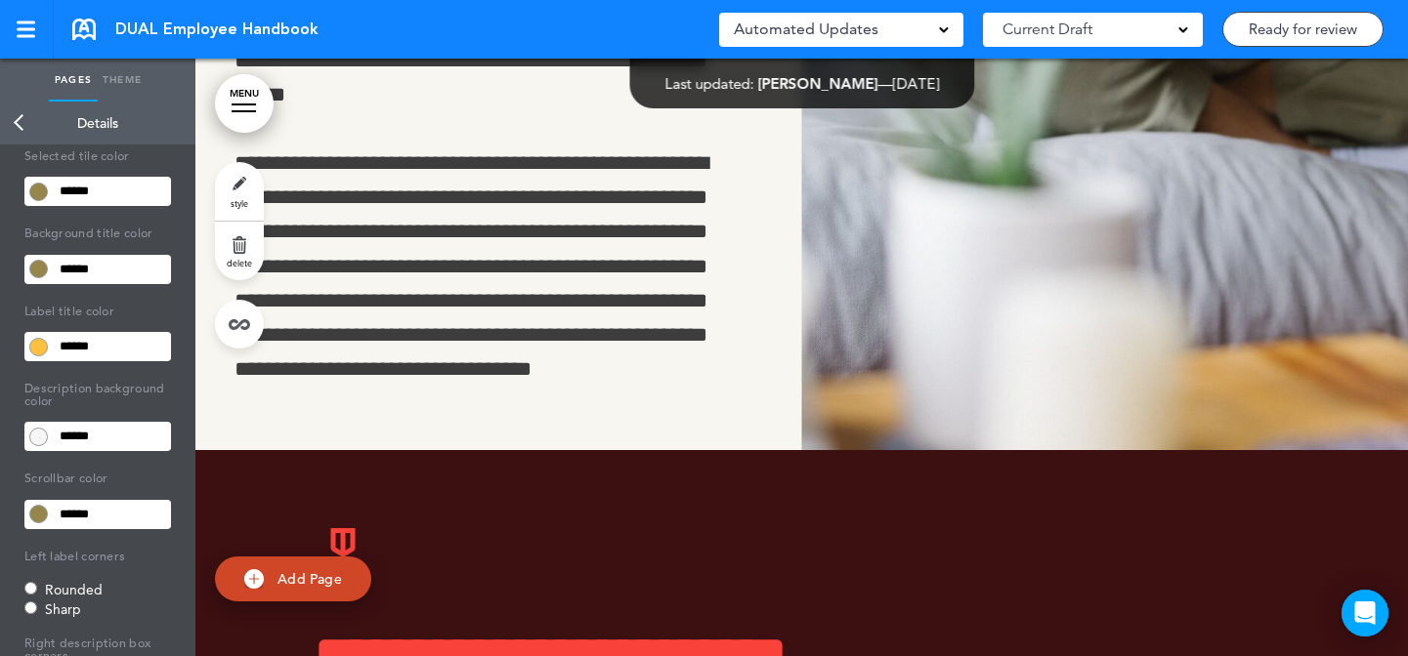
scroll to position [340, 0]
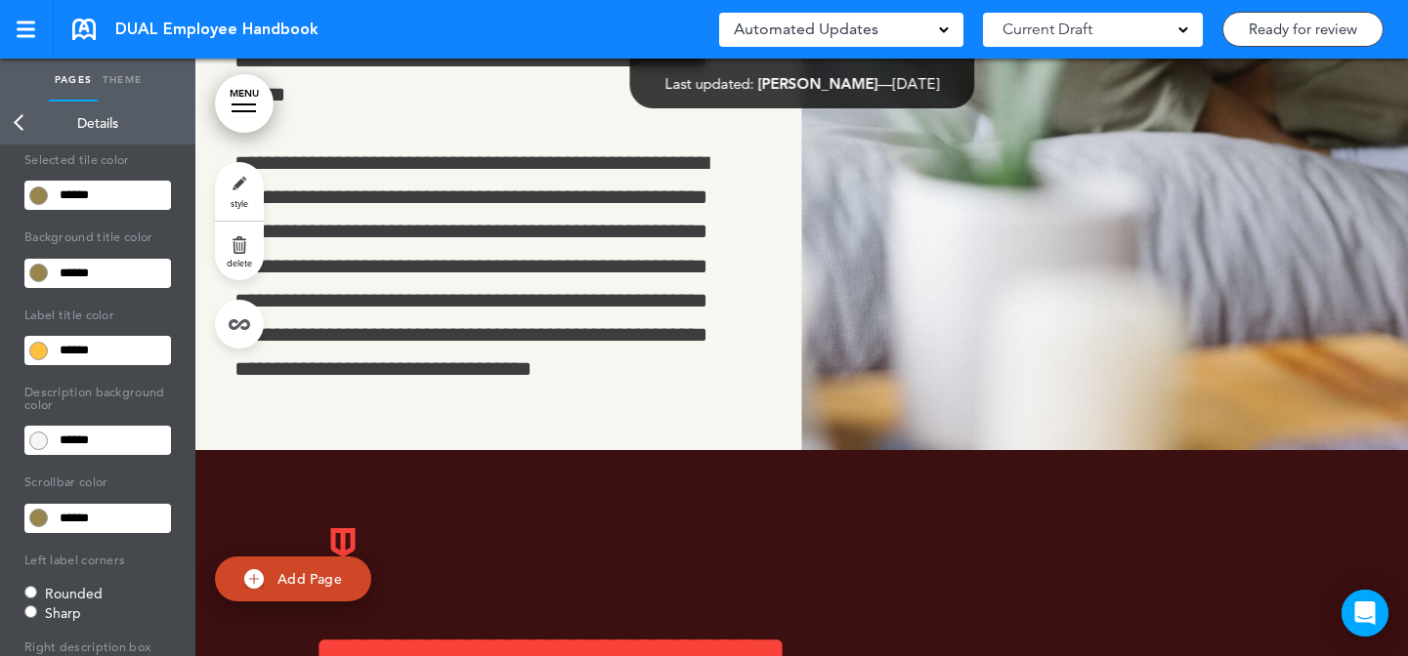
click at [114, 205] on input "******" at bounding box center [112, 195] width 118 height 27
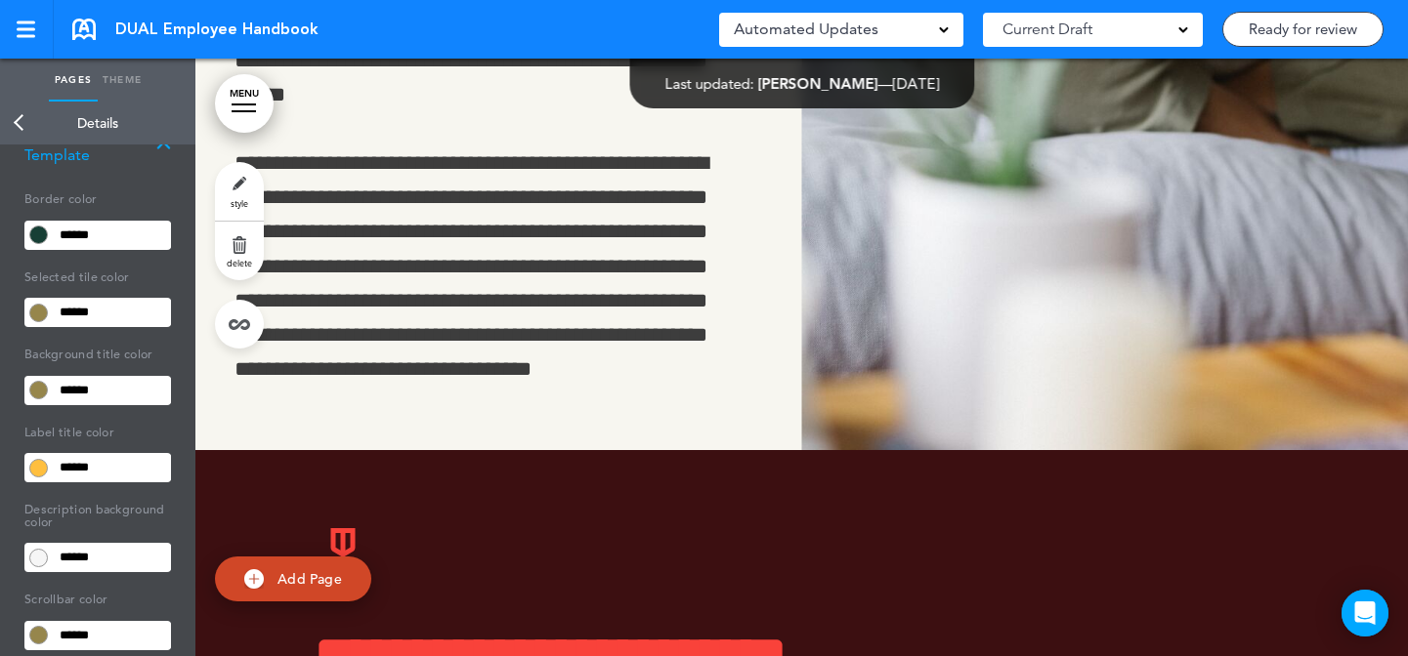
scroll to position [215, 0]
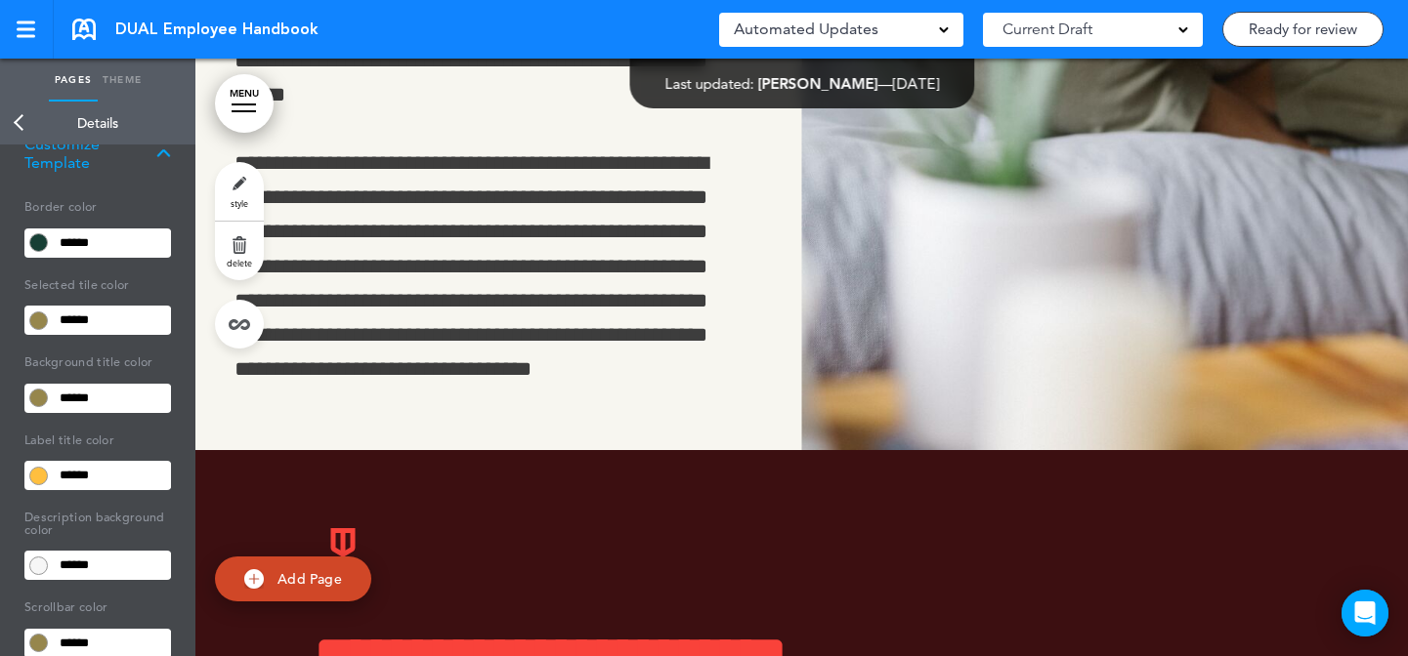
click at [132, 239] on body "Make this page common so it is available in other handbooks. This handbook Prev…" at bounding box center [704, 328] width 1408 height 656
type input "******"
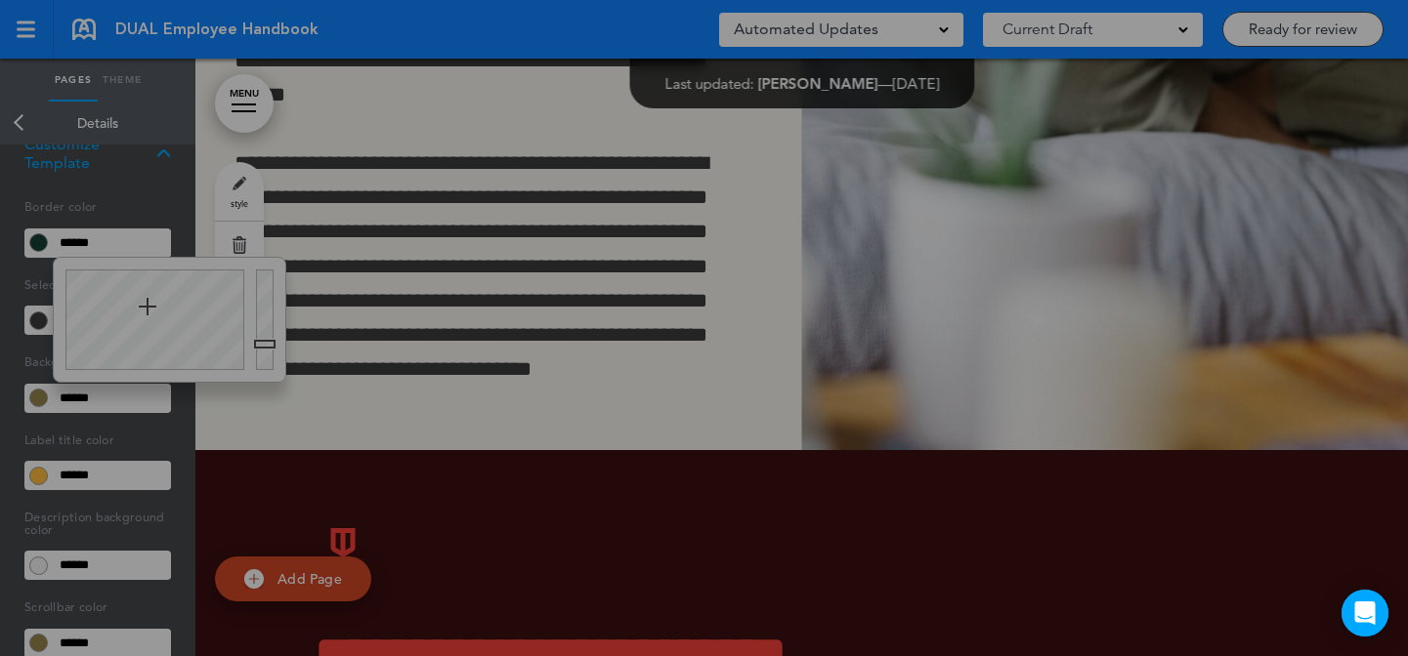
paste input "text"
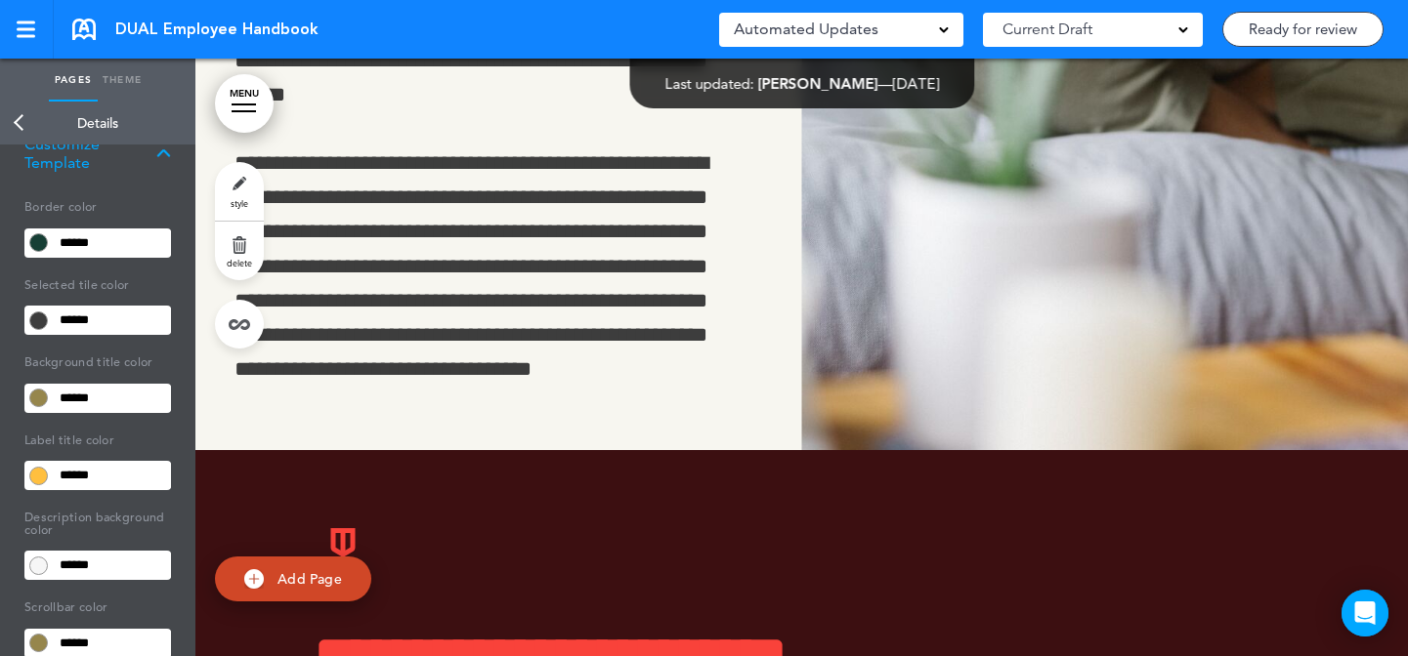
click at [629, 253] on body "Make this page common so it is available in other handbooks. This handbook Prev…" at bounding box center [704, 328] width 1408 height 656
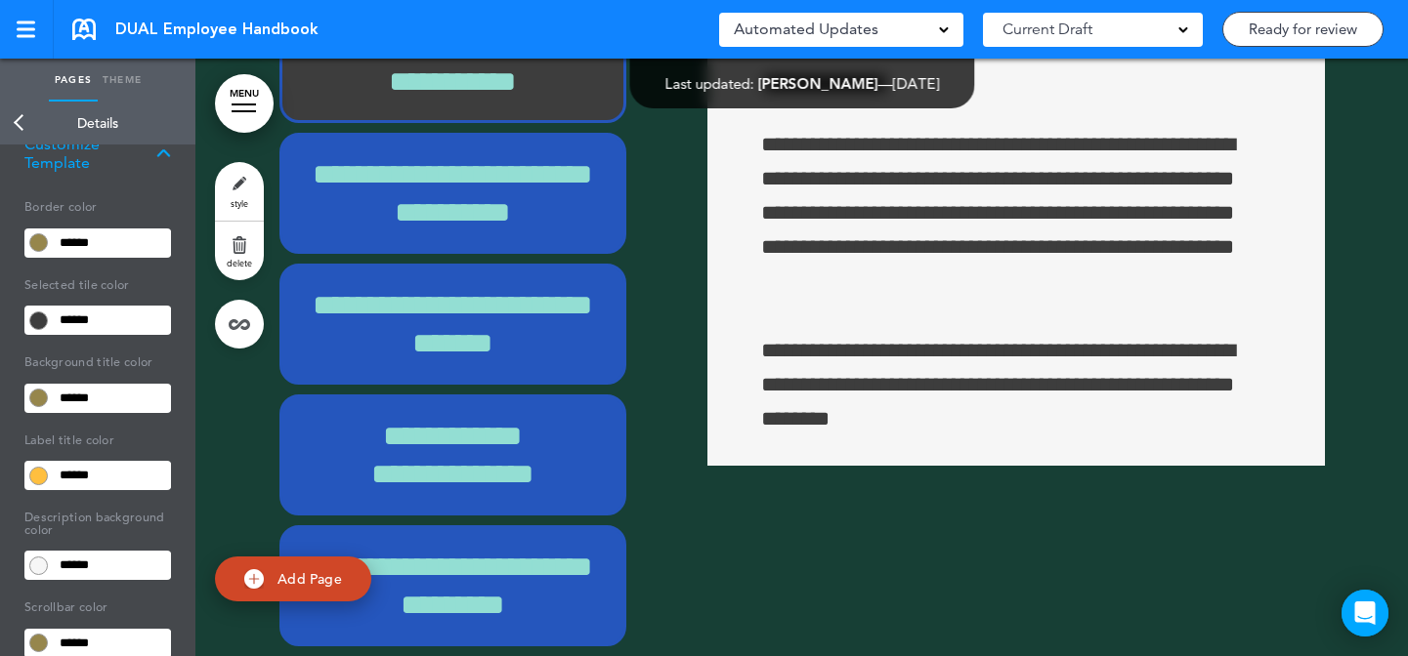
scroll to position [86738, 0]
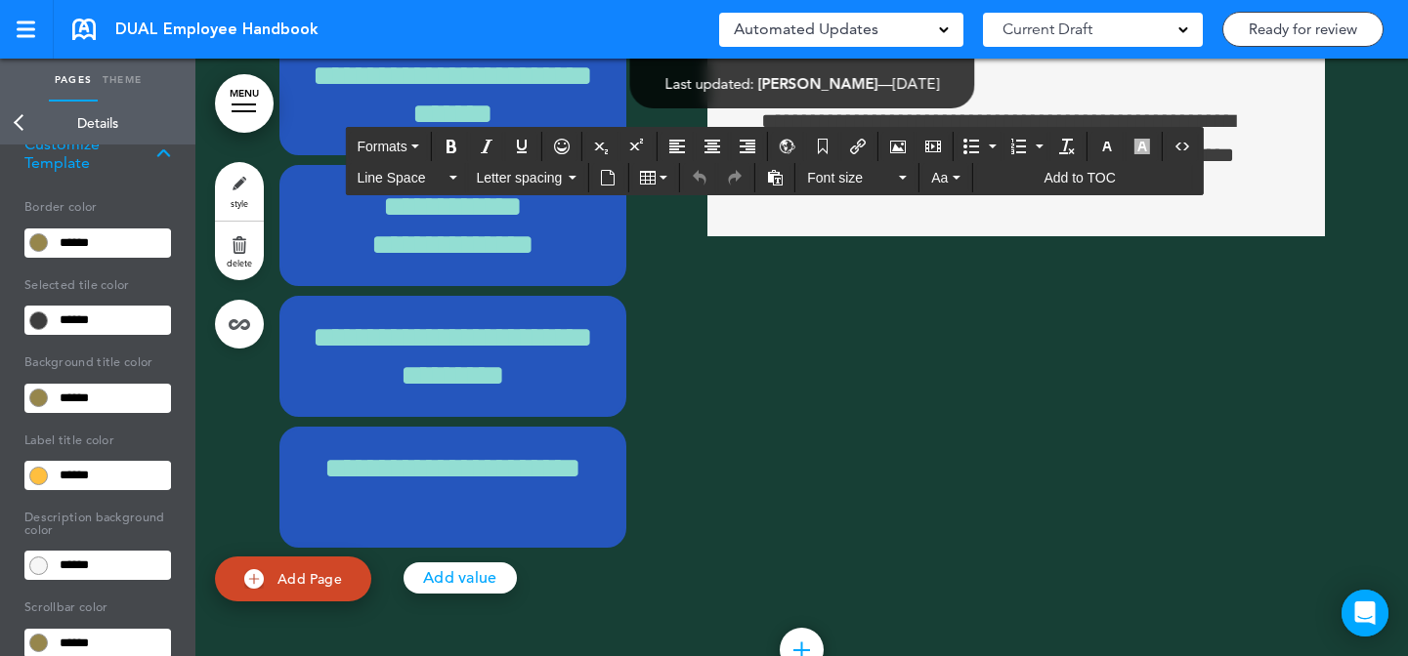
scroll to position [87035, 0]
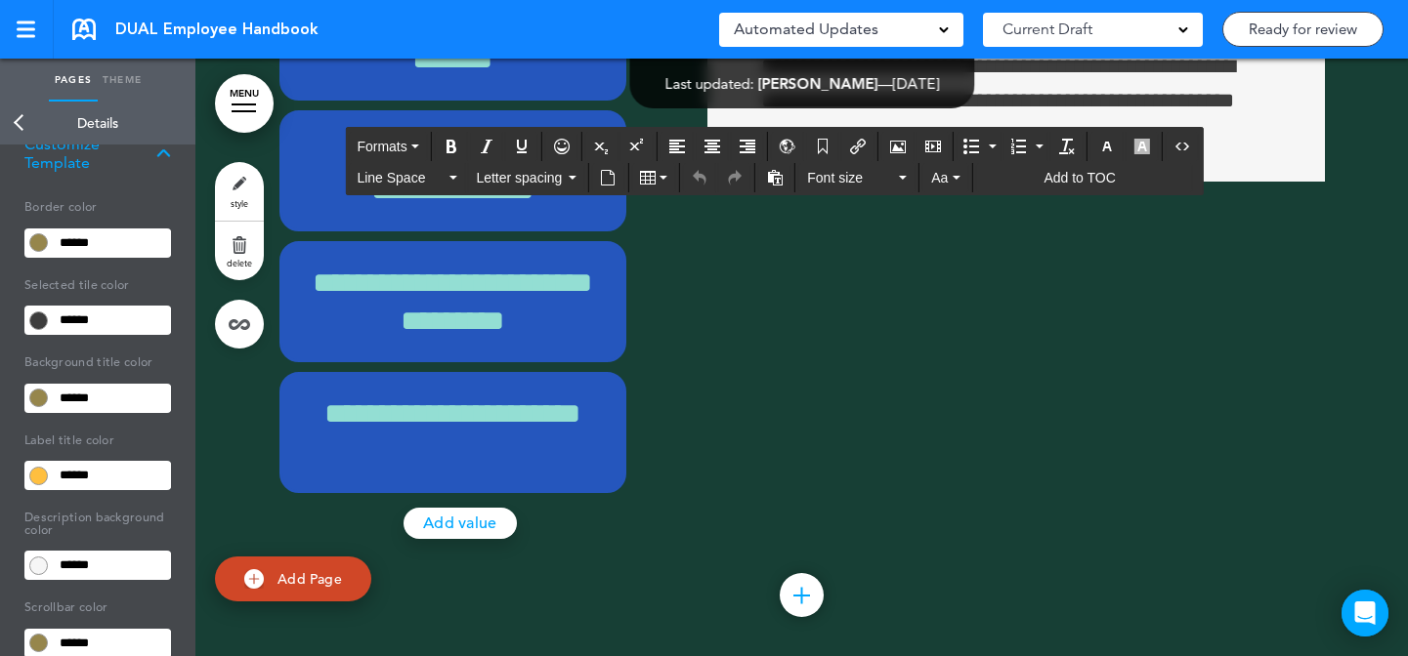
click at [1111, 143] on icon "button" at bounding box center [1107, 147] width 16 height 16
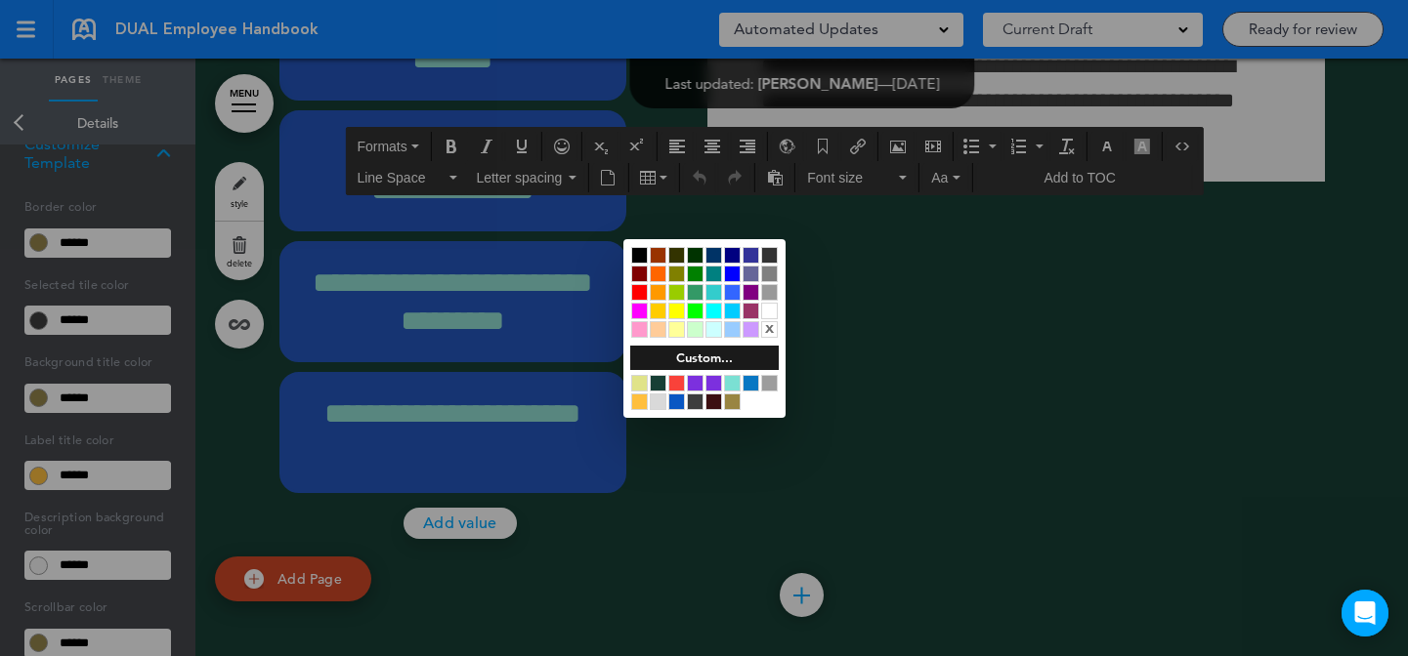
click at [660, 382] on div at bounding box center [658, 383] width 17 height 17
click at [1063, 411] on div at bounding box center [704, 328] width 1408 height 656
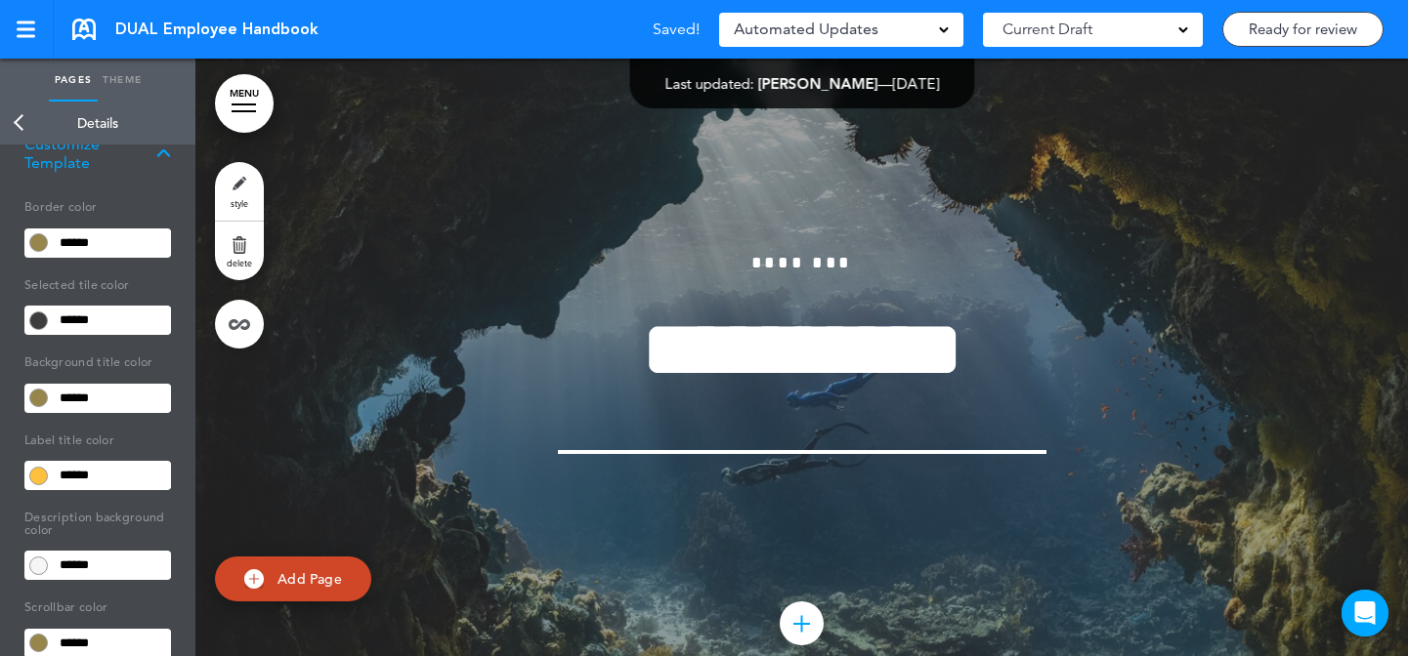
scroll to position [87745, 0]
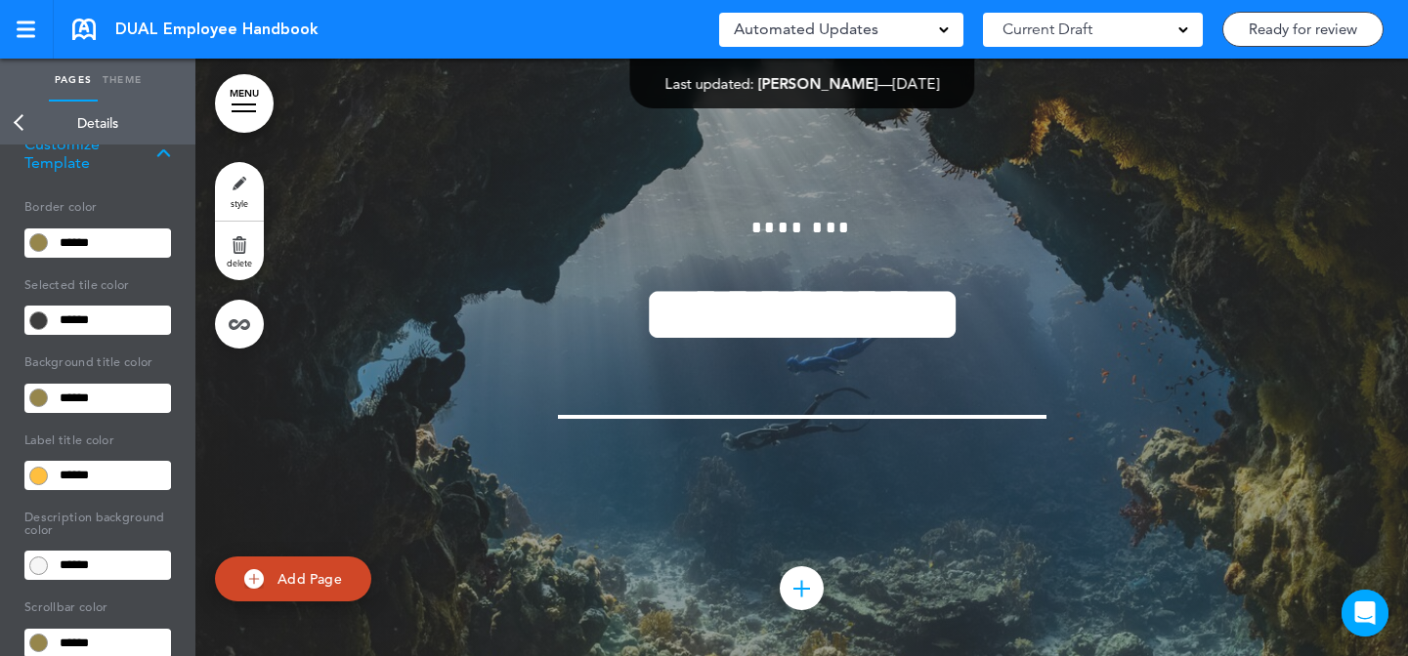
click at [241, 204] on span "style" at bounding box center [240, 203] width 18 height 12
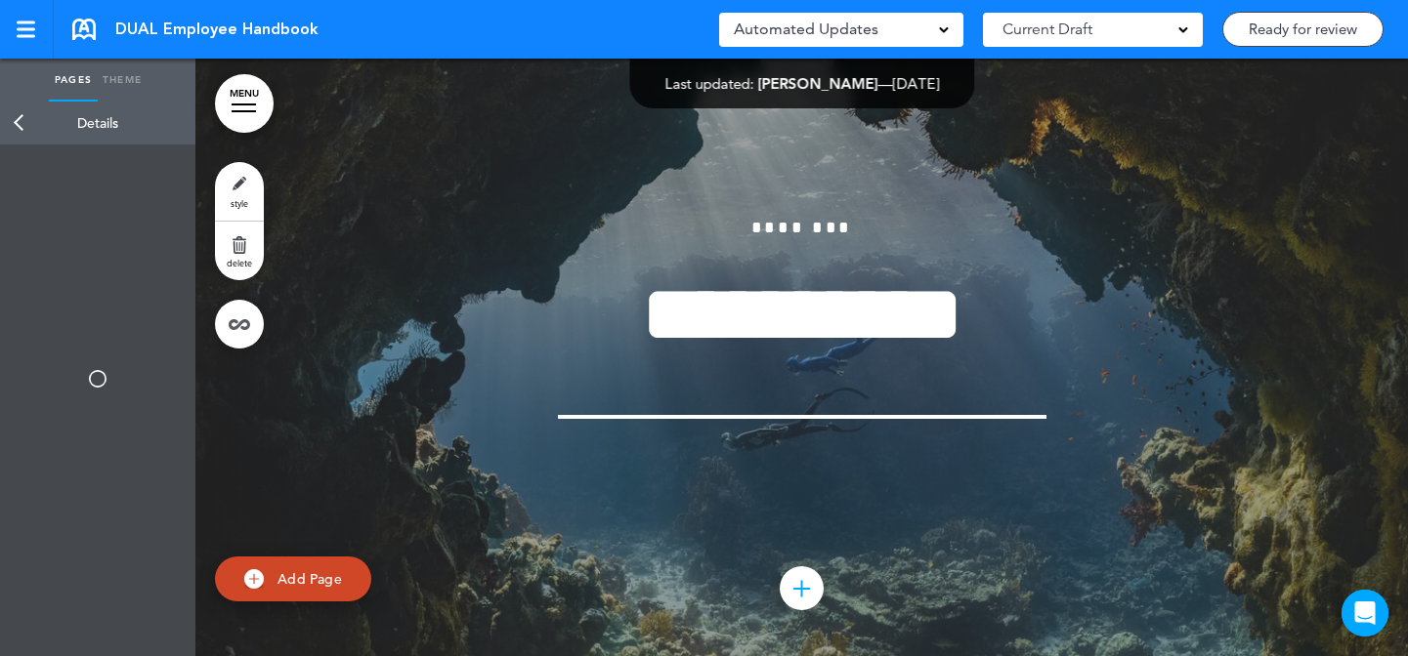
type input "******"
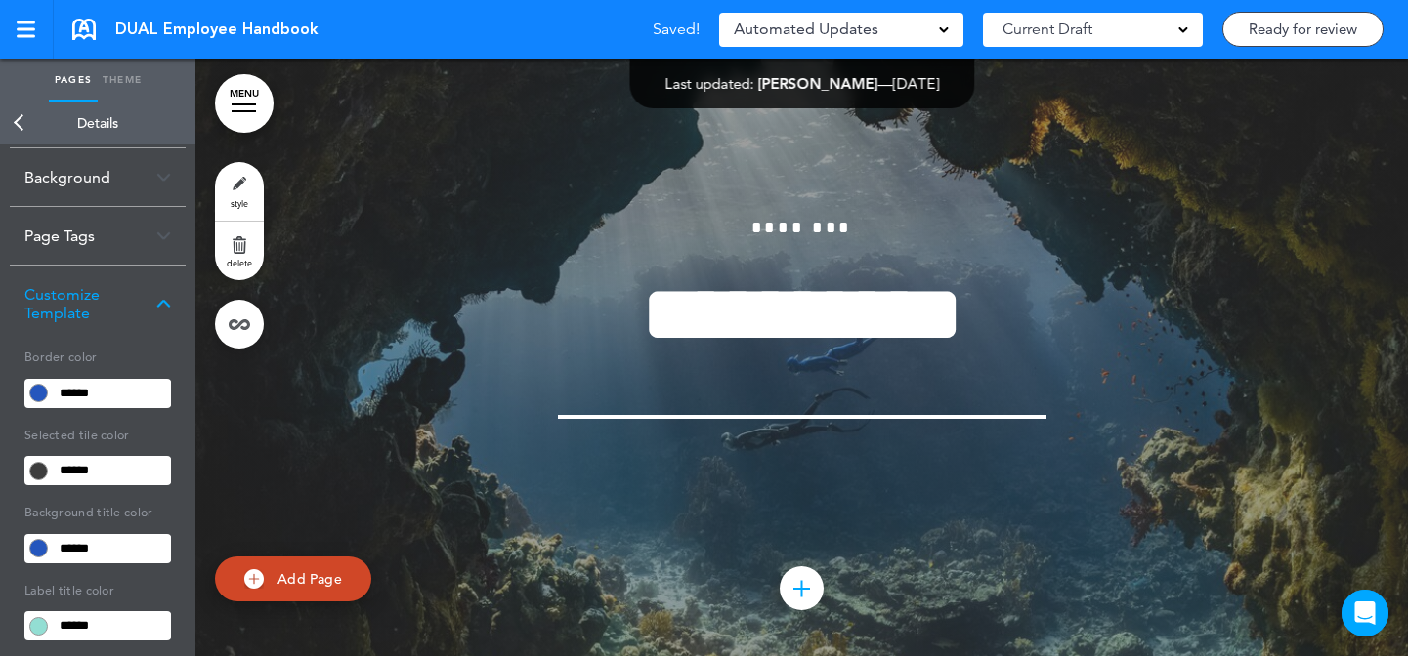
scroll to position [0, 0]
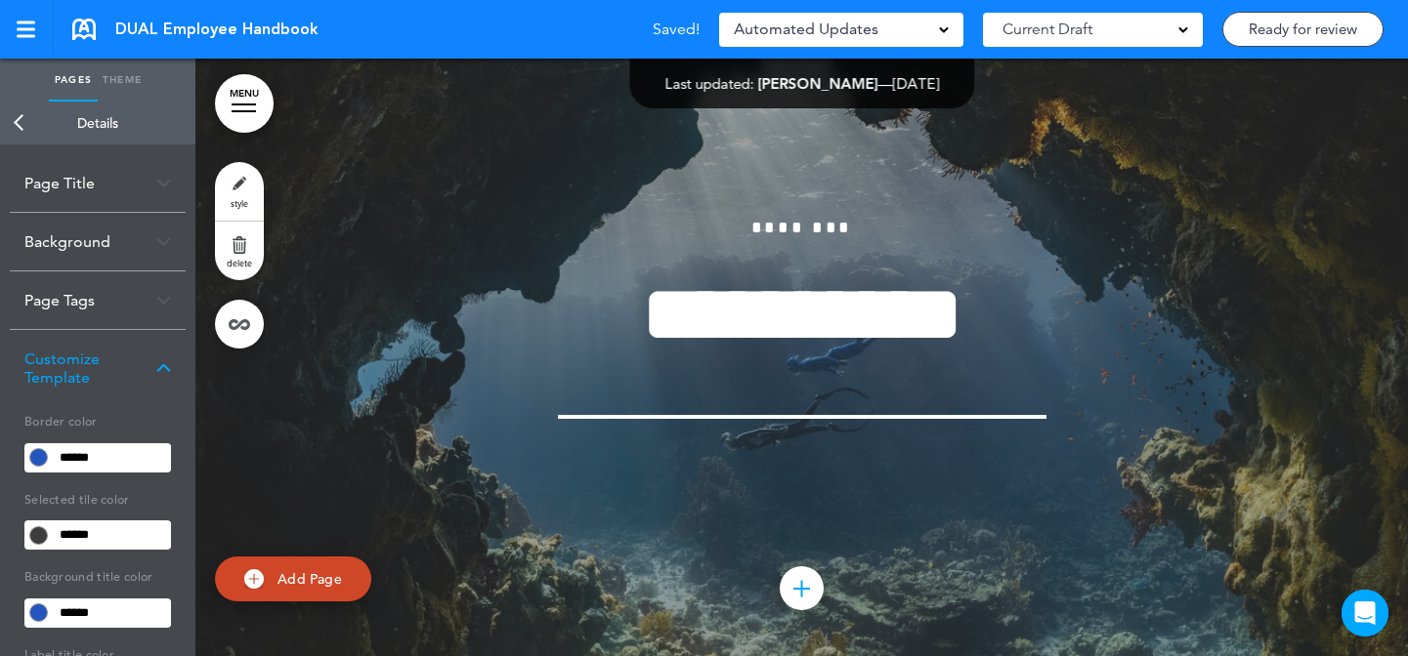
click at [147, 260] on div "Background" at bounding box center [98, 242] width 176 height 58
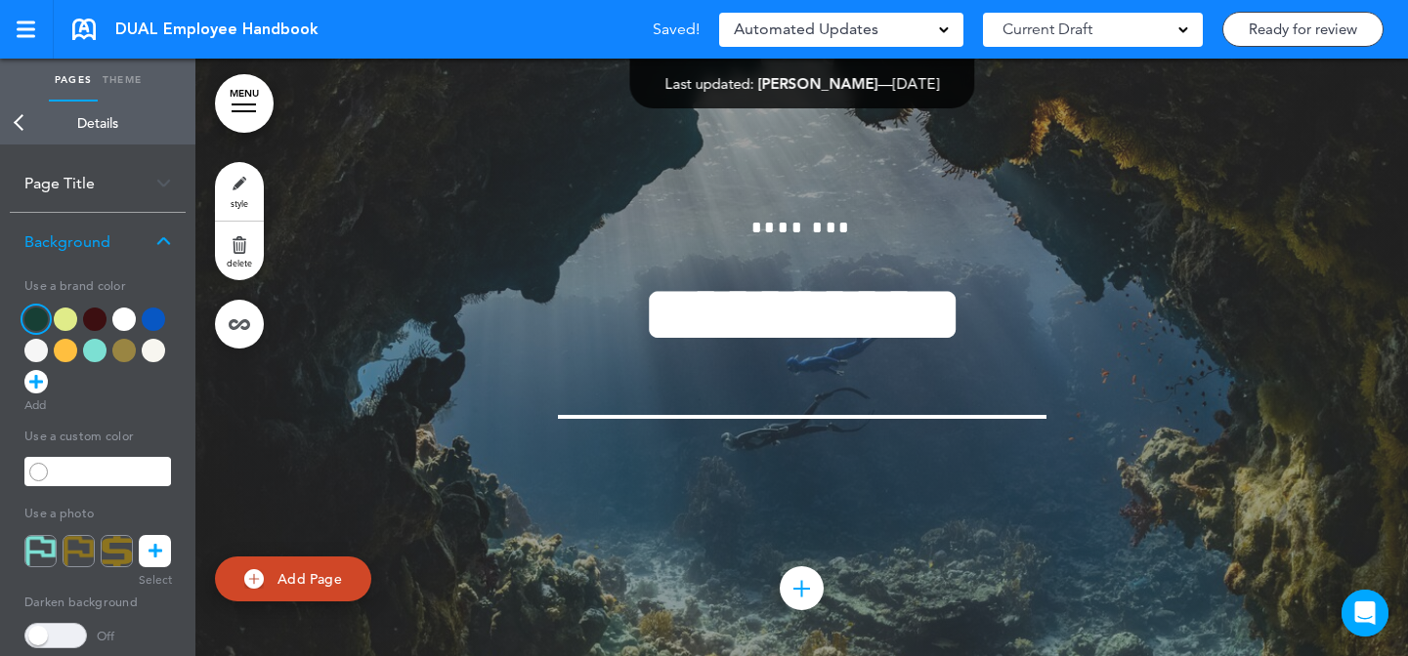
click at [62, 324] on div at bounding box center [65, 319] width 23 height 23
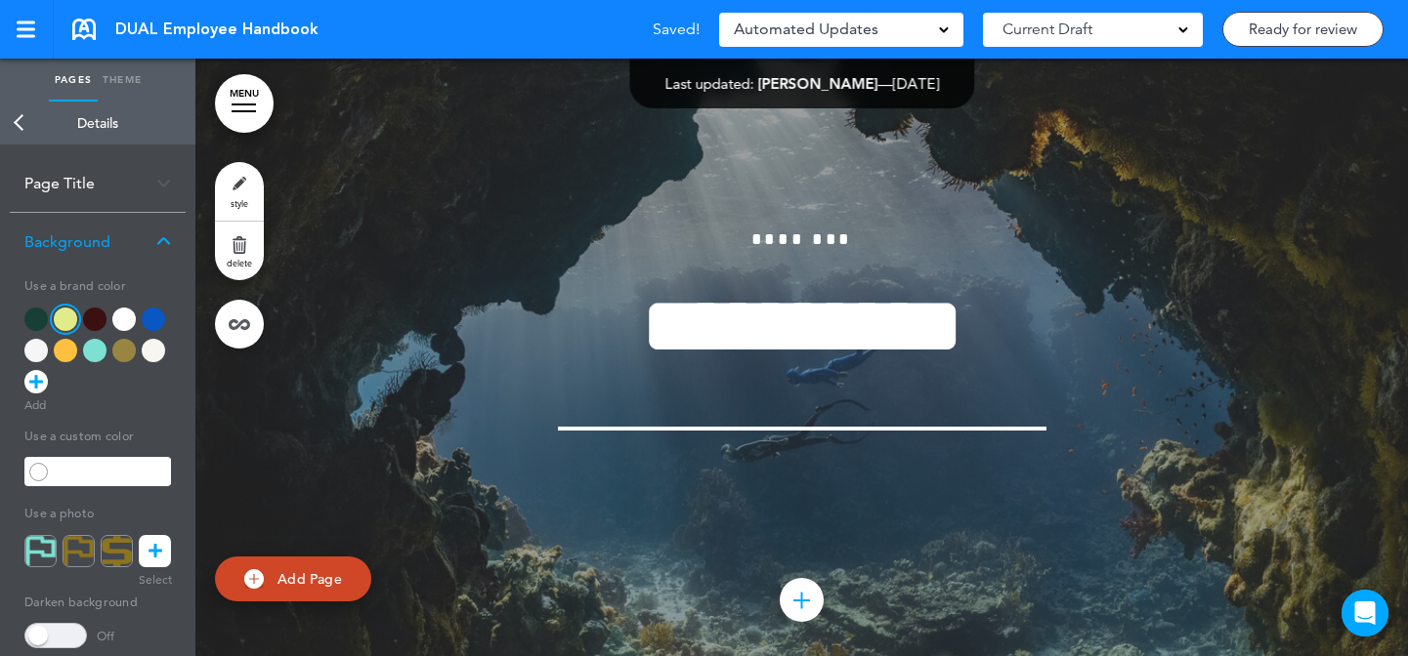
scroll to position [87715, 0]
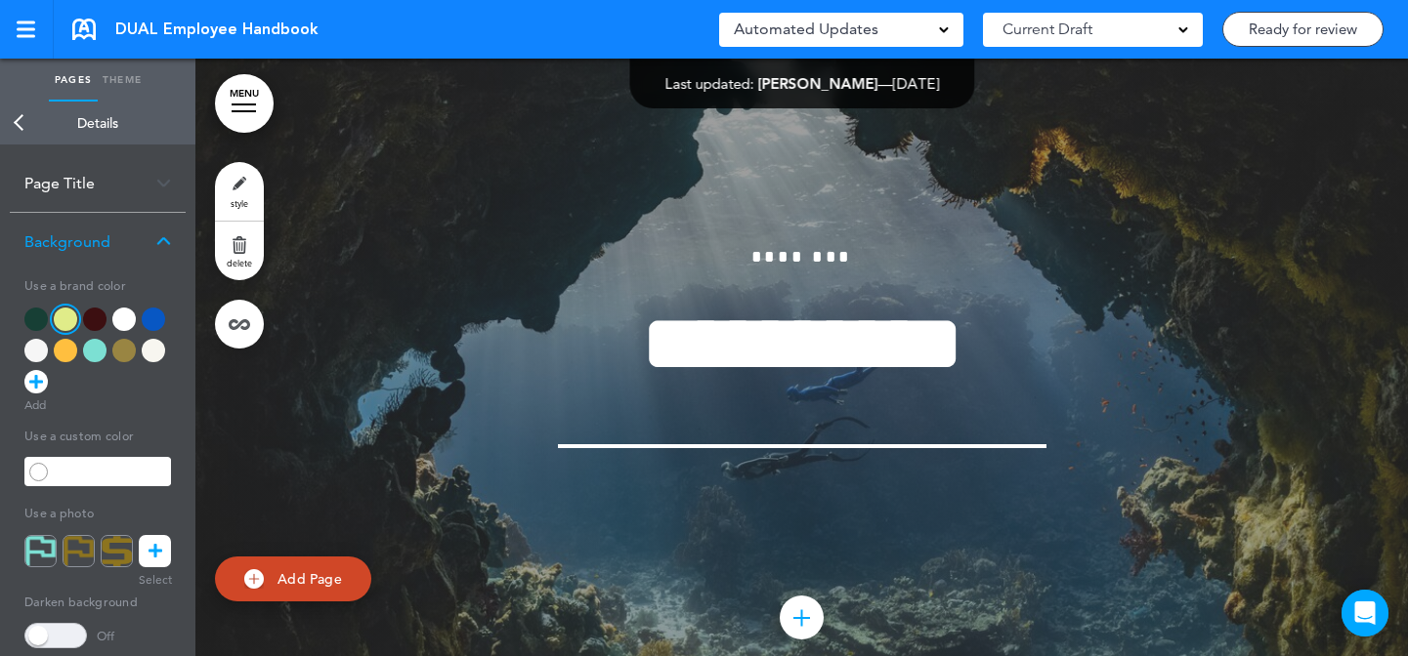
click at [42, 315] on div at bounding box center [35, 319] width 23 height 23
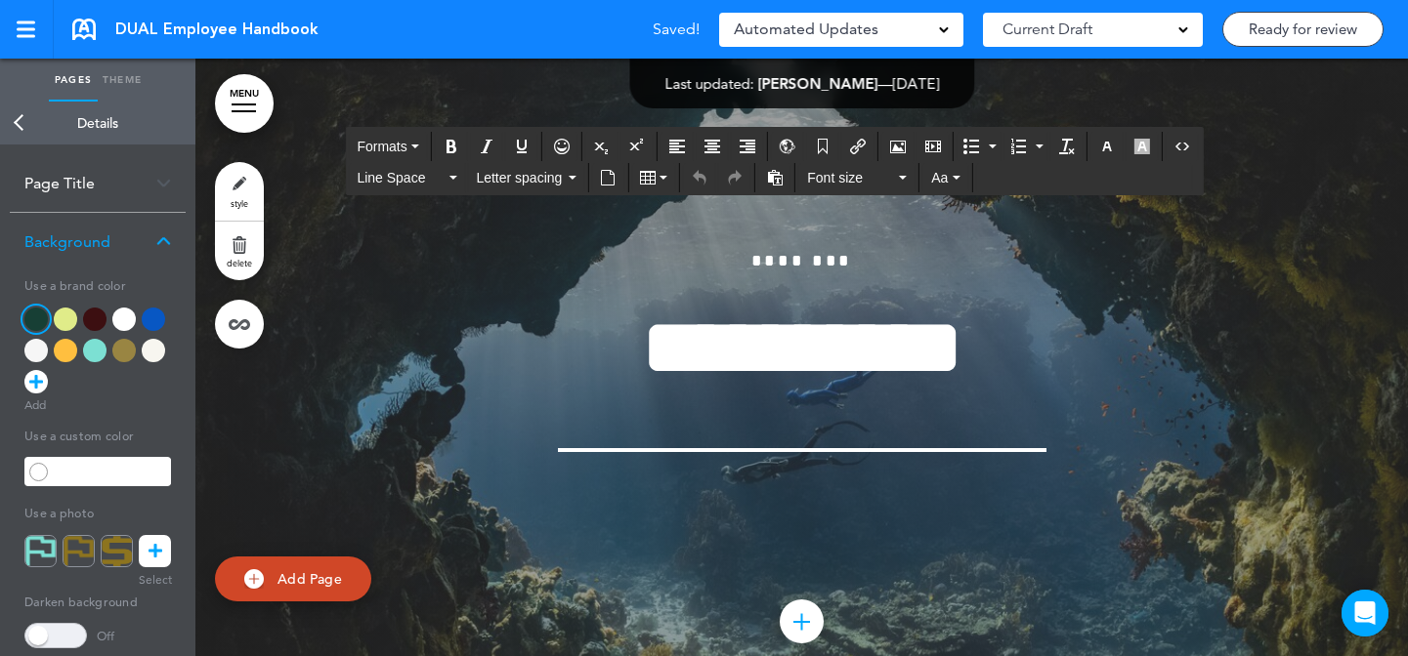
click at [1105, 151] on icon "button" at bounding box center [1107, 147] width 16 height 16
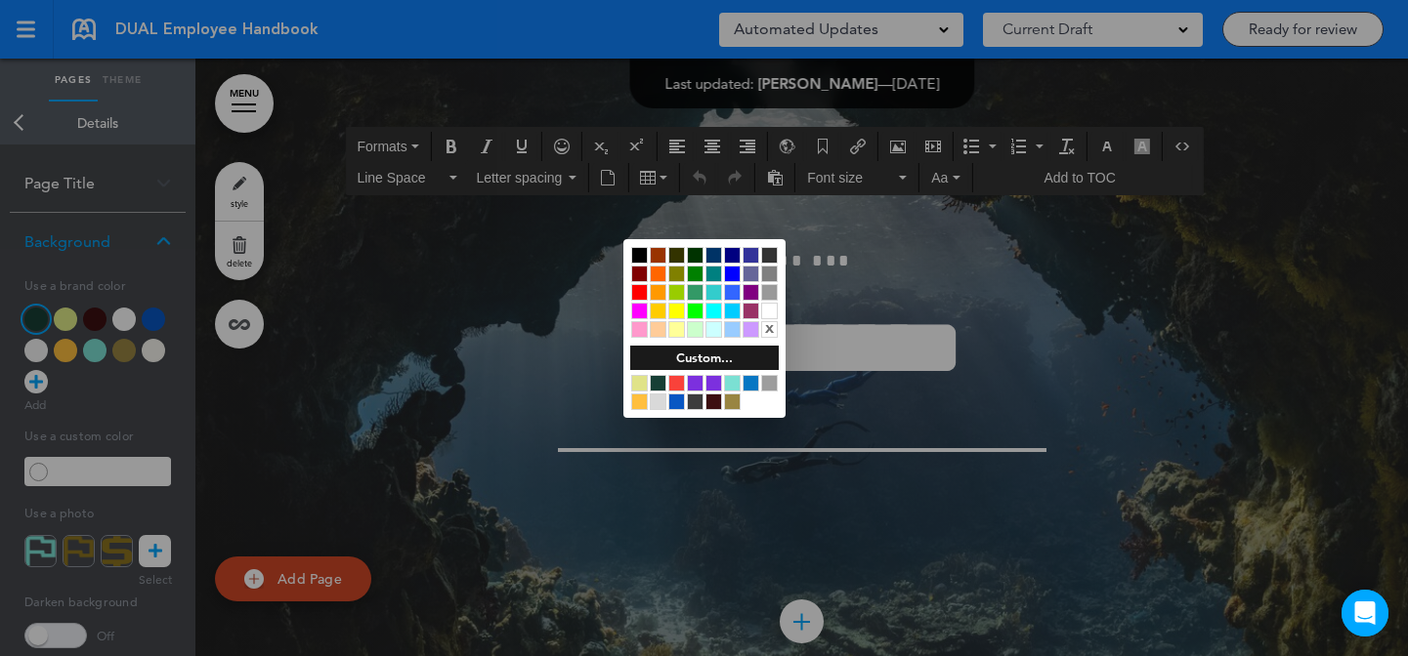
drag, startPoint x: 763, startPoint y: 310, endPoint x: 856, endPoint y: 297, distance: 93.7
click at [763, 309] on div at bounding box center [769, 311] width 17 height 17
click at [1122, 272] on div at bounding box center [704, 328] width 1408 height 656
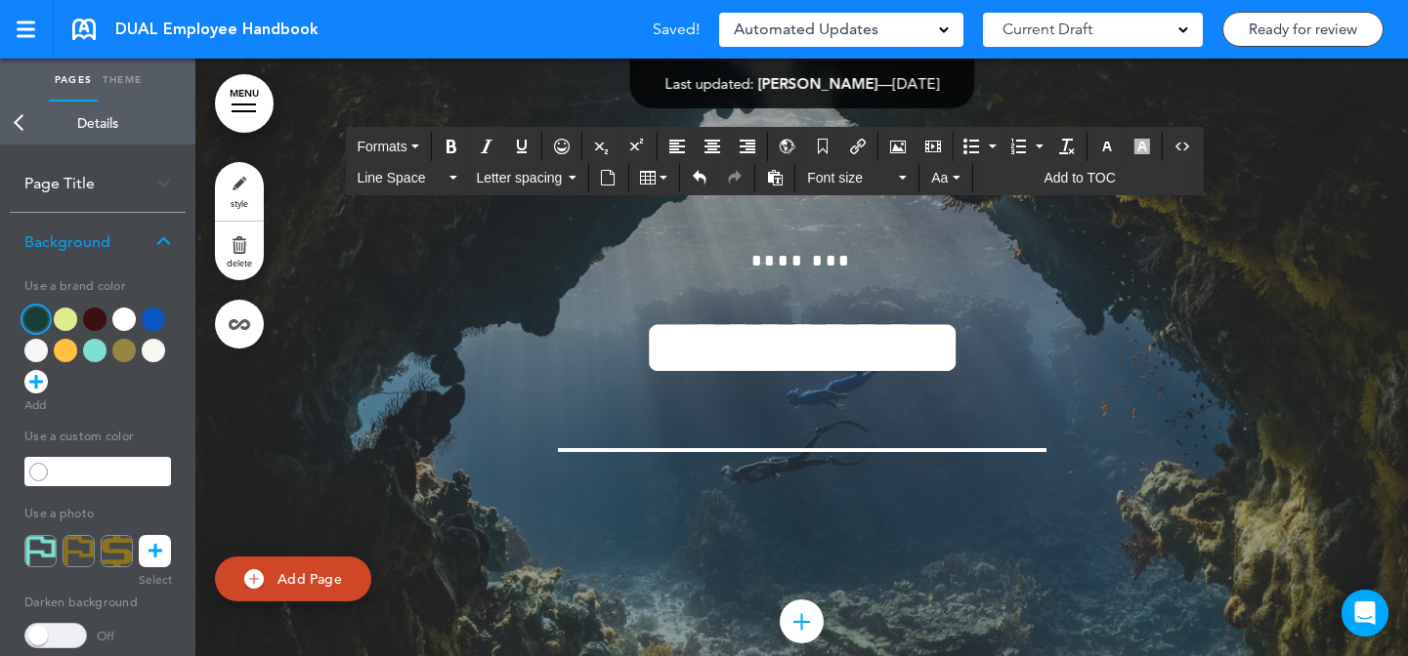
click at [1114, 154] on button "button" at bounding box center [1106, 146] width 31 height 27
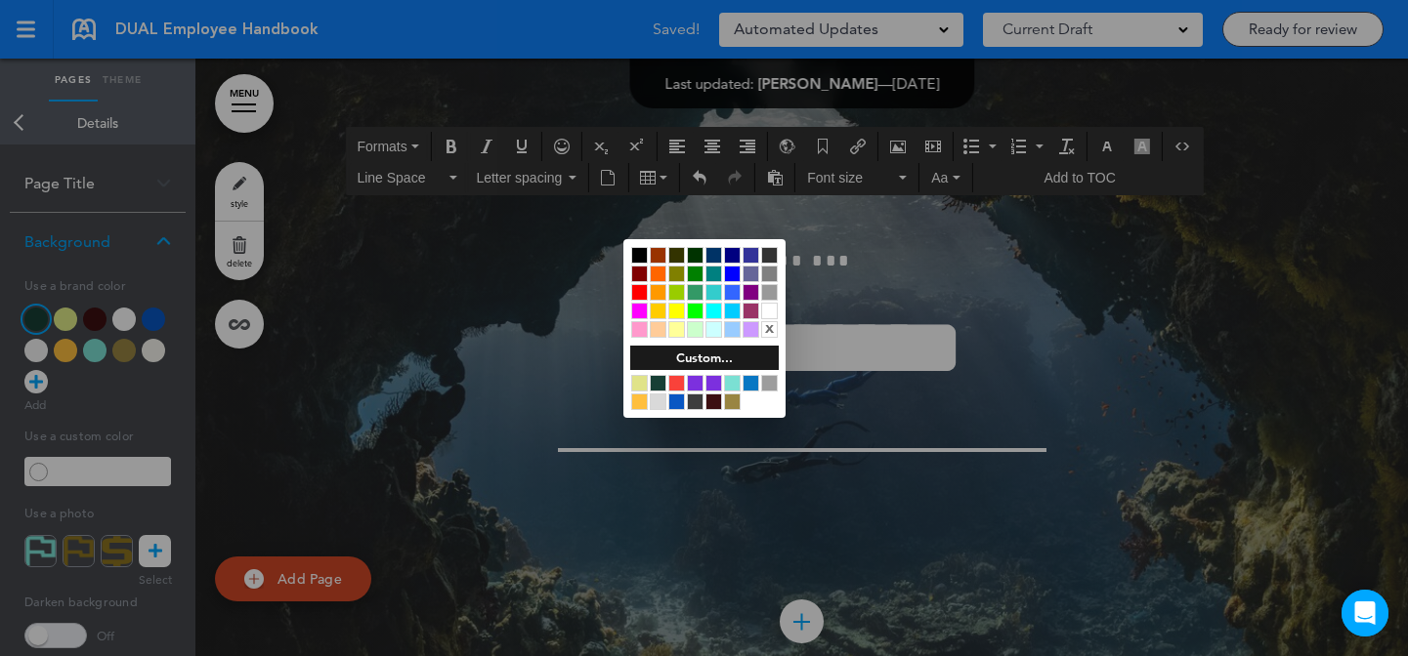
click at [643, 378] on div at bounding box center [639, 383] width 17 height 17
click at [1131, 330] on div at bounding box center [704, 328] width 1408 height 656
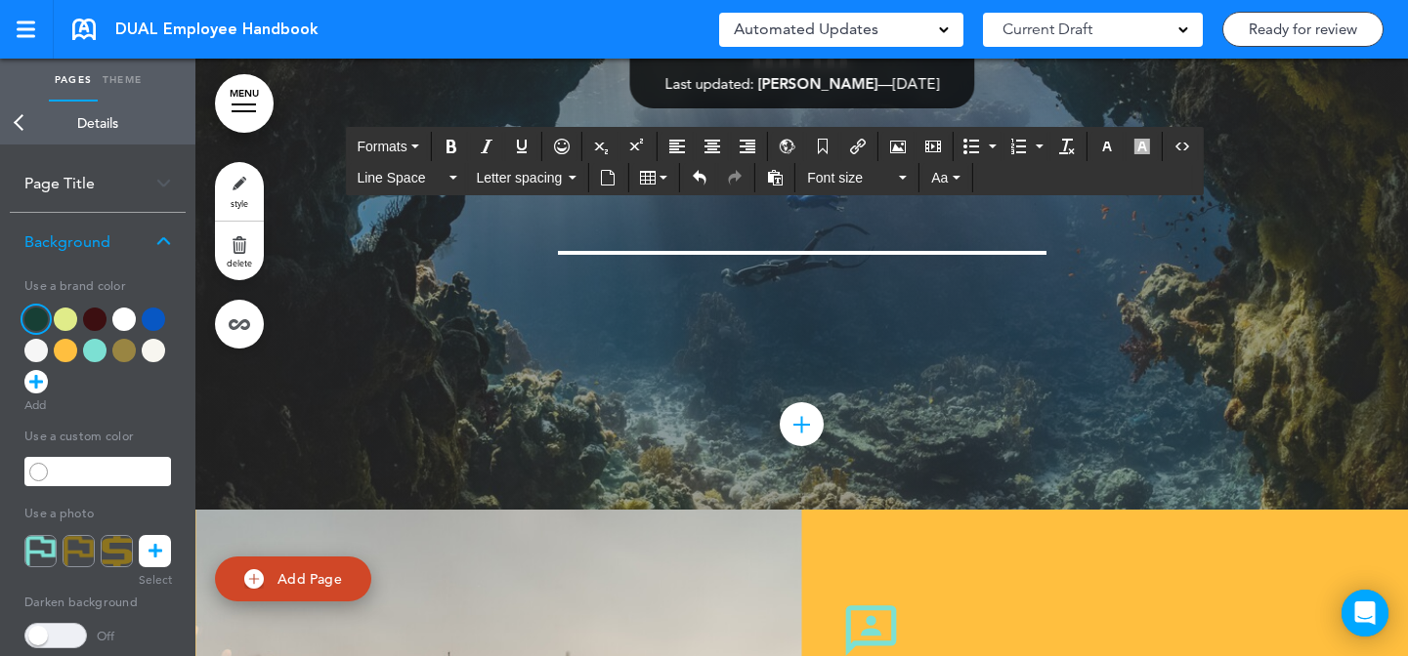
click at [26, 317] on div at bounding box center [35, 319] width 23 height 23
drag, startPoint x: 26, startPoint y: 317, endPoint x: 508, endPoint y: 310, distance: 481.6
click at [26, 317] on div at bounding box center [35, 319] width 23 height 23
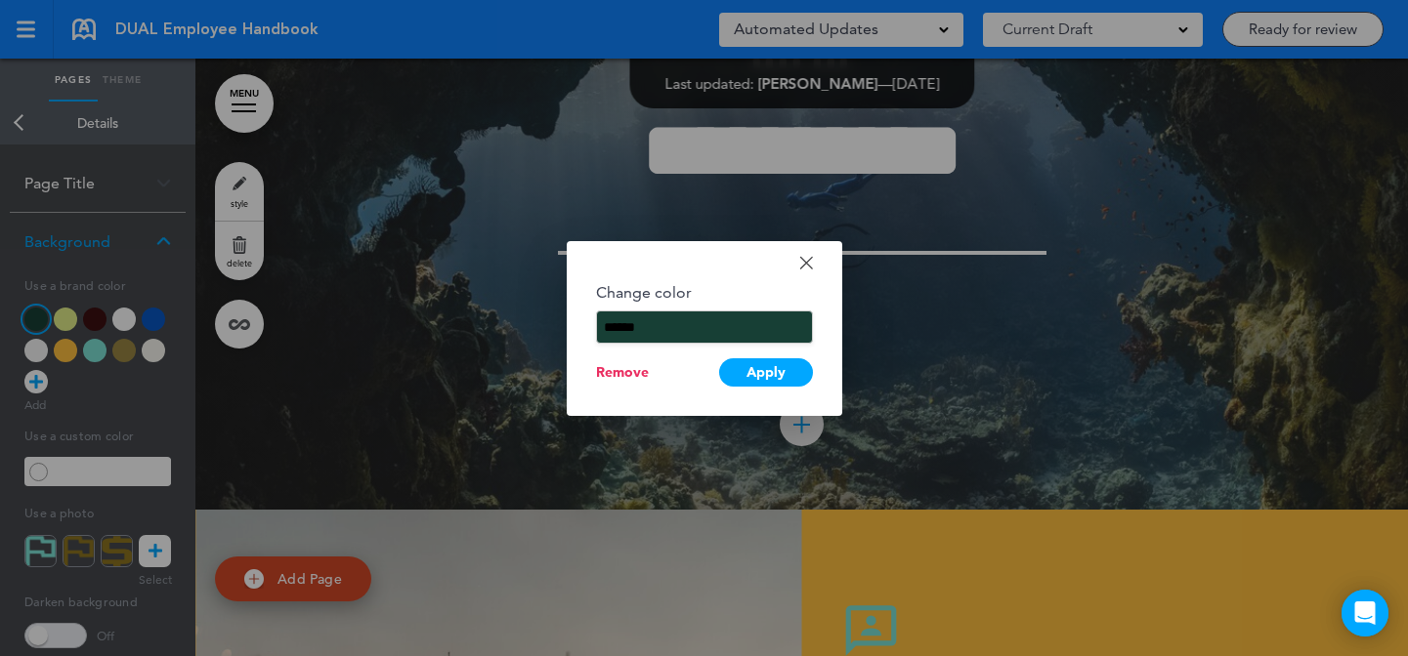
click at [637, 331] on input "******" at bounding box center [704, 327] width 217 height 33
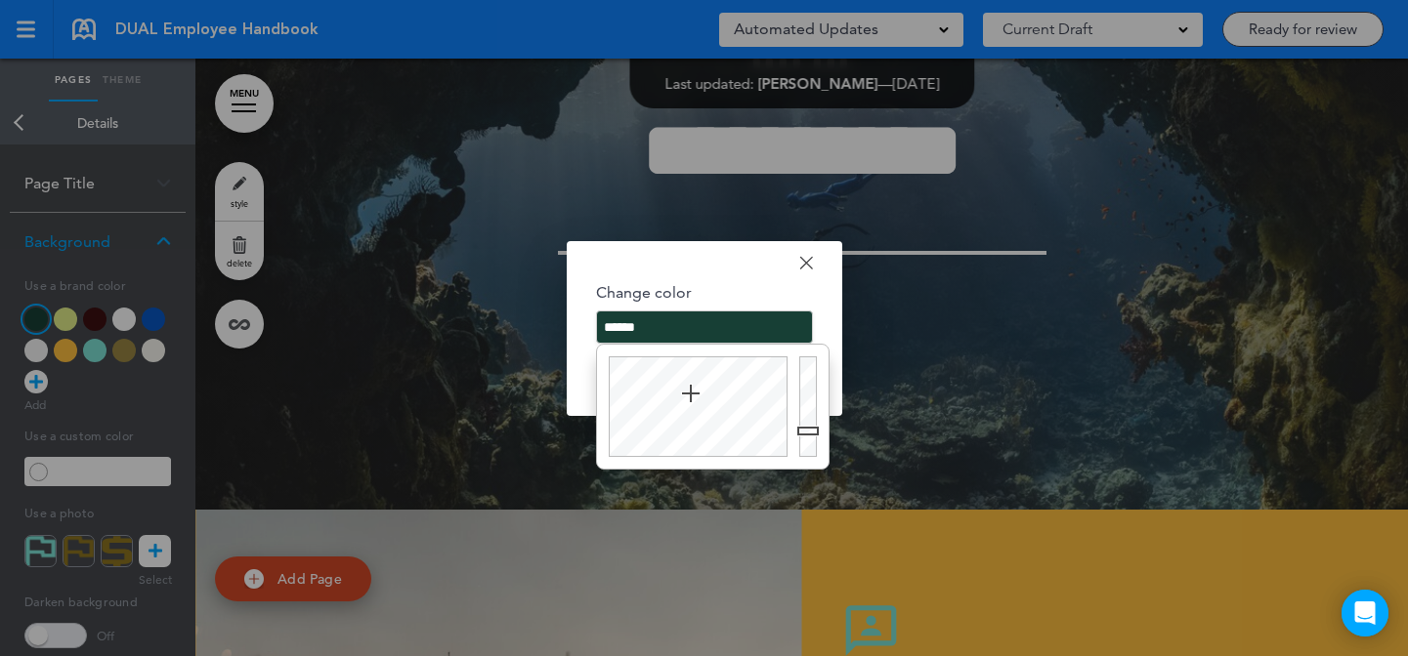
click at [128, 281] on div at bounding box center [704, 328] width 1408 height 656
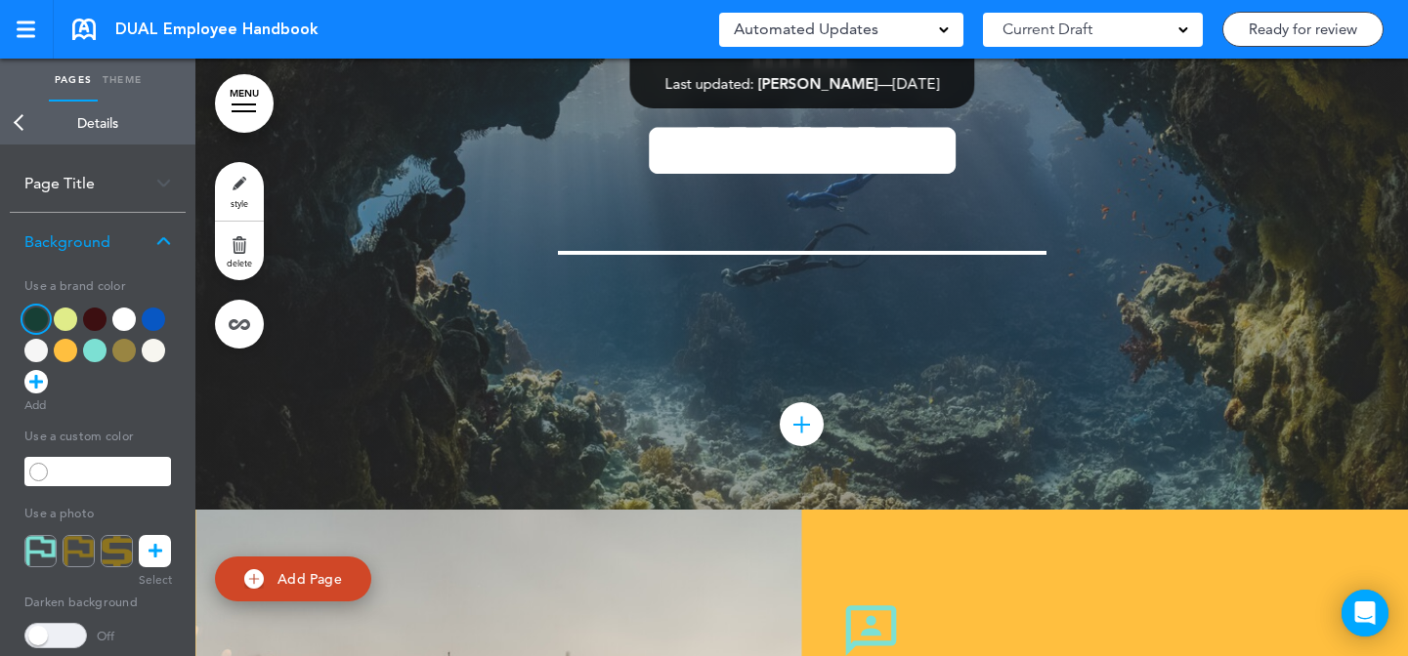
click at [64, 314] on div at bounding box center [65, 319] width 23 height 23
type input "******"
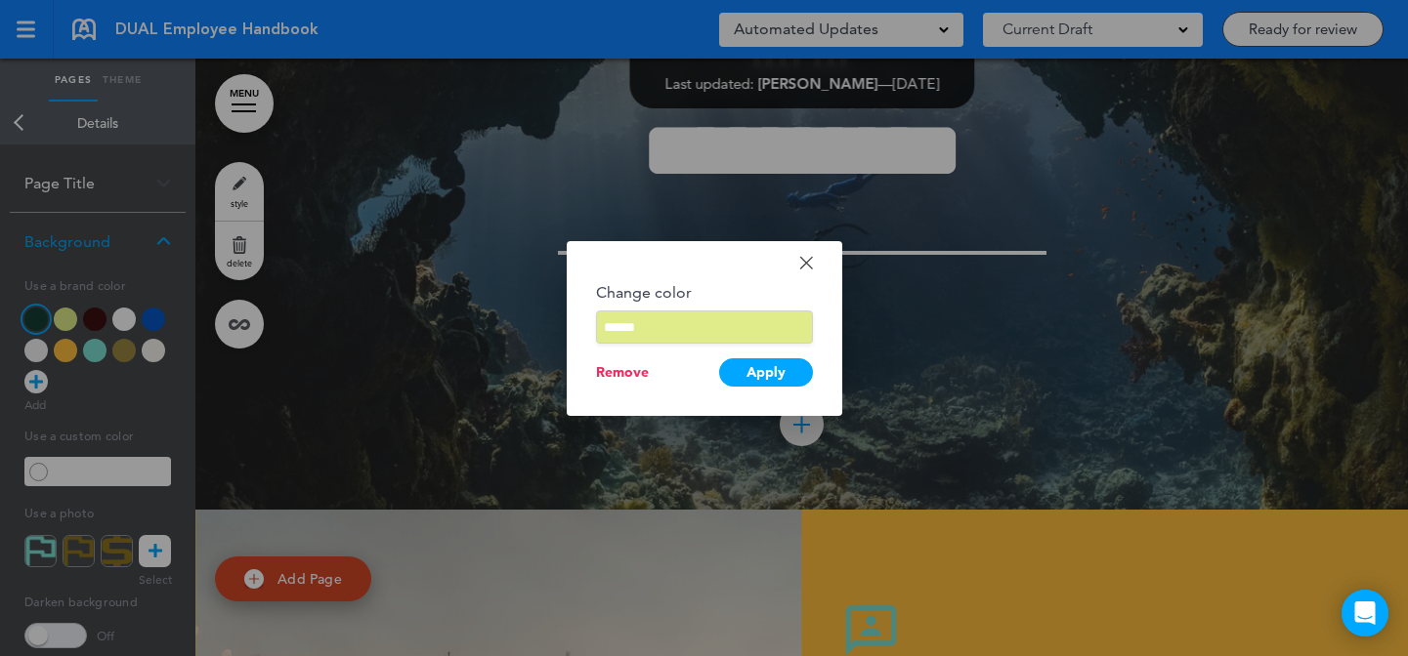
click at [627, 326] on input "******" at bounding box center [704, 327] width 217 height 33
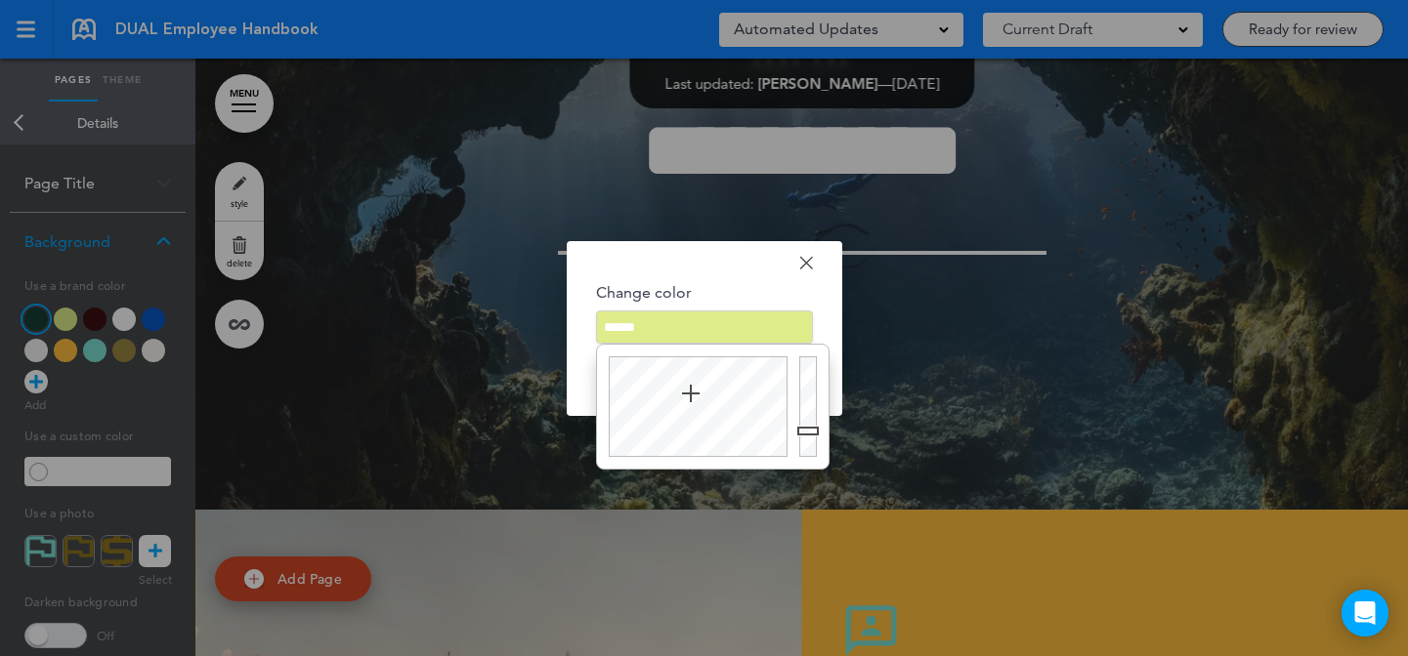
click at [432, 242] on div at bounding box center [704, 328] width 1408 height 656
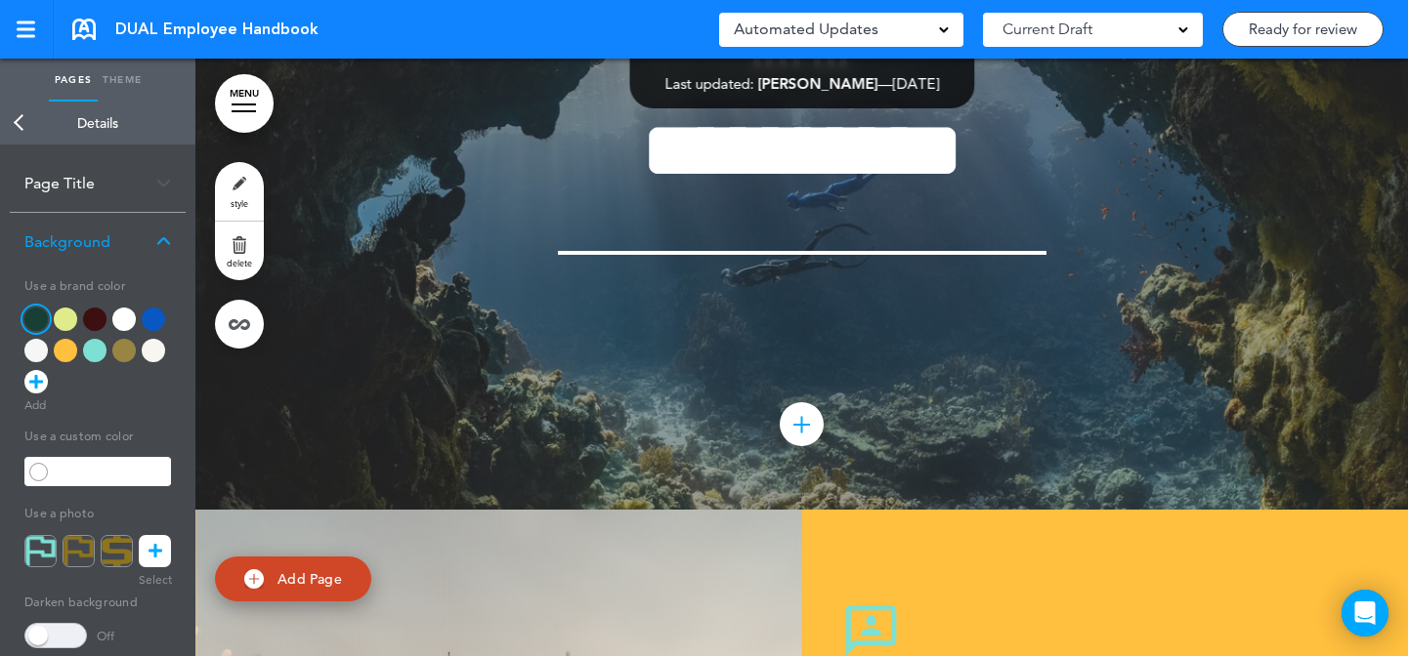
click at [225, 187] on link "style" at bounding box center [239, 191] width 49 height 59
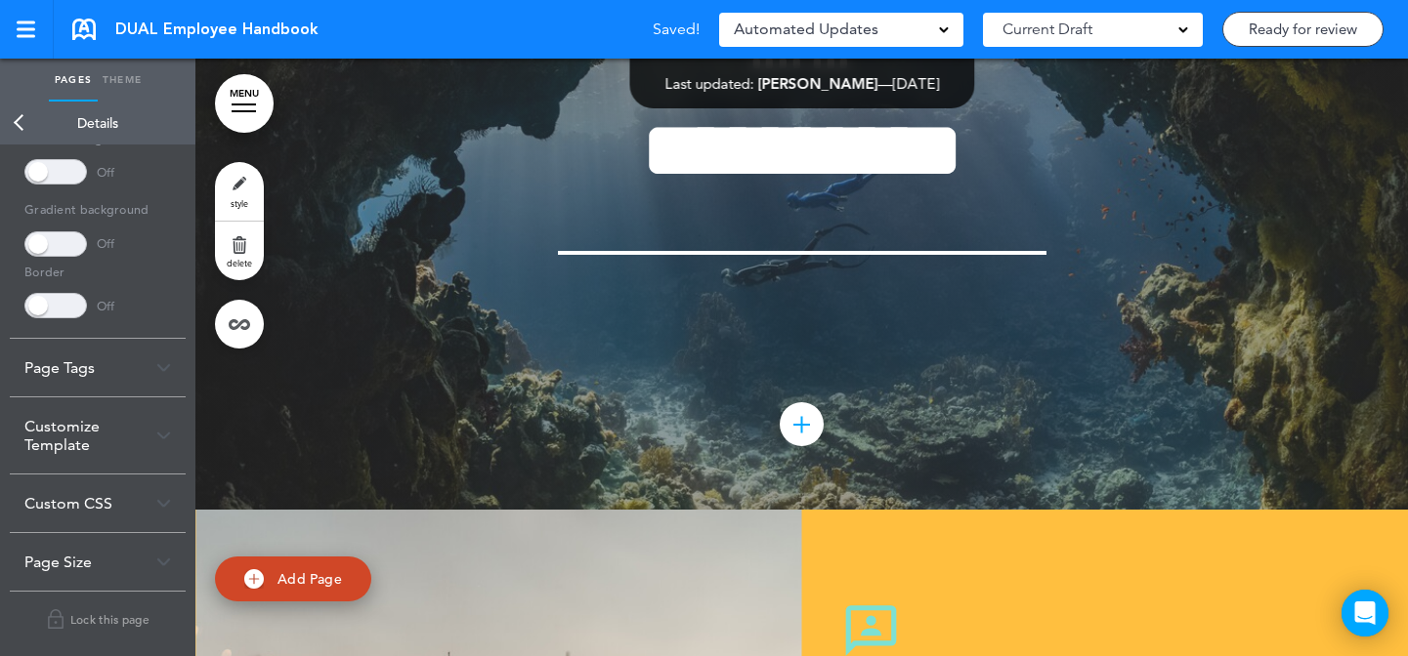
click at [124, 451] on div "Customize Template" at bounding box center [98, 436] width 176 height 76
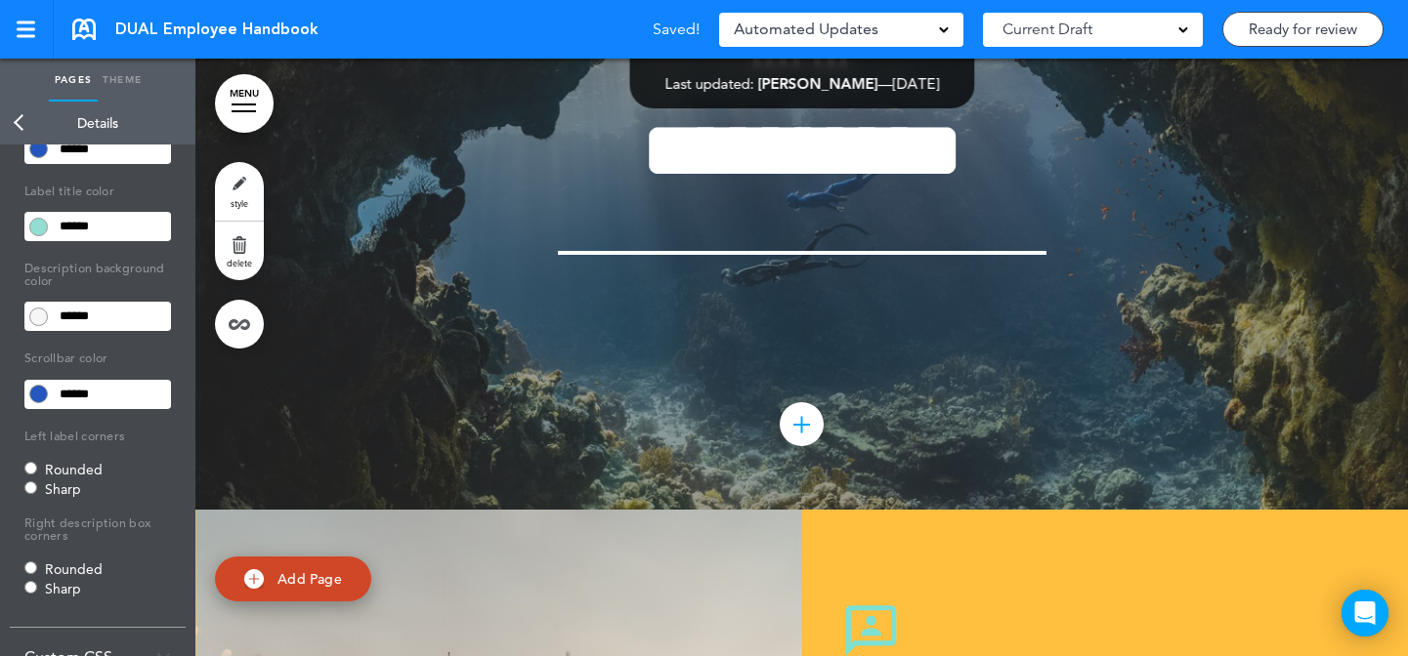
scroll to position [291, 0]
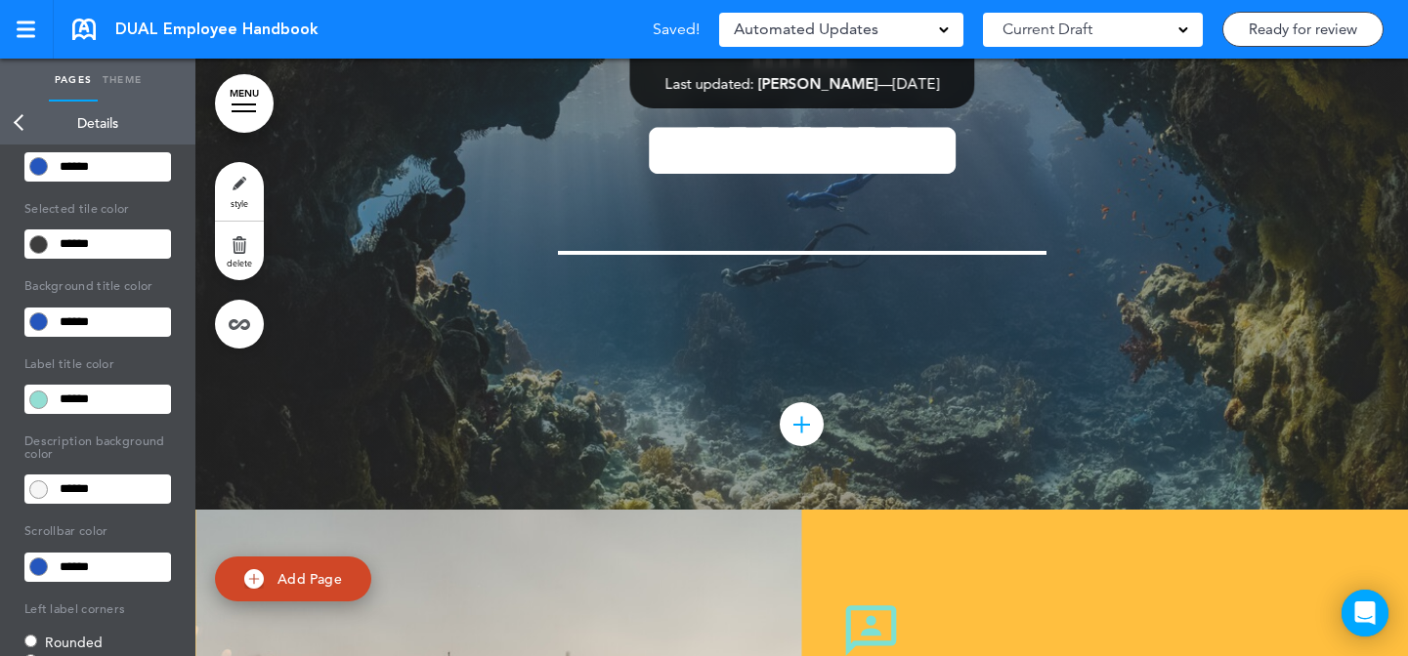
drag, startPoint x: 119, startPoint y: 314, endPoint x: 146, endPoint y: 186, distance: 130.7
click at [118, 315] on input "******" at bounding box center [112, 322] width 118 height 27
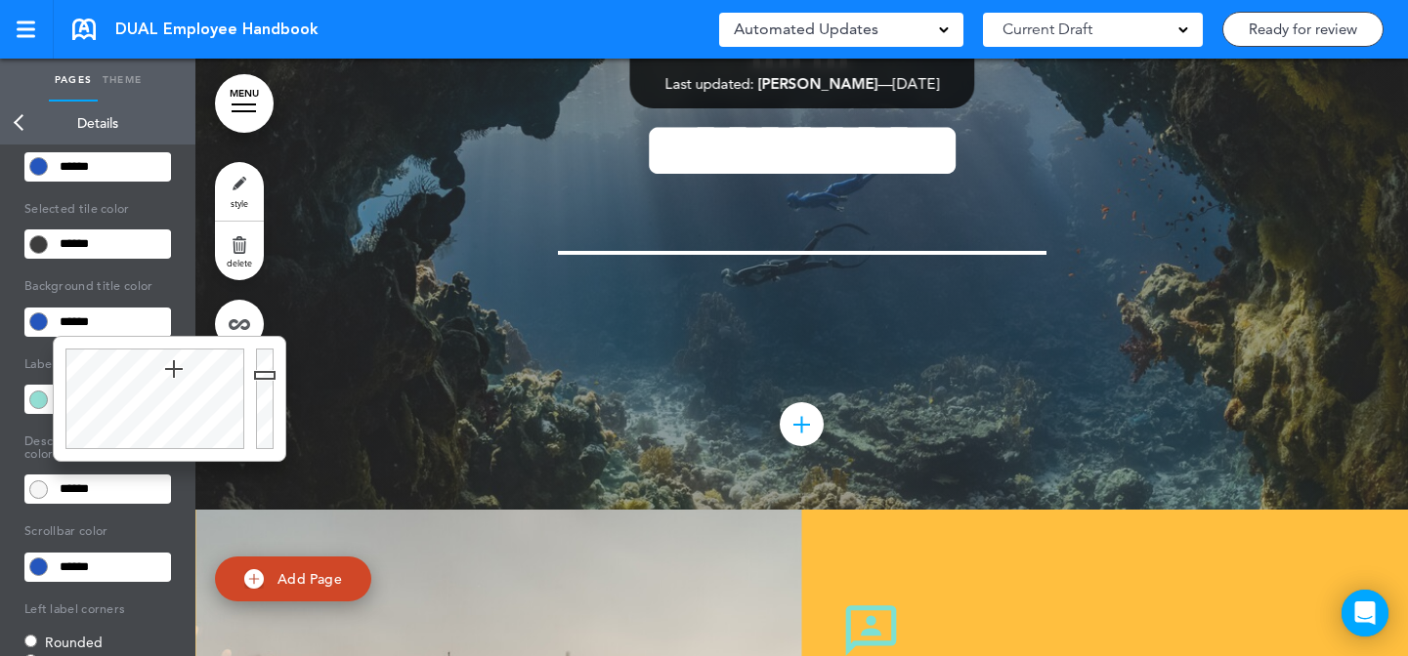
paste input "text"
type input "******"
click at [139, 162] on body "Make this page common so it is available in other handbooks. This handbook Prev…" at bounding box center [704, 328] width 1408 height 656
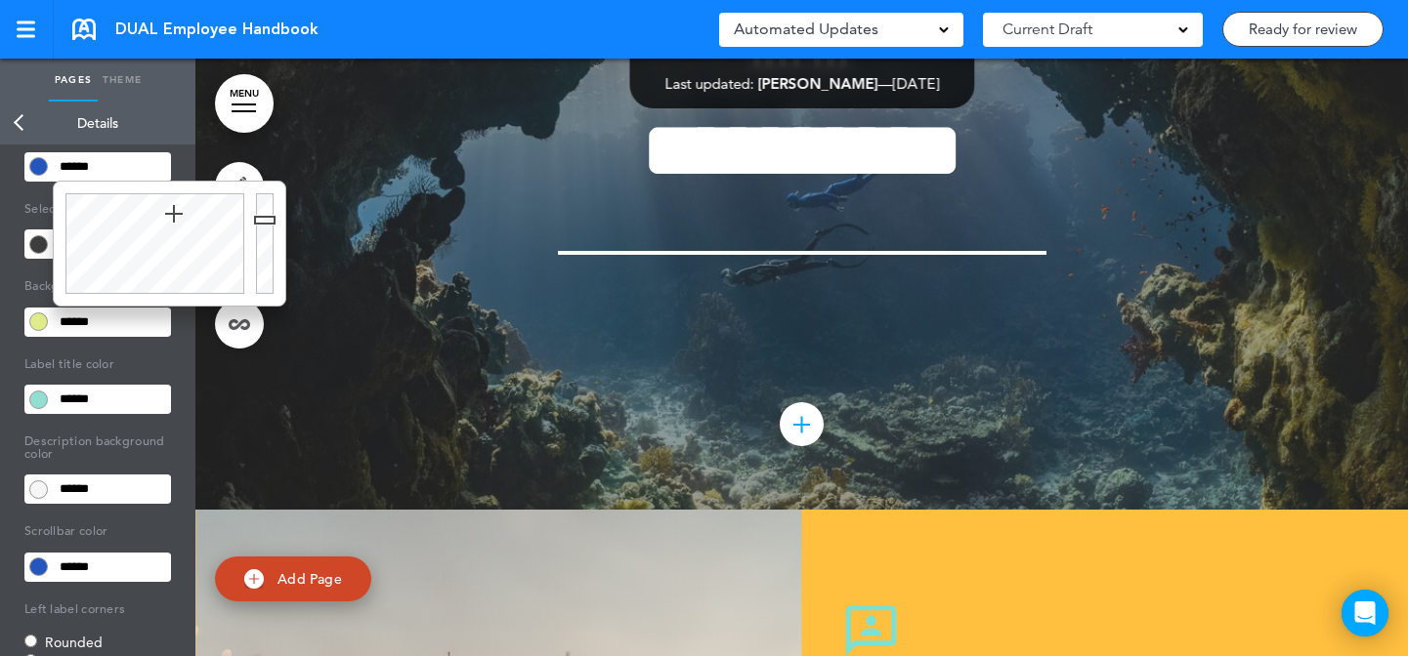
paste input "text"
type input "******"
click at [135, 565] on body "Make this page common so it is available in other handbooks. This handbook Prev…" at bounding box center [704, 328] width 1408 height 656
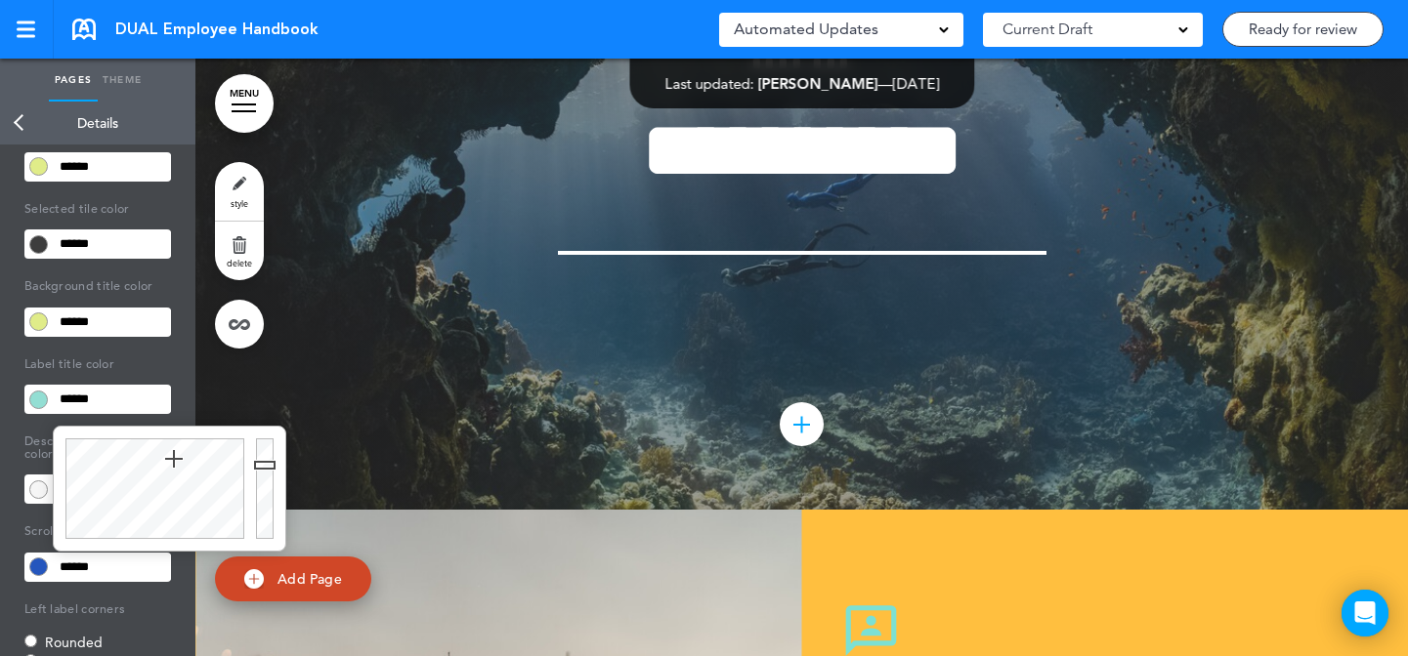
paste input "text"
type input "******"
click at [451, 242] on body "Make this page common so it is available in other handbooks. This handbook Prev…" at bounding box center [704, 328] width 1408 height 656
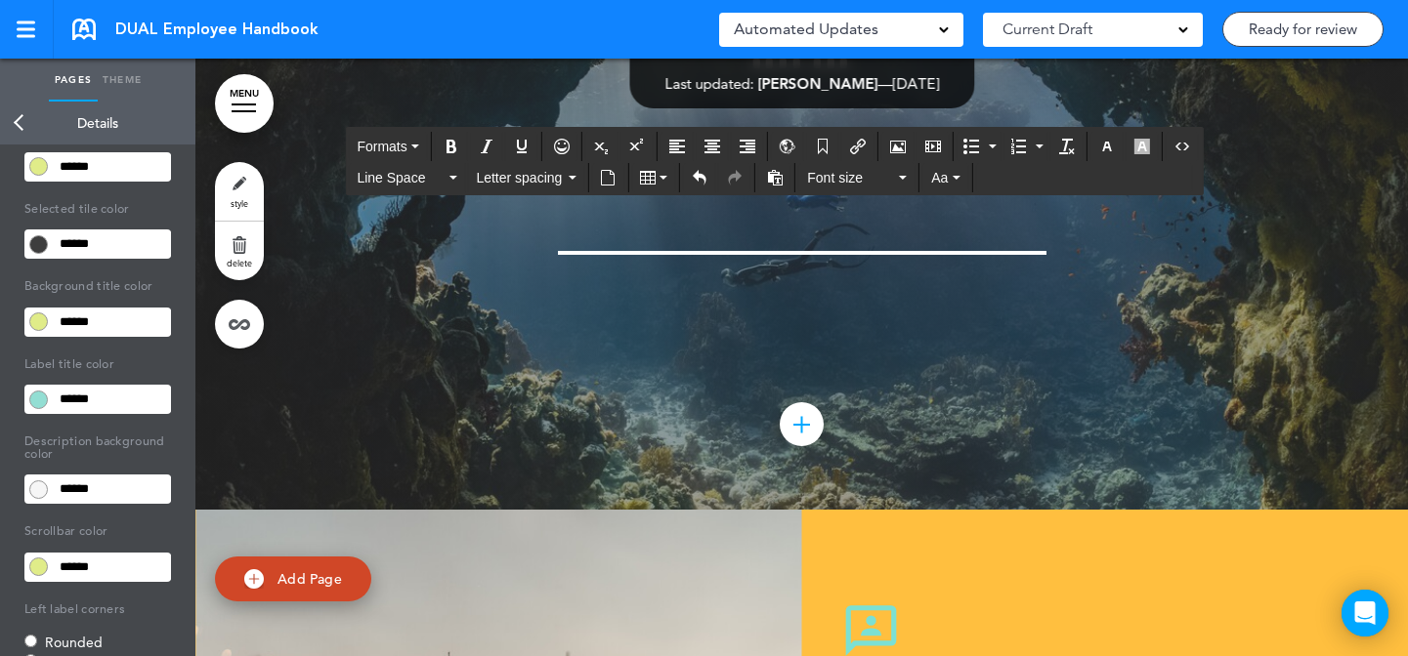
click at [232, 190] on link "style" at bounding box center [239, 191] width 49 height 59
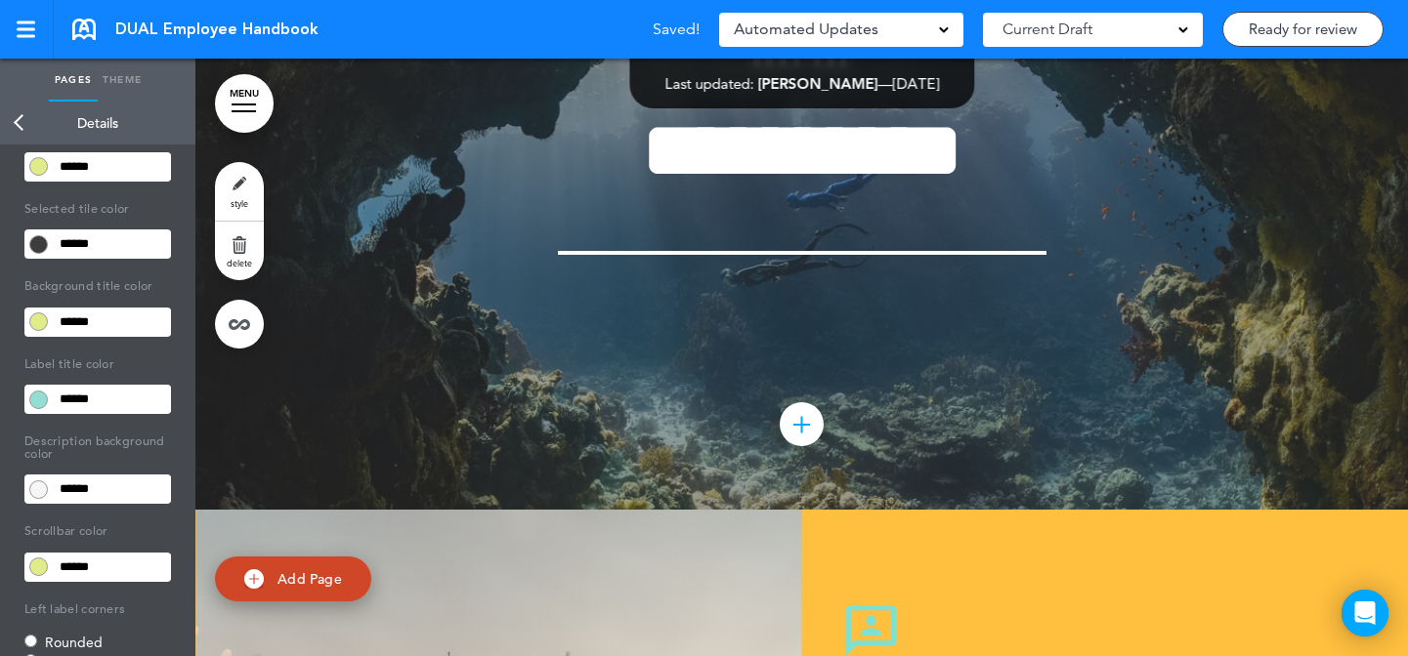
scroll to position [0, 0]
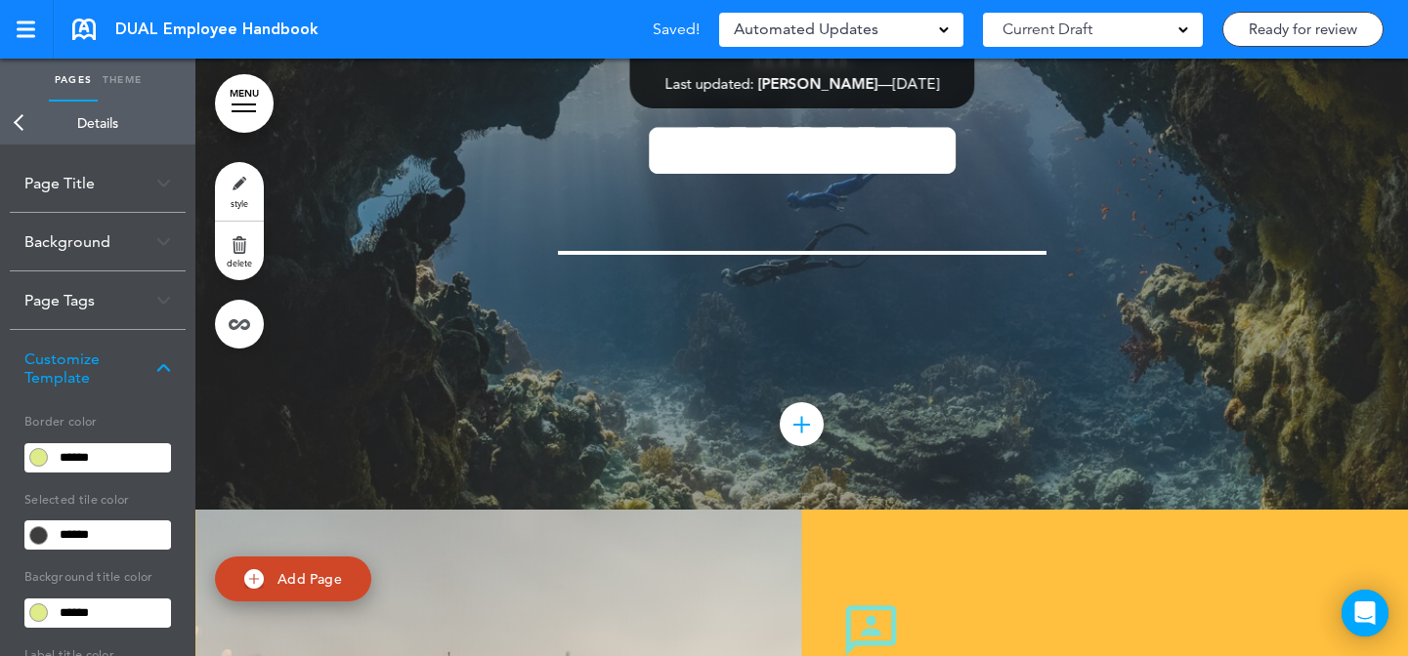
click at [128, 246] on div "Background" at bounding box center [98, 242] width 176 height 58
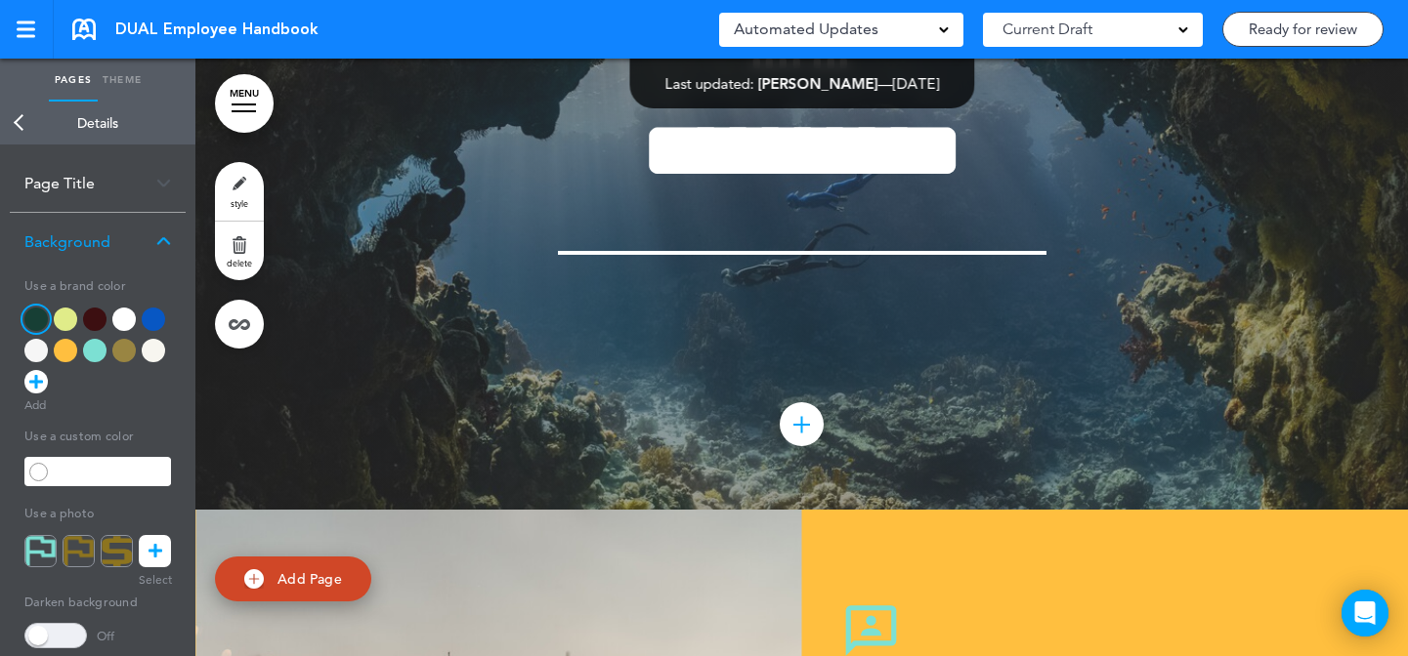
click at [39, 321] on div at bounding box center [35, 319] width 23 height 23
type input "******"
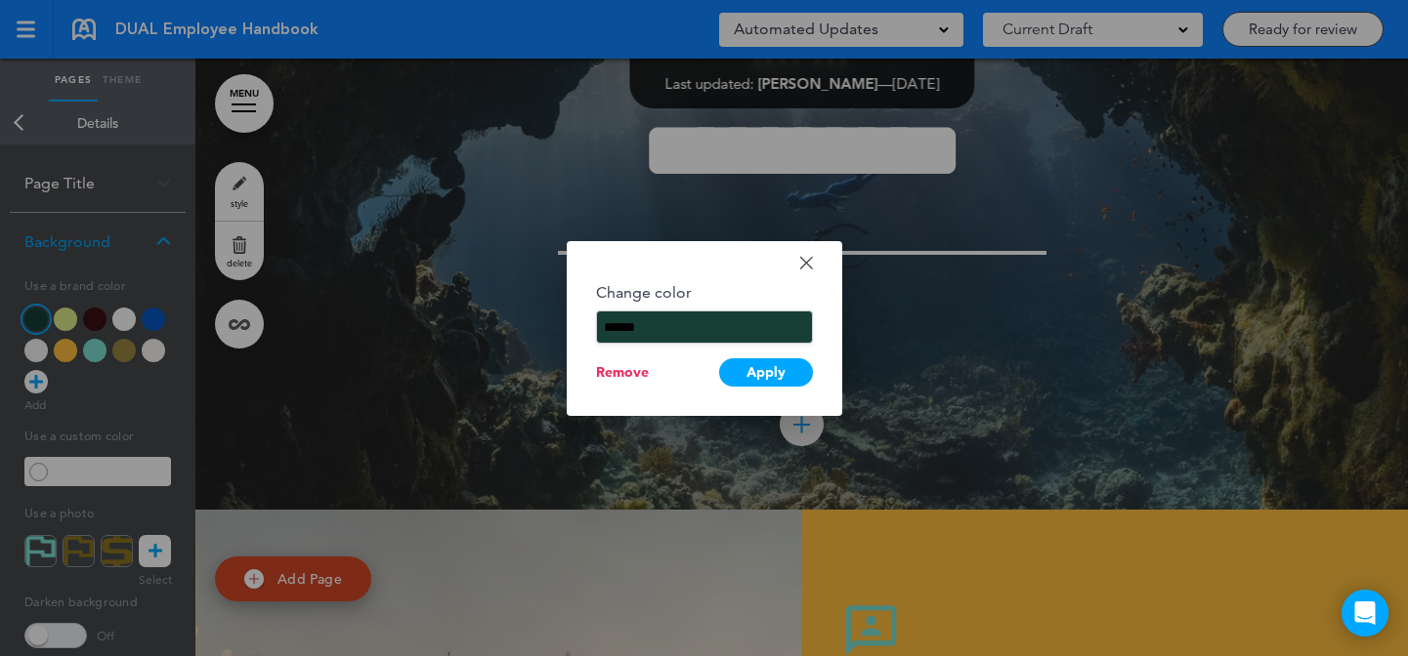
click at [636, 321] on input "******" at bounding box center [704, 327] width 217 height 33
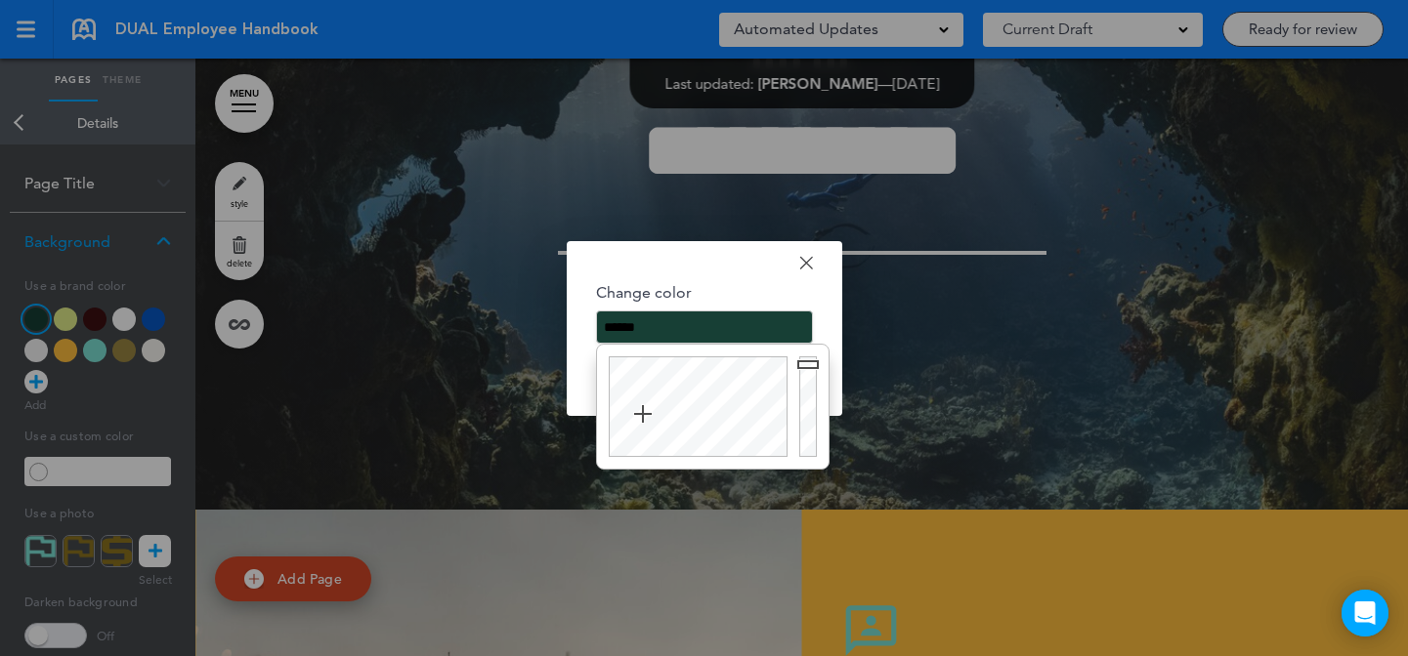
click at [636, 321] on input "******" at bounding box center [704, 327] width 217 height 33
click at [426, 235] on div at bounding box center [704, 328] width 1408 height 656
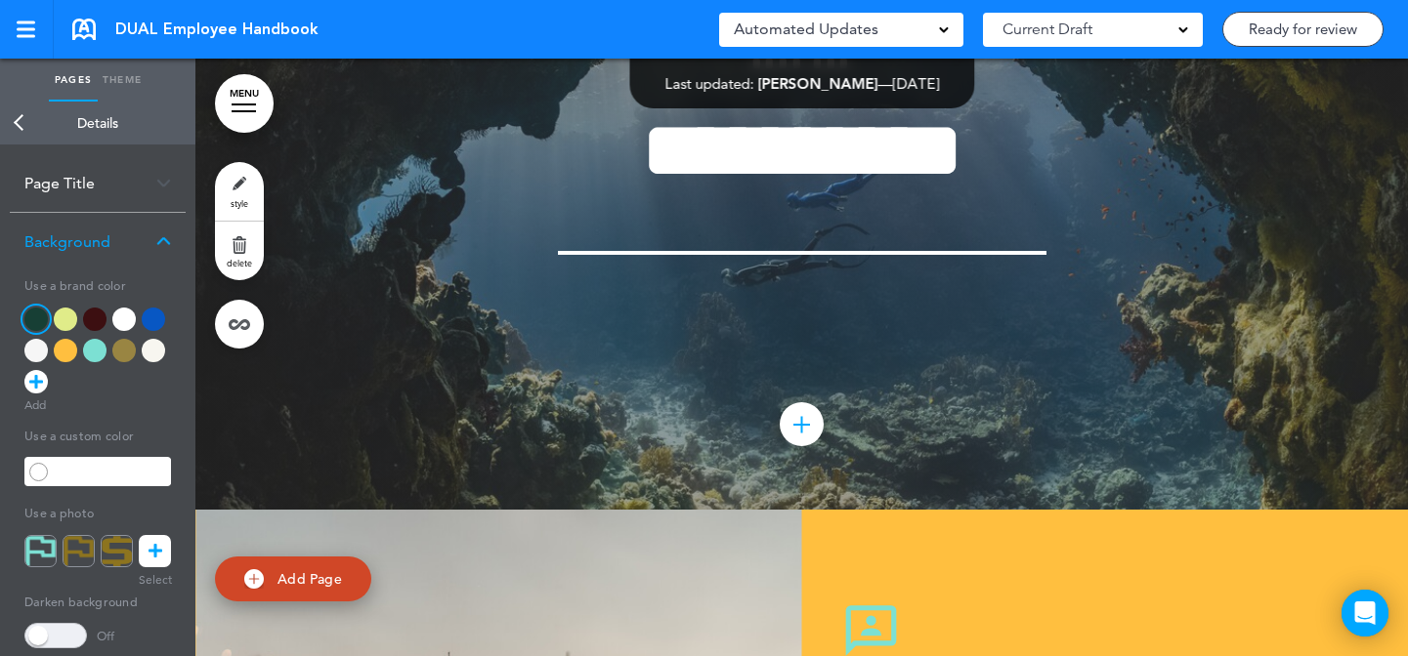
click at [235, 180] on link "style" at bounding box center [239, 191] width 49 height 59
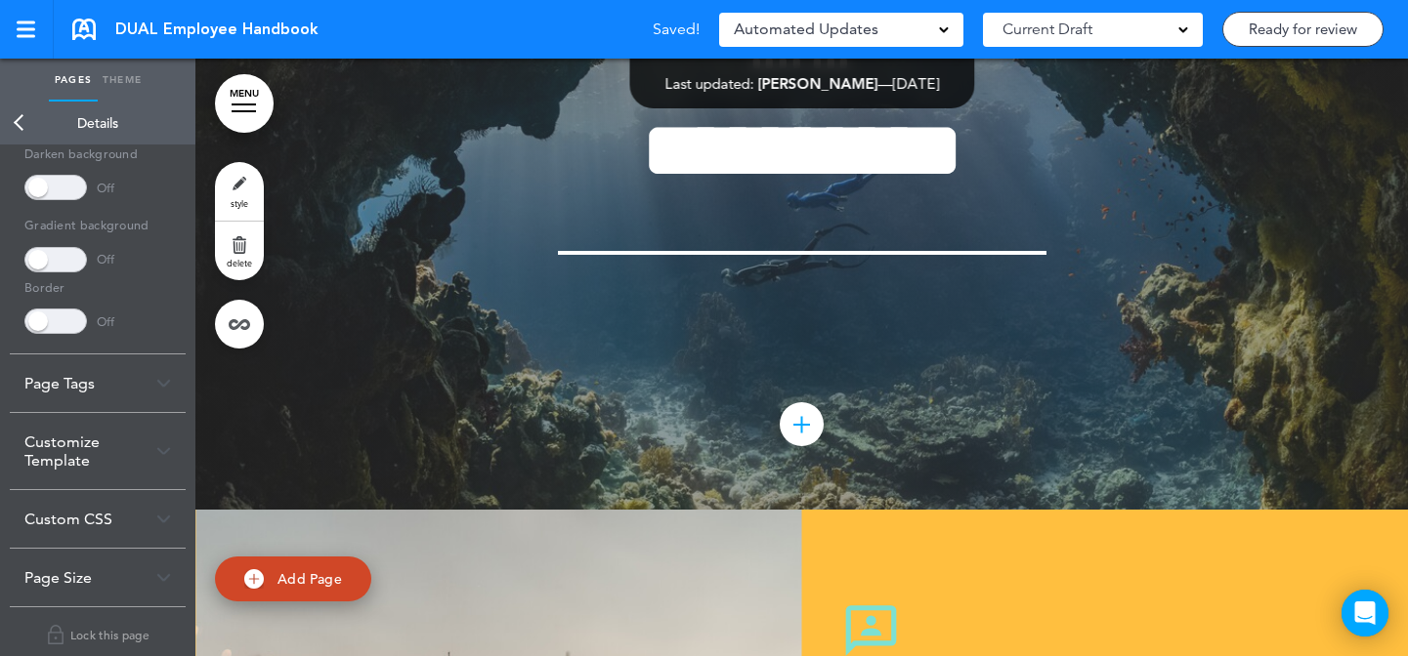
scroll to position [464, 0]
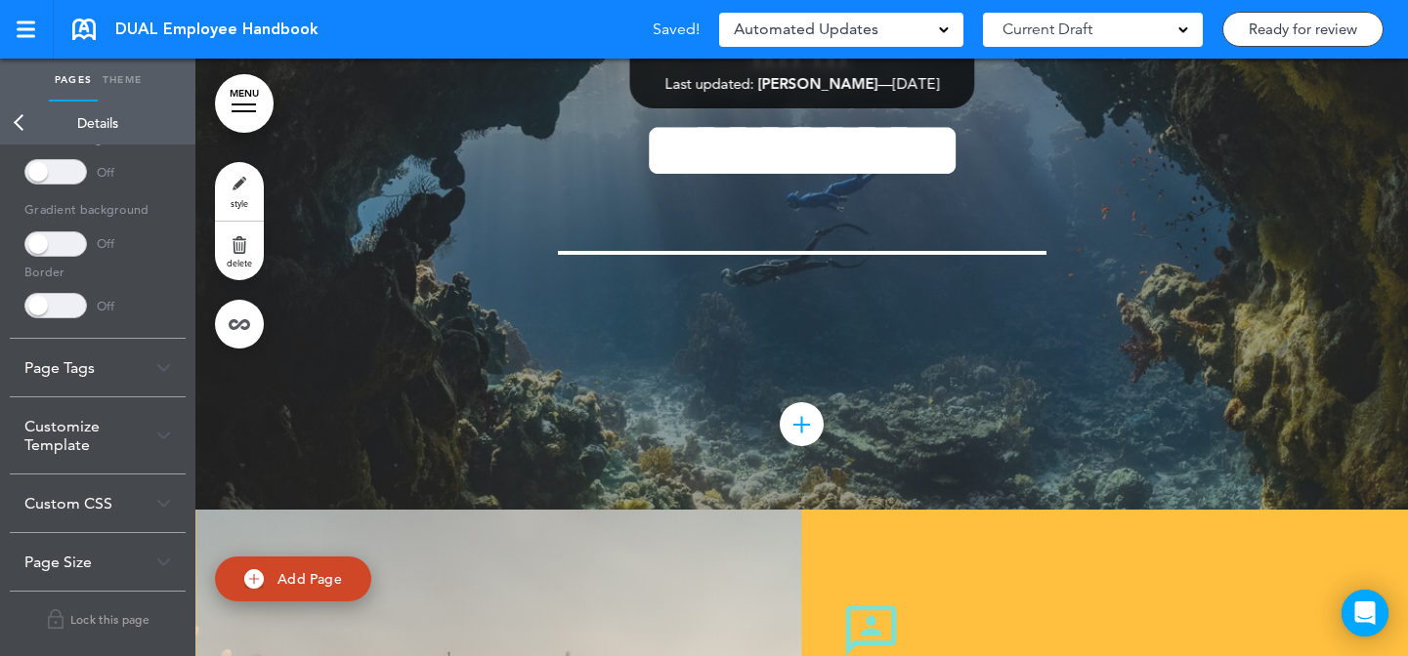
click at [97, 431] on div "Customize Template" at bounding box center [98, 436] width 176 height 76
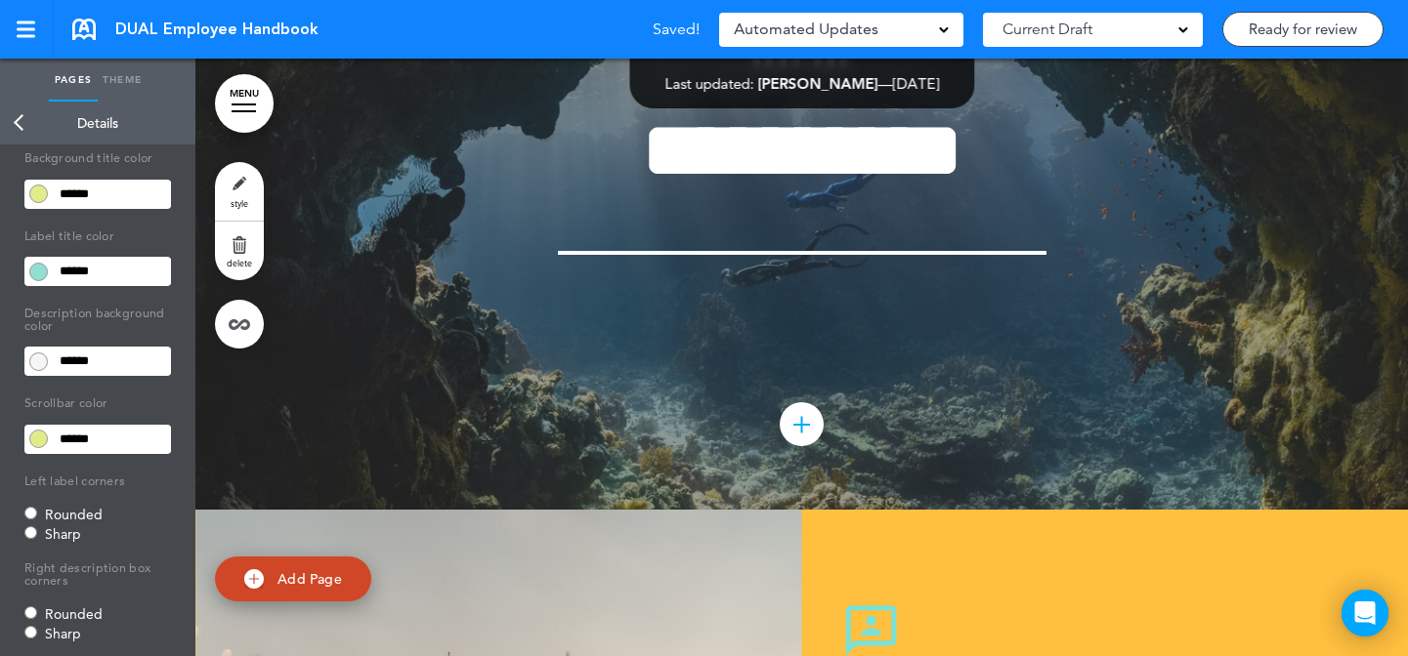
scroll to position [419, 0]
click at [132, 275] on input "******" at bounding box center [112, 271] width 118 height 27
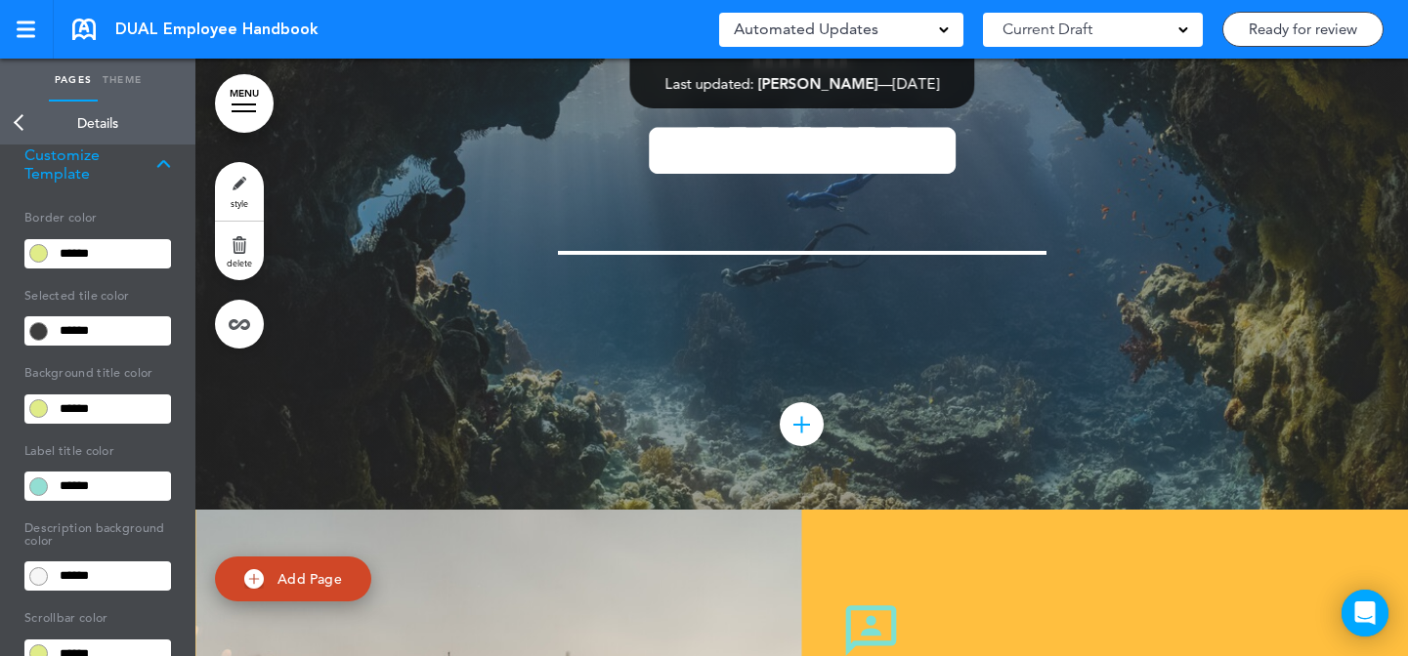
scroll to position [203, 0]
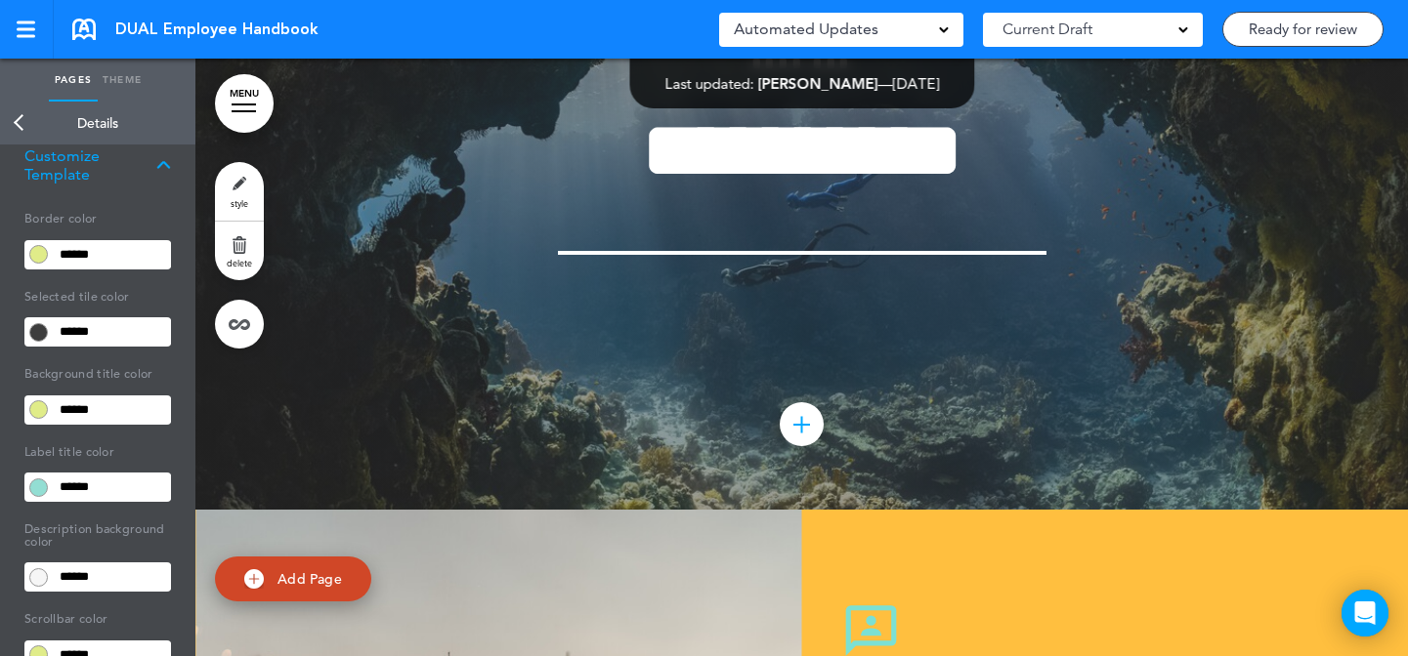
paste input "text"
type input "******"
click at [120, 328] on body "Make this page common so it is available in other handbooks. This handbook Prev…" at bounding box center [704, 328] width 1408 height 656
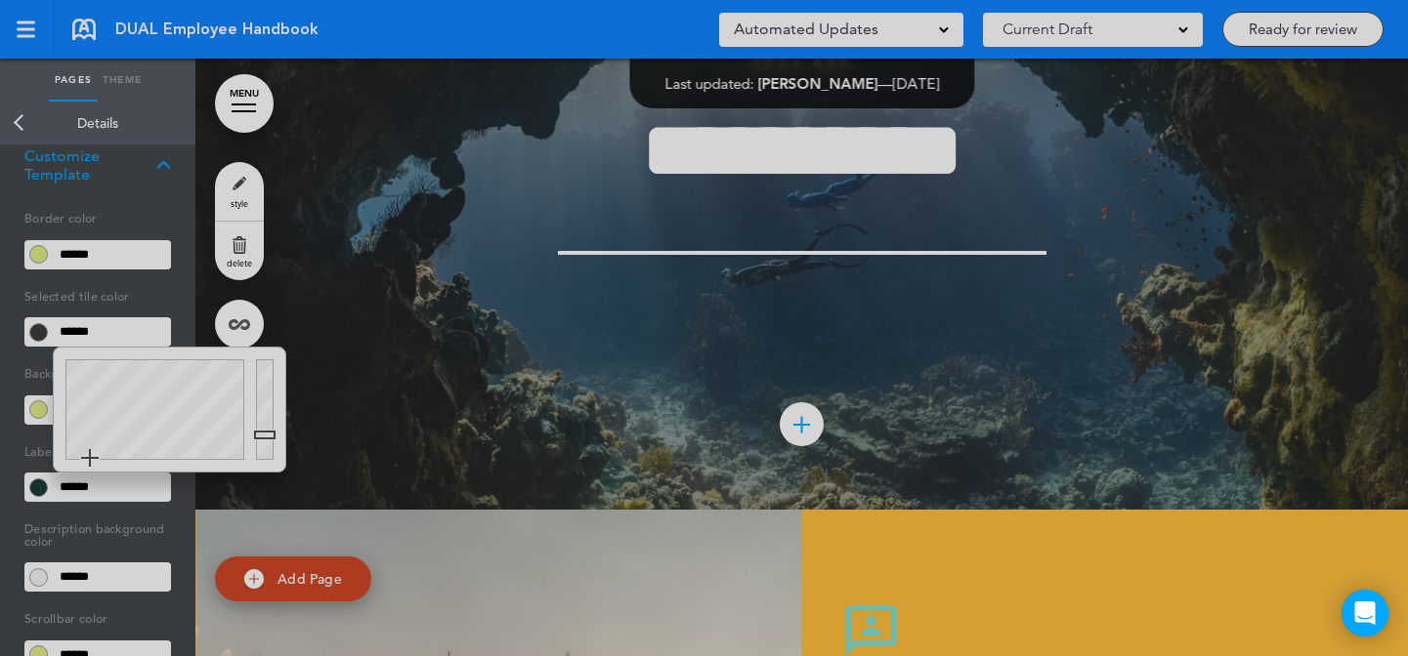
type input "******"
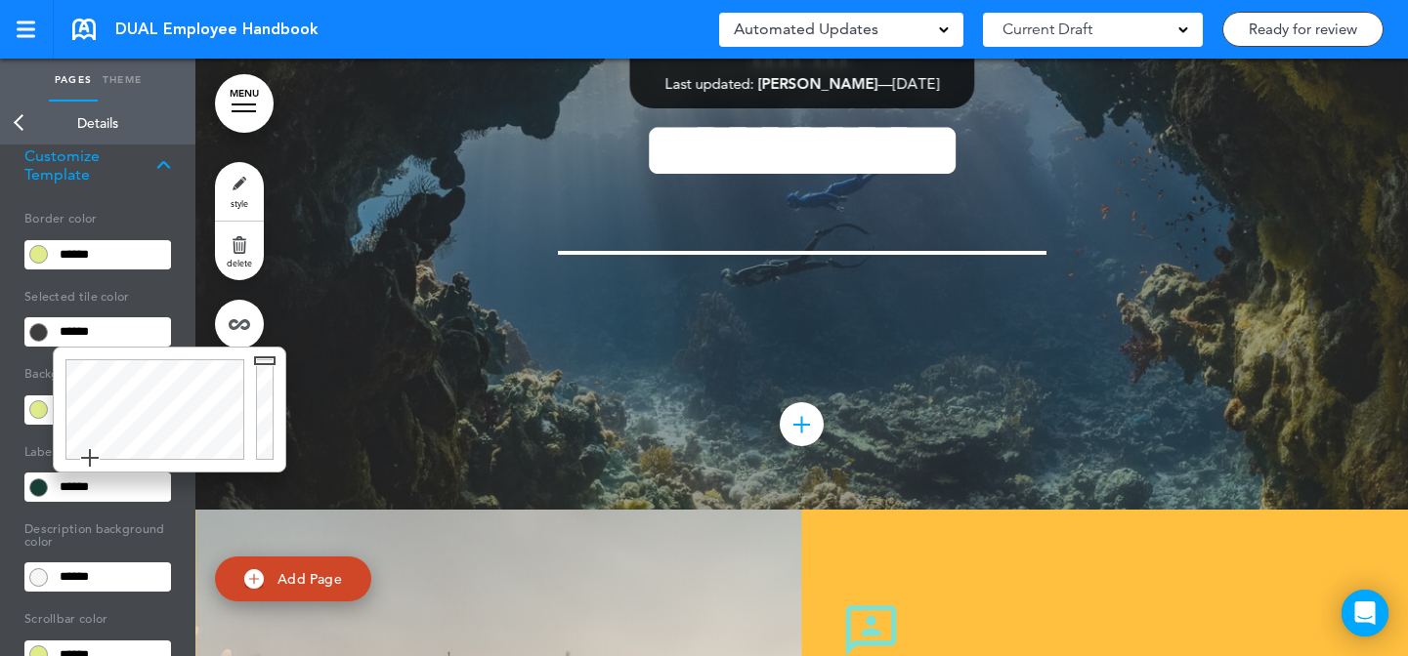
drag, startPoint x: 261, startPoint y: 312, endPoint x: 444, endPoint y: 287, distance: 185.3
click at [261, 309] on body "Make this page common so it is available in other handbooks. This handbook Prev…" at bounding box center [704, 328] width 1408 height 656
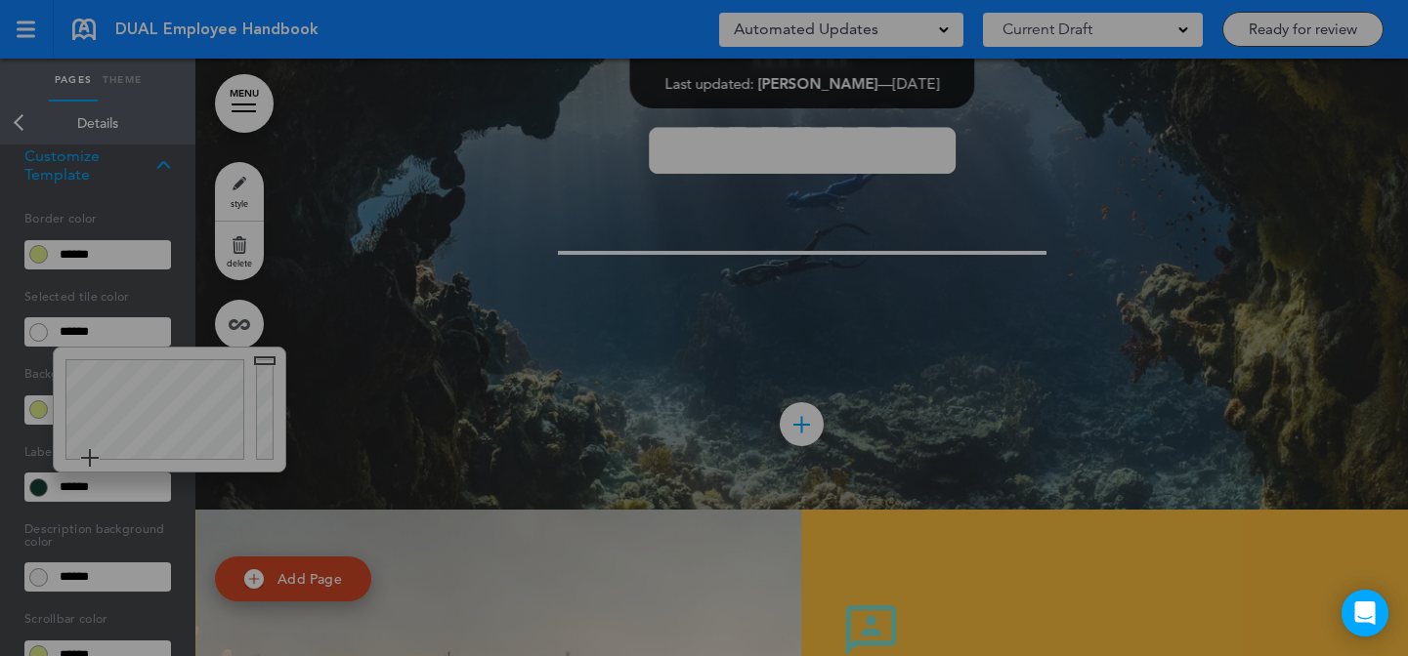
click at [612, 285] on body "Make this page common so it is available in other handbooks. This handbook Prev…" at bounding box center [704, 328] width 1408 height 656
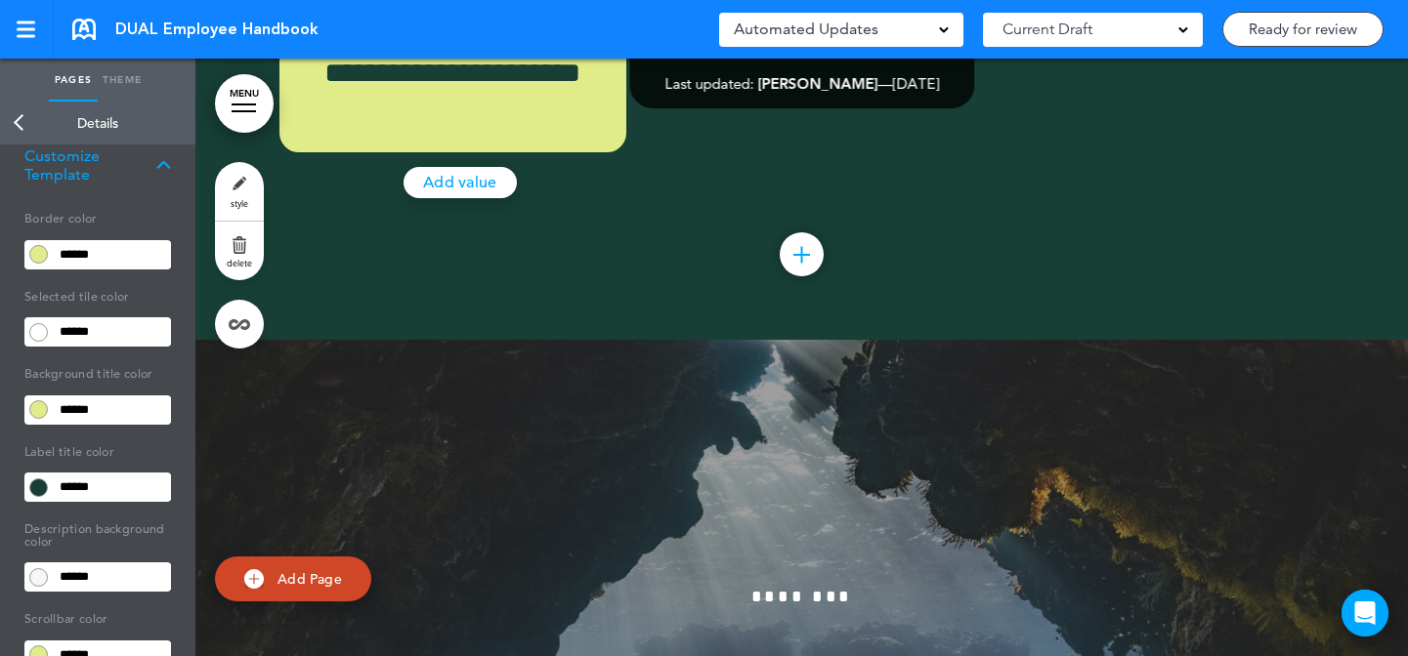
scroll to position [87430, 0]
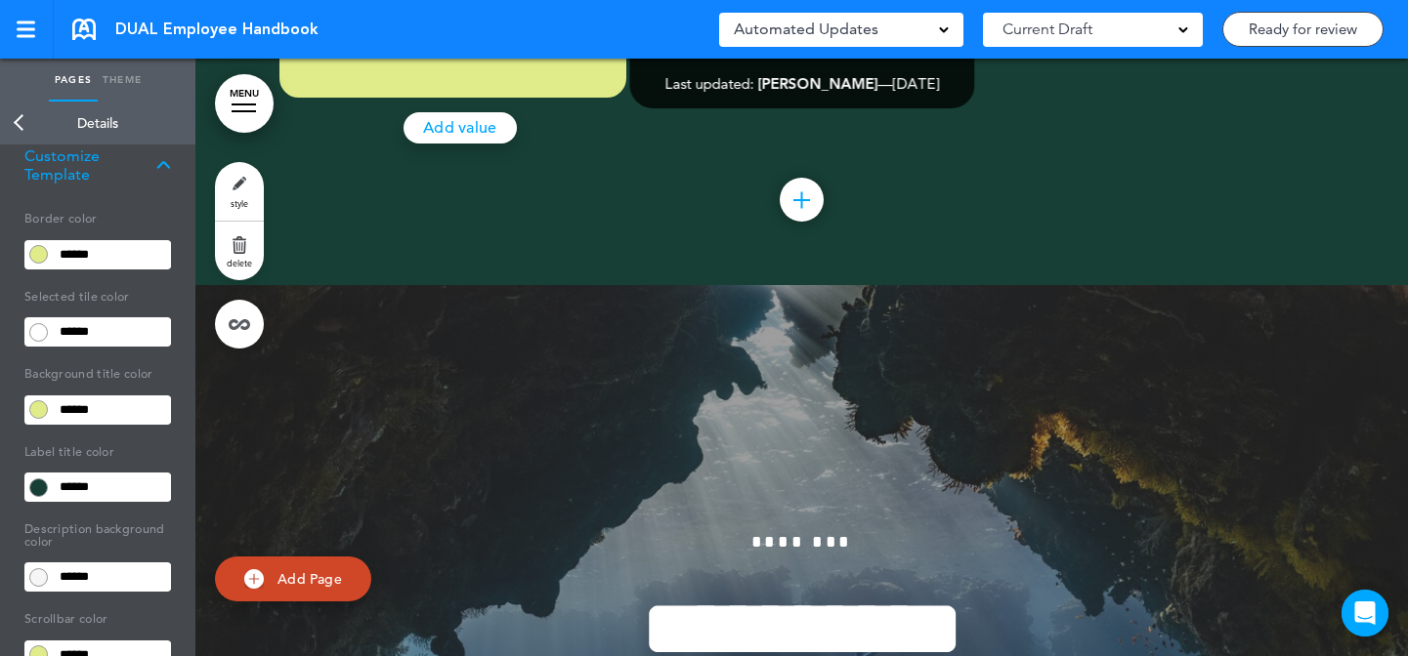
drag, startPoint x: 497, startPoint y: 432, endPoint x: 956, endPoint y: 199, distance: 514.6
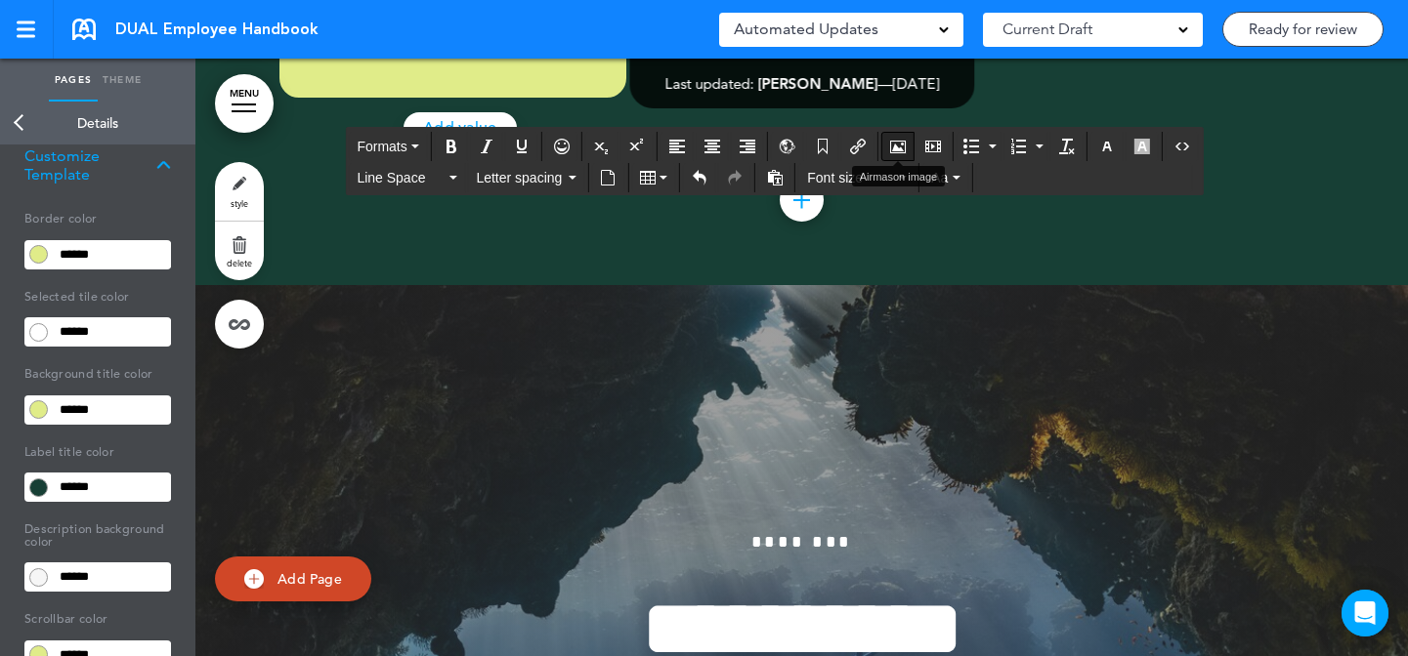
click at [900, 147] on icon "Airmason image" at bounding box center [898, 147] width 16 height 16
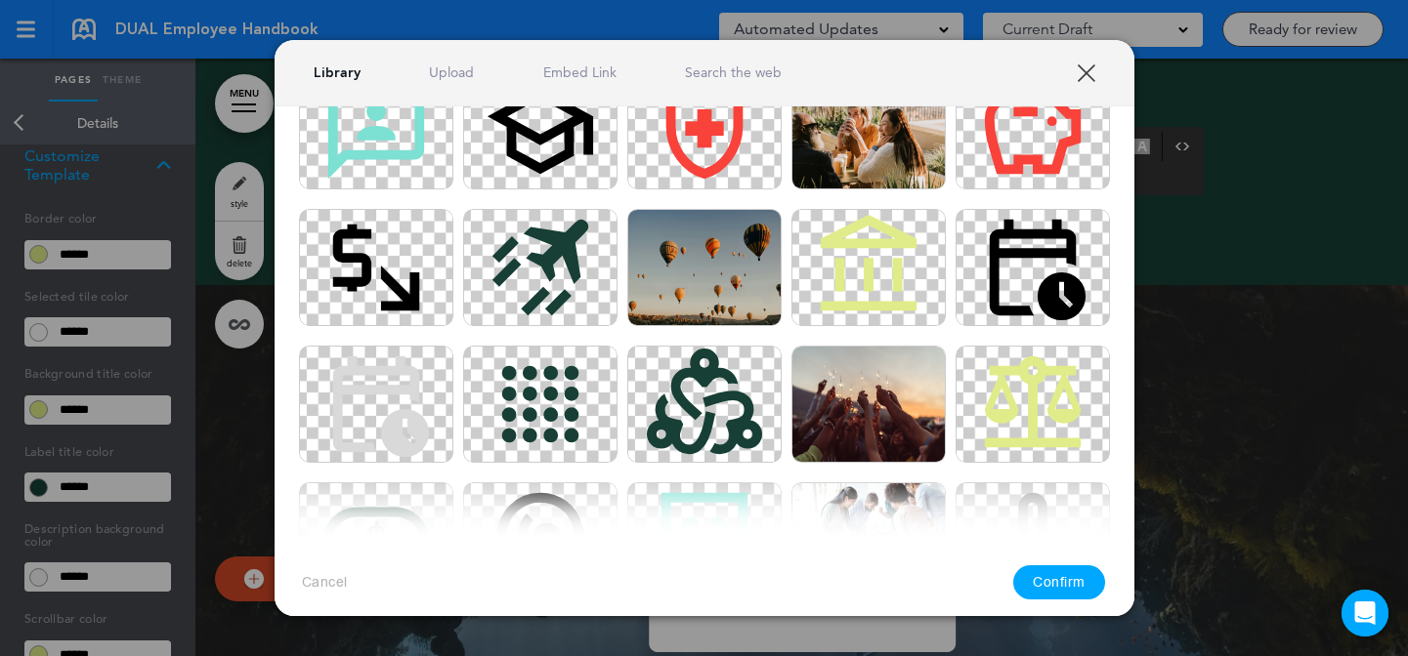
scroll to position [2013, 0]
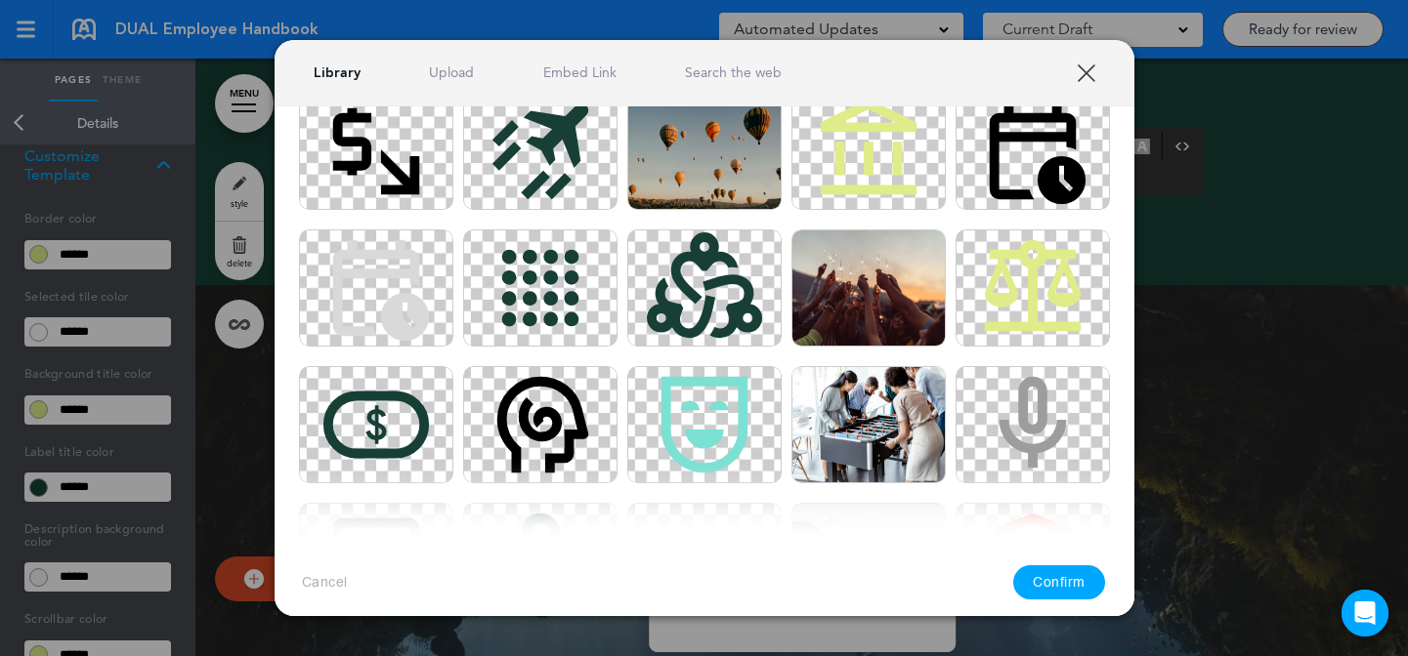
click at [1255, 386] on div at bounding box center [704, 328] width 1408 height 656
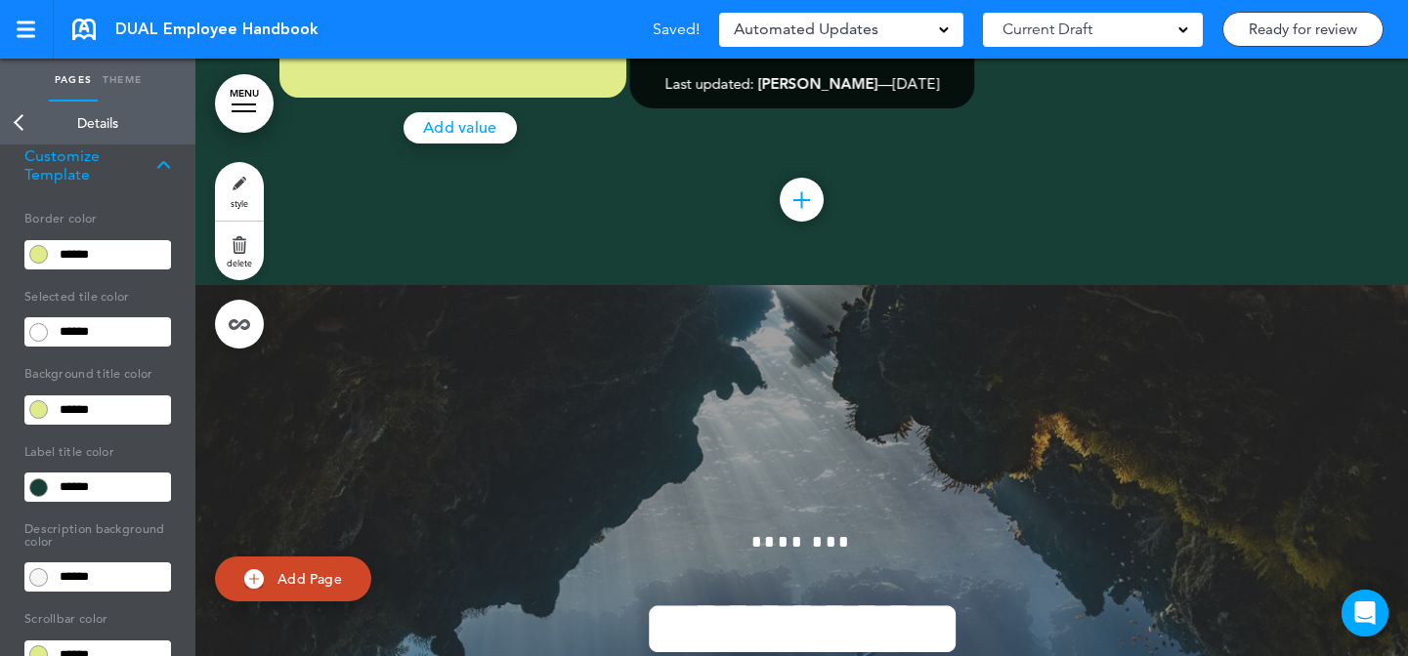
scroll to position [87434, 0]
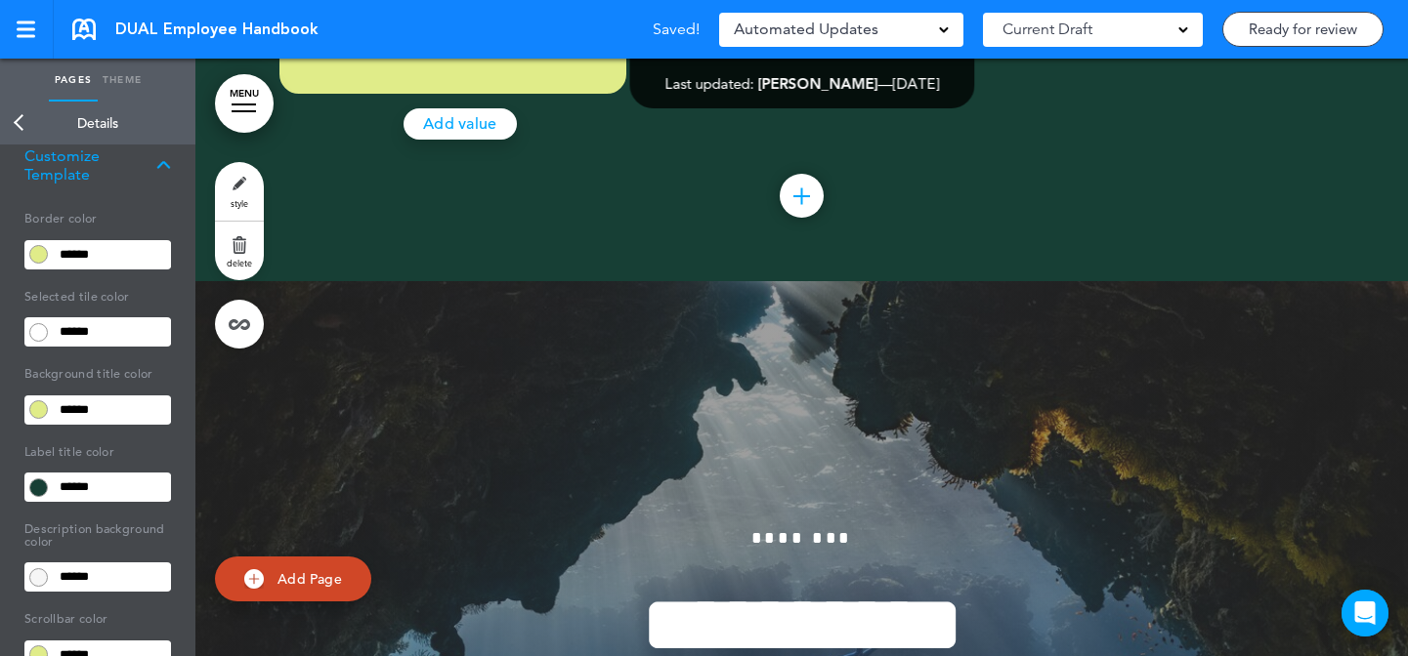
drag, startPoint x: 424, startPoint y: 419, endPoint x: 732, endPoint y: 227, distance: 362.9
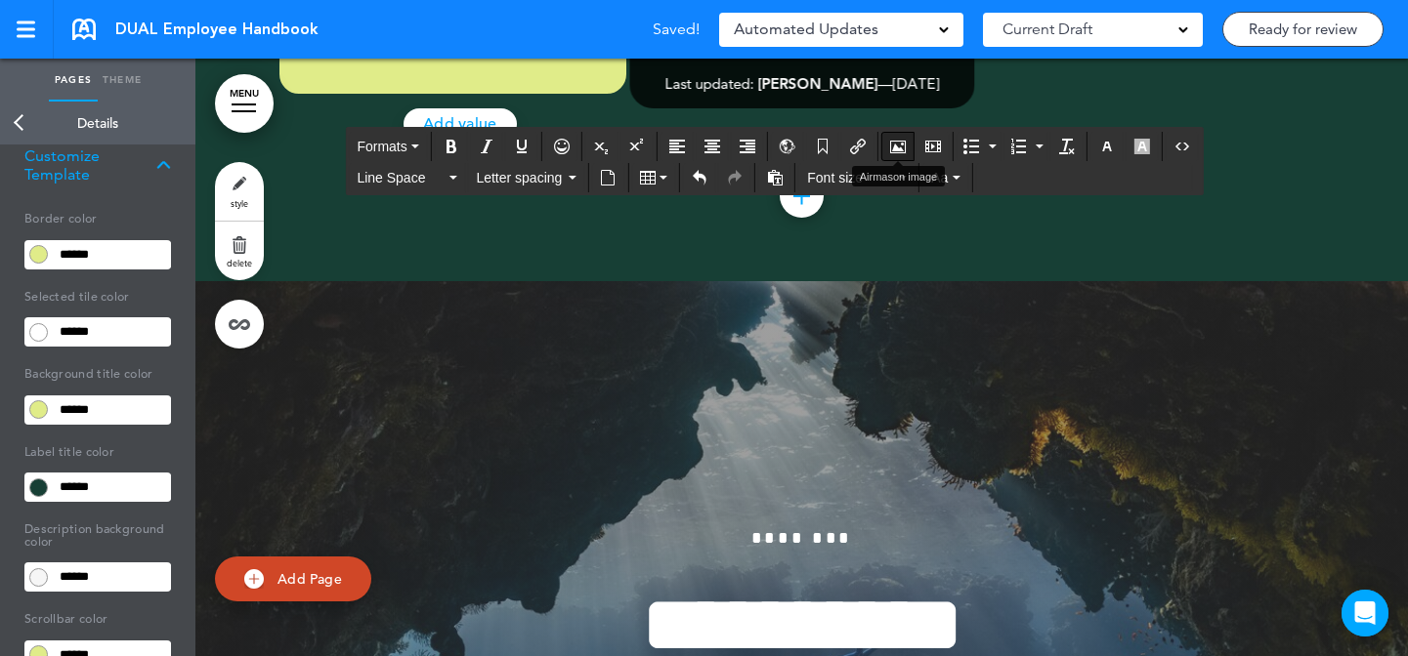
click at [900, 151] on icon "Airmason image" at bounding box center [898, 147] width 16 height 16
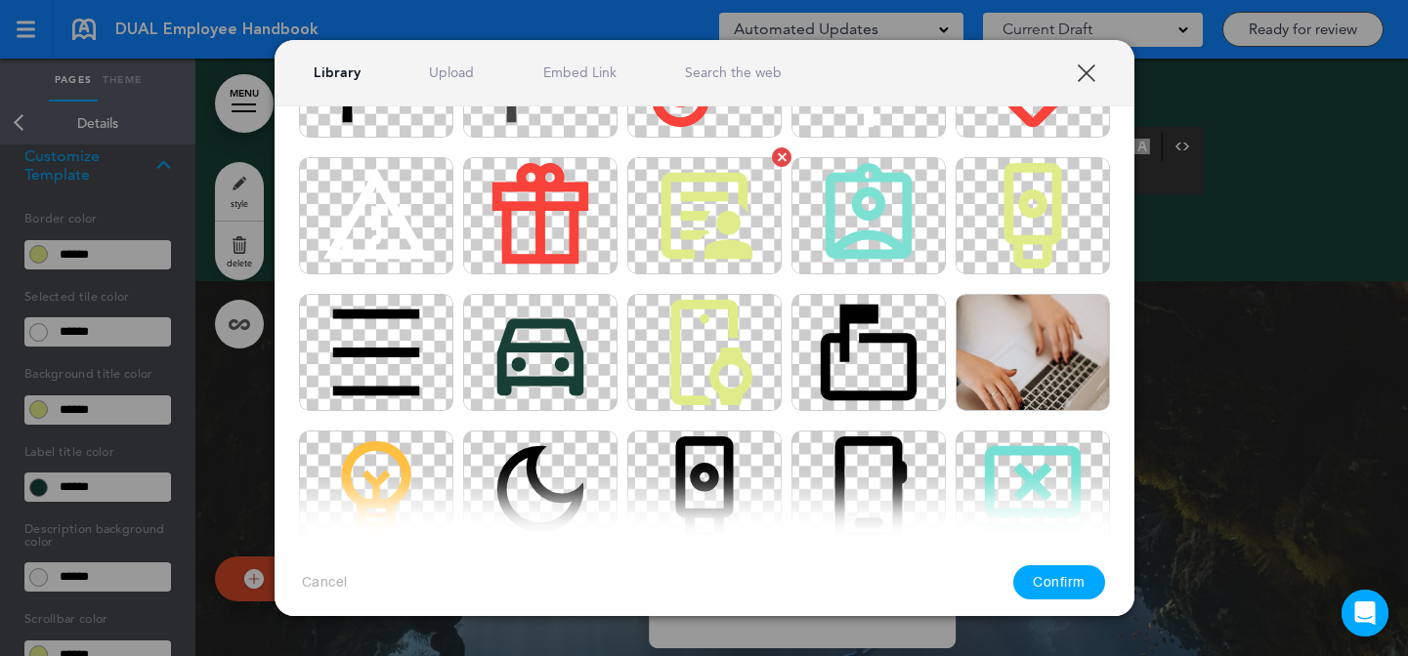
scroll to position [2905, 0]
click at [705, 239] on img at bounding box center [704, 216] width 154 height 117
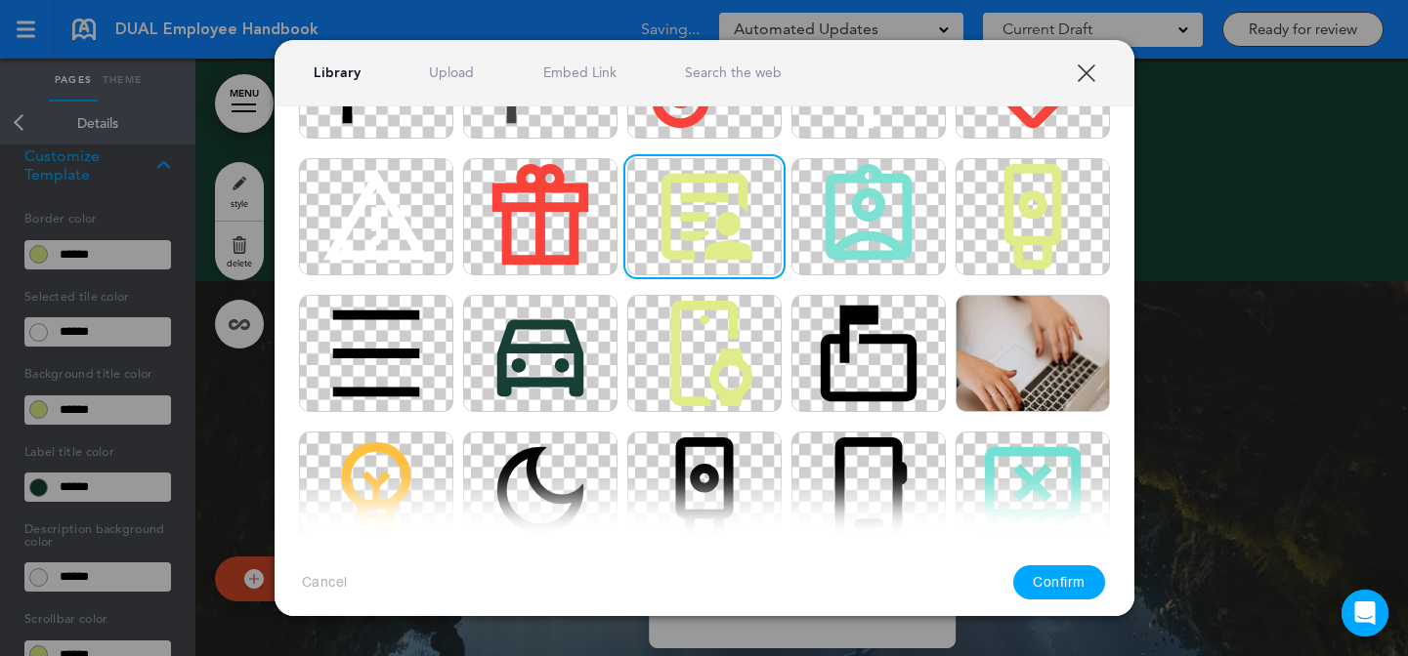
click at [1060, 579] on button "Confirm" at bounding box center [1059, 583] width 92 height 34
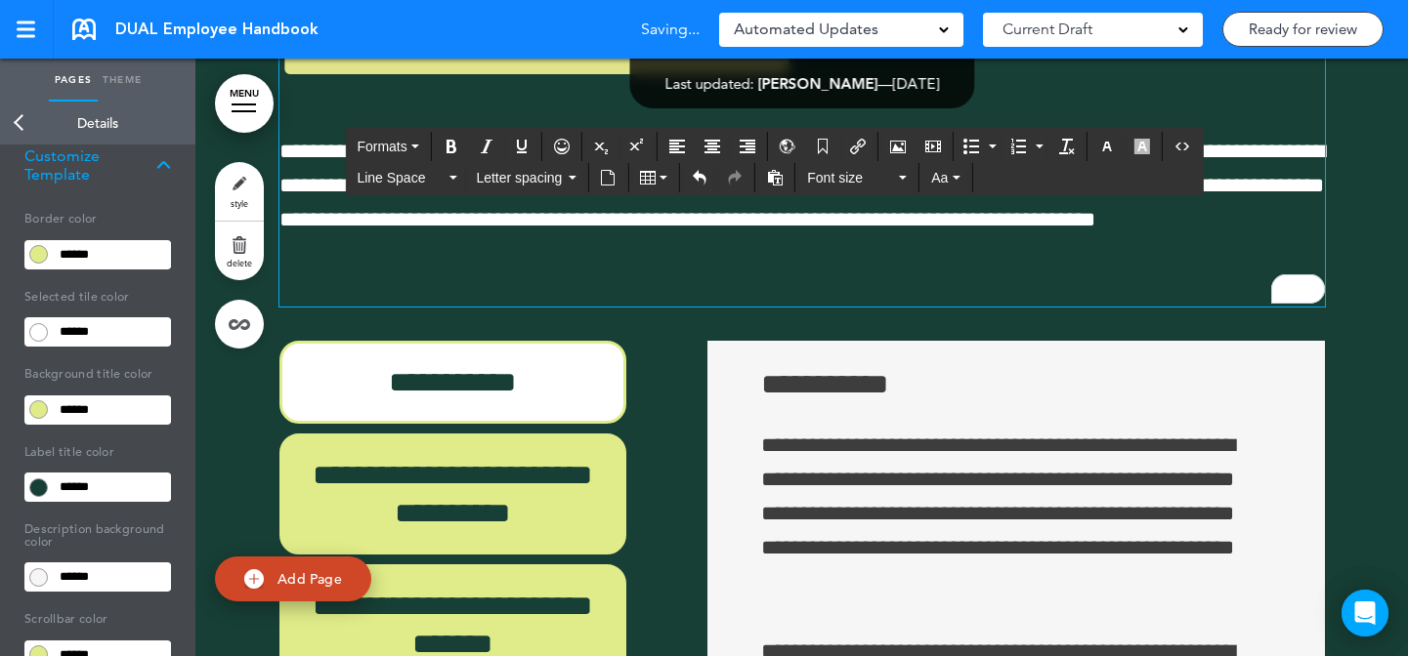
click at [1198, 538] on div "**********" at bounding box center [704, 328] width 1408 height 656
click at [1312, 350] on div "**********" at bounding box center [704, 328] width 1408 height 656
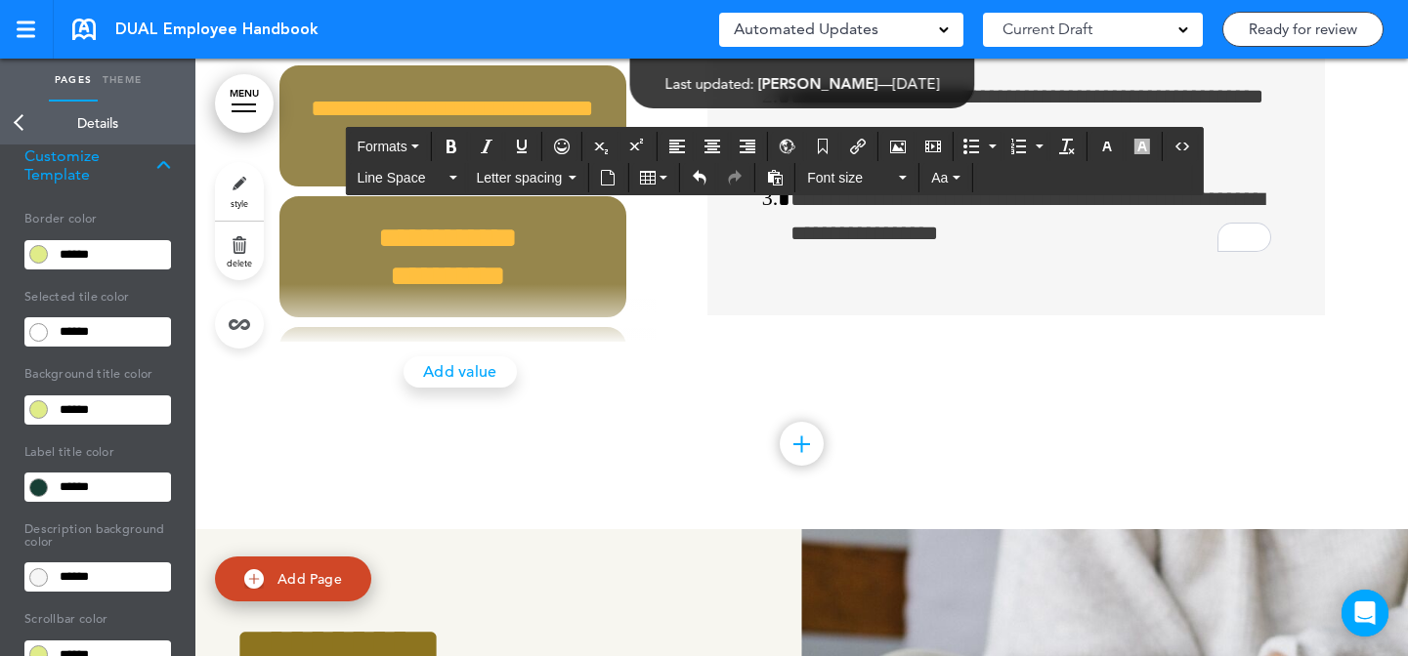
scroll to position [82017, 0]
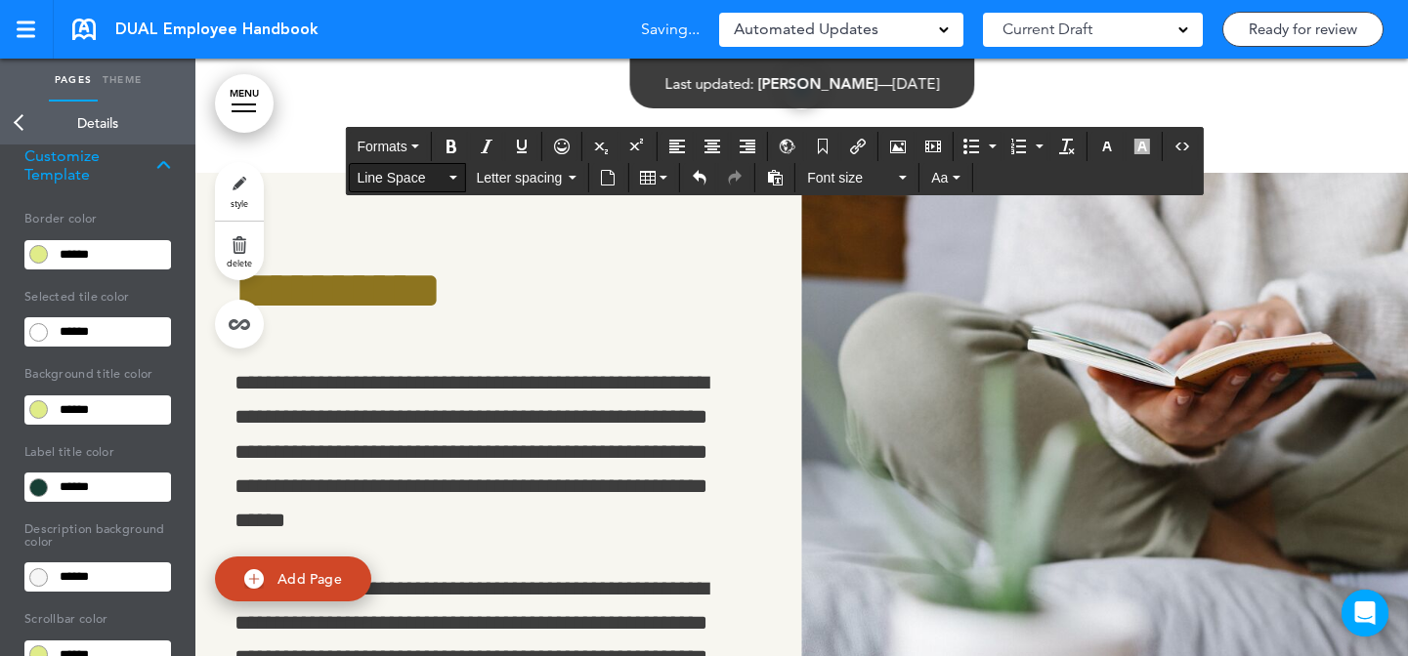
drag, startPoint x: 285, startPoint y: 205, endPoint x: 382, endPoint y: 168, distance: 103.6
click at [901, 143] on icon "Airmason image" at bounding box center [898, 147] width 16 height 16
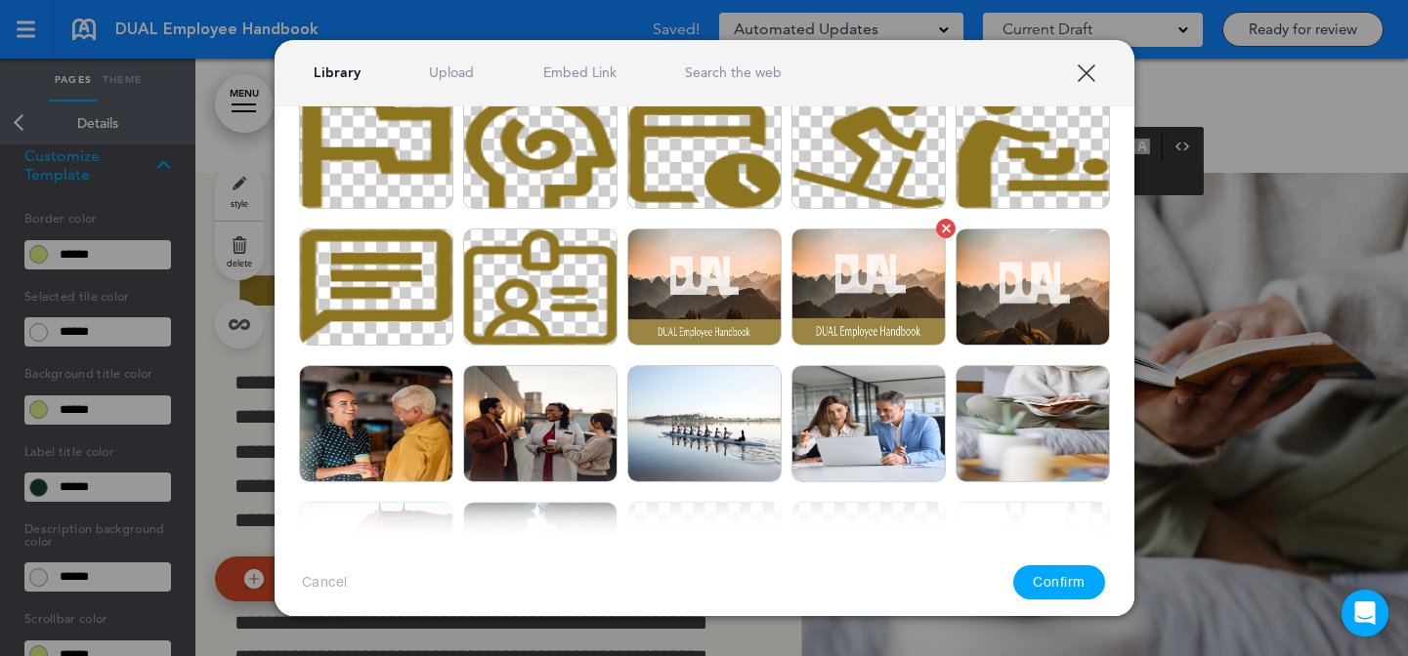
scroll to position [0, 0]
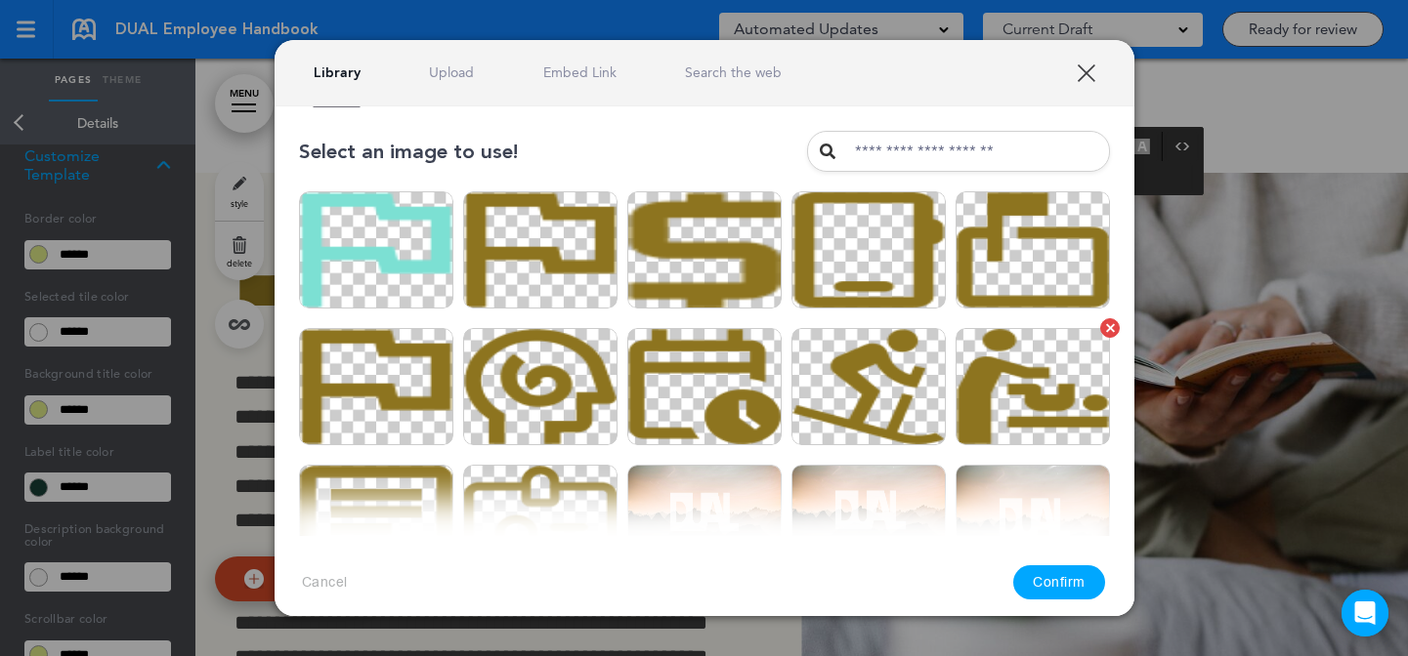
click at [1005, 379] on img at bounding box center [1032, 386] width 154 height 117
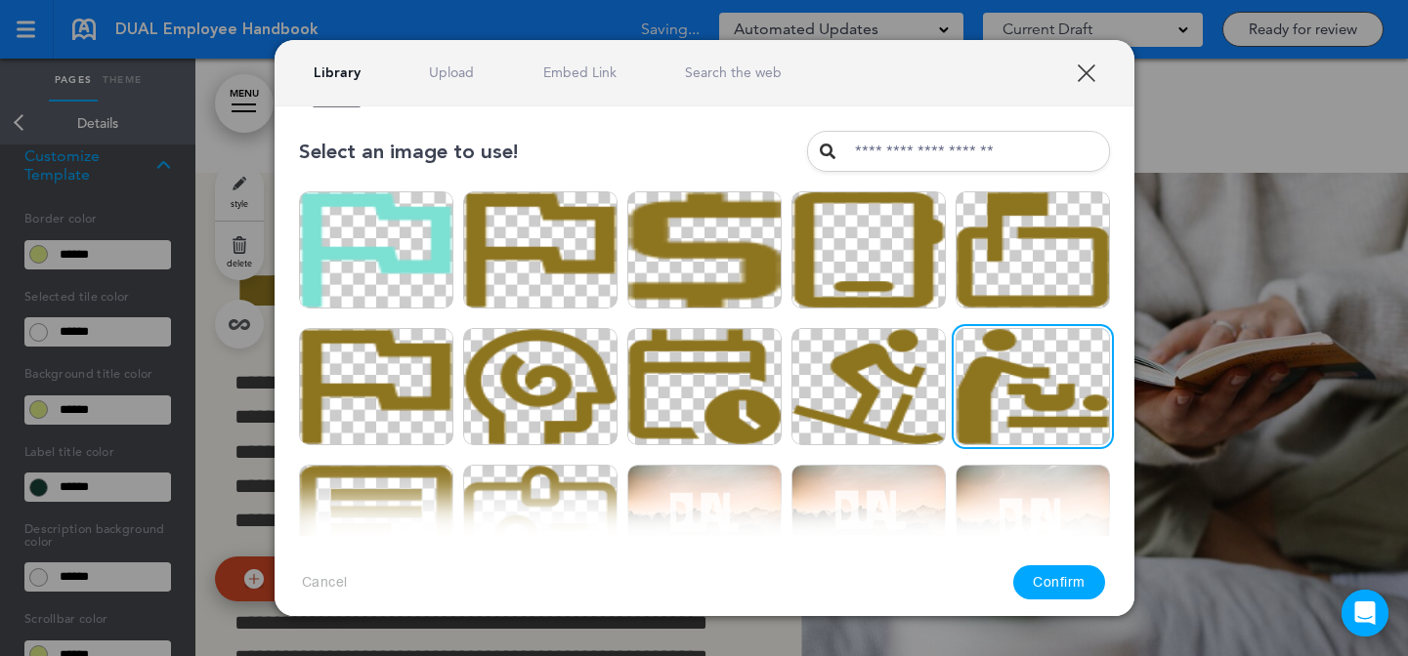
click at [1067, 579] on button "Confirm" at bounding box center [1059, 583] width 92 height 34
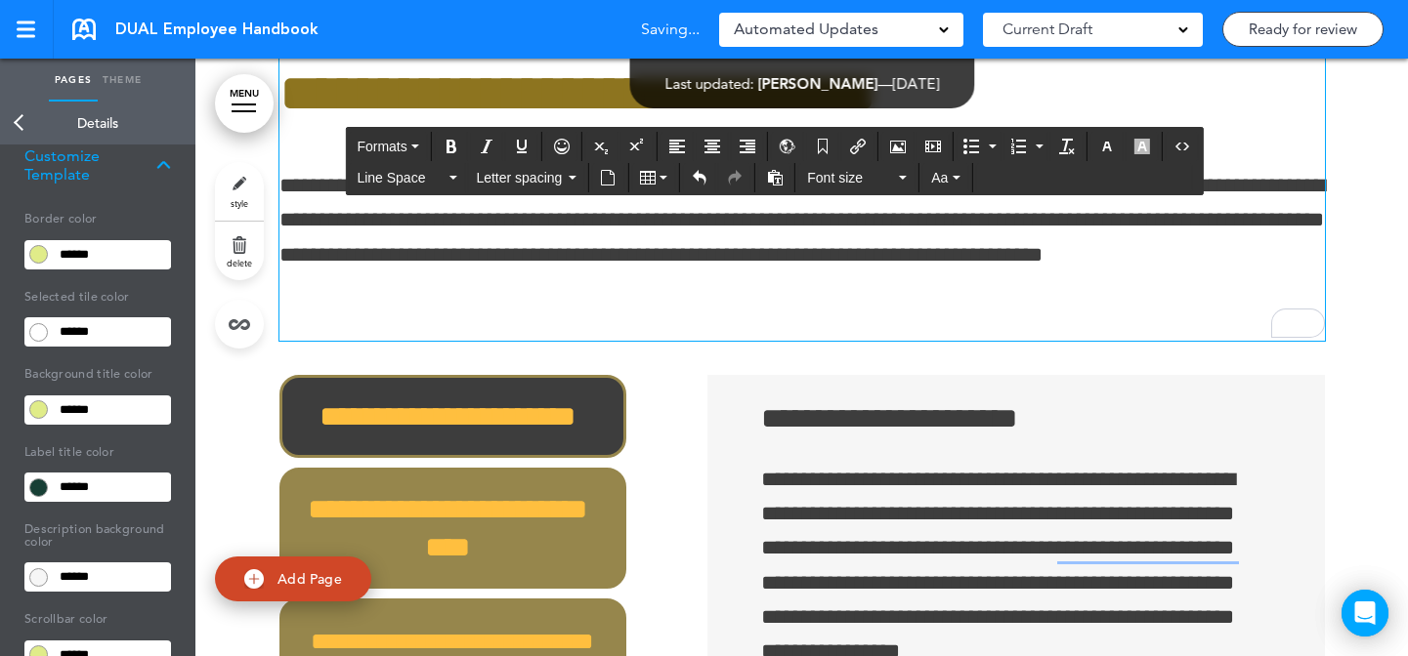
click at [1295, 233] on div "**********" at bounding box center [704, 328] width 1408 height 656
drag, startPoint x: 708, startPoint y: 367, endPoint x: 317, endPoint y: 478, distance: 406.0
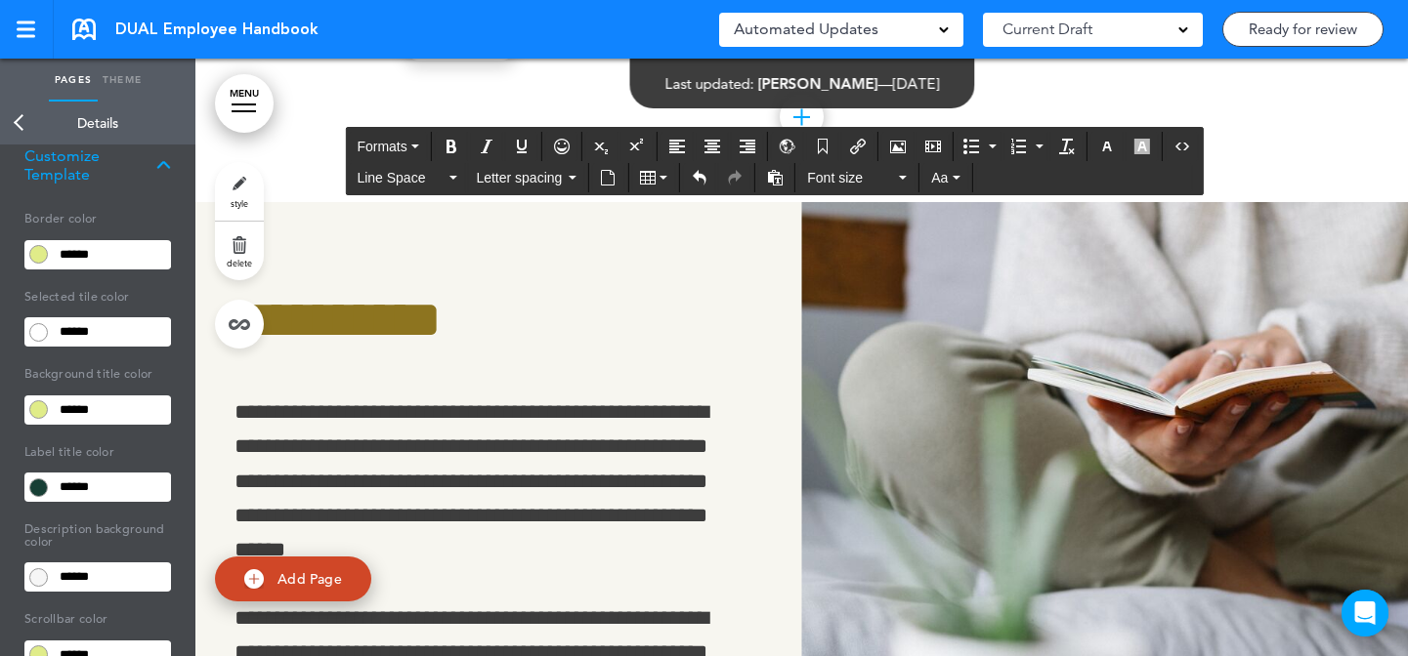
scroll to position [81898, 0]
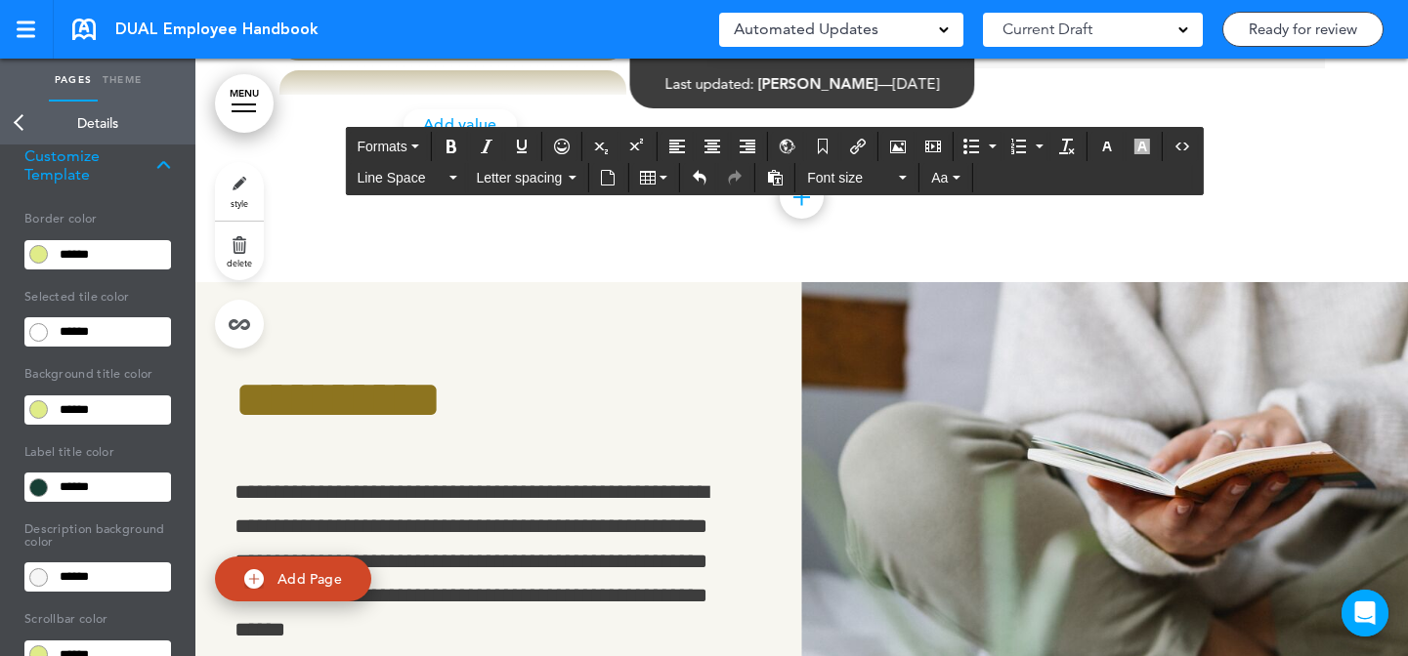
drag, startPoint x: 310, startPoint y: 333, endPoint x: 317, endPoint y: 345, distance: 14.1
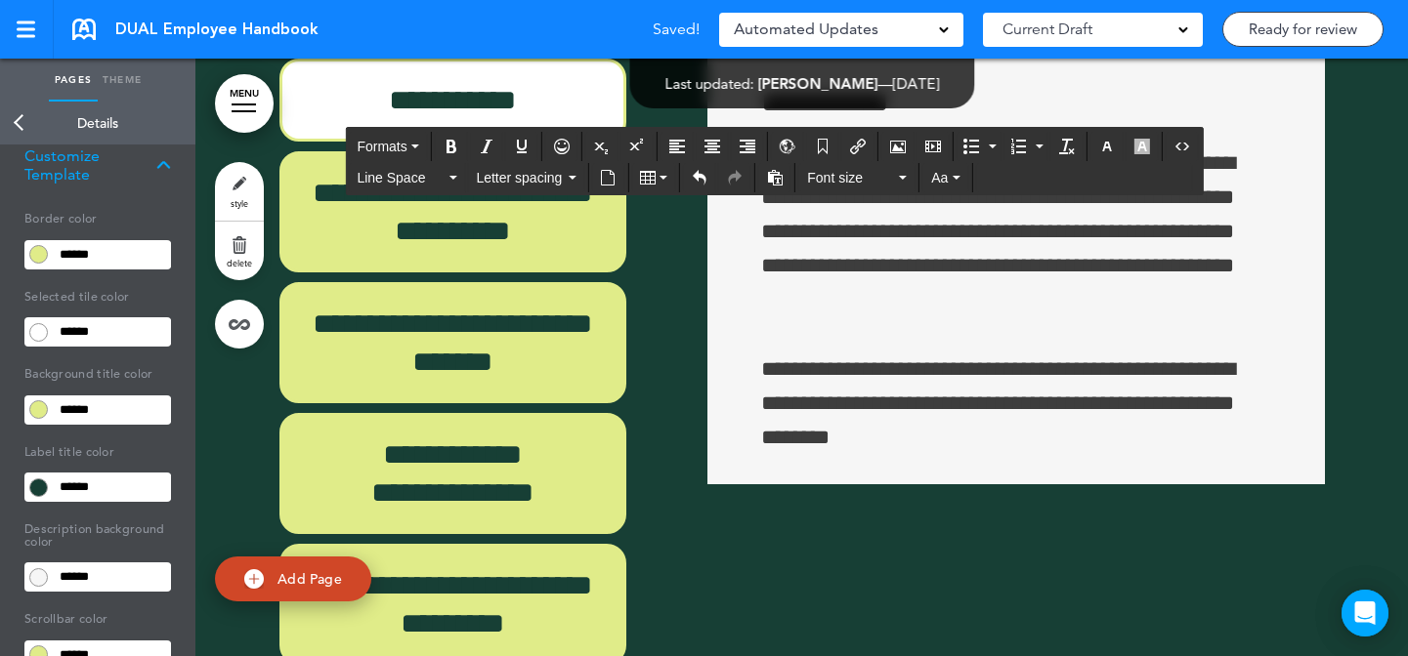
scroll to position [87711, 0]
drag, startPoint x: 1319, startPoint y: 109, endPoint x: 321, endPoint y: 425, distance: 1046.1
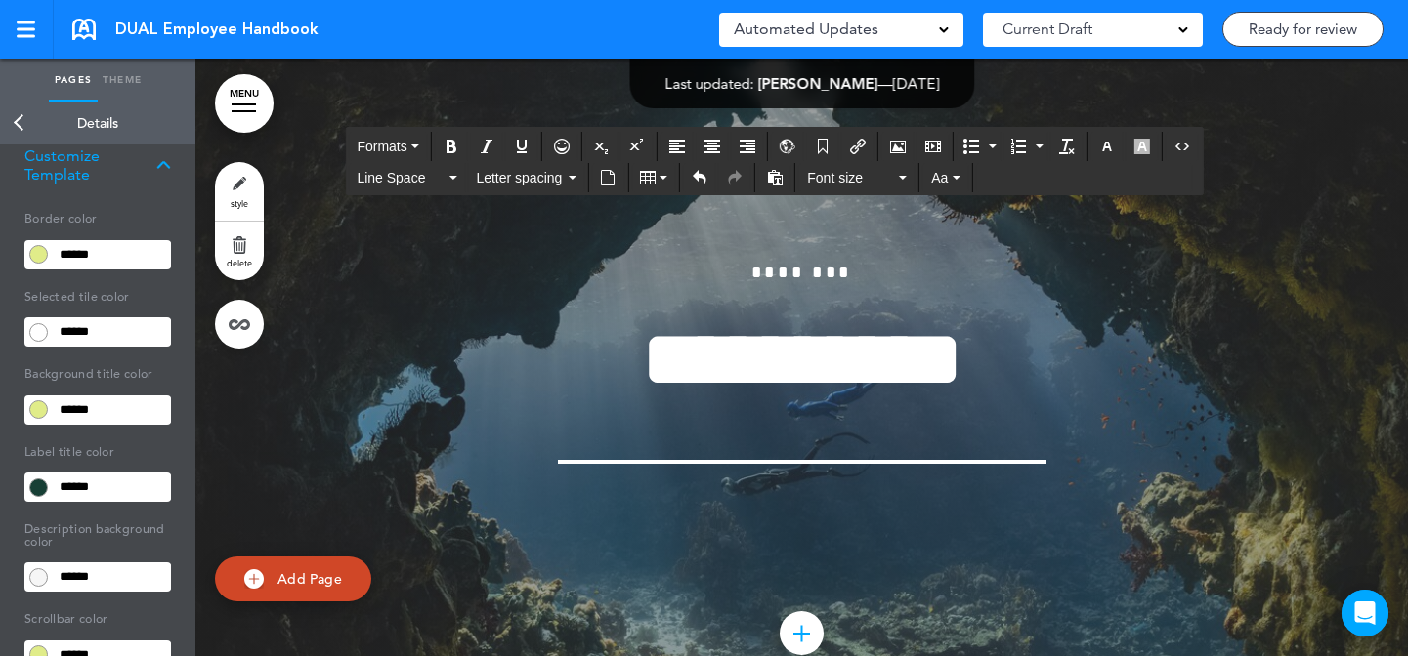
scroll to position [87667, 0]
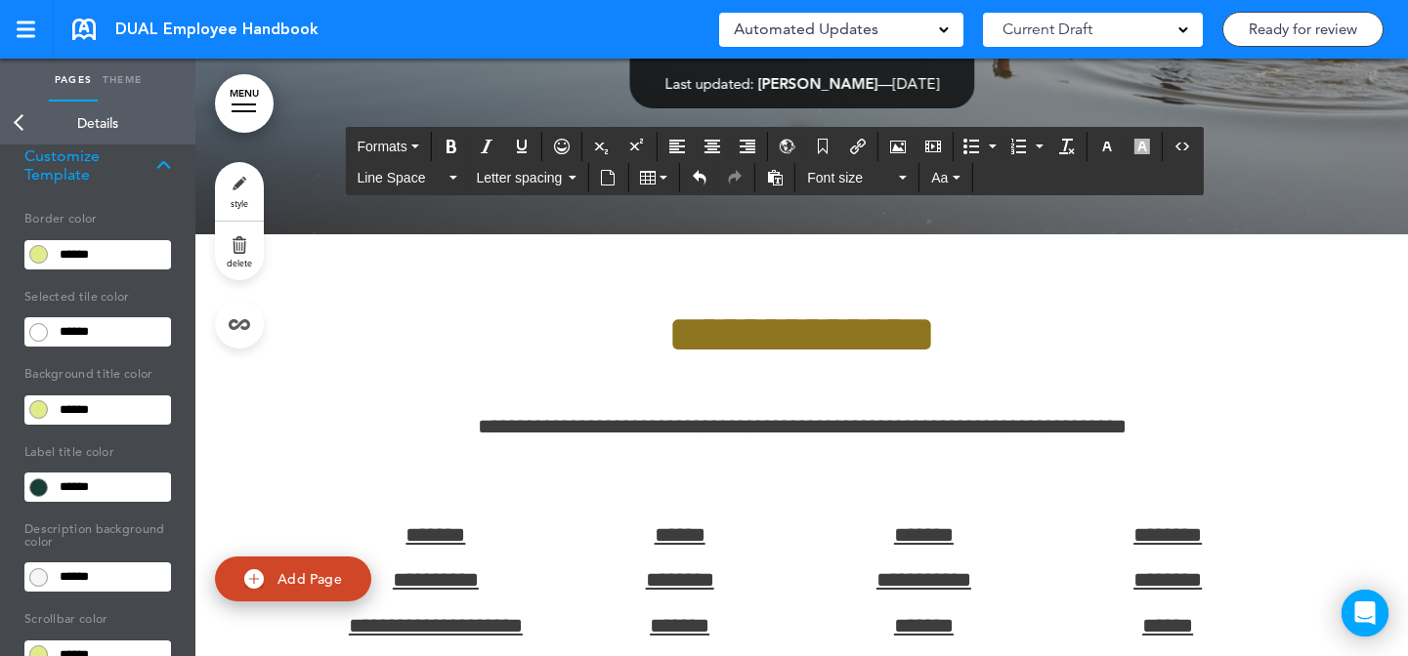
scroll to position [0, 0]
click at [898, 151] on icon "Airmason image" at bounding box center [898, 147] width 16 height 16
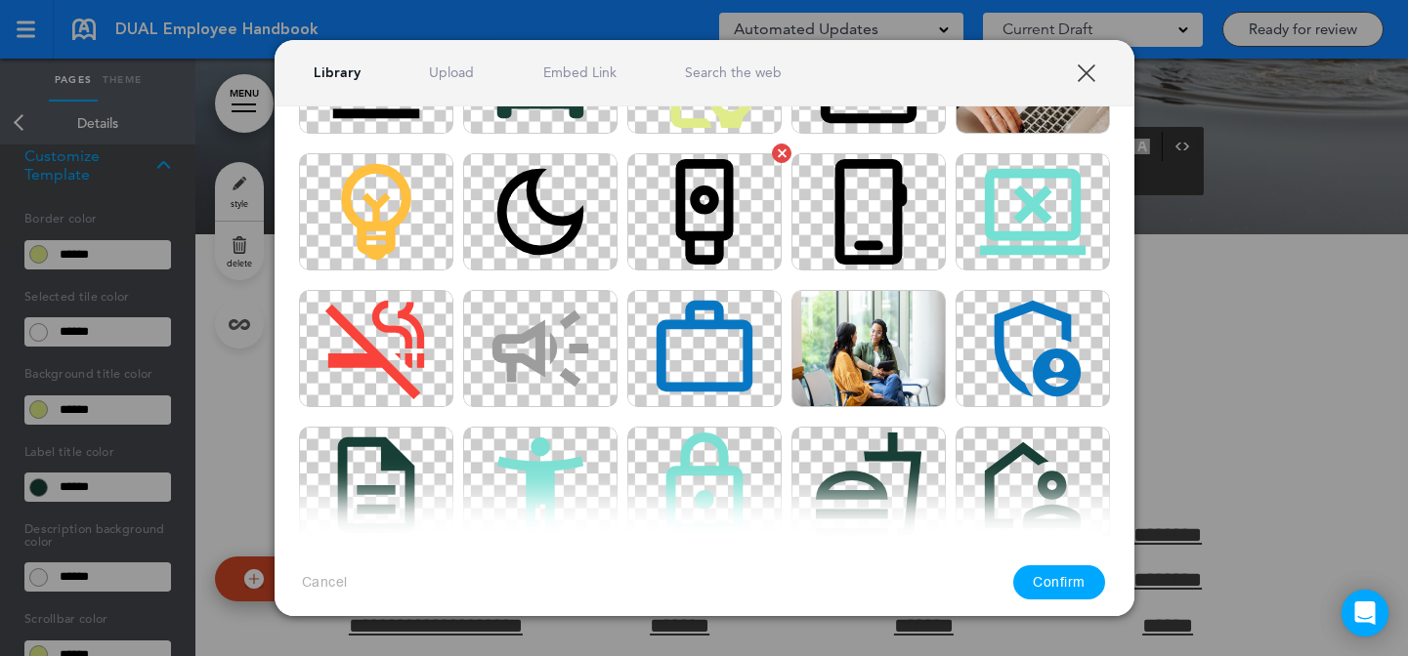
scroll to position [3387, 0]
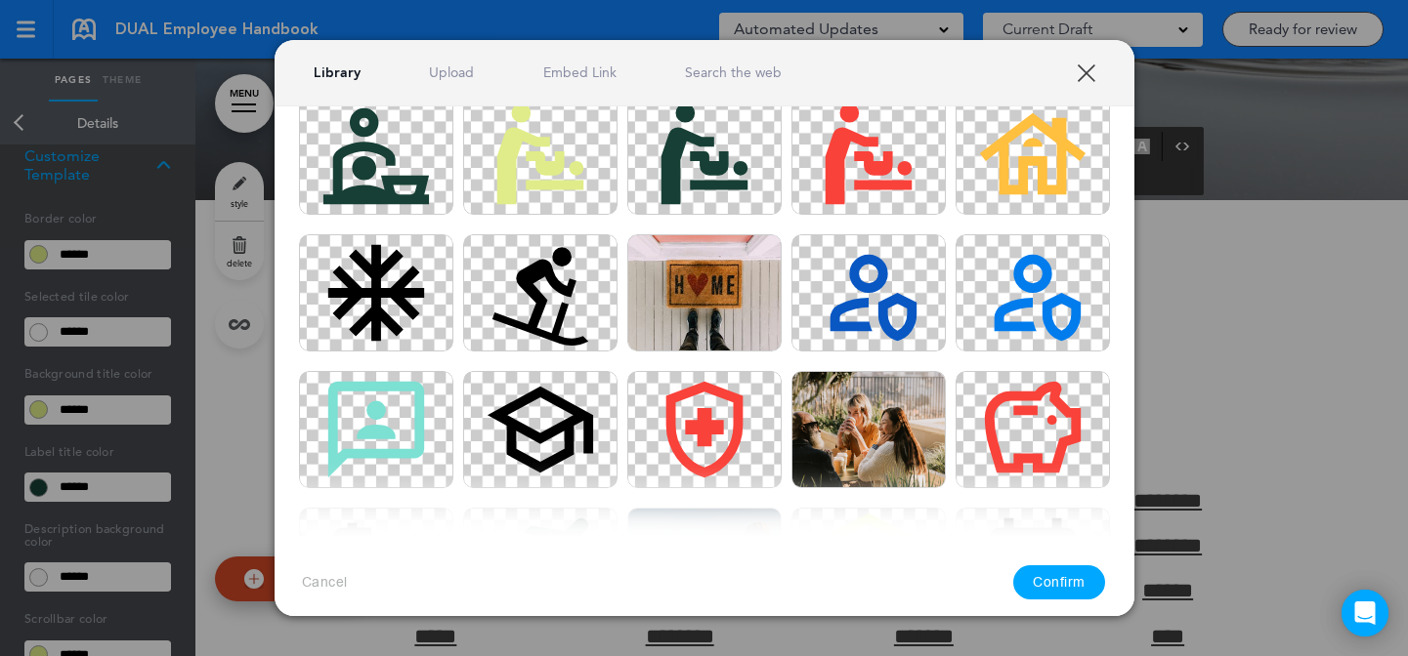
scroll to position [1837, 0]
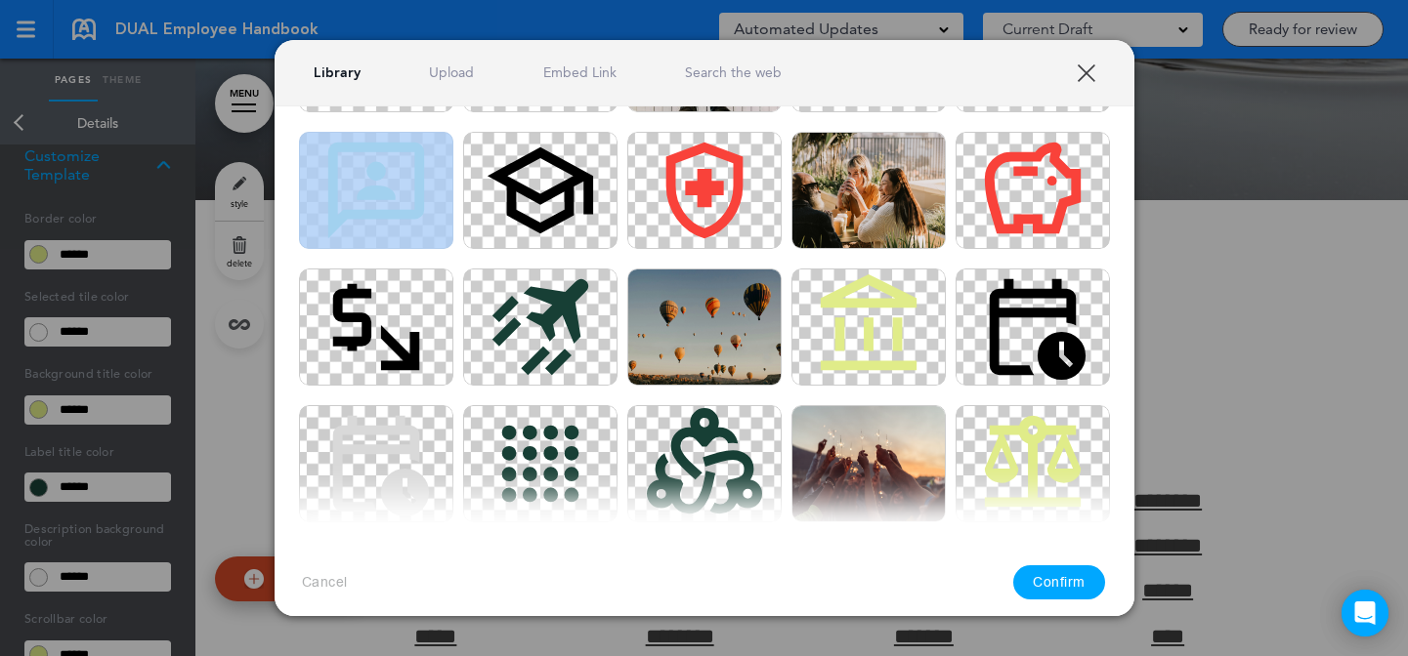
drag, startPoint x: 1263, startPoint y: 472, endPoint x: 507, endPoint y: 630, distance: 772.5
click at [1264, 472] on div at bounding box center [704, 328] width 1408 height 656
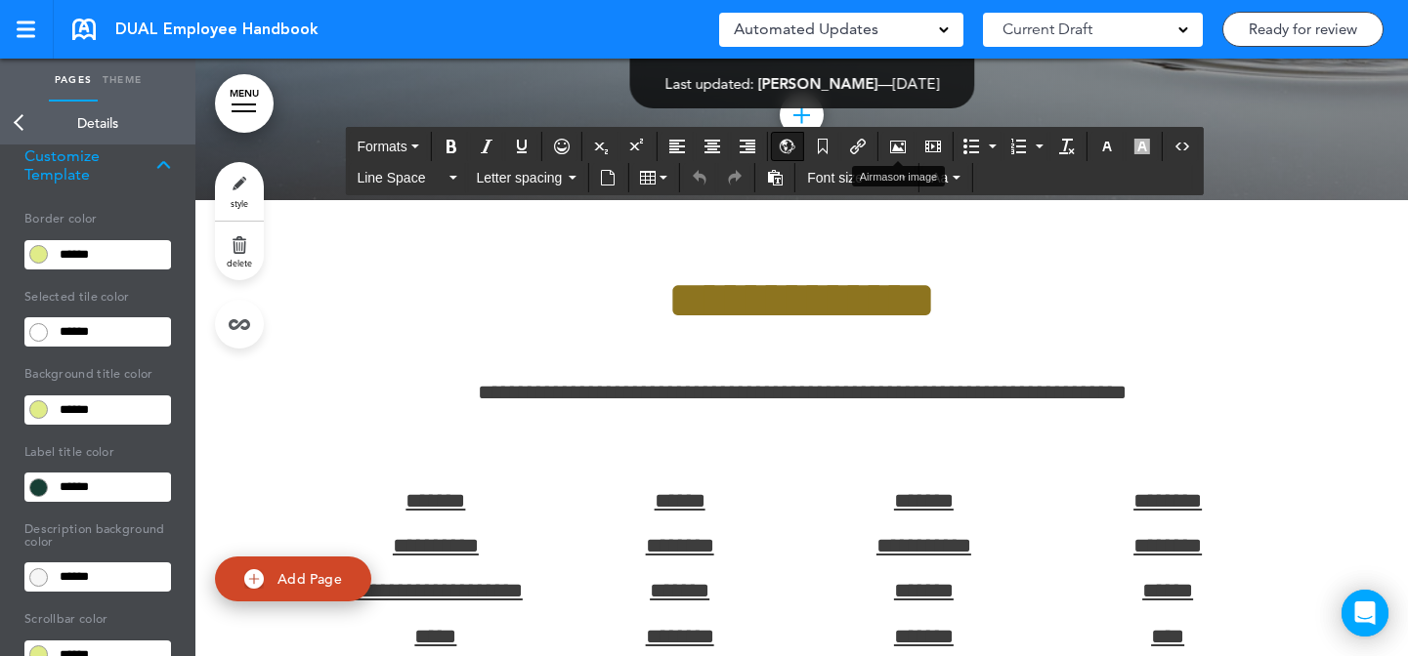
click at [906, 149] on icon "Airmason image" at bounding box center [898, 147] width 16 height 16
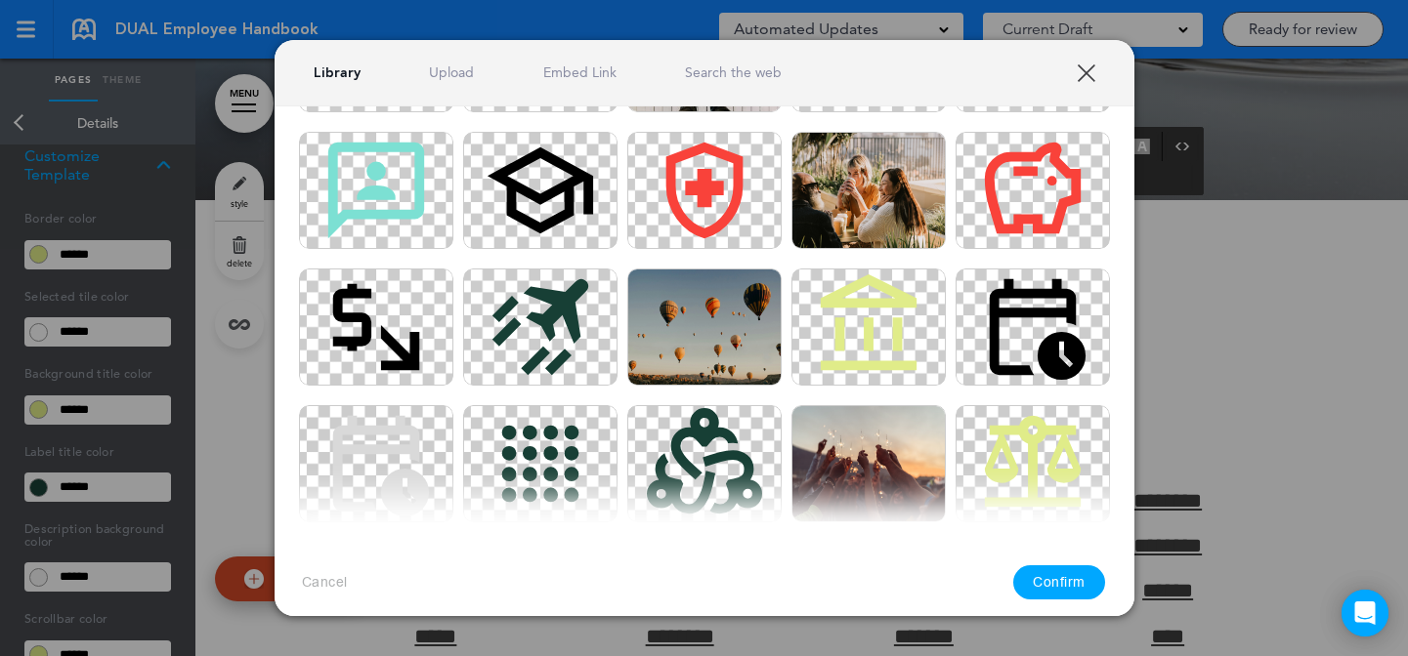
click at [441, 70] on link "Upload" at bounding box center [451, 72] width 45 height 19
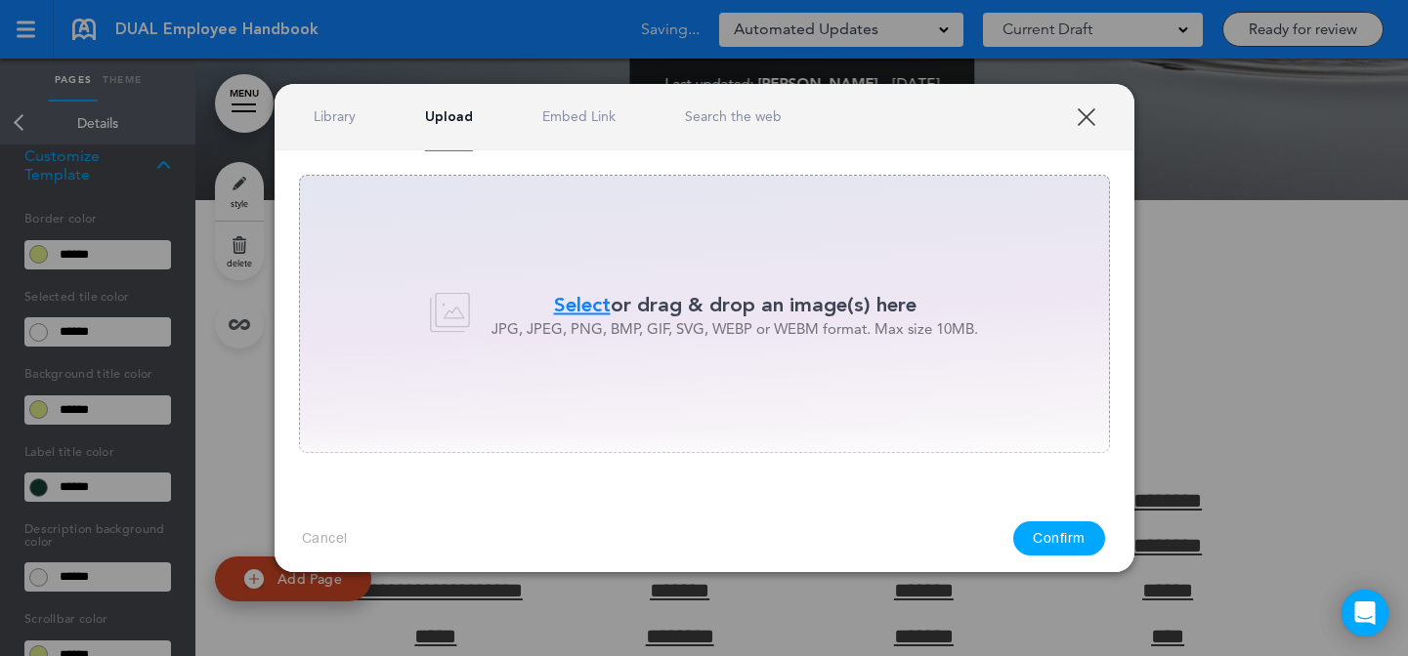
scroll to position [0, 0]
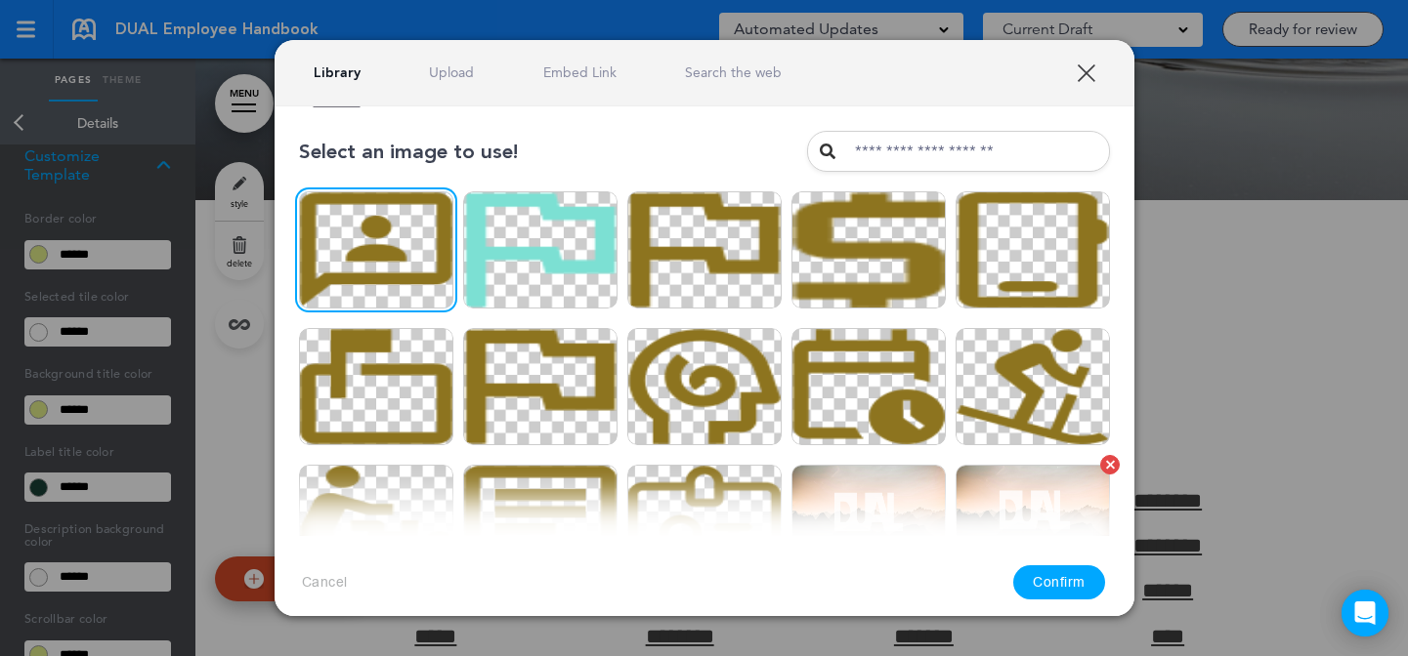
drag, startPoint x: 1085, startPoint y: 580, endPoint x: 998, endPoint y: 492, distance: 123.6
click at [1085, 581] on button "Confirm" at bounding box center [1059, 583] width 92 height 34
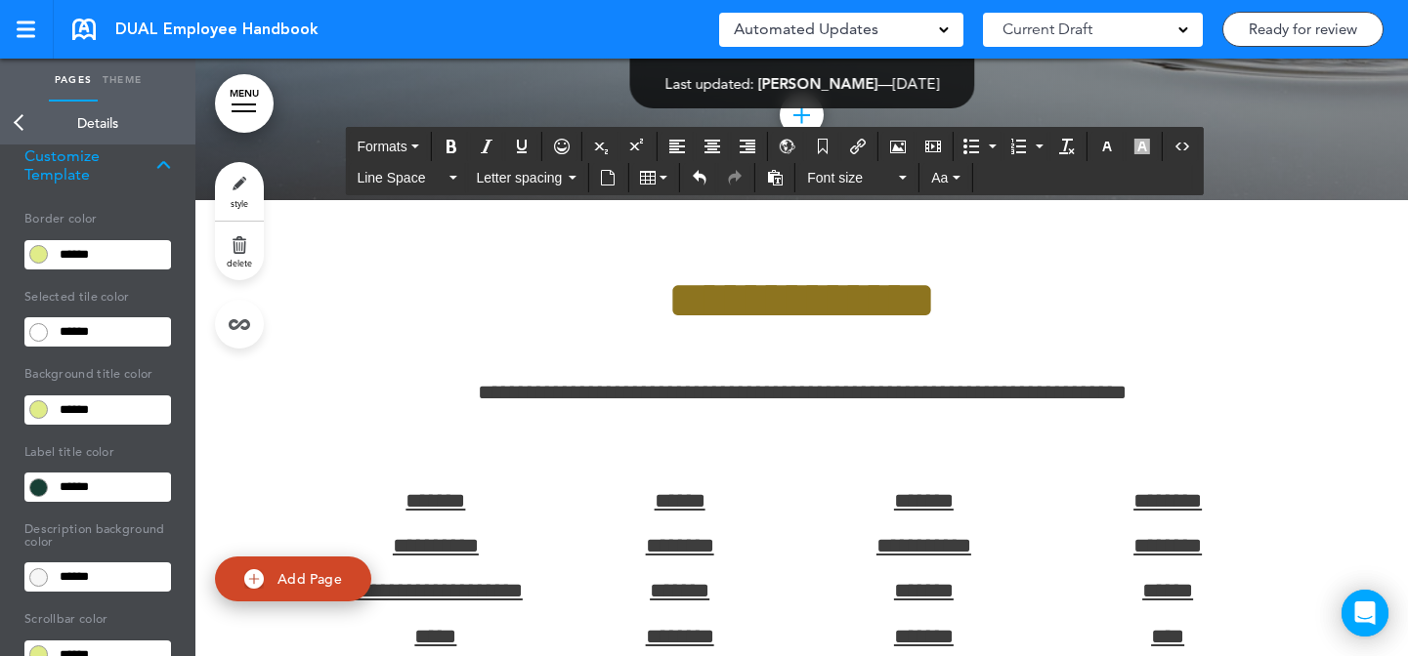
drag, startPoint x: 1341, startPoint y: 368, endPoint x: 880, endPoint y: 525, distance: 486.8
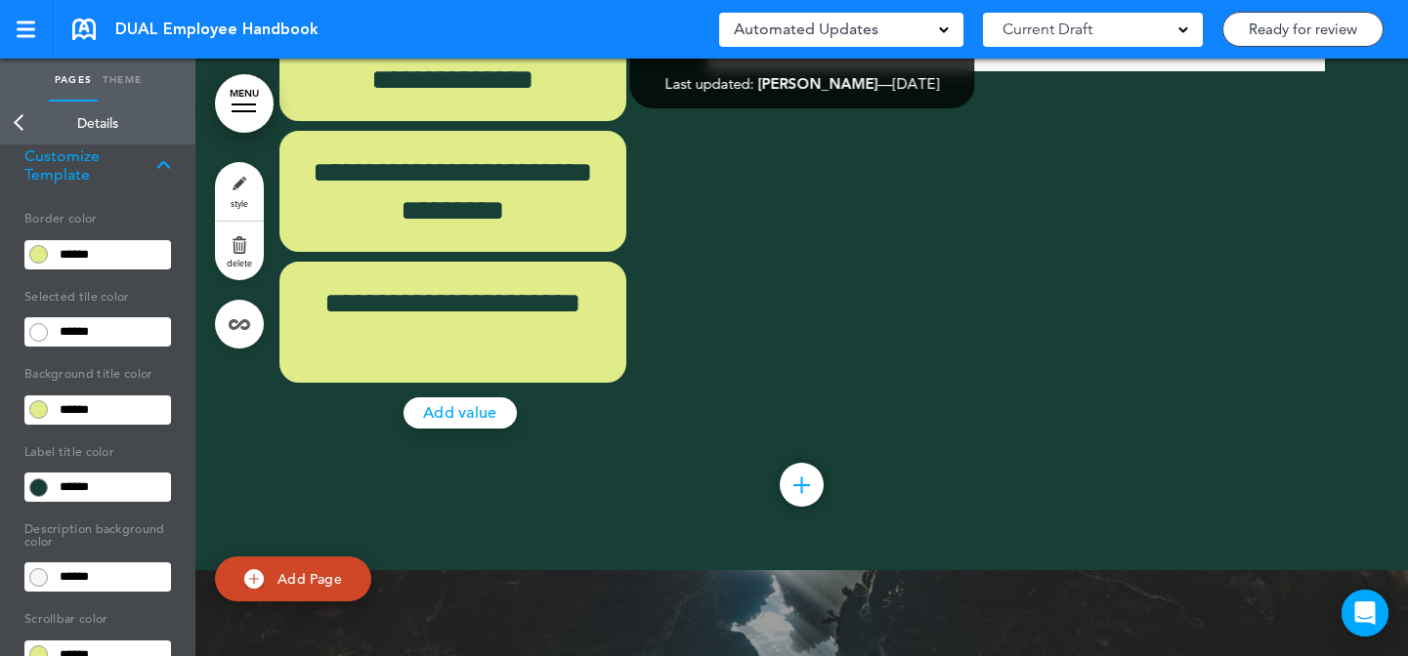
scroll to position [86835, 0]
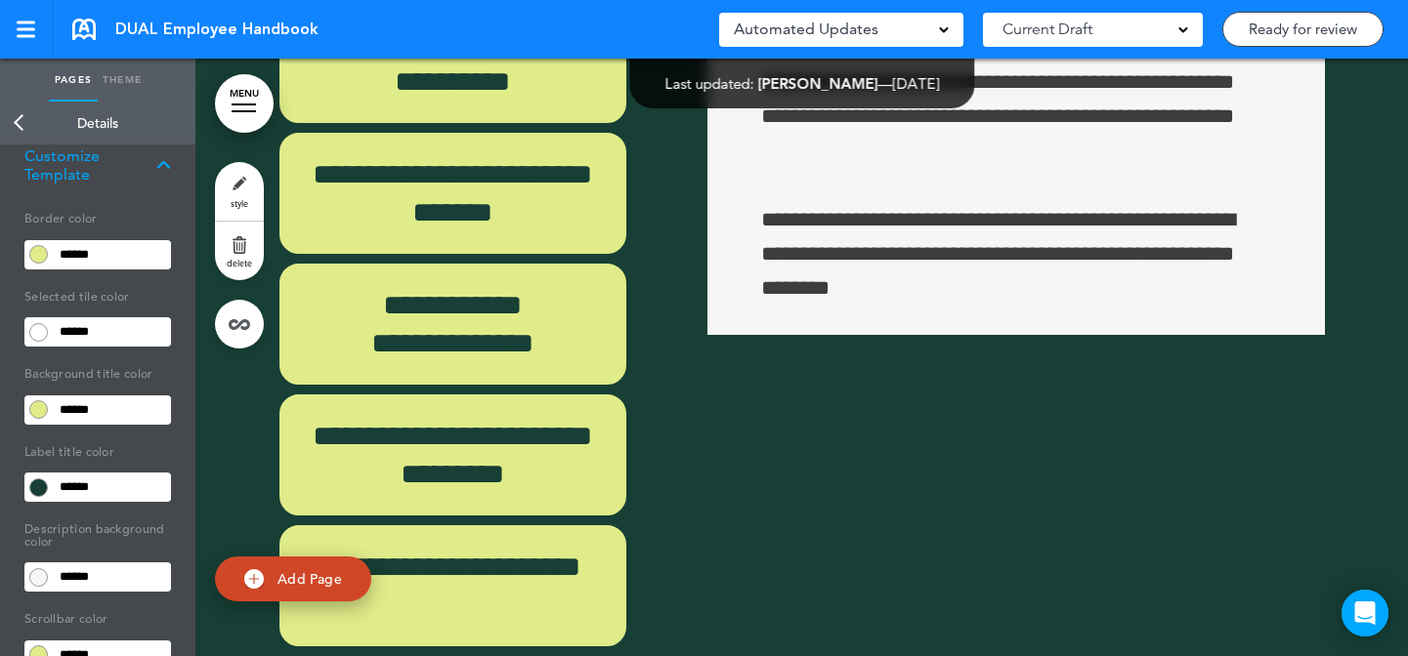
drag, startPoint x: 311, startPoint y: 132, endPoint x: 485, endPoint y: 107, distance: 175.6
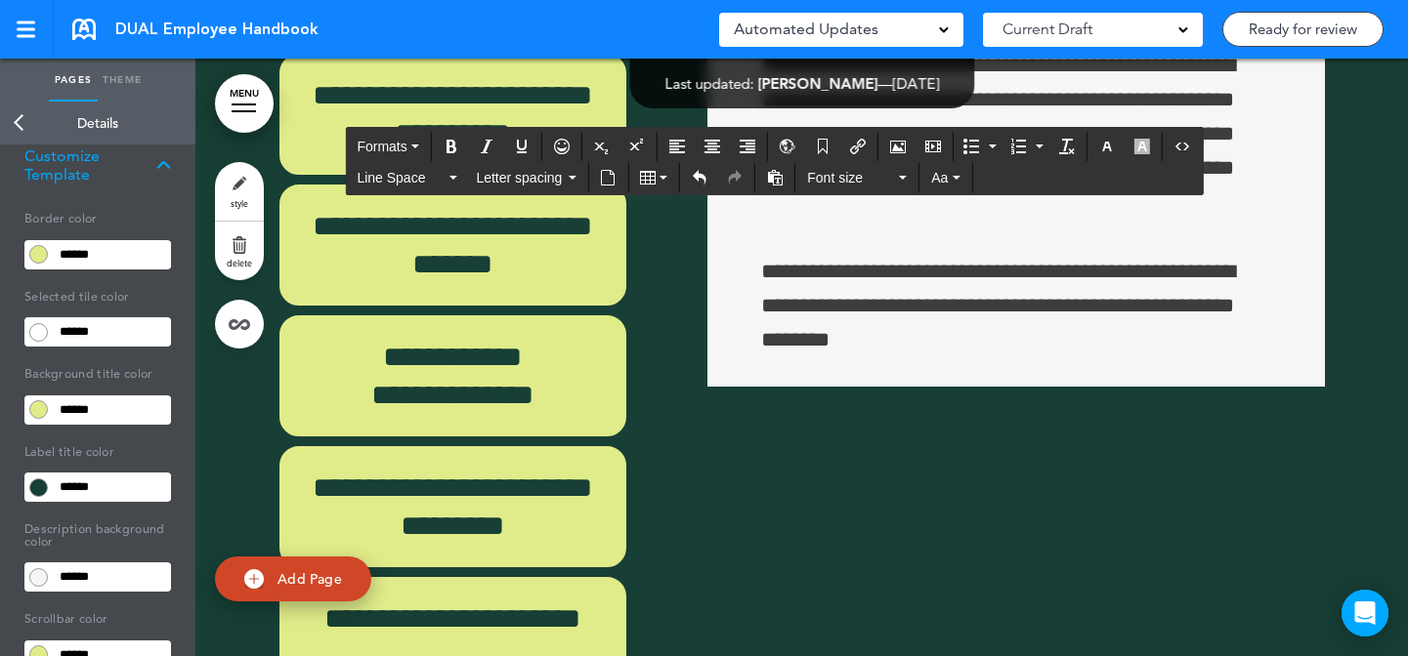
scroll to position [86572, 0]
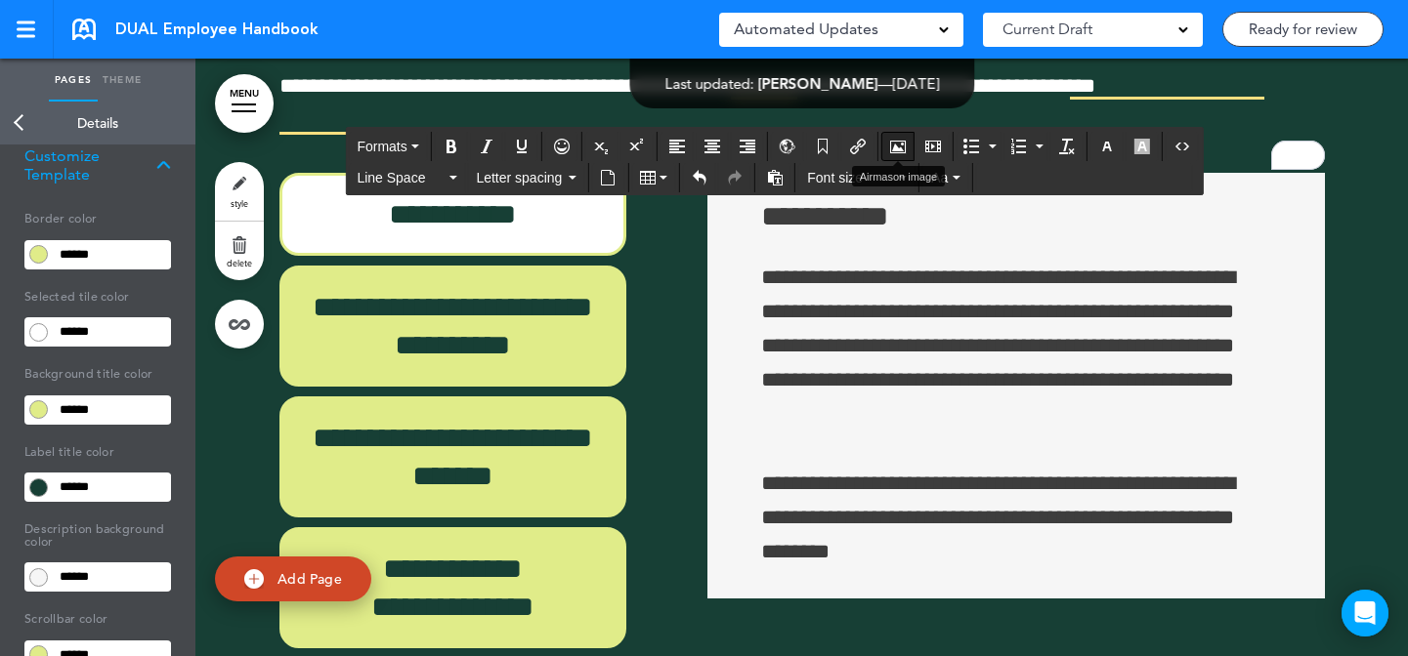
click at [893, 152] on icon "Airmason image" at bounding box center [898, 147] width 16 height 16
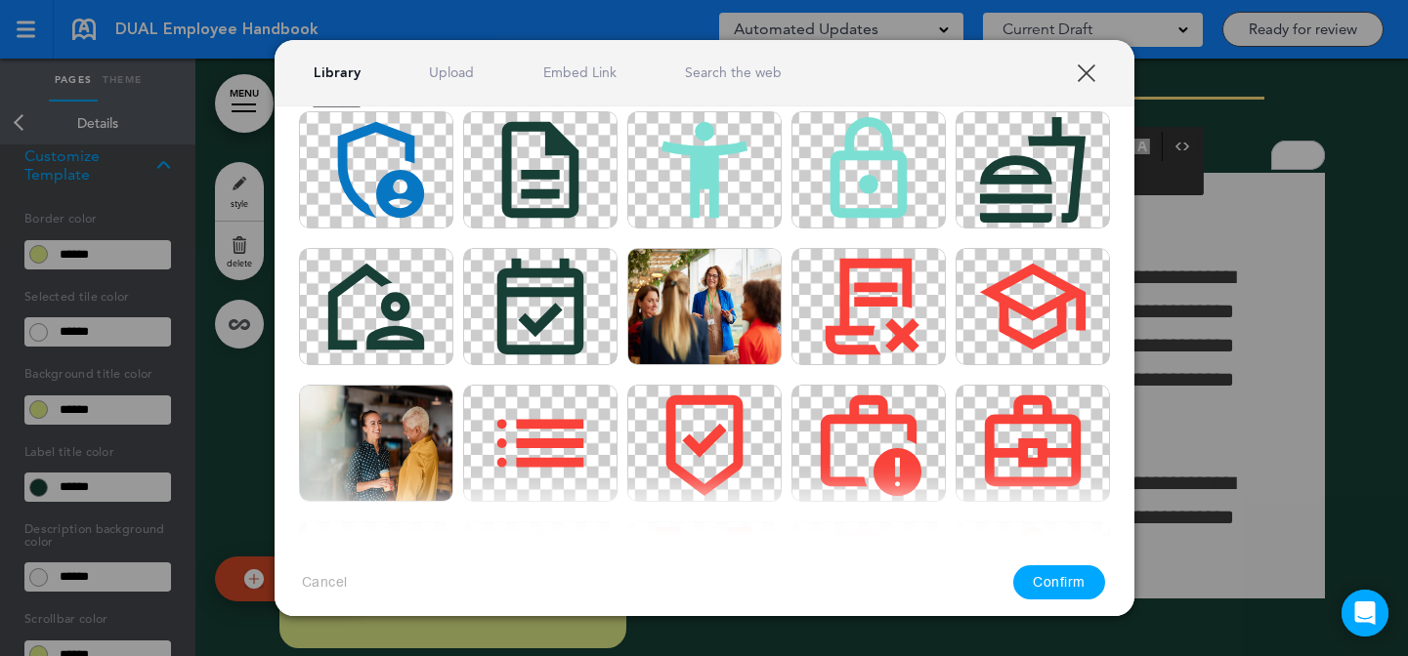
scroll to position [3495, 0]
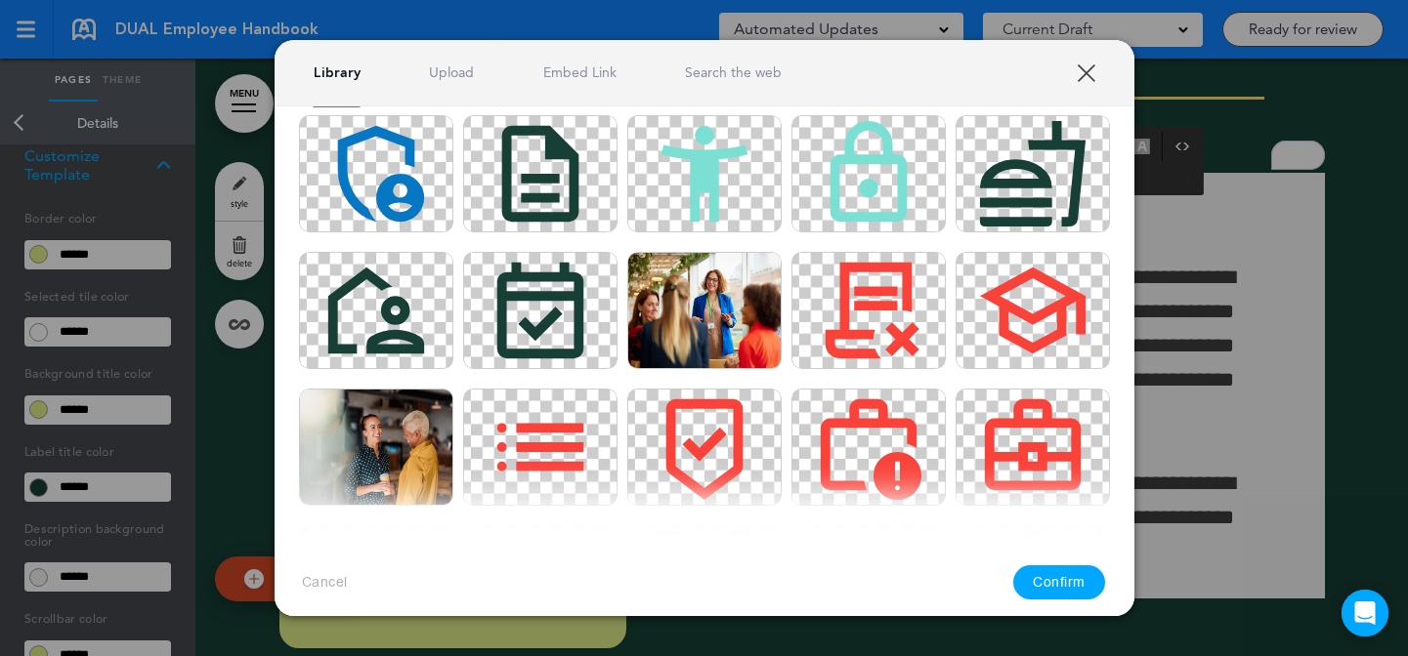
click at [1083, 71] on link "XXX" at bounding box center [1085, 72] width 19 height 19
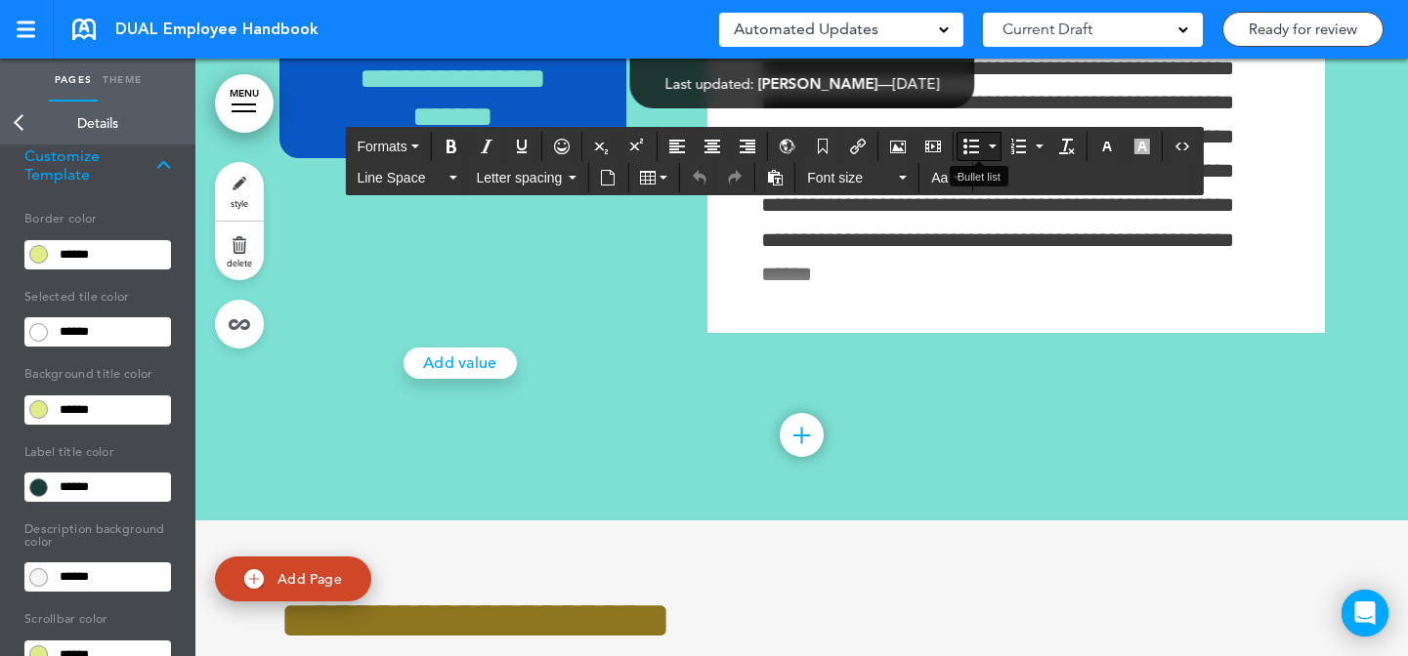
scroll to position [78984, 0]
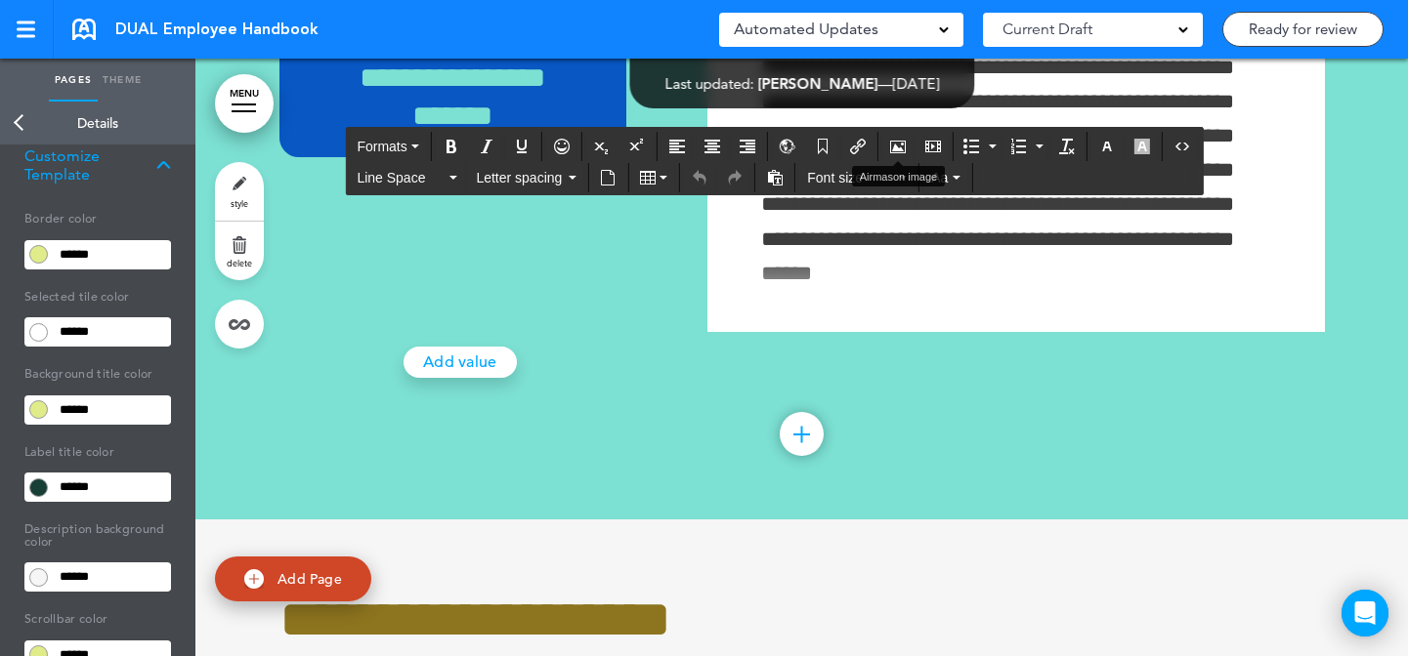
click at [887, 142] on button "Airmason image" at bounding box center [897, 146] width 31 height 27
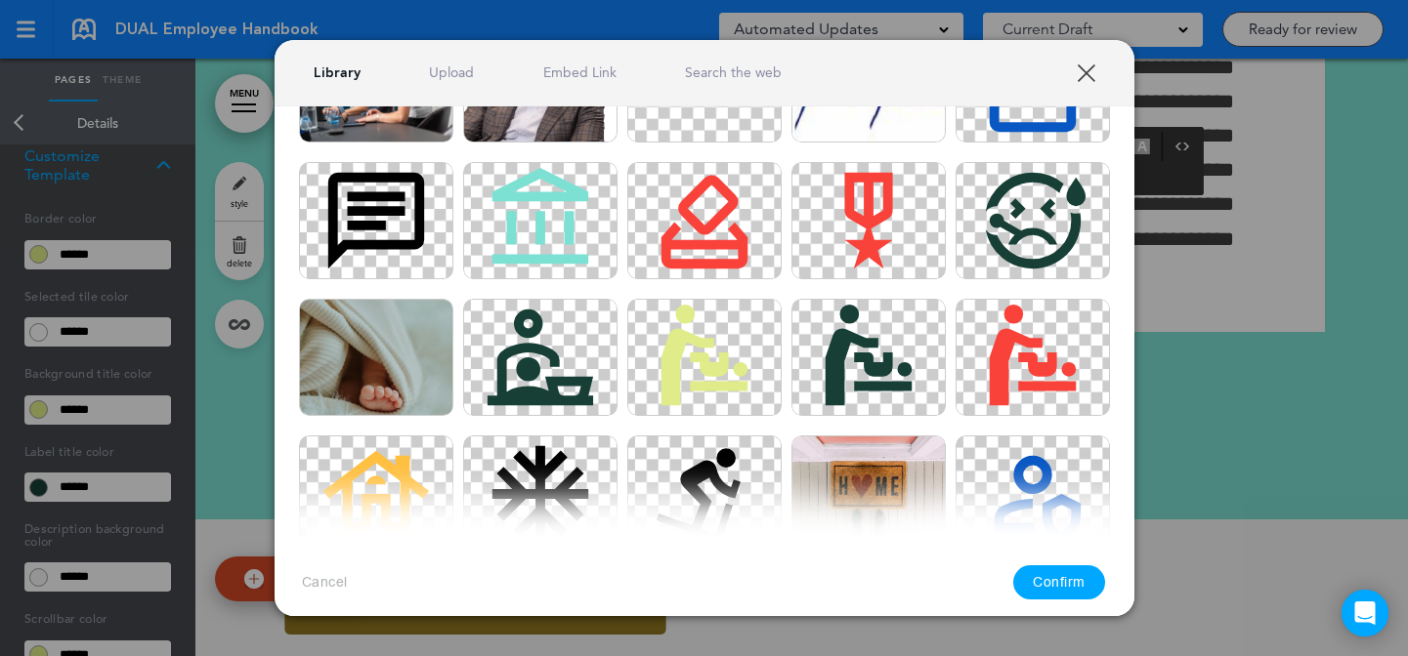
scroll to position [1419, 0]
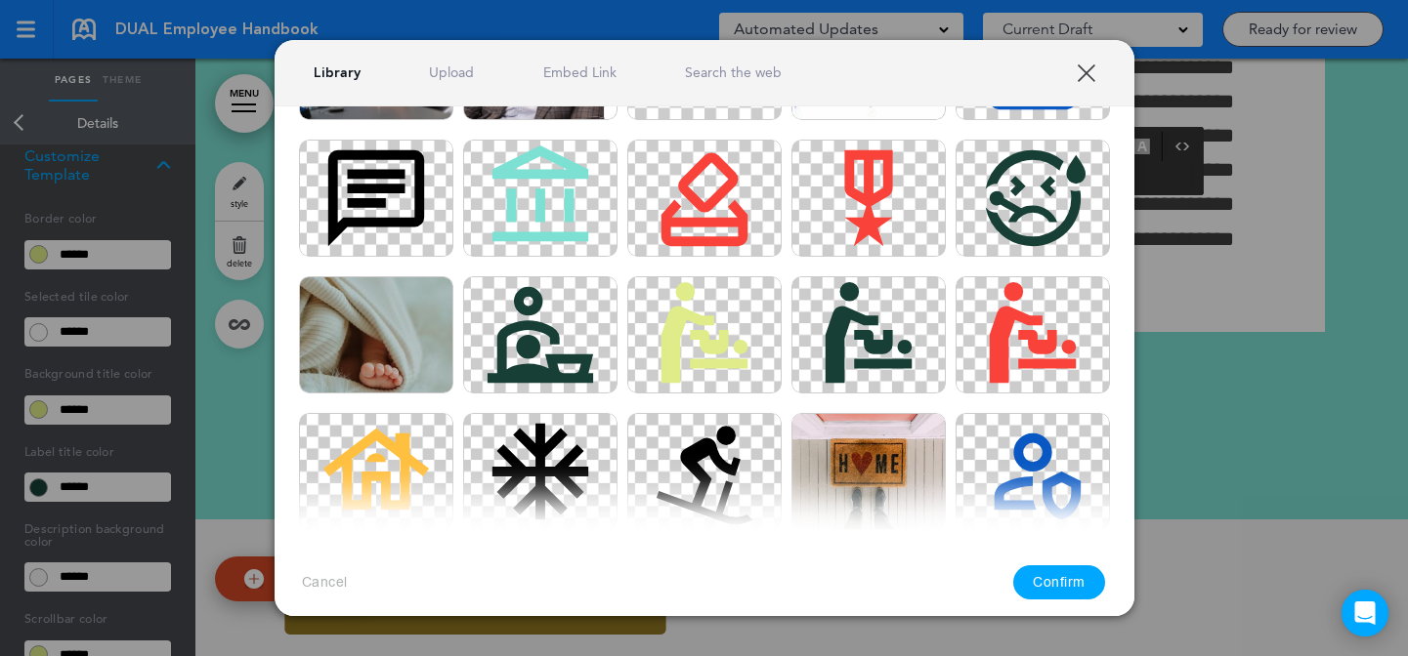
click at [1147, 357] on div at bounding box center [704, 328] width 1408 height 656
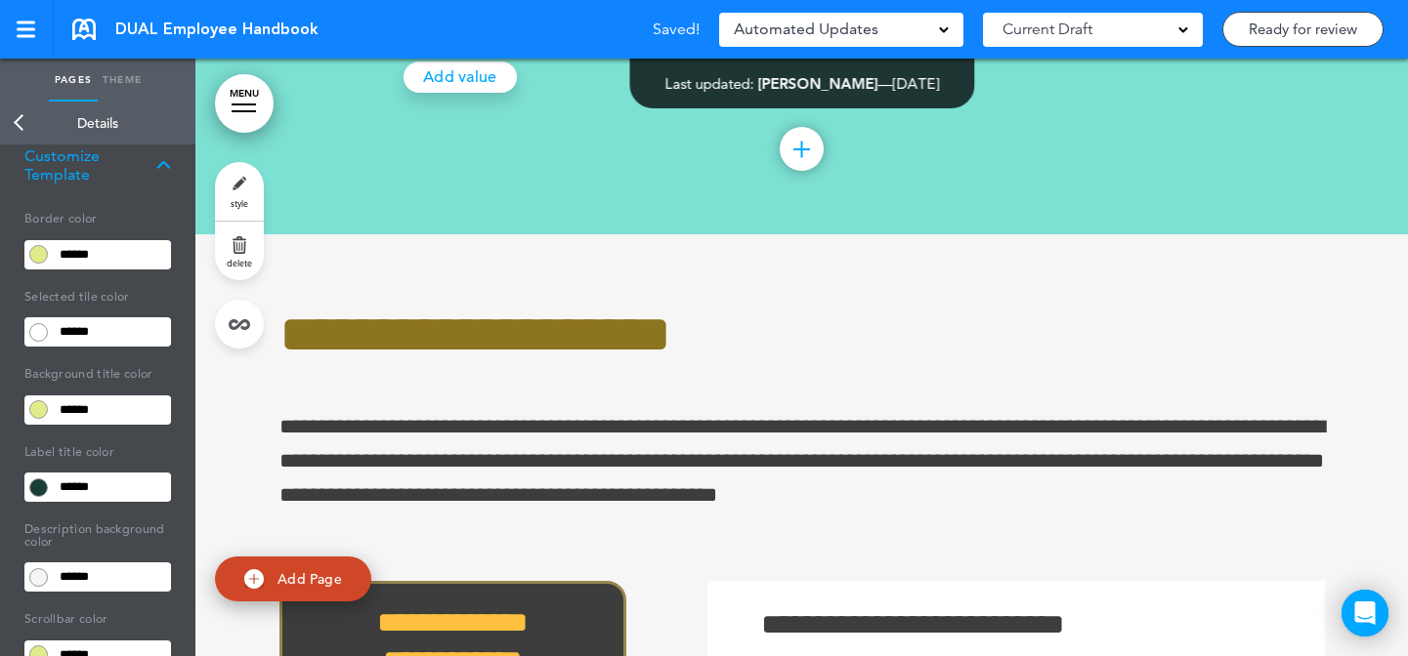
scroll to position [79270, 0]
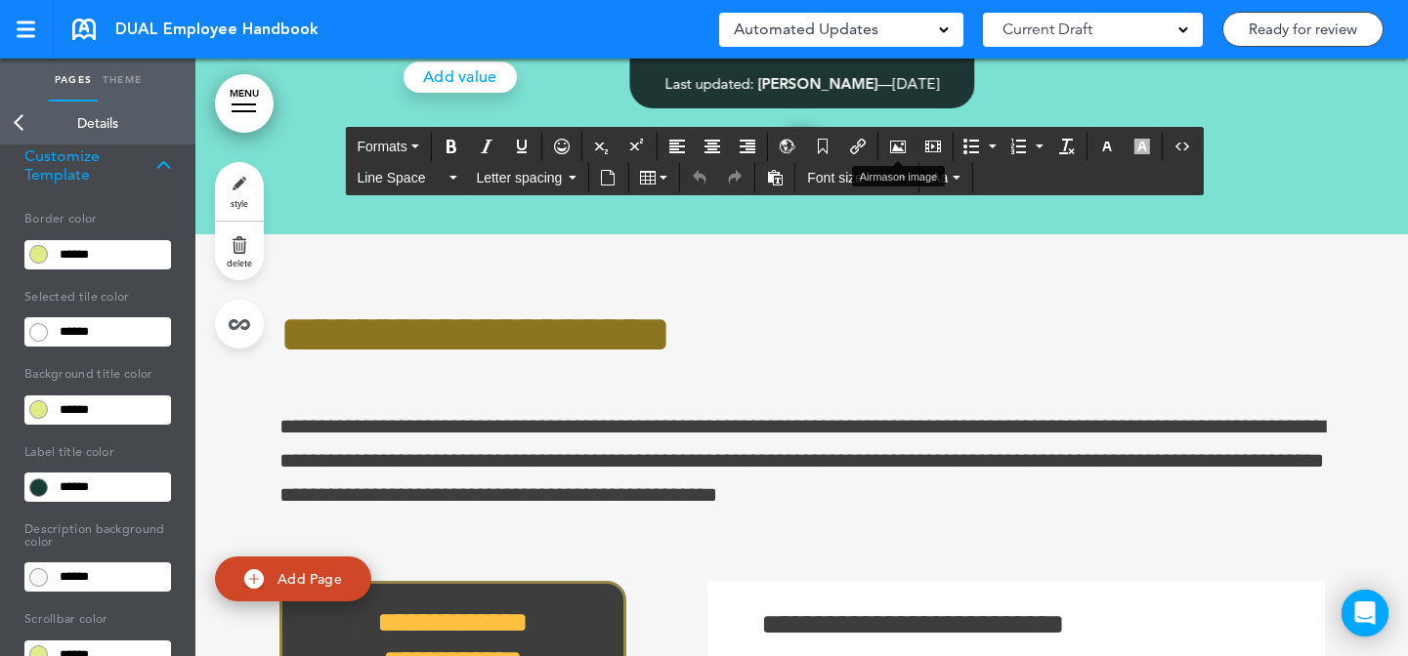
click at [892, 146] on icon "Airmason image" at bounding box center [898, 147] width 16 height 16
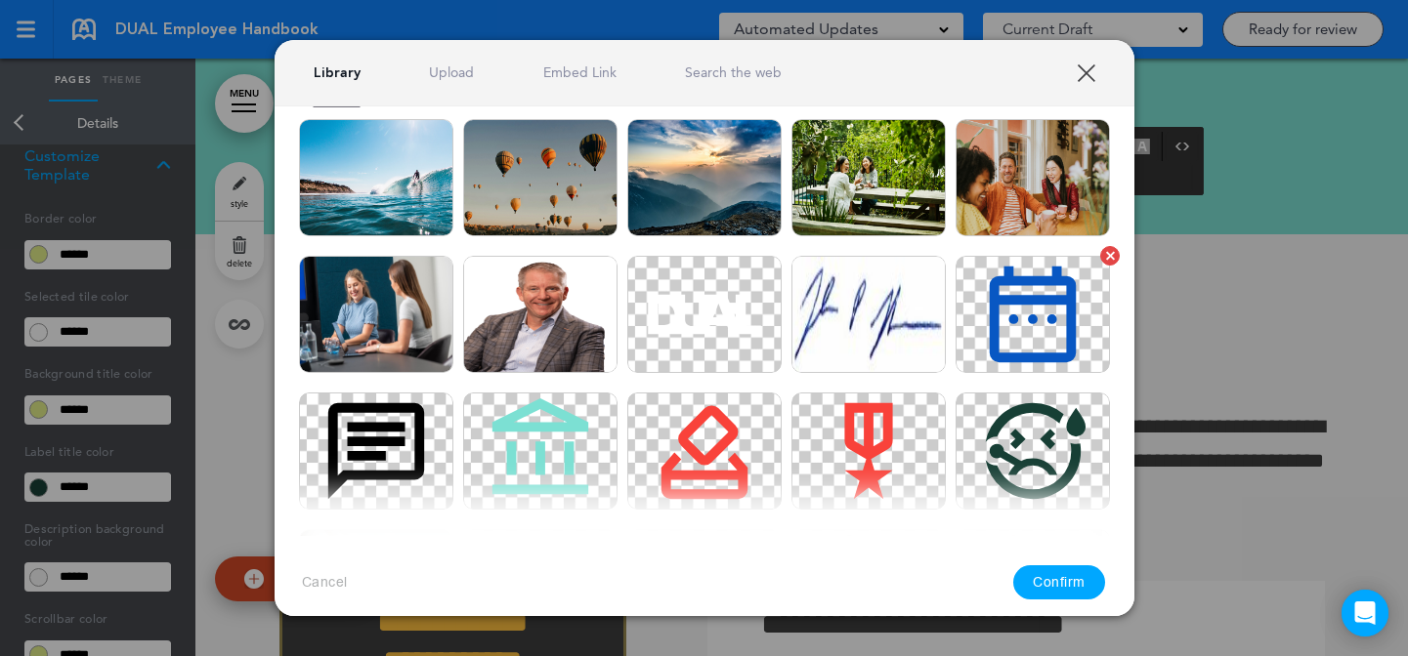
scroll to position [1184, 0]
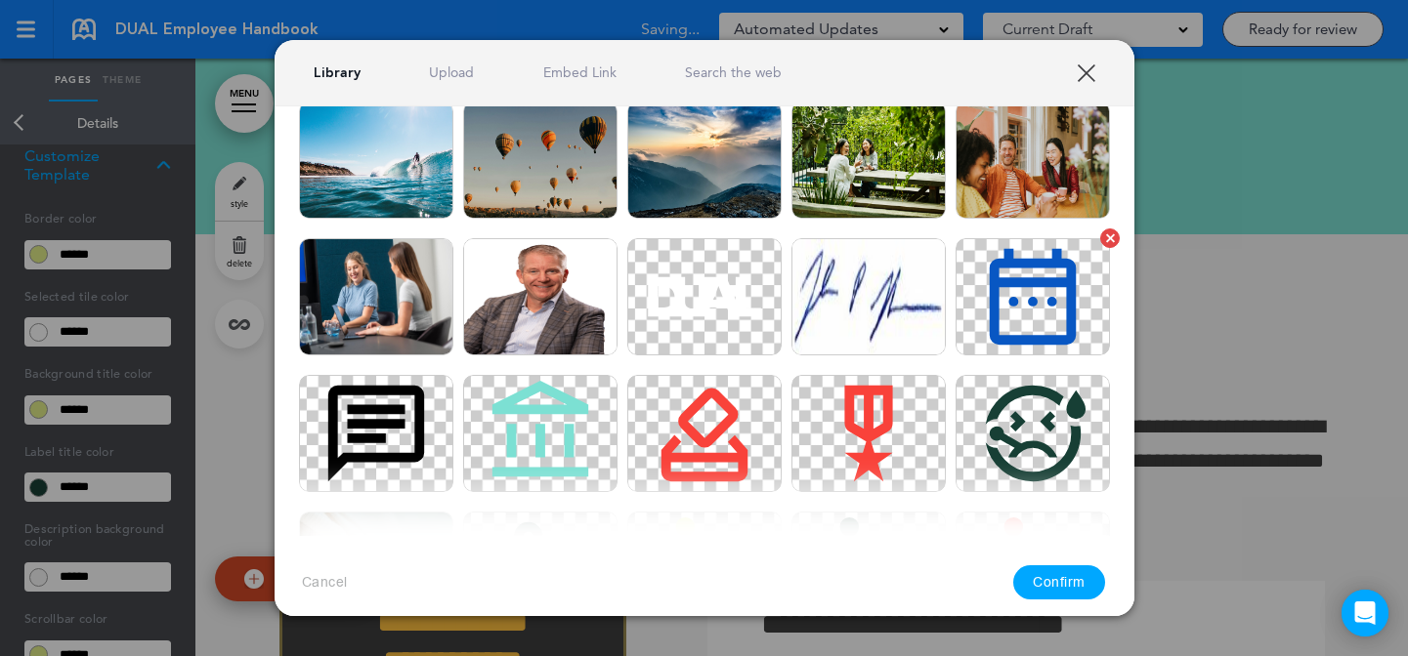
click at [1028, 297] on img at bounding box center [1032, 296] width 154 height 117
drag, startPoint x: 1073, startPoint y: 577, endPoint x: 1160, endPoint y: 363, distance: 231.3
click at [1073, 577] on button "Confirm" at bounding box center [1059, 583] width 92 height 34
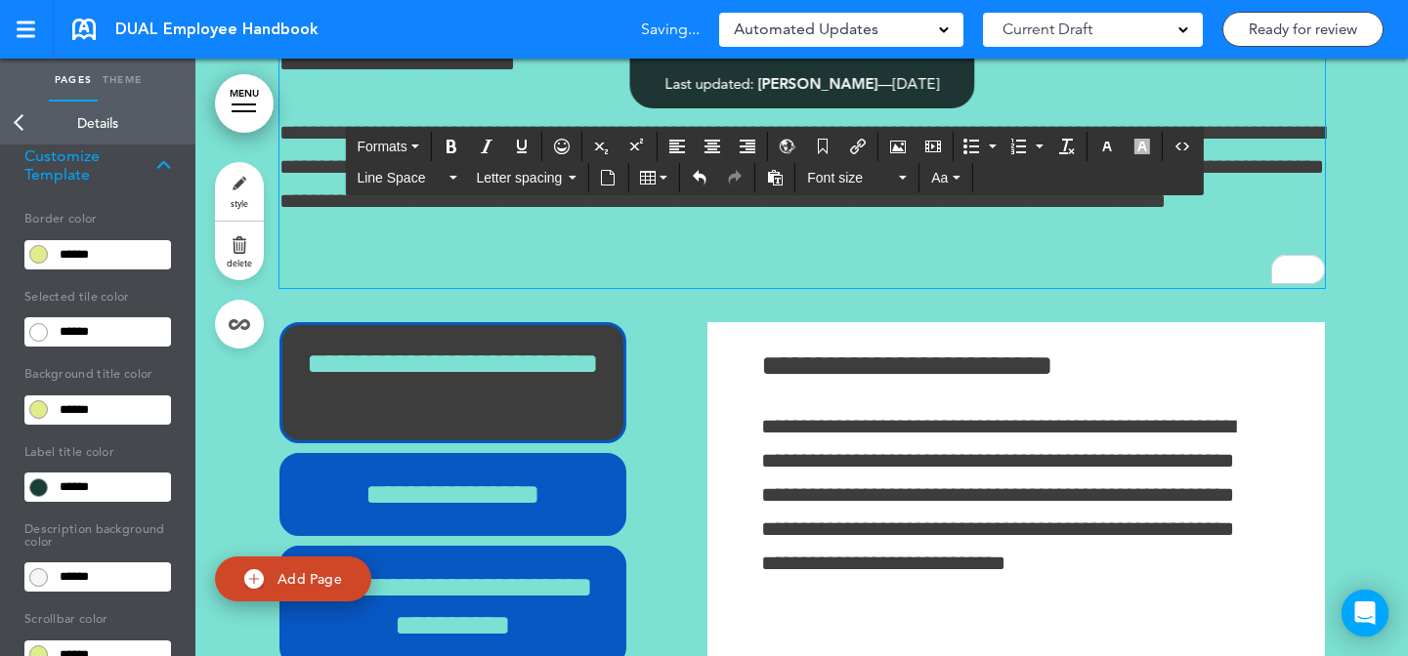
click at [1193, 341] on div "**********" at bounding box center [704, 328] width 1408 height 656
click at [1311, 226] on div "**********" at bounding box center [704, 328] width 1408 height 656
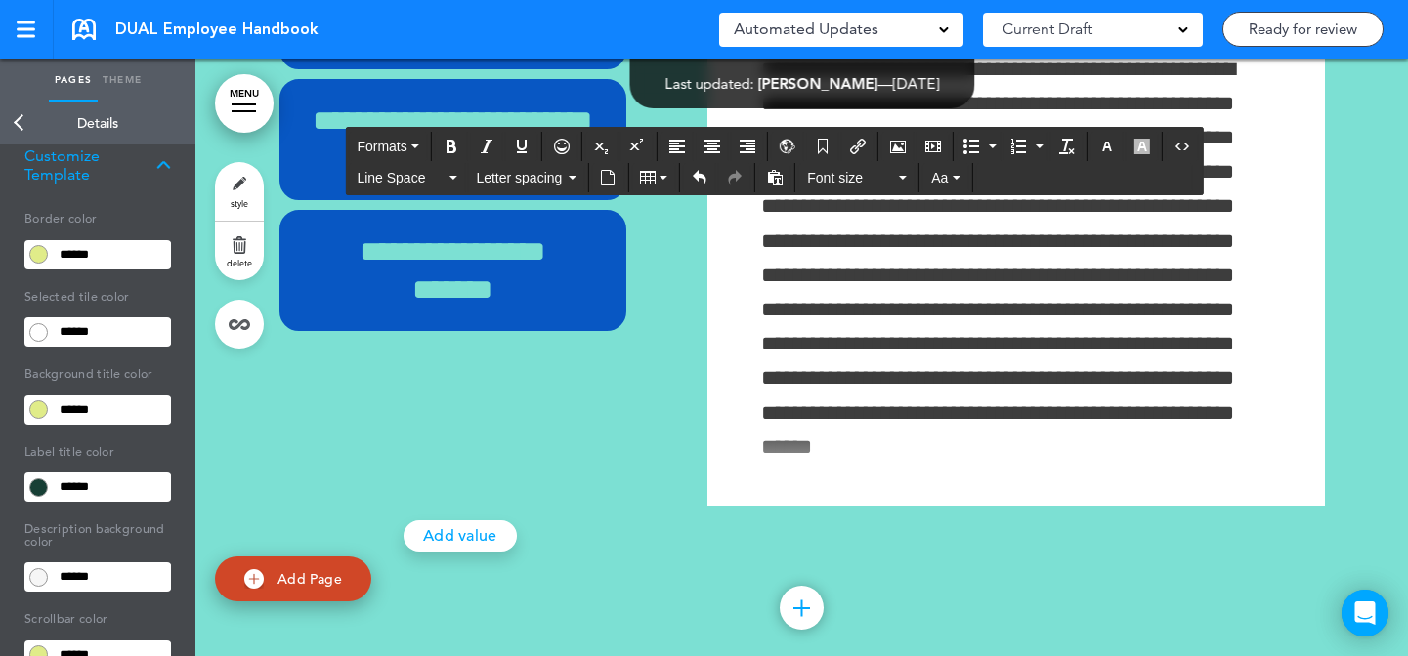
scroll to position [79989, 0]
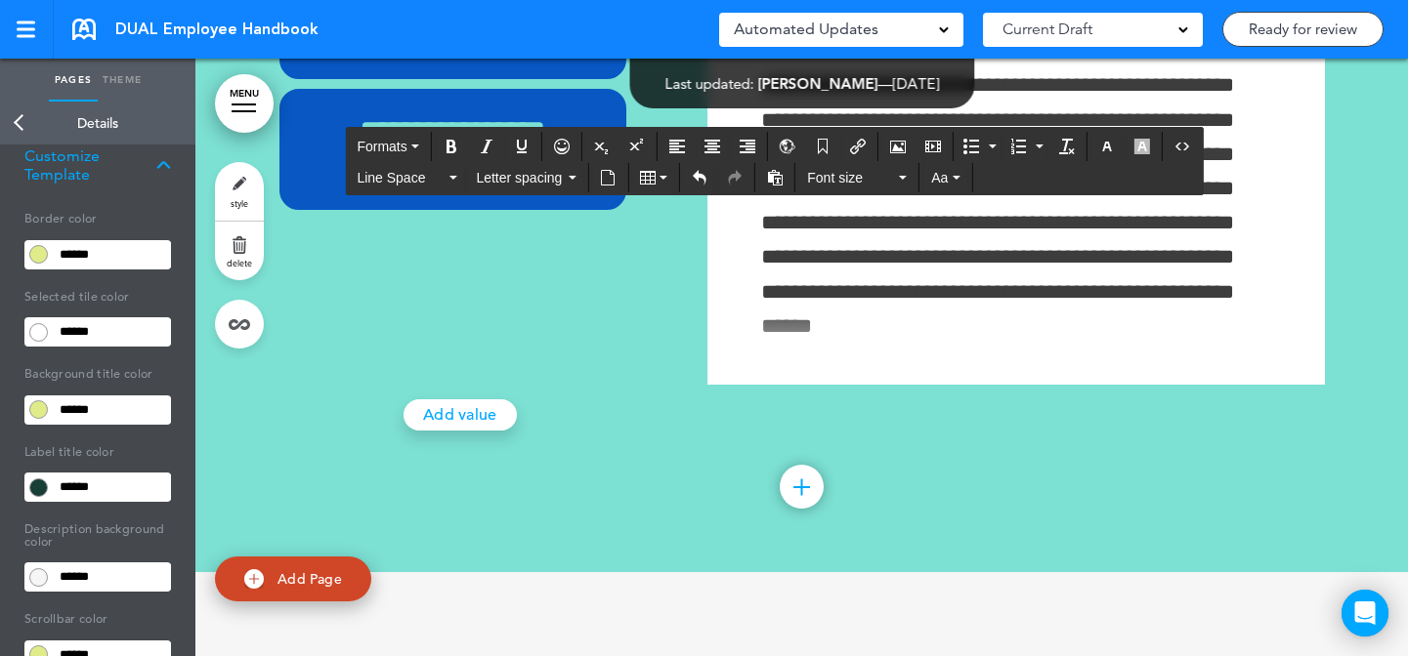
drag, startPoint x: 1315, startPoint y: 532, endPoint x: 328, endPoint y: 342, distance: 1004.8
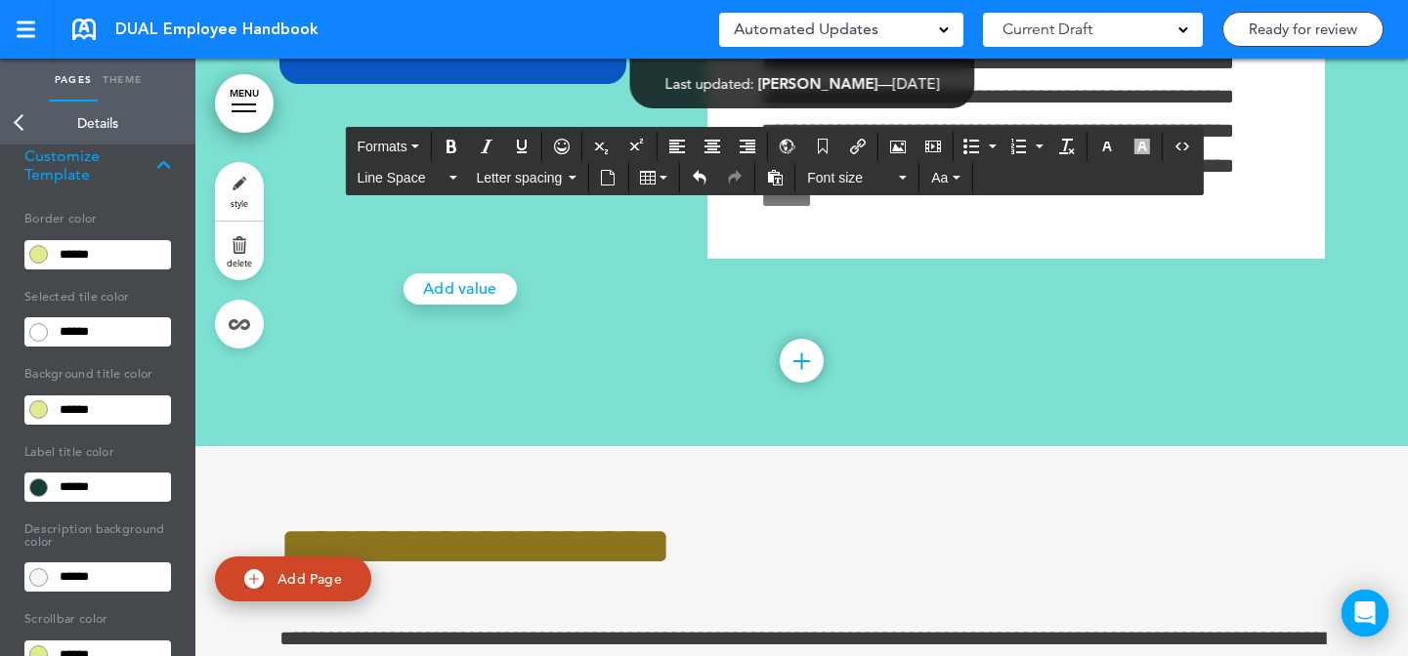
scroll to position [79075, 0]
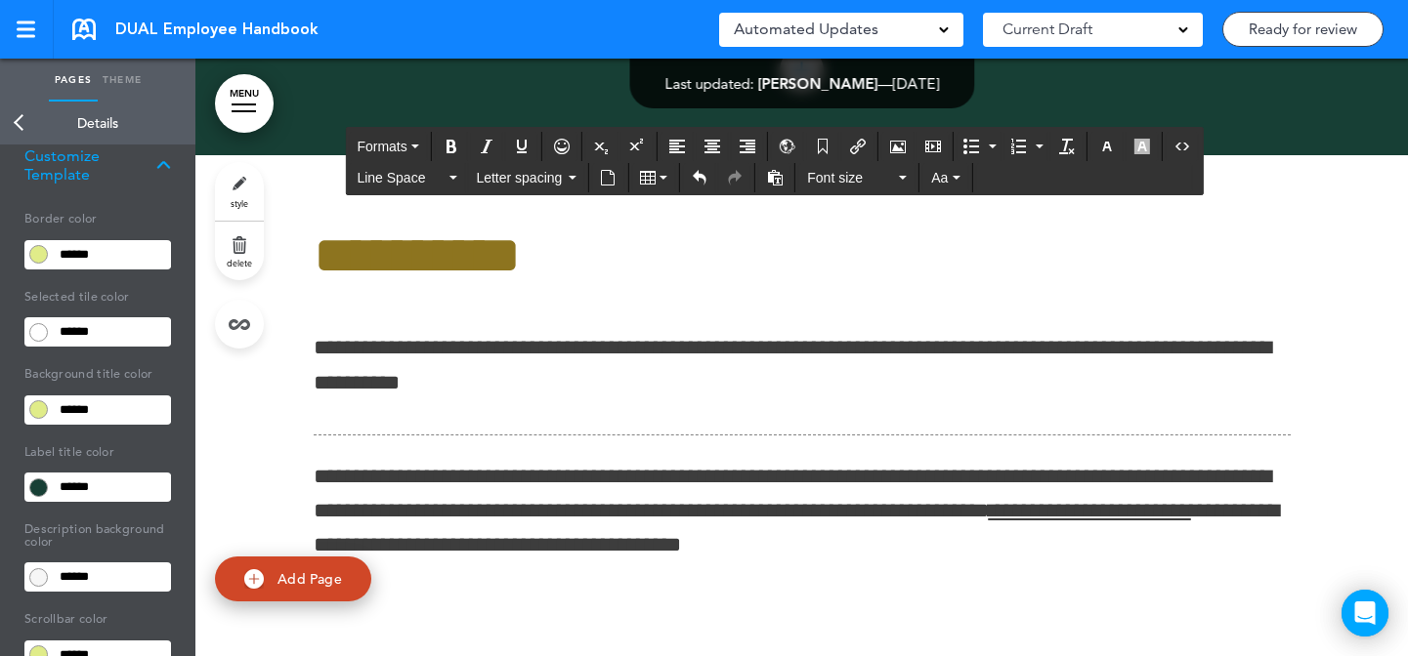
scroll to position [72906, 0]
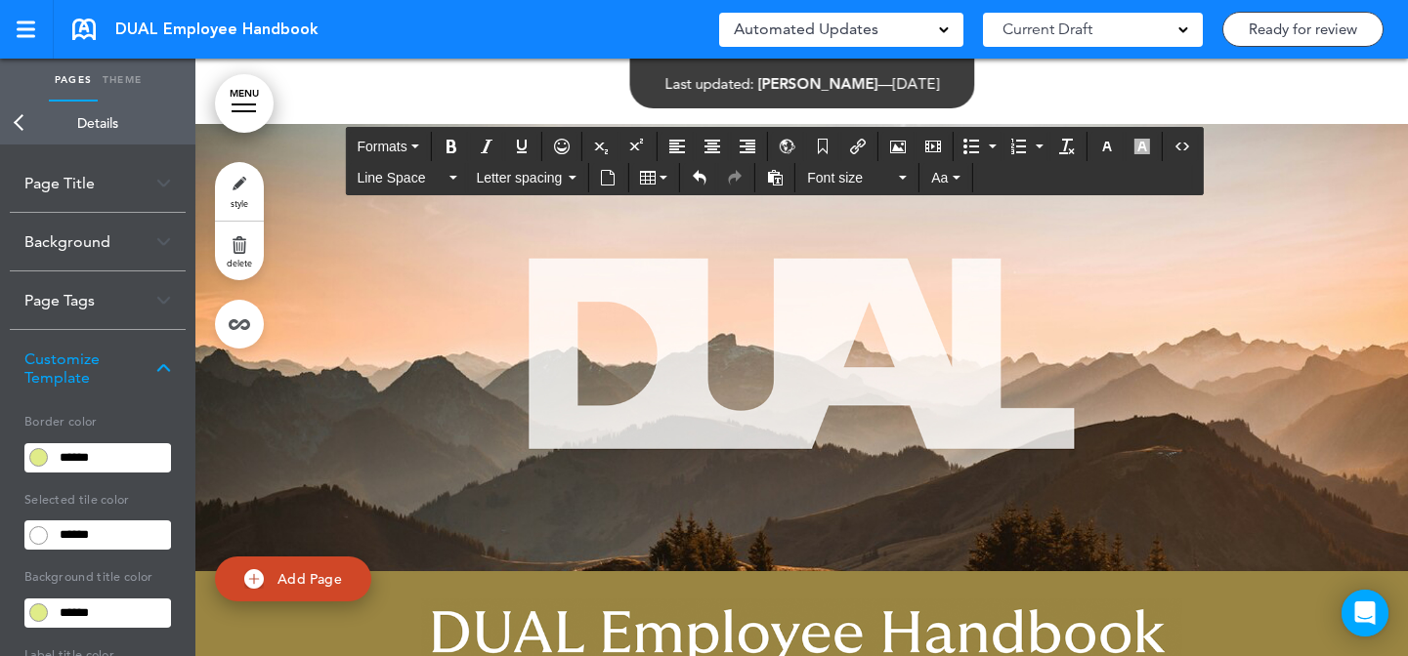
scroll to position [550, 0]
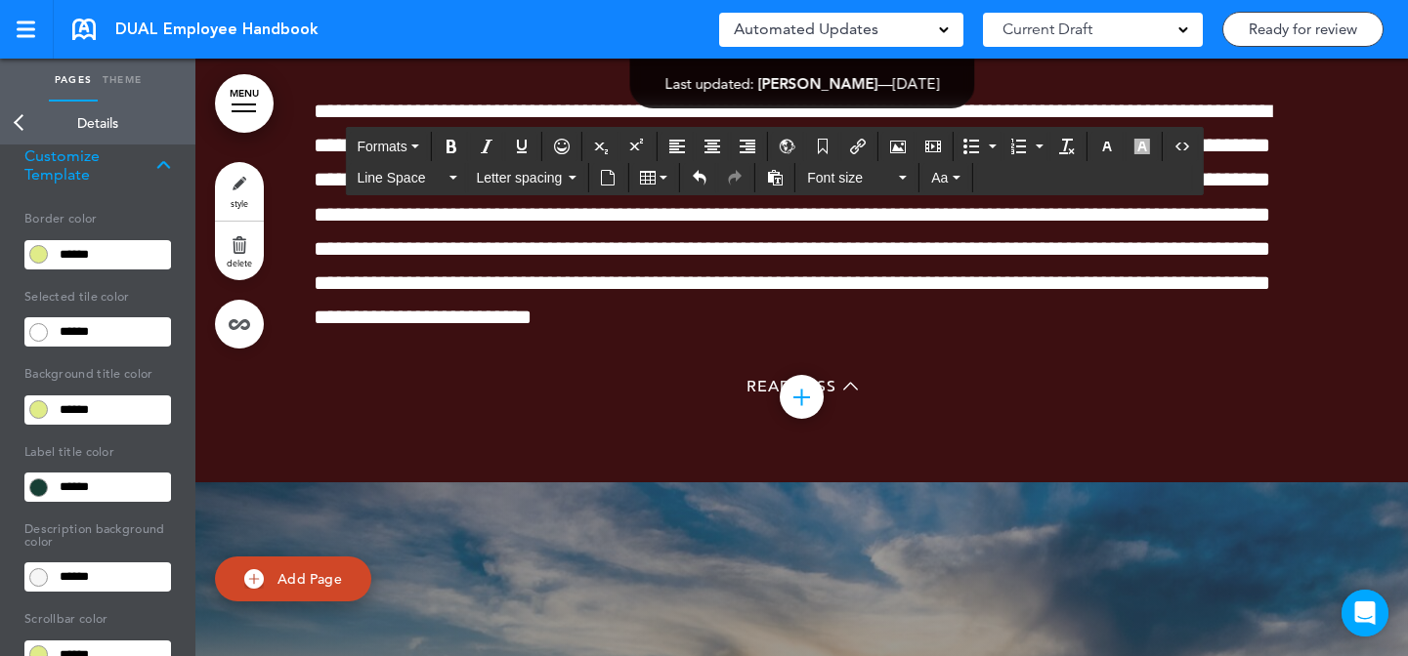
drag, startPoint x: 1285, startPoint y: 549, endPoint x: 366, endPoint y: 450, distance: 923.5
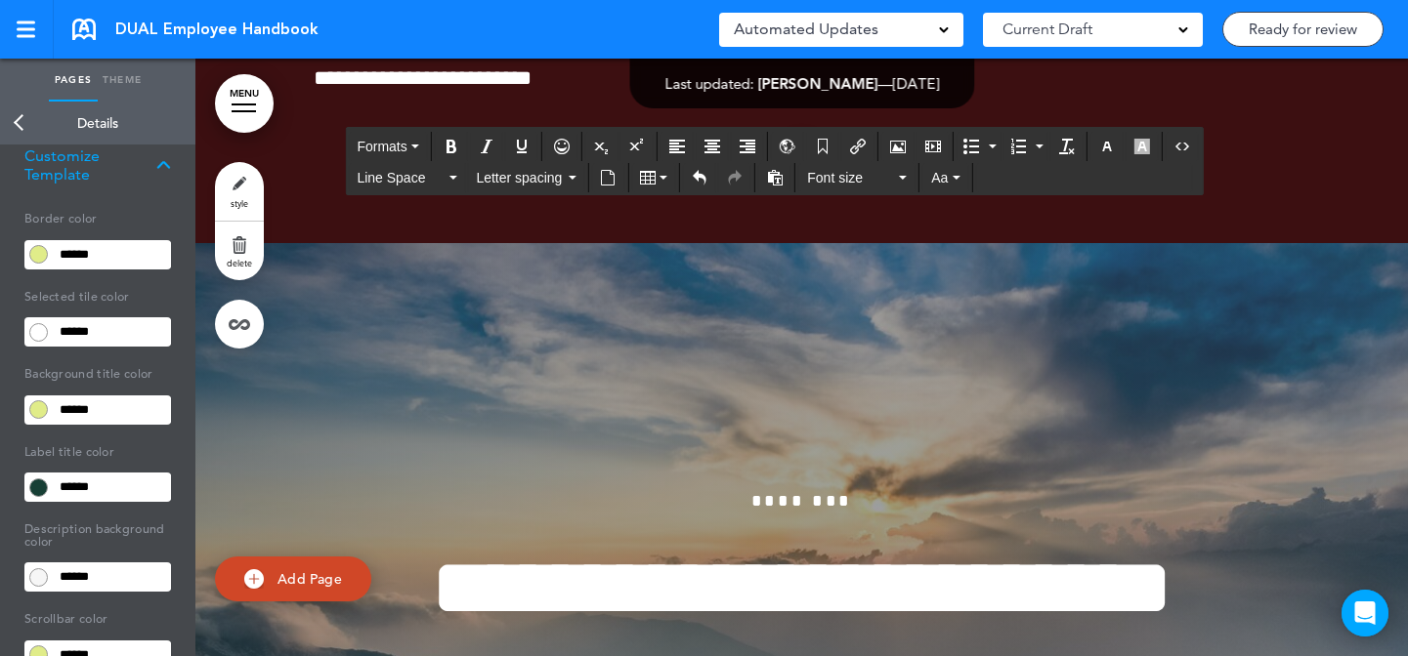
scroll to position [64024, 0]
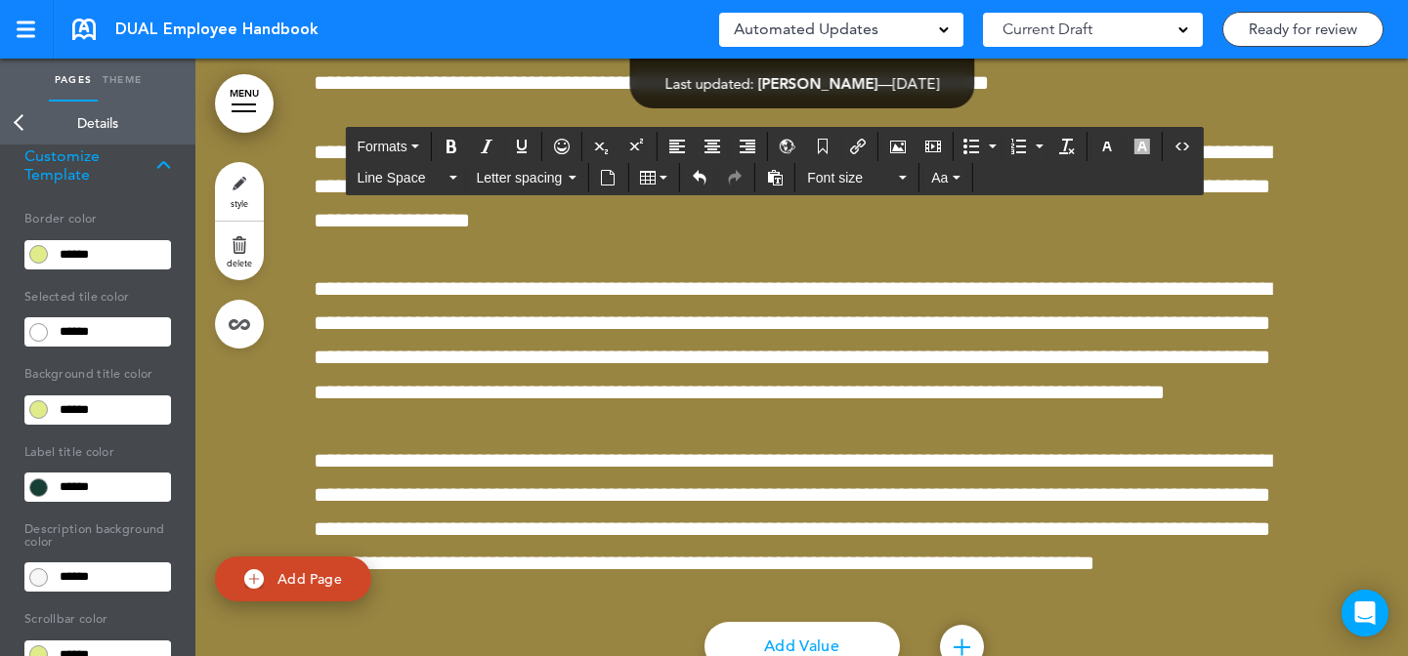
scroll to position [43387, 0]
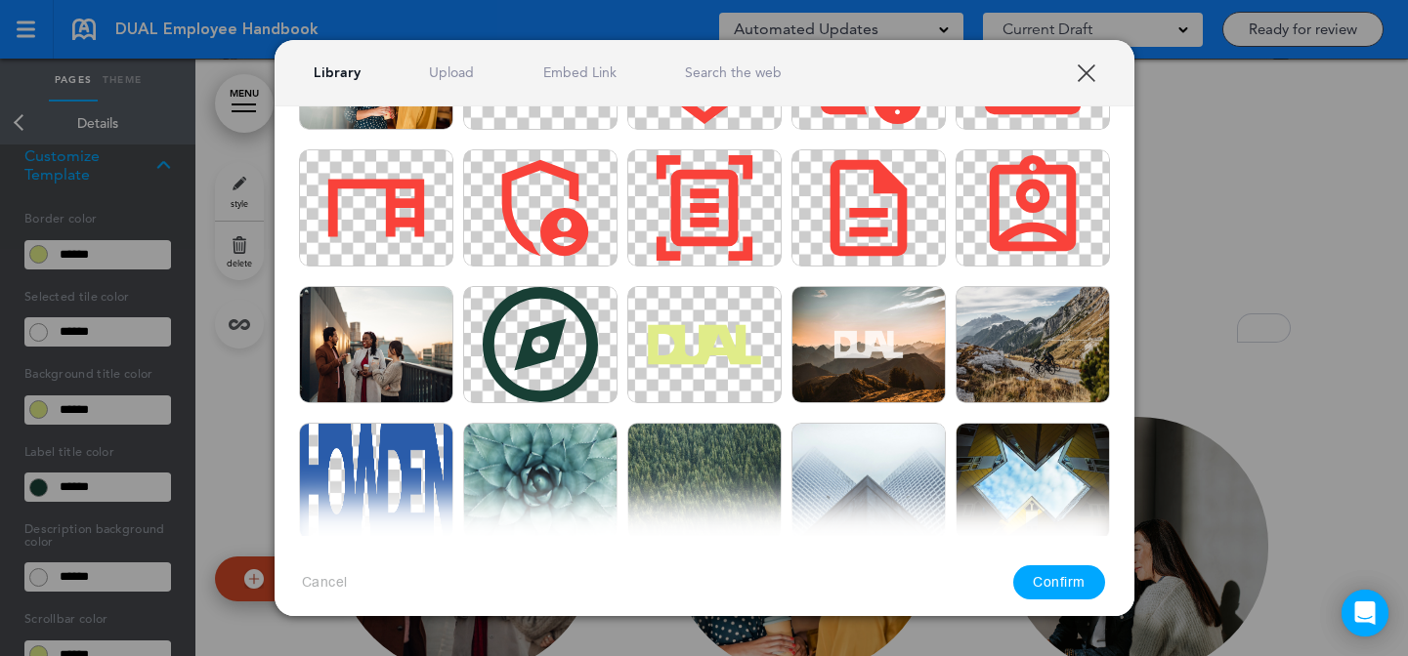
scroll to position [3919, 0]
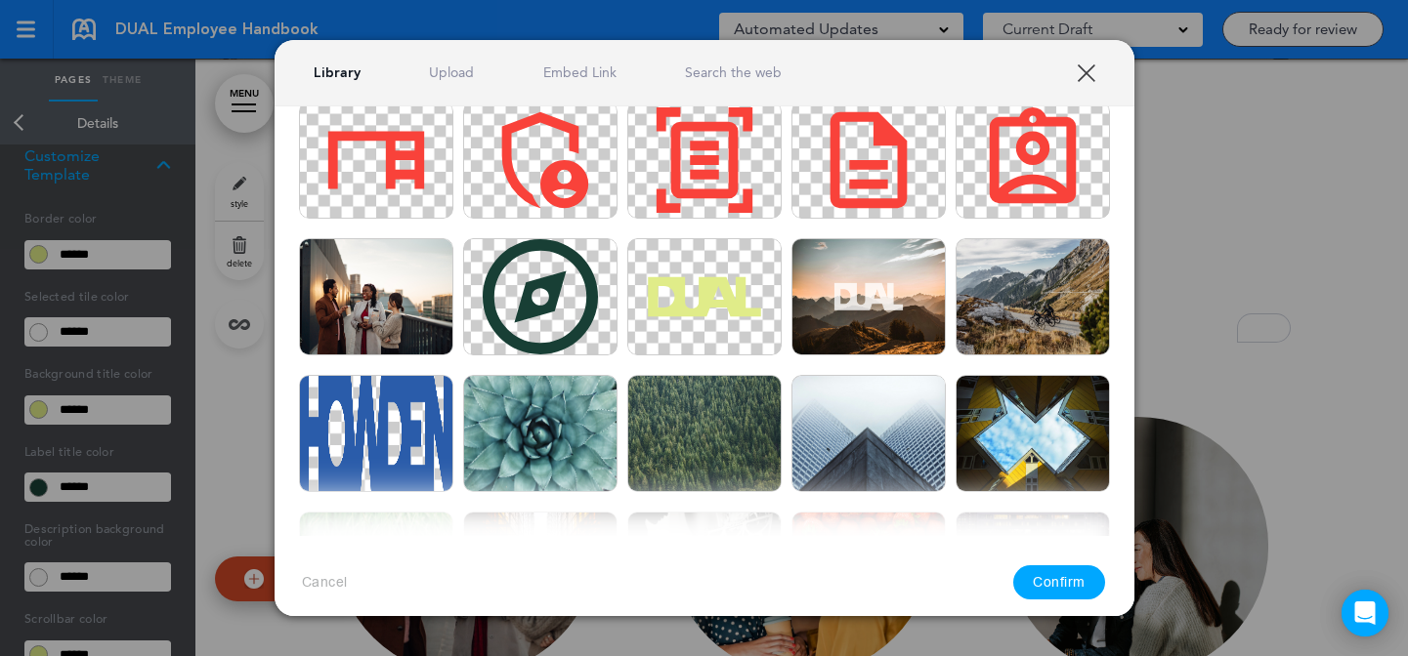
click at [1200, 479] on div at bounding box center [704, 328] width 1408 height 656
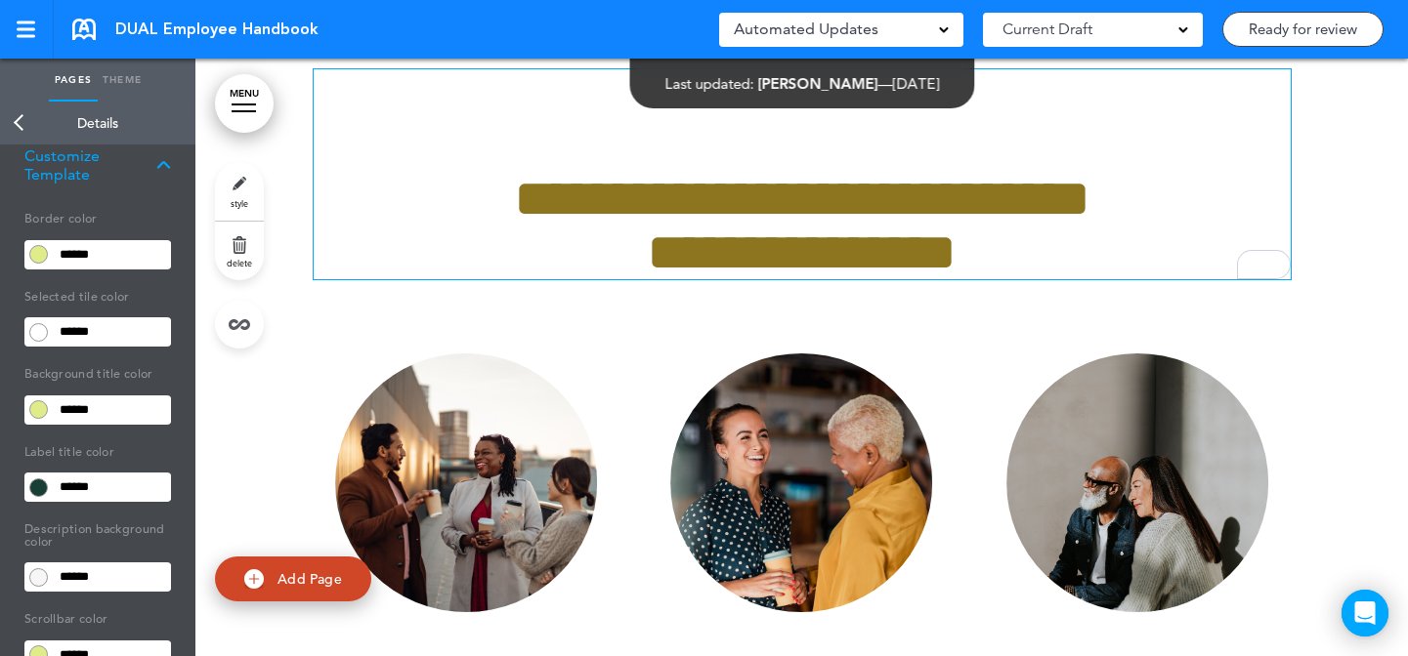
scroll to position [5544, 0]
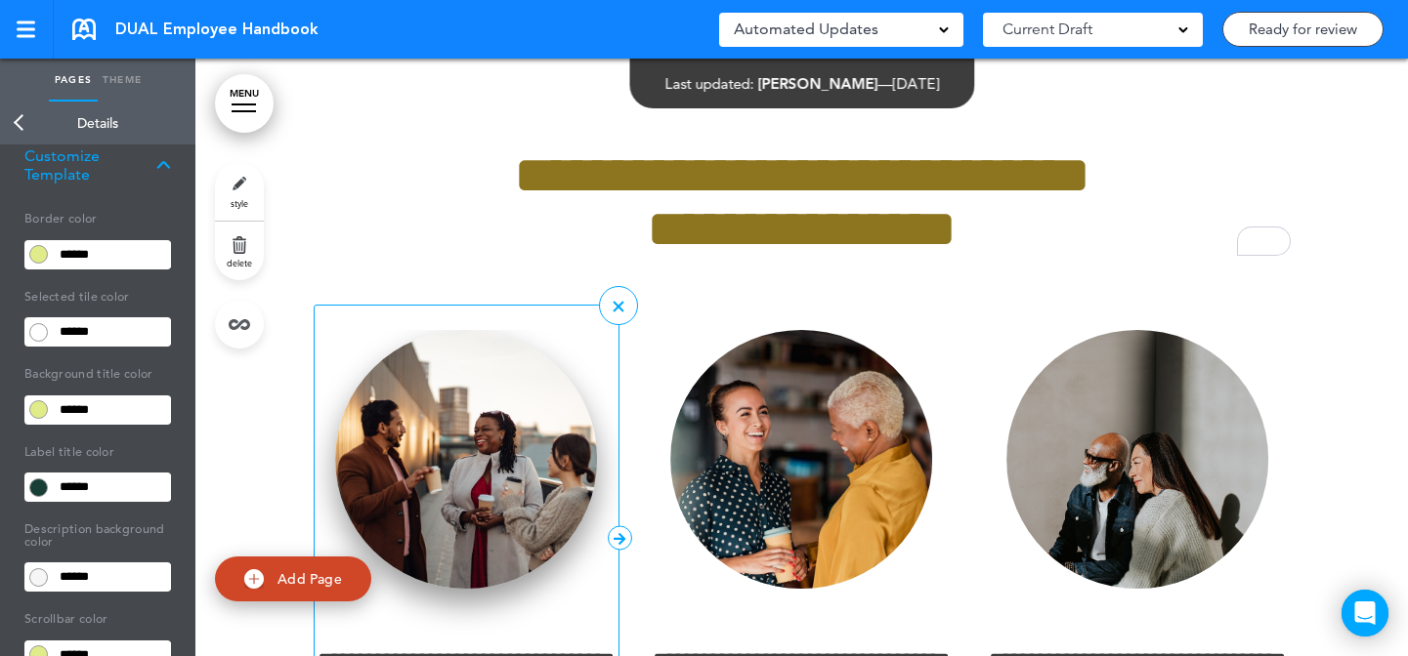
click at [857, 100] on h1 "To enrich screen reader interactions, please activate Accessibility in Grammarl…" at bounding box center [802, 73] width 977 height 54
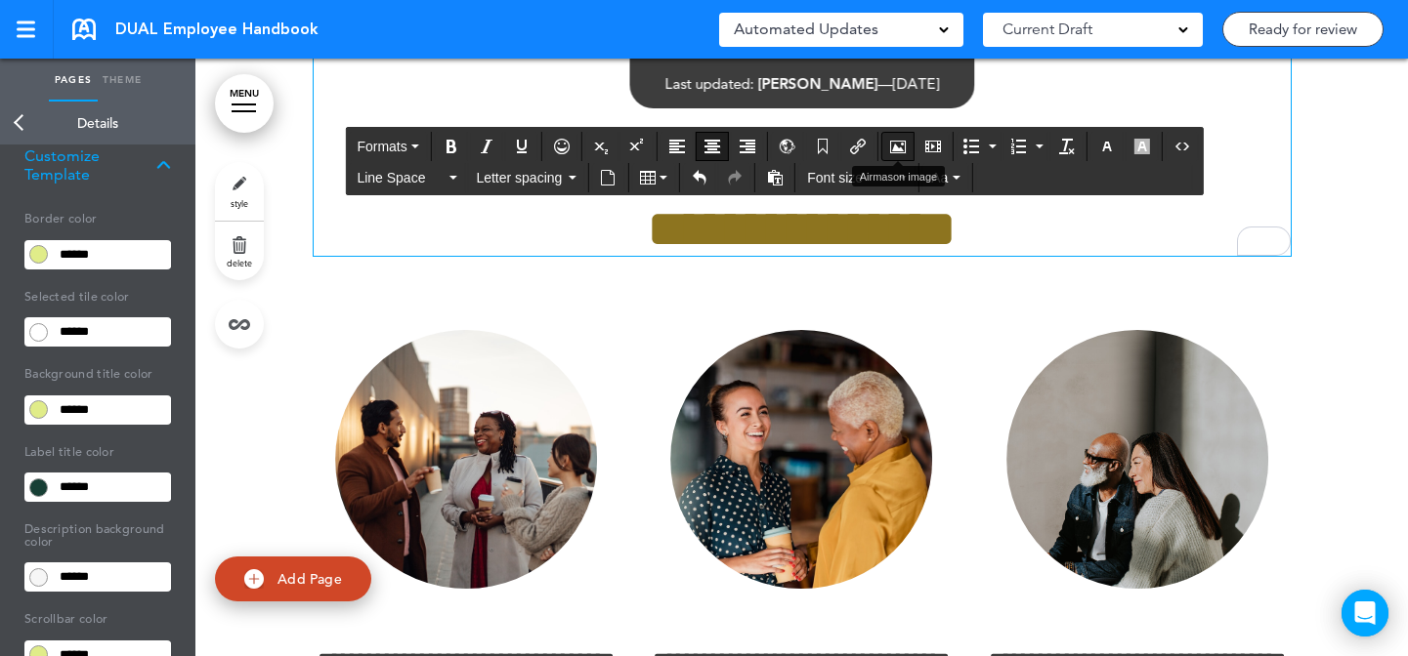
click at [892, 145] on icon "Airmason image" at bounding box center [898, 147] width 16 height 16
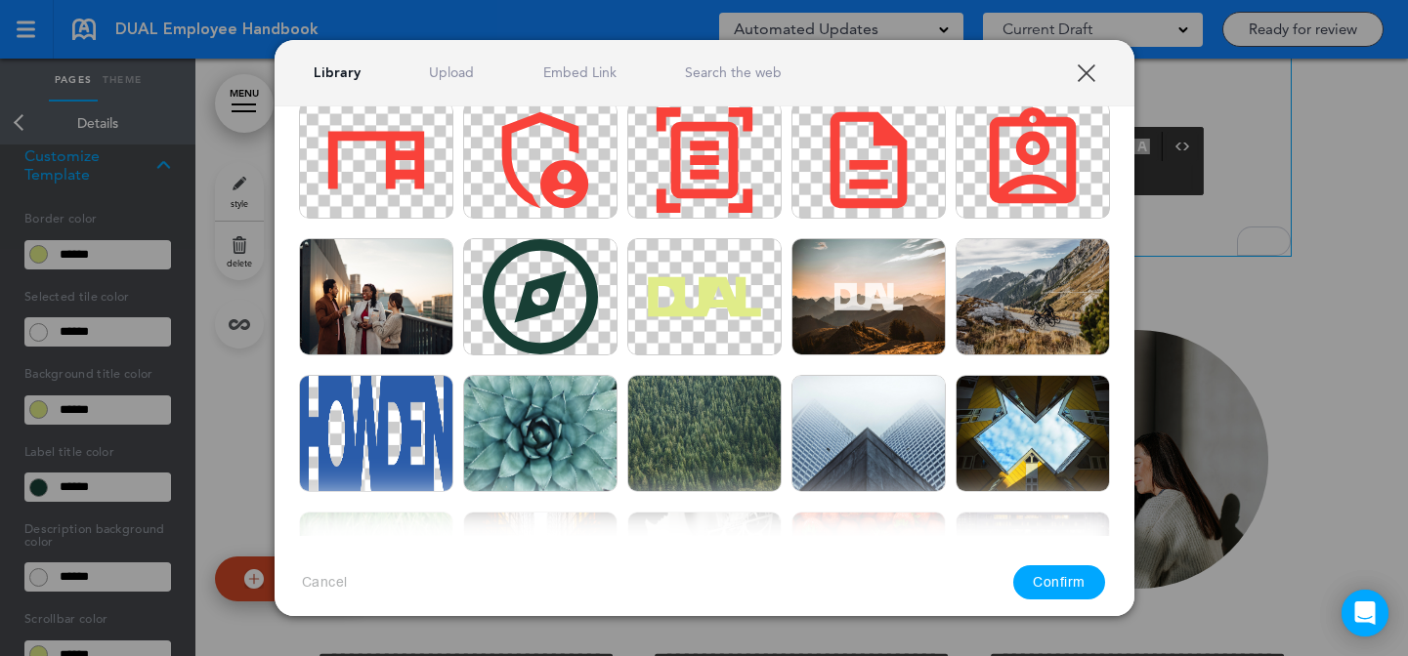
click at [454, 71] on link "Upload" at bounding box center [451, 72] width 45 height 19
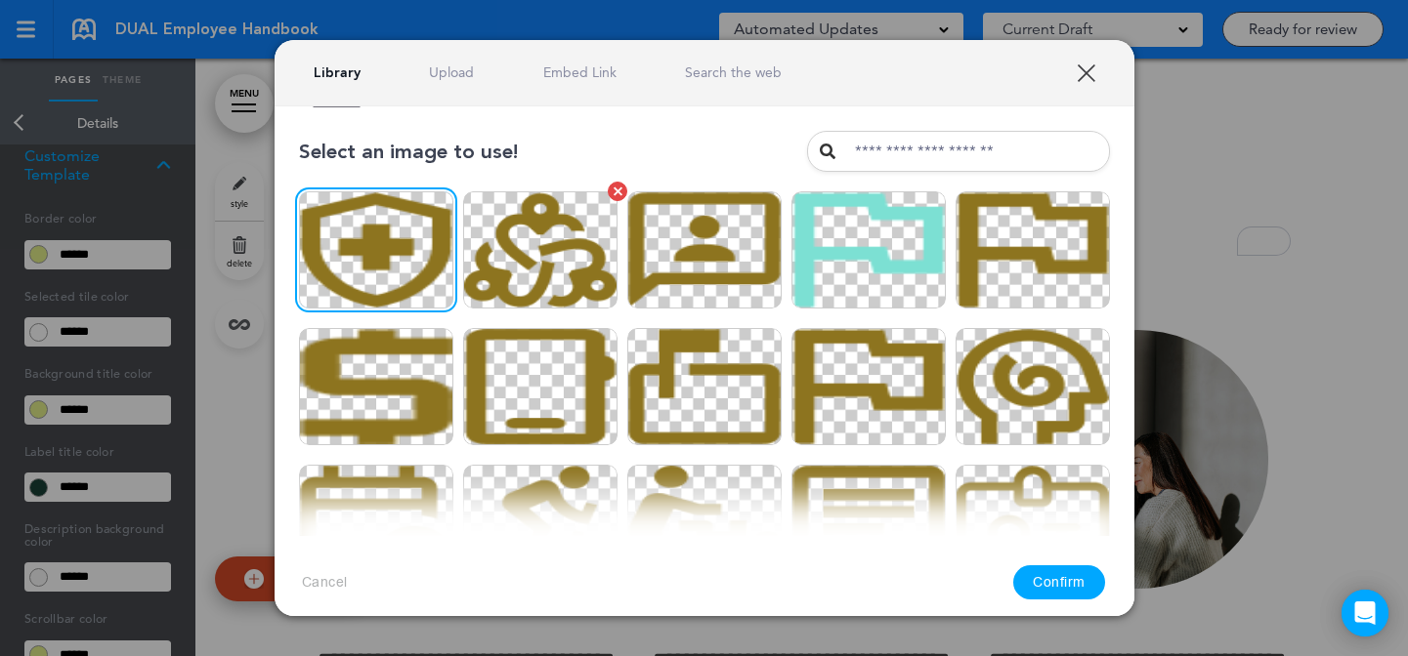
click at [494, 241] on img at bounding box center [540, 249] width 154 height 117
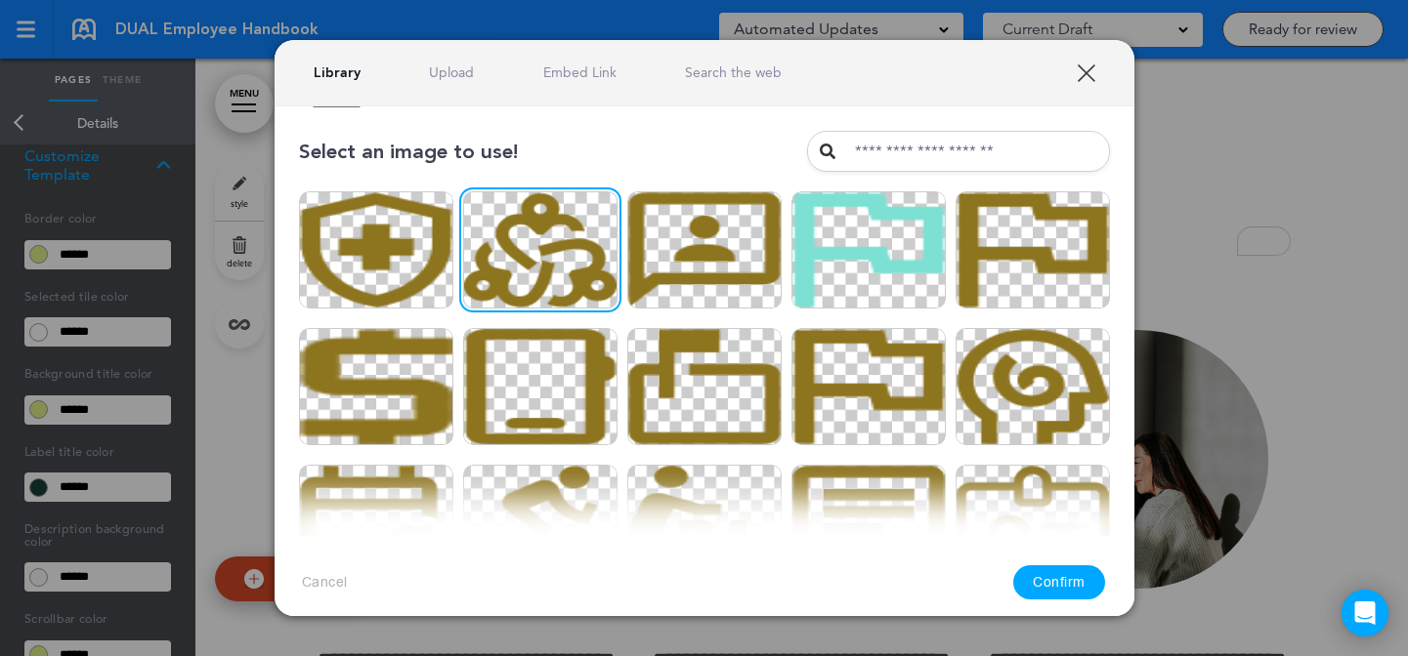
click at [1078, 590] on button "Confirm" at bounding box center [1059, 583] width 92 height 34
click at [1157, 389] on div "**********" at bounding box center [704, 328] width 1408 height 656
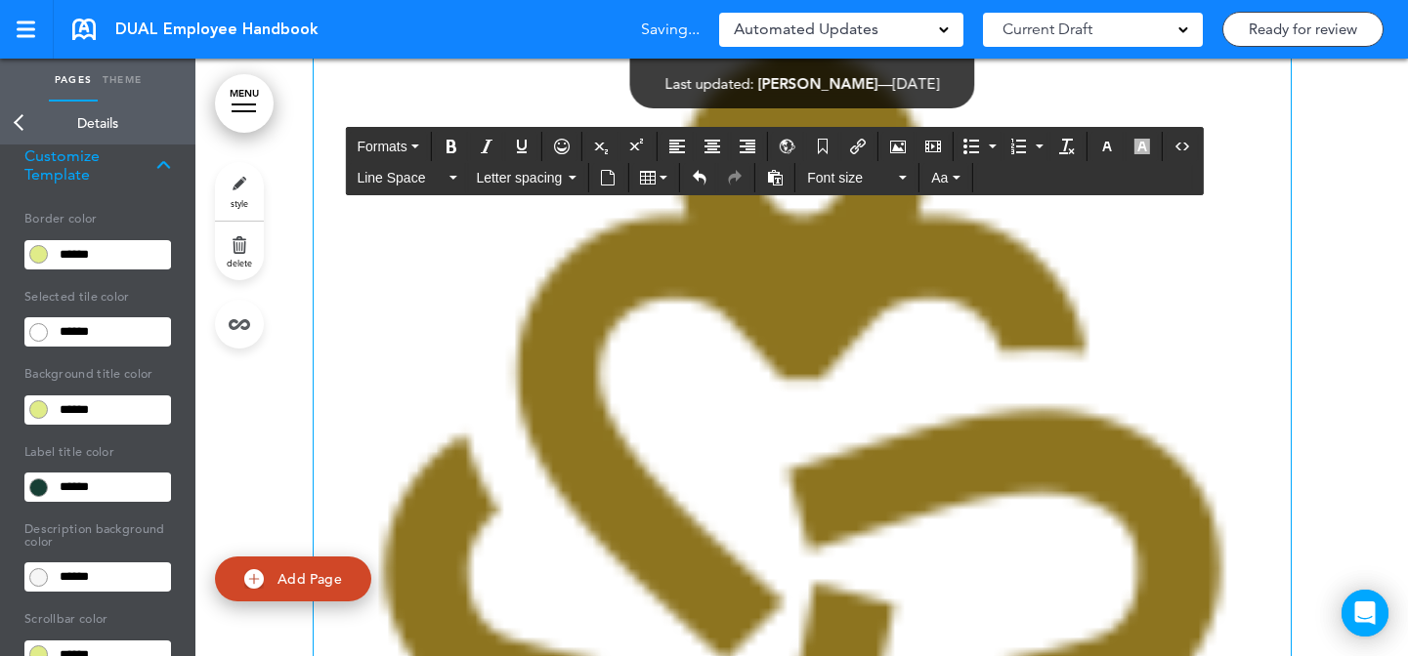
click at [1233, 321] on div "**********" at bounding box center [704, 328] width 1408 height 656
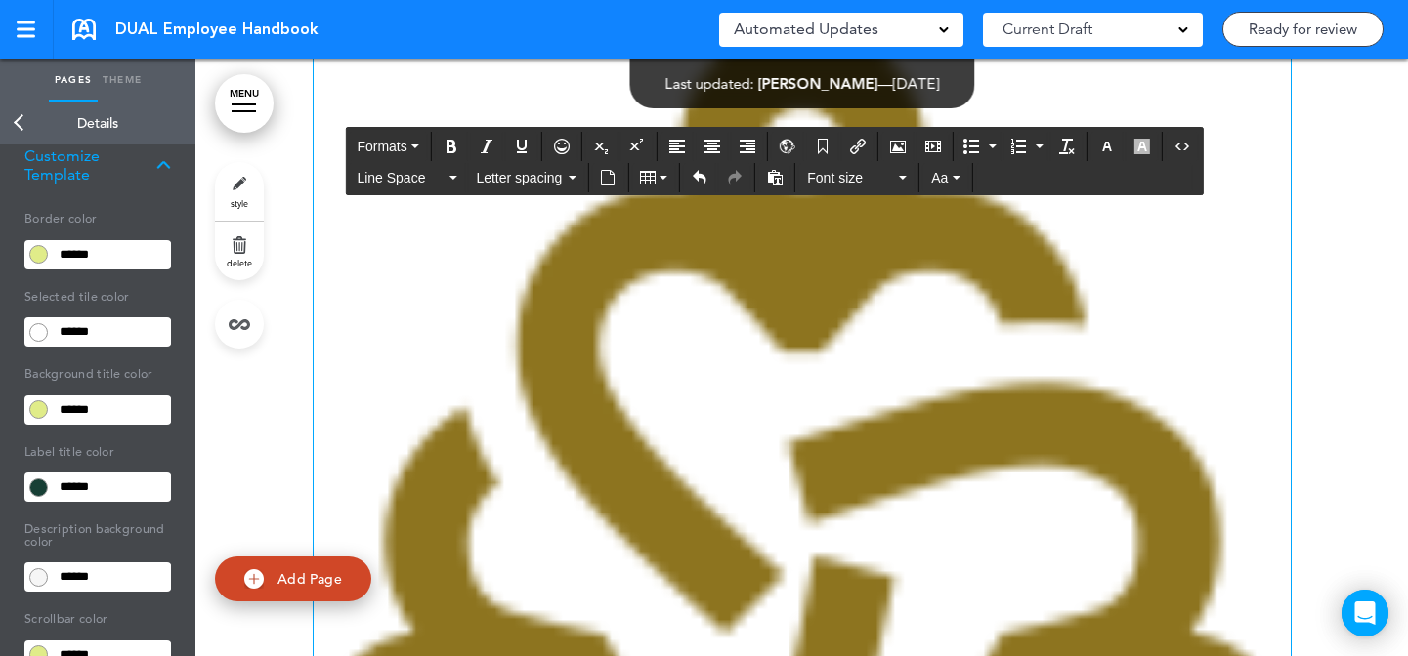
click at [875, 408] on img "To enrich screen reader interactions, please activate Accessibility in Grammarl…" at bounding box center [802, 473] width 977 height 908
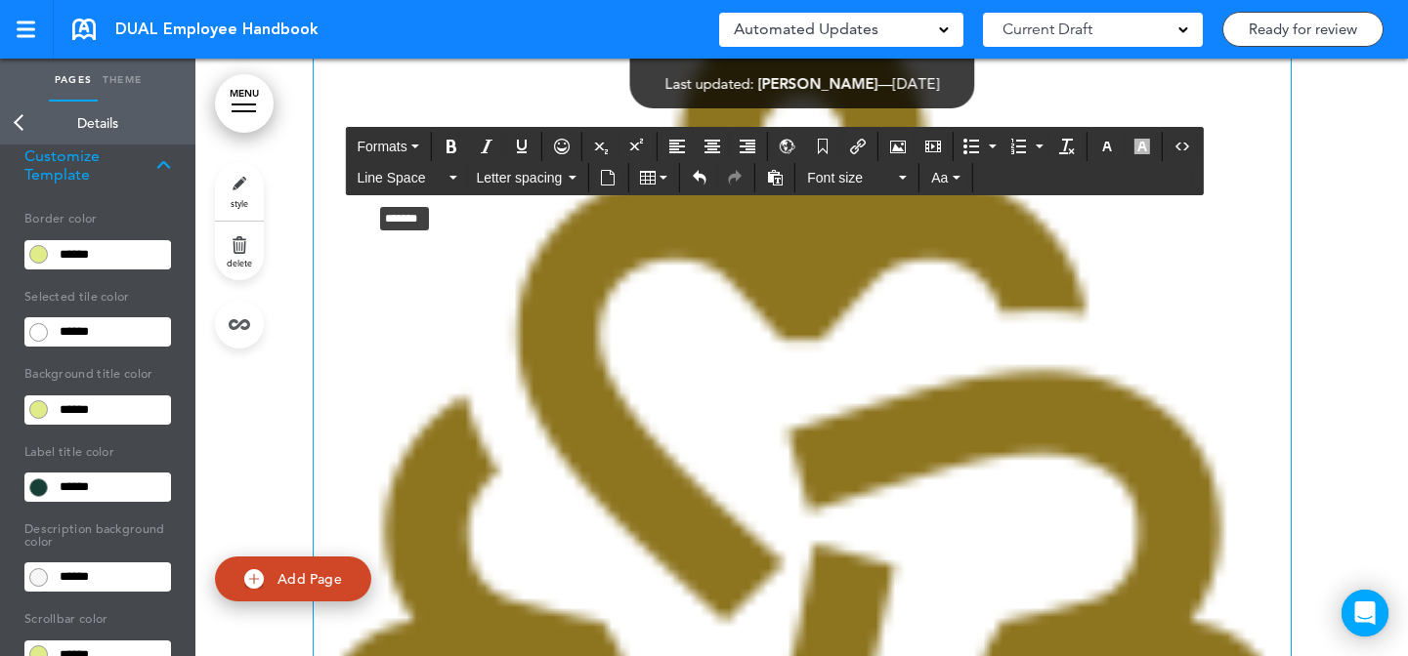
drag, startPoint x: 630, startPoint y: 434, endPoint x: 359, endPoint y: 470, distance: 273.0
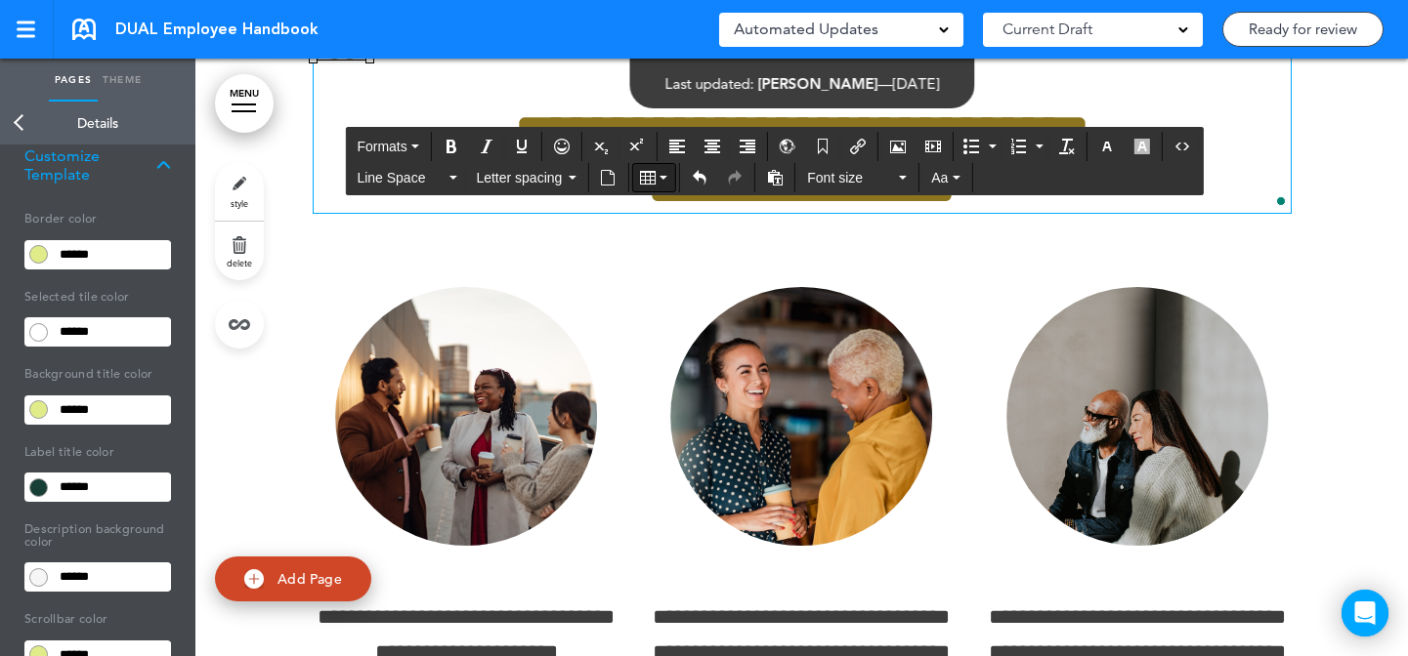
click at [536, 71] on p "To enrich screen reader interactions, please activate Accessibility in Grammarl…" at bounding box center [802, 39] width 977 height 64
click at [709, 150] on icon "Align center" at bounding box center [712, 147] width 16 height 16
click at [806, 60] on img "To enrich screen reader interactions, please activate Accessibility in Grammarl…" at bounding box center [802, 33] width 57 height 53
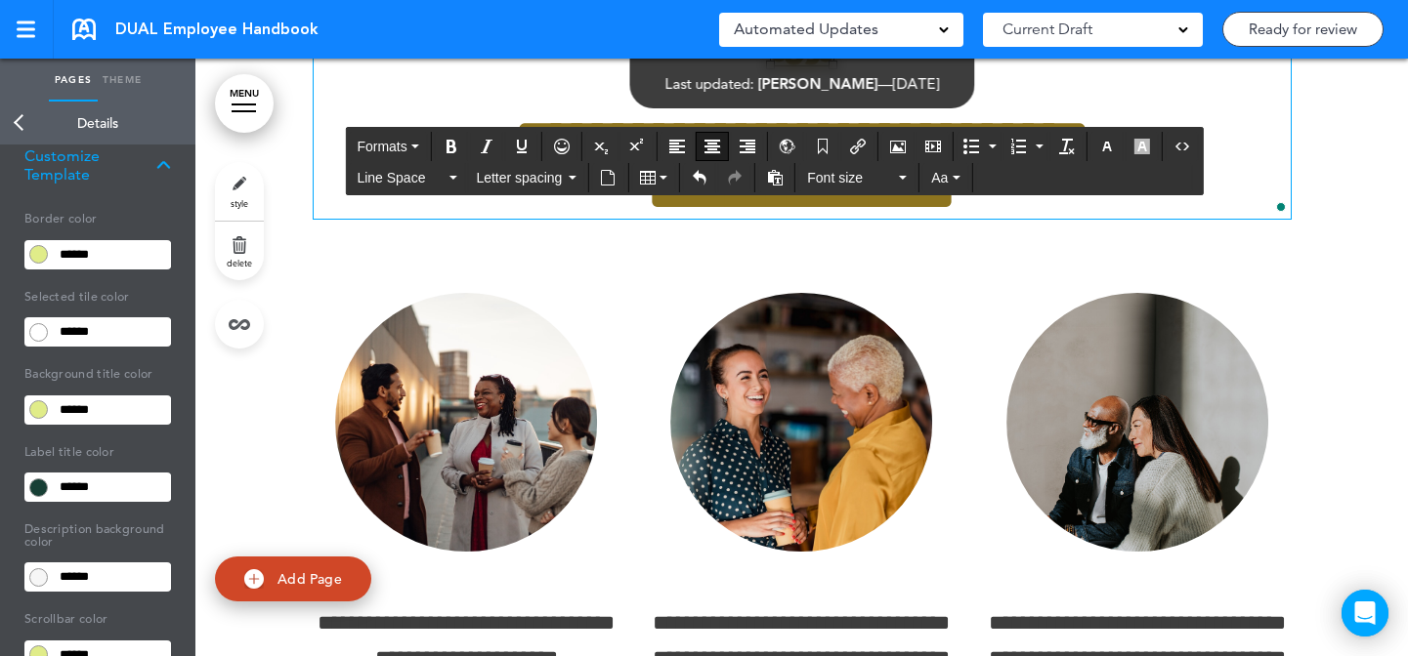
click at [849, 77] on p "To enrich screen reader interactions, please activate Accessibility in Grammarl…" at bounding box center [802, 42] width 977 height 70
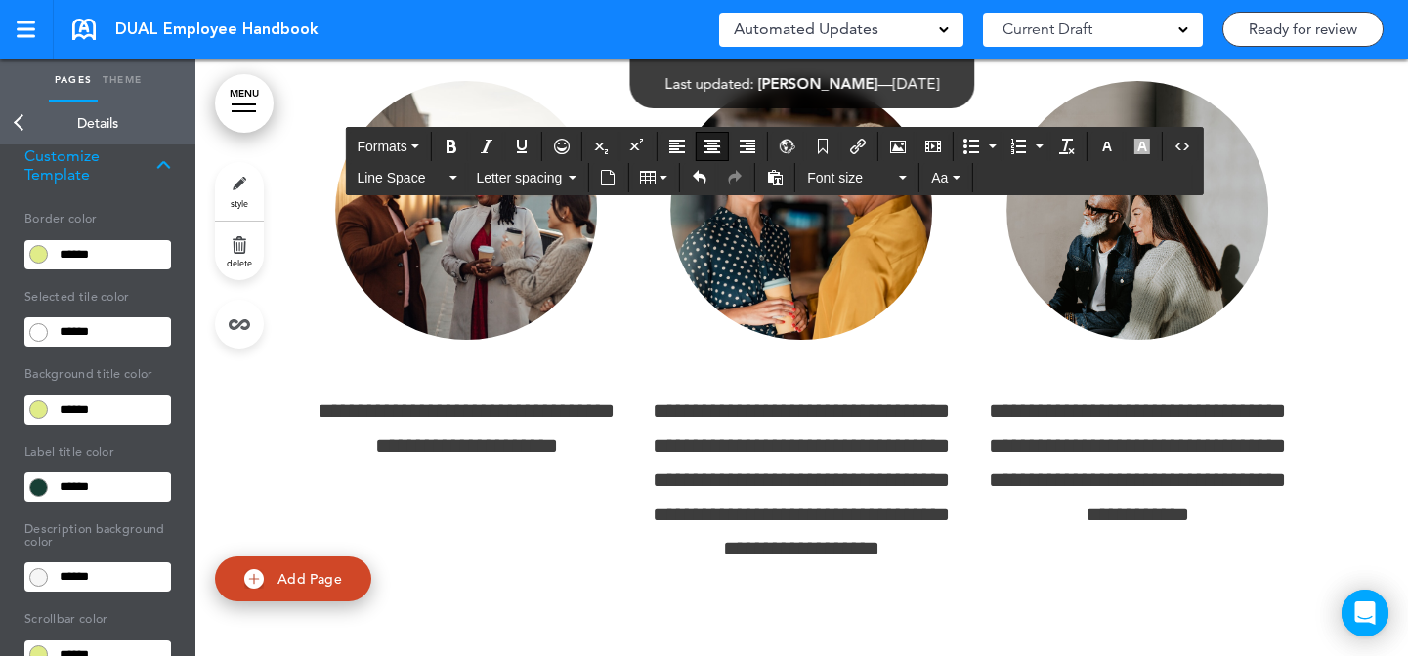
click at [252, 112] on link "MENU" at bounding box center [244, 103] width 59 height 59
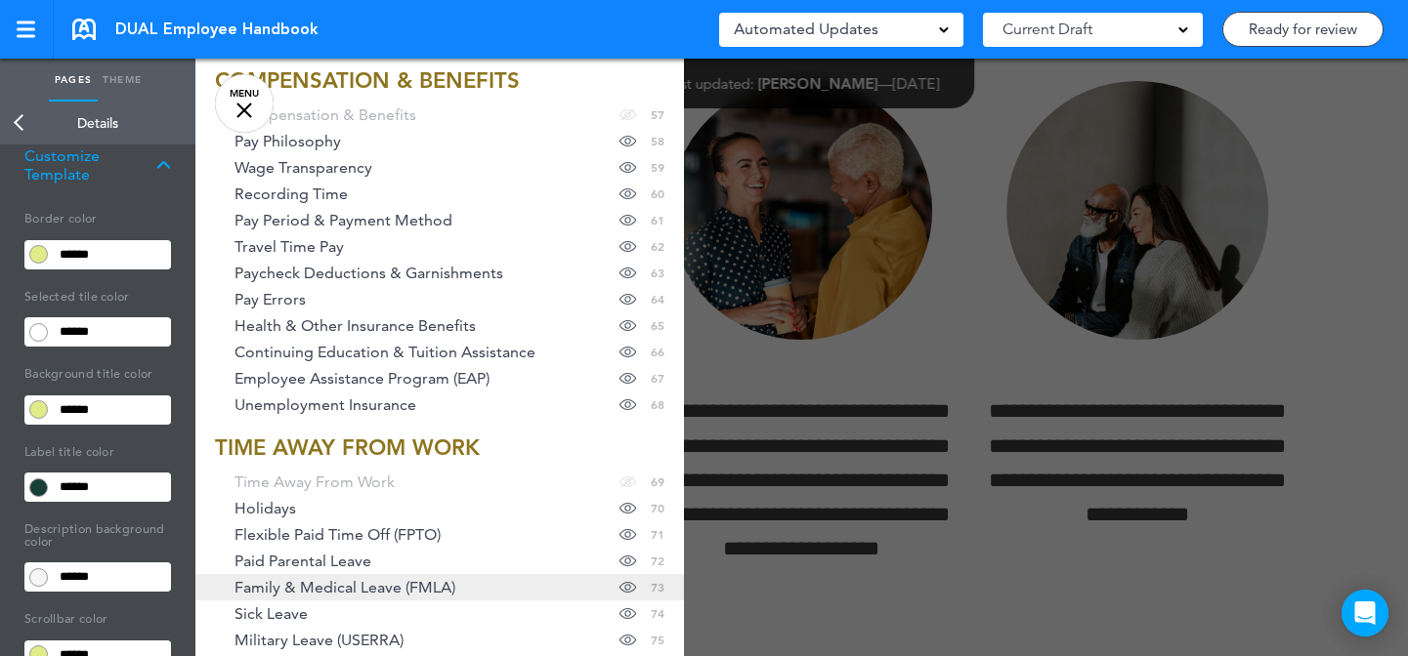
scroll to position [1907, 0]
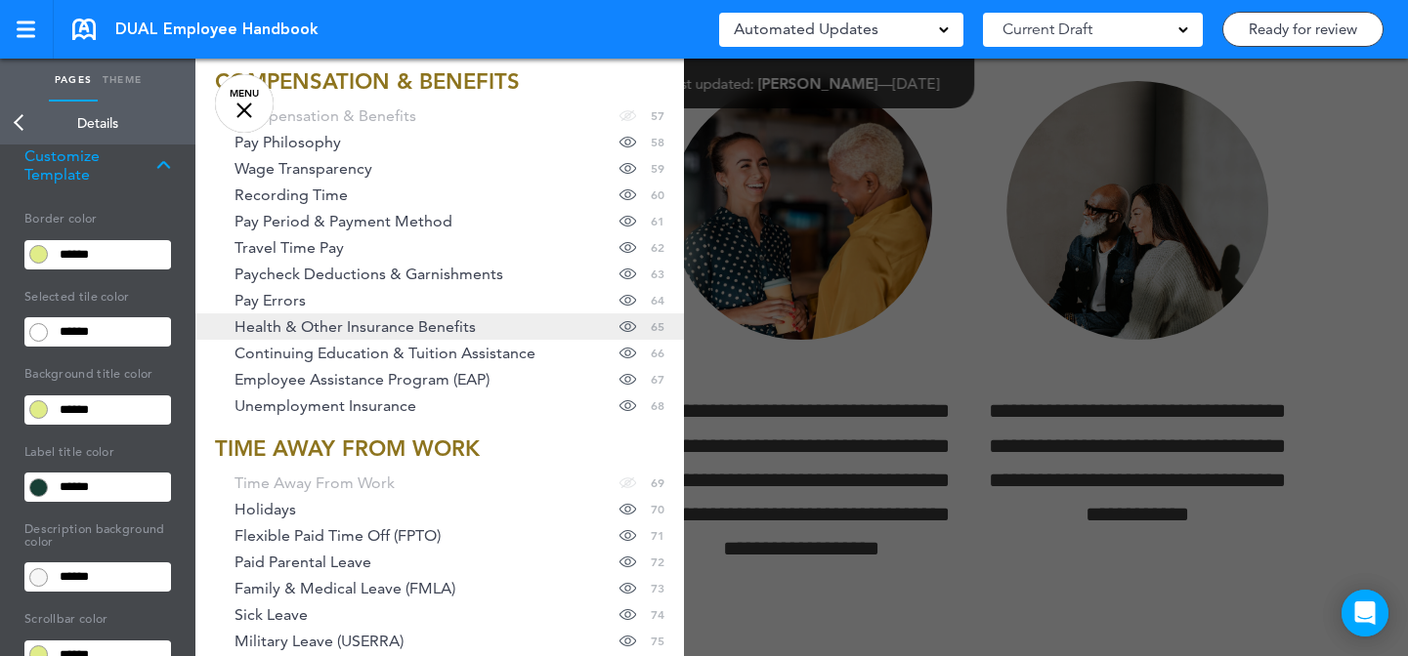
click at [518, 332] on link "Health & Other Insurance Benefits Hide page in table of contents 65" at bounding box center [439, 327] width 488 height 26
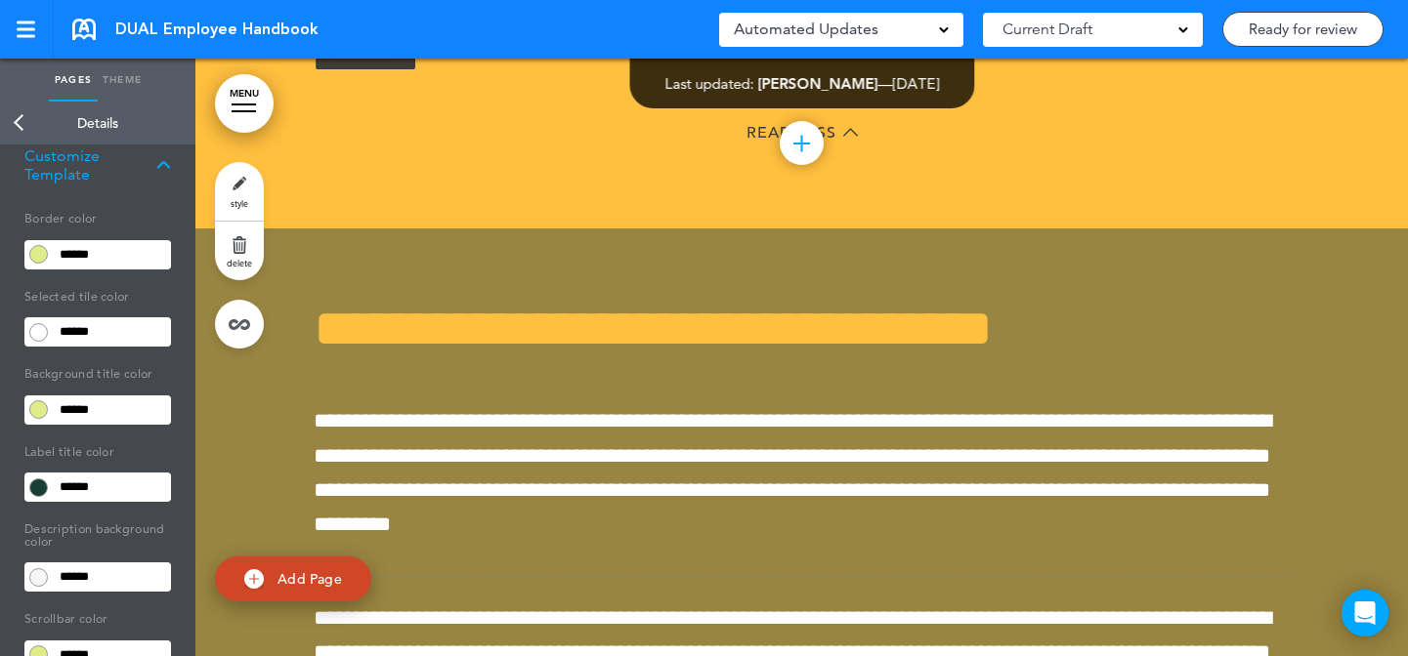
scroll to position [74992, 0]
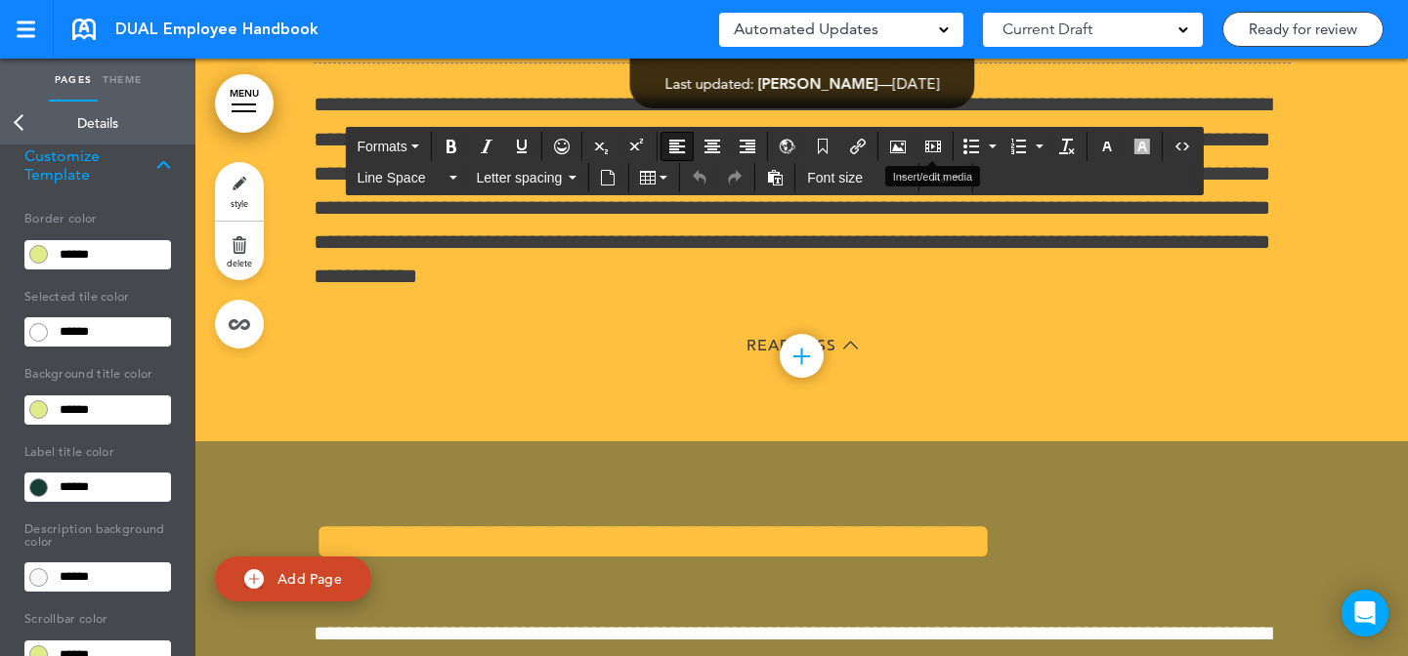
click at [906, 139] on icon "Airmason image" at bounding box center [898, 147] width 16 height 16
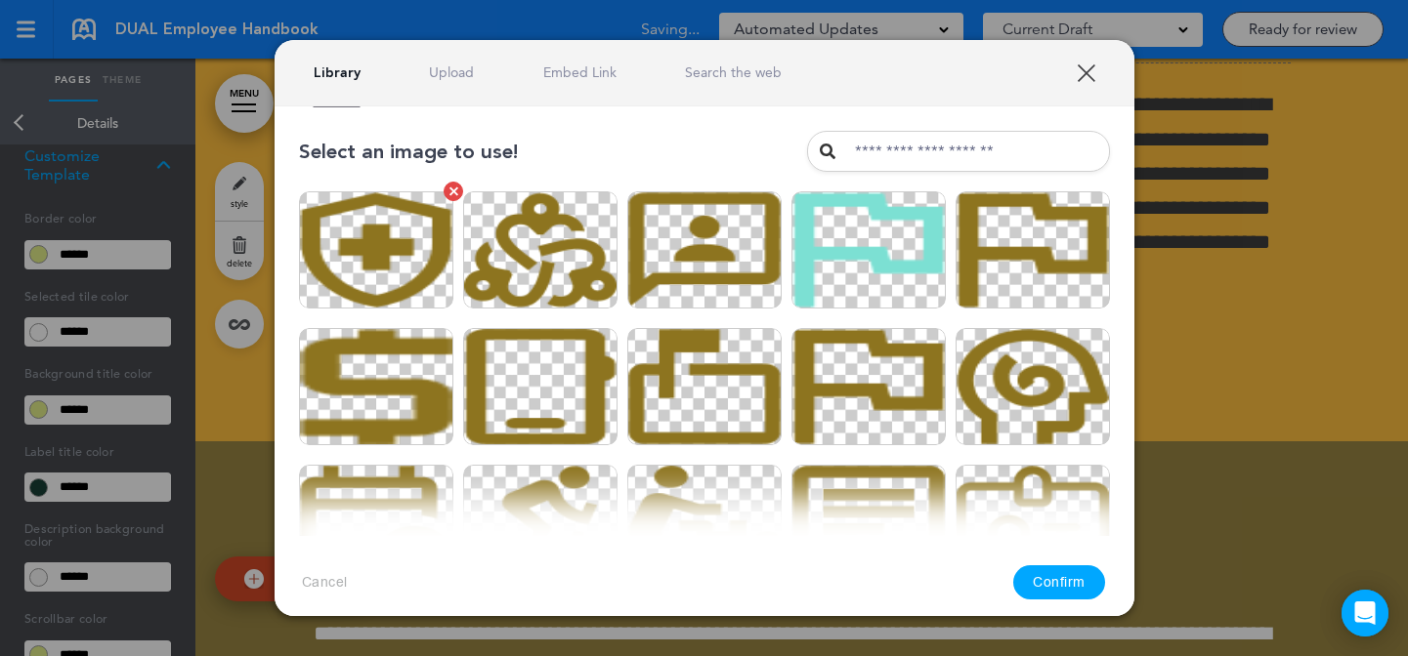
click at [420, 223] on img at bounding box center [376, 249] width 154 height 117
click at [1049, 581] on button "Confirm" at bounding box center [1059, 583] width 92 height 34
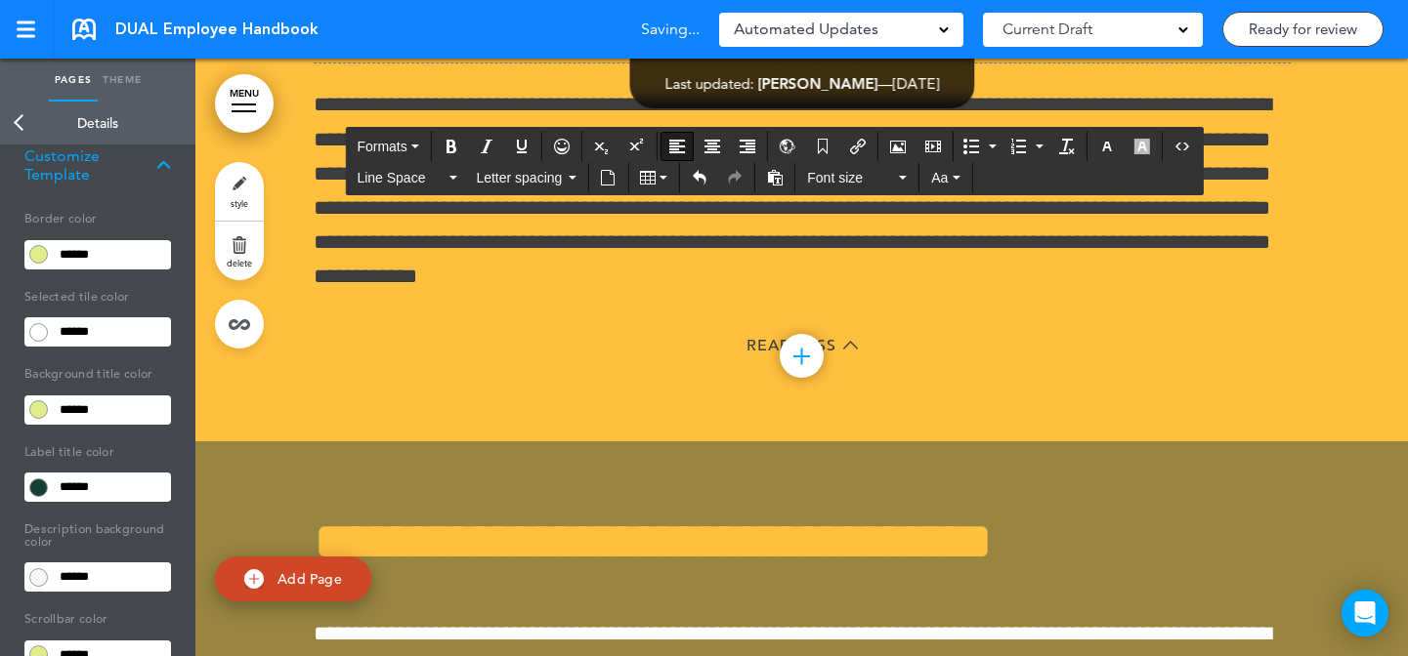
click at [1302, 398] on div "**********" at bounding box center [704, 328] width 1408 height 656
click at [1313, 432] on div "**********" at bounding box center [704, 328] width 1408 height 656
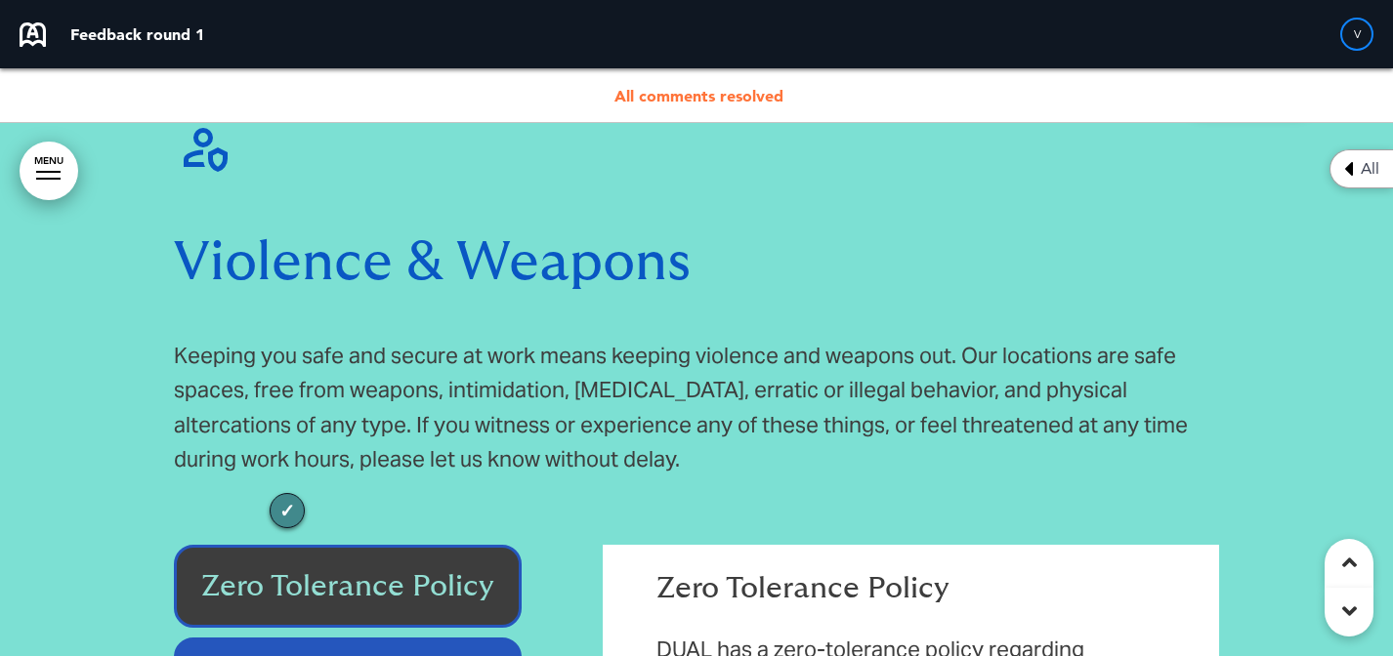
scroll to position [32163, 0]
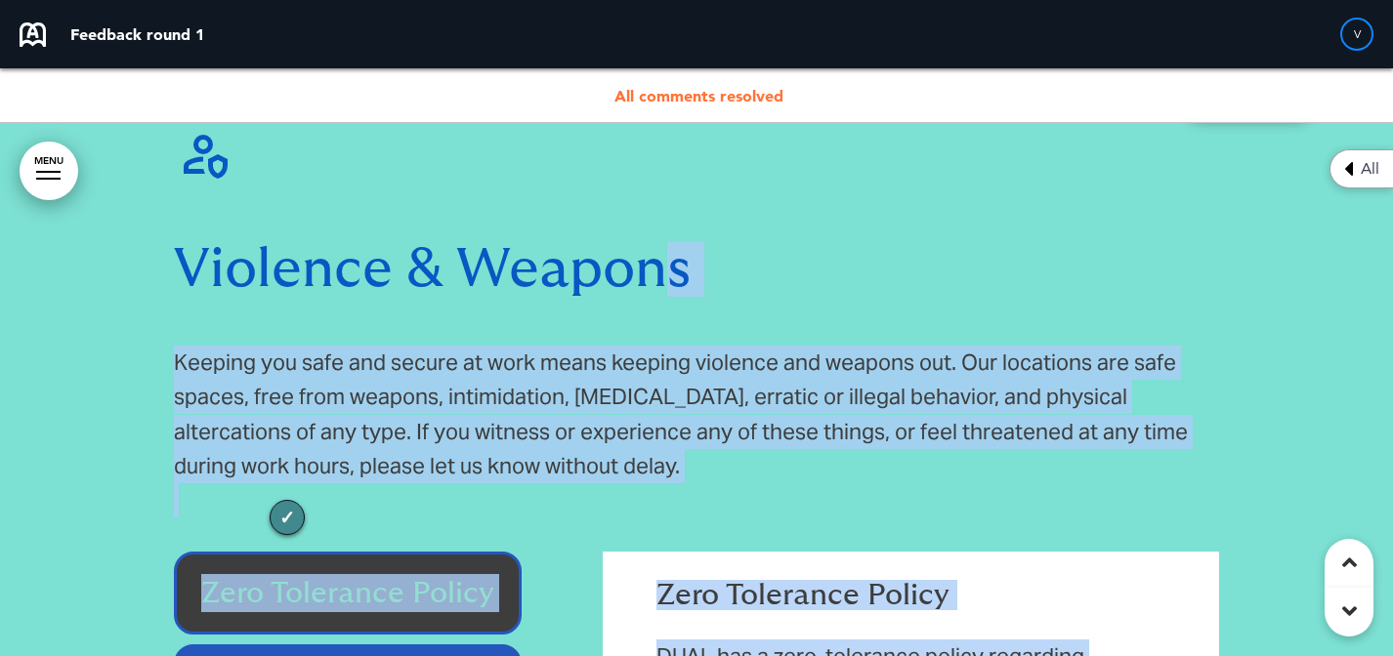
drag, startPoint x: 668, startPoint y: 209, endPoint x: 190, endPoint y: 175, distance: 478.9
click at [171, 203] on div "Violence & Weapons Keeping you safe and secure at work means keeping violence a…" at bounding box center [696, 643] width 1393 height 1183
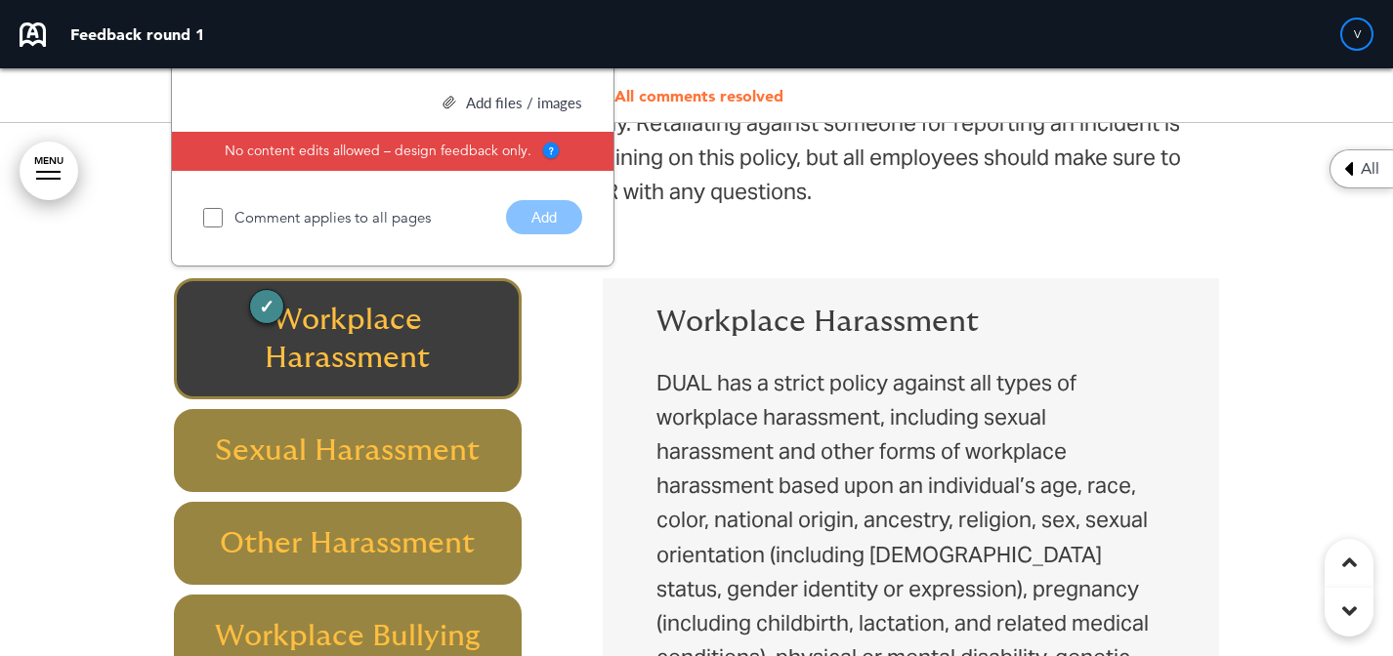
copy div "s Keeping you safe and secure at work means keeping violence and weapons out. O…"
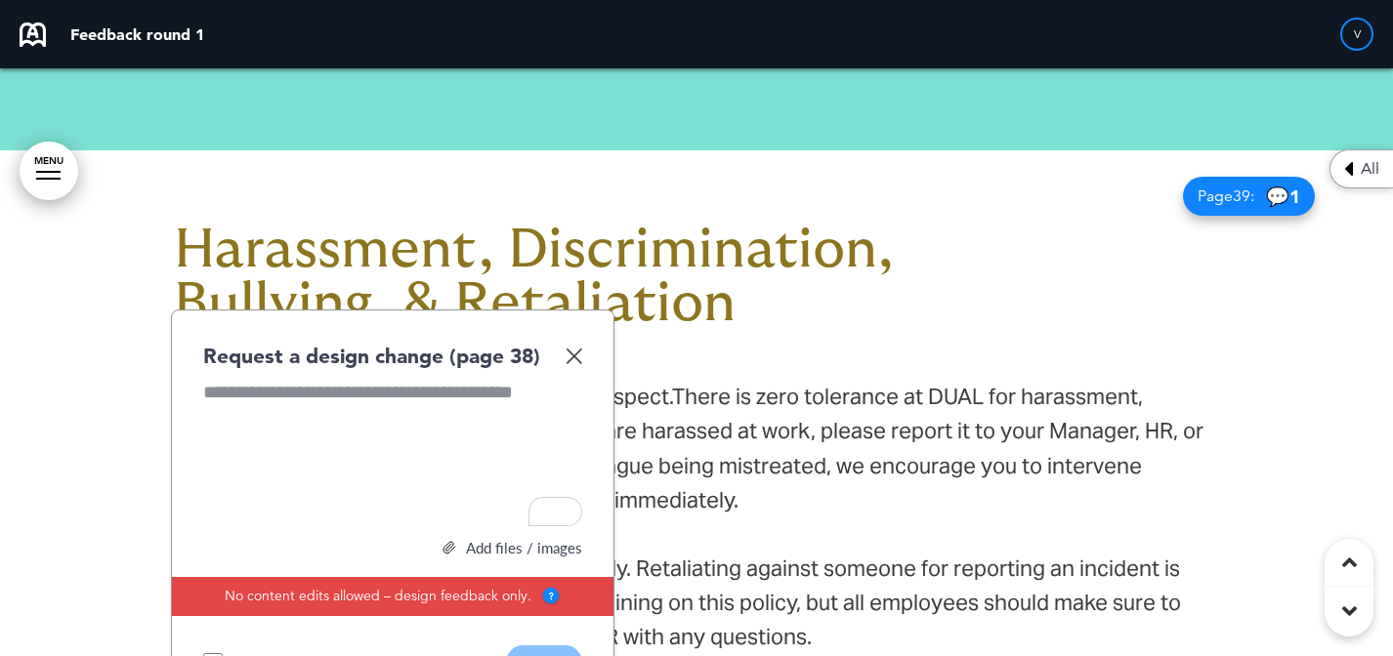
click at [574, 348] on img at bounding box center [574, 356] width 17 height 17
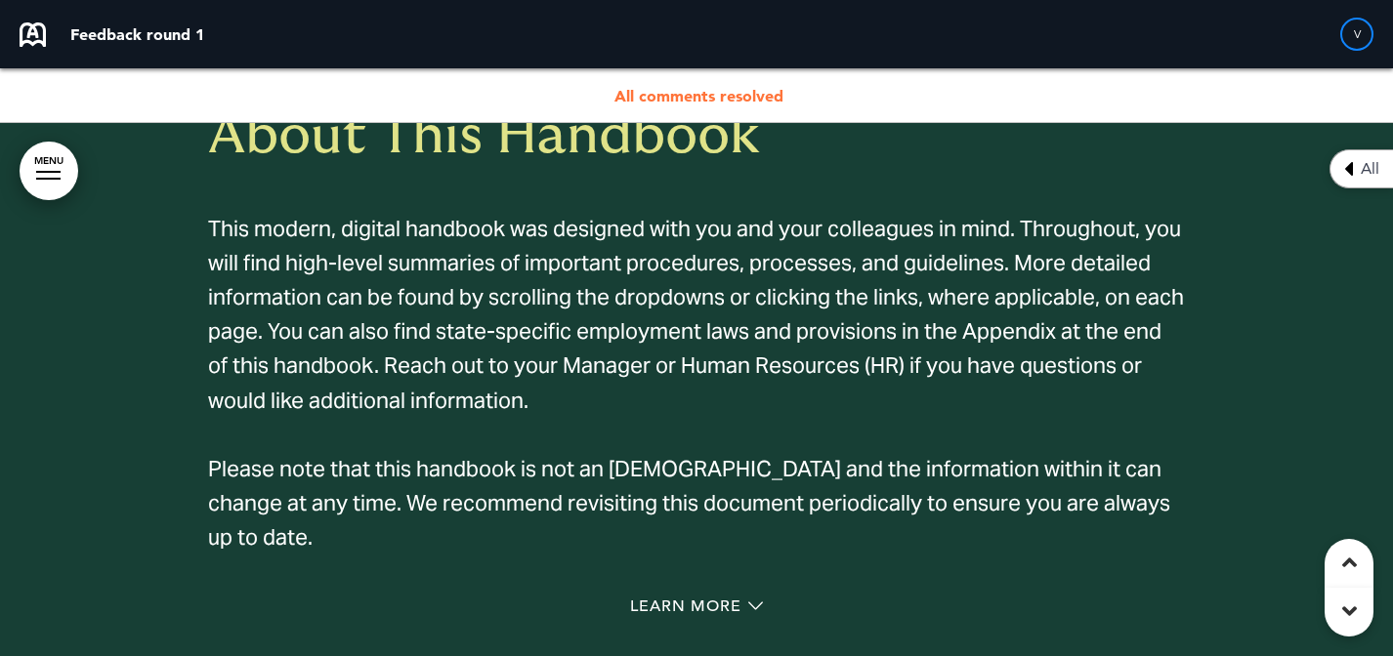
scroll to position [30513, 0]
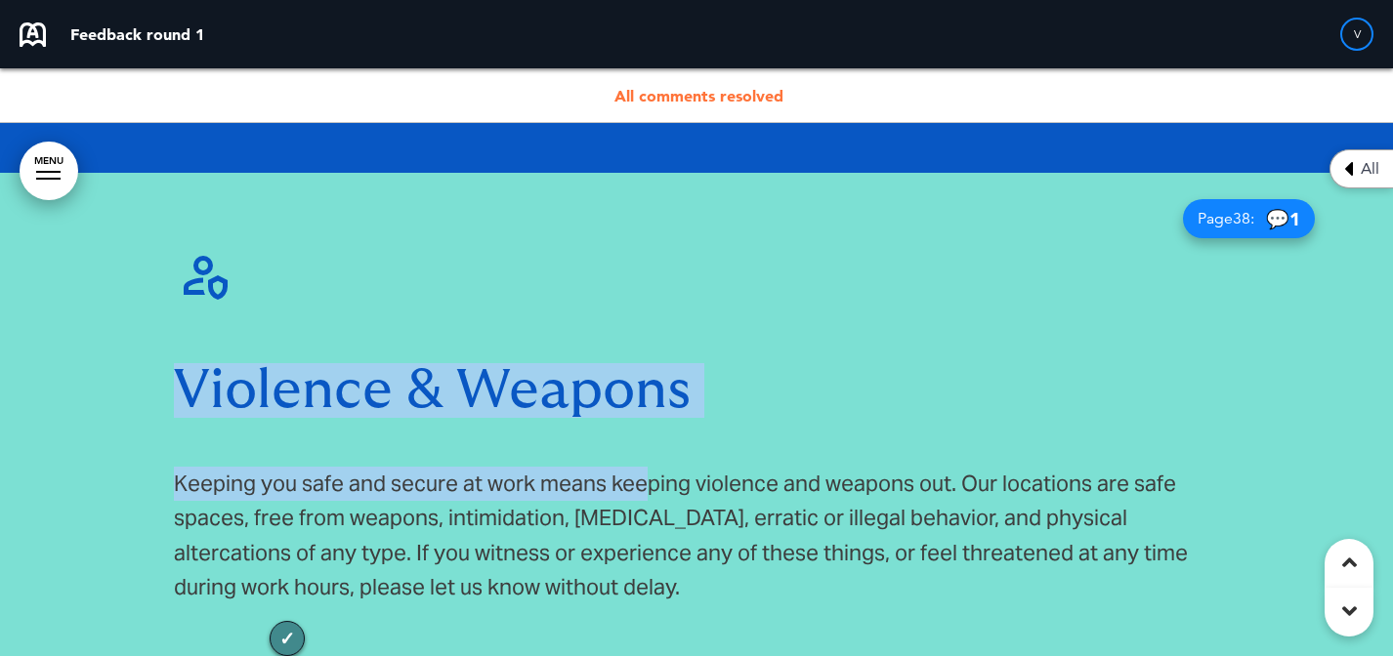
copy div "Violence & Weapons Keeping you safe and secure at work means [PERSON_NAME]"
drag, startPoint x: 638, startPoint y: 435, endPoint x: 174, endPoint y: 304, distance: 482.1
click at [174, 304] on div "Violence & Weapons Keeping you safe and secure at work means keeping violence a…" at bounding box center [696, 442] width 1045 height 393
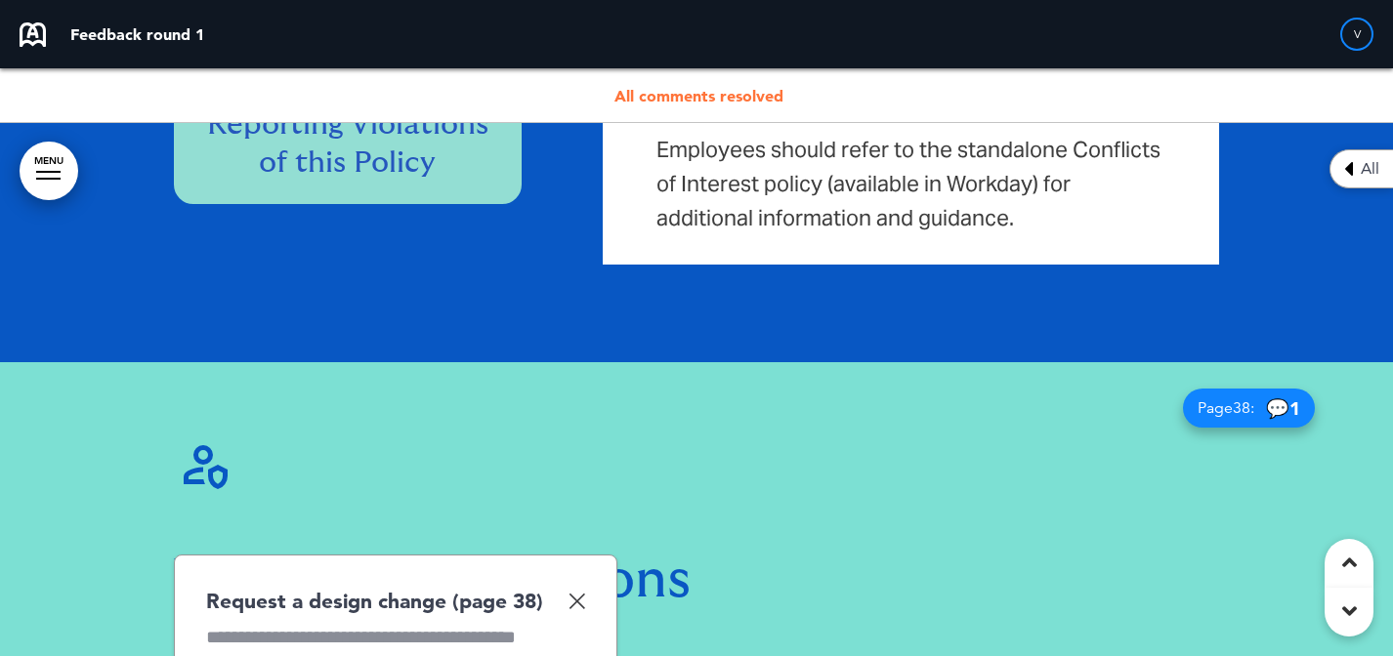
scroll to position [30319, 0]
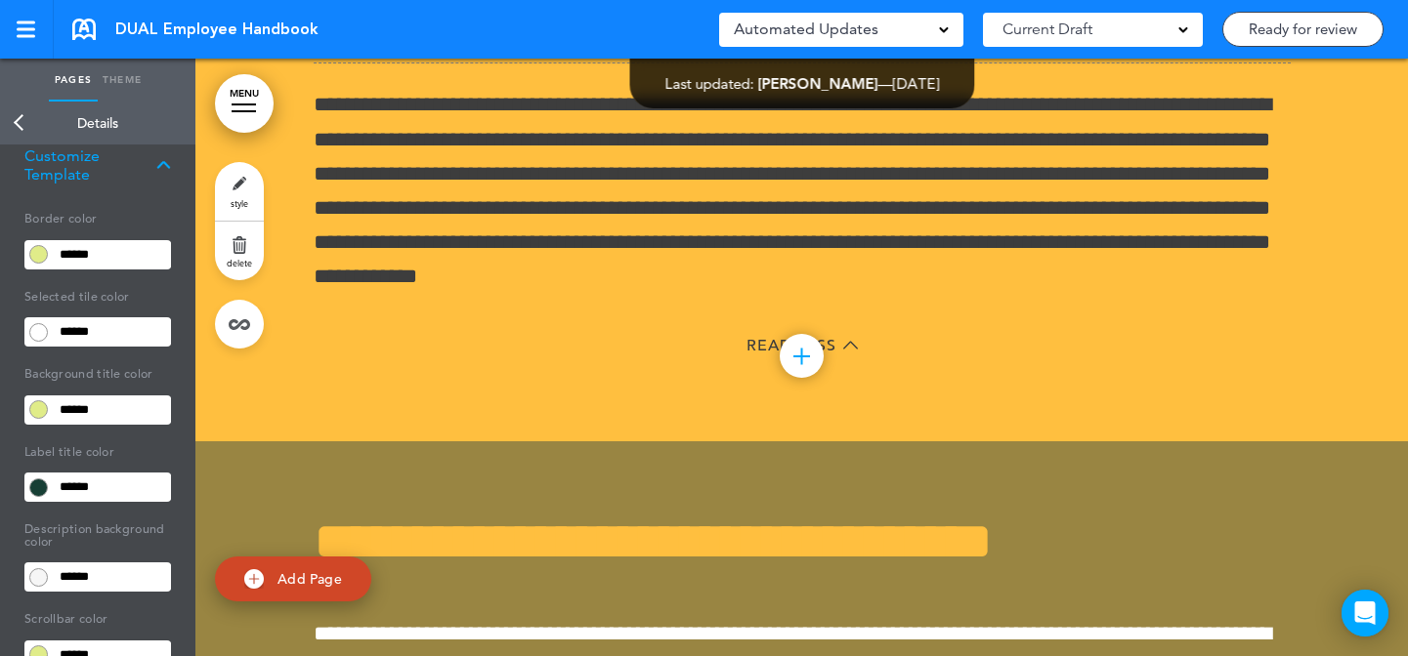
scroll to position [74992, 0]
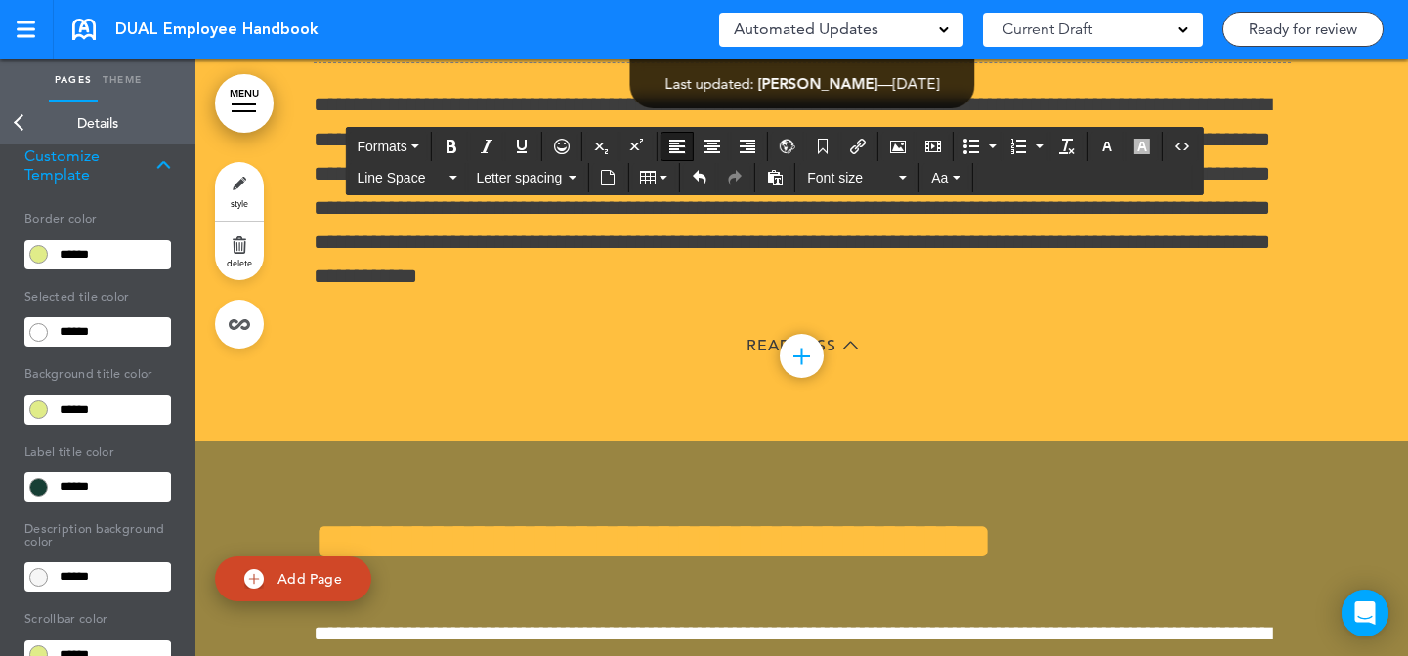
drag, startPoint x: 1345, startPoint y: 351, endPoint x: 883, endPoint y: 546, distance: 501.7
click at [1279, 34] on link "Ready for review" at bounding box center [1302, 29] width 161 height 35
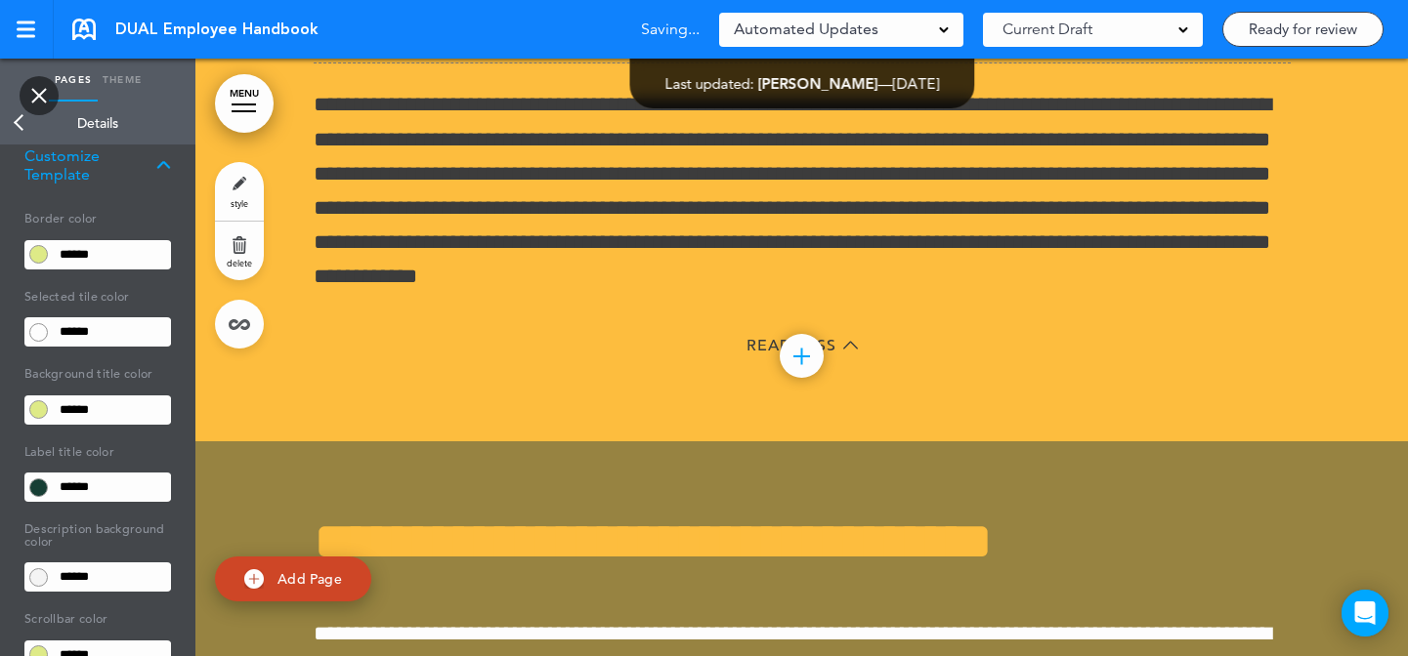
type input "**********"
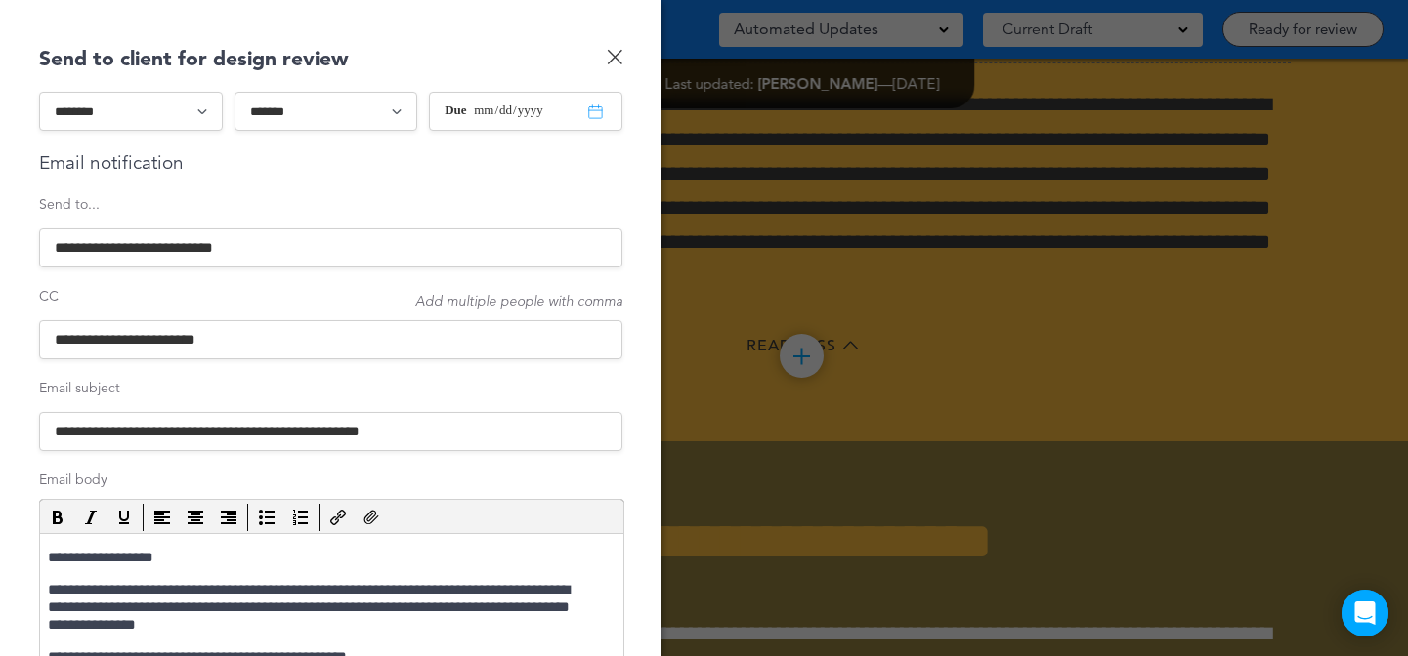
scroll to position [0, 0]
click at [351, 108] on select "******* ******* *******" at bounding box center [326, 111] width 184 height 39
select select "*"
type input "**********"
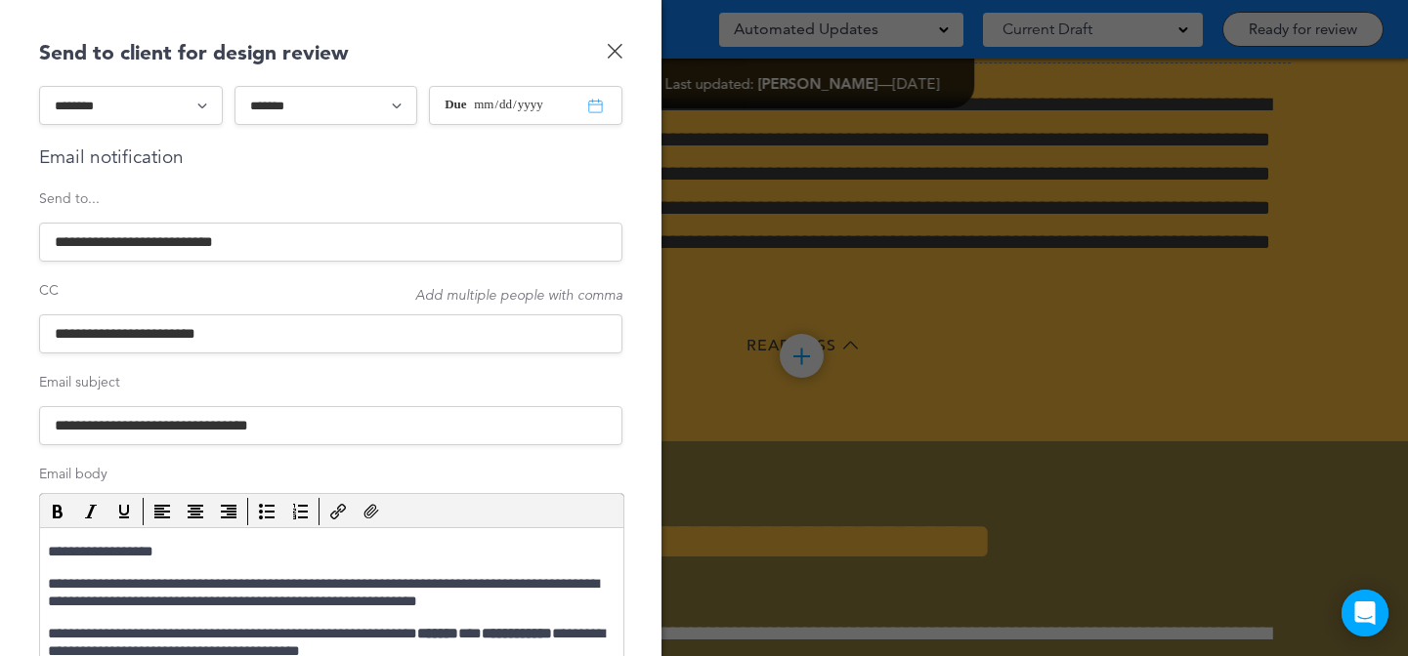
scroll to position [62, 0]
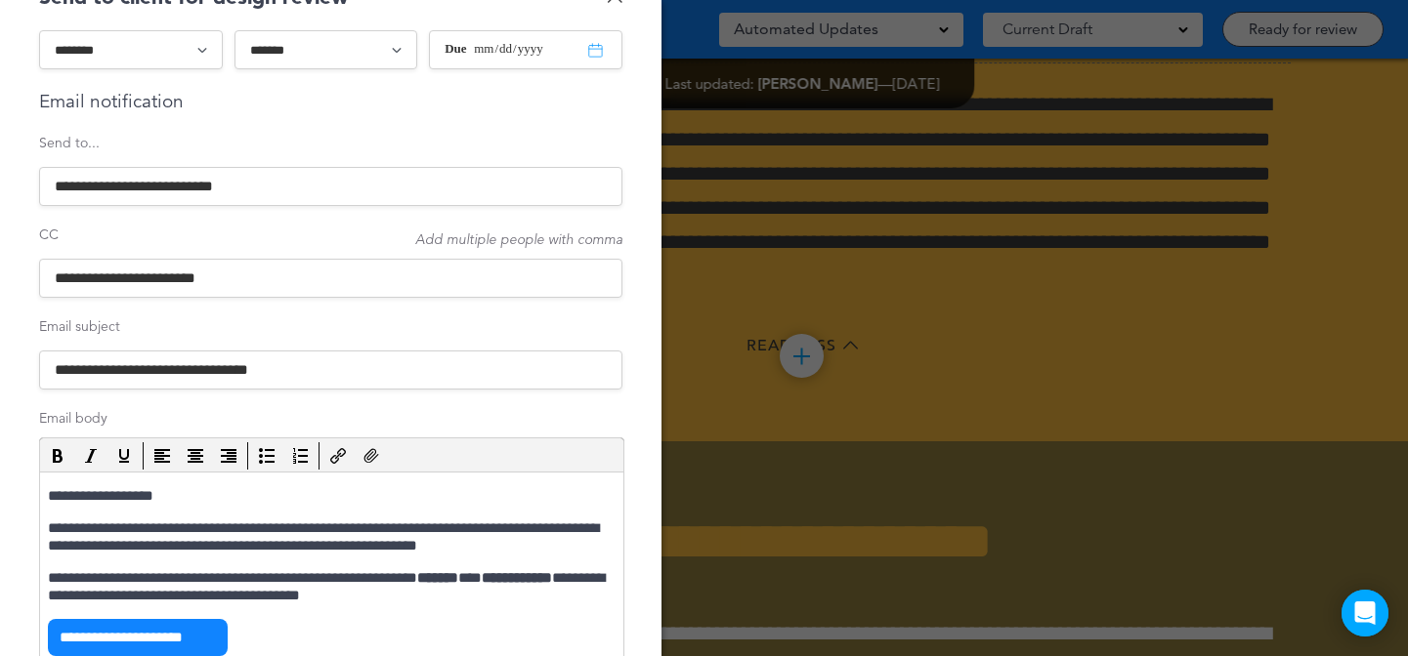
click at [143, 499] on p "**********" at bounding box center [329, 496] width 563 height 18
click at [144, 496] on p "**********" at bounding box center [329, 496] width 563 height 18
click at [140, 495] on p "**********" at bounding box center [329, 496] width 563 height 18
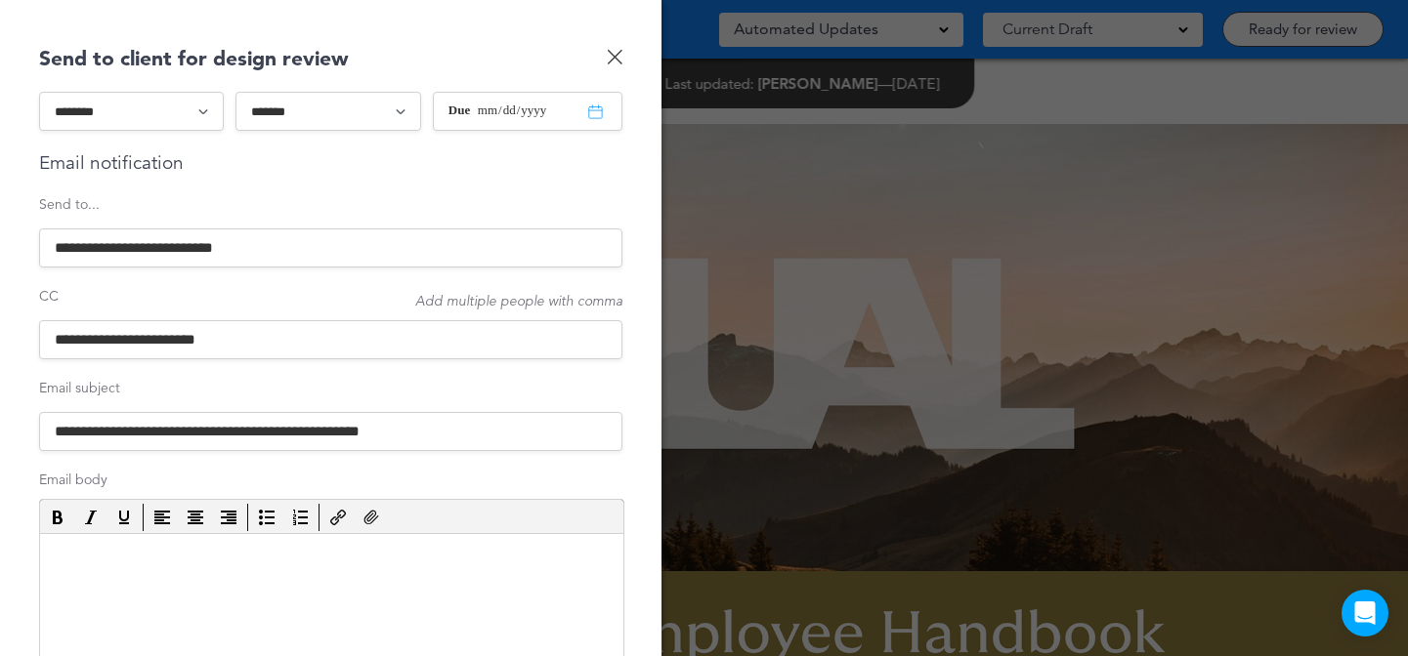
click at [341, 116] on select "******* ******* *******" at bounding box center [327, 111] width 185 height 39
select select "*"
type input "**********"
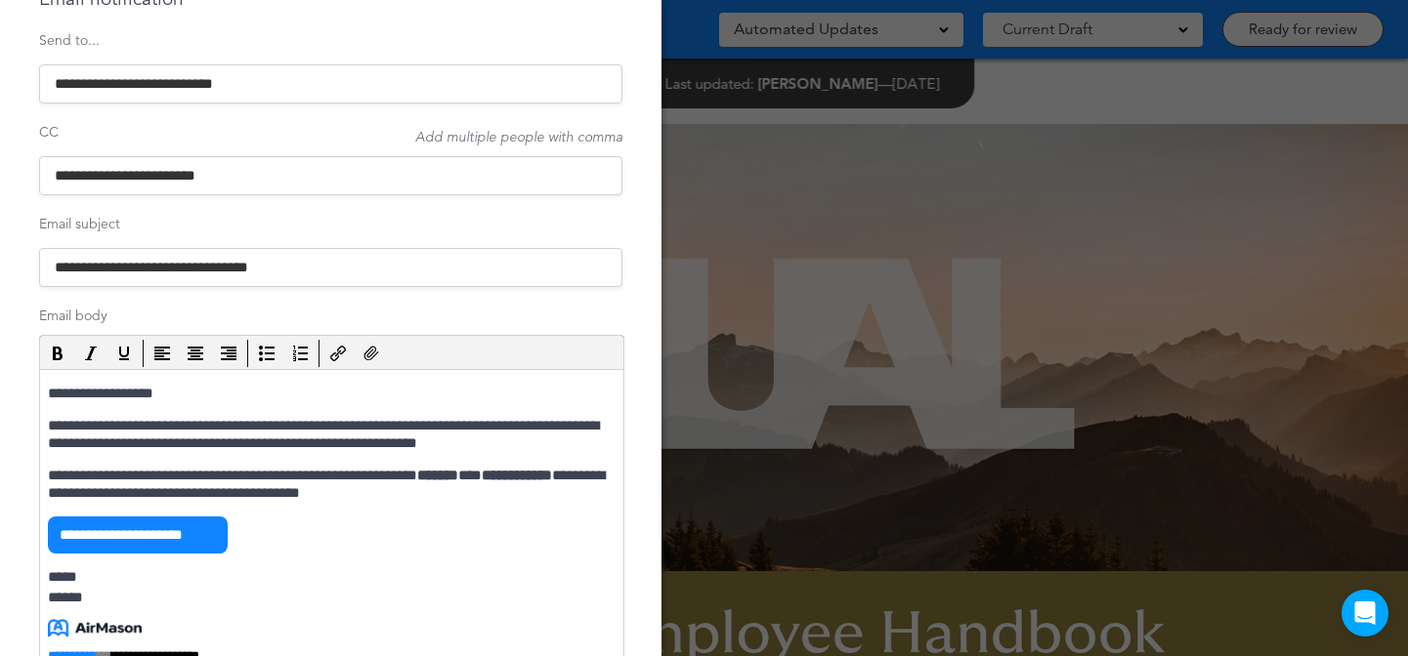
scroll to position [165, 0]
click at [148, 393] on p "**********" at bounding box center [329, 393] width 563 height 18
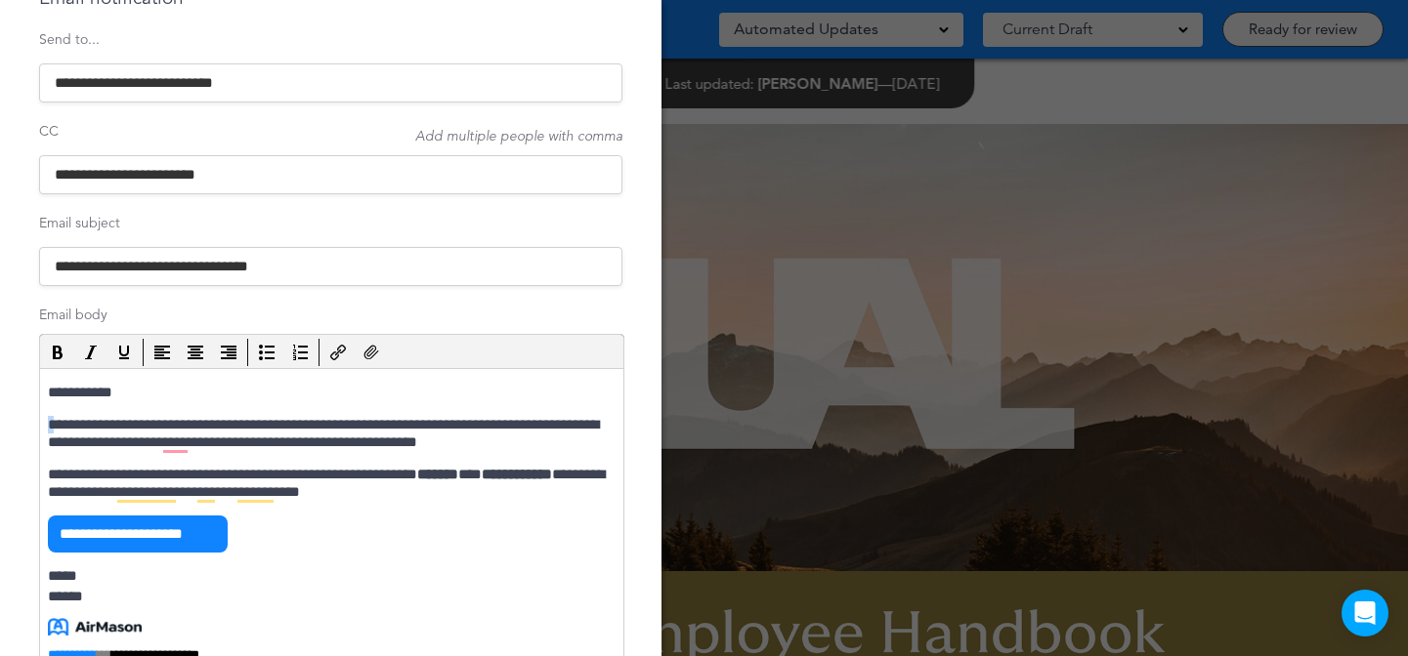
drag, startPoint x: 53, startPoint y: 427, endPoint x: 43, endPoint y: 425, distance: 10.0
click at [45, 426] on html "**********" at bounding box center [331, 551] width 583 height 364
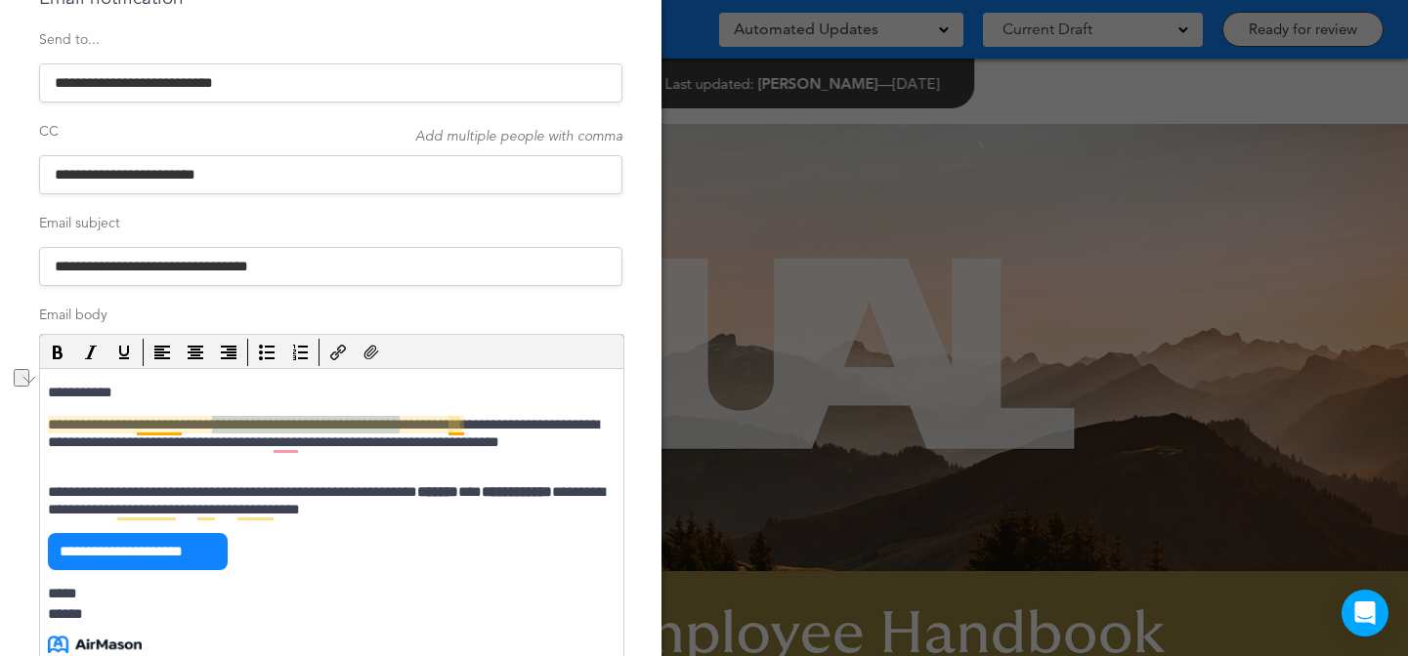
drag, startPoint x: 254, startPoint y: 429, endPoint x: 445, endPoint y: 421, distance: 191.6
click at [459, 425] on p "**********" at bounding box center [329, 442] width 563 height 53
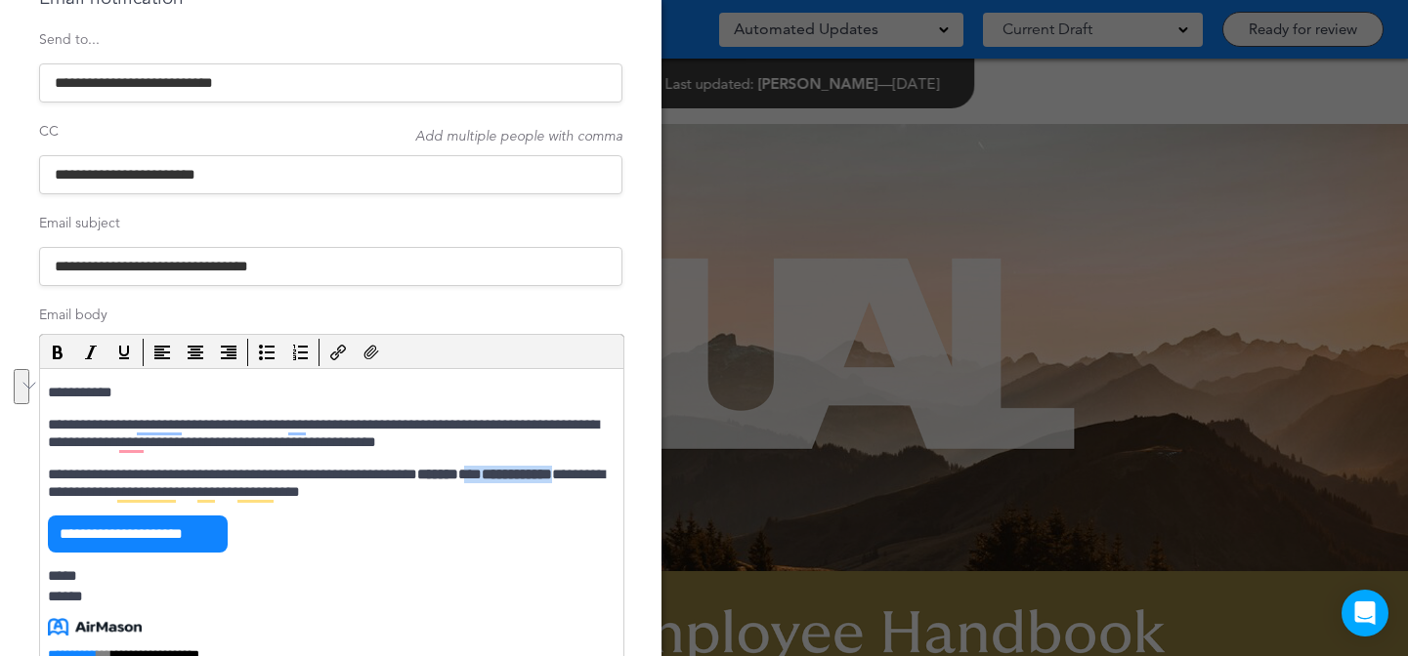
drag, startPoint x: 546, startPoint y: 474, endPoint x: 106, endPoint y: 490, distance: 439.9
click at [106, 490] on p "**********" at bounding box center [329, 483] width 563 height 35
click at [566, 452] on body "**********" at bounding box center [332, 555] width 568 height 342
click at [568, 441] on p "**********" at bounding box center [329, 433] width 563 height 35
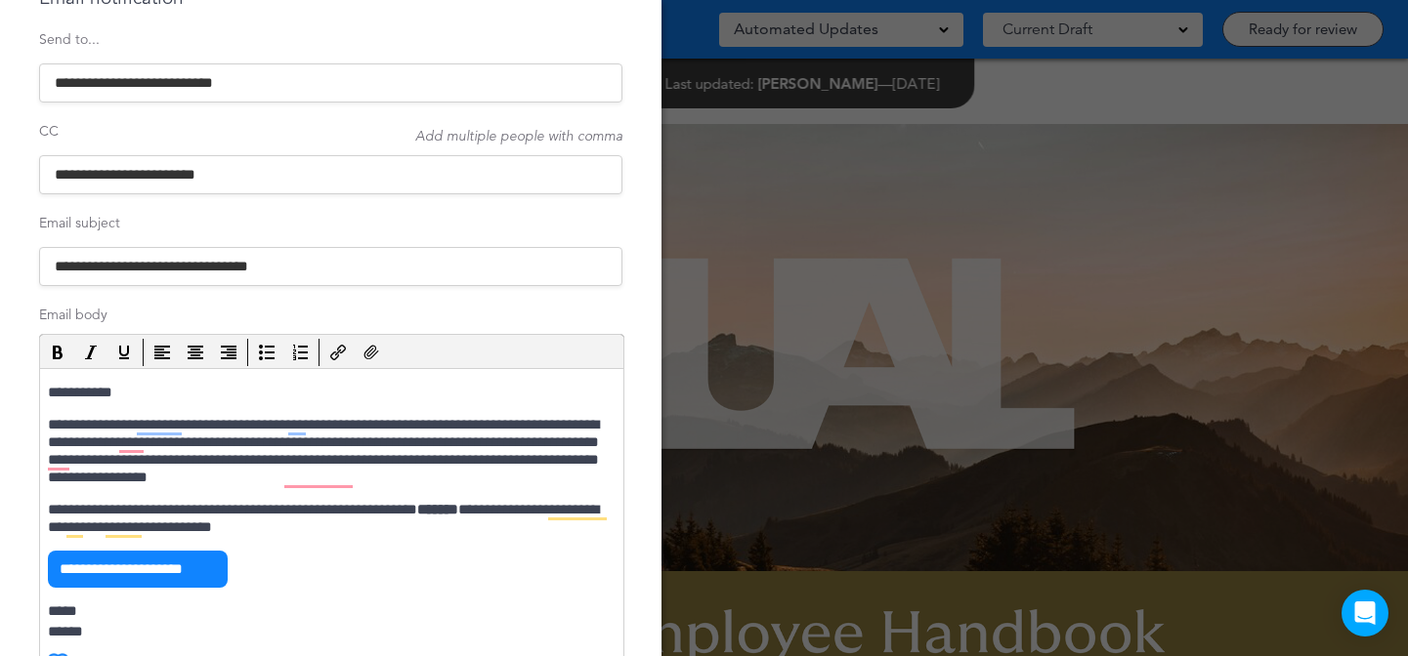
click at [333, 460] on p "**********" at bounding box center [329, 451] width 563 height 70
click at [309, 418] on p "**********" at bounding box center [329, 451] width 563 height 70
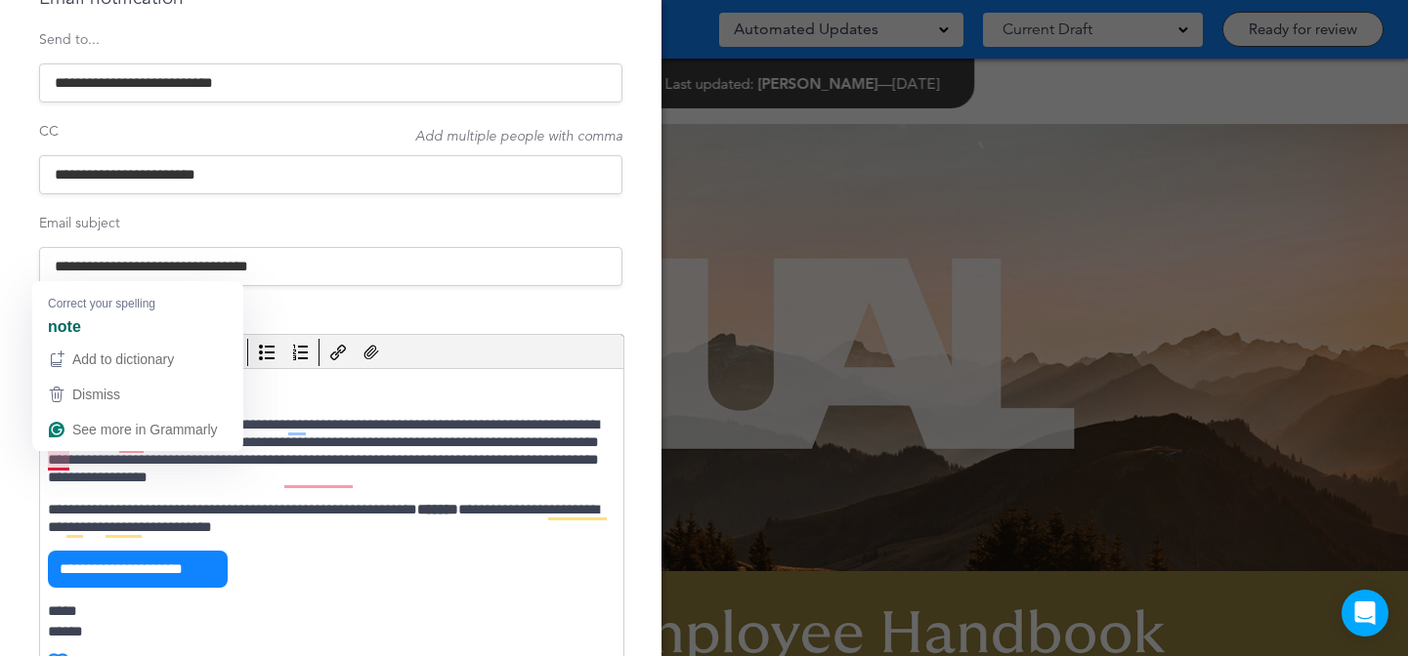
click at [56, 459] on p "**********" at bounding box center [329, 451] width 563 height 70
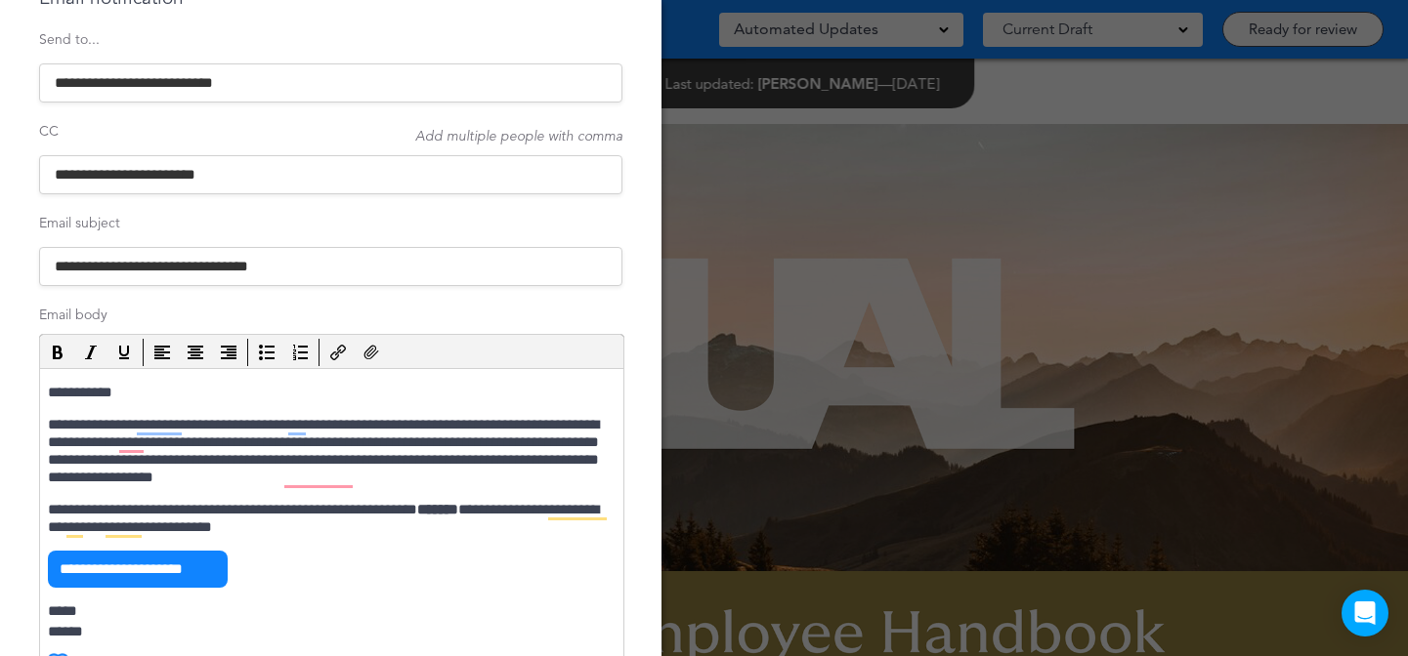
click at [219, 459] on p "**********" at bounding box center [329, 451] width 563 height 70
click at [317, 458] on p "**********" at bounding box center [329, 451] width 563 height 70
click at [396, 459] on p "**********" at bounding box center [329, 451] width 563 height 70
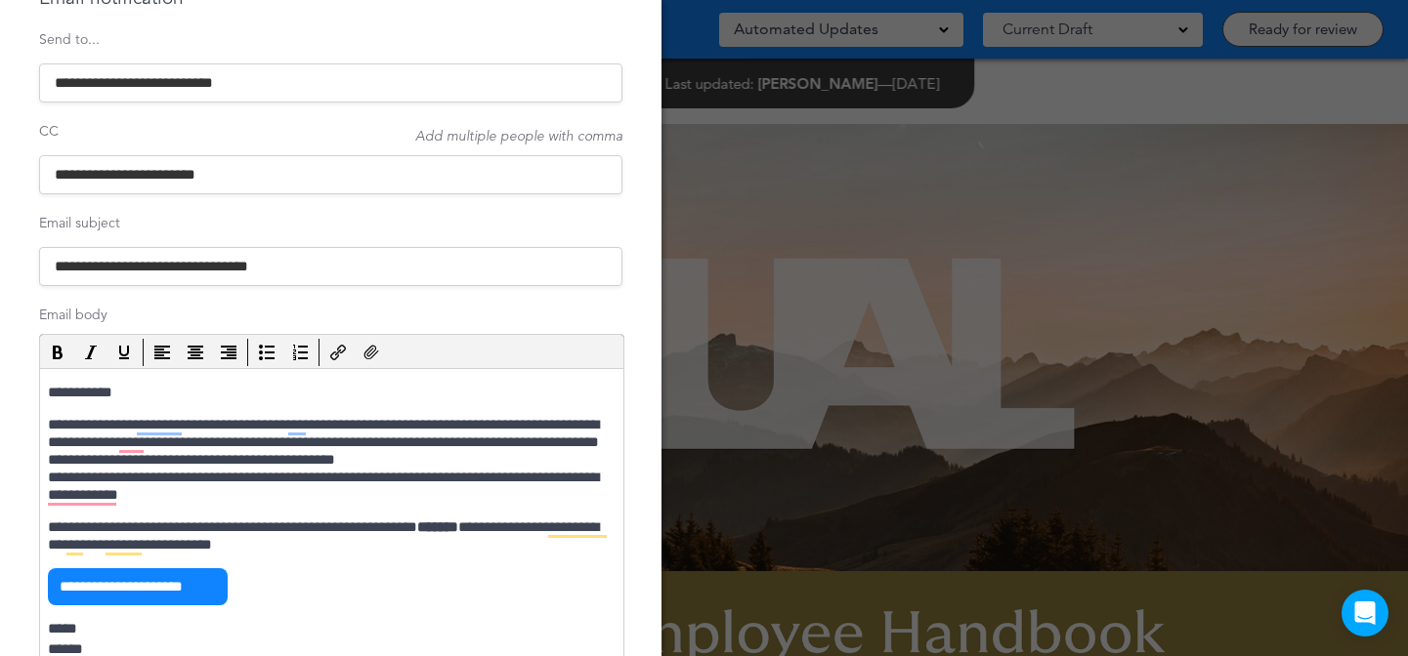
click at [49, 475] on p "**********" at bounding box center [329, 460] width 563 height 88
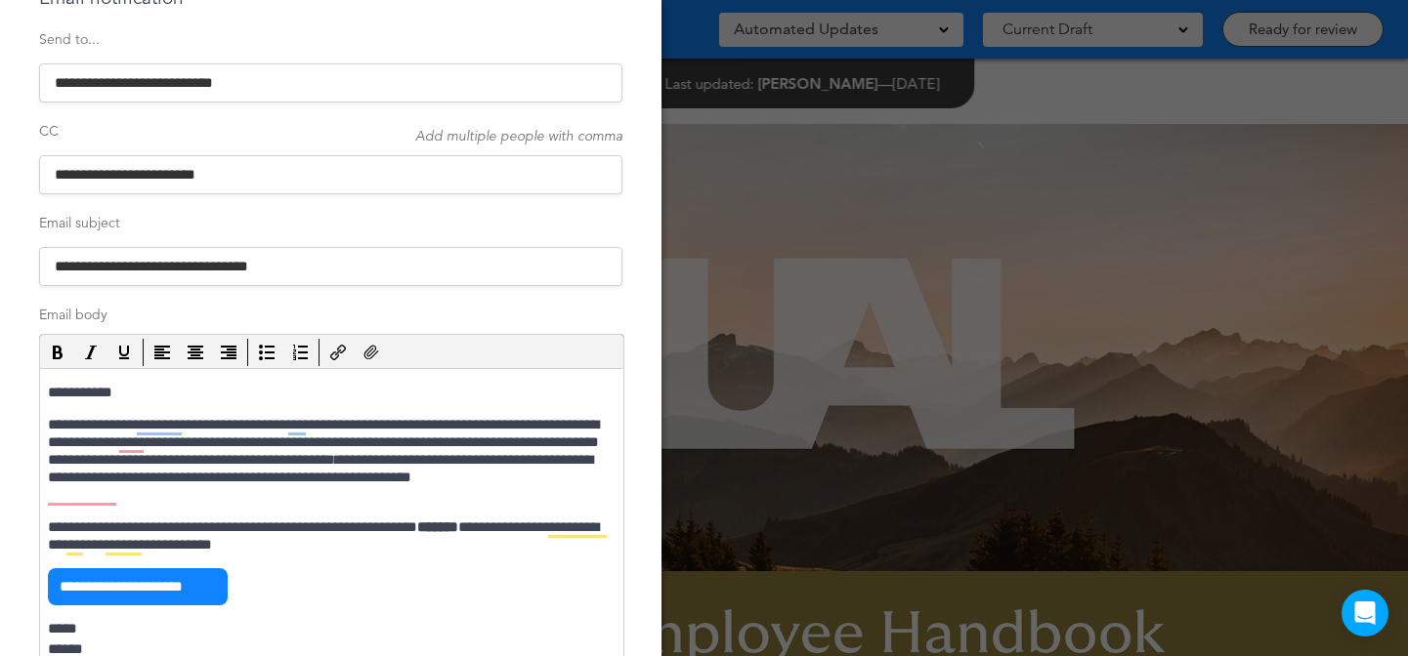
click at [138, 471] on p "**********" at bounding box center [329, 460] width 563 height 88
click at [187, 497] on p "**********" at bounding box center [329, 460] width 563 height 88
click at [557, 442] on p "**********" at bounding box center [329, 460] width 563 height 88
drag, startPoint x: 479, startPoint y: 460, endPoint x: 487, endPoint y: 449, distance: 13.9
click at [479, 459] on p "**********" at bounding box center [329, 460] width 563 height 88
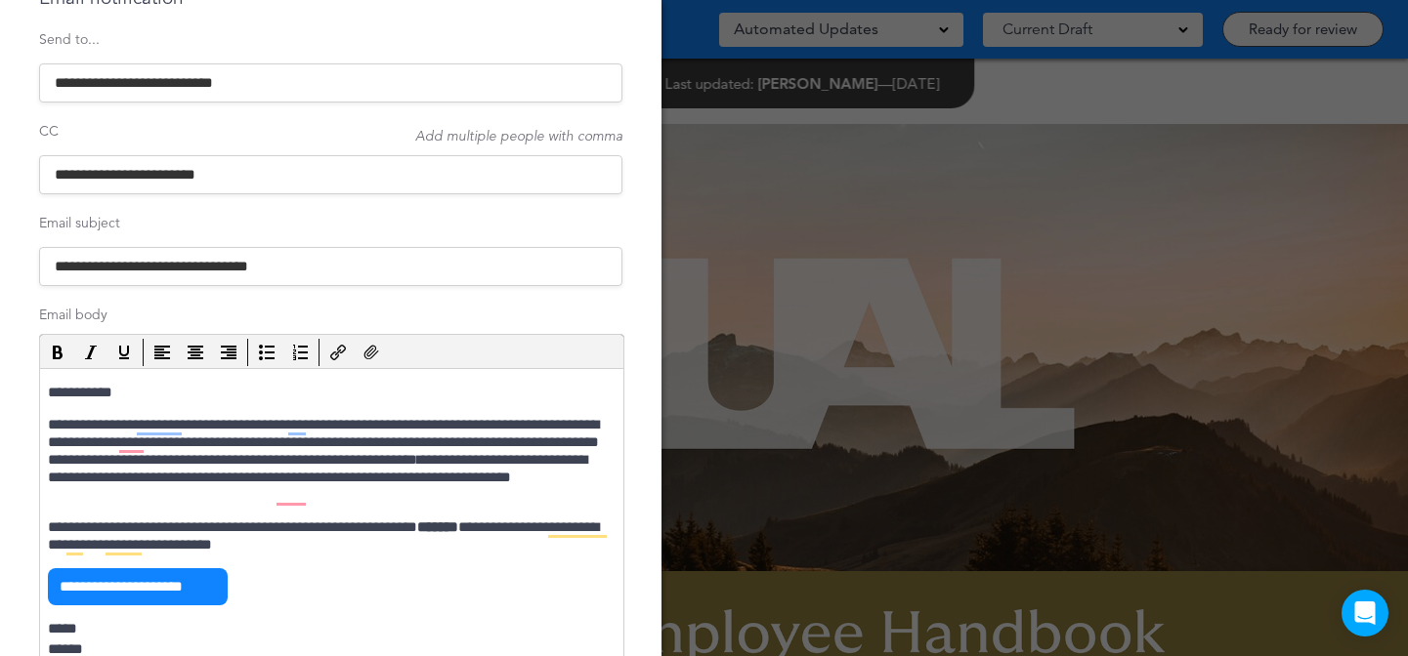
click at [370, 494] on p "**********" at bounding box center [329, 460] width 563 height 88
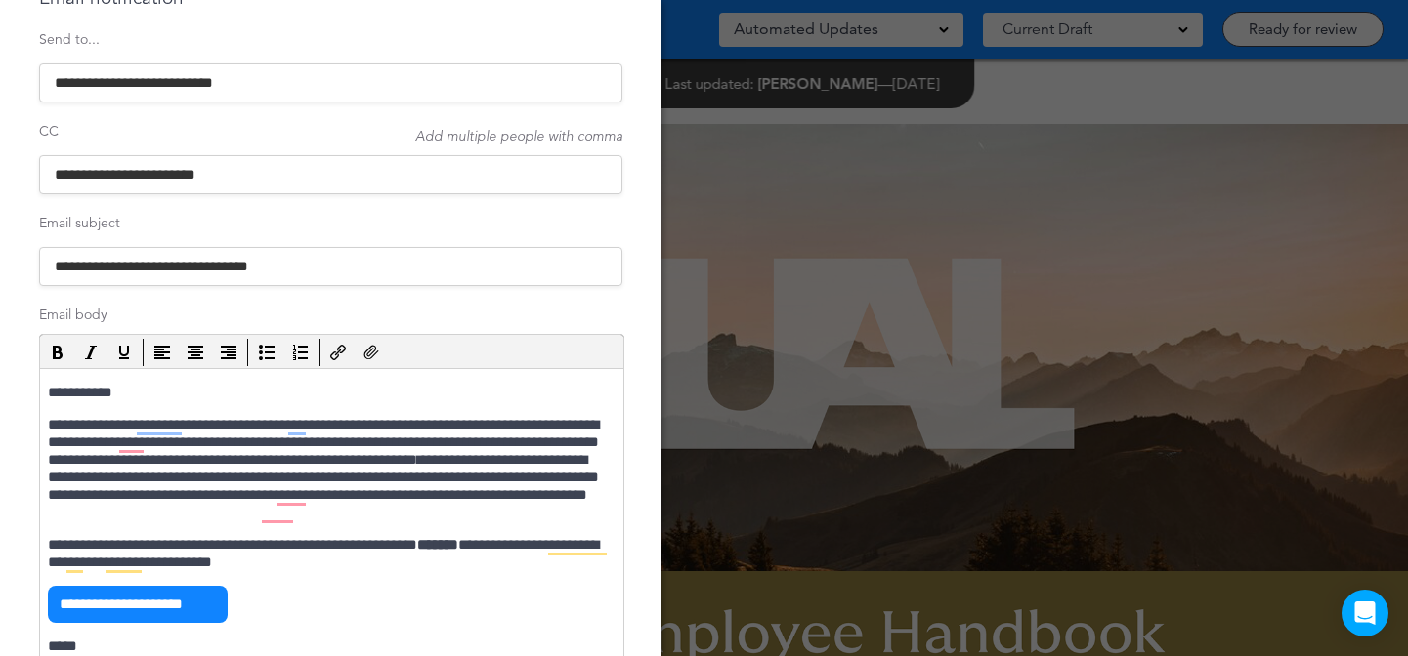
click at [558, 439] on p "**********" at bounding box center [329, 468] width 563 height 105
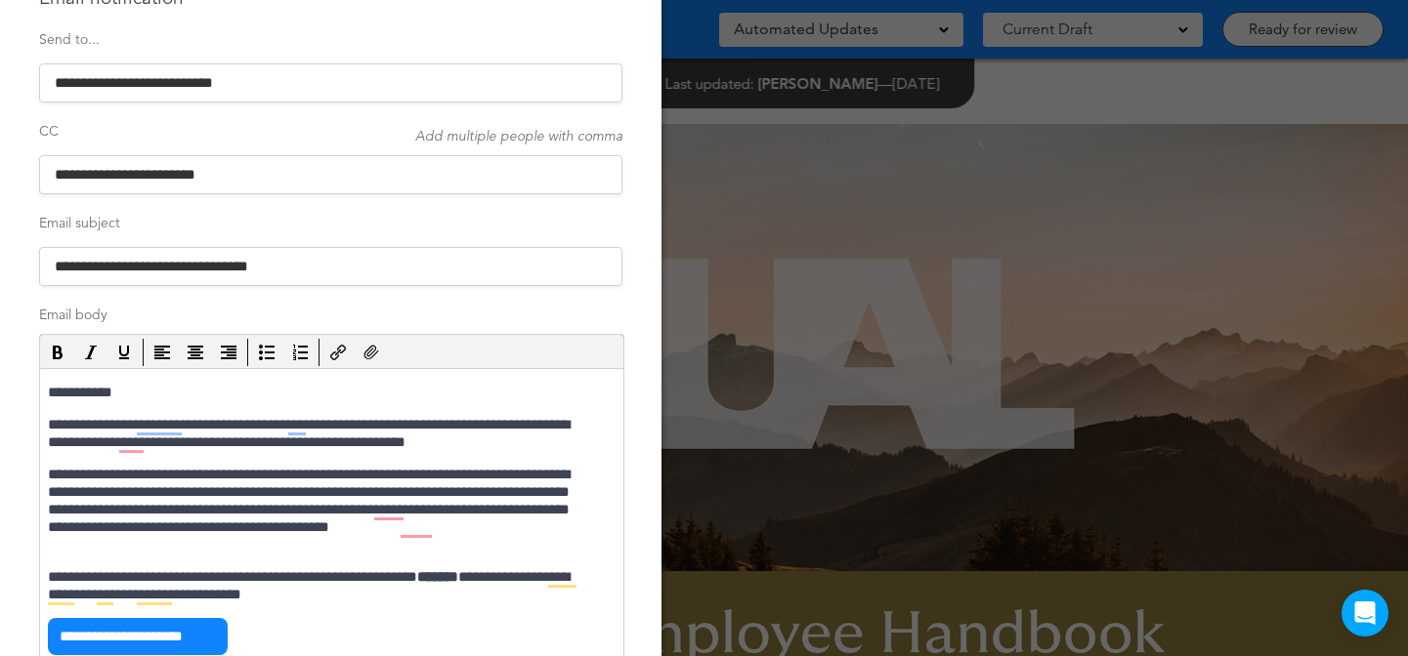
click at [452, 510] on p "**********" at bounding box center [322, 510] width 548 height 88
click at [146, 513] on p "**********" at bounding box center [322, 510] width 548 height 88
click at [112, 512] on p "**********" at bounding box center [322, 510] width 548 height 88
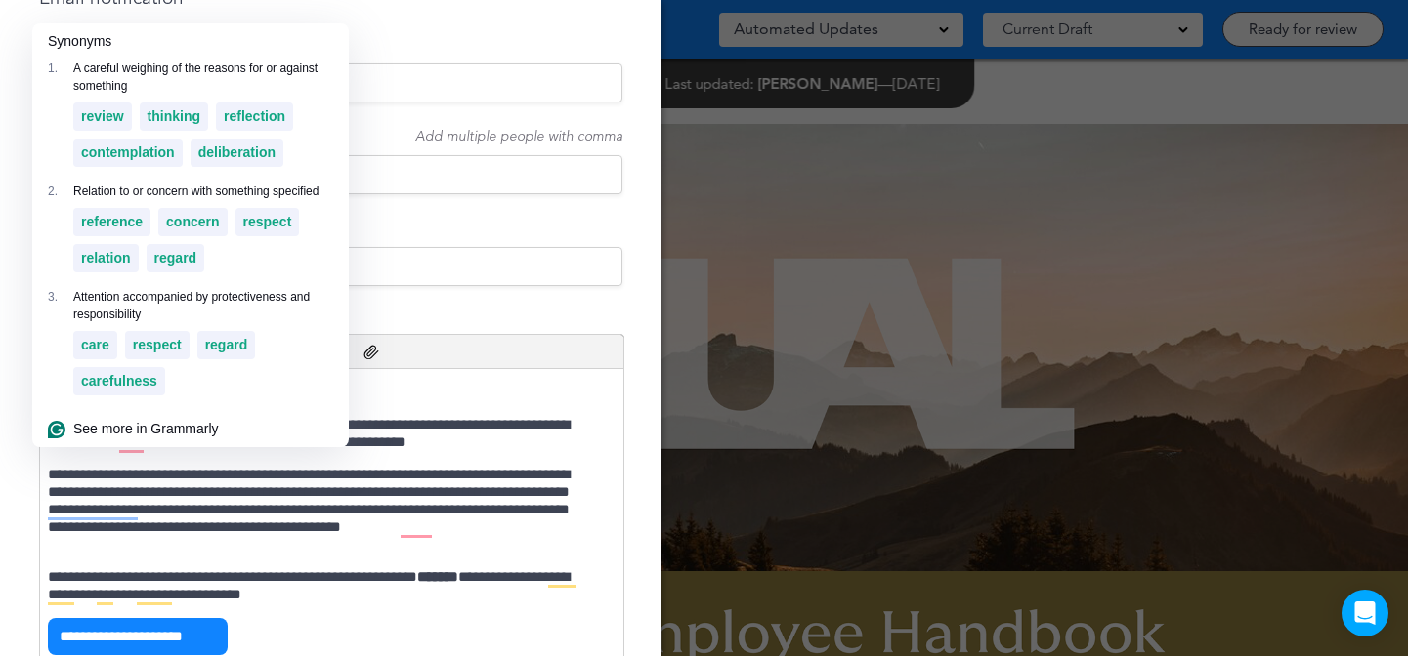
click at [267, 534] on p "**********" at bounding box center [322, 510] width 548 height 88
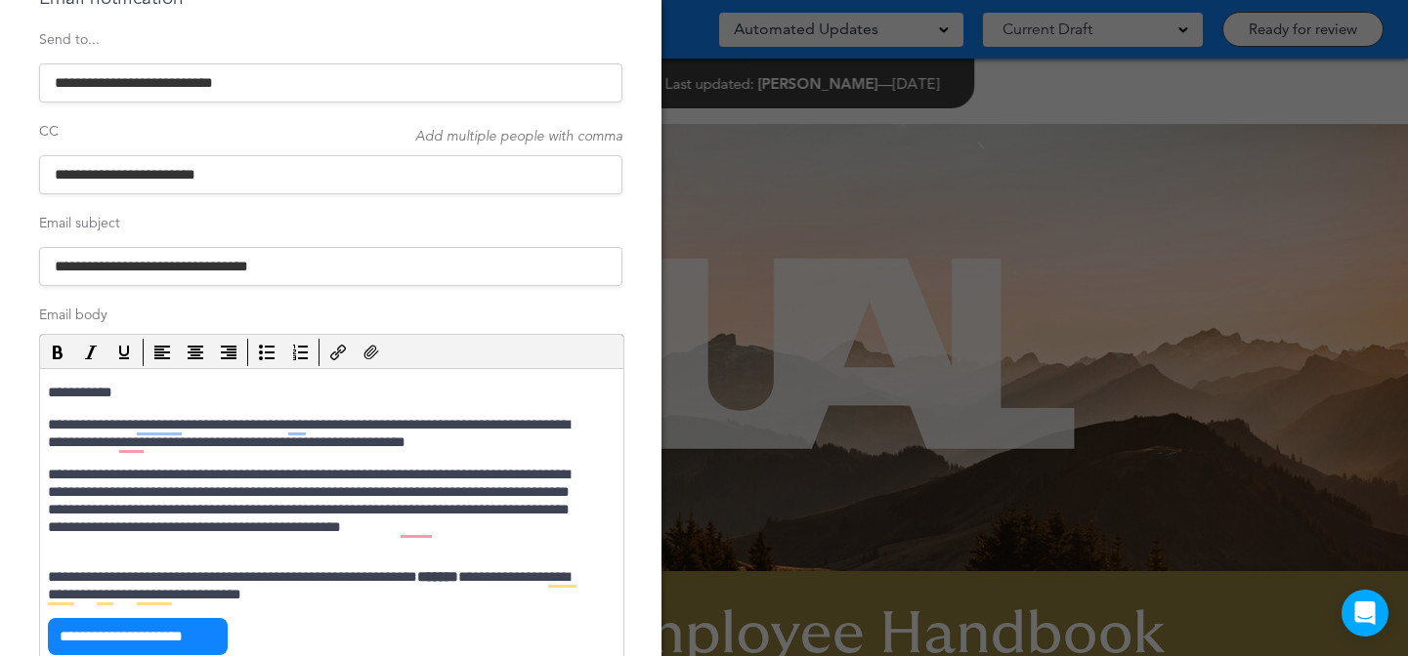
click at [439, 549] on p "**********" at bounding box center [322, 510] width 548 height 88
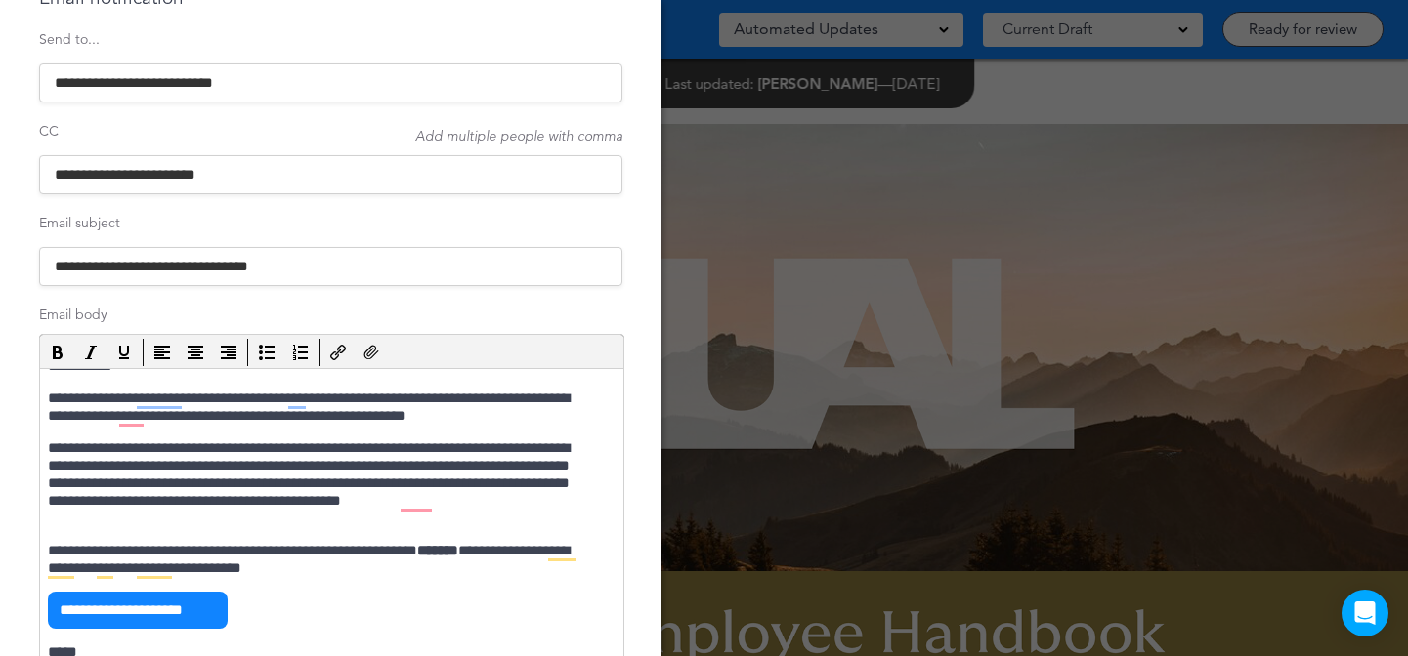
click at [563, 460] on p "**********" at bounding box center [322, 484] width 548 height 88
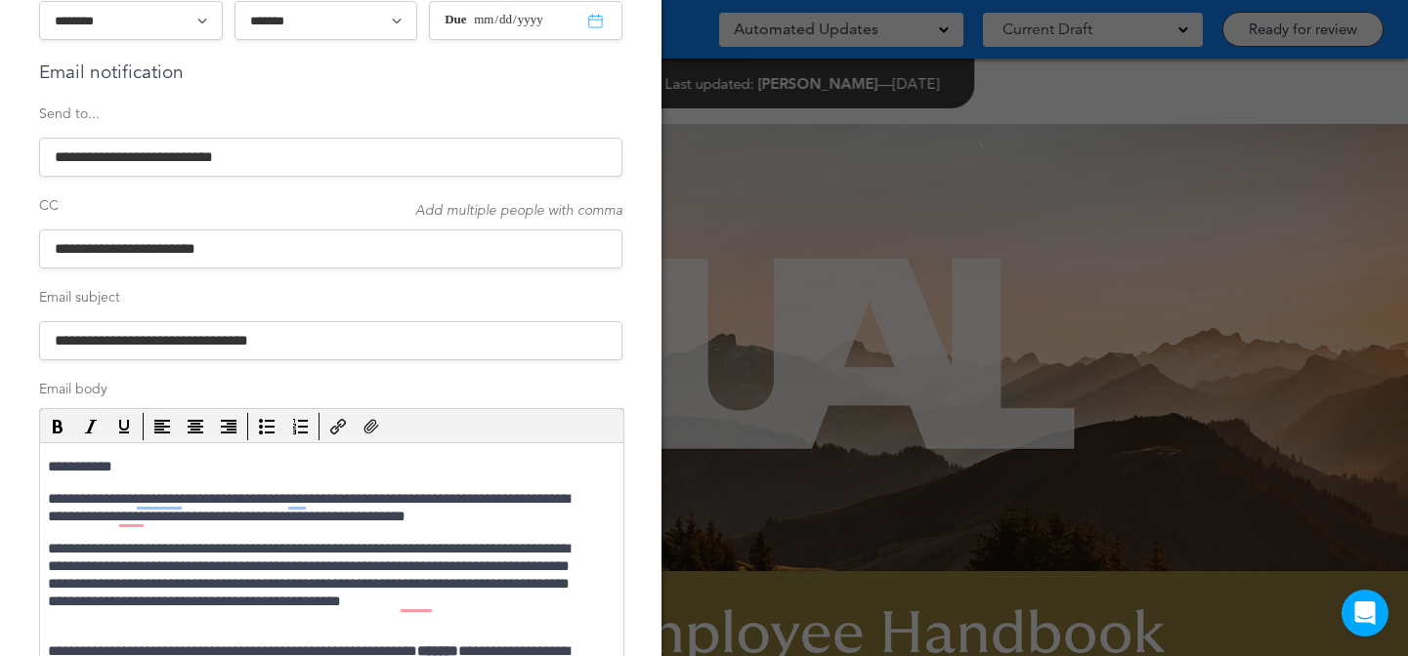
scroll to position [429, 0]
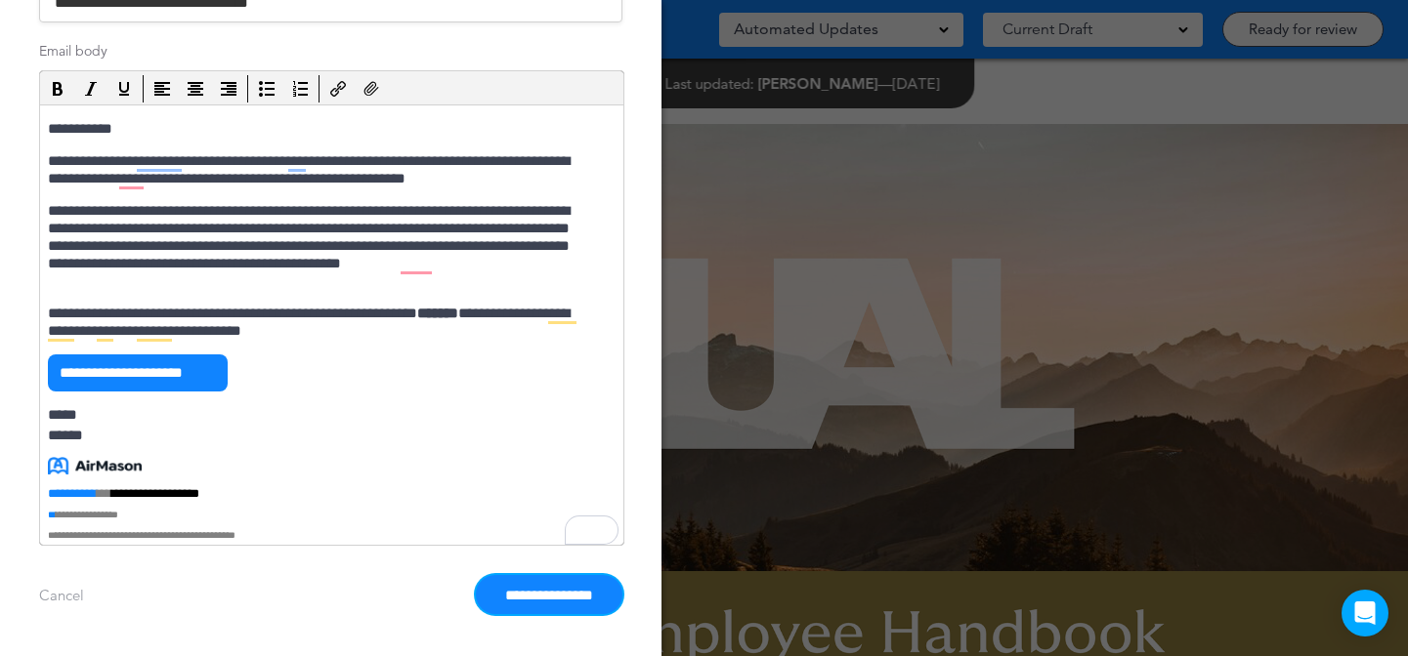
click at [511, 596] on input "**********" at bounding box center [549, 594] width 147 height 39
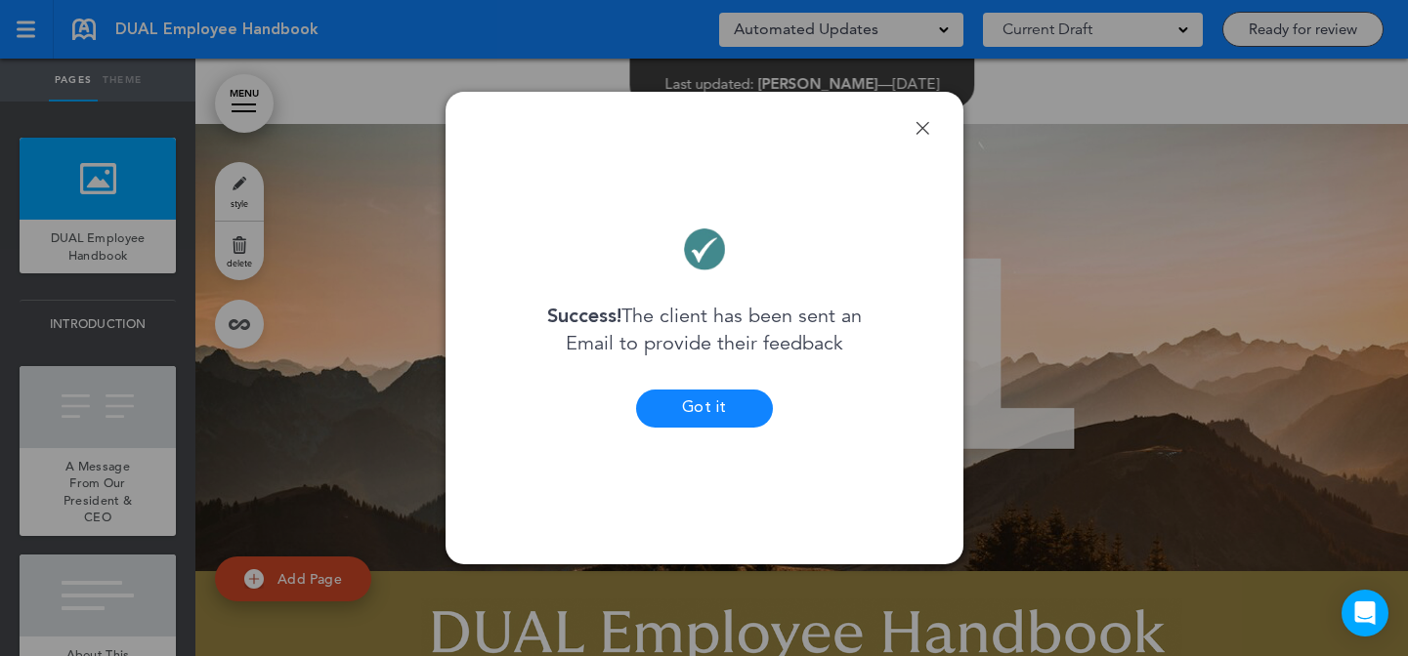
click at [721, 401] on button "Got it" at bounding box center [704, 409] width 137 height 38
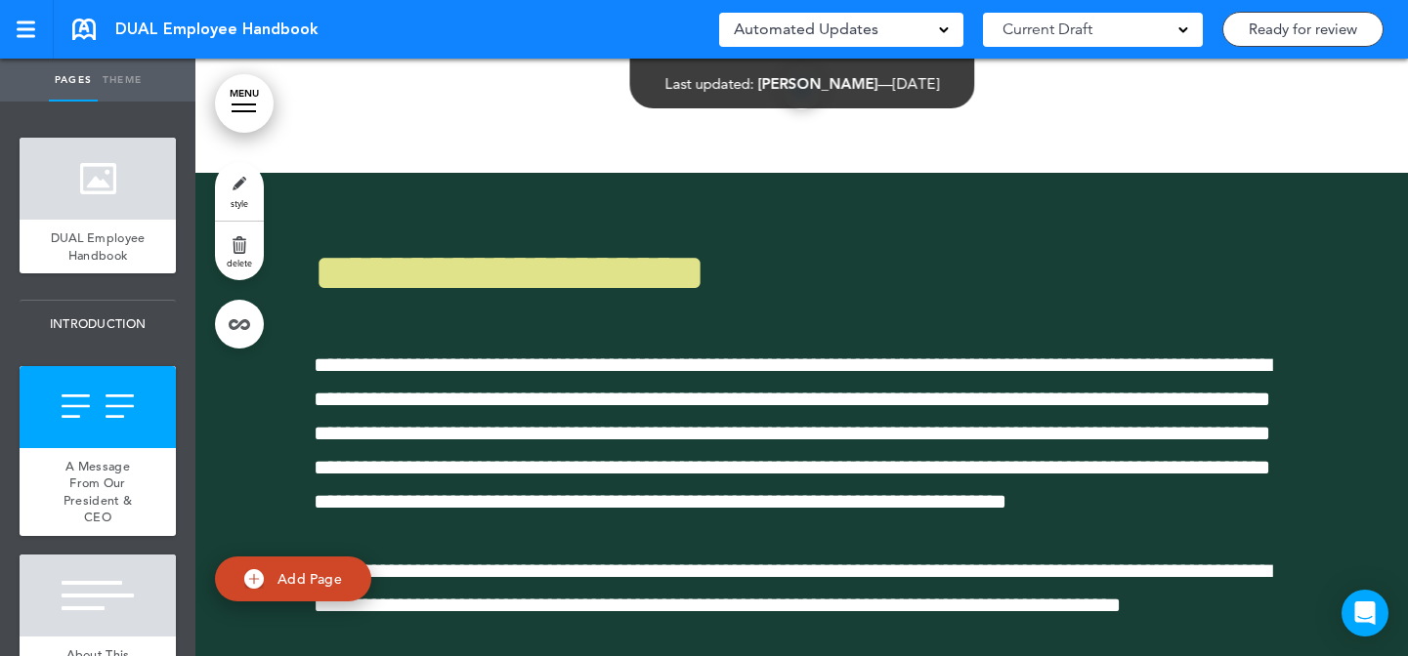
scroll to position [1654, 0]
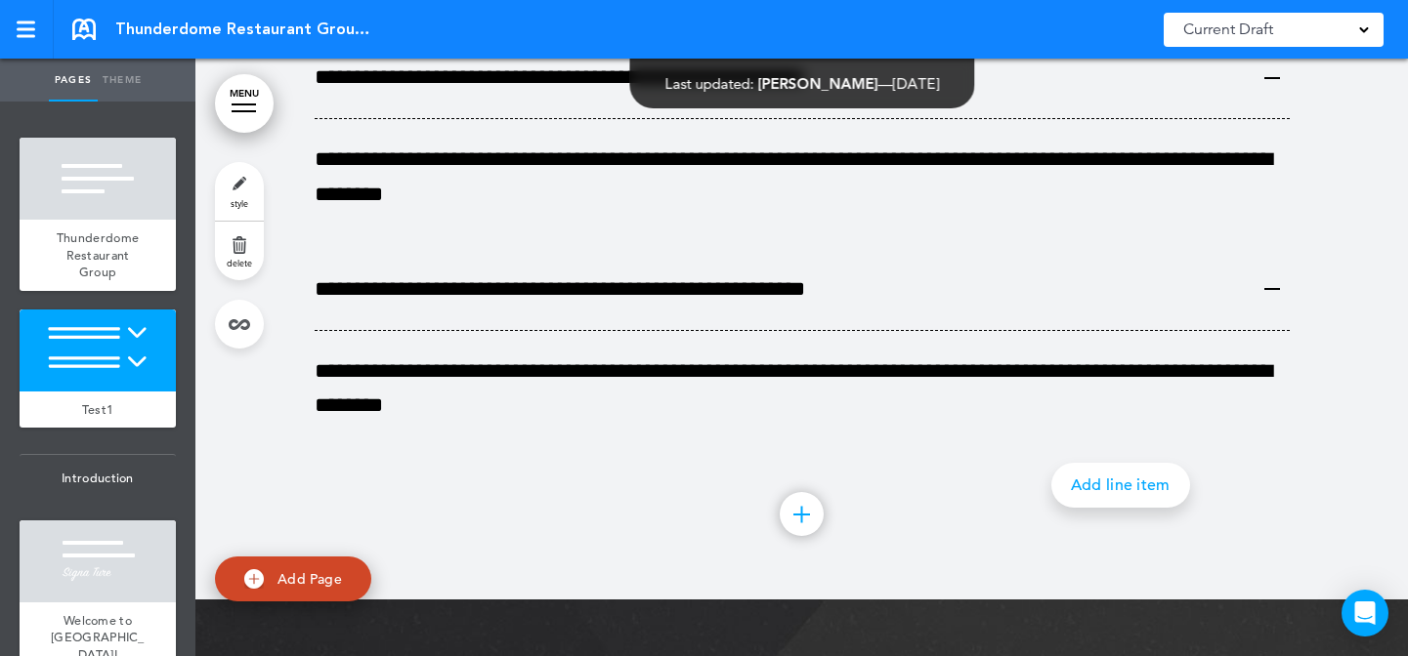
scroll to position [901, 0]
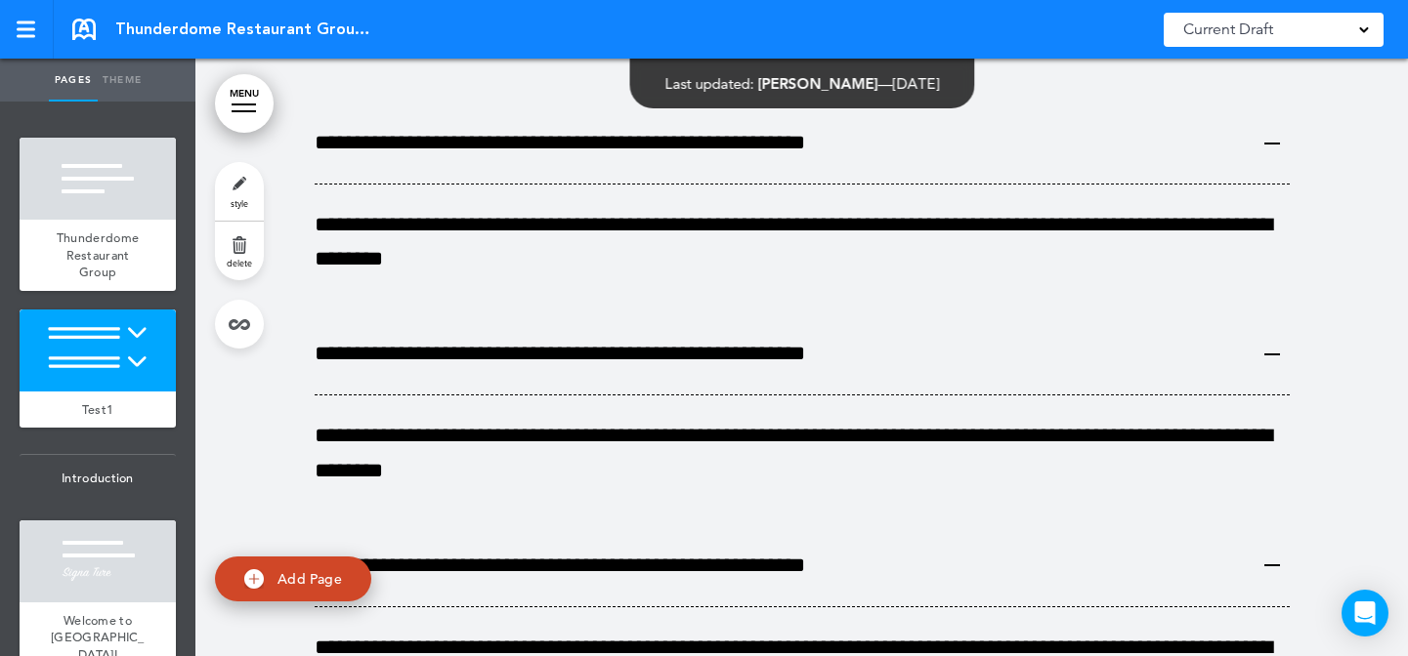
click at [253, 191] on link "style" at bounding box center [239, 191] width 49 height 59
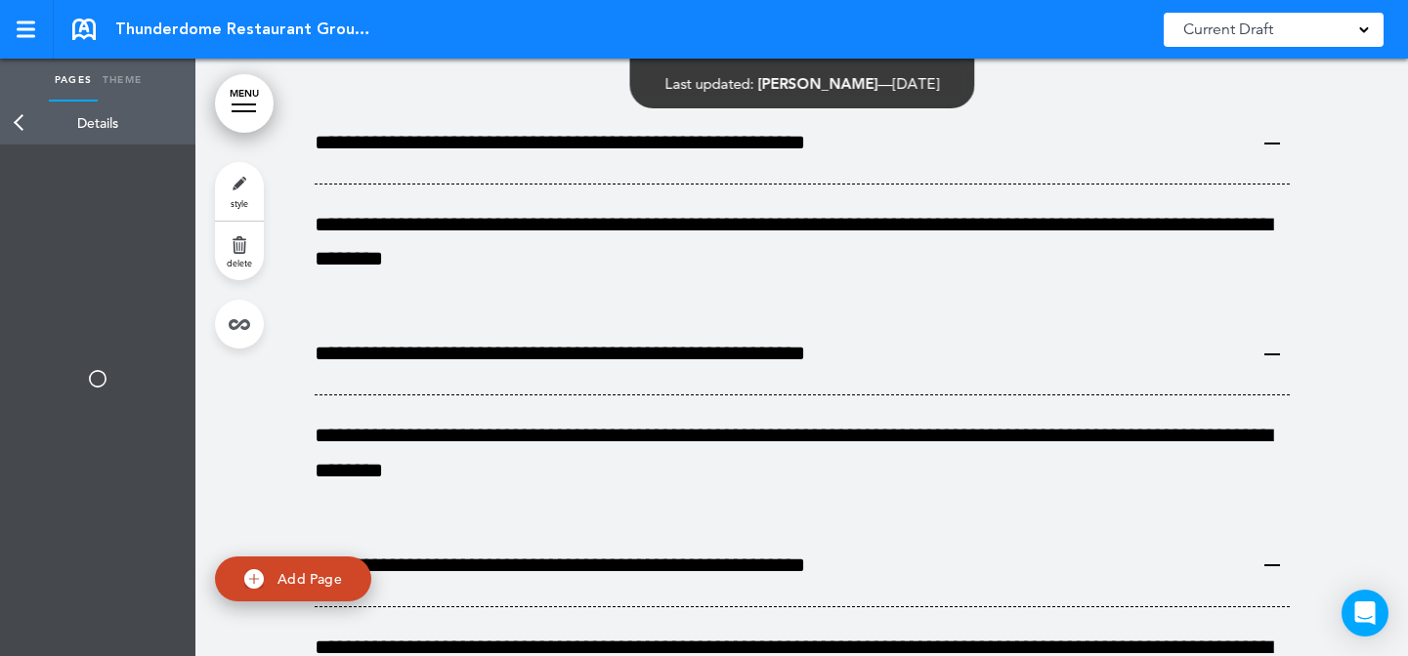
click at [250, 272] on link "delete" at bounding box center [239, 251] width 49 height 59
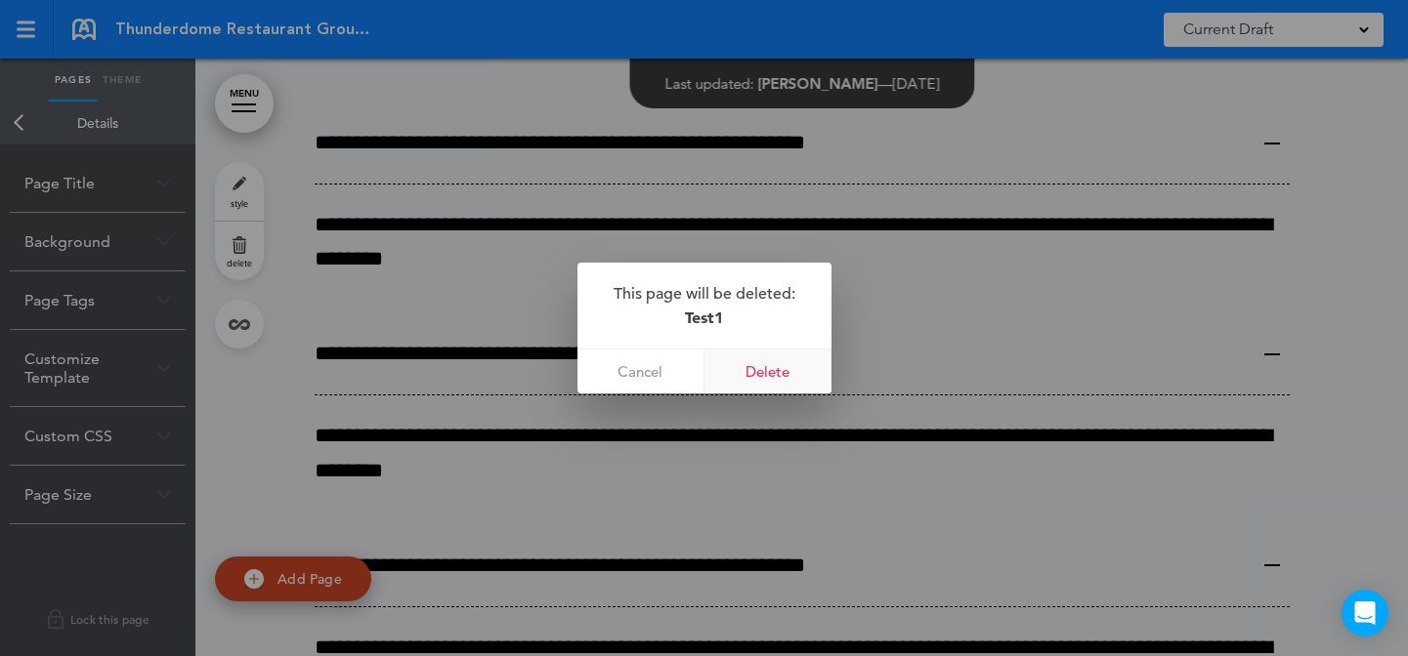
click at [787, 364] on link "Delete" at bounding box center [767, 372] width 127 height 44
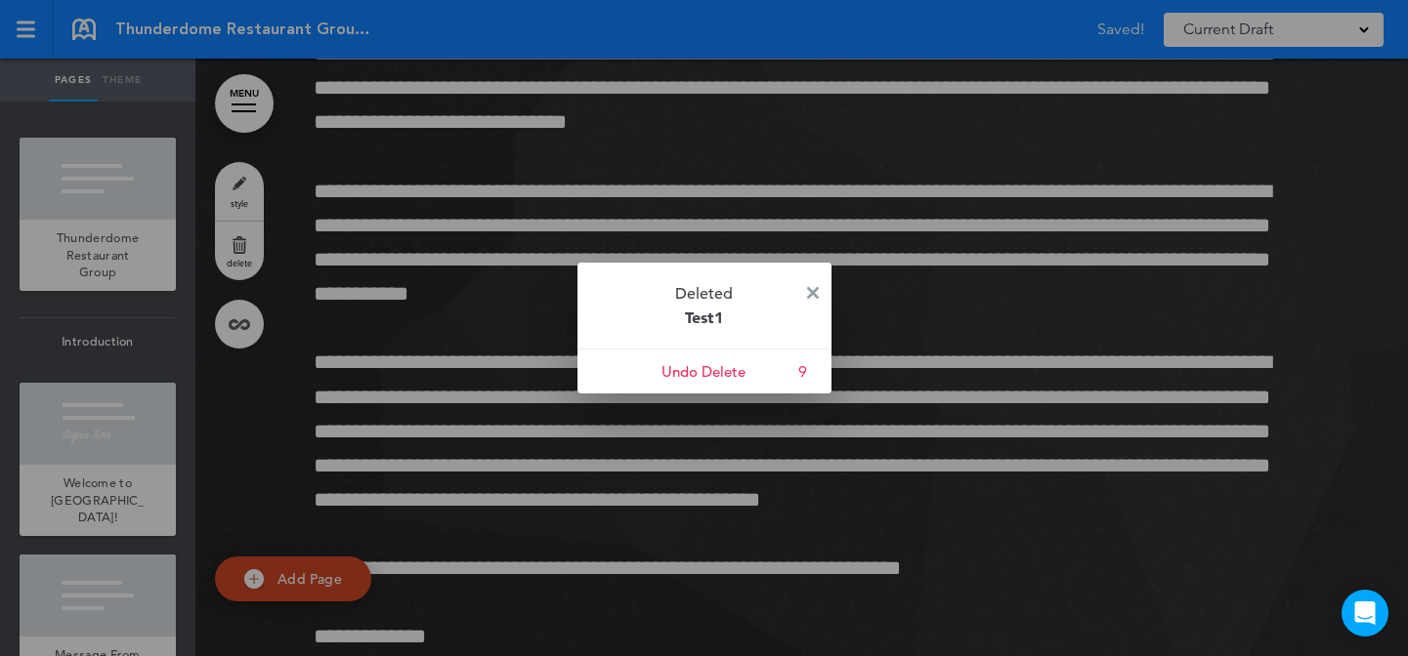
click at [817, 289] on img at bounding box center [813, 293] width 12 height 12
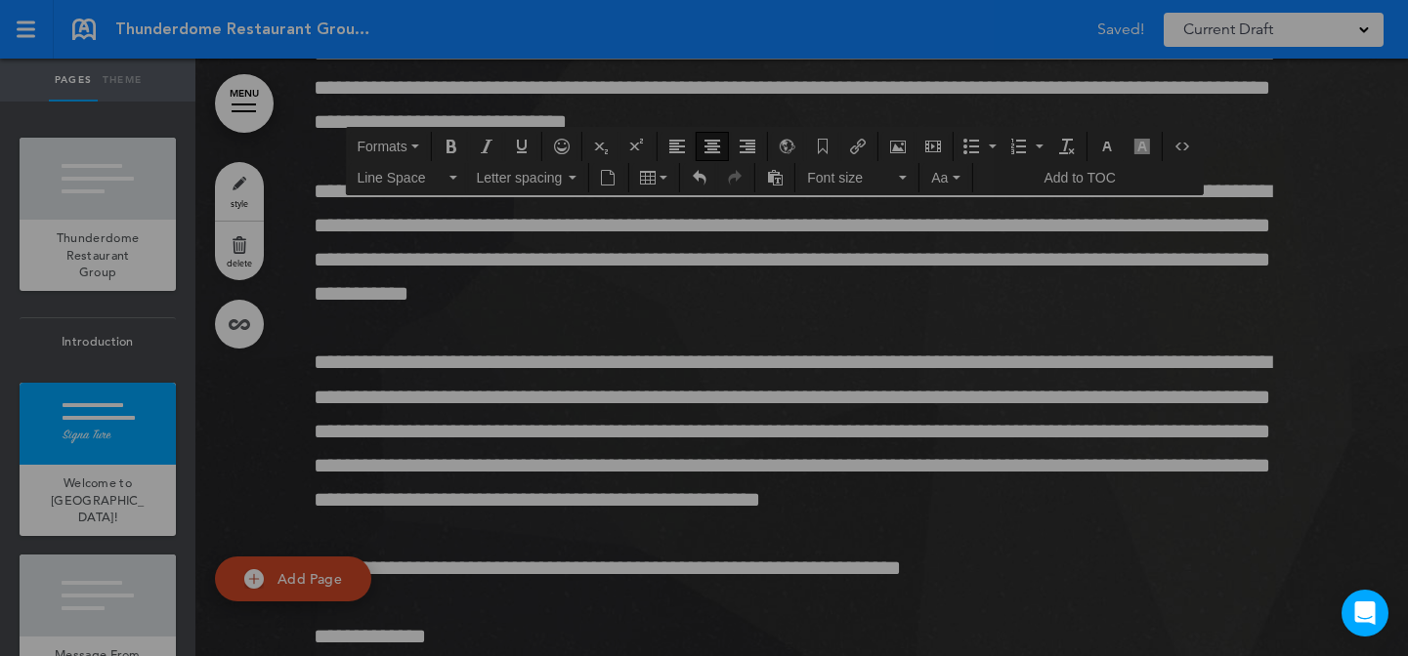
scroll to position [1697, 0]
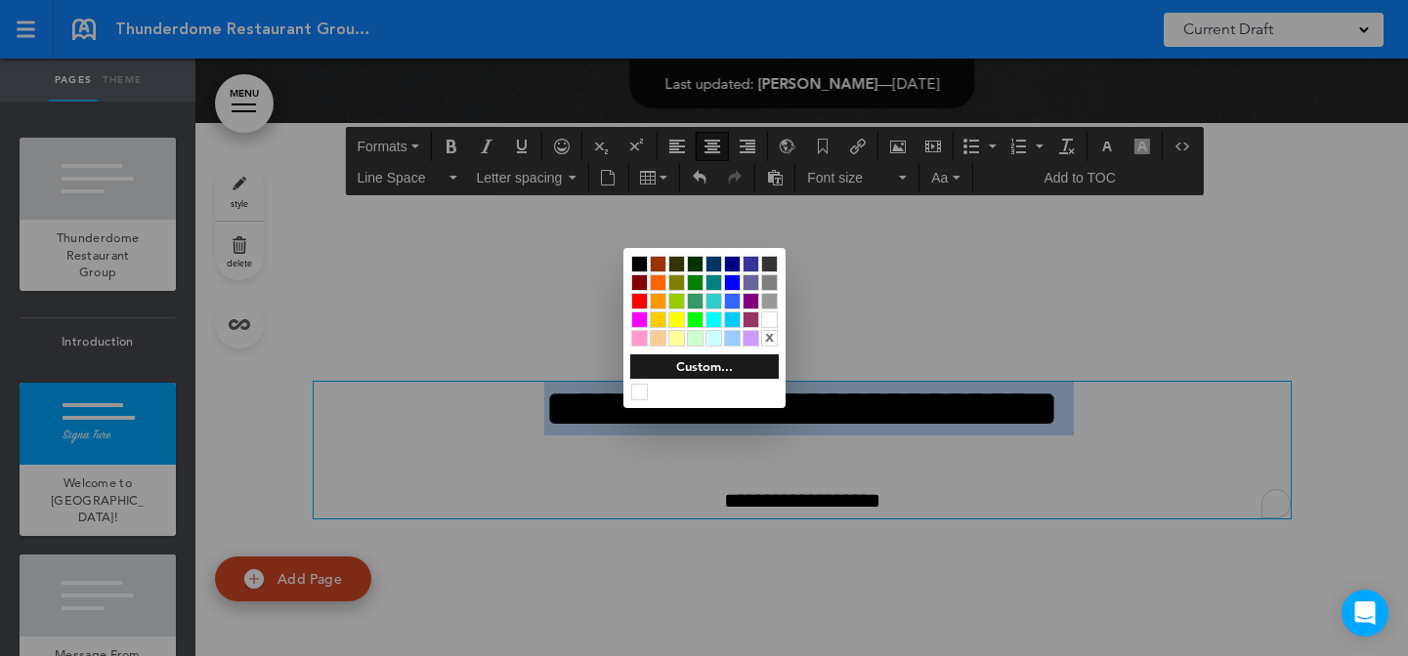
click at [679, 318] on div at bounding box center [676, 320] width 17 height 17
click at [977, 329] on div at bounding box center [704, 328] width 1408 height 656
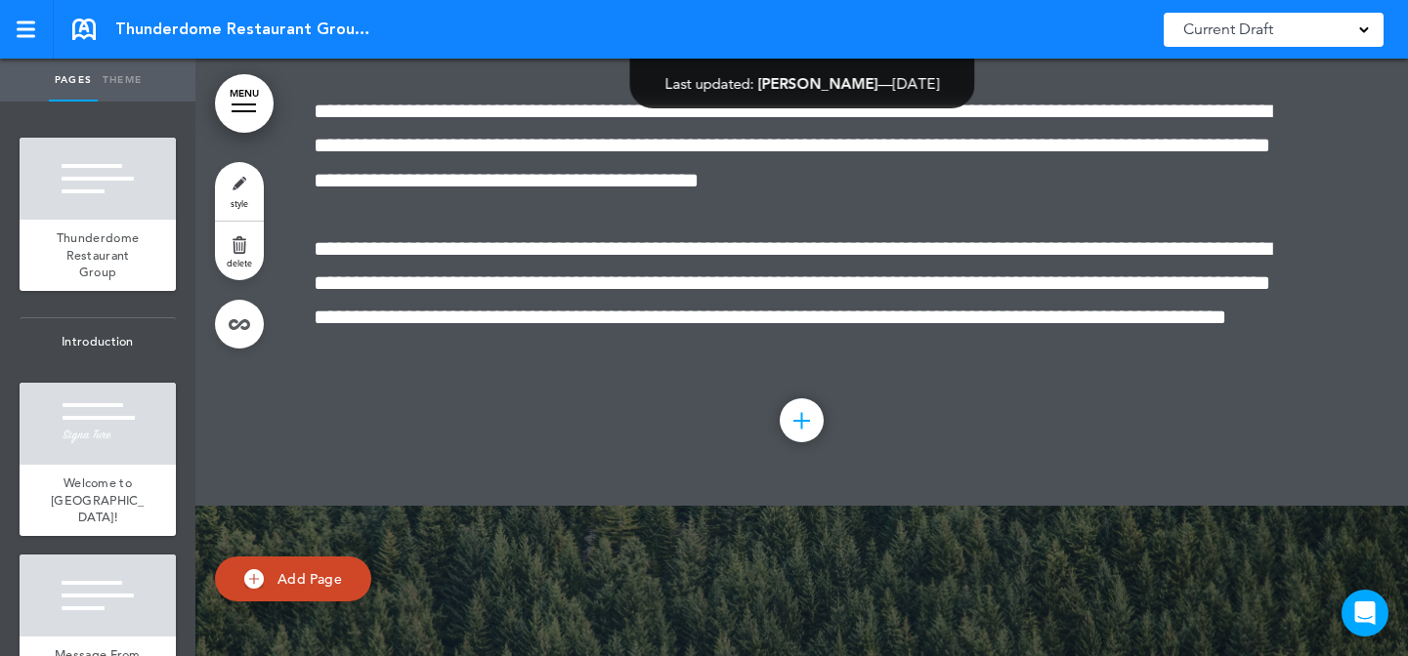
scroll to position [4064, 0]
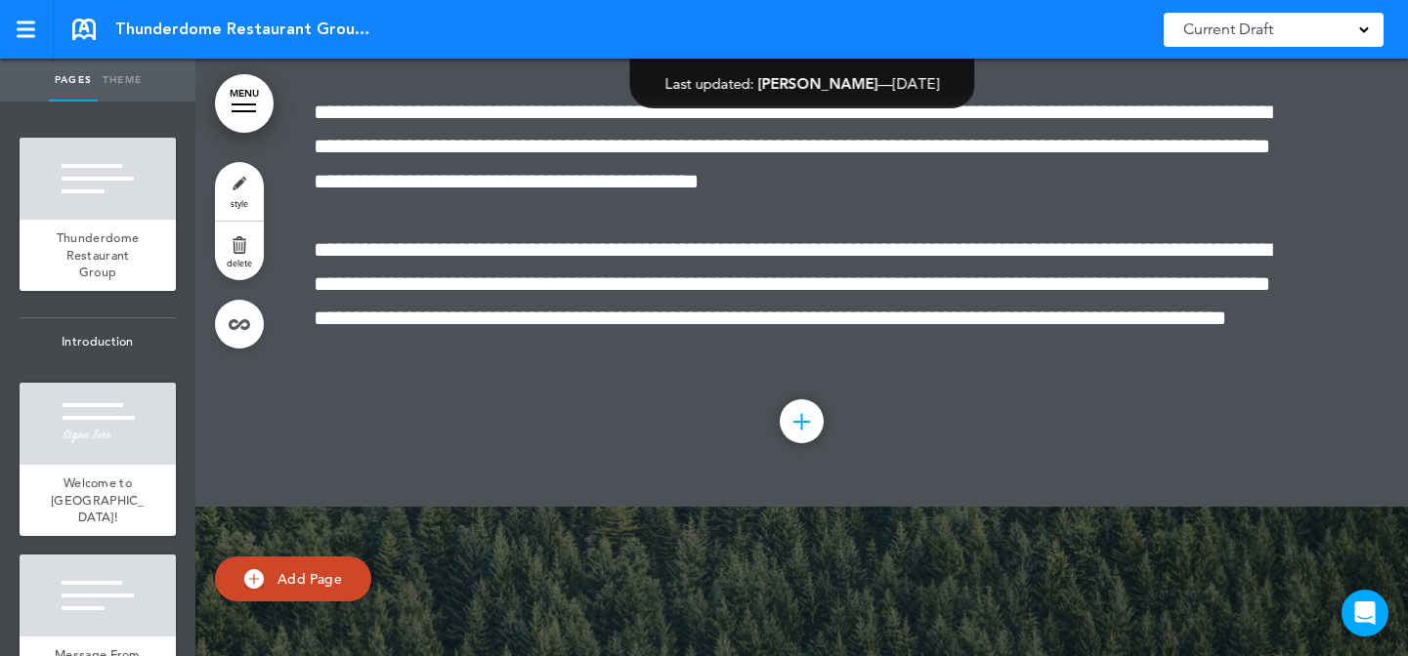
click at [240, 178] on link "style" at bounding box center [239, 191] width 49 height 59
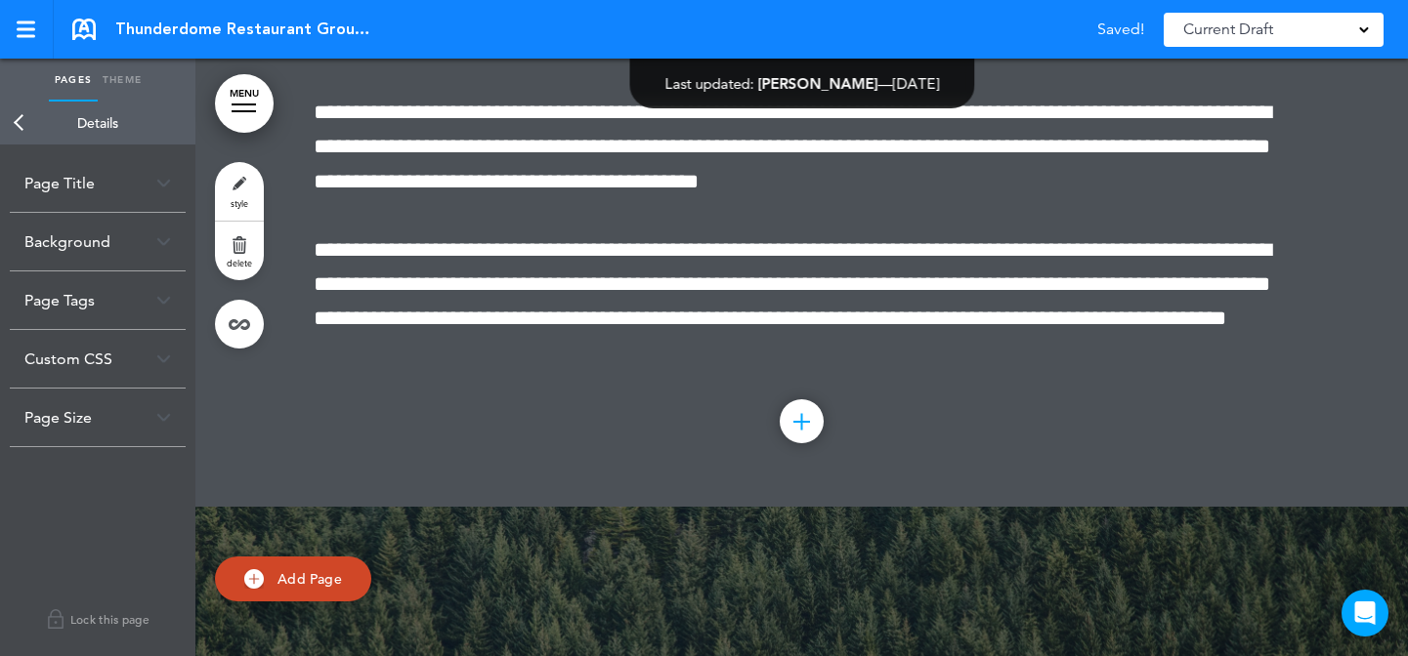
click at [111, 238] on div "Background" at bounding box center [98, 242] width 176 height 58
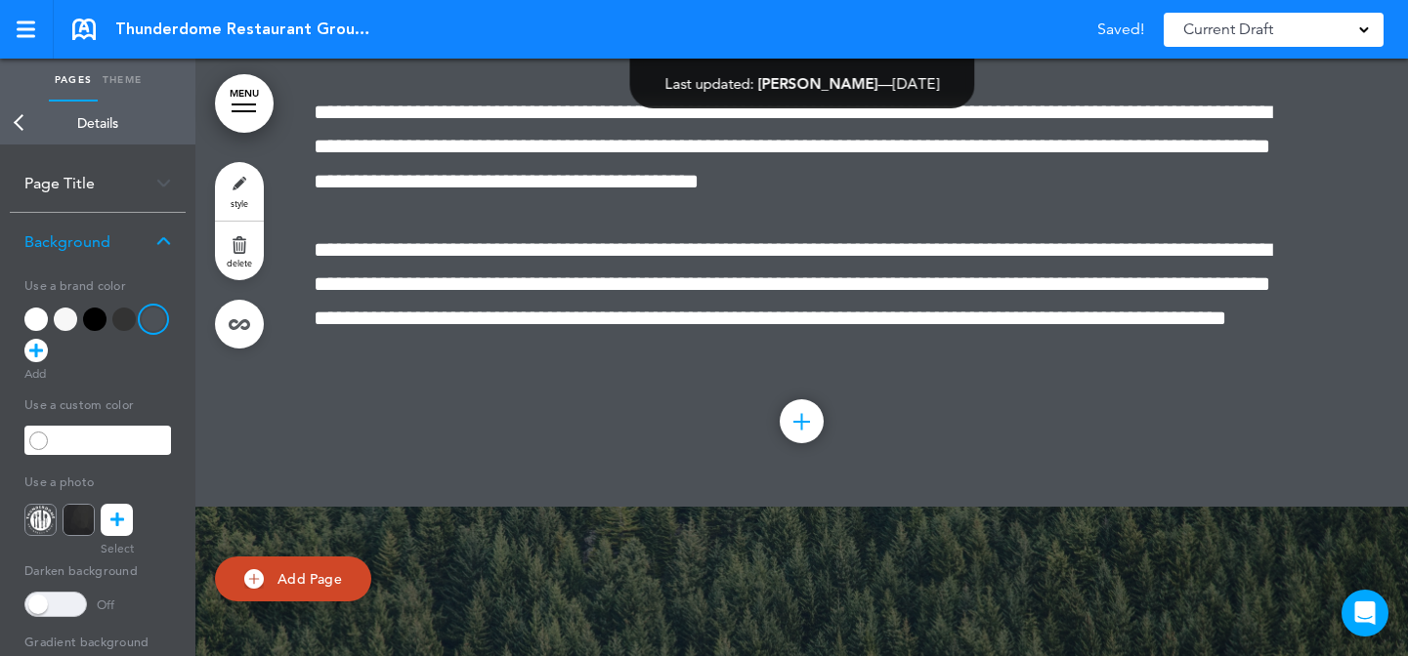
click at [93, 316] on div at bounding box center [94, 319] width 23 height 23
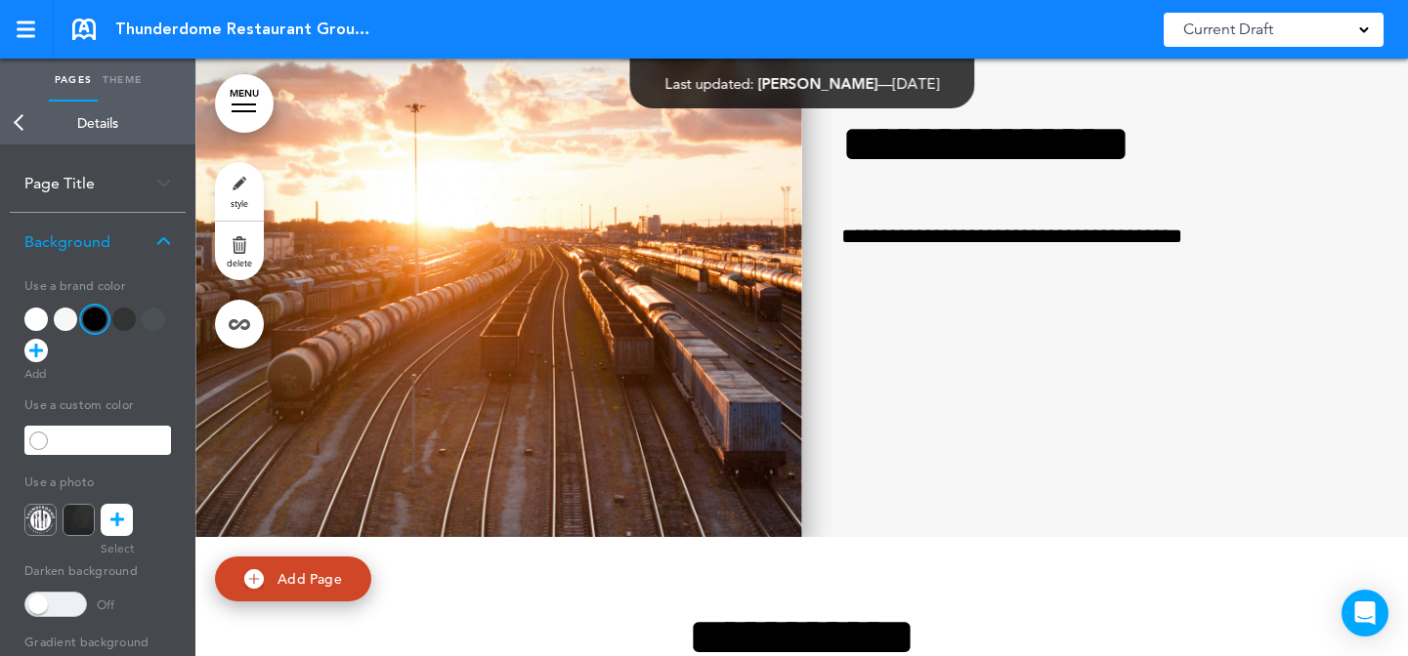
scroll to position [13188, 0]
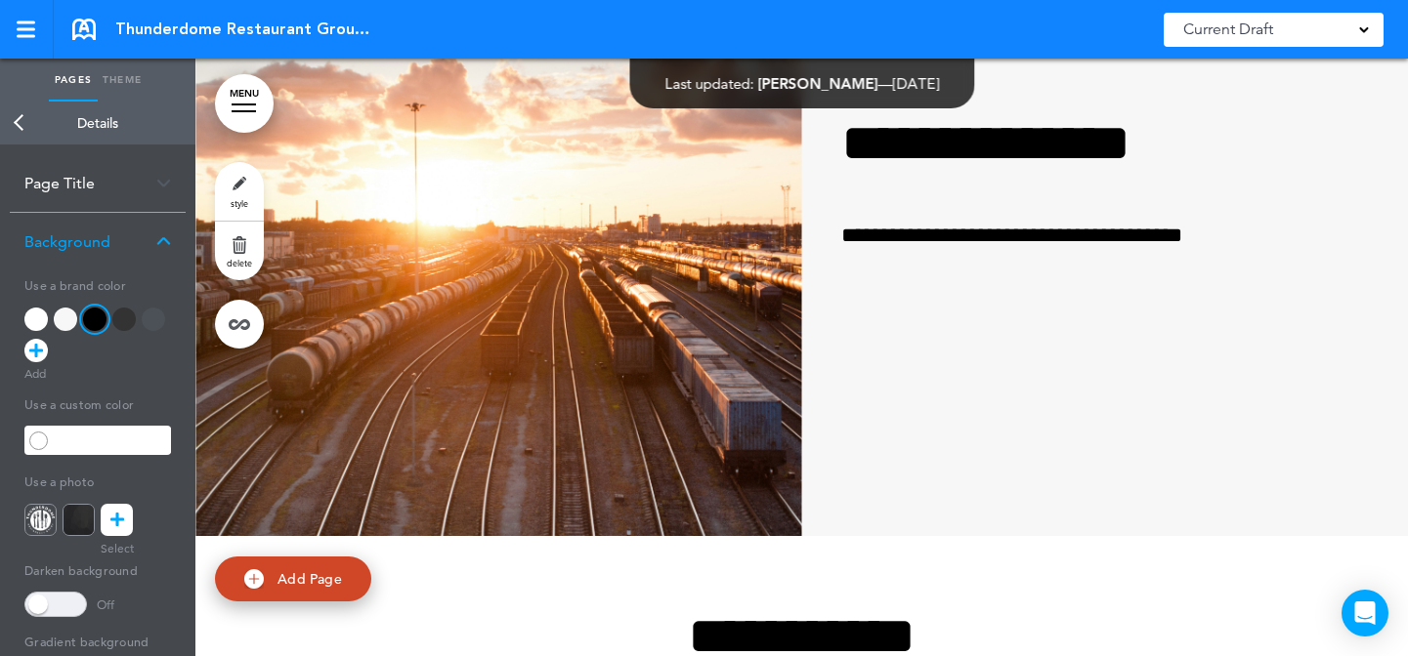
click at [247, 193] on link "style" at bounding box center [239, 191] width 49 height 59
click at [28, 319] on div at bounding box center [35, 319] width 23 height 23
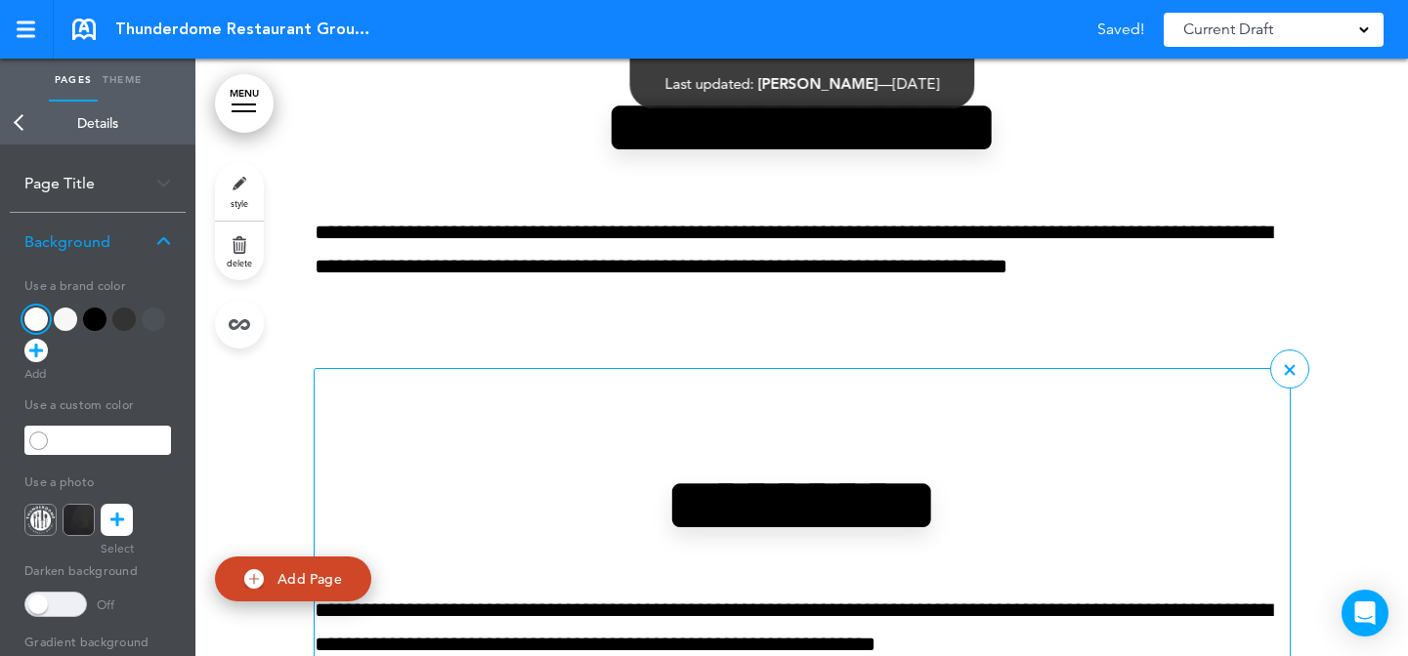
scroll to position [14378, 0]
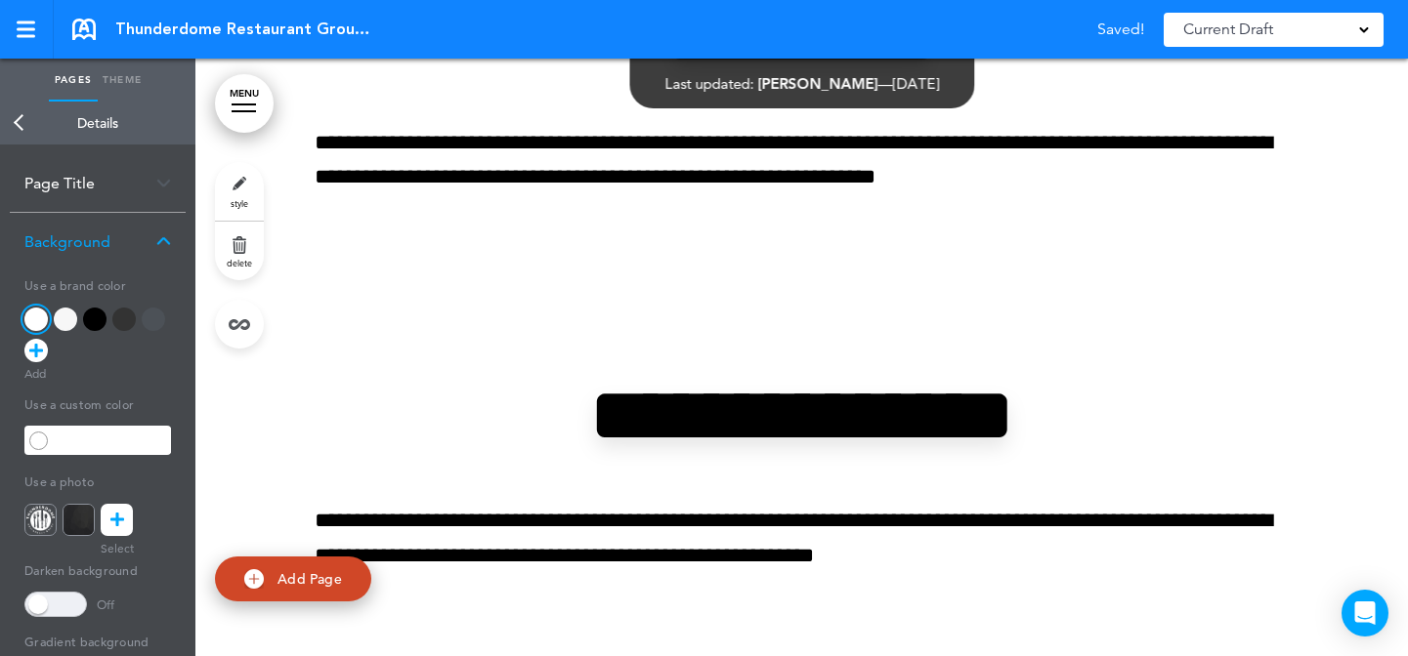
click at [223, 178] on link "style" at bounding box center [239, 191] width 49 height 59
click at [91, 319] on div at bounding box center [94, 319] width 23 height 23
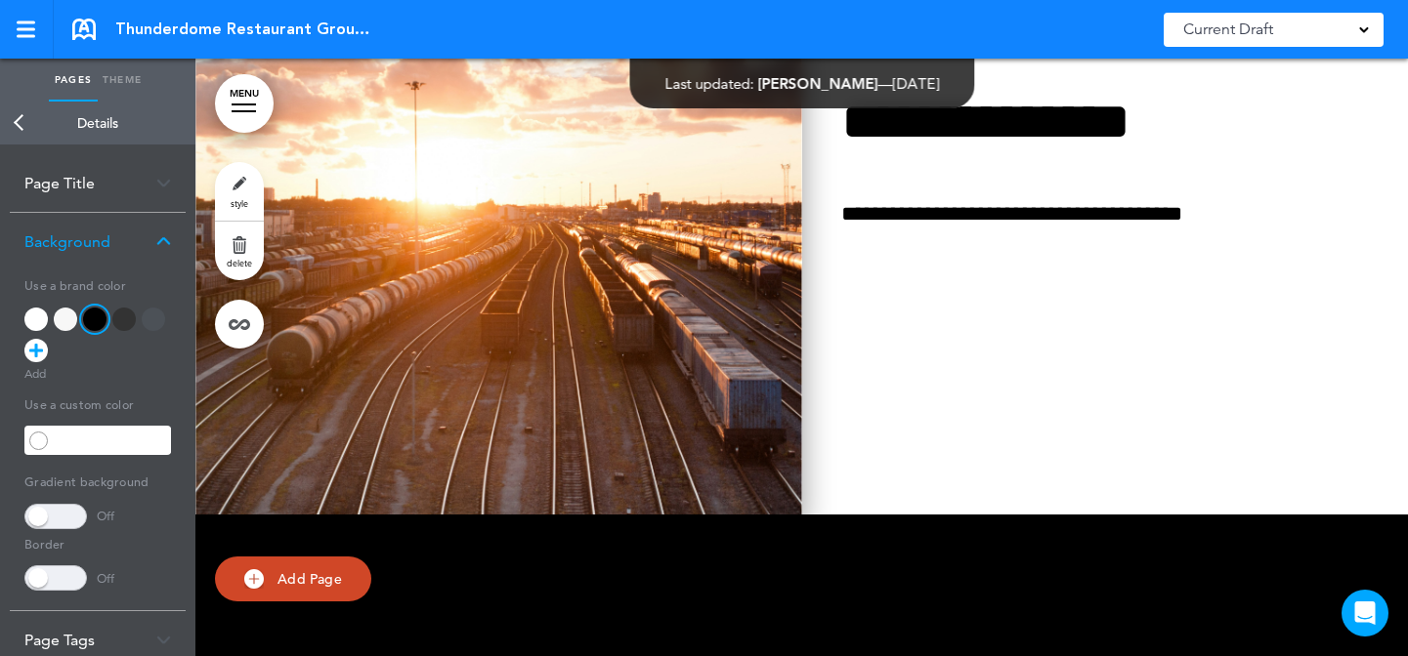
scroll to position [13304, 0]
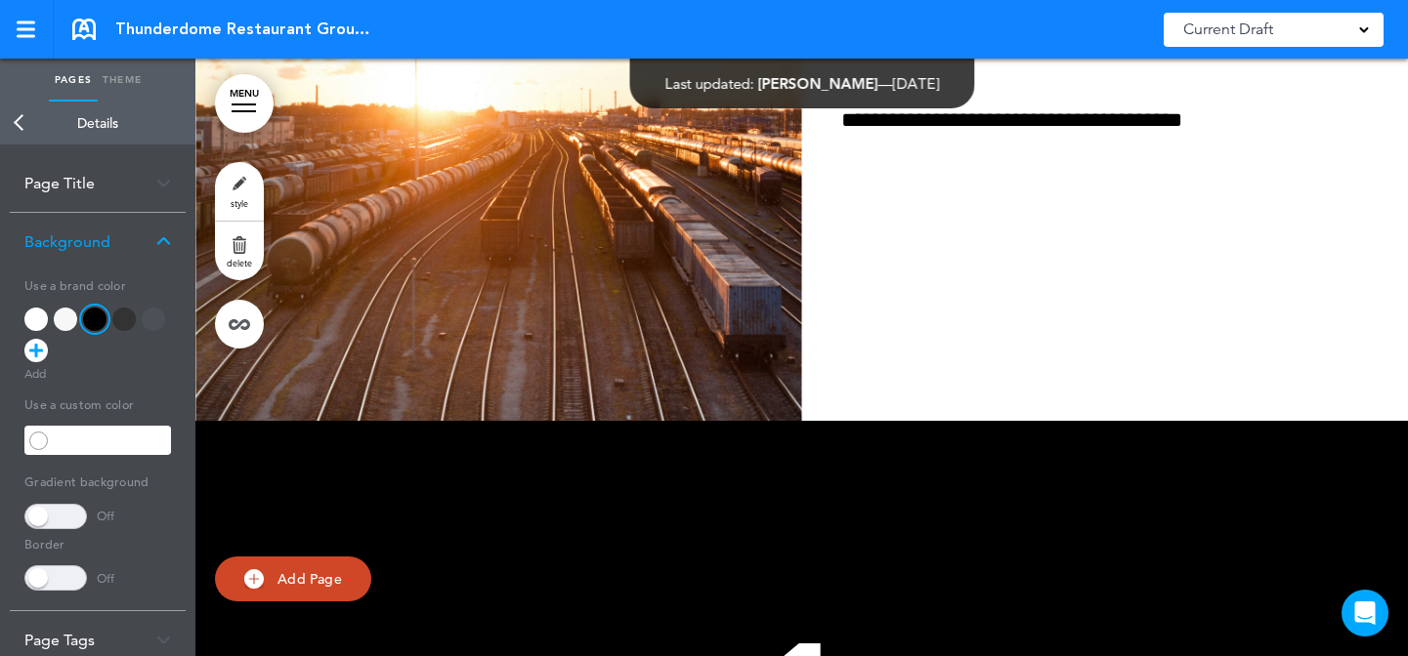
click at [254, 191] on link "style" at bounding box center [239, 191] width 49 height 59
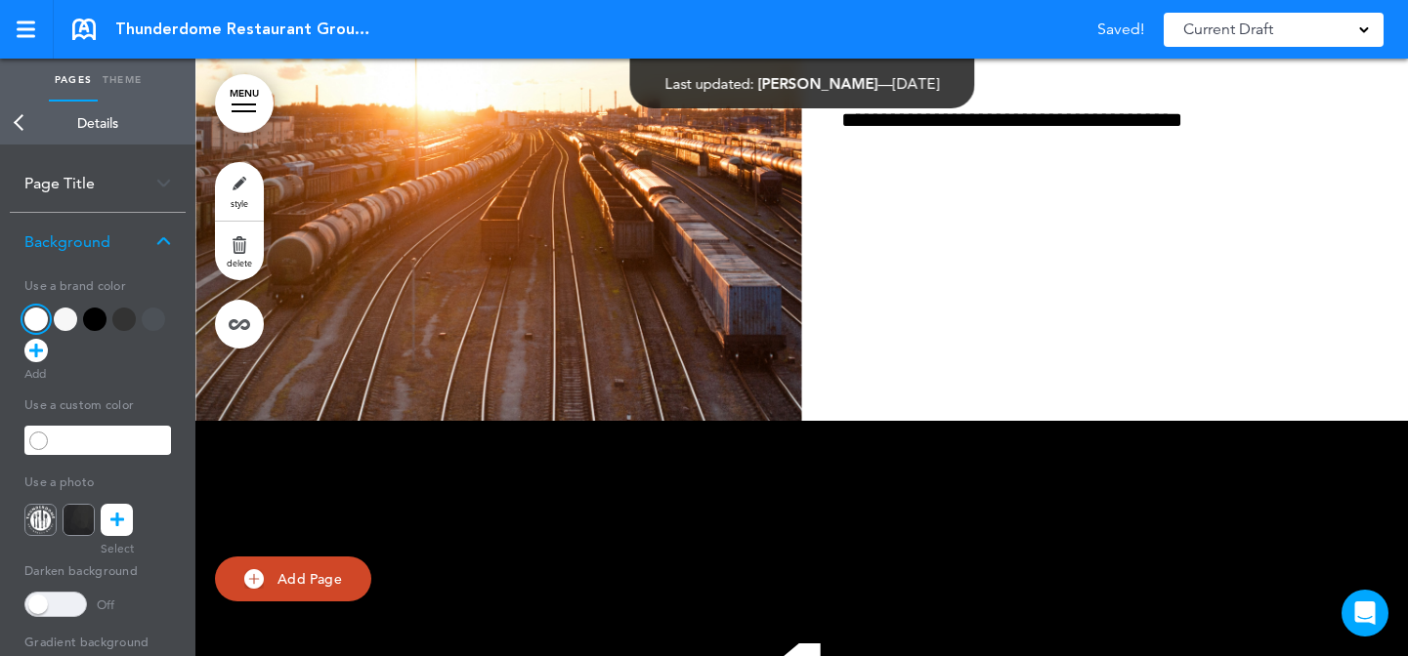
click at [59, 323] on div at bounding box center [65, 319] width 23 height 23
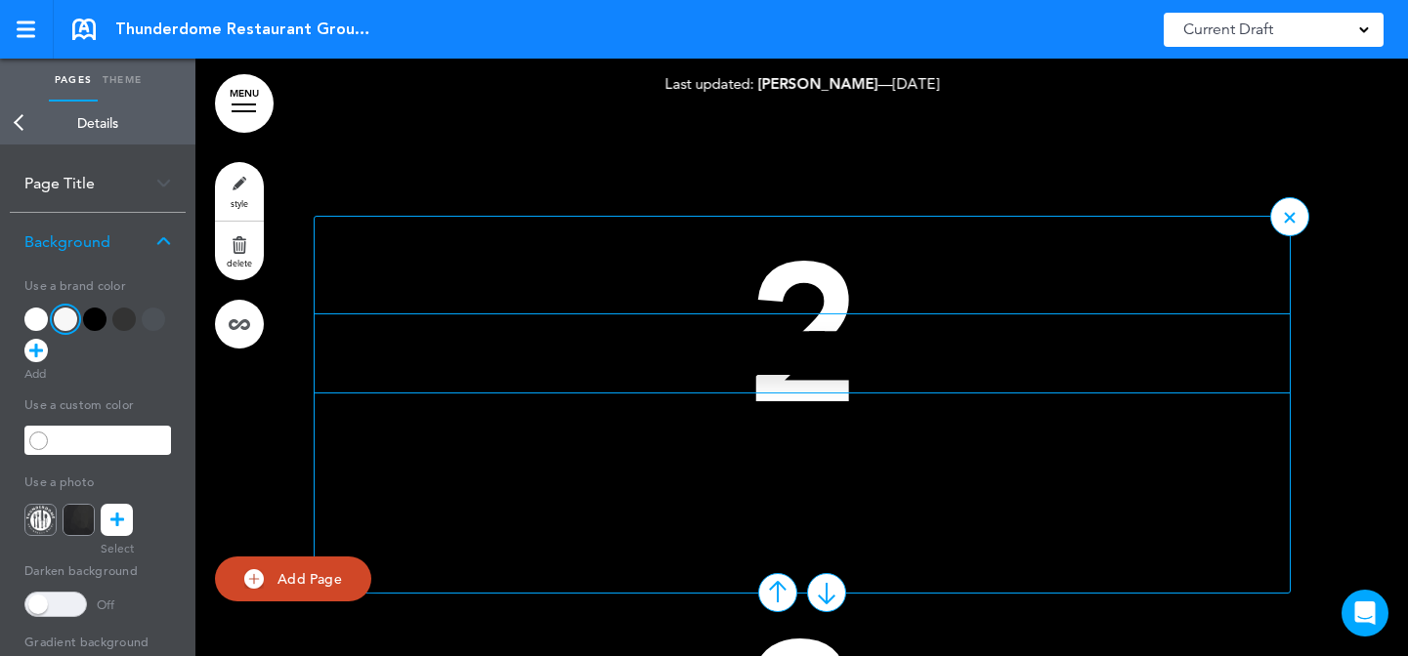
scroll to position [14223, 0]
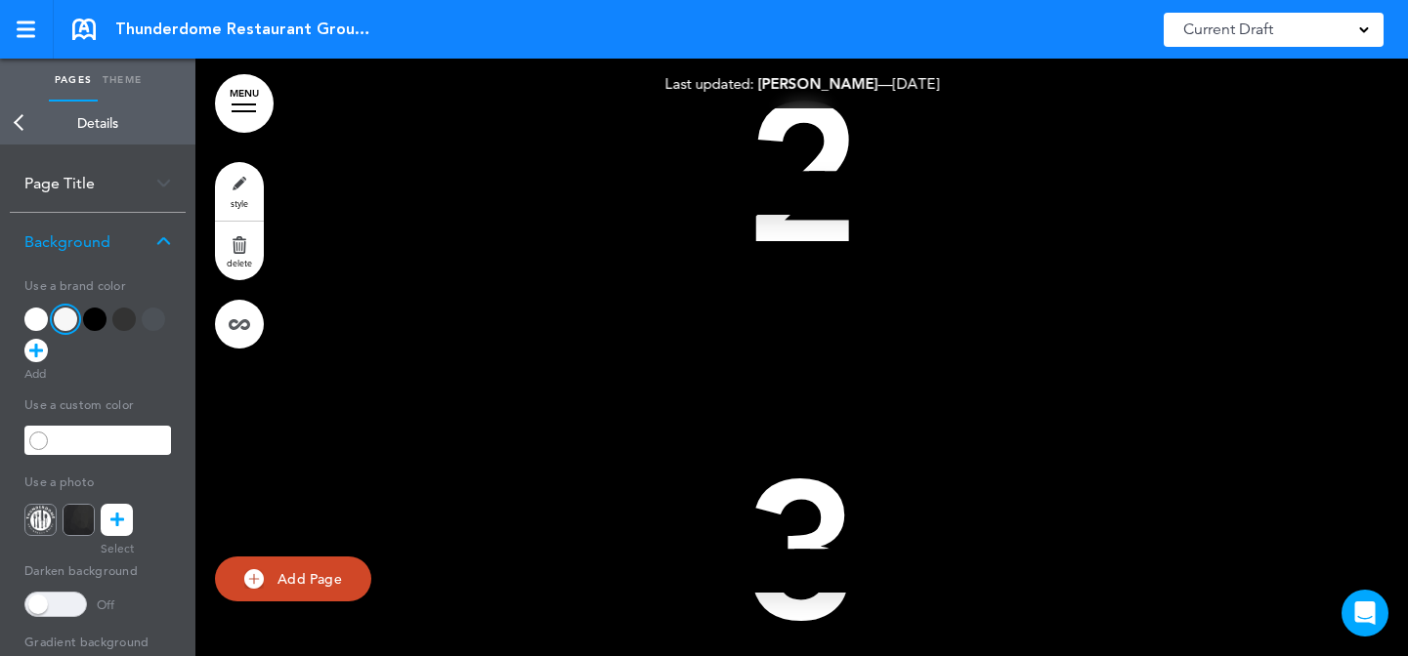
click at [232, 186] on link "style" at bounding box center [239, 191] width 49 height 59
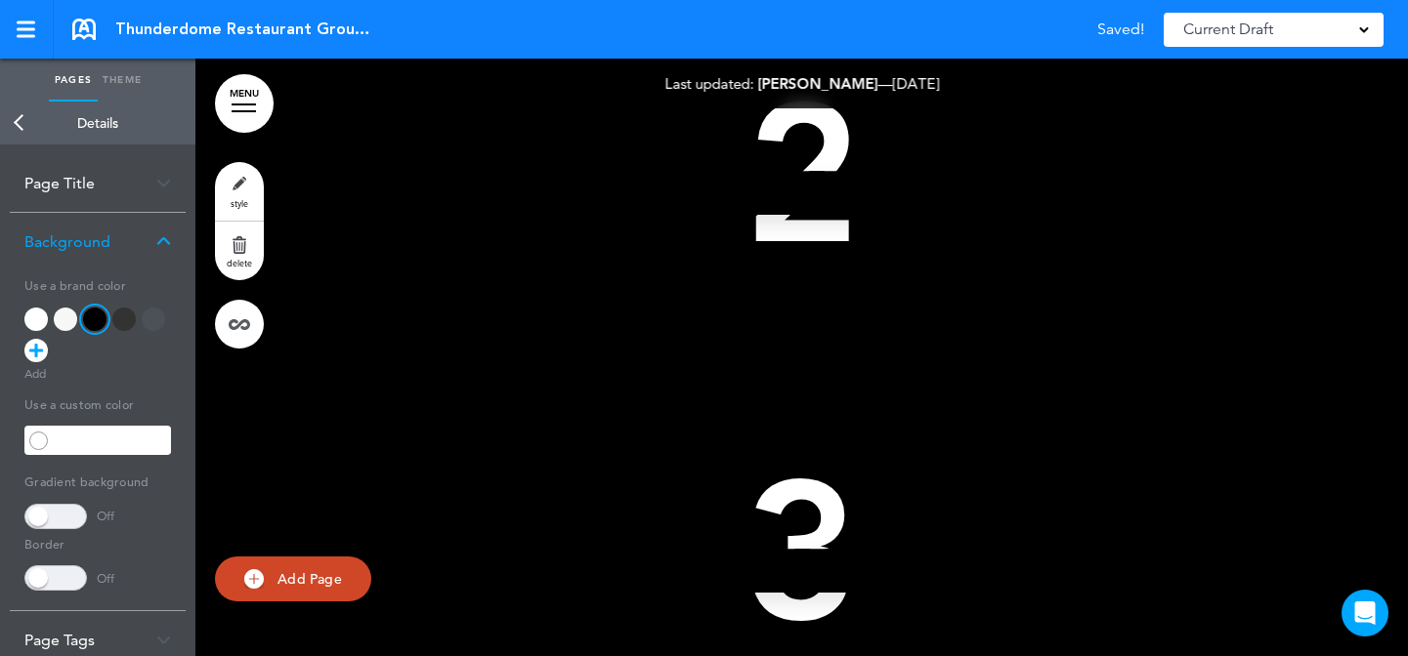
click at [117, 317] on div at bounding box center [123, 319] width 23 height 23
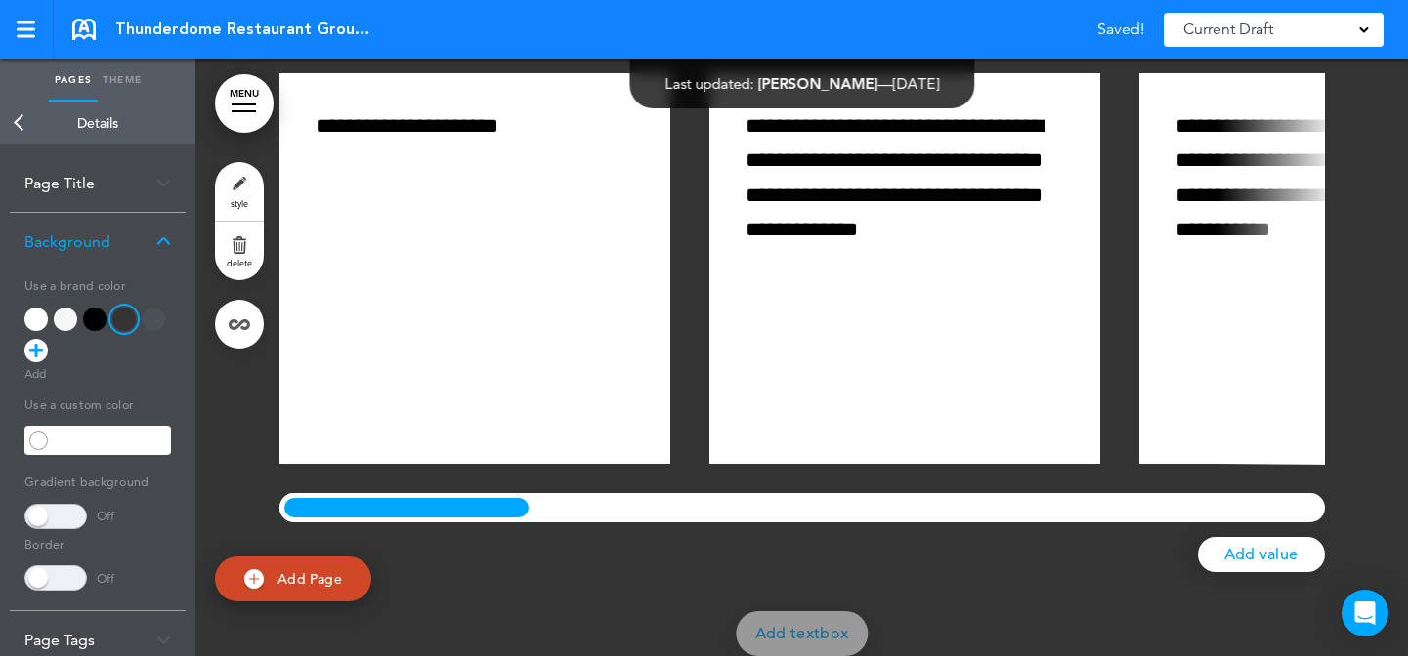
scroll to position [15943, 0]
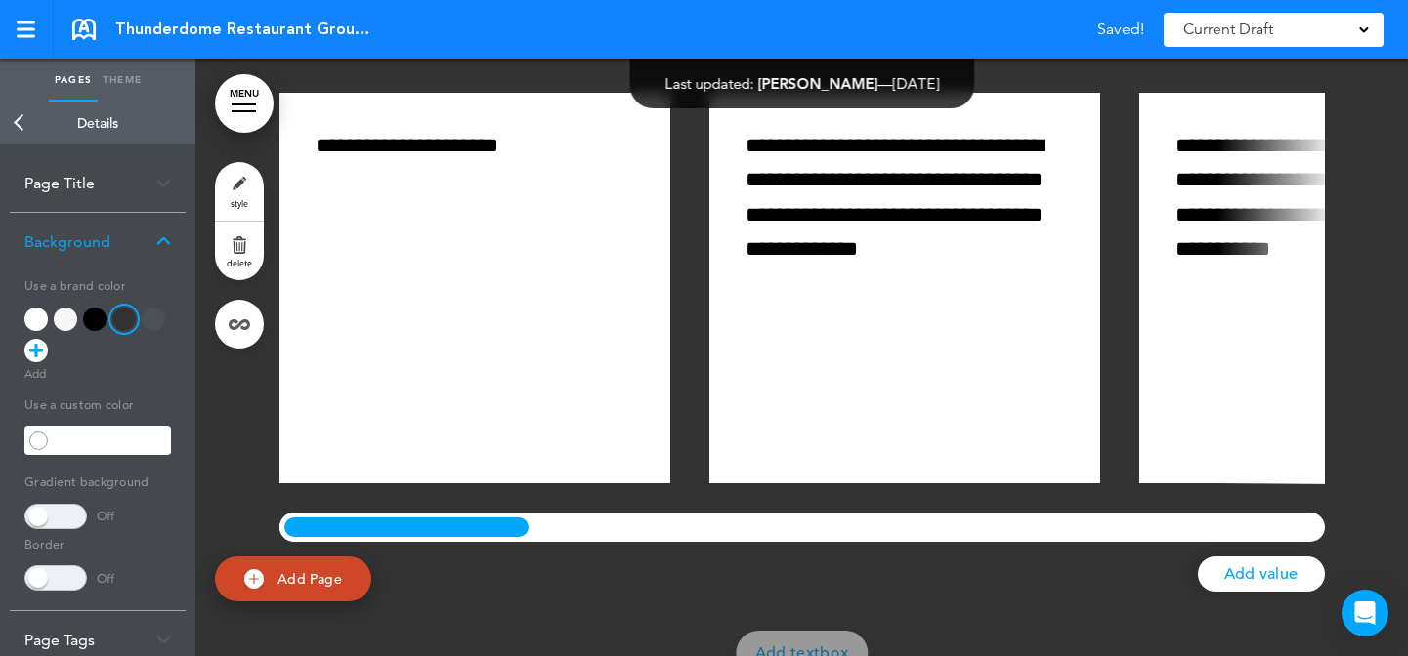
click at [238, 179] on link "style" at bounding box center [239, 191] width 49 height 59
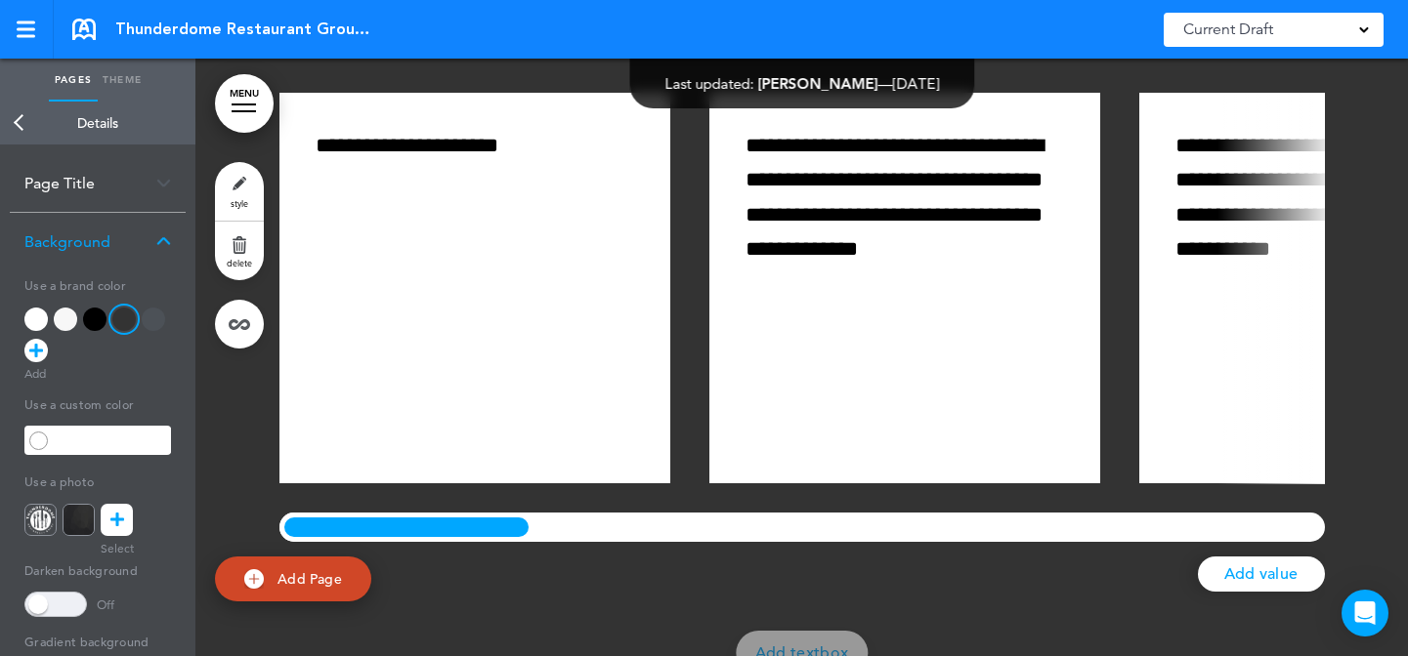
click at [96, 317] on div at bounding box center [94, 319] width 23 height 23
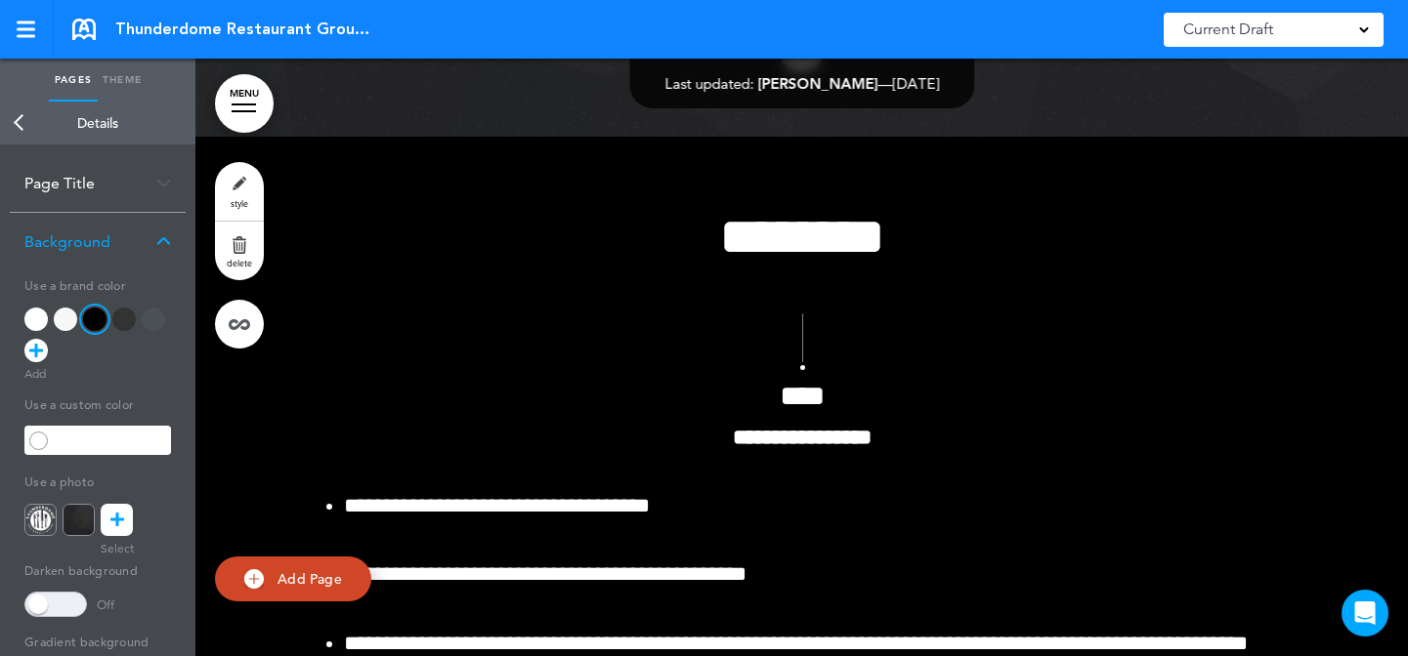
scroll to position [5718, 0]
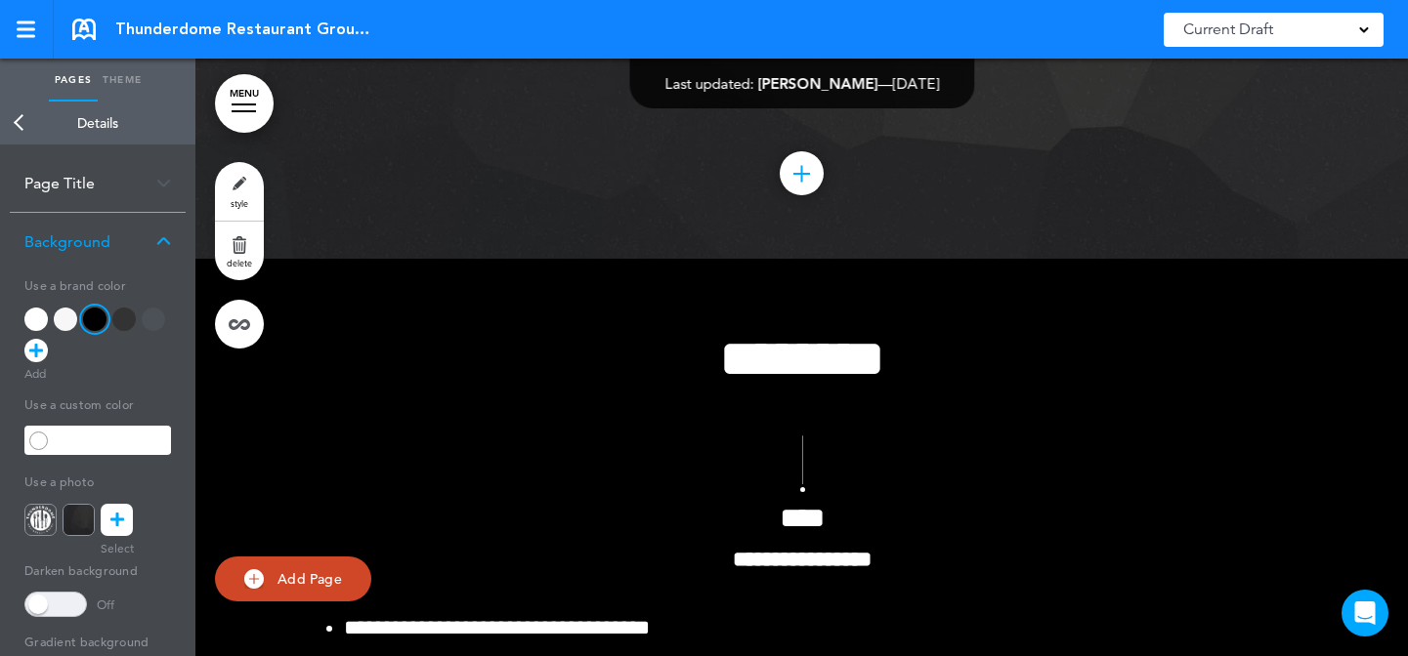
click at [893, 525] on h4 "****" at bounding box center [802, 518] width 975 height 29
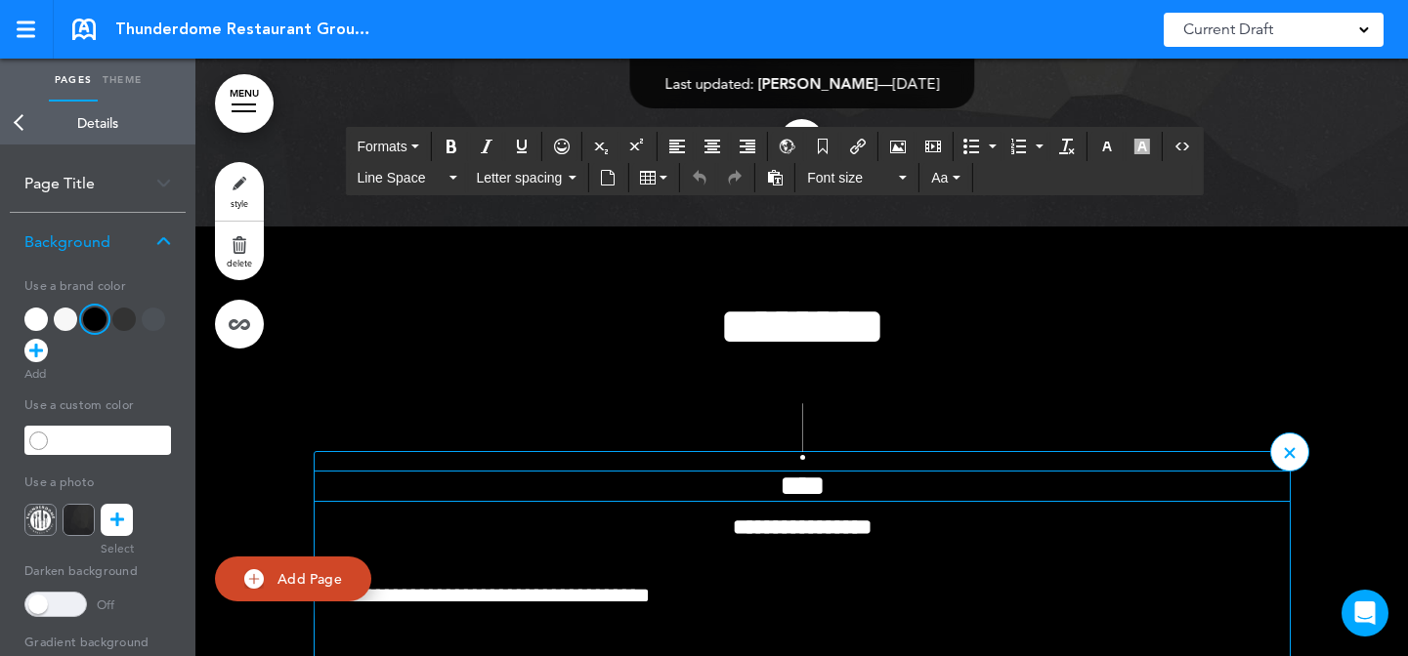
scroll to position [5762, 0]
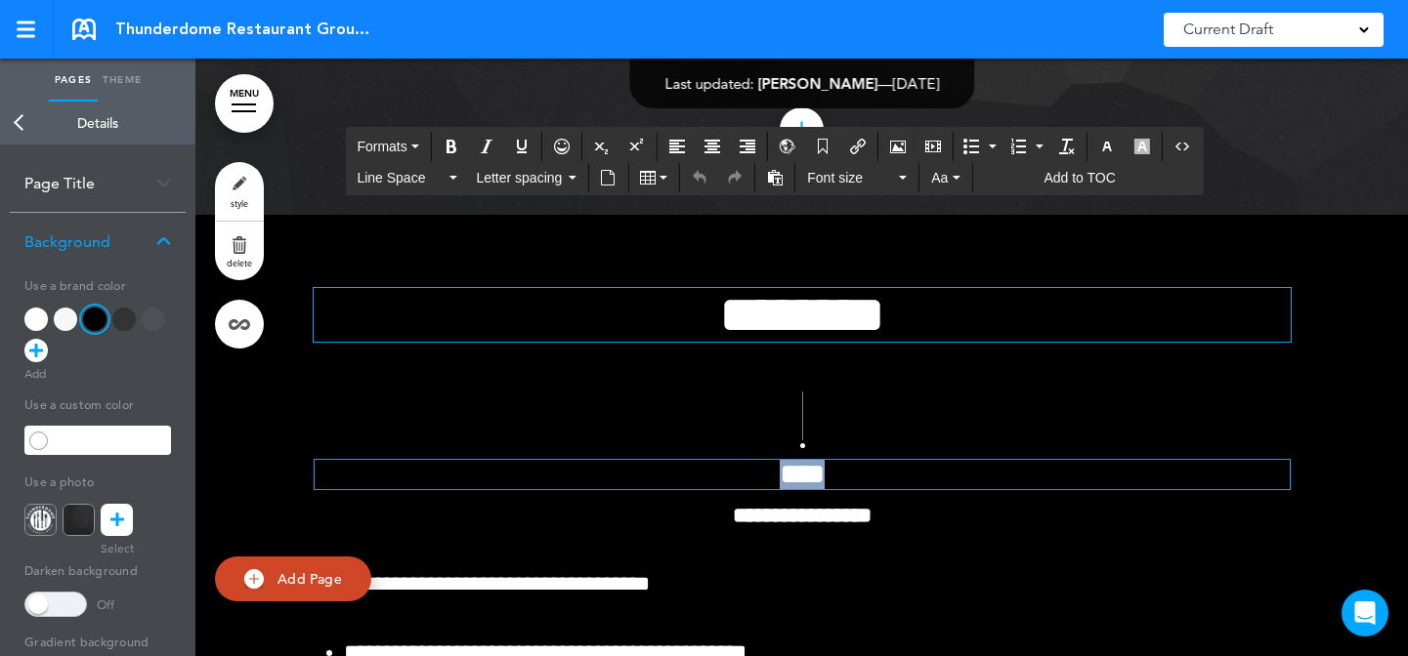
click at [943, 309] on h1 "********" at bounding box center [802, 315] width 977 height 54
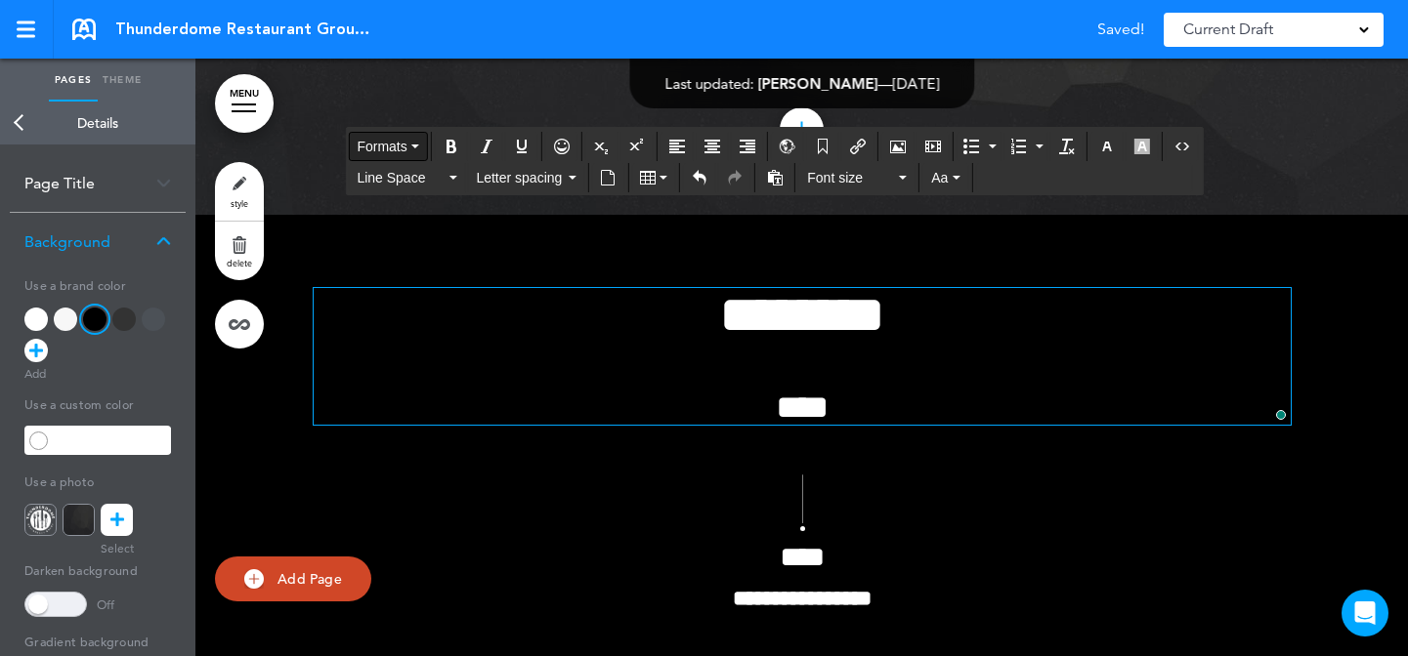
click at [401, 144] on span "Formats" at bounding box center [382, 147] width 50 height 16
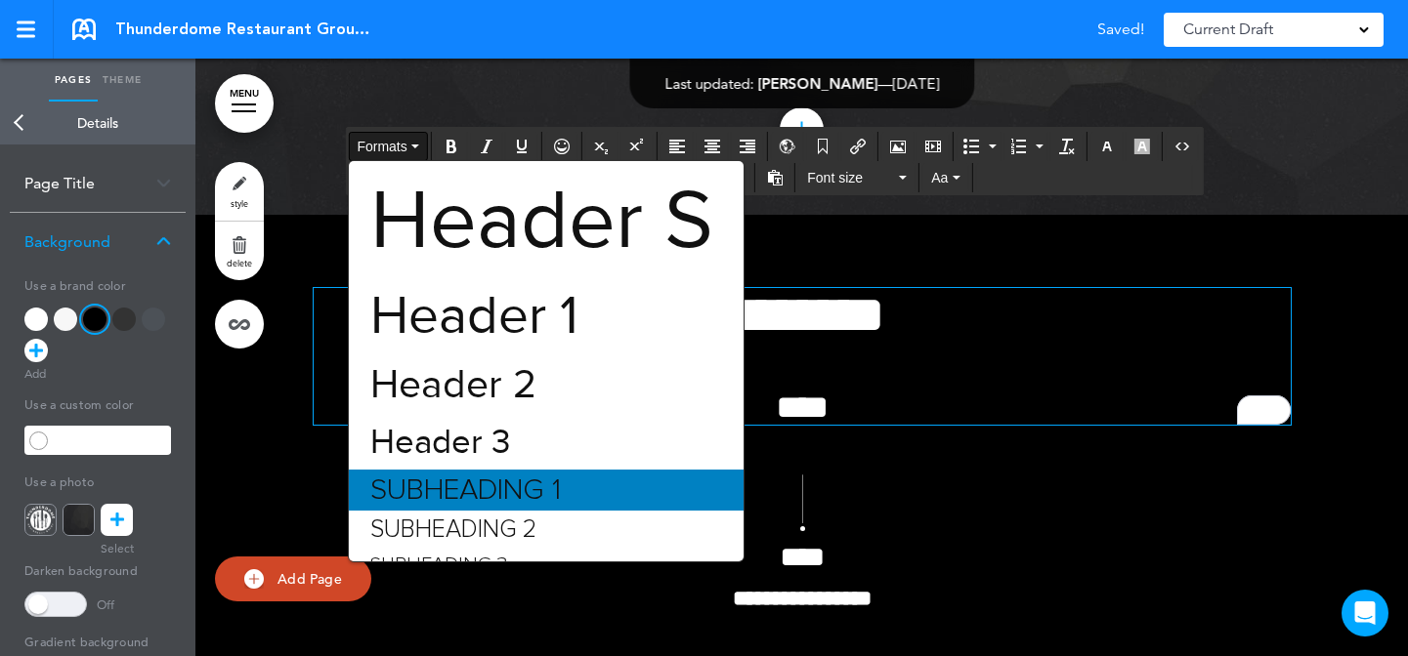
click at [563, 485] on span "Subheading 1" at bounding box center [465, 490] width 194 height 29
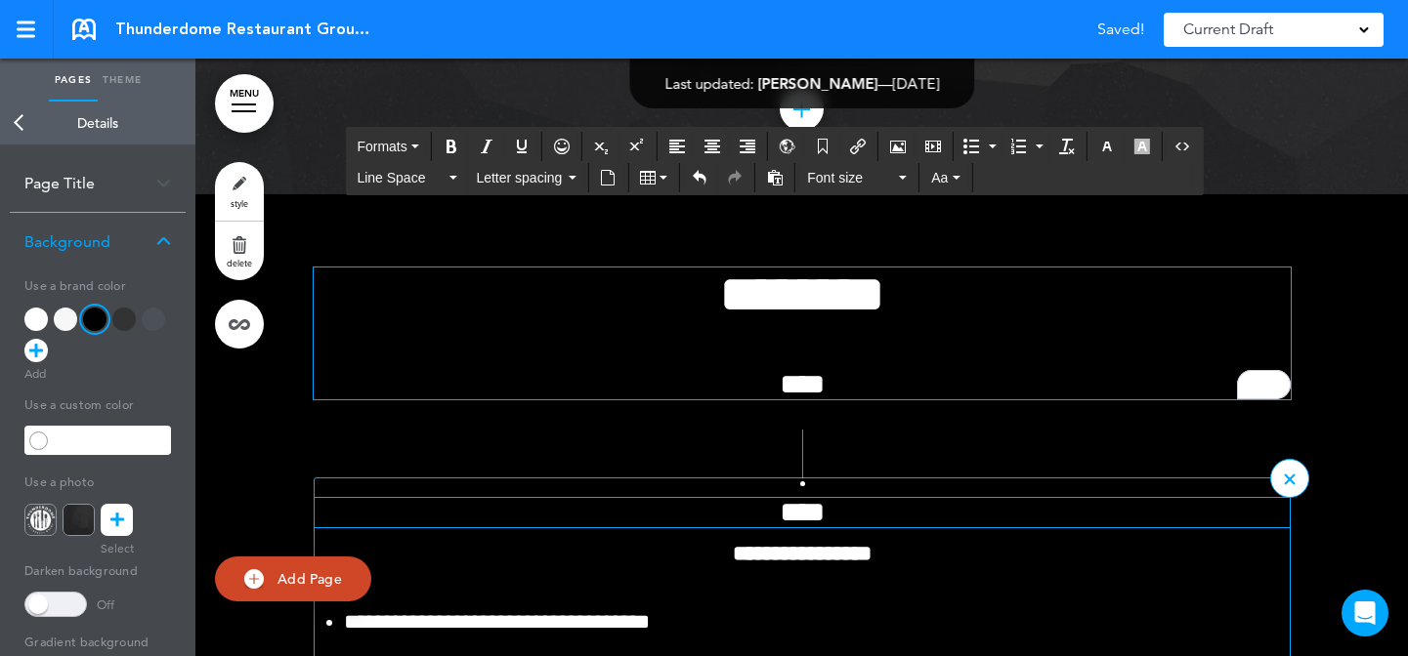
scroll to position [5788, 0]
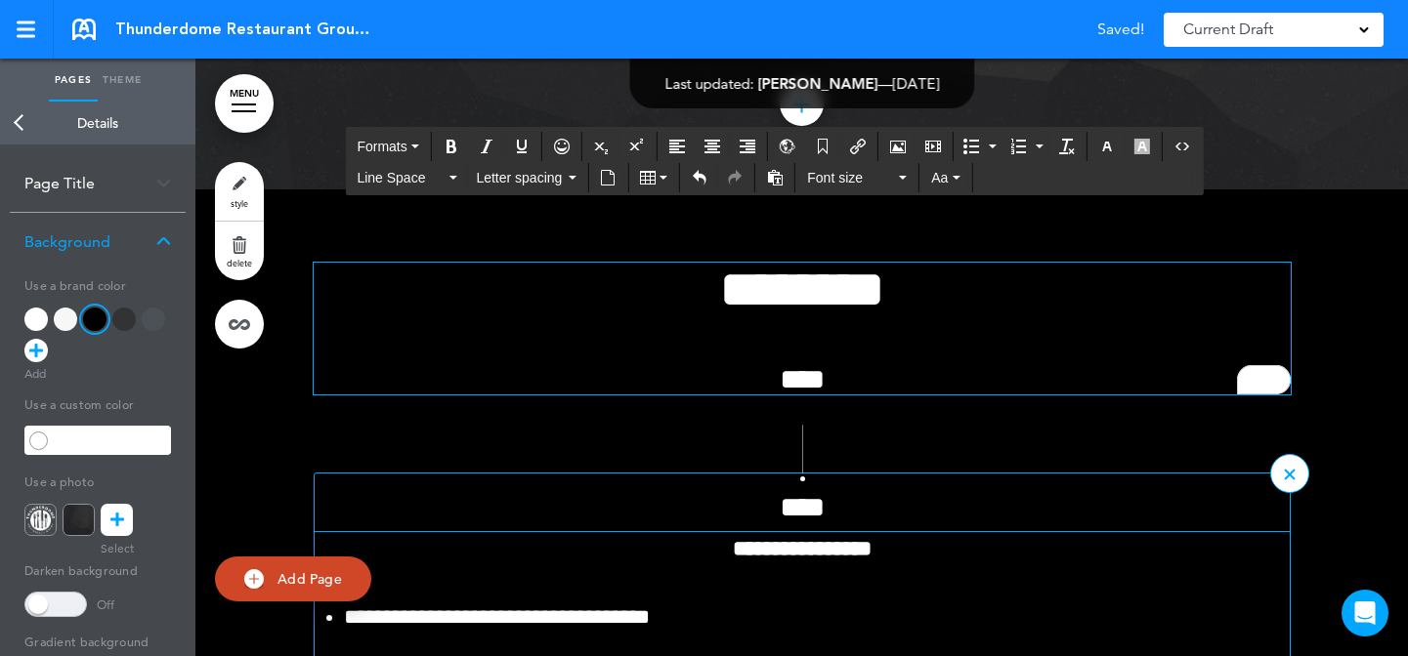
click at [898, 536] on p "**********" at bounding box center [802, 549] width 975 height 34
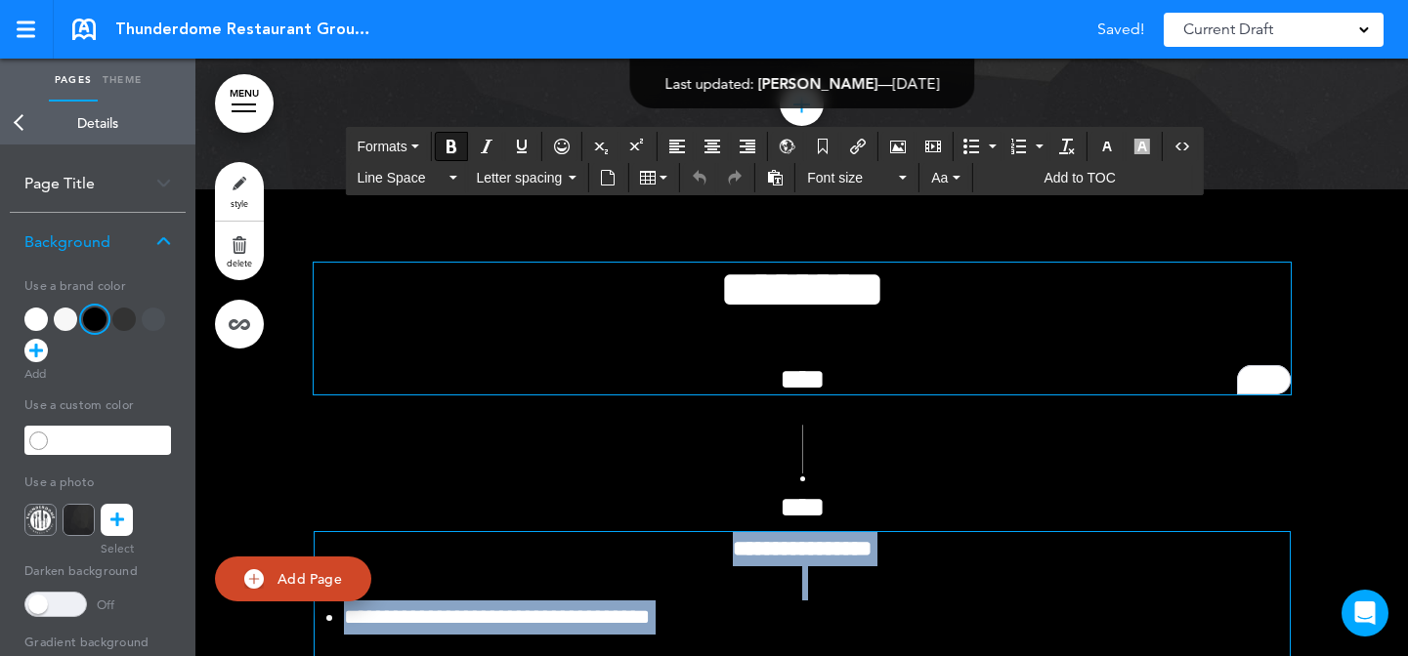
copy div "**********"
click at [910, 374] on h6 "****" at bounding box center [802, 379] width 977 height 29
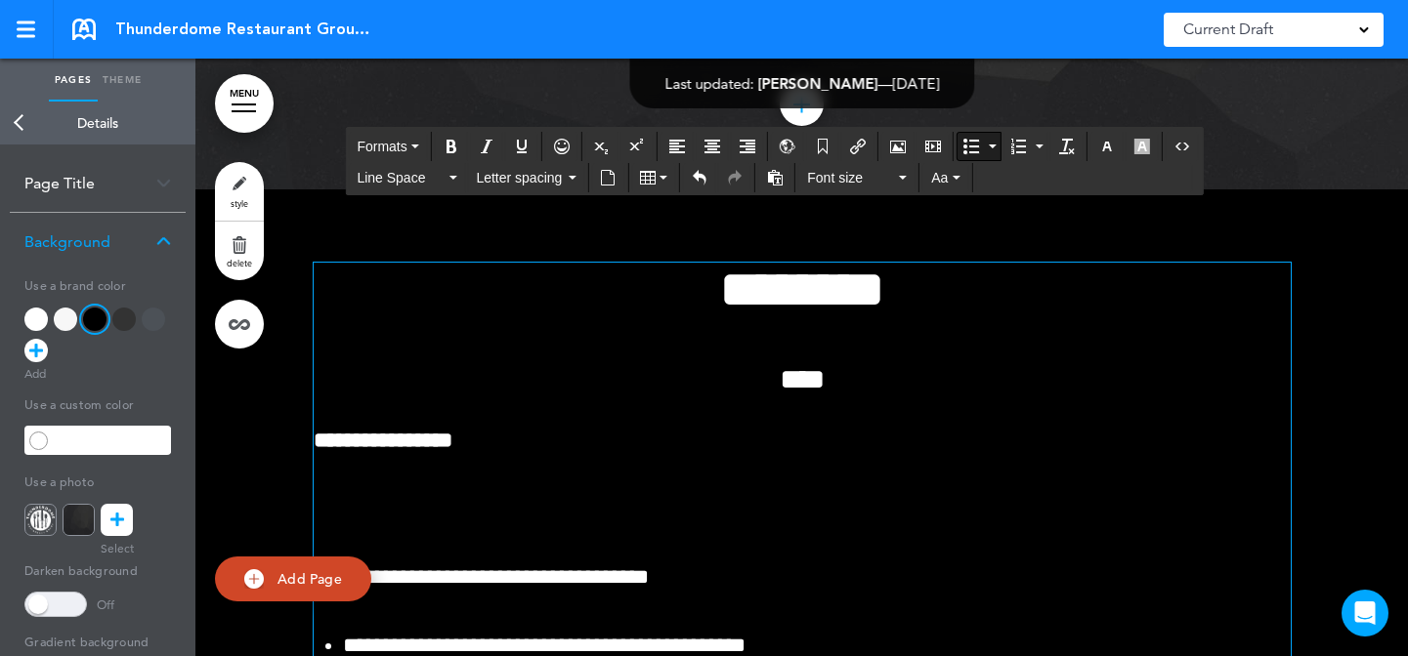
click at [642, 472] on div "**********" at bounding box center [802, 498] width 977 height 470
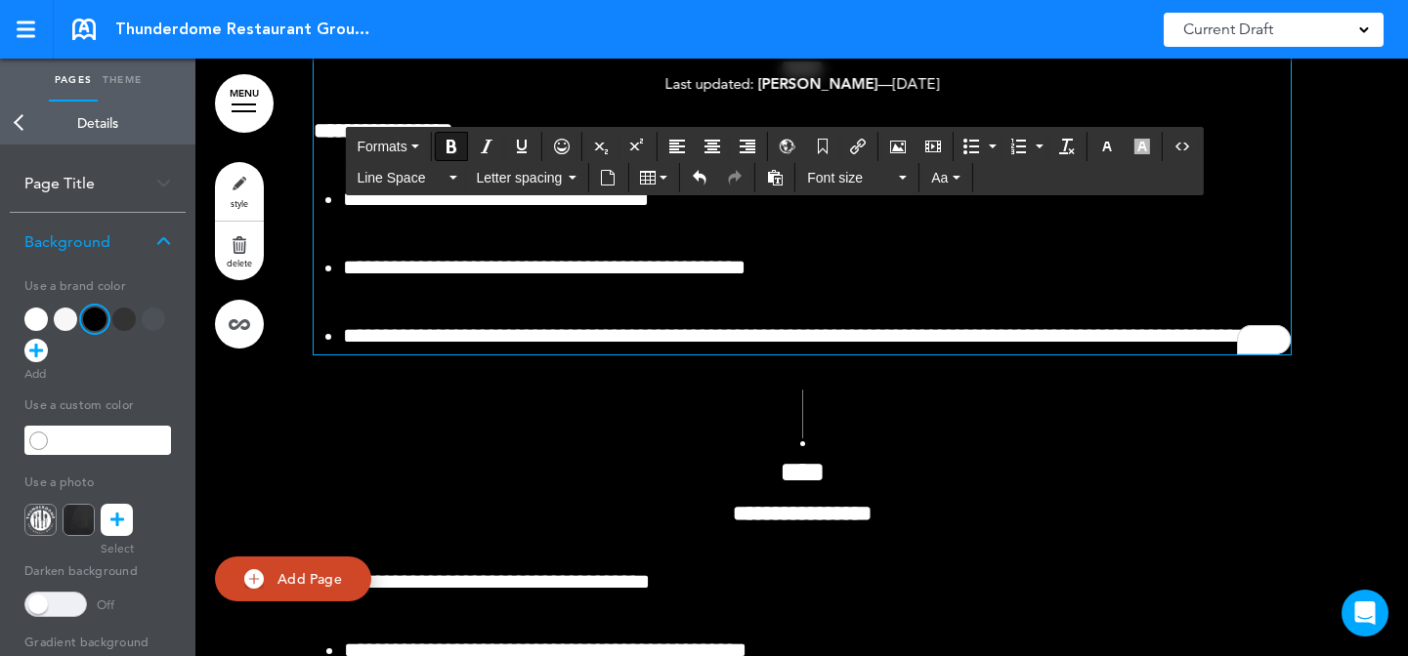
scroll to position [6199, 0]
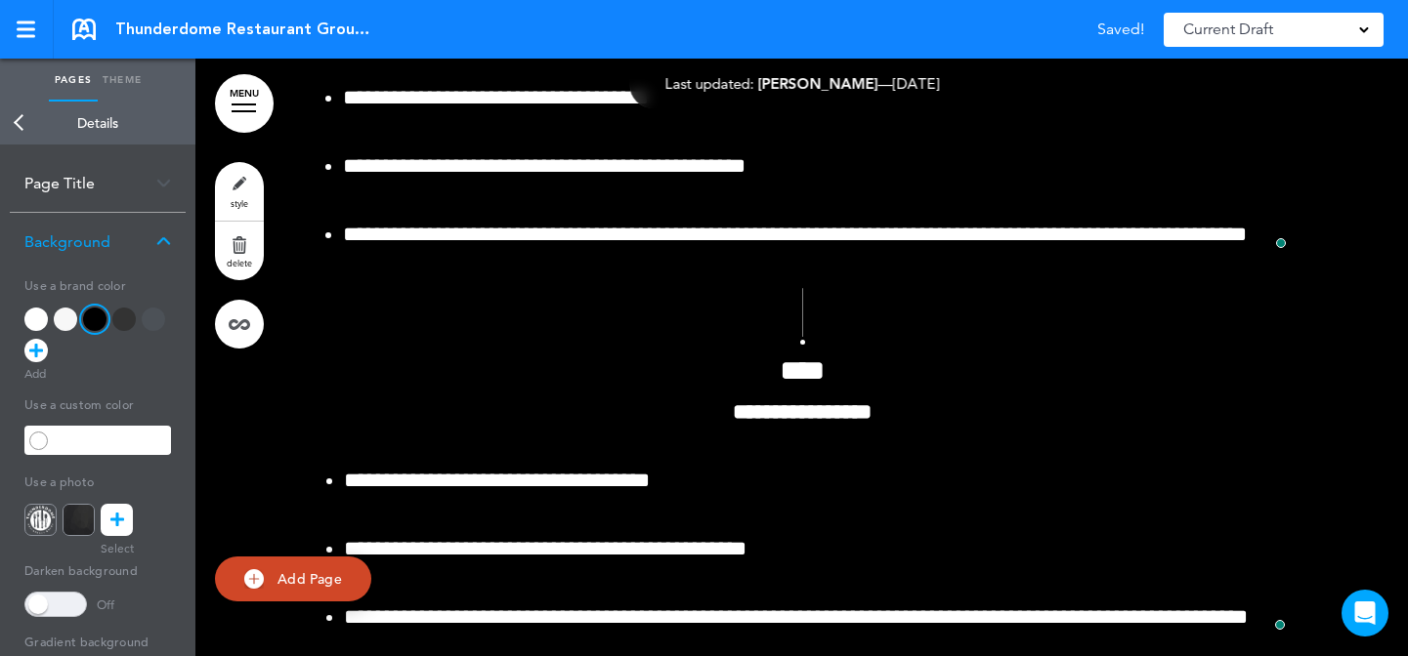
click at [0, 0] on link at bounding box center [0, 0] width 0 height 0
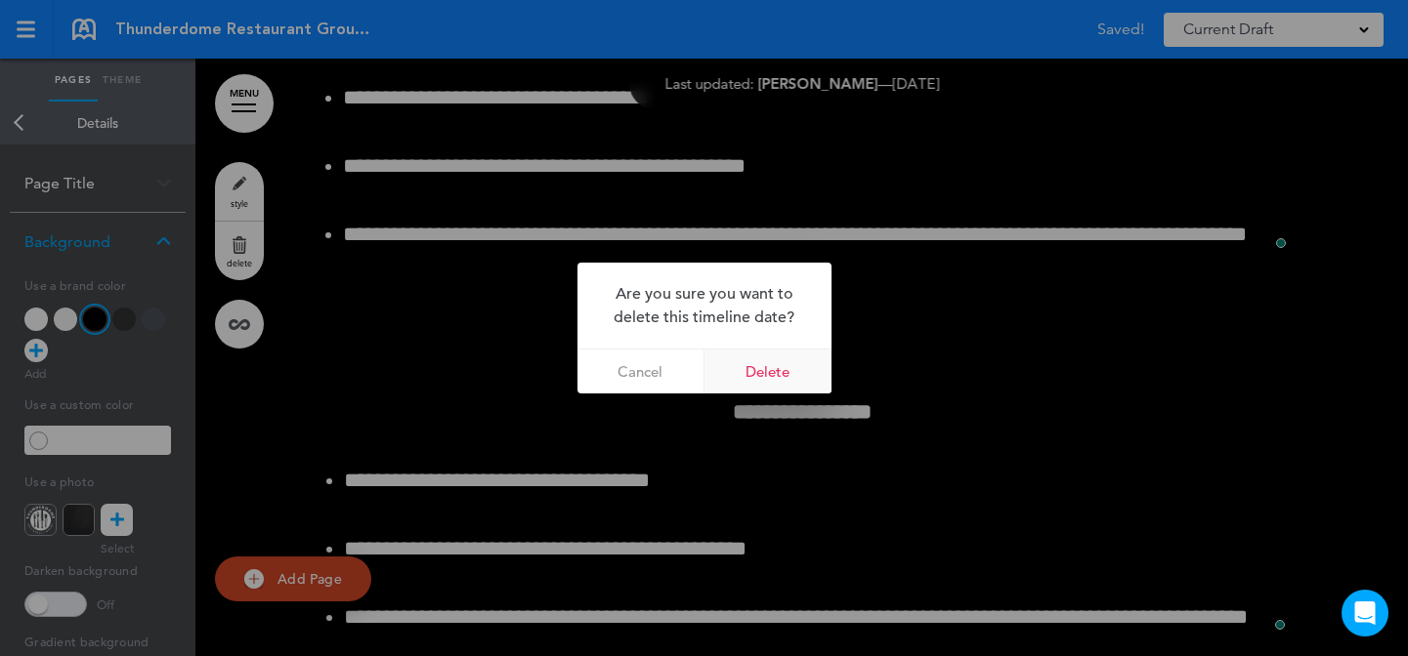
click at [760, 379] on link "Delete" at bounding box center [767, 372] width 127 height 44
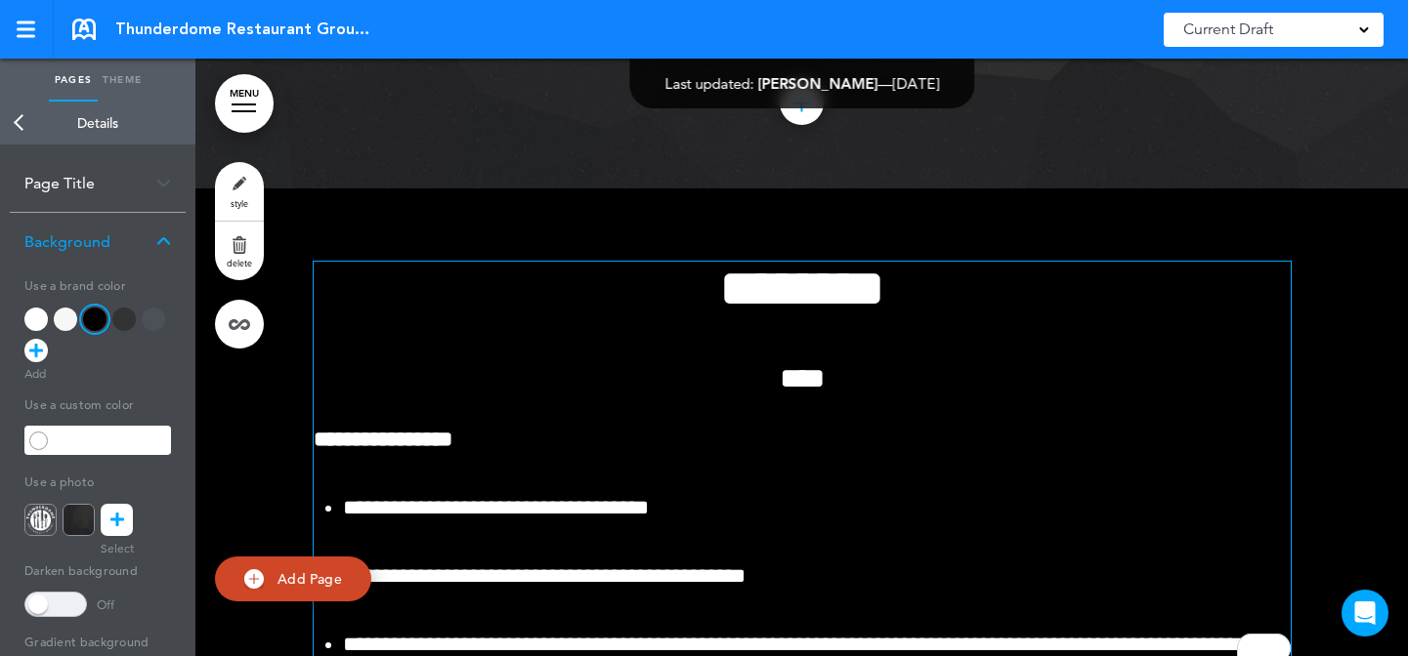
scroll to position [5789, 0]
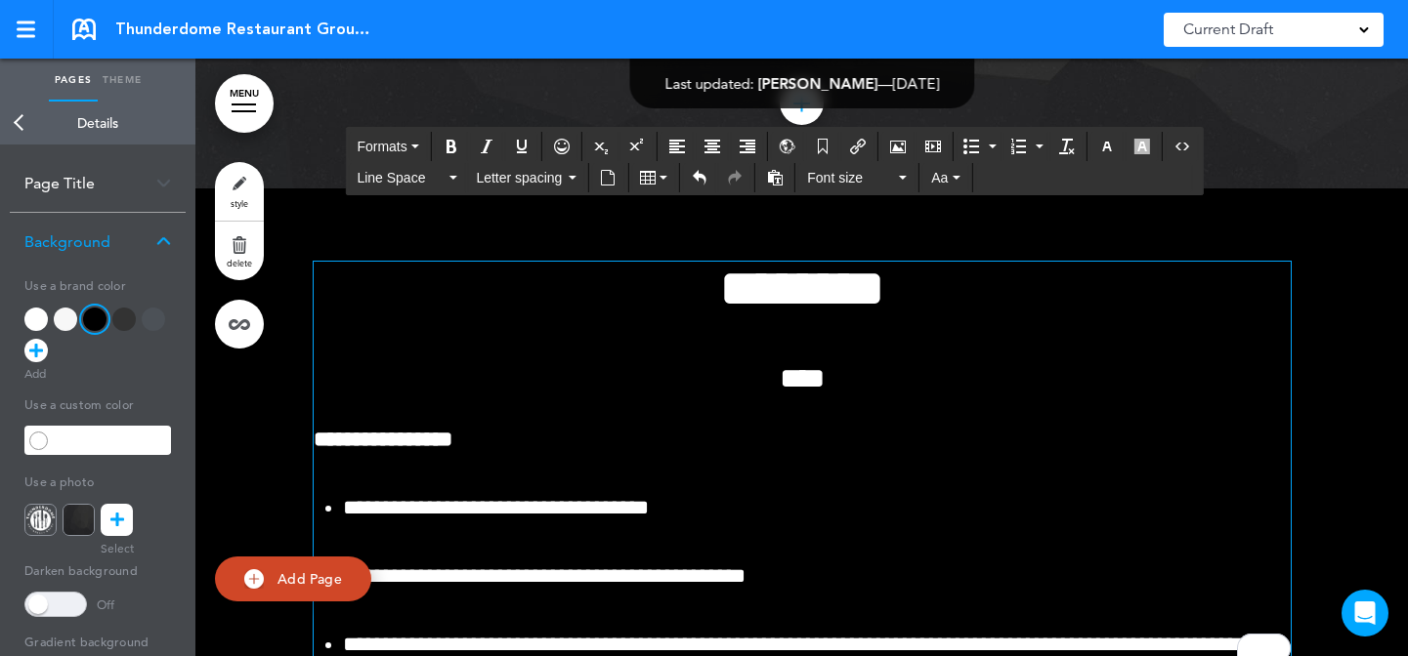
drag, startPoint x: 717, startPoint y: 297, endPoint x: 682, endPoint y: 292, distance: 35.5
click at [681, 291] on h1 "********" at bounding box center [802, 289] width 977 height 54
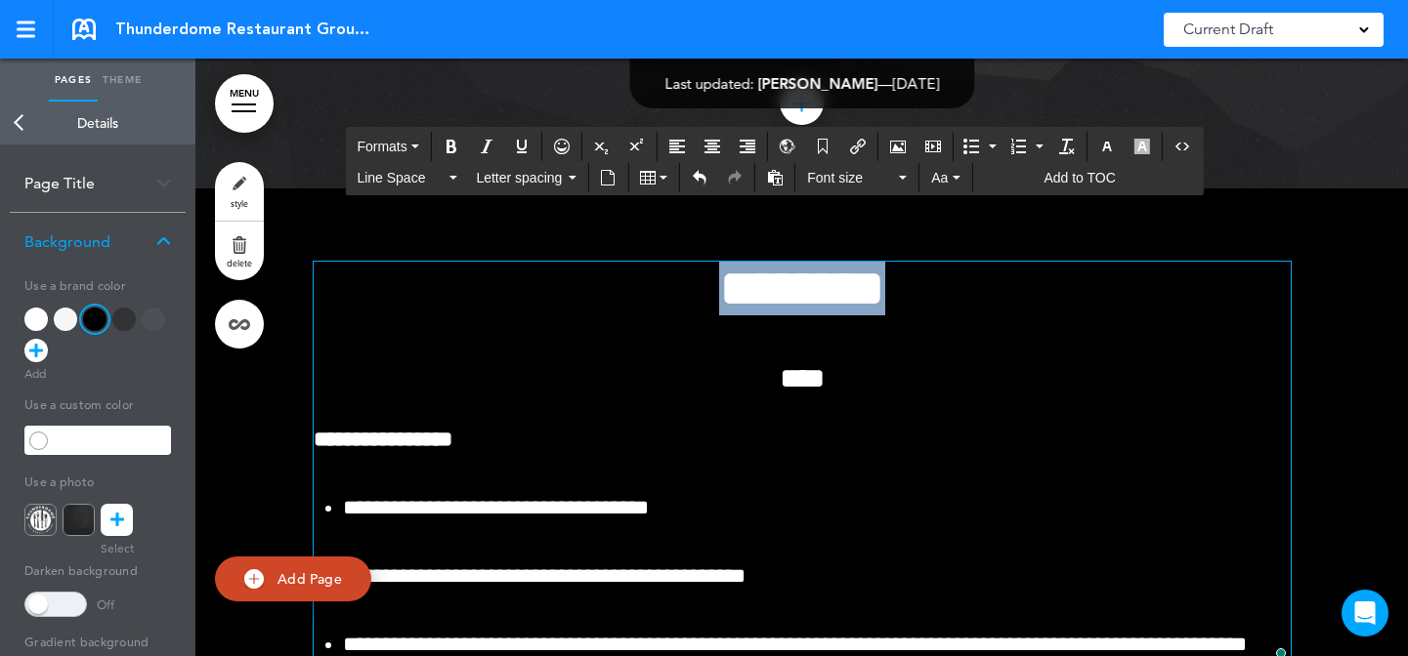
copy span "********"
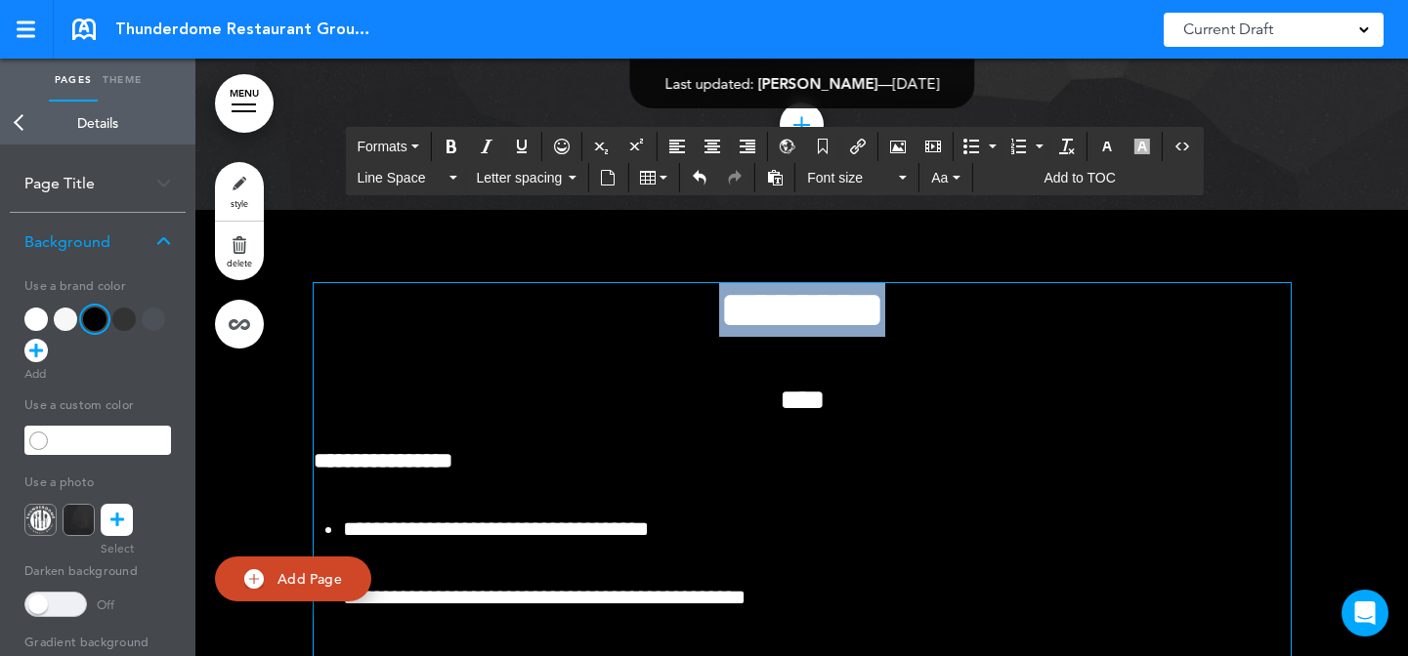
click at [832, 406] on h6 "****" at bounding box center [802, 400] width 977 height 29
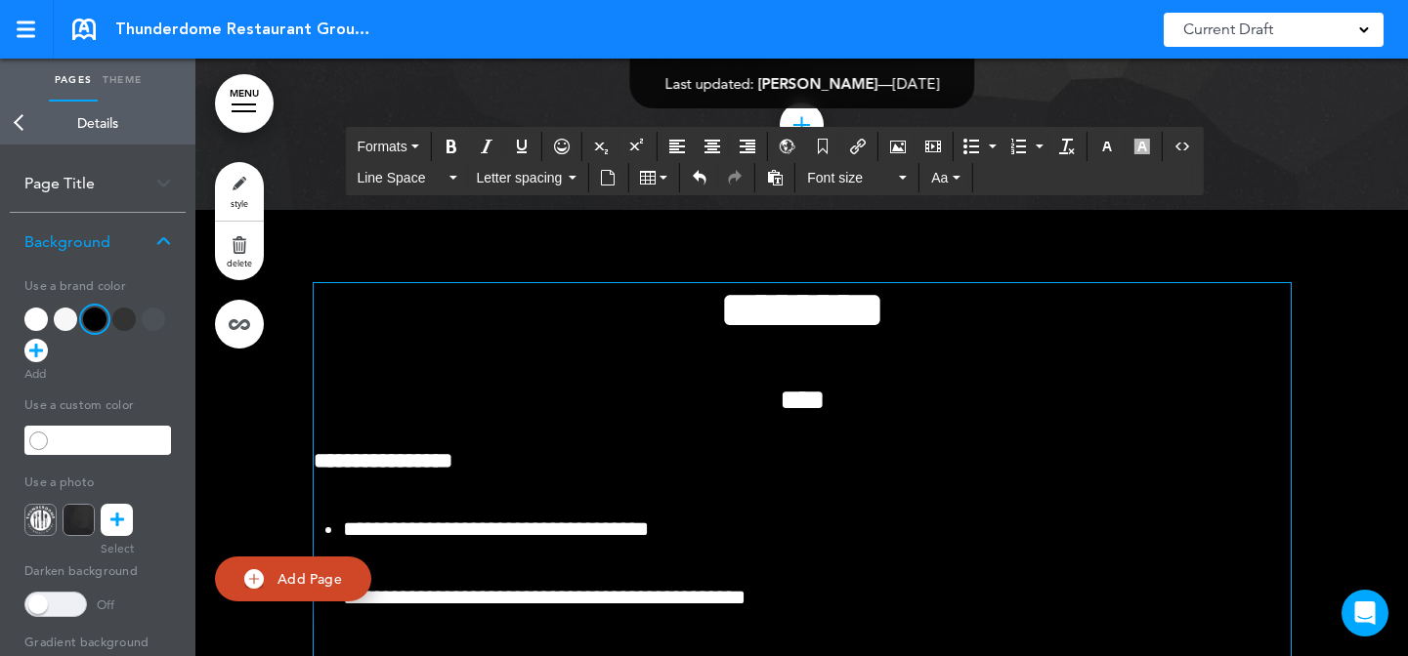
click at [744, 446] on p "**********" at bounding box center [802, 461] width 977 height 34
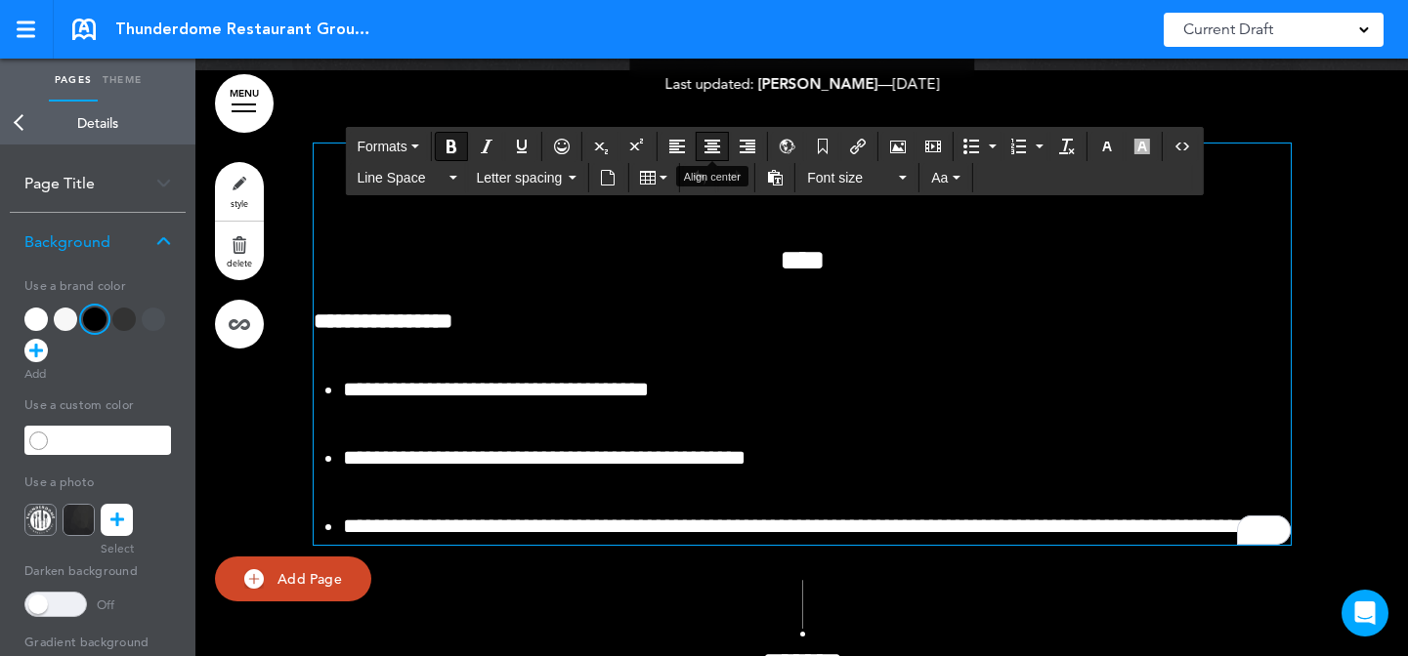
click at [702, 154] on button "Align center" at bounding box center [711, 146] width 31 height 27
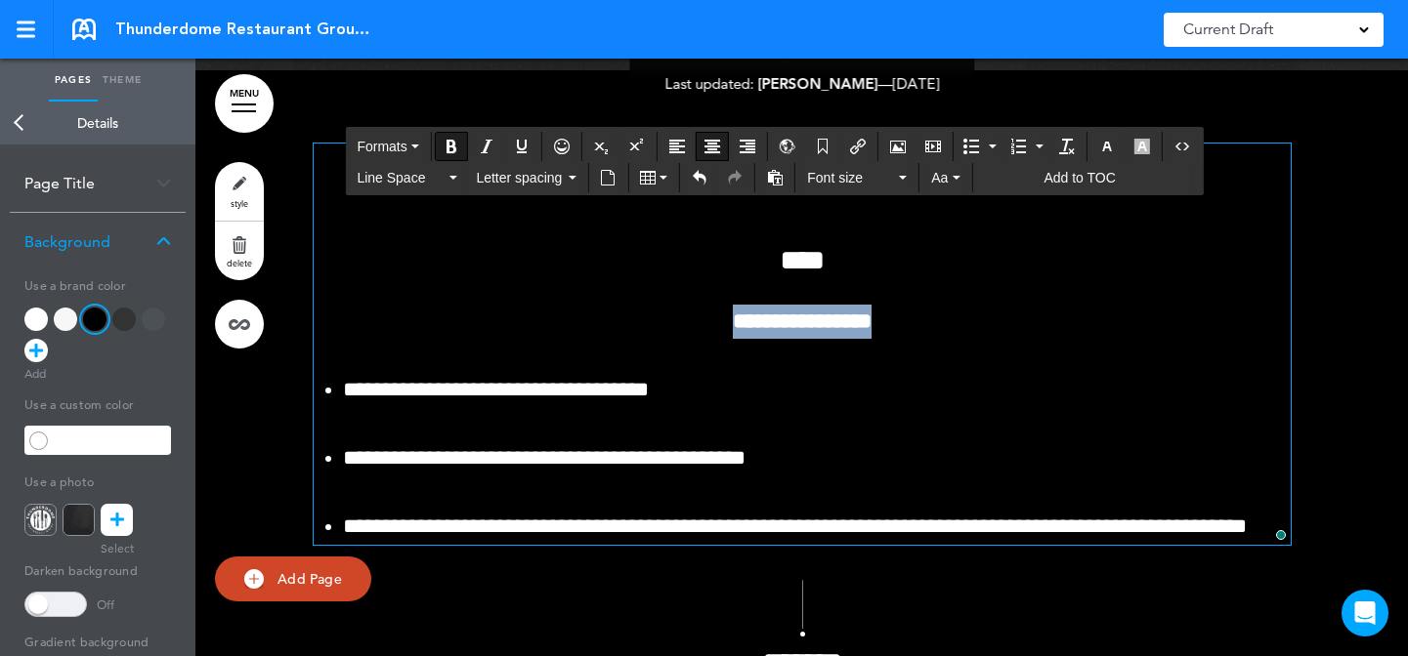
click at [649, 320] on p "**********" at bounding box center [802, 322] width 977 height 34
click at [406, 139] on span "Formats" at bounding box center [382, 147] width 50 height 16
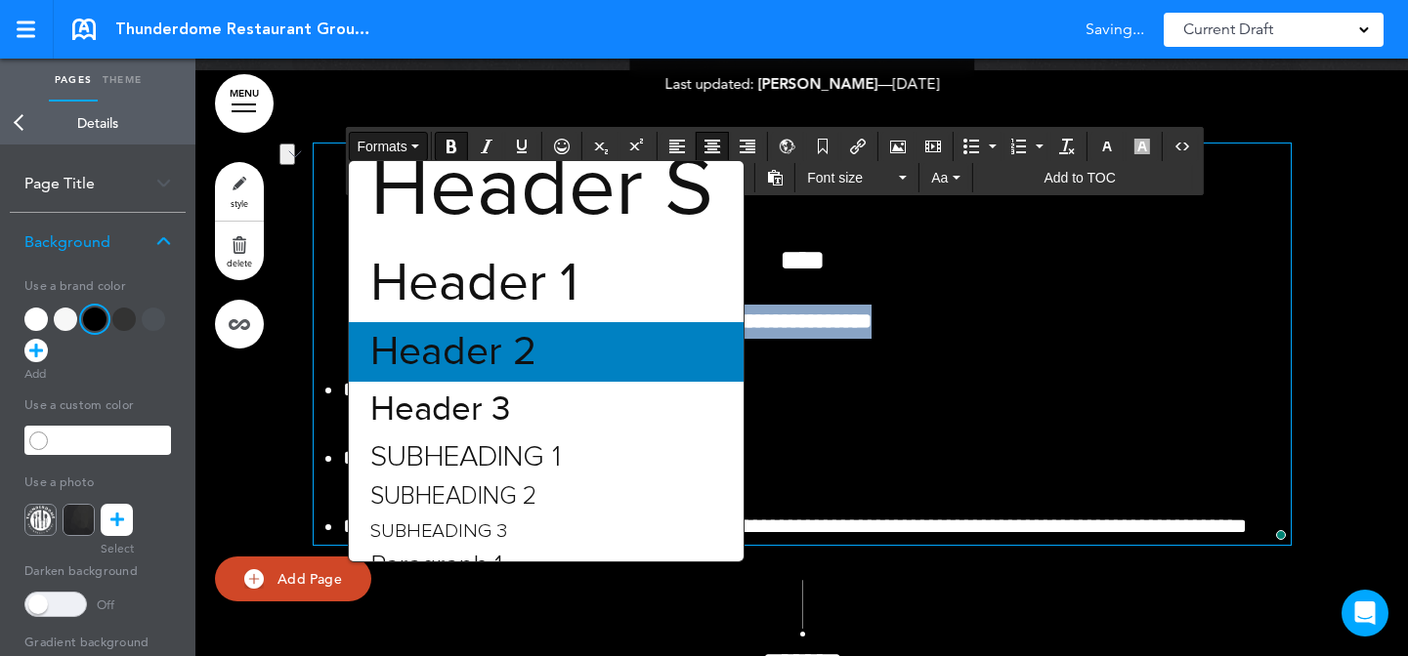
scroll to position [98, 0]
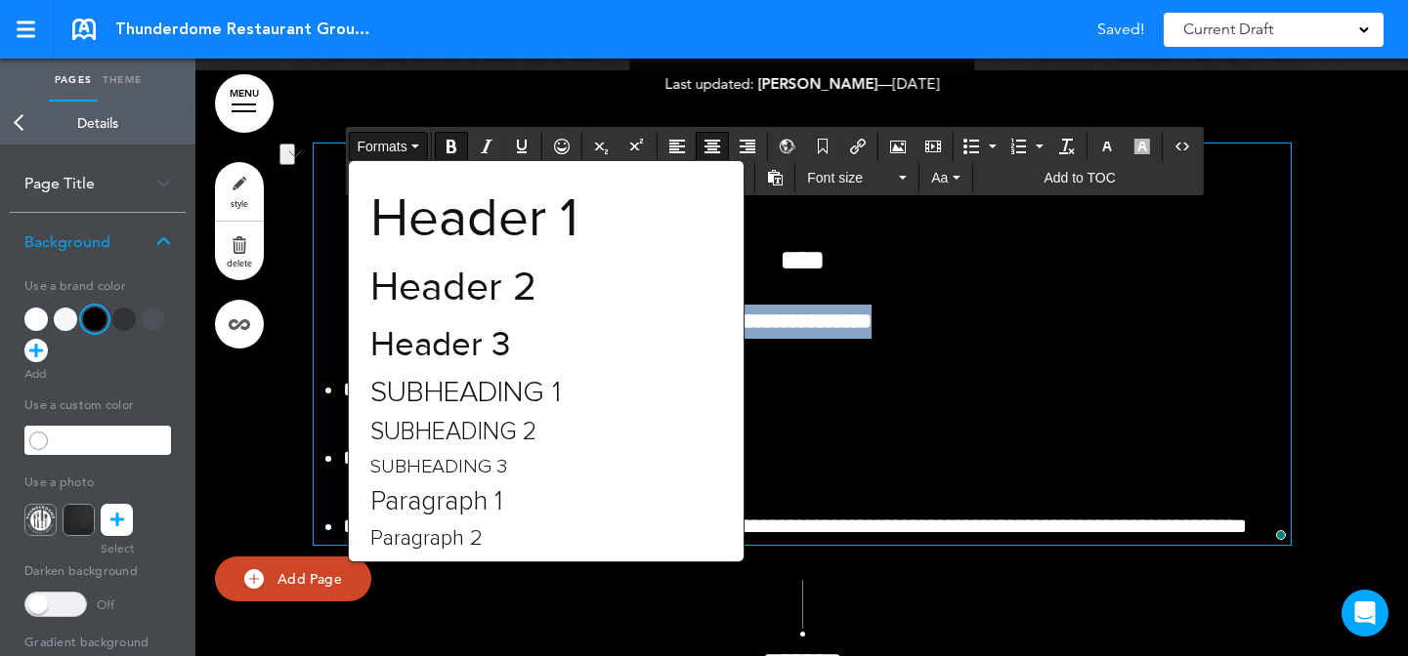
click at [505, 536] on div "Paragraph 2" at bounding box center [546, 539] width 394 height 33
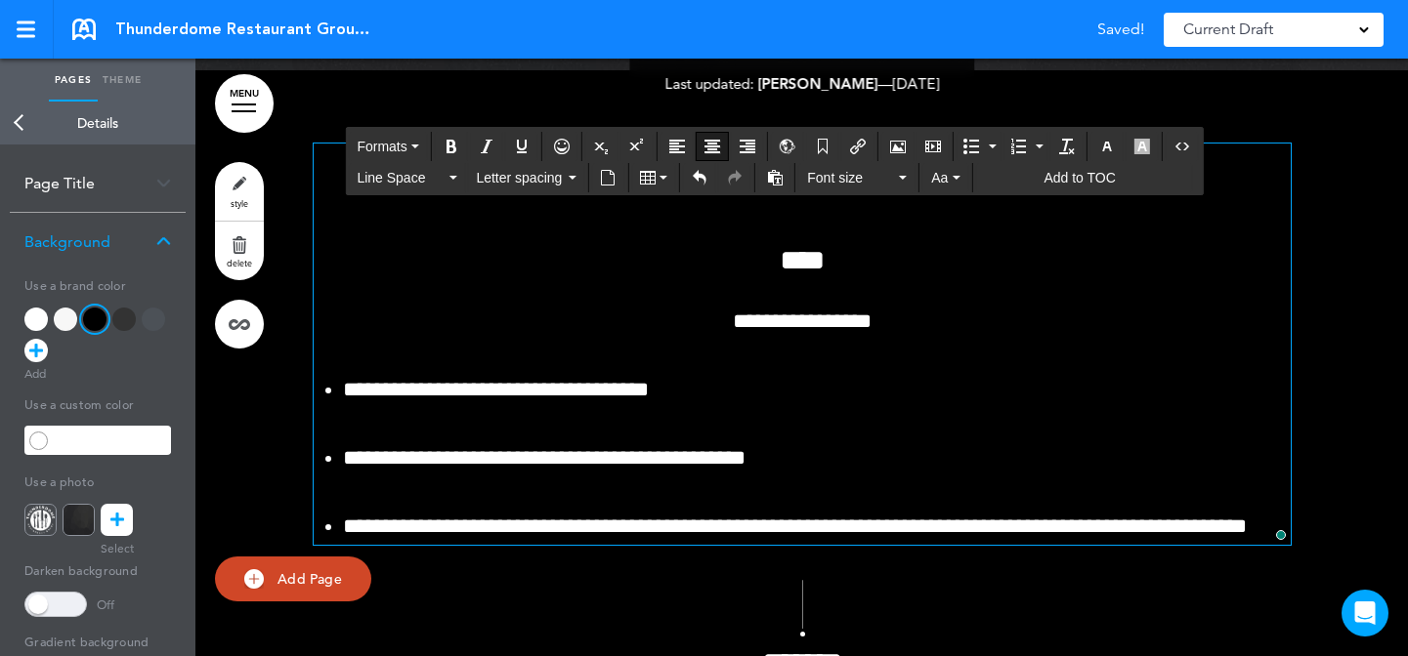
click at [934, 324] on p "**********" at bounding box center [802, 322] width 977 height 34
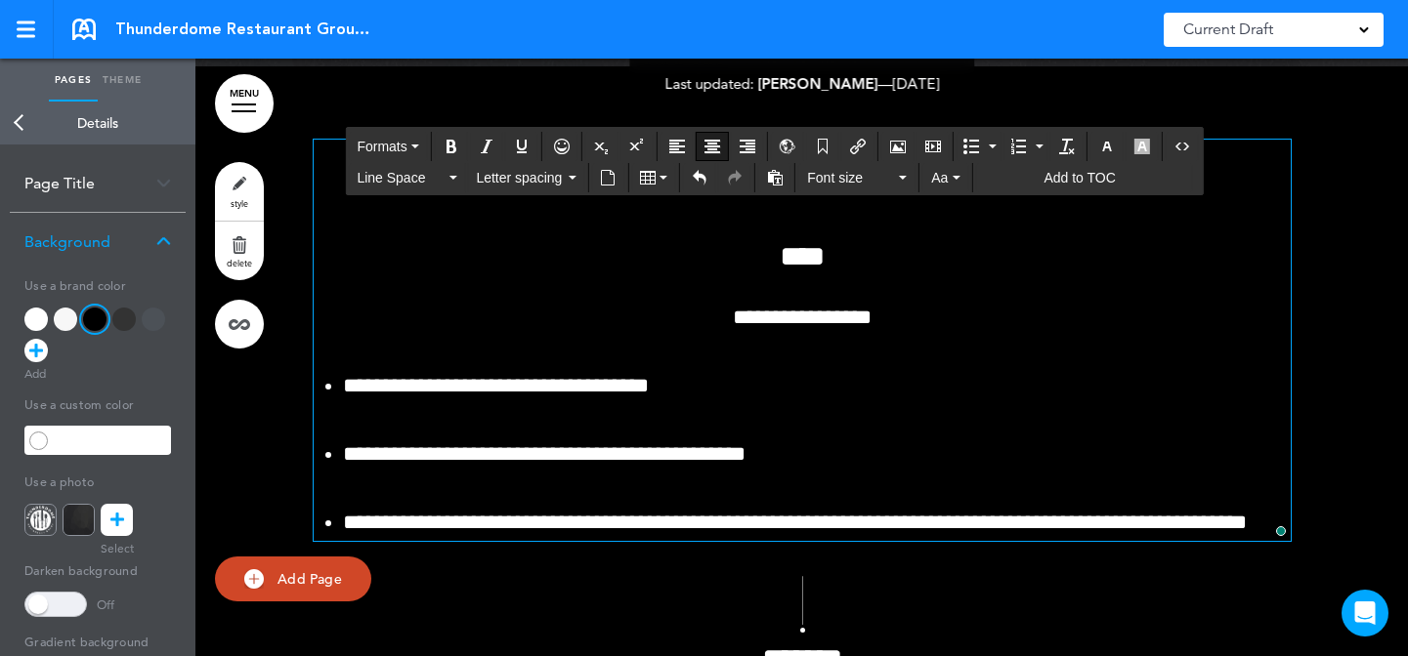
scroll to position [6318, 0]
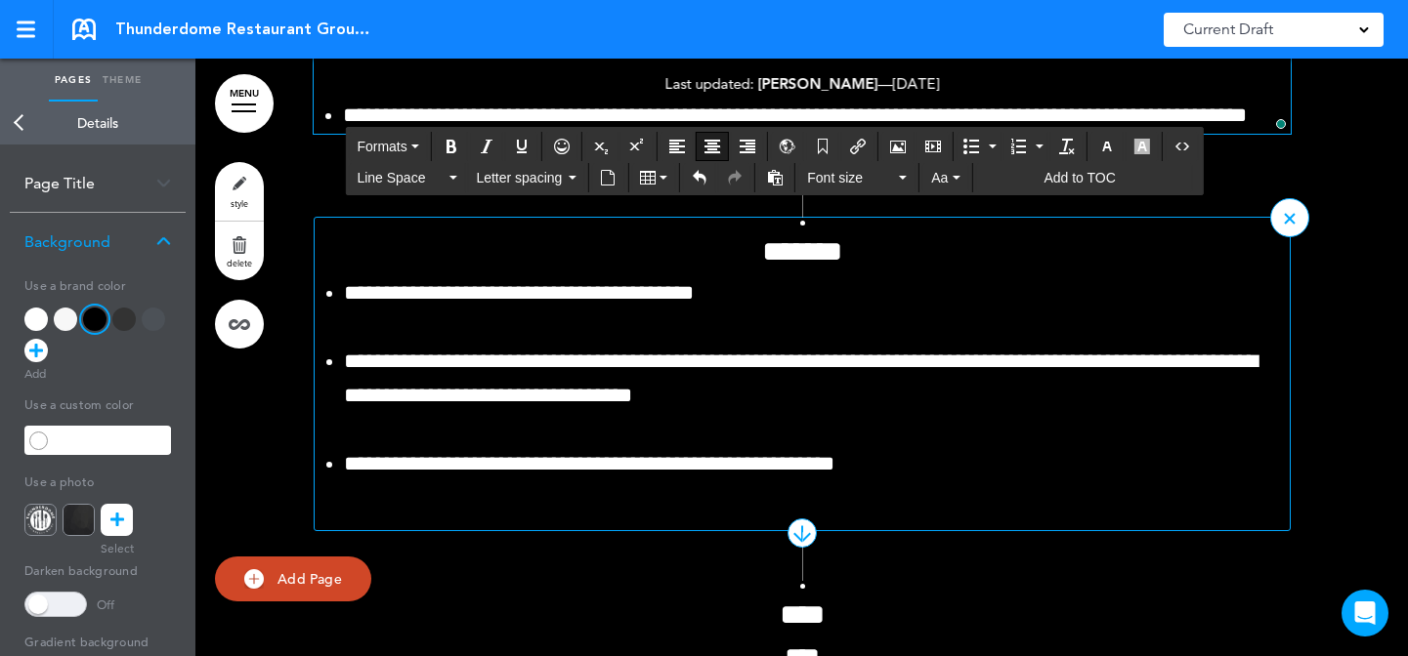
click at [901, 255] on h4 "*******" at bounding box center [802, 251] width 975 height 29
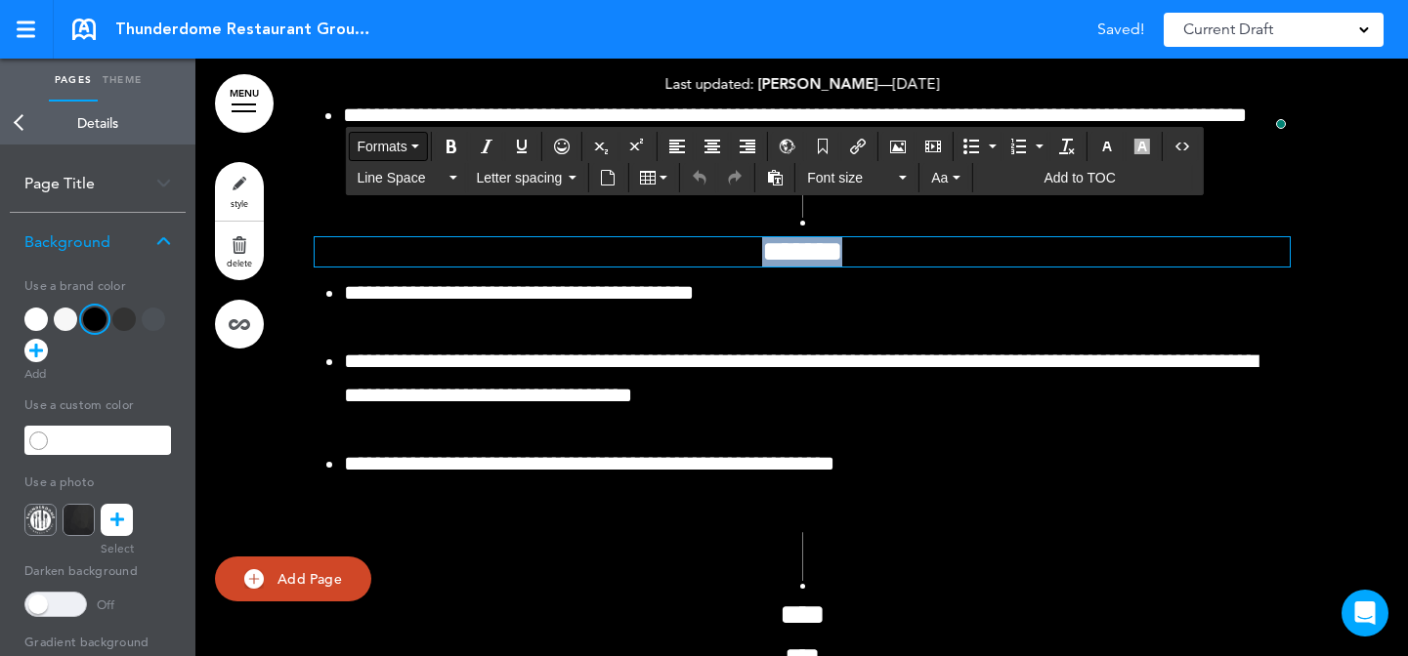
click at [398, 144] on span "Formats" at bounding box center [382, 147] width 50 height 16
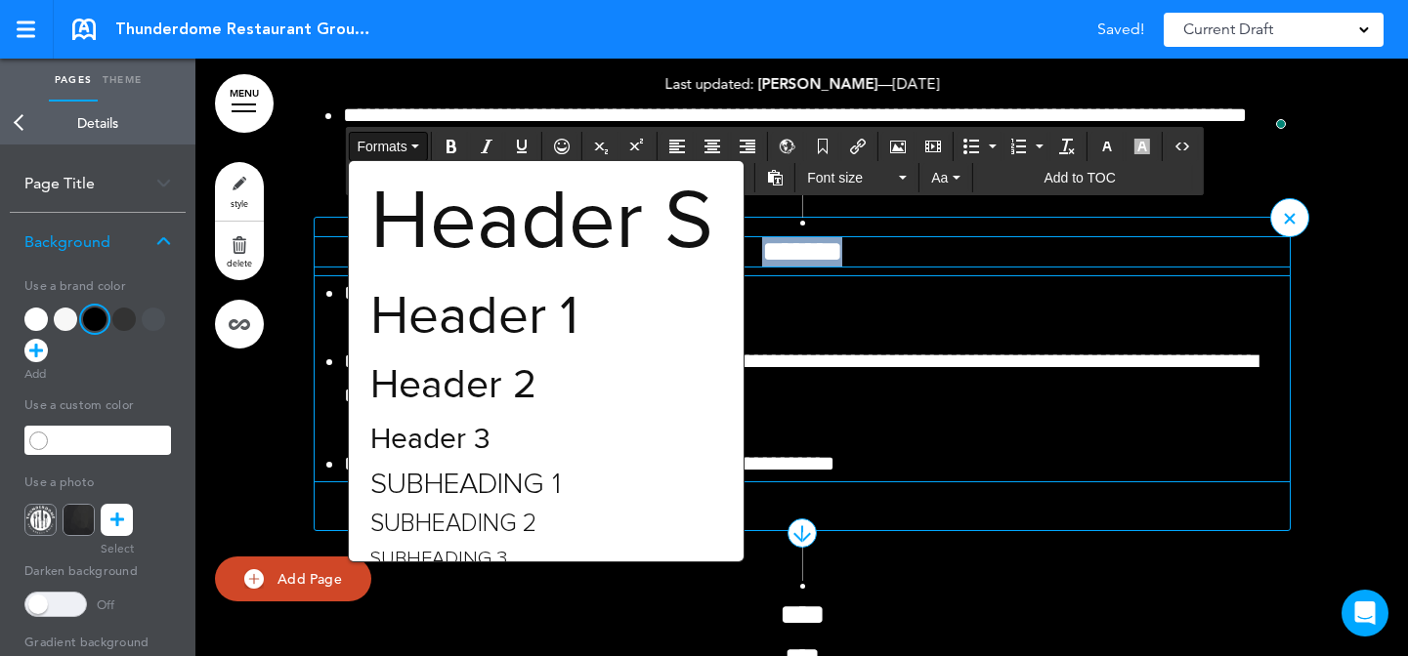
click at [593, 495] on div "Subheading 1" at bounding box center [546, 484] width 394 height 41
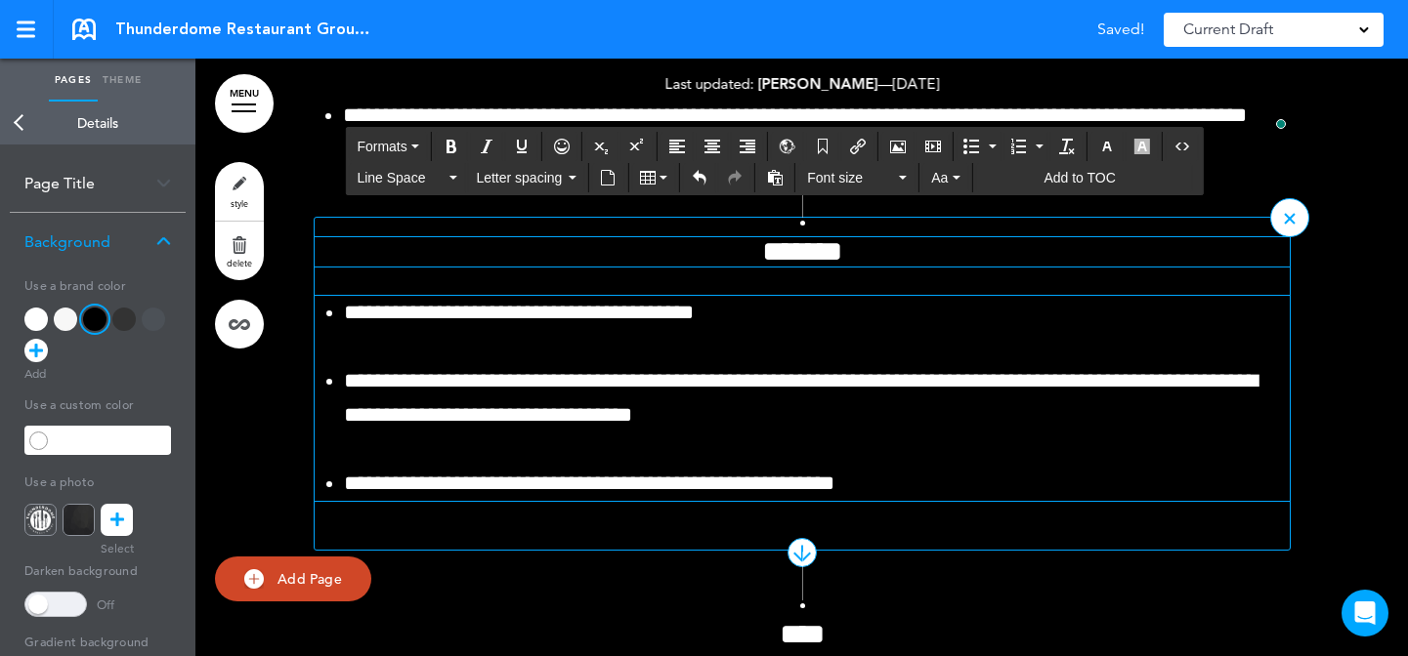
click at [822, 416] on li "**********" at bounding box center [817, 398] width 946 height 68
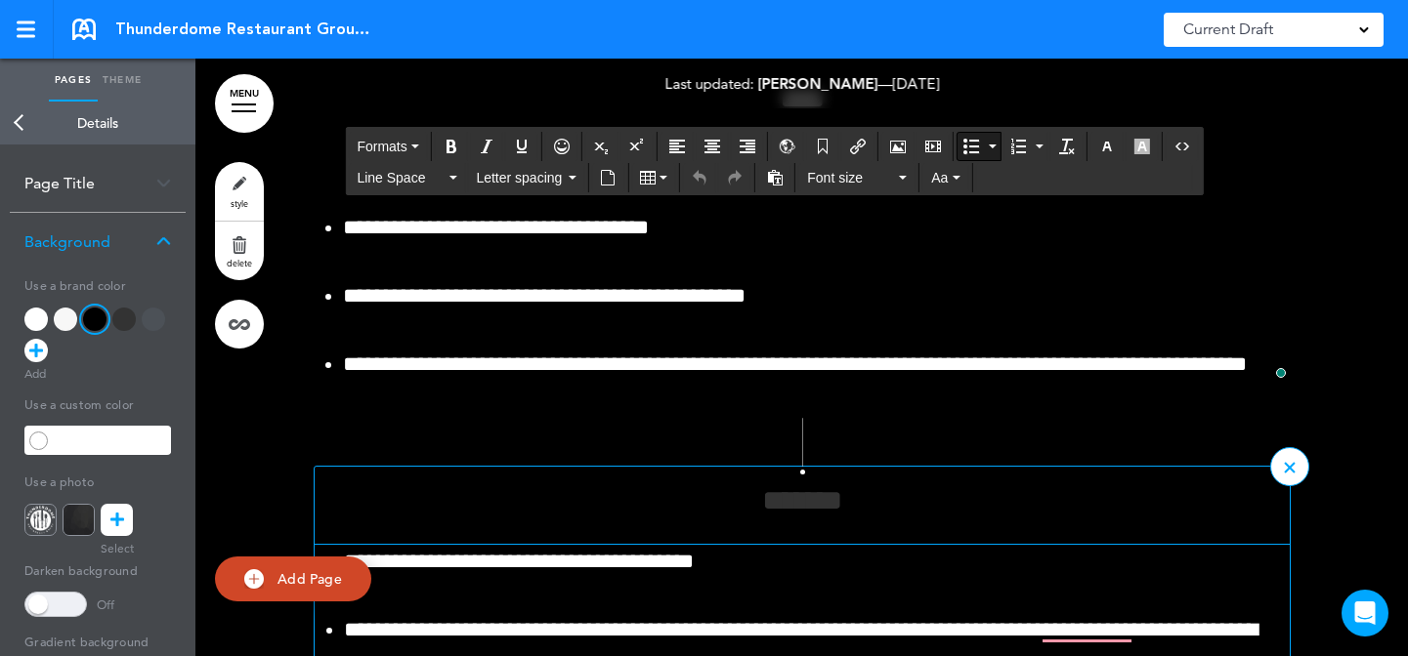
scroll to position [6050, 0]
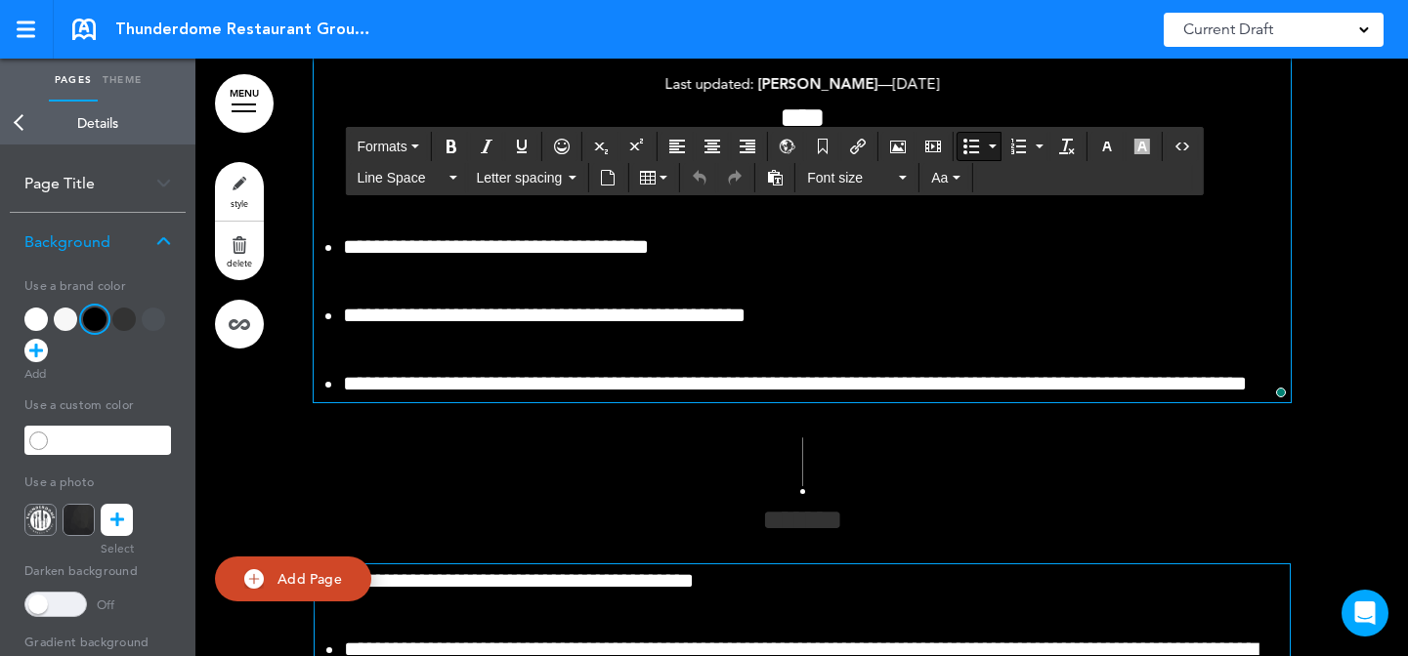
click at [870, 527] on h6 "*******" at bounding box center [802, 520] width 975 height 29
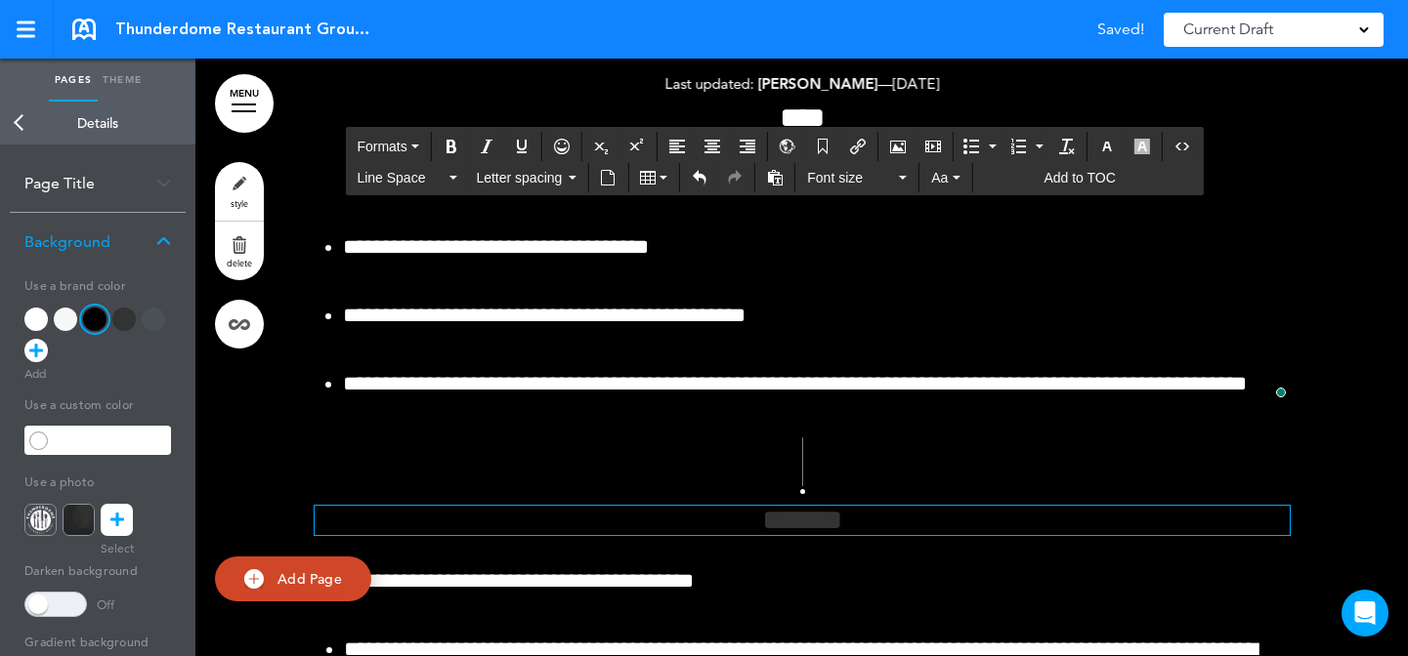
click at [1105, 143] on icon "button" at bounding box center [1107, 147] width 16 height 16
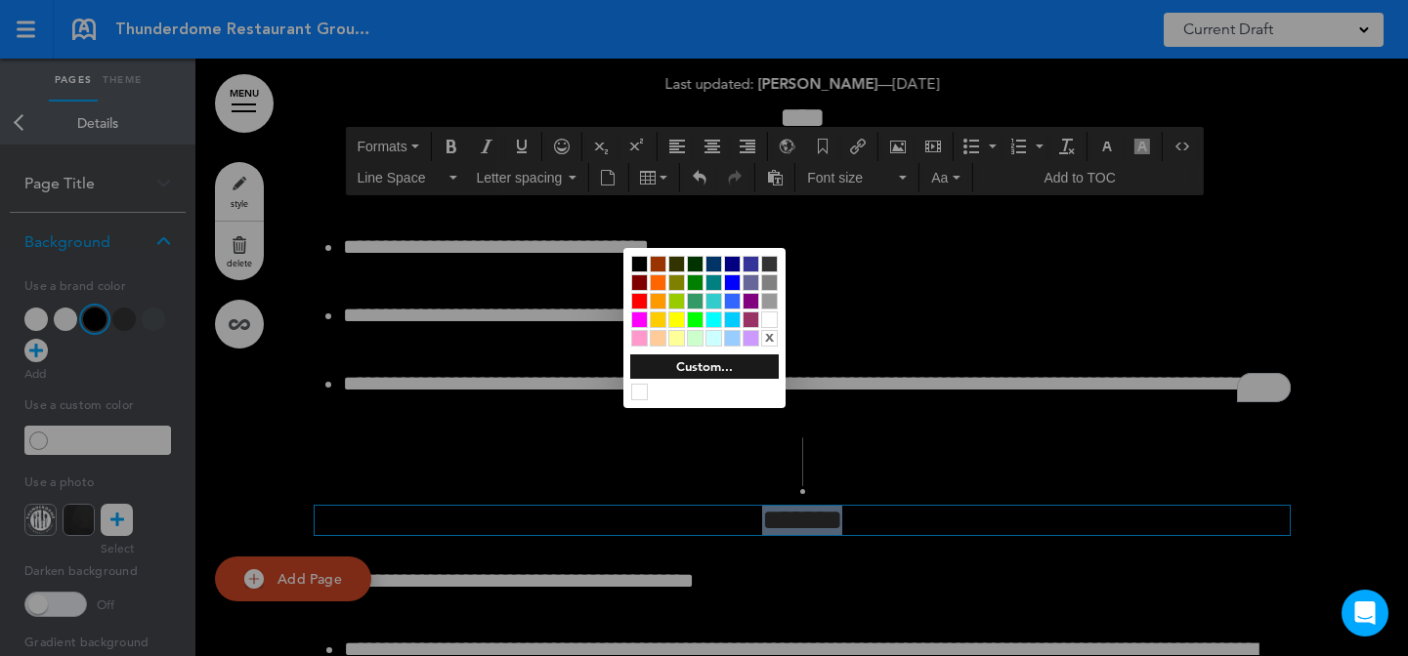
click at [763, 317] on div at bounding box center [769, 320] width 17 height 17
click at [931, 314] on div at bounding box center [704, 328] width 1408 height 656
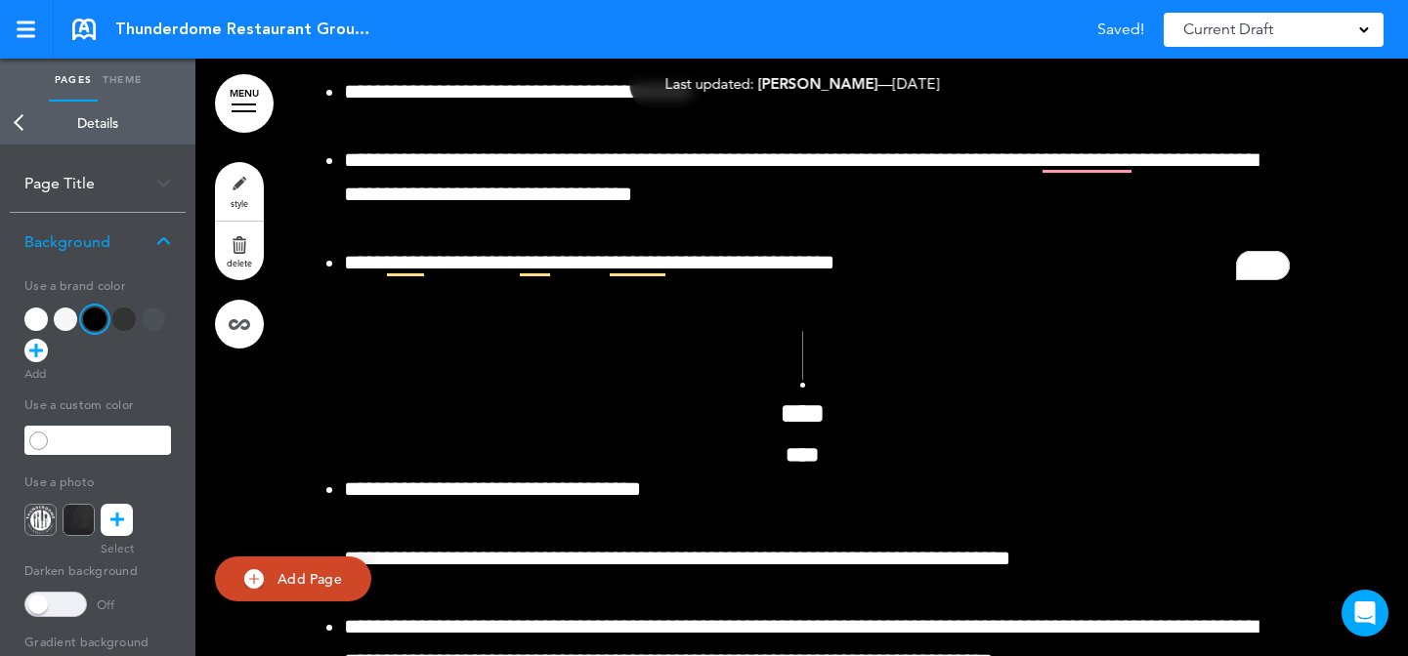
scroll to position [6559, 0]
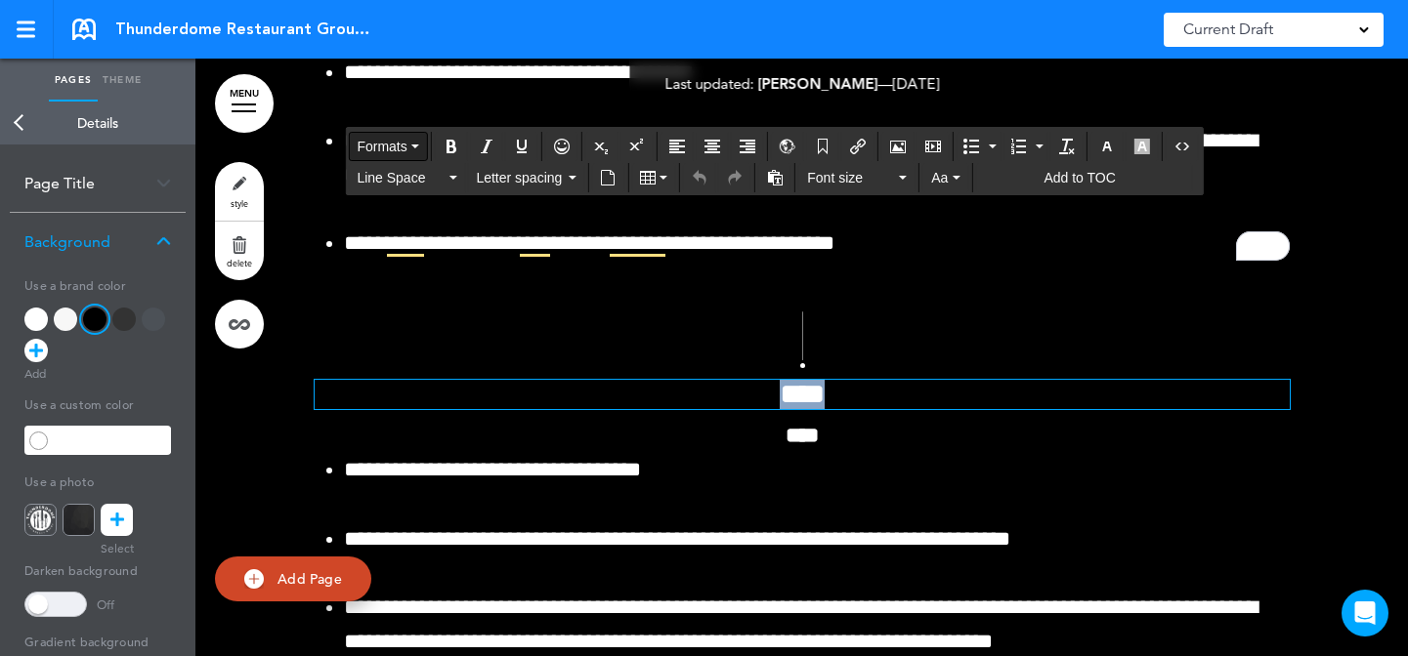
click at [390, 148] on span "Formats" at bounding box center [382, 147] width 50 height 16
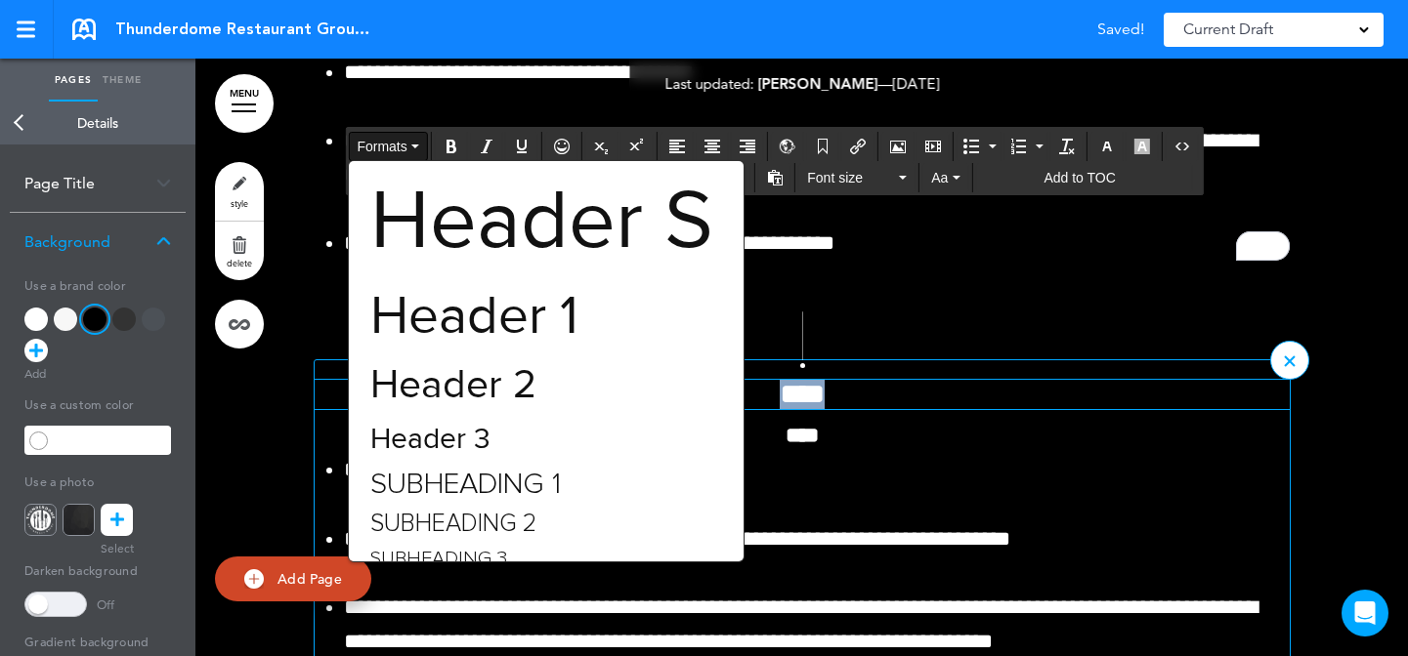
click at [631, 471] on div "Subheading 1" at bounding box center [546, 484] width 394 height 41
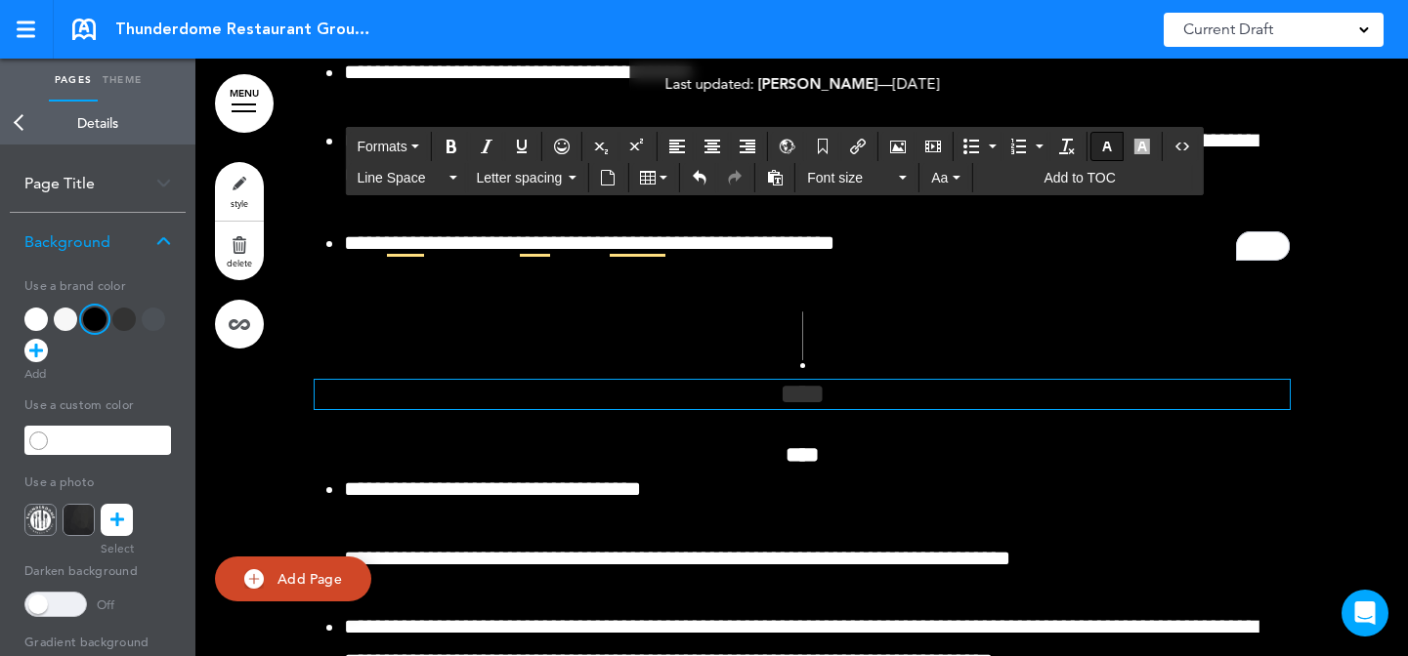
click at [1106, 154] on button "button" at bounding box center [1106, 146] width 31 height 27
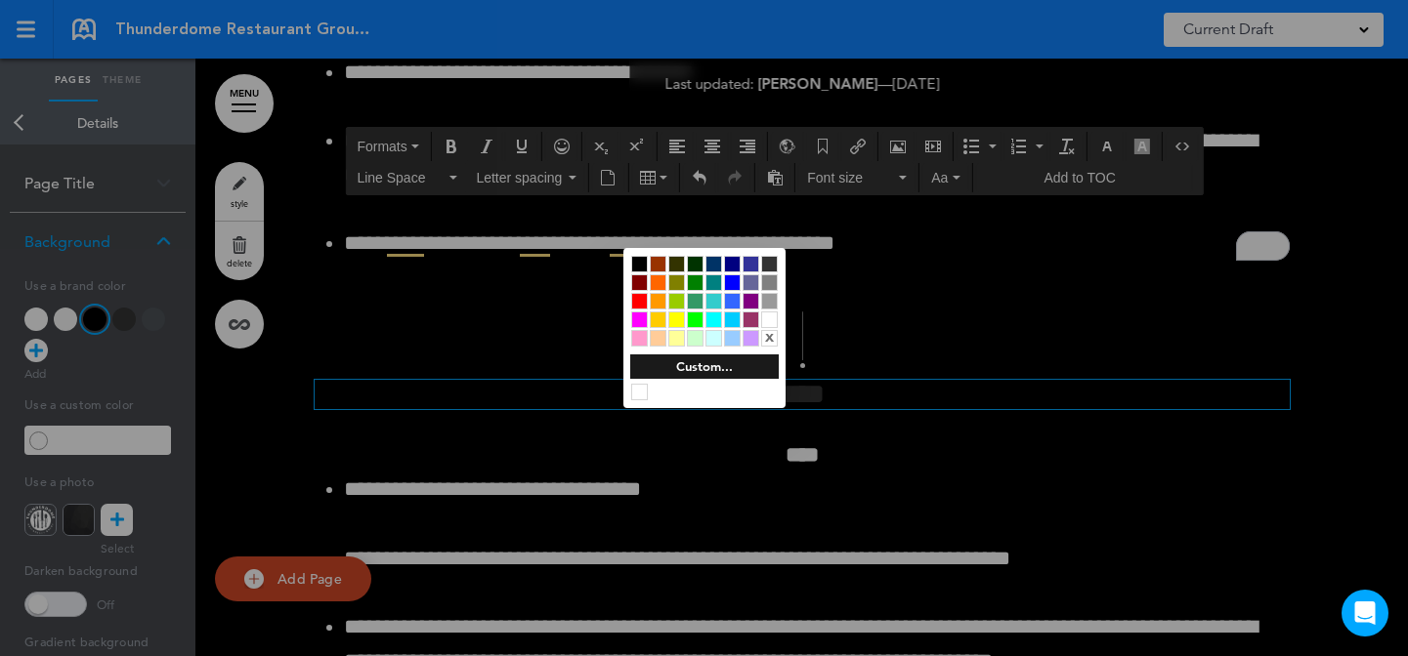
click at [766, 316] on div at bounding box center [769, 320] width 17 height 17
click at [907, 349] on div at bounding box center [704, 328] width 1408 height 656
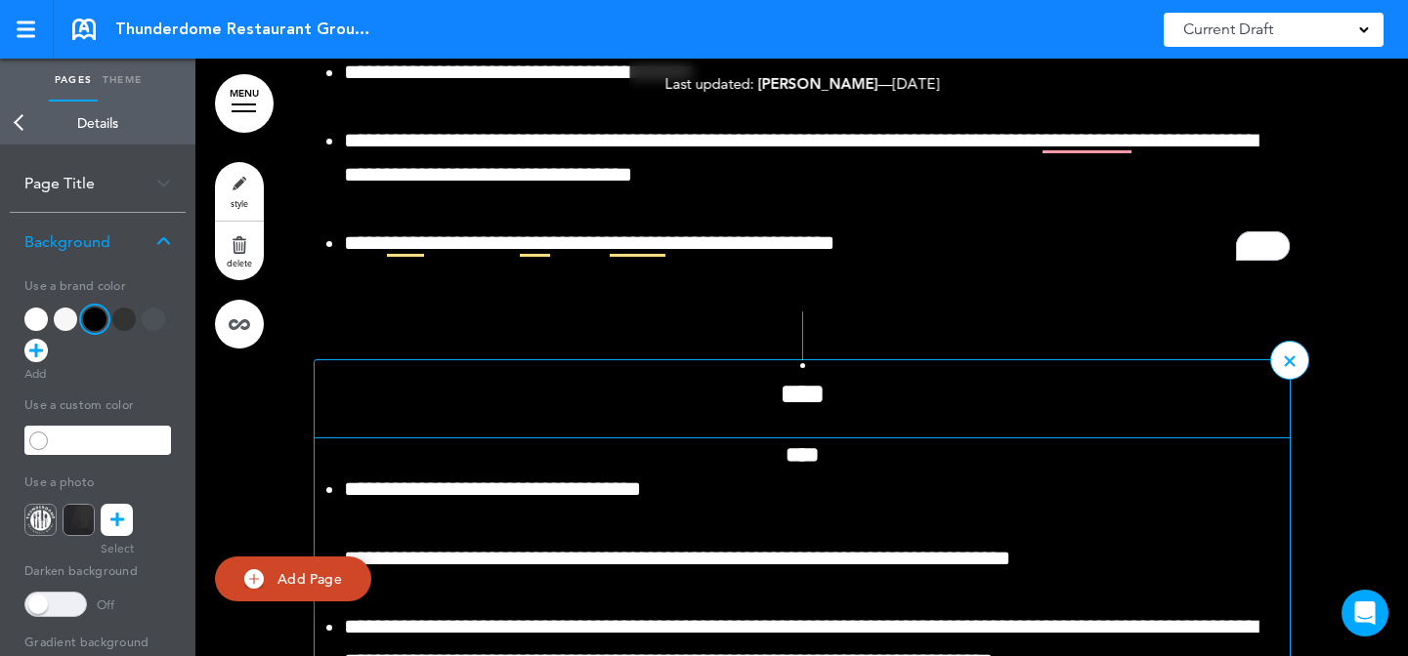
click at [790, 453] on strong "****" at bounding box center [801, 454] width 33 height 21
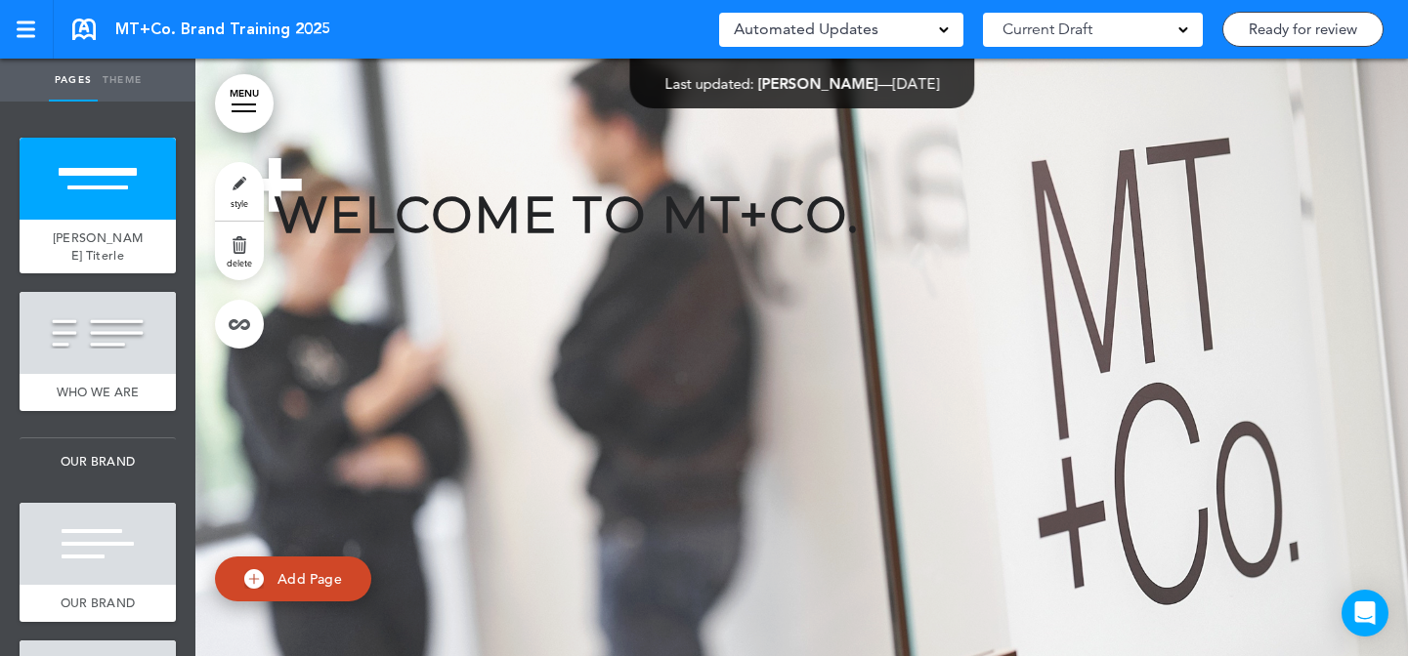
click at [1287, 31] on link "Ready for review" at bounding box center [1302, 29] width 161 height 35
type input "**********"
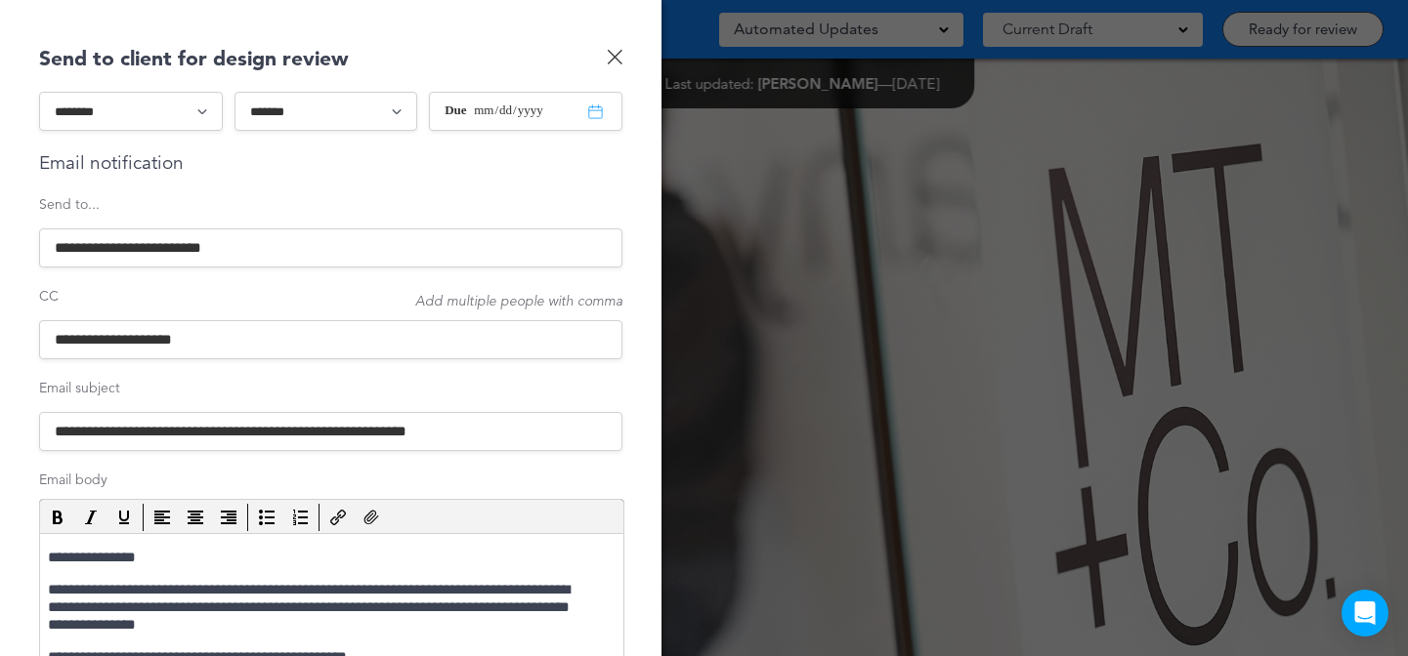
click at [157, 119] on select "**********" at bounding box center [131, 111] width 184 height 39
select select "*********"
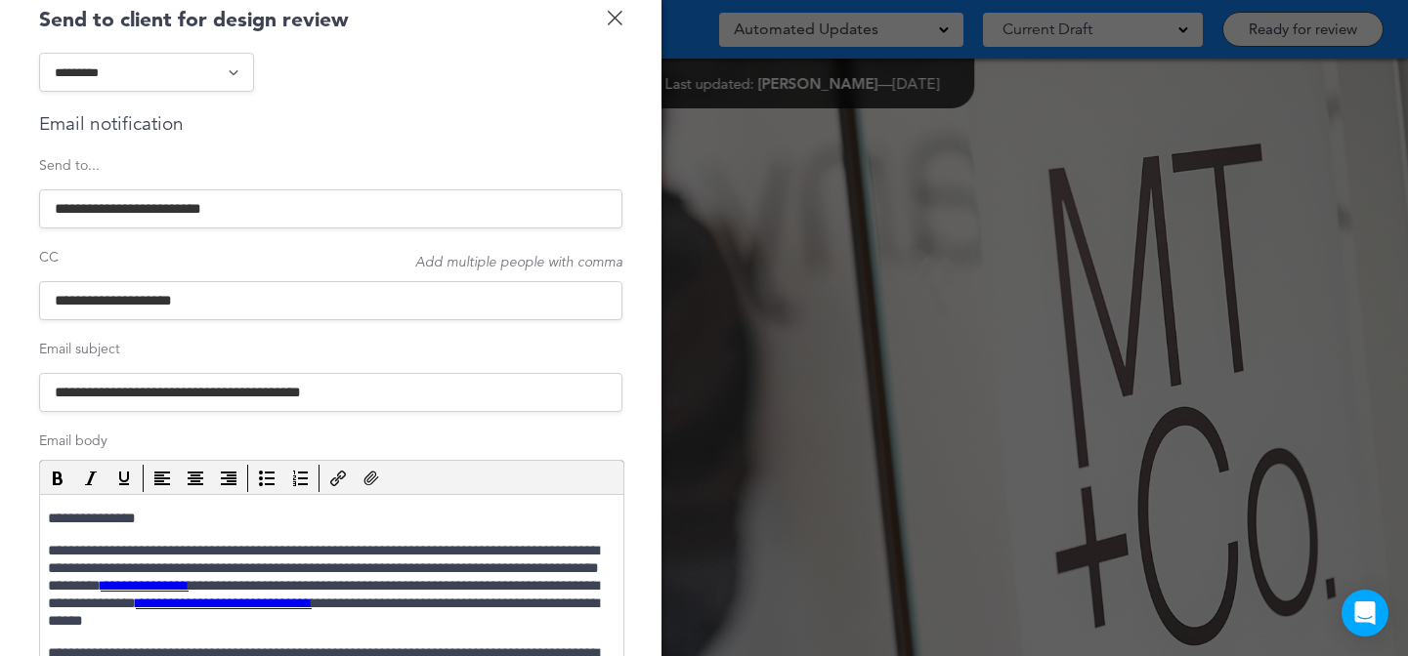
scroll to position [43, 0]
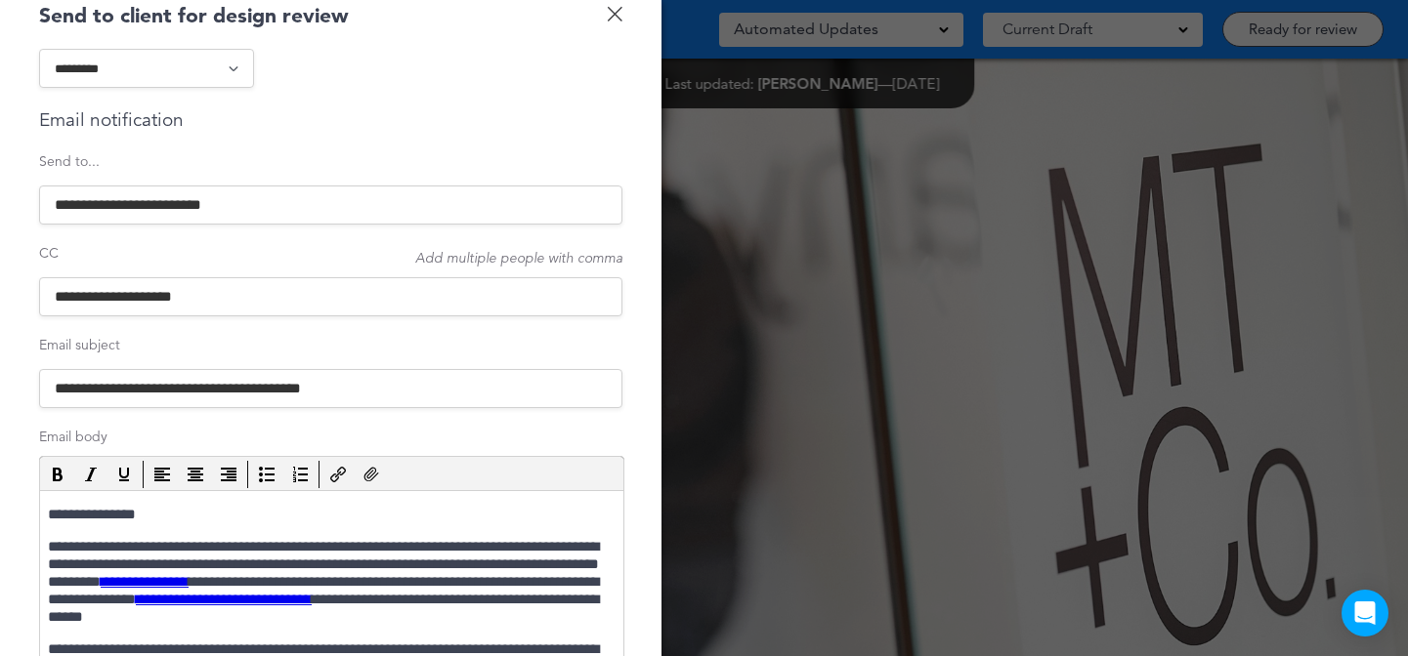
drag, startPoint x: 143, startPoint y: 389, endPoint x: 13, endPoint y: 387, distance: 129.9
click at [13, 387] on div "**********" at bounding box center [330, 328] width 661 height 656
paste input "******"
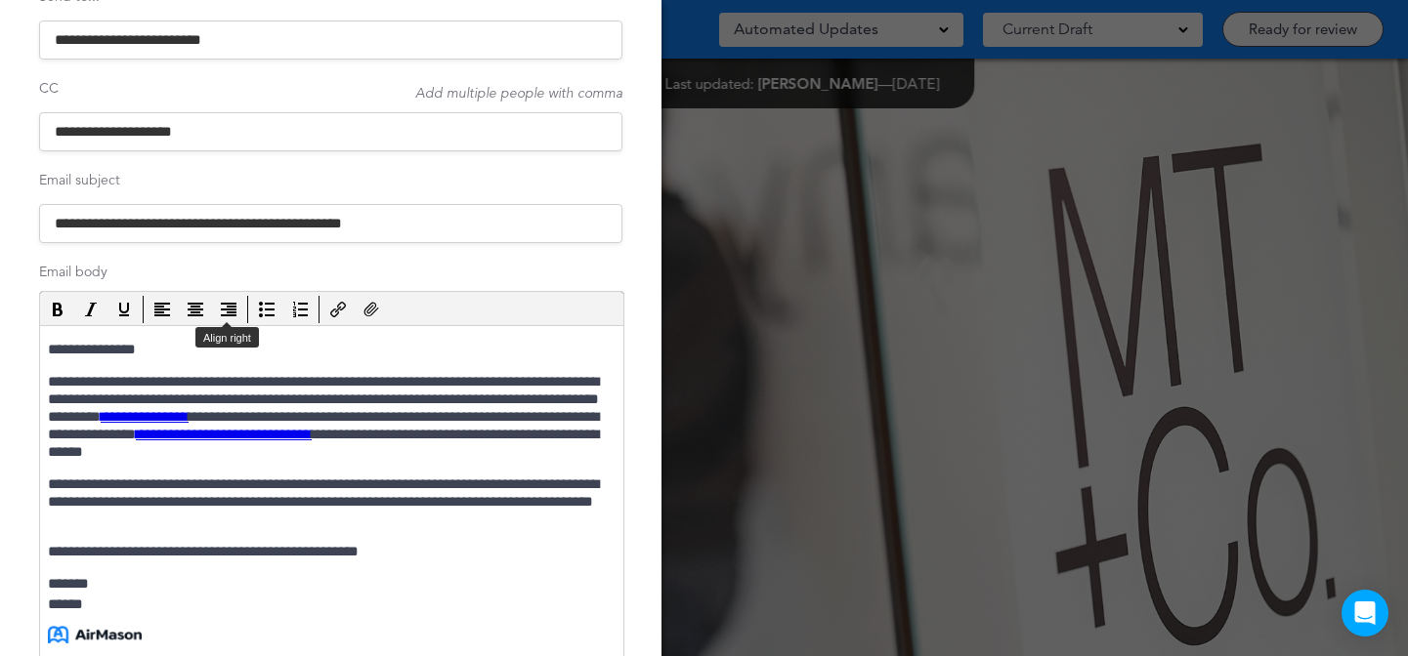
scroll to position [190, 0]
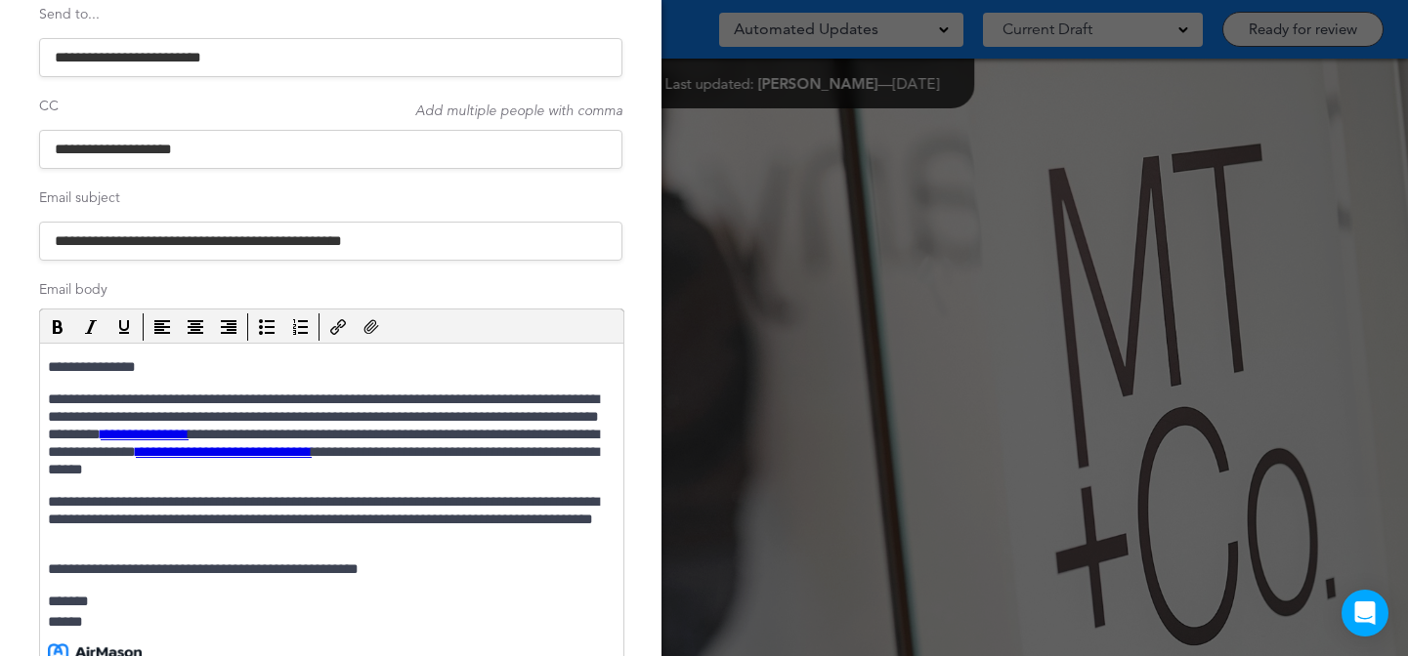
type input "**********"
drag, startPoint x: 122, startPoint y: 361, endPoint x: 146, endPoint y: 363, distance: 23.5
click at [146, 363] on p "**********" at bounding box center [329, 368] width 563 height 18
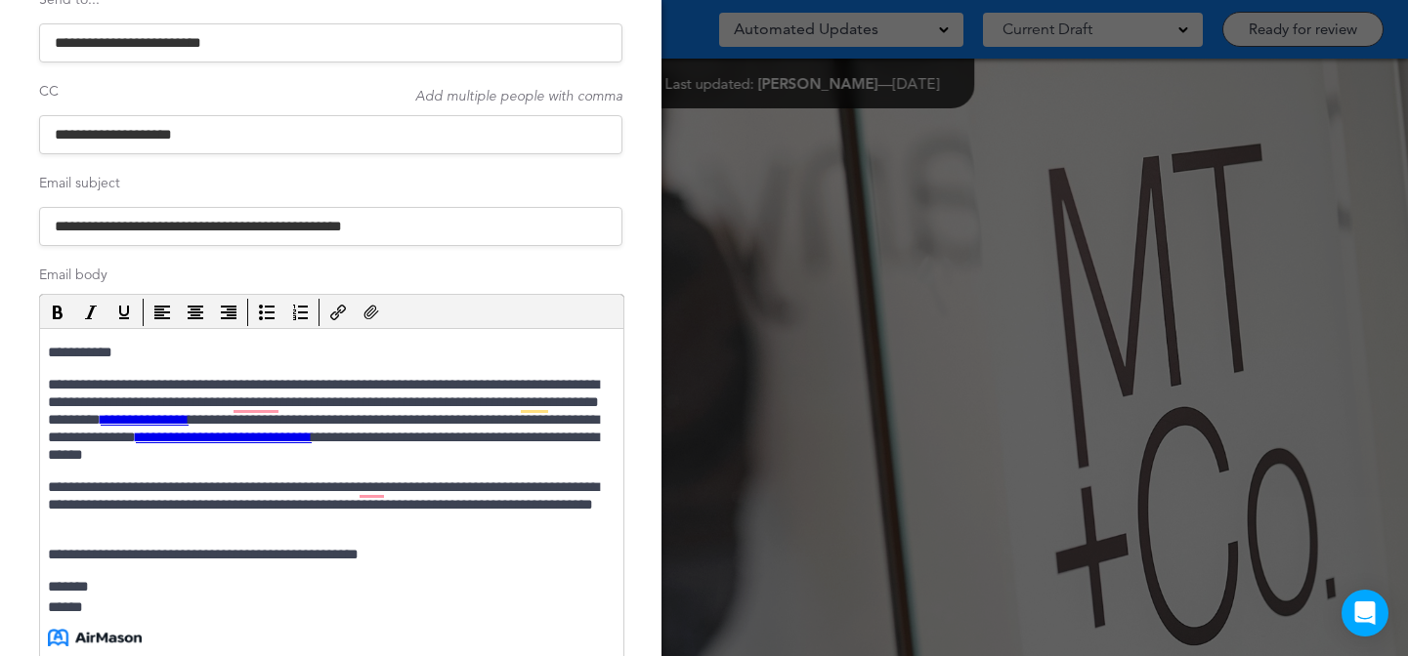
scroll to position [211, 0]
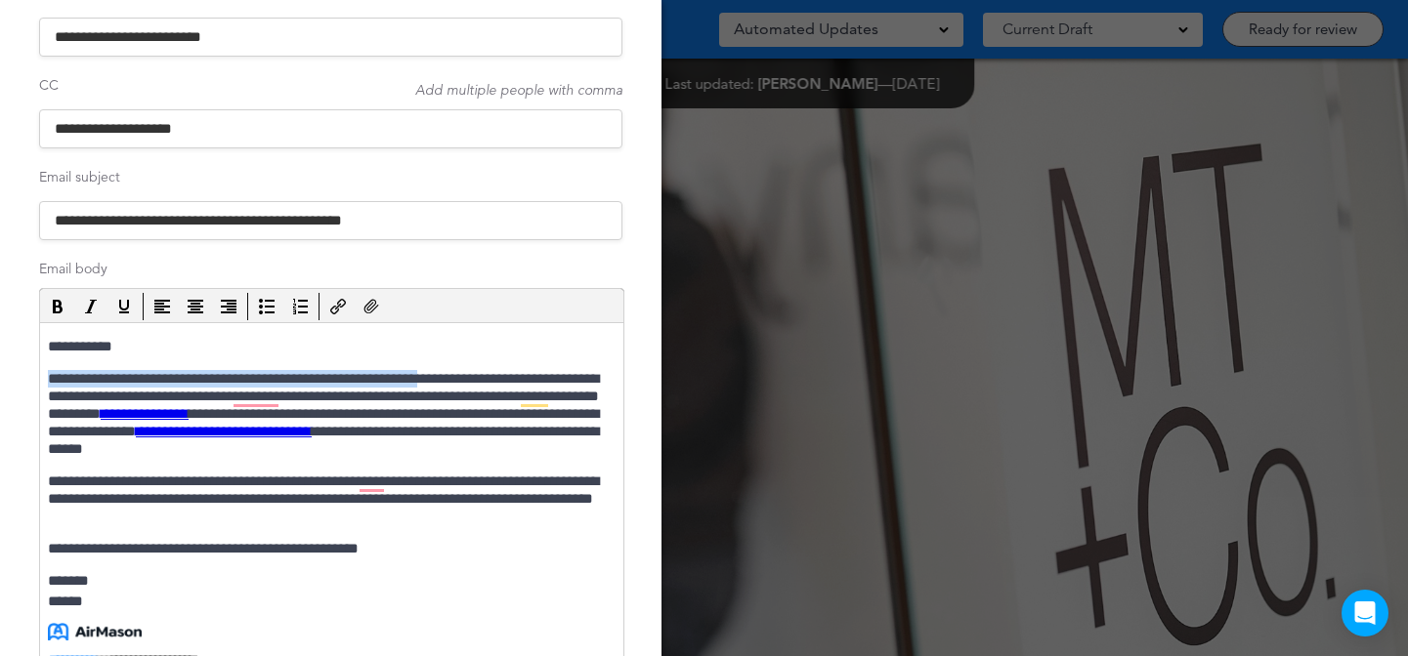
drag, startPoint x: 473, startPoint y: 383, endPoint x: 41, endPoint y: 384, distance: 431.8
click at [42, 384] on html "**********" at bounding box center [331, 530] width 583 height 415
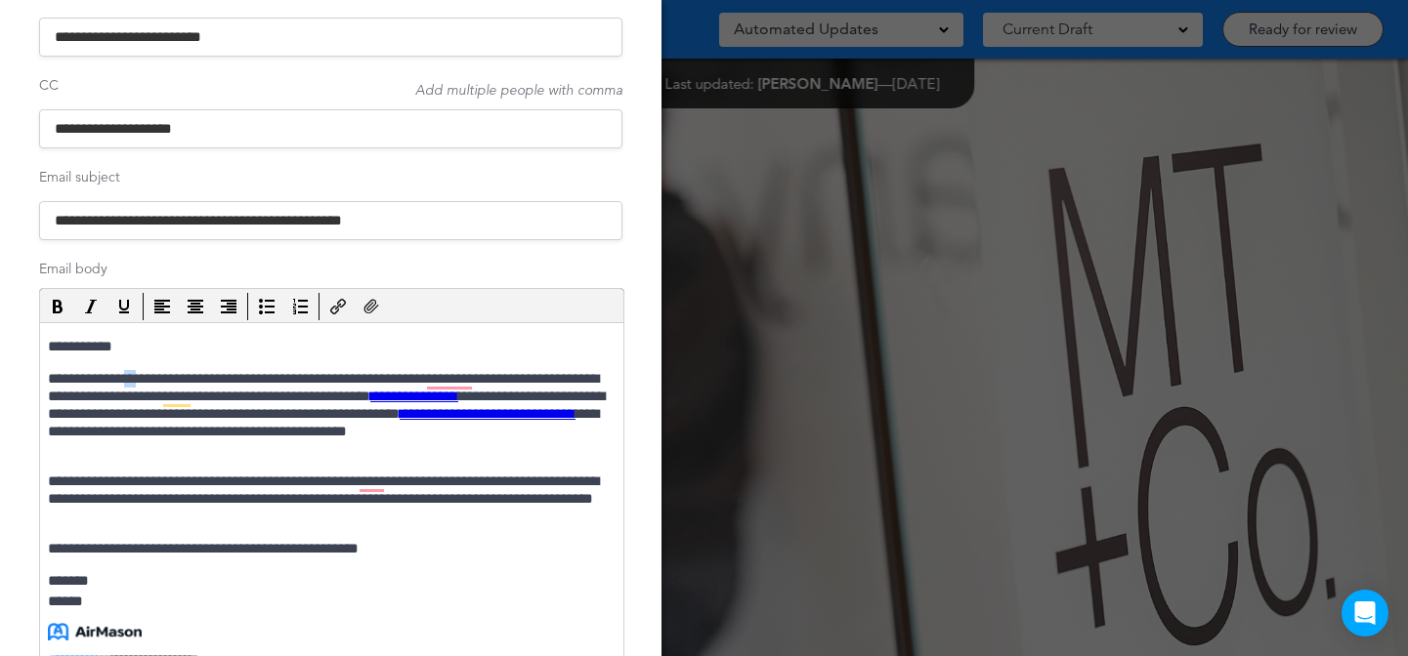
drag, startPoint x: 154, startPoint y: 377, endPoint x: 138, endPoint y: 376, distance: 16.6
click at [138, 376] on p "**********" at bounding box center [329, 414] width 563 height 88
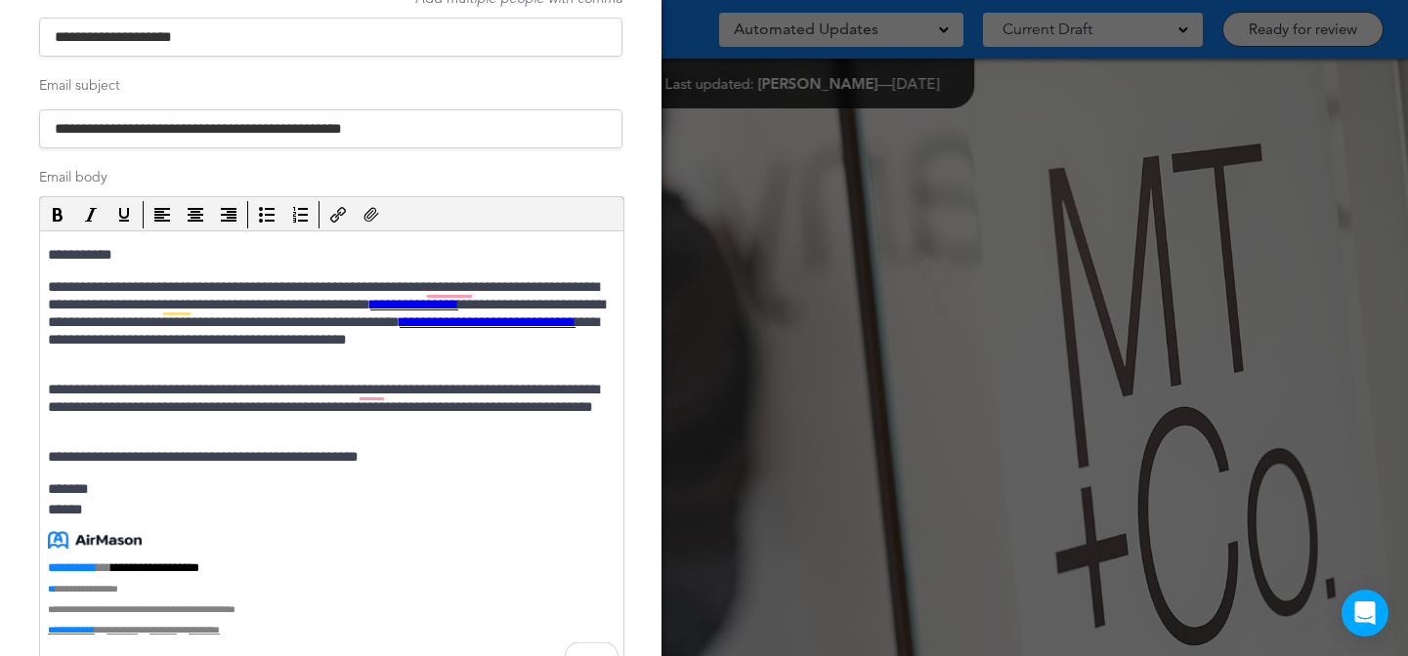
scroll to position [304, 0]
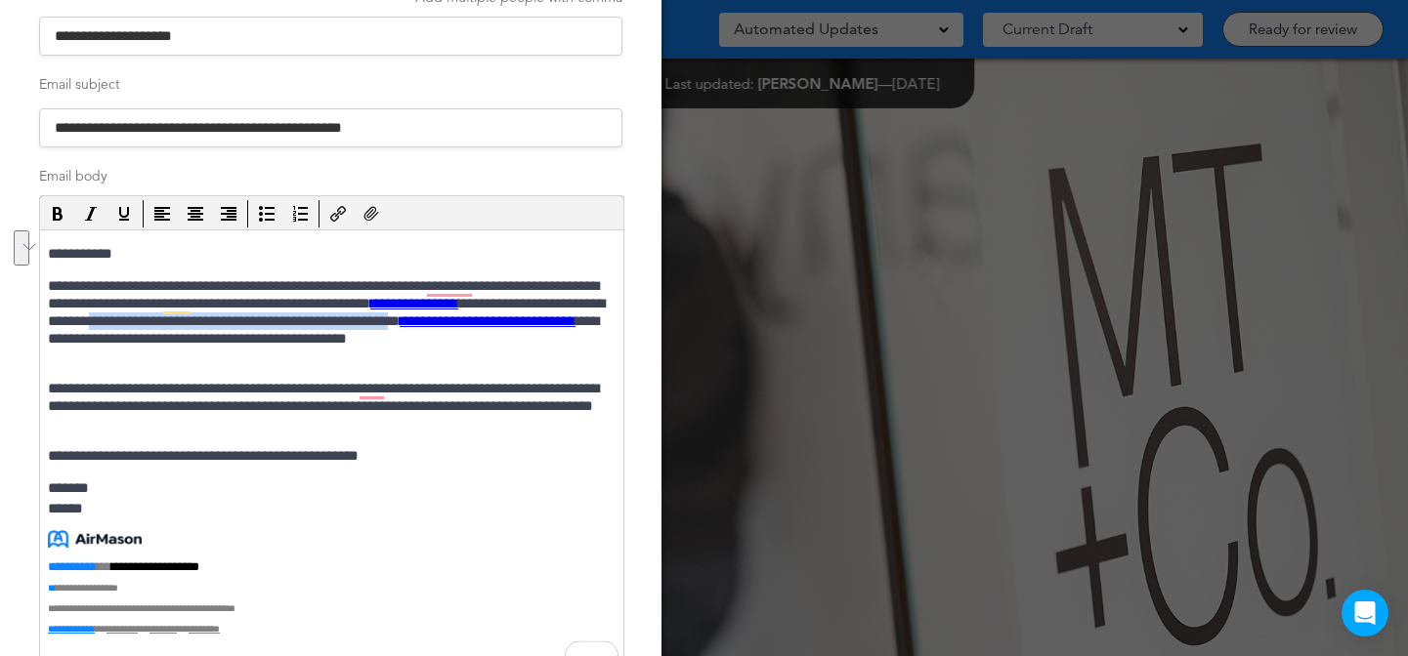
drag, startPoint x: 329, startPoint y: 319, endPoint x: 102, endPoint y: 341, distance: 228.6
click at [102, 341] on p "**********" at bounding box center [329, 321] width 563 height 88
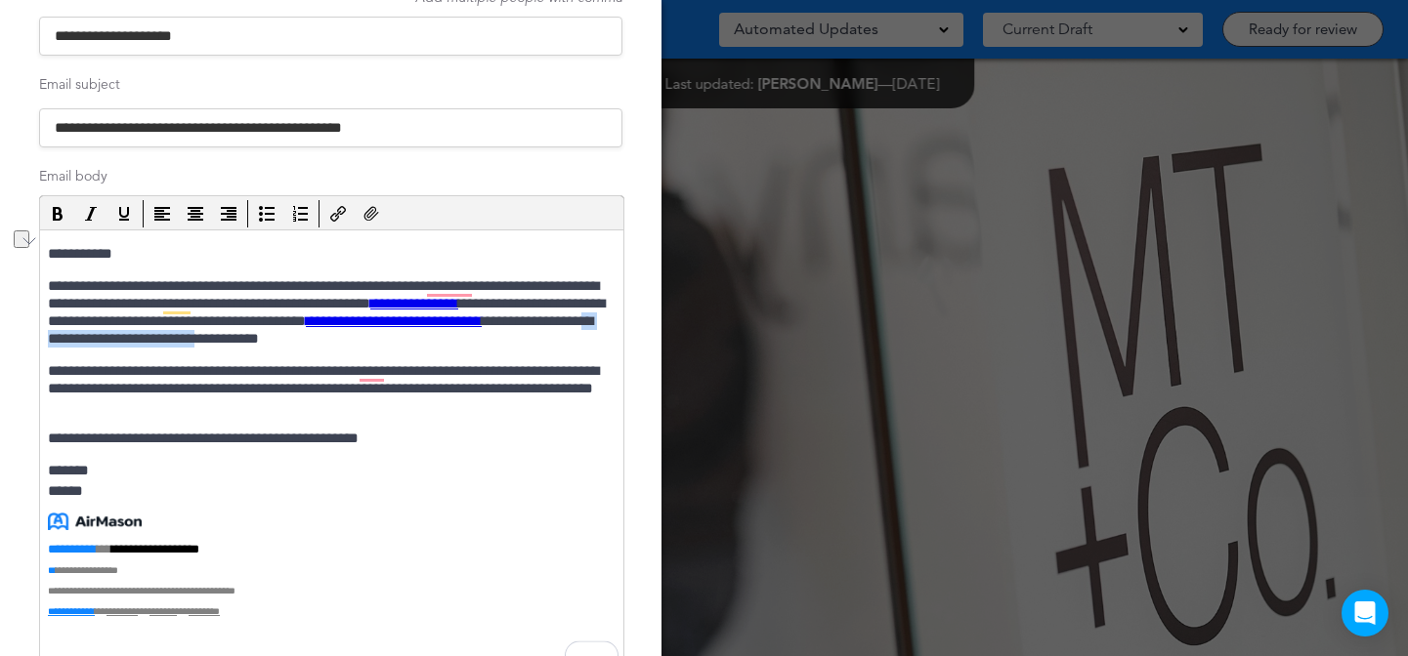
drag, startPoint x: 336, startPoint y: 340, endPoint x: 513, endPoint y: 341, distance: 176.8
click at [513, 341] on p "**********" at bounding box center [329, 312] width 563 height 70
click at [262, 363] on p "**********" at bounding box center [329, 388] width 563 height 53
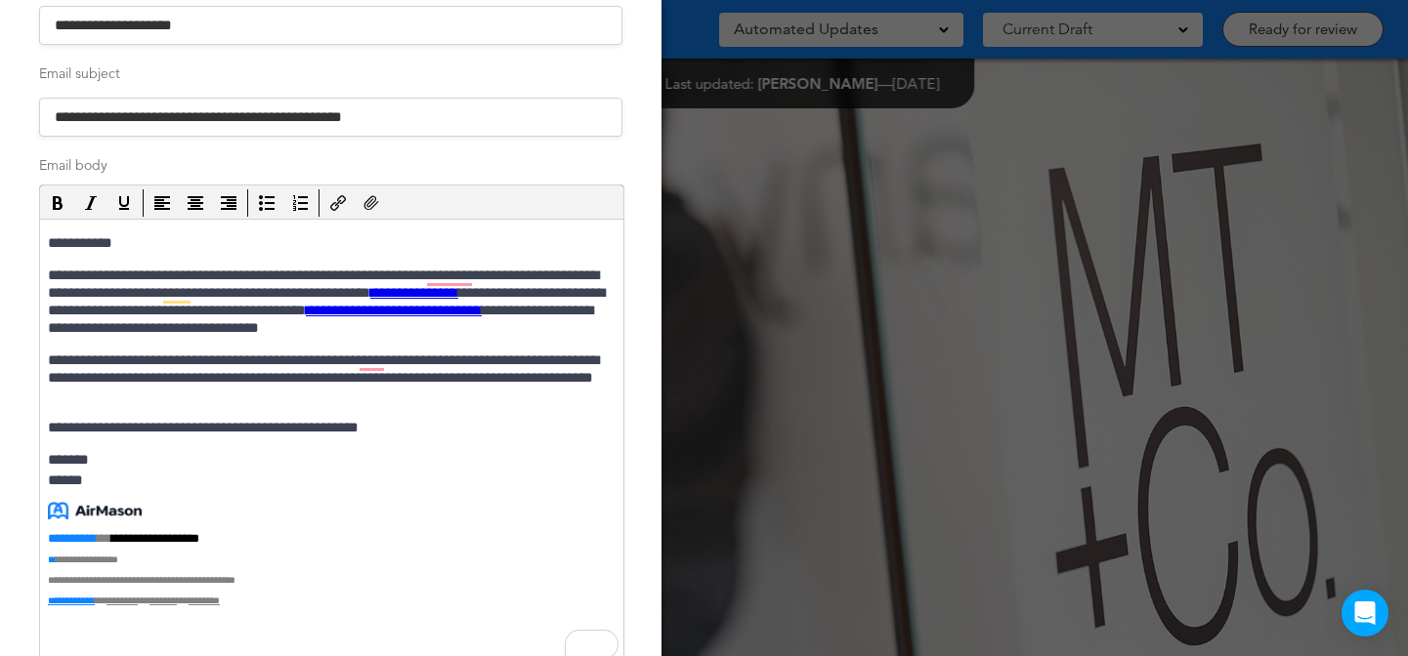
scroll to position [316, 0]
click at [266, 364] on p "**********" at bounding box center [329, 377] width 563 height 53
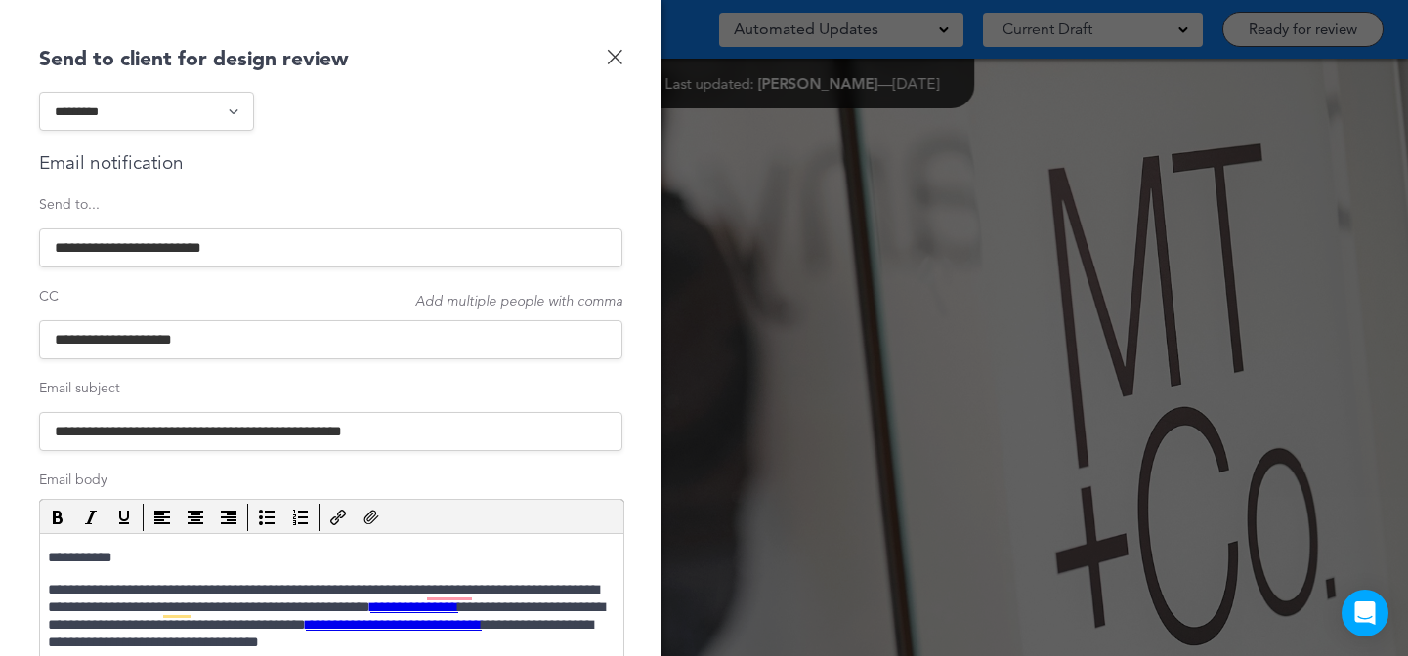
scroll to position [429, 0]
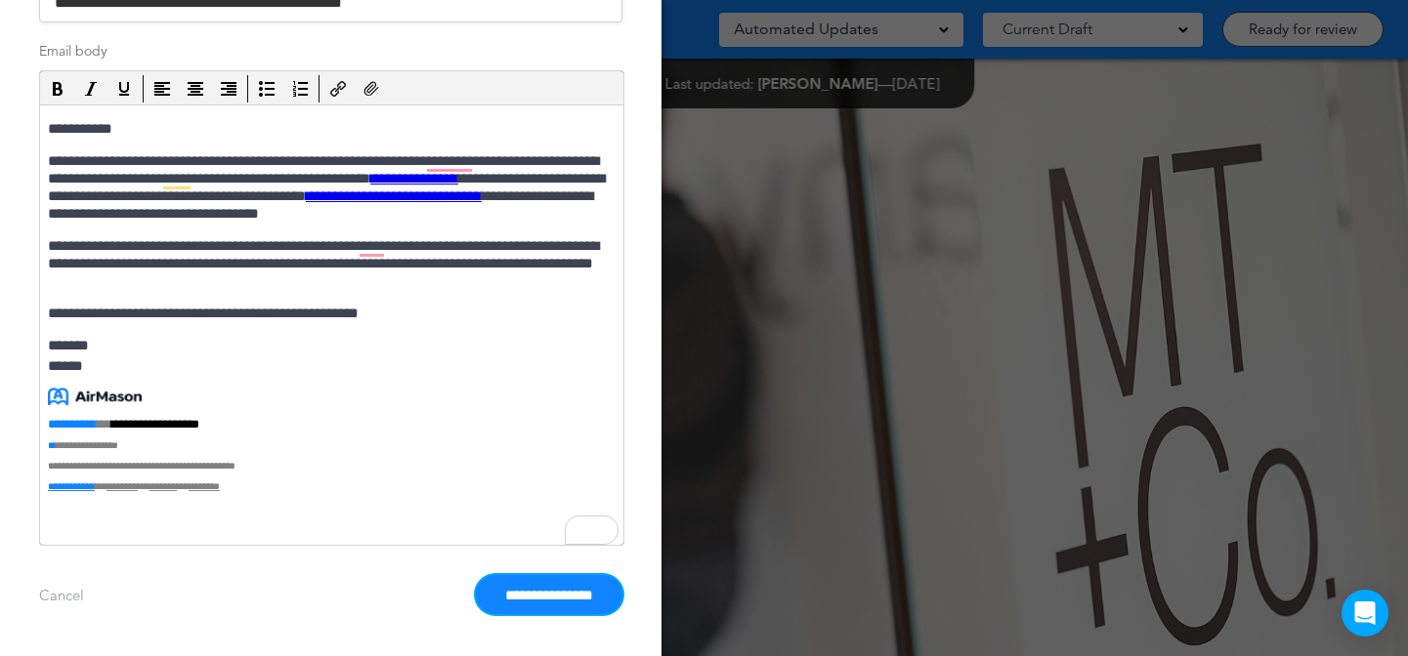
click at [547, 577] on input "**********" at bounding box center [549, 594] width 147 height 39
